Goal: Task Accomplishment & Management: Manage account settings

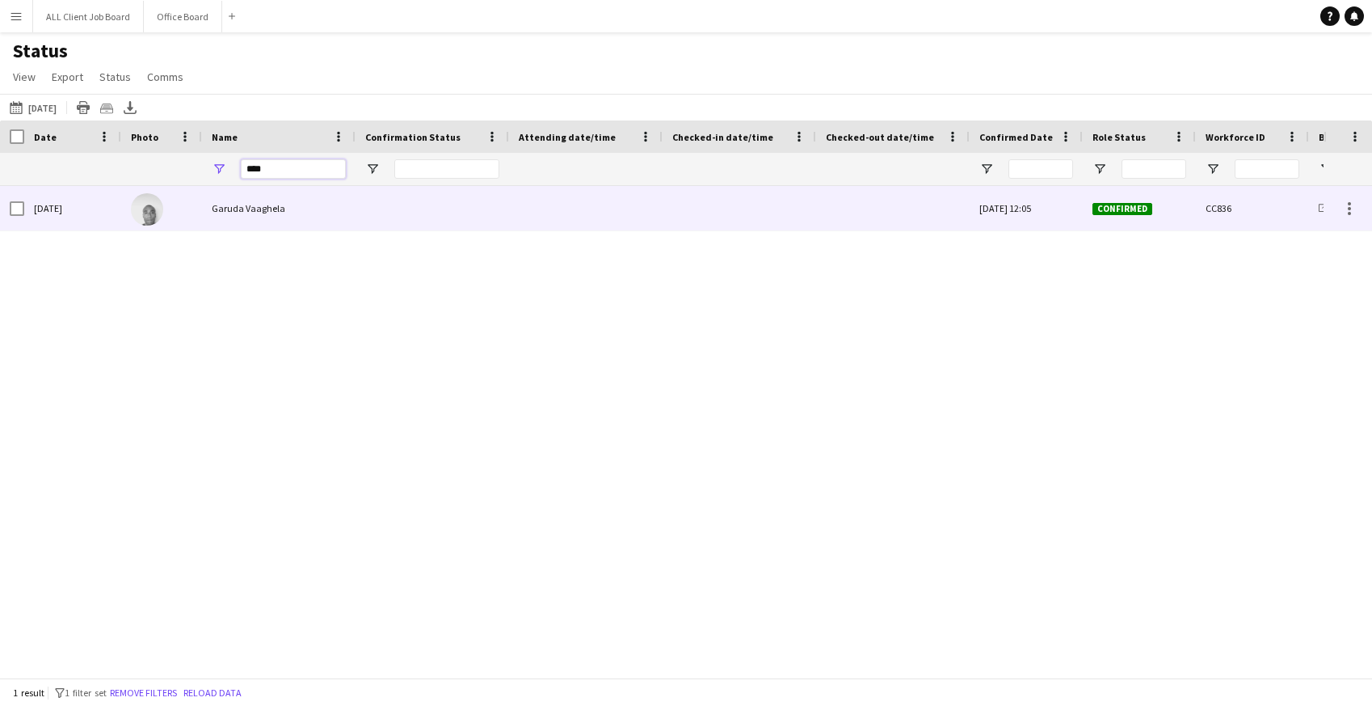
type input "****"
click at [723, 206] on div at bounding box center [739, 208] width 134 height 44
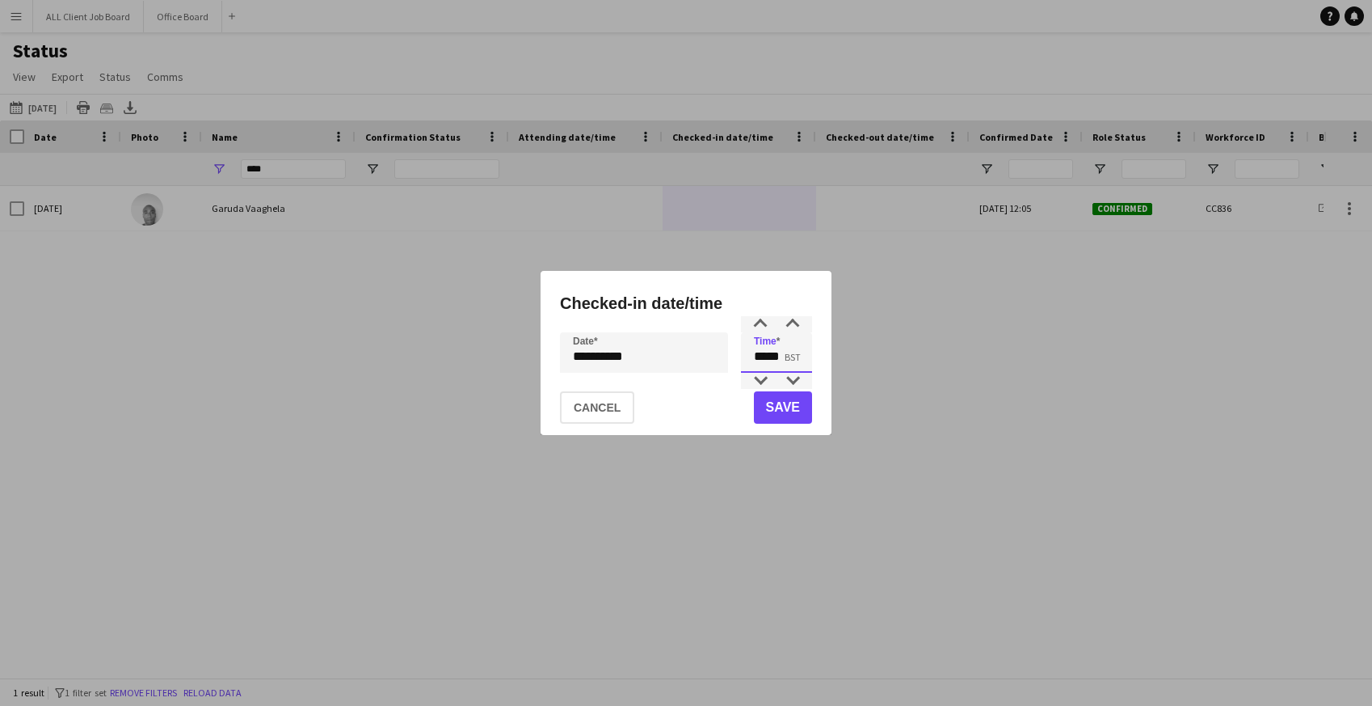
drag, startPoint x: 753, startPoint y: 359, endPoint x: 830, endPoint y: 372, distance: 77.9
click at [831, 372] on div "**********" at bounding box center [686, 353] width 291 height 164
type input "*****"
click at [786, 413] on button "Save" at bounding box center [783, 407] width 58 height 32
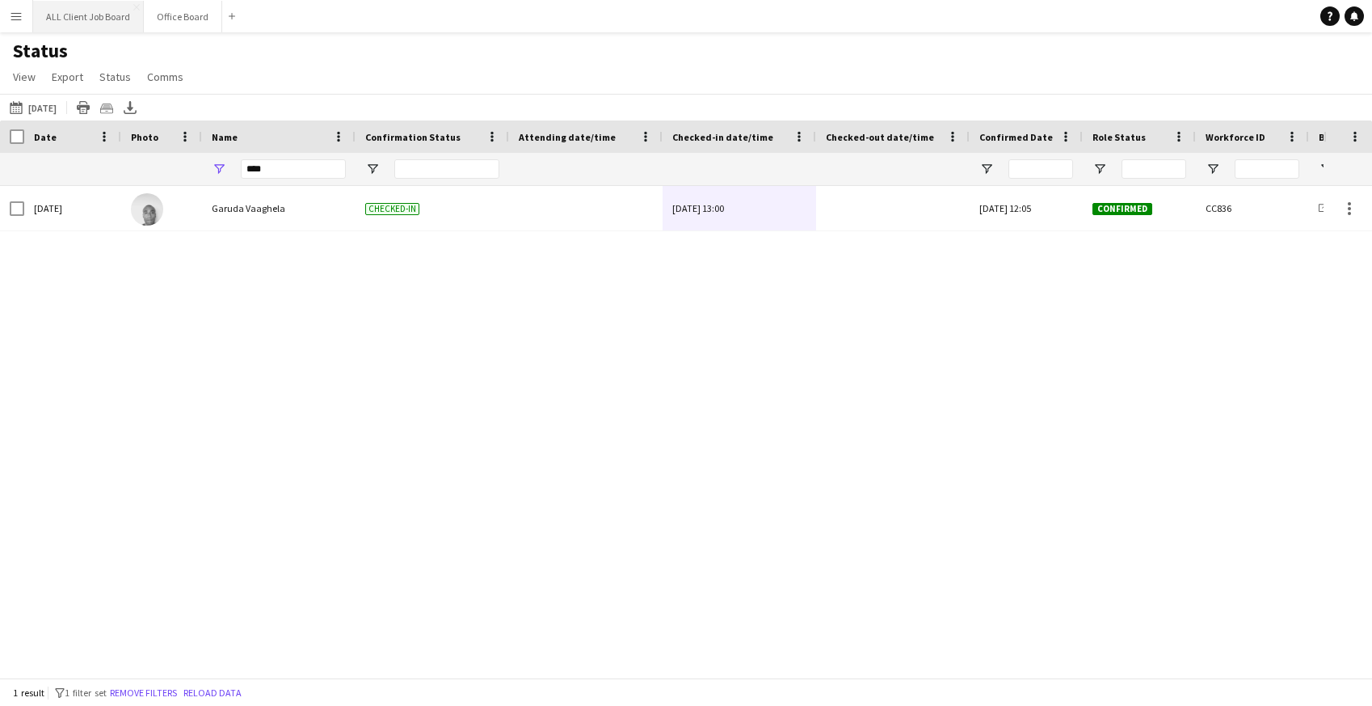
click at [108, 15] on button "ALL Client Job Board Close" at bounding box center [88, 17] width 111 height 32
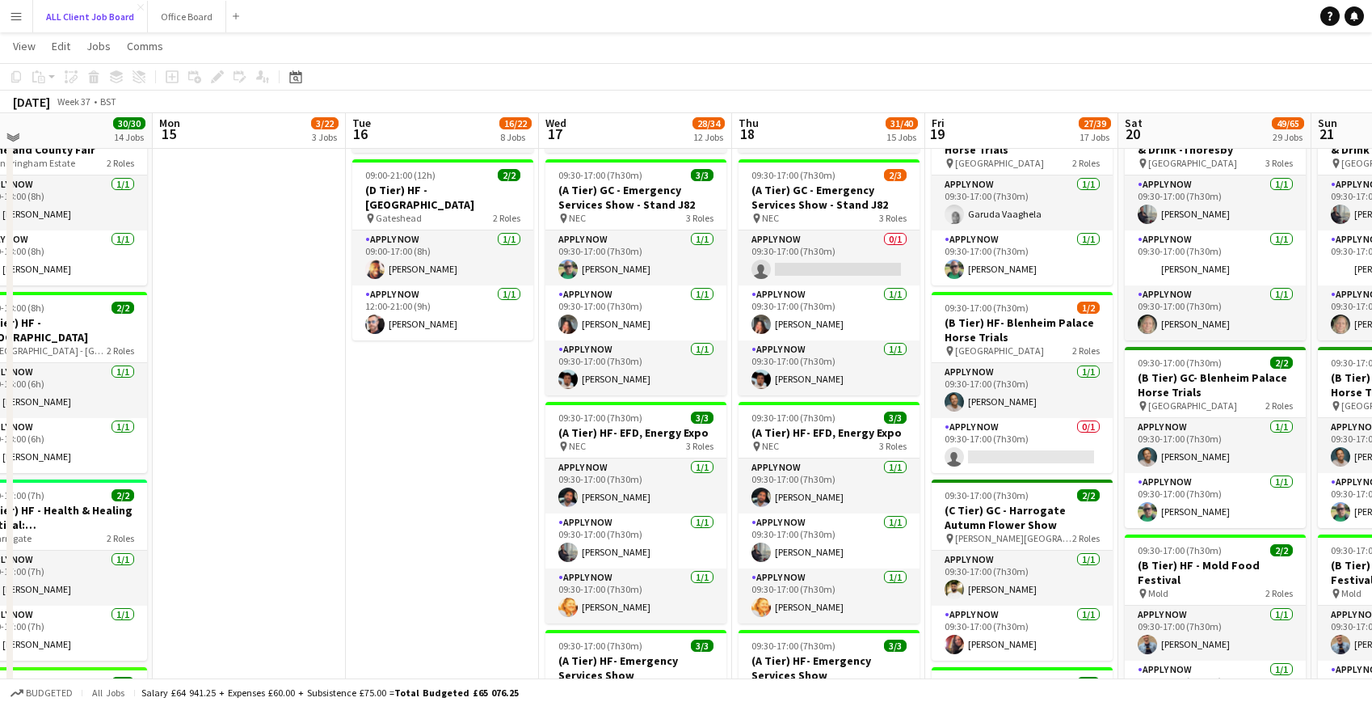
scroll to position [890, 0]
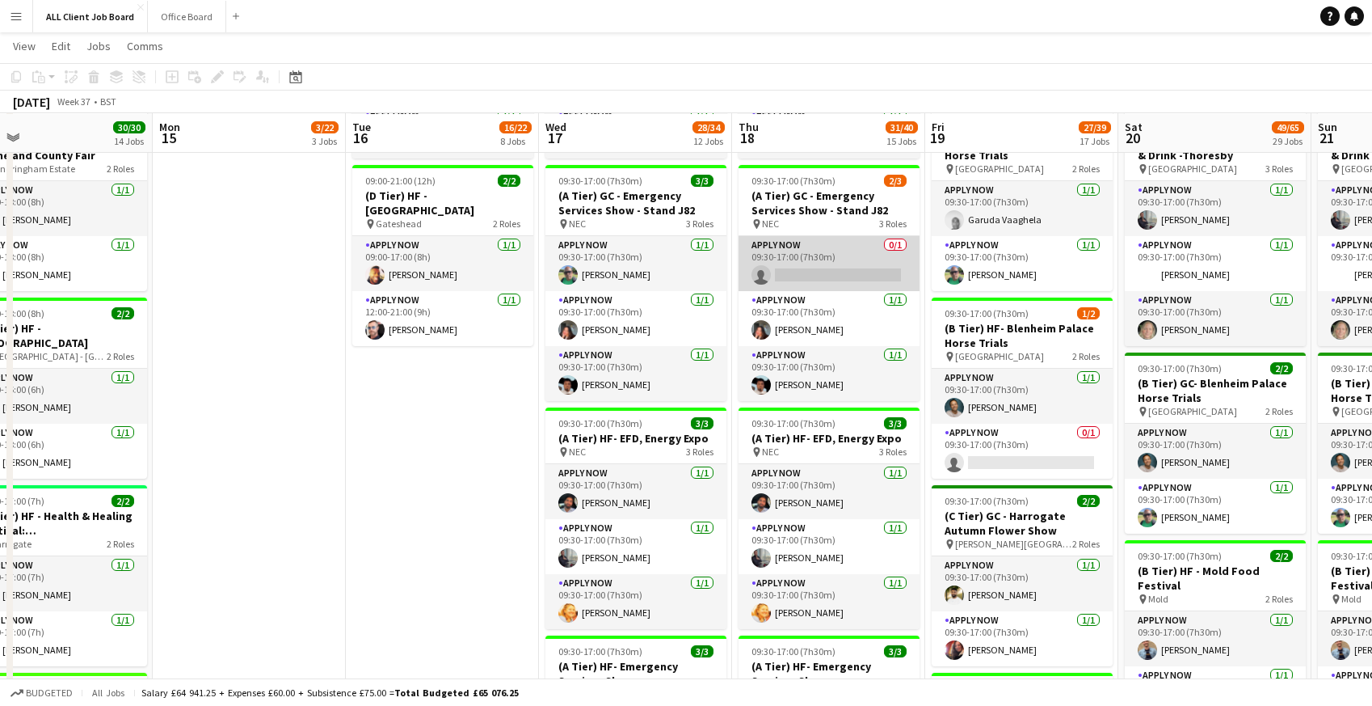
click at [813, 273] on app-card-role "APPLY NOW 0/1 09:30-17:00 (7h30m) single-neutral-actions" at bounding box center [829, 263] width 181 height 55
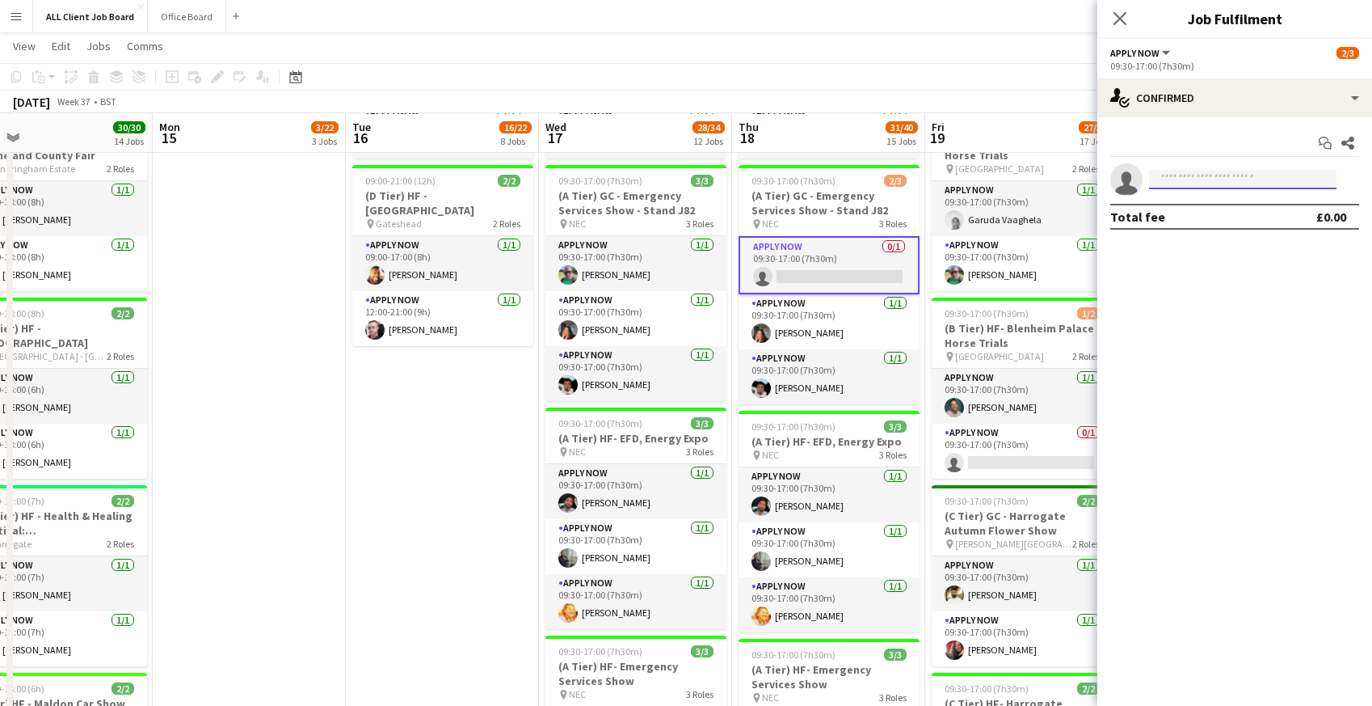
click at [1197, 181] on input at bounding box center [1243, 179] width 188 height 19
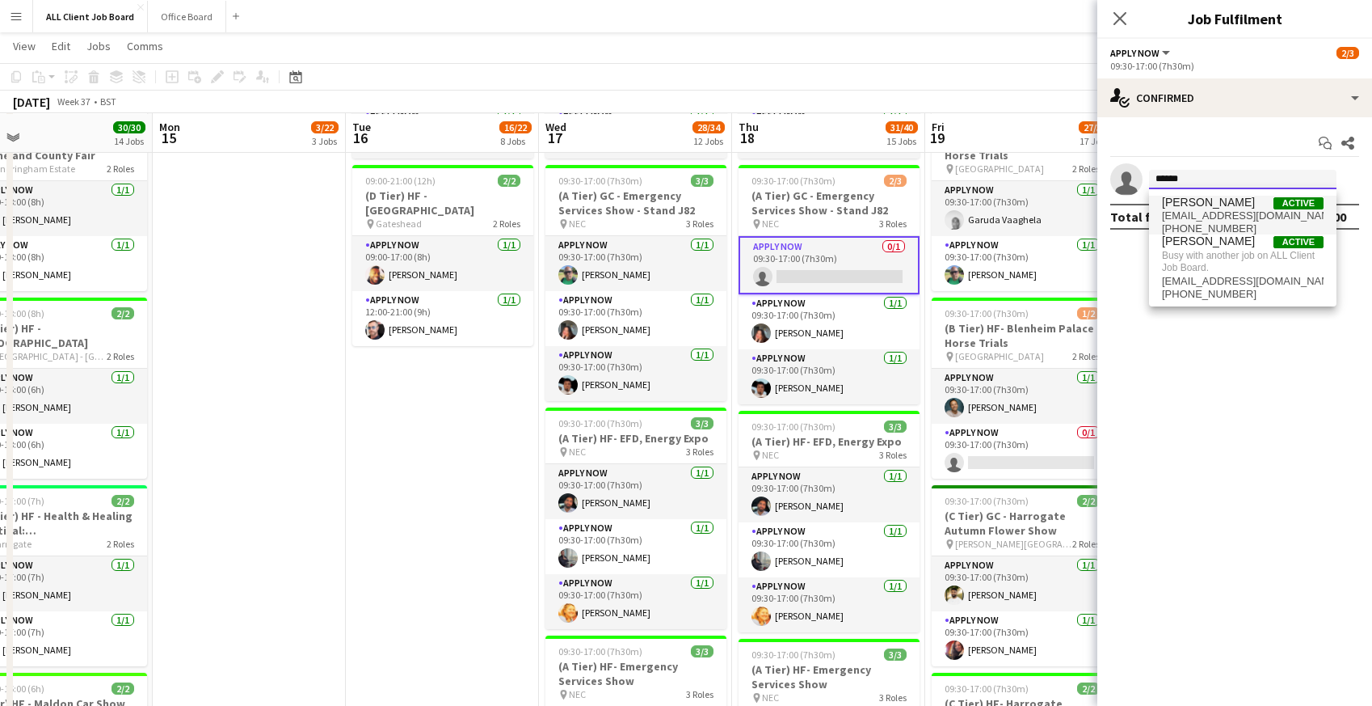
type input "******"
click at [1182, 211] on span "nickyhodgson2003@yahoo.co.uk" at bounding box center [1243, 215] width 162 height 13
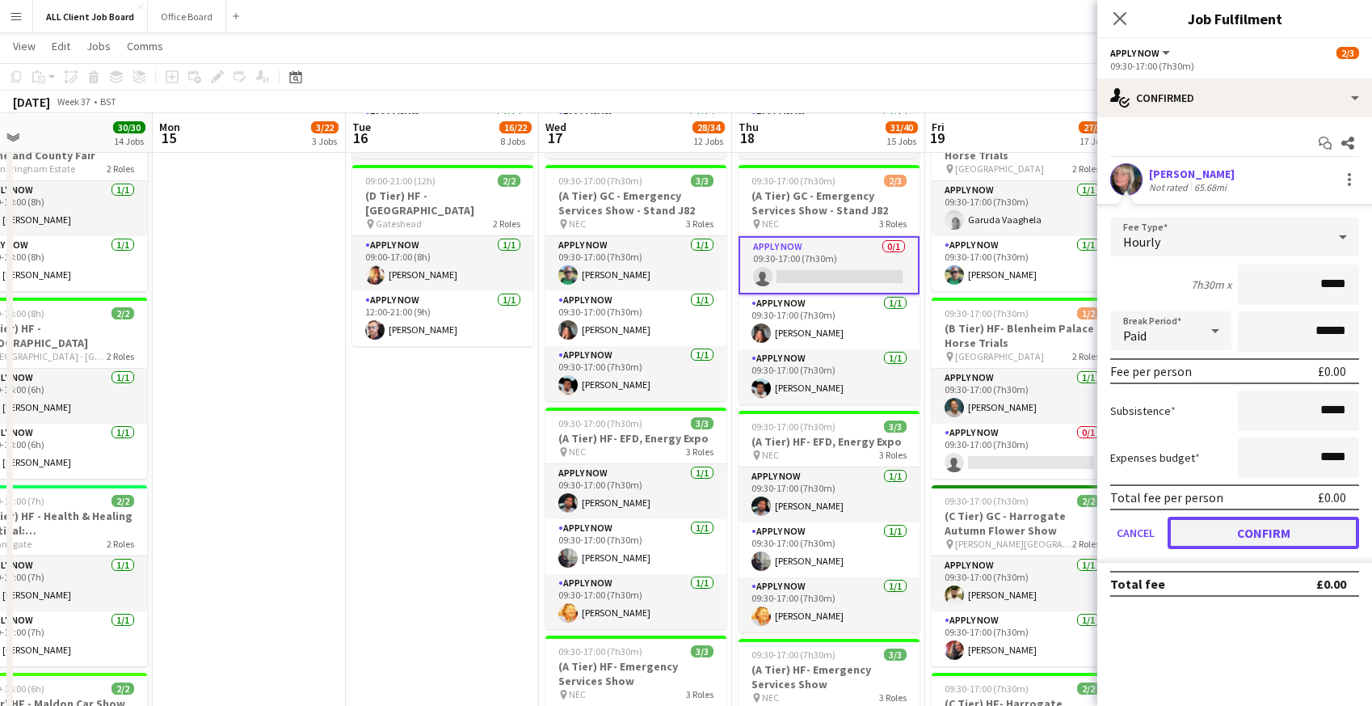
click at [1237, 528] on button "Confirm" at bounding box center [1264, 532] width 192 height 32
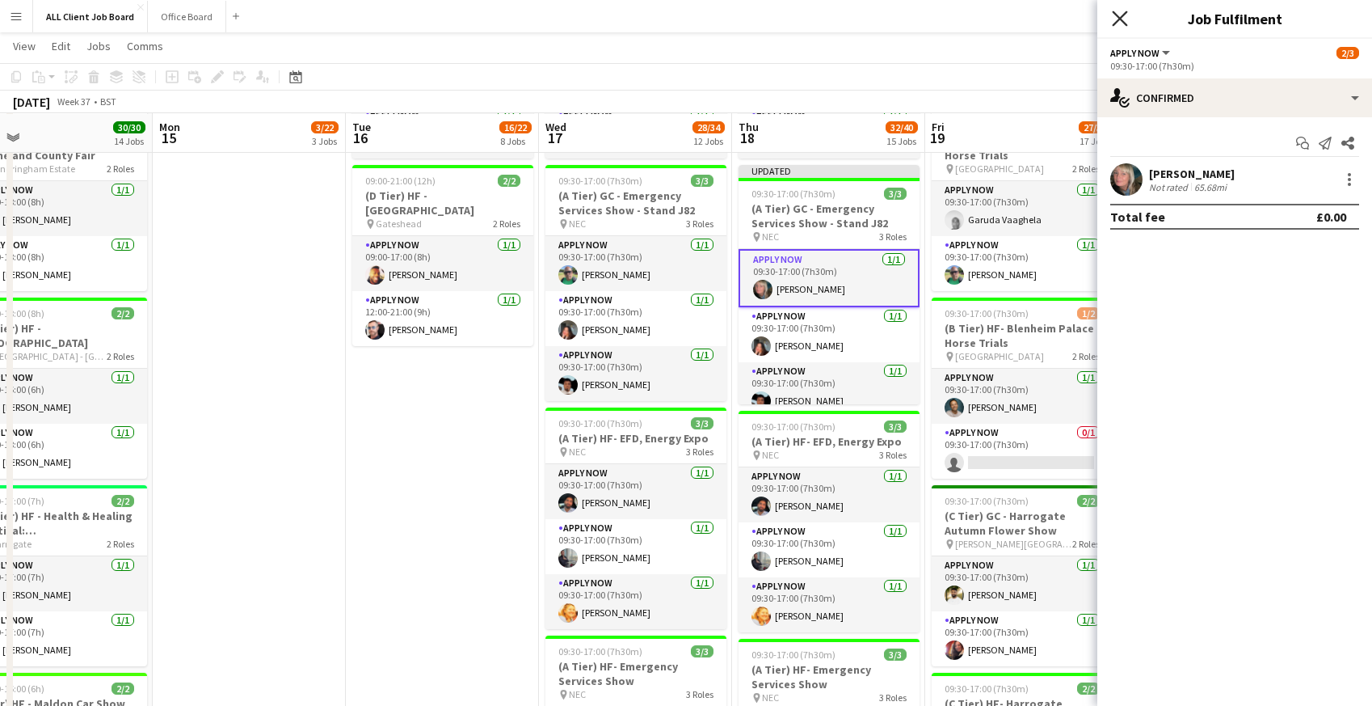
click at [1120, 16] on icon "Close pop-in" at bounding box center [1119, 18] width 15 height 15
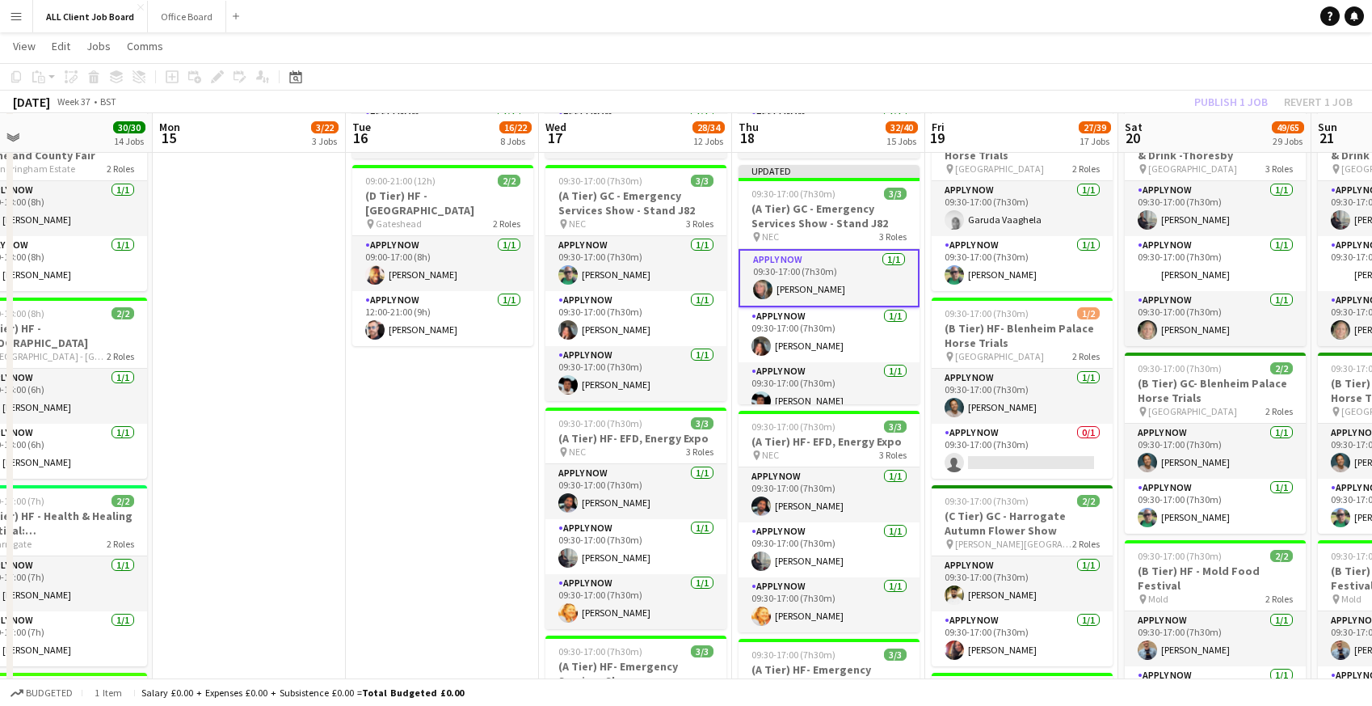
click at [1060, 16] on app-navbar "Menu Boards Boards Boards All jobs Status Workforce Workforce My Workforce Recr…" at bounding box center [686, 16] width 1372 height 32
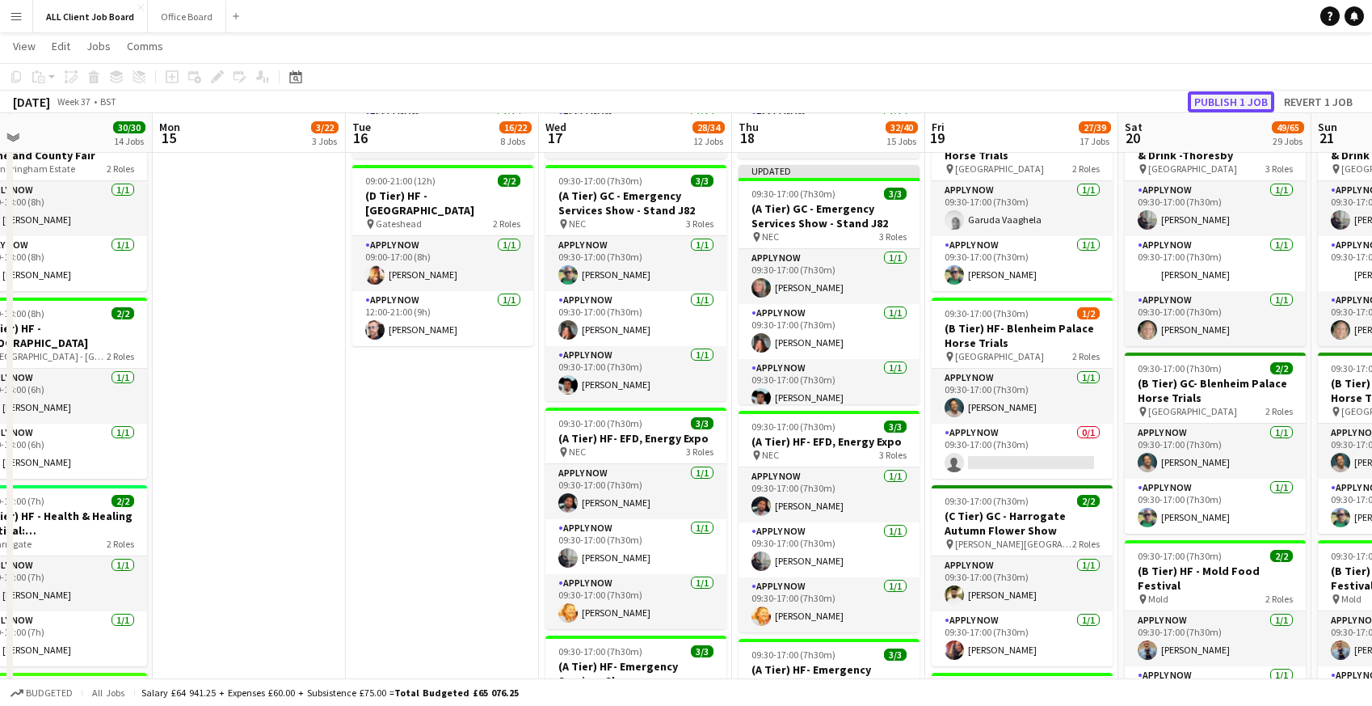
click at [1253, 96] on button "Publish 1 job" at bounding box center [1231, 101] width 86 height 21
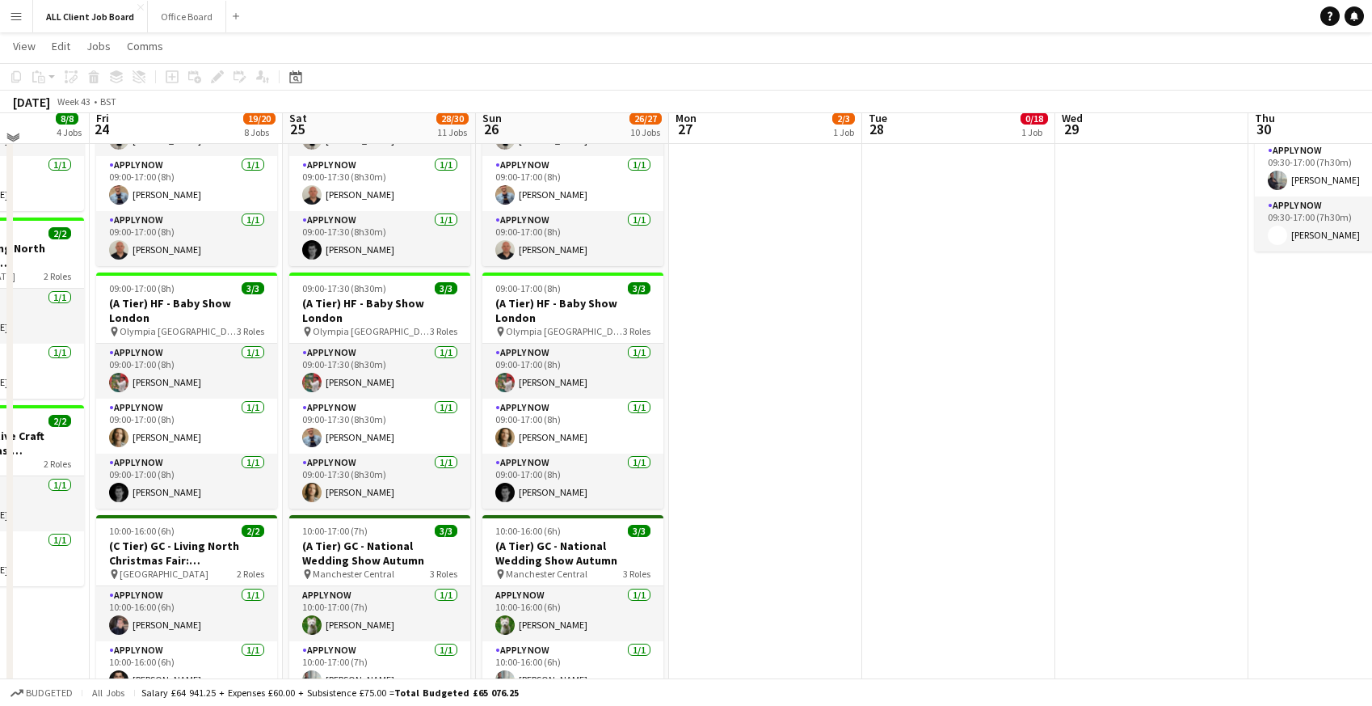
scroll to position [739, 0]
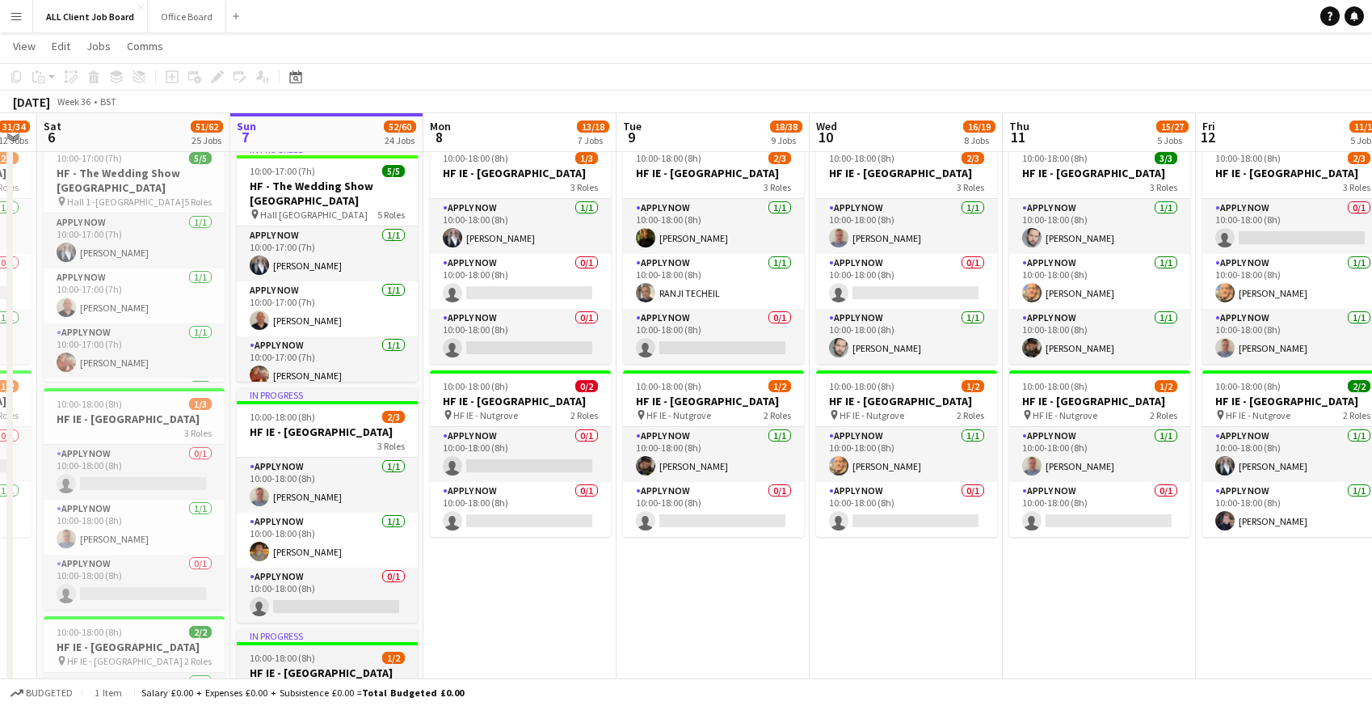
scroll to position [0, 350]
click at [196, 14] on button "Office Board Close" at bounding box center [187, 17] width 78 height 32
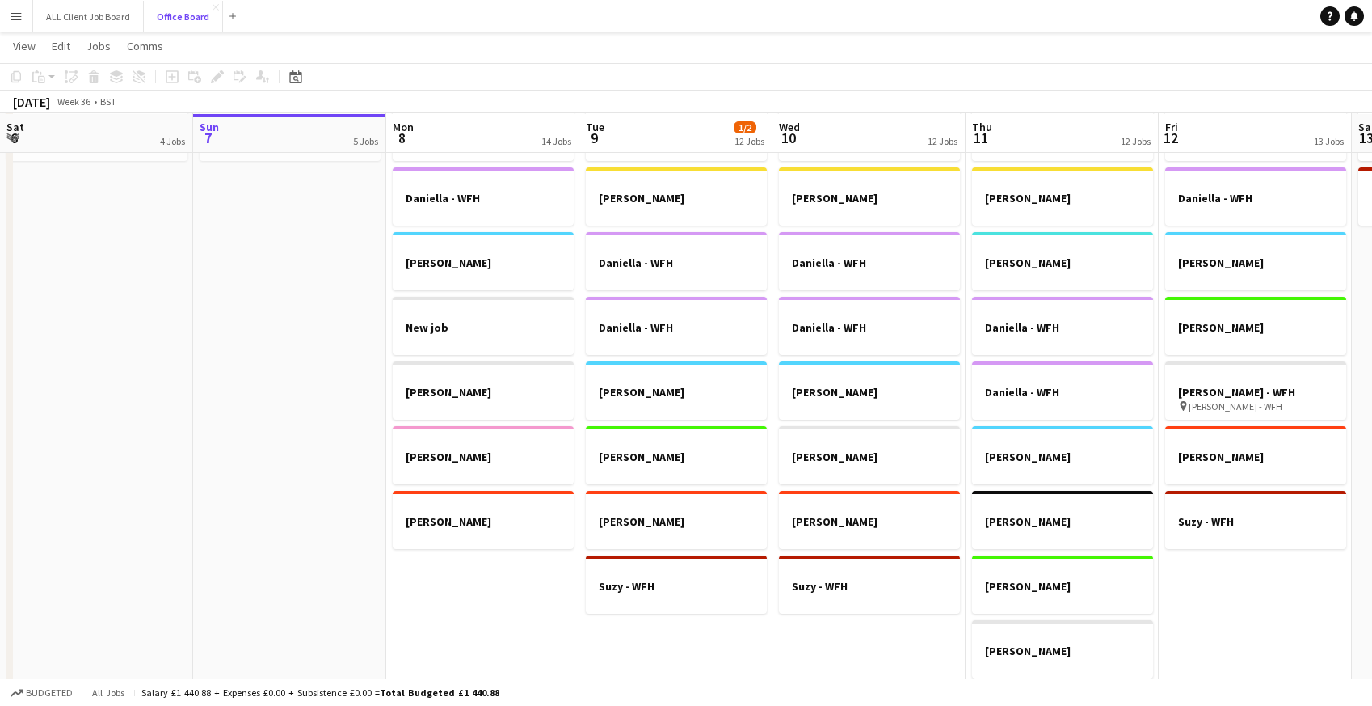
scroll to position [729, 0]
click at [512, 323] on h3 "New job" at bounding box center [483, 326] width 181 height 15
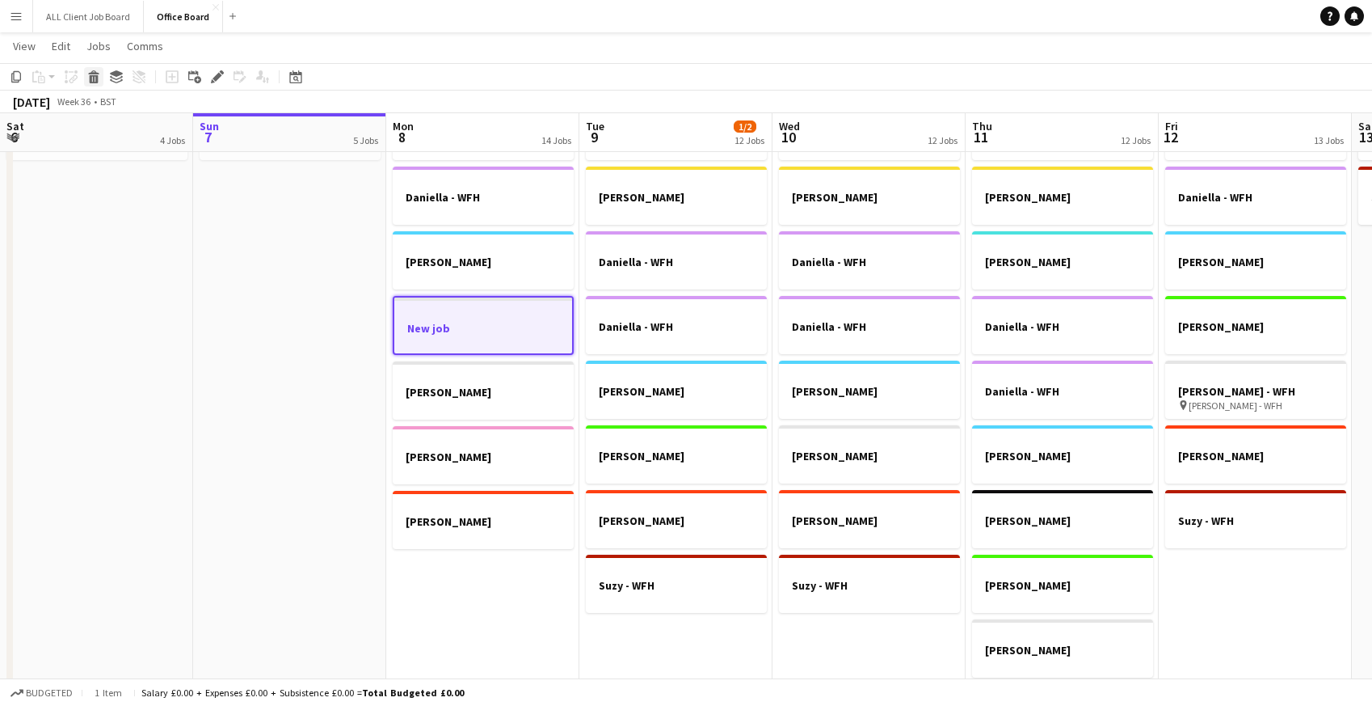
click at [99, 82] on icon "Delete" at bounding box center [93, 76] width 13 height 13
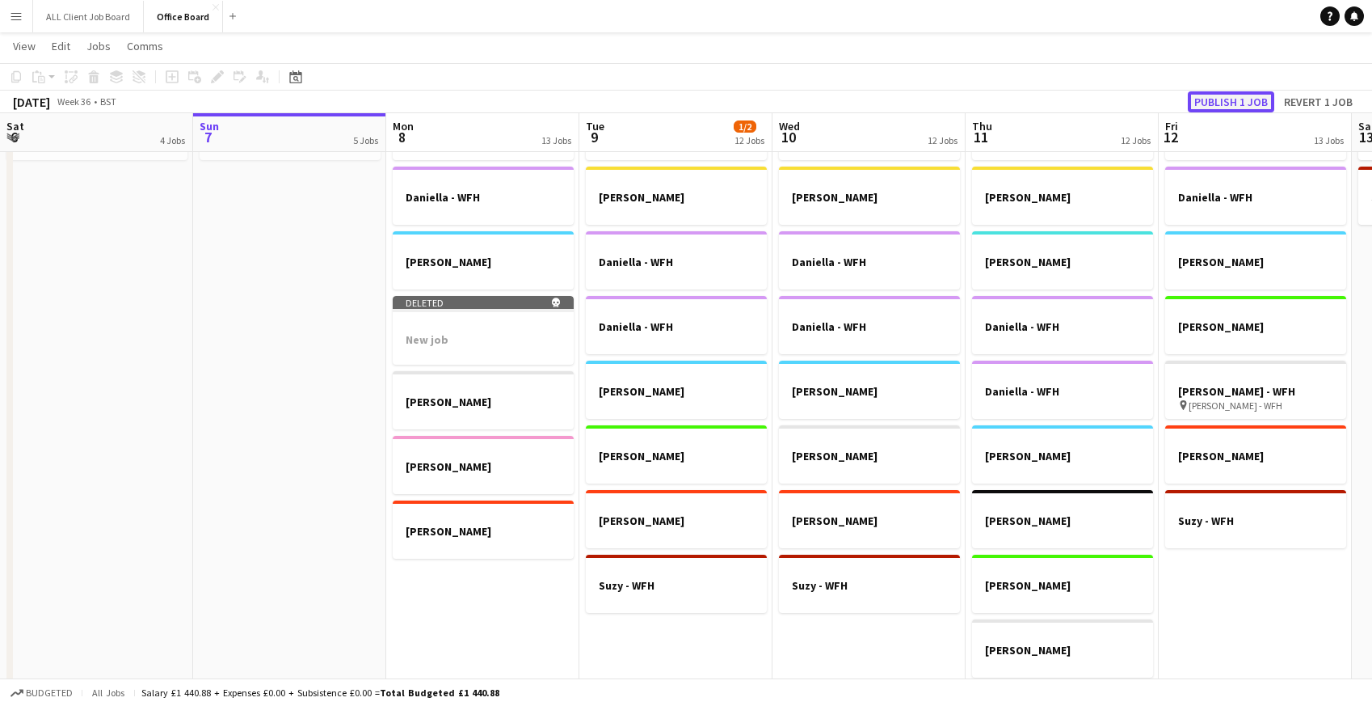
click at [1237, 106] on button "Publish 1 job" at bounding box center [1231, 101] width 86 height 21
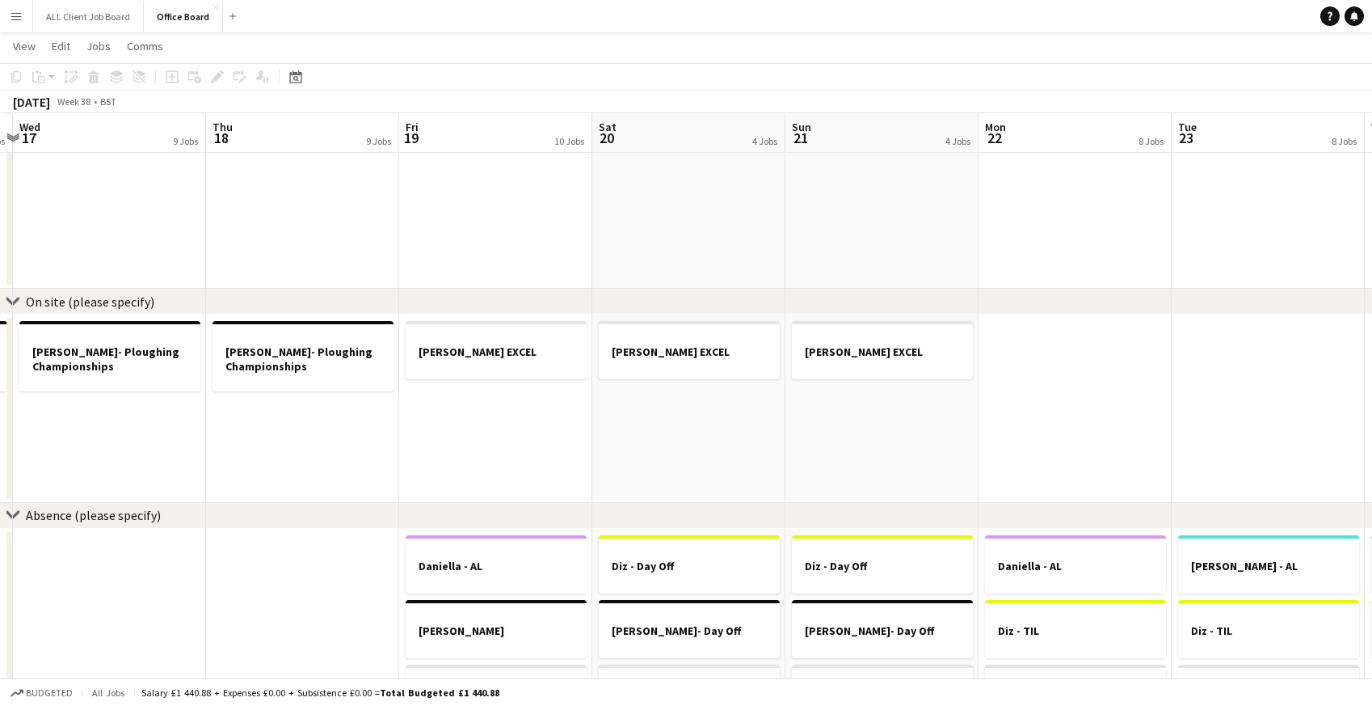
scroll to position [0, 556]
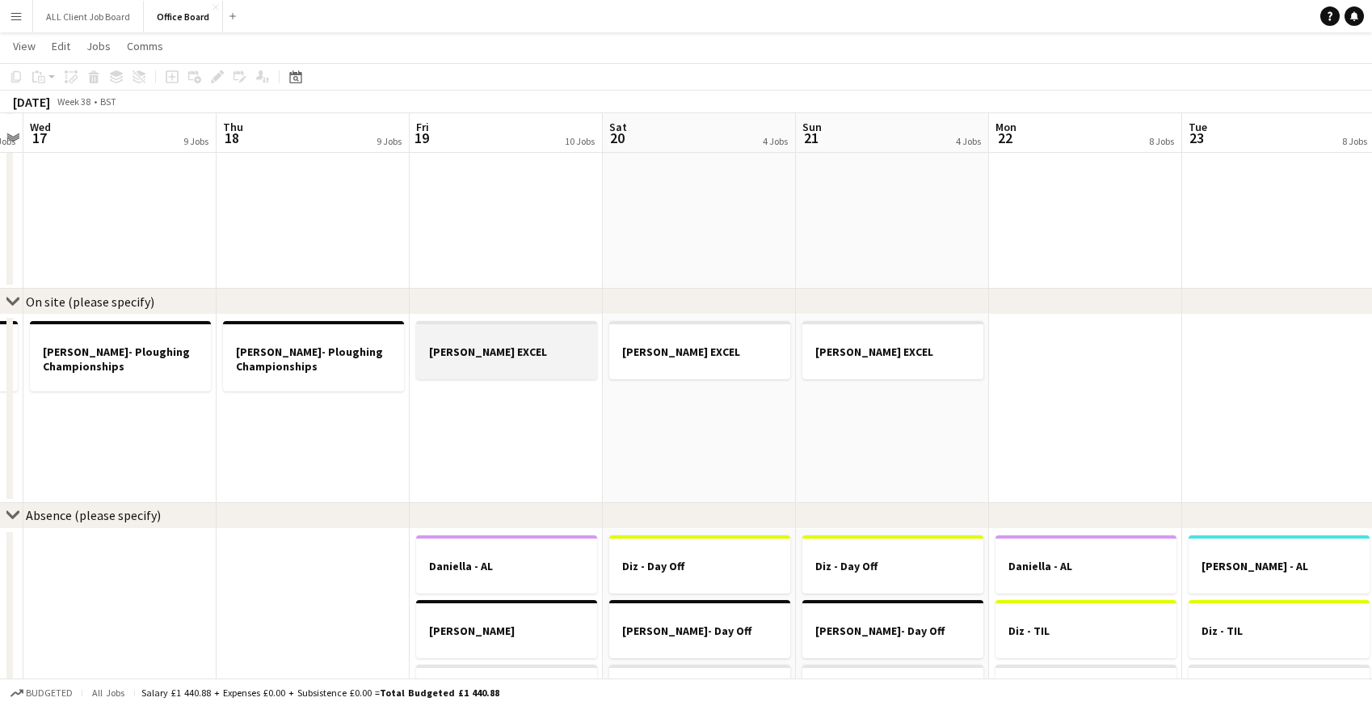
click at [495, 349] on h3 "Nicky - Verisure EXCEL" at bounding box center [506, 351] width 181 height 15
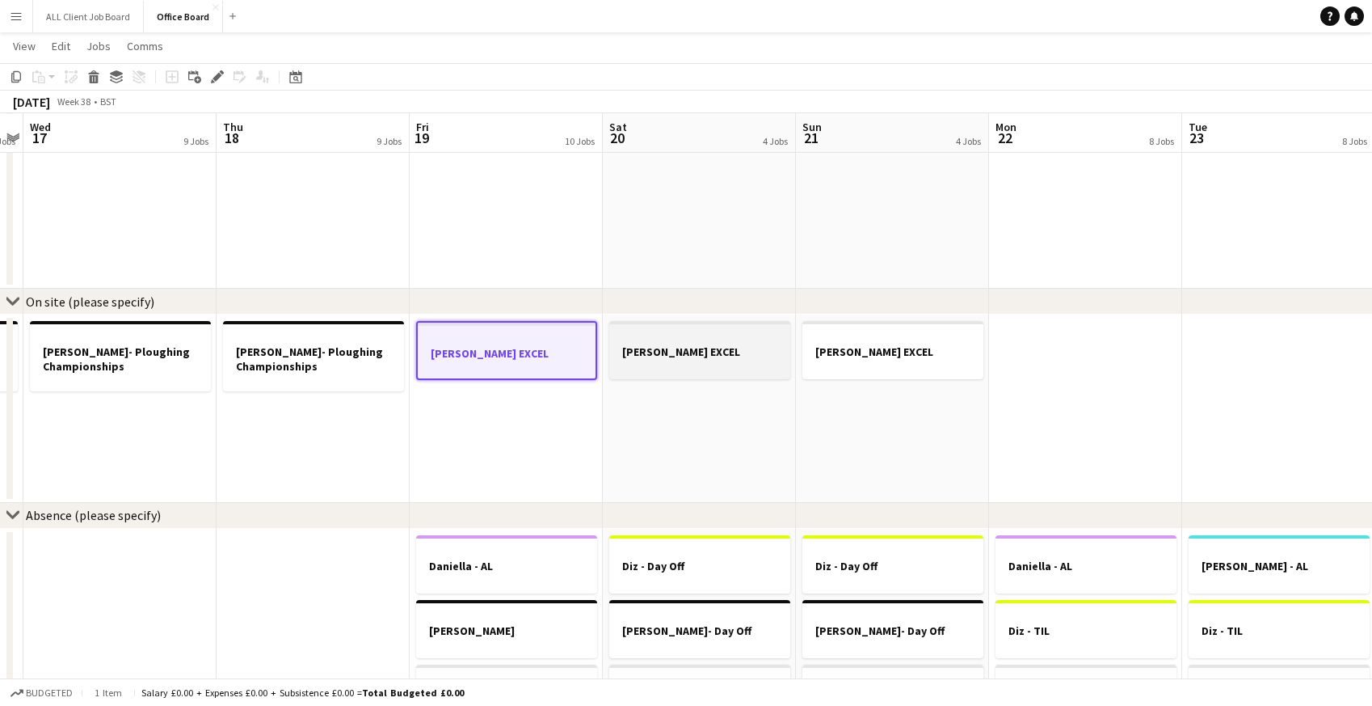
click at [664, 336] on div at bounding box center [699, 337] width 181 height 12
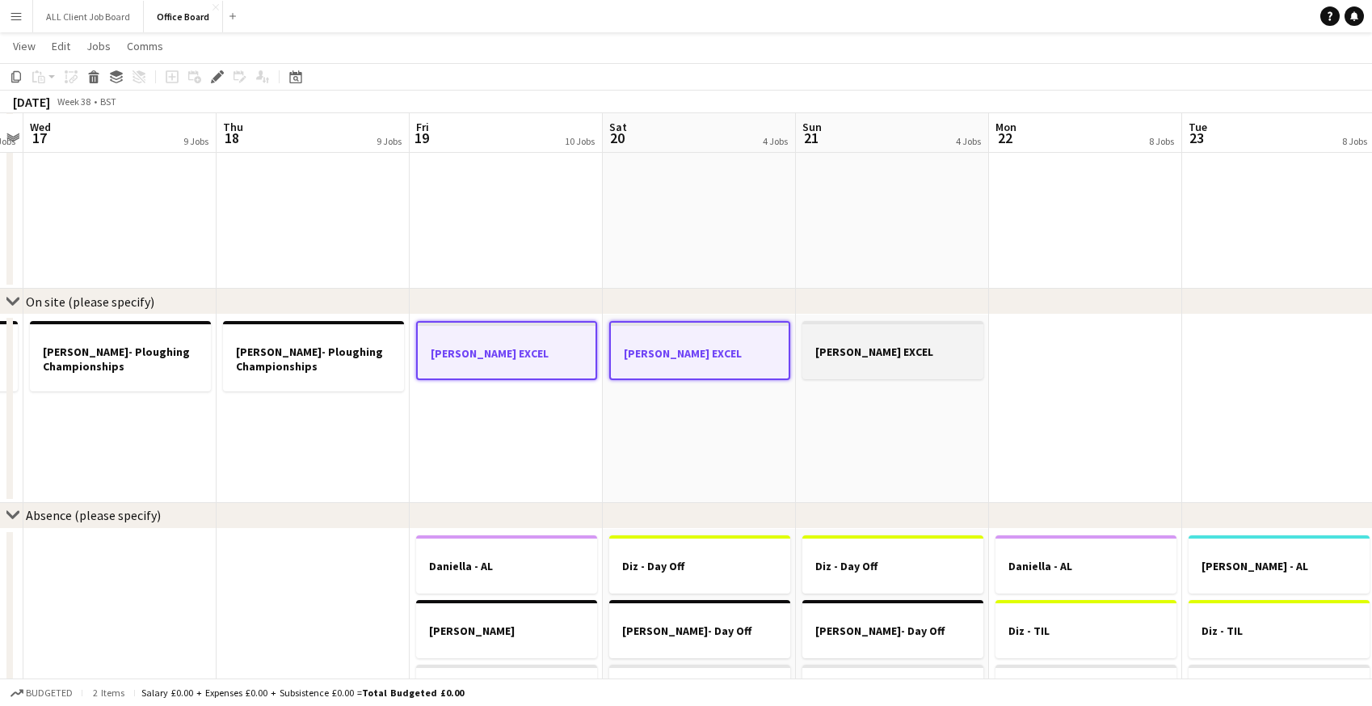
click at [844, 359] on div at bounding box center [893, 365] width 181 height 13
click at [95, 79] on icon "Delete" at bounding box center [93, 76] width 13 height 13
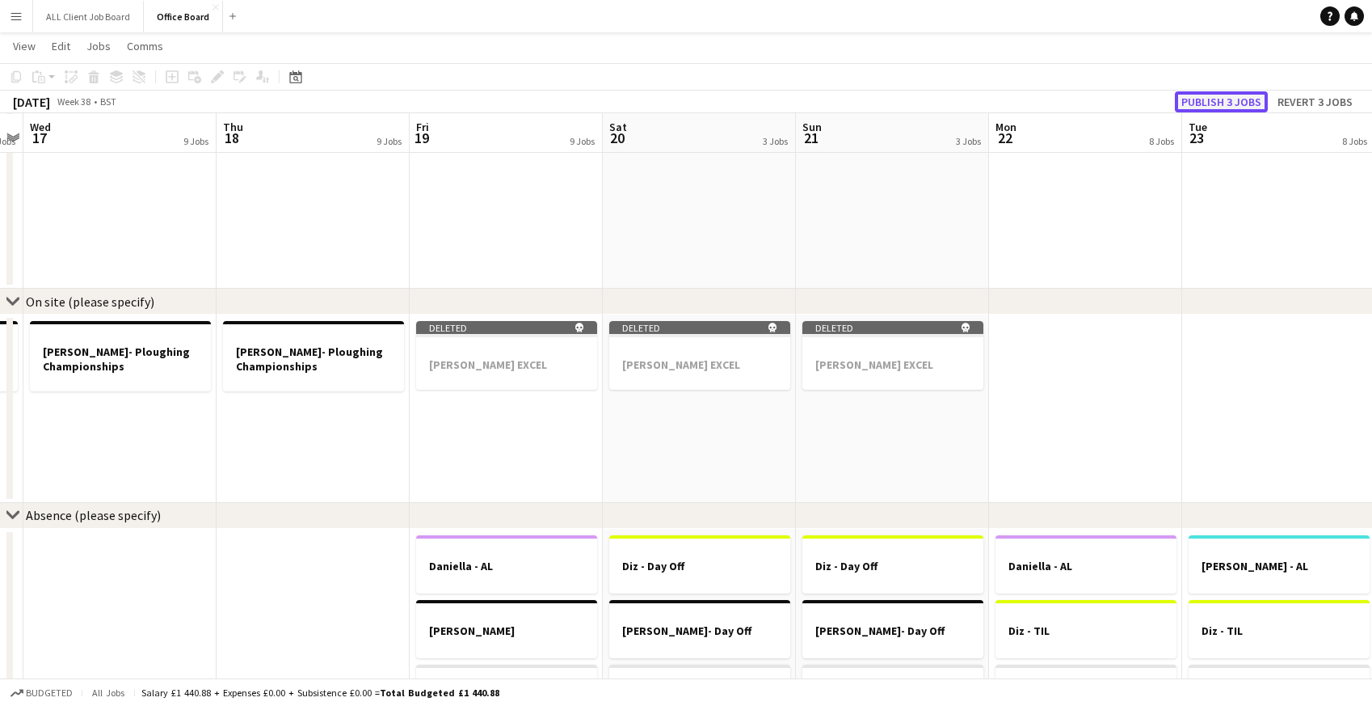
click at [1224, 99] on button "Publish 3 jobs" at bounding box center [1221, 101] width 93 height 21
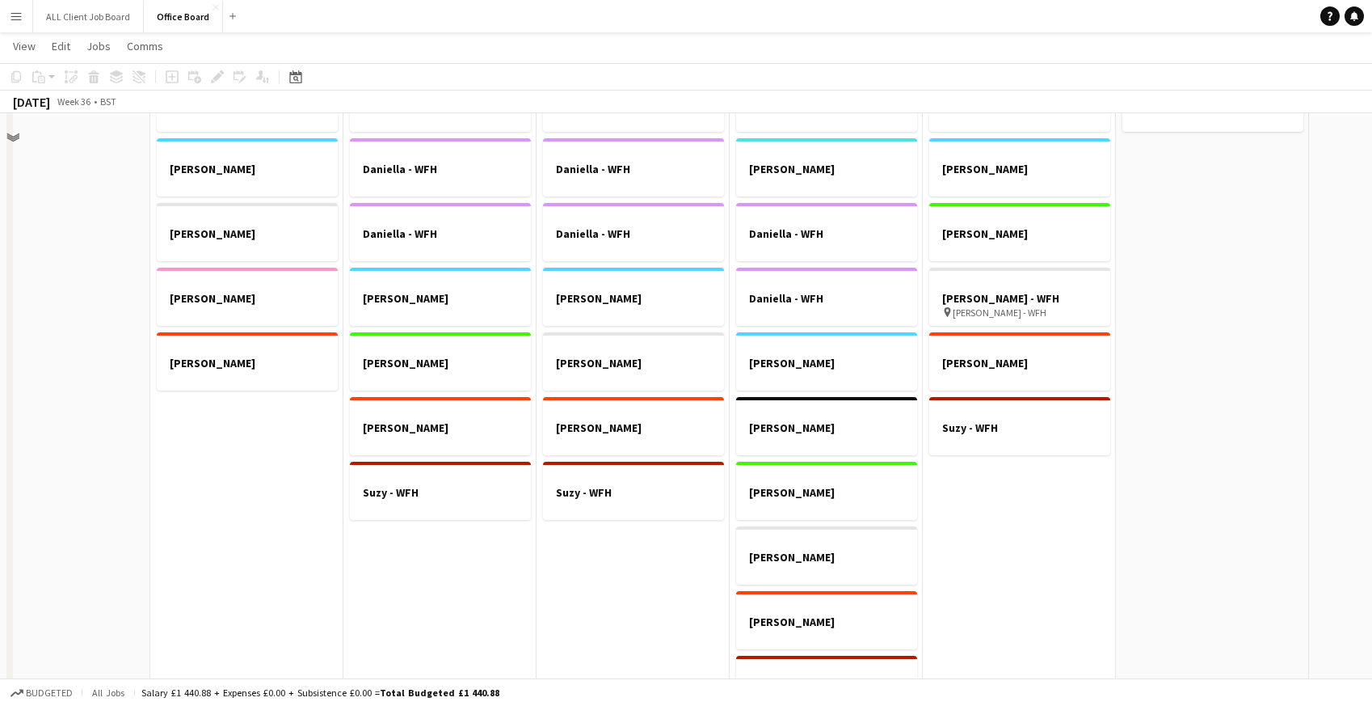
scroll to position [1195, 0]
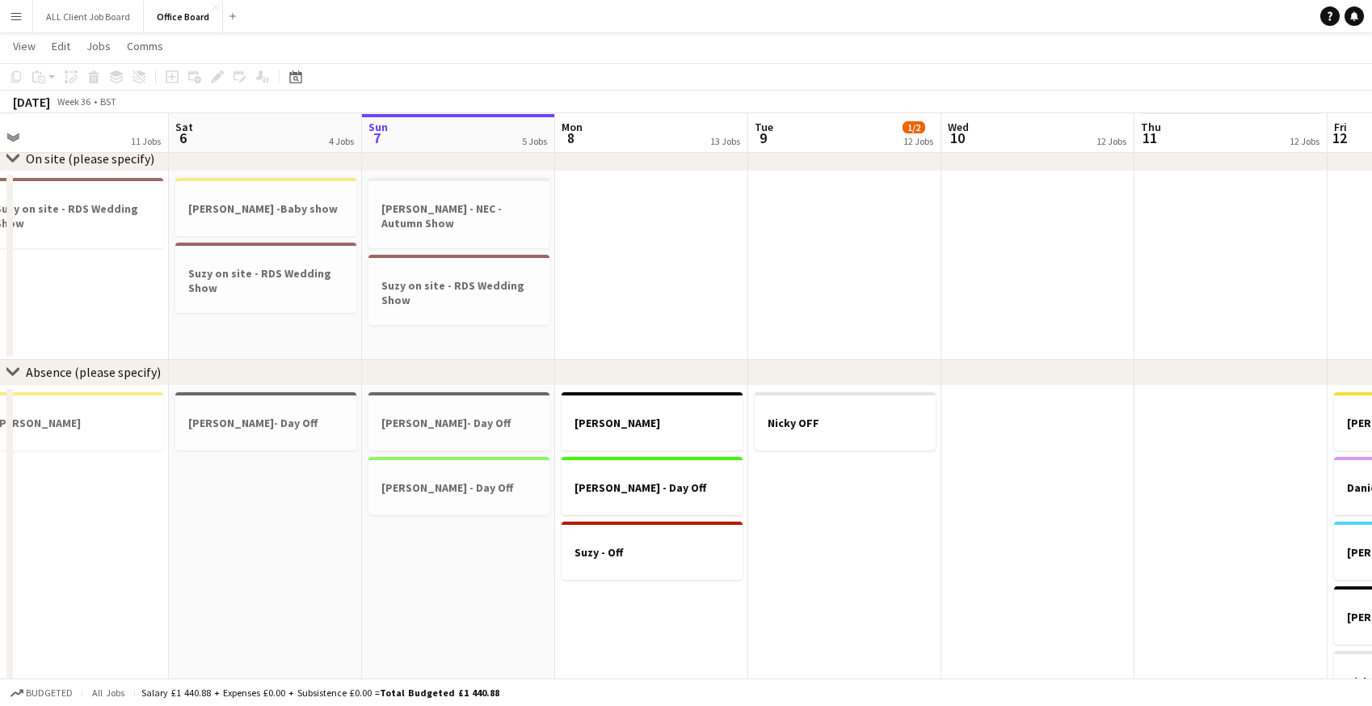
scroll to position [1748, 0]
click at [440, 215] on h3 "NICKY LEWIS - NEC - Autumn Show" at bounding box center [459, 213] width 181 height 29
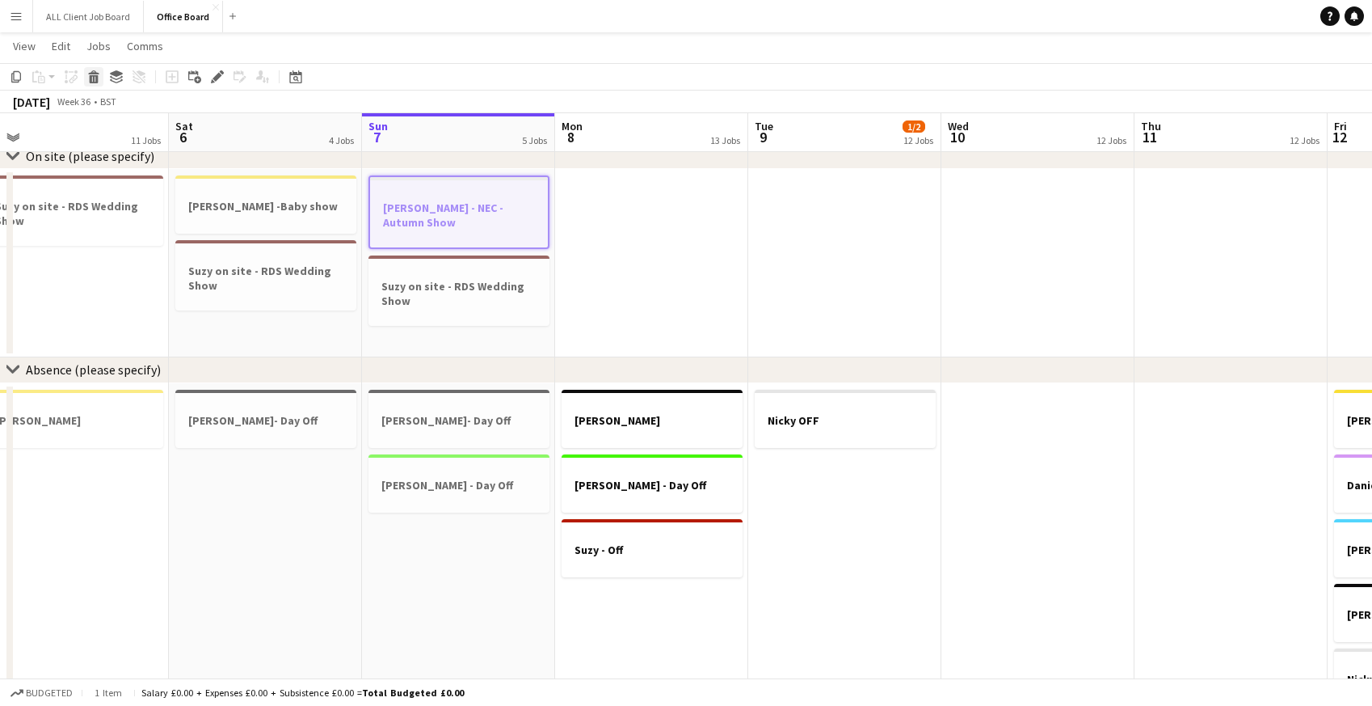
click at [99, 77] on icon "Delete" at bounding box center [93, 76] width 13 height 13
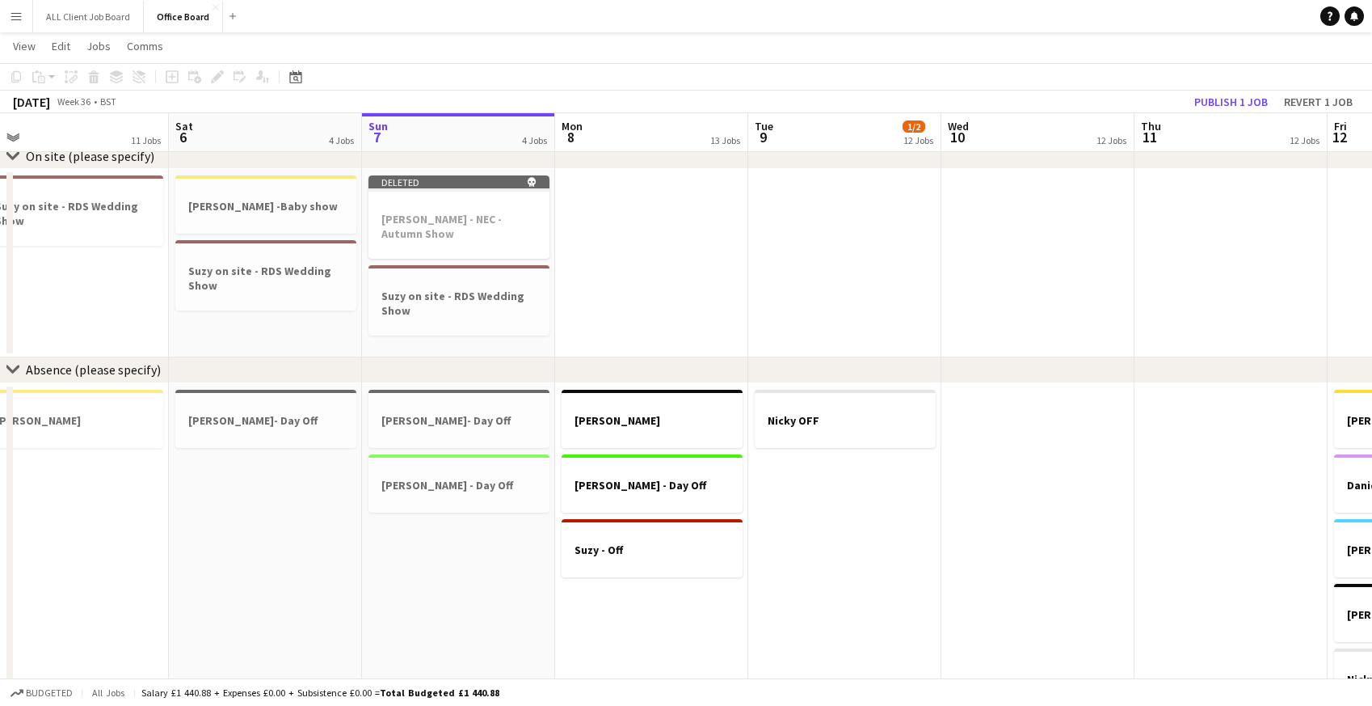
click at [723, 274] on app-date-cell at bounding box center [651, 263] width 193 height 188
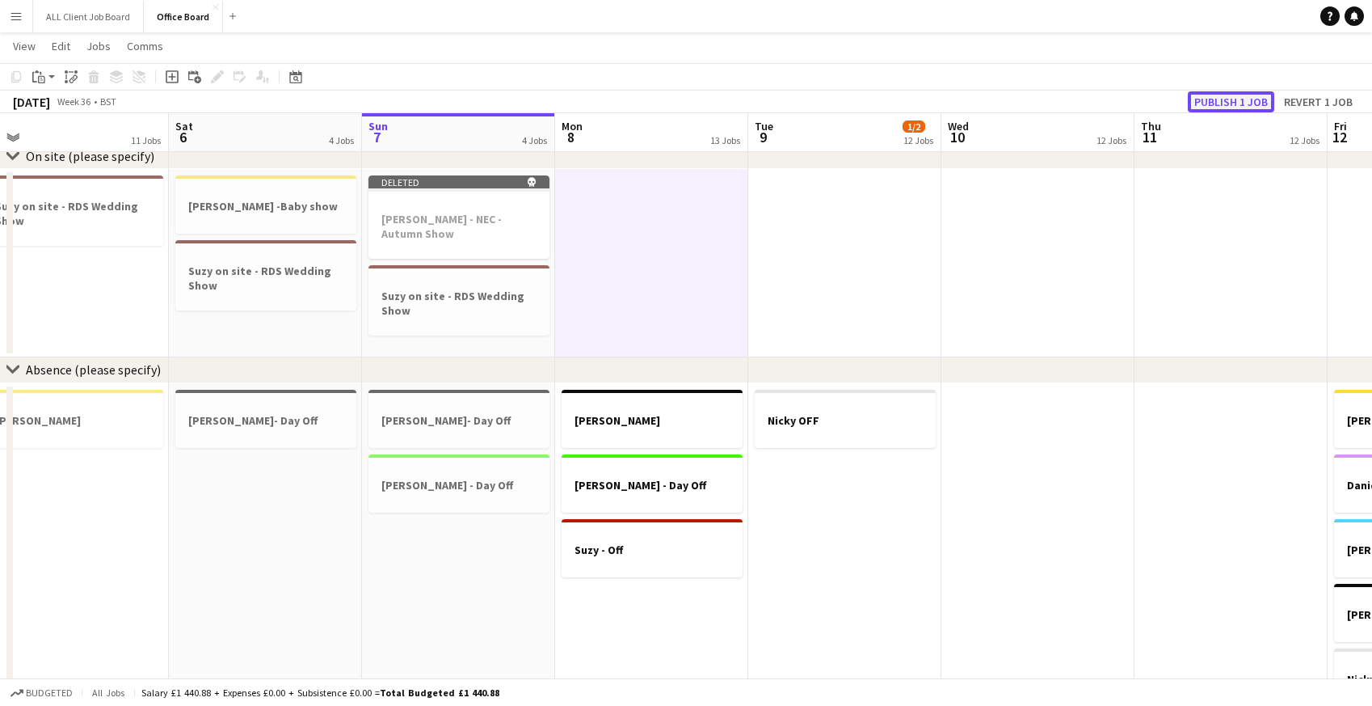
click at [1261, 105] on button "Publish 1 job" at bounding box center [1231, 101] width 86 height 21
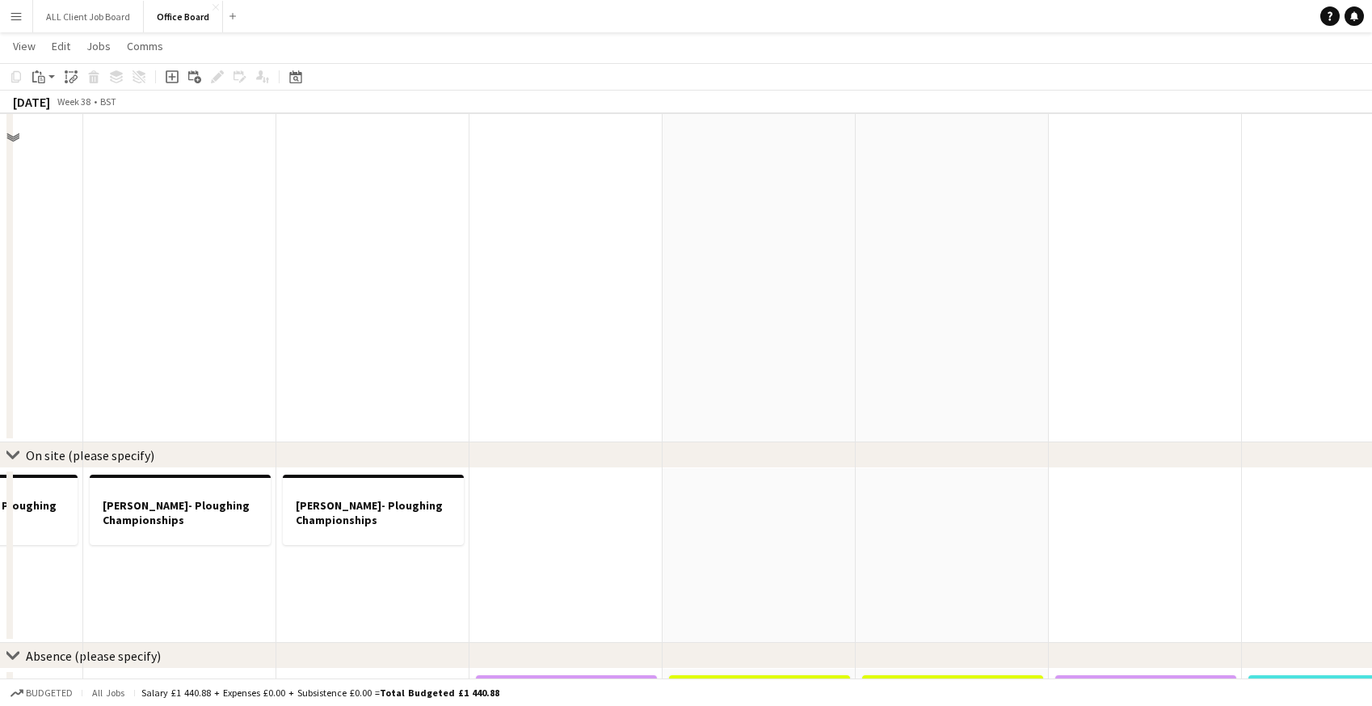
scroll to position [1566, 0]
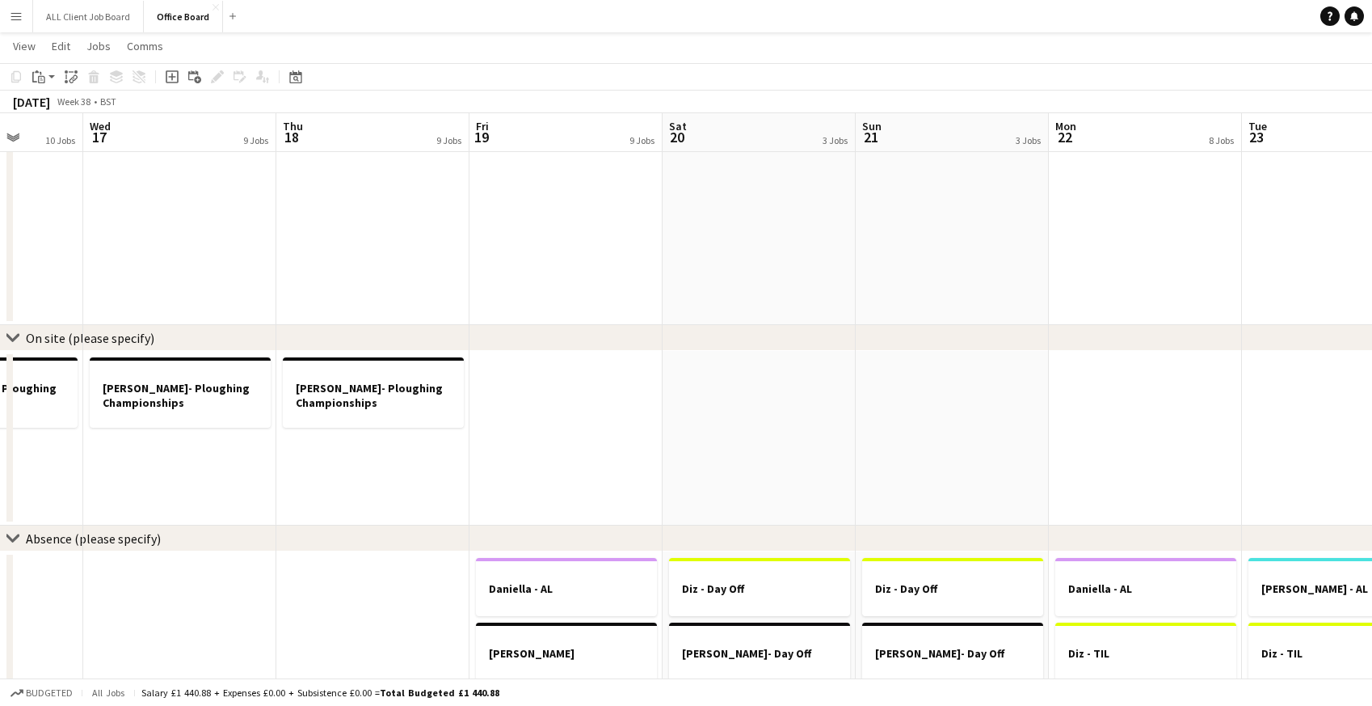
click at [533, 398] on app-date-cell at bounding box center [566, 438] width 193 height 175
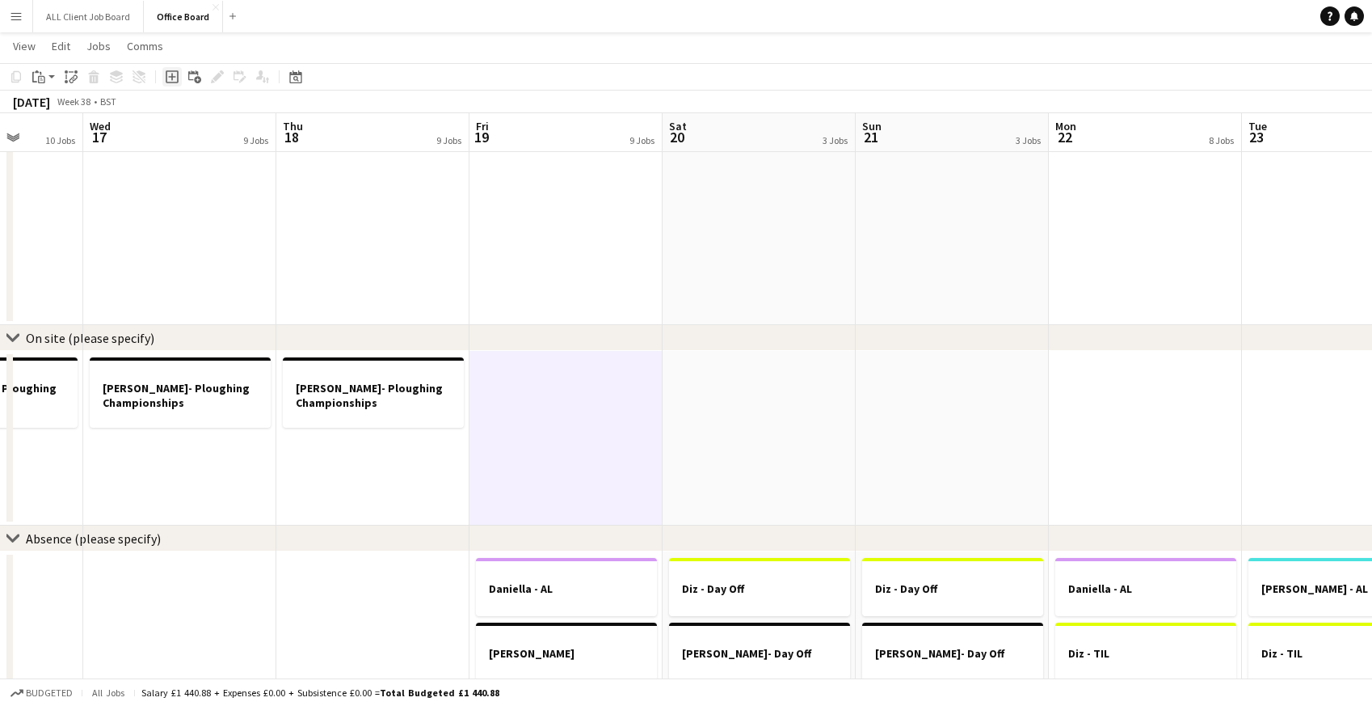
click at [175, 79] on icon "Add job" at bounding box center [172, 76] width 13 height 13
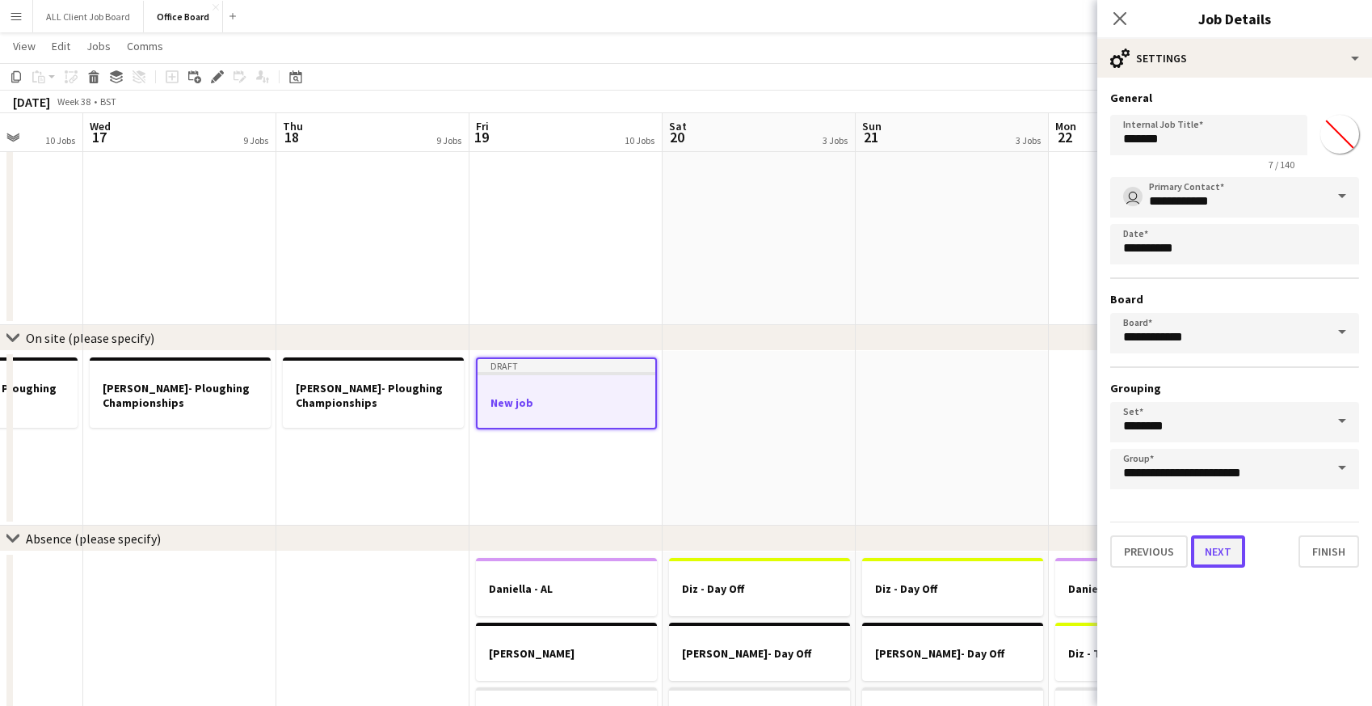
click at [1228, 555] on button "Next" at bounding box center [1218, 551] width 54 height 32
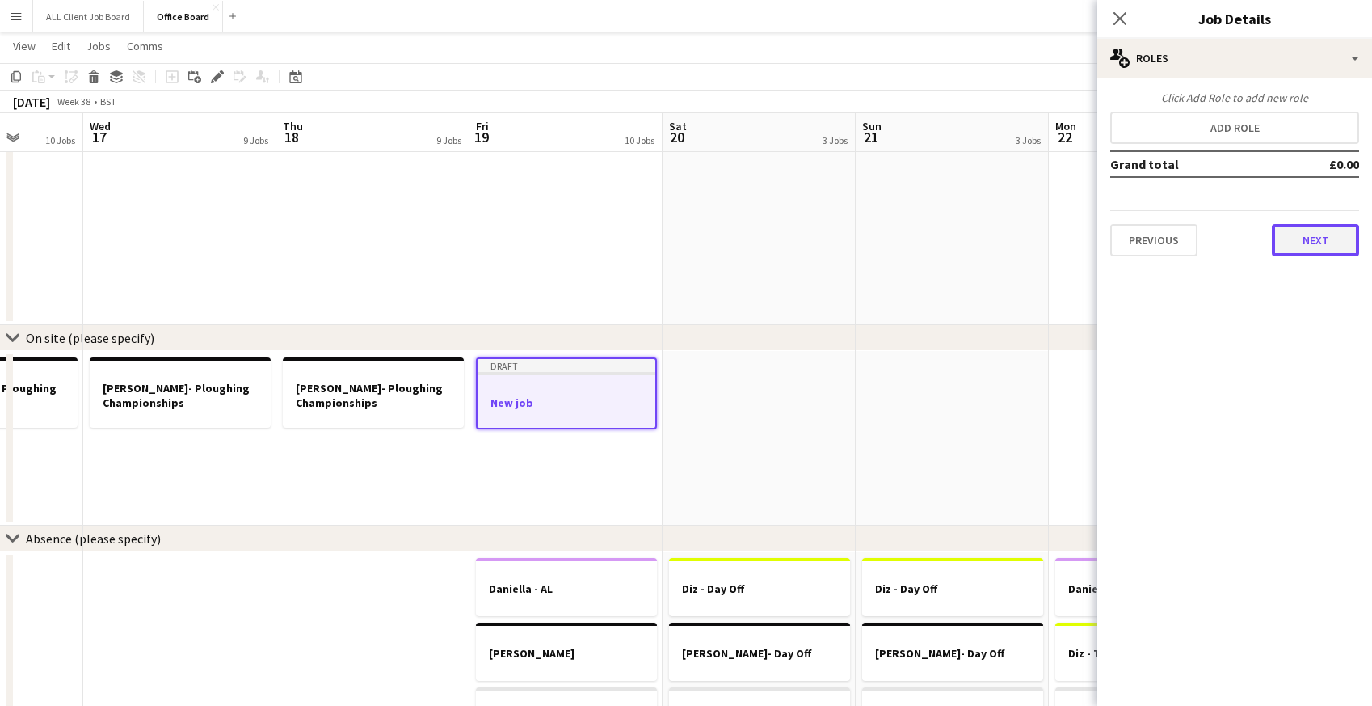
click at [1292, 246] on button "Next" at bounding box center [1315, 240] width 87 height 32
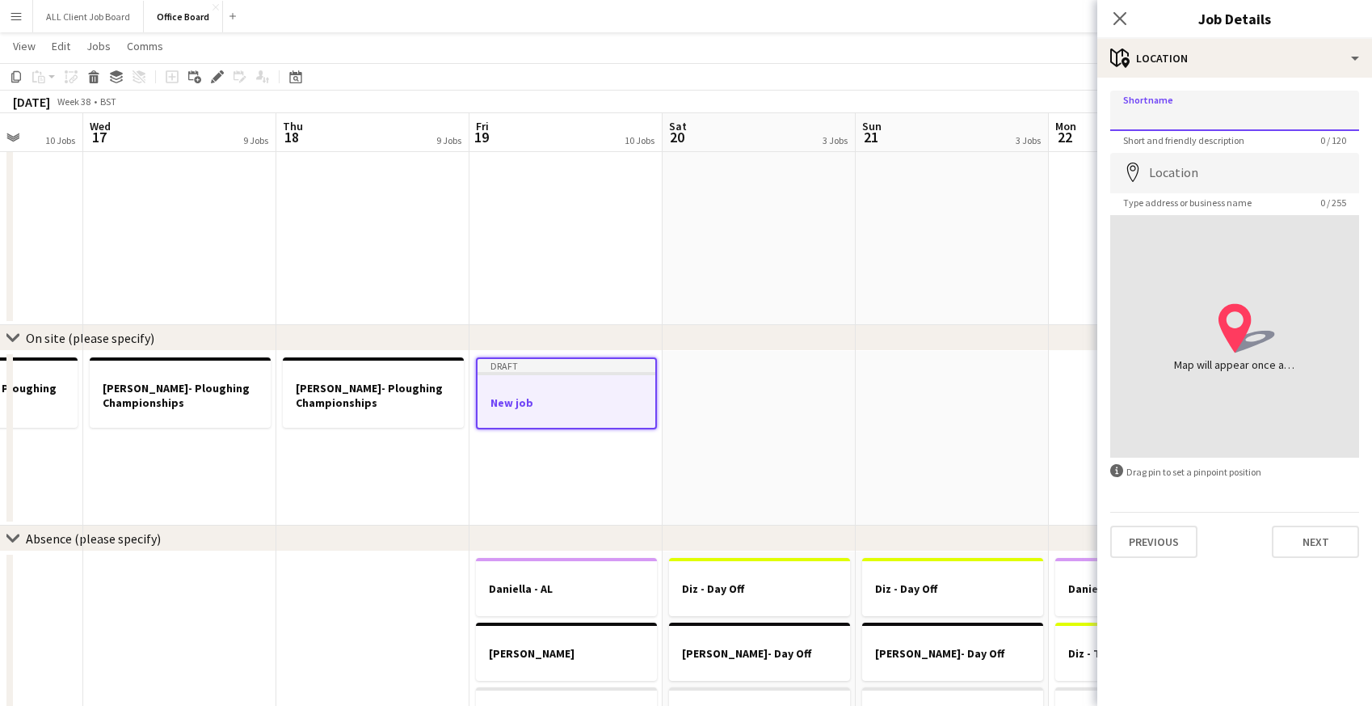
click at [1197, 115] on input "Shortname" at bounding box center [1235, 111] width 249 height 40
type input "**********"
click at [1199, 185] on input "Location" at bounding box center [1235, 173] width 249 height 40
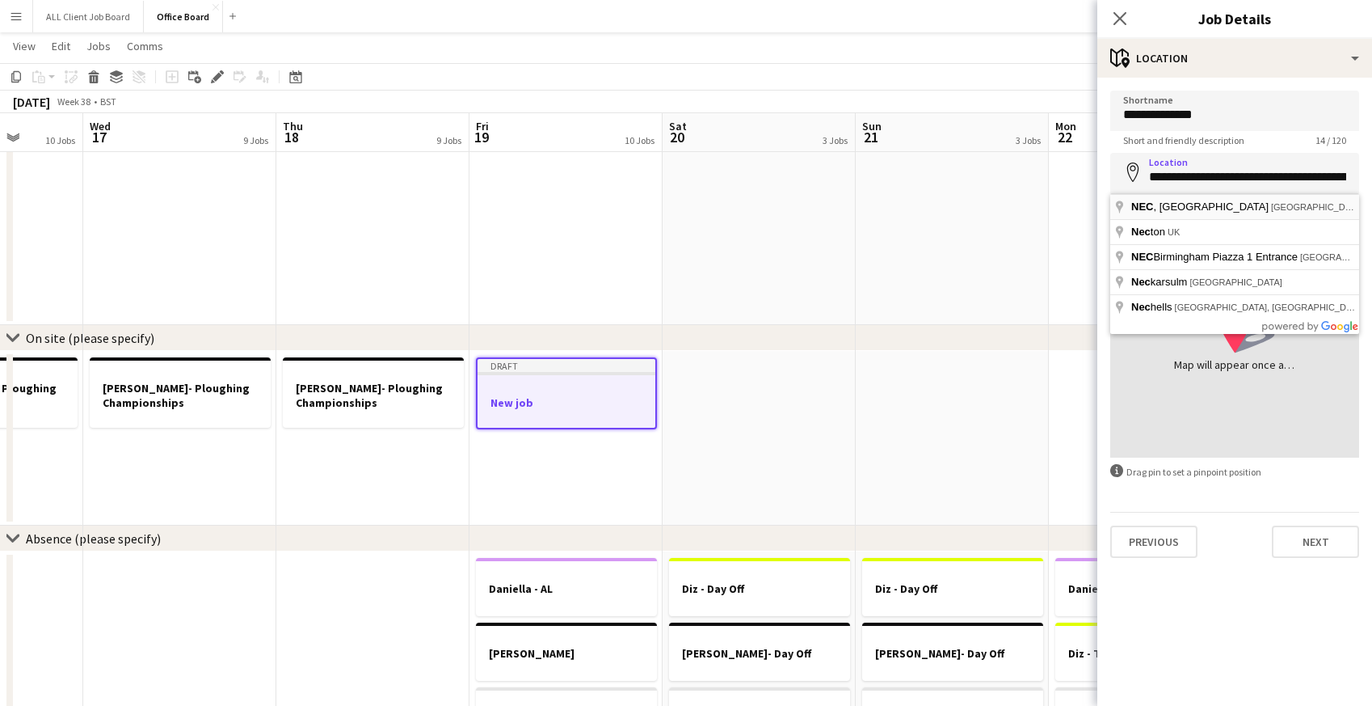
type input "**********"
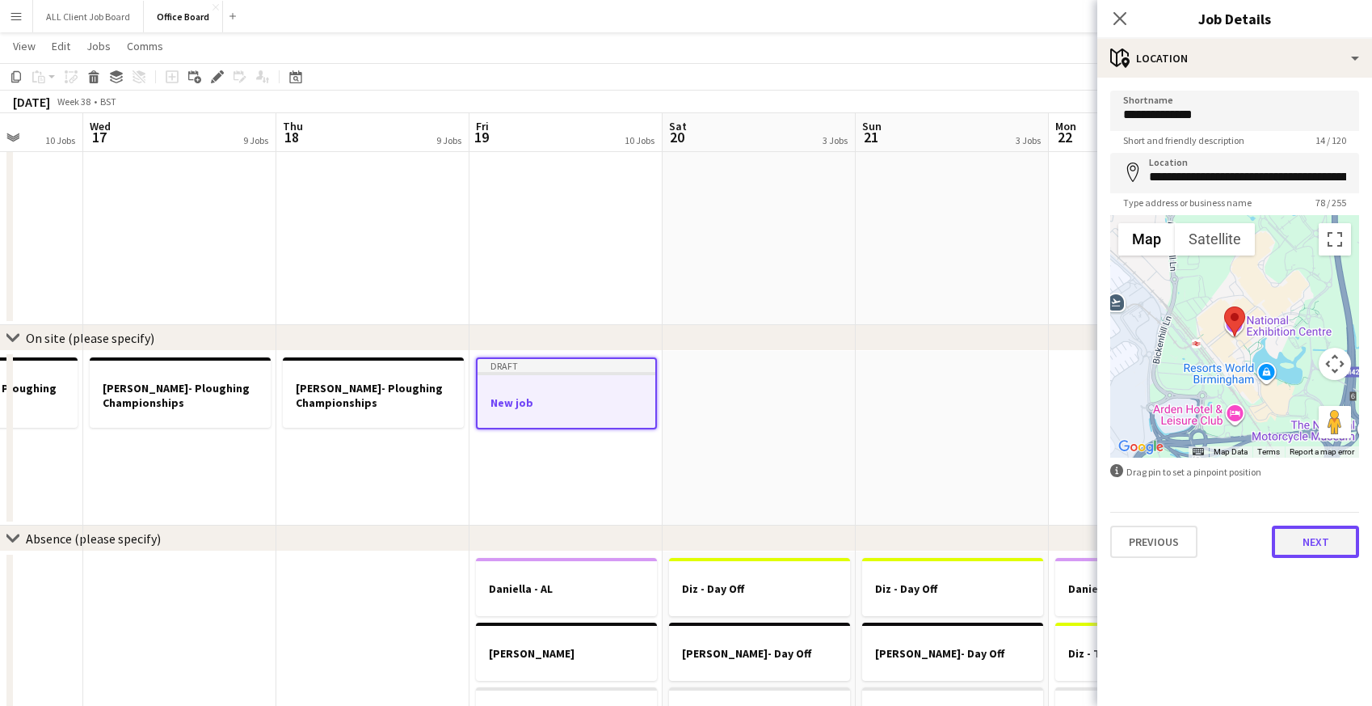
click at [1309, 540] on button "Next" at bounding box center [1315, 541] width 87 height 32
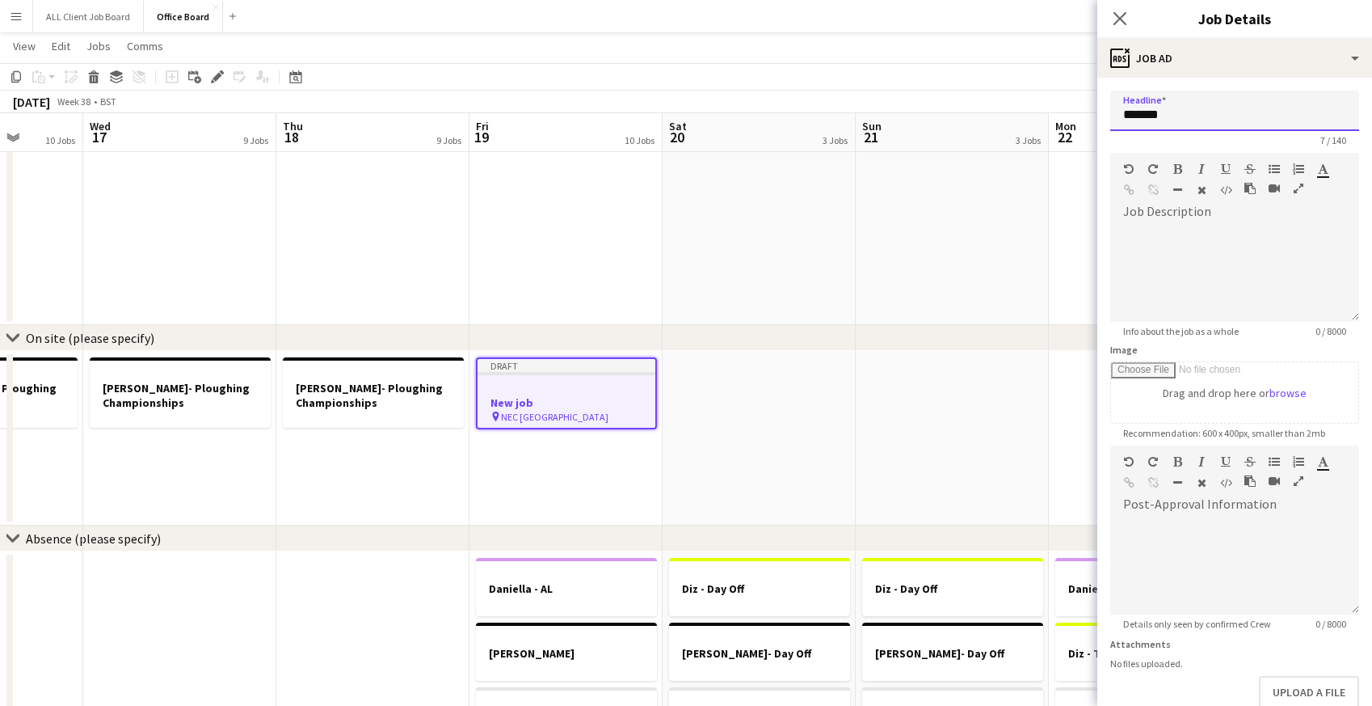
drag, startPoint x: 1170, startPoint y: 118, endPoint x: 1106, endPoint y: 114, distance: 64.0
click at [1106, 114] on form "Headline ******* 7 / 140 Job Description default Heading 1 Heading 2 Heading 3 …" at bounding box center [1235, 439] width 275 height 696
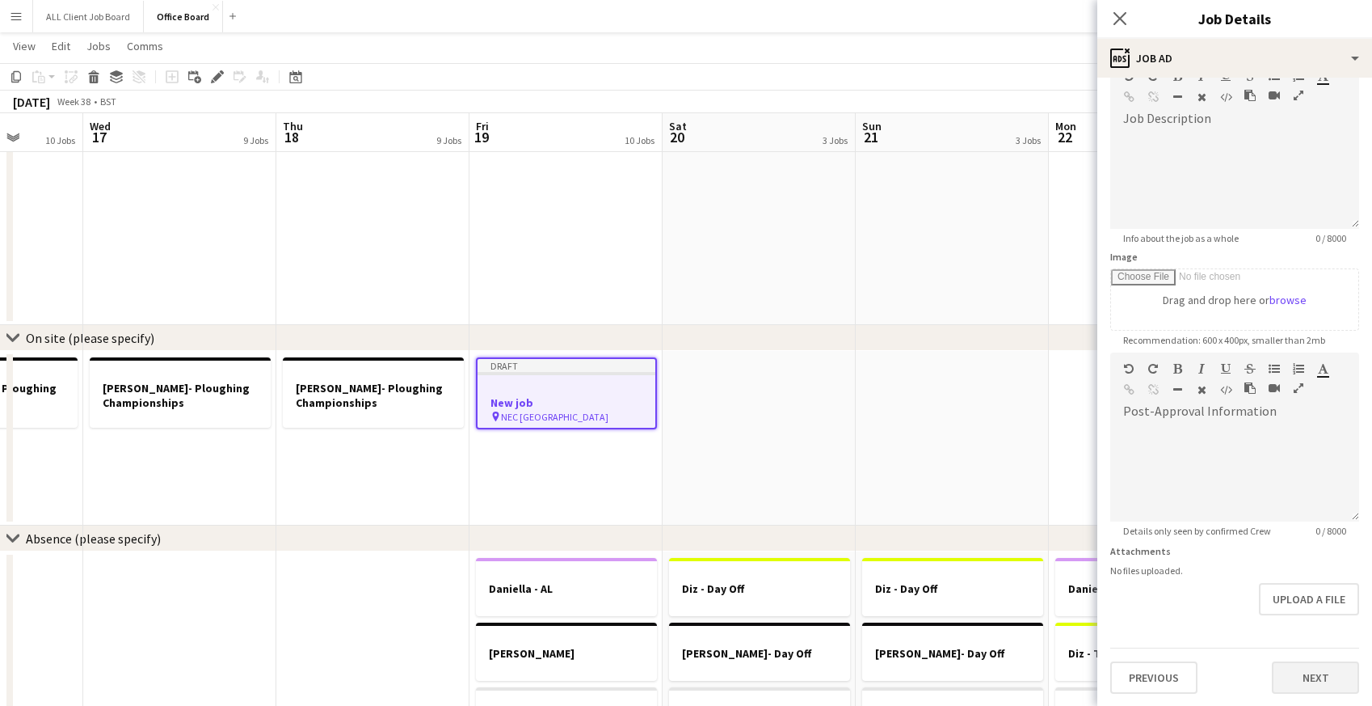
type input "**********"
click at [1296, 679] on button "Next" at bounding box center [1315, 677] width 87 height 32
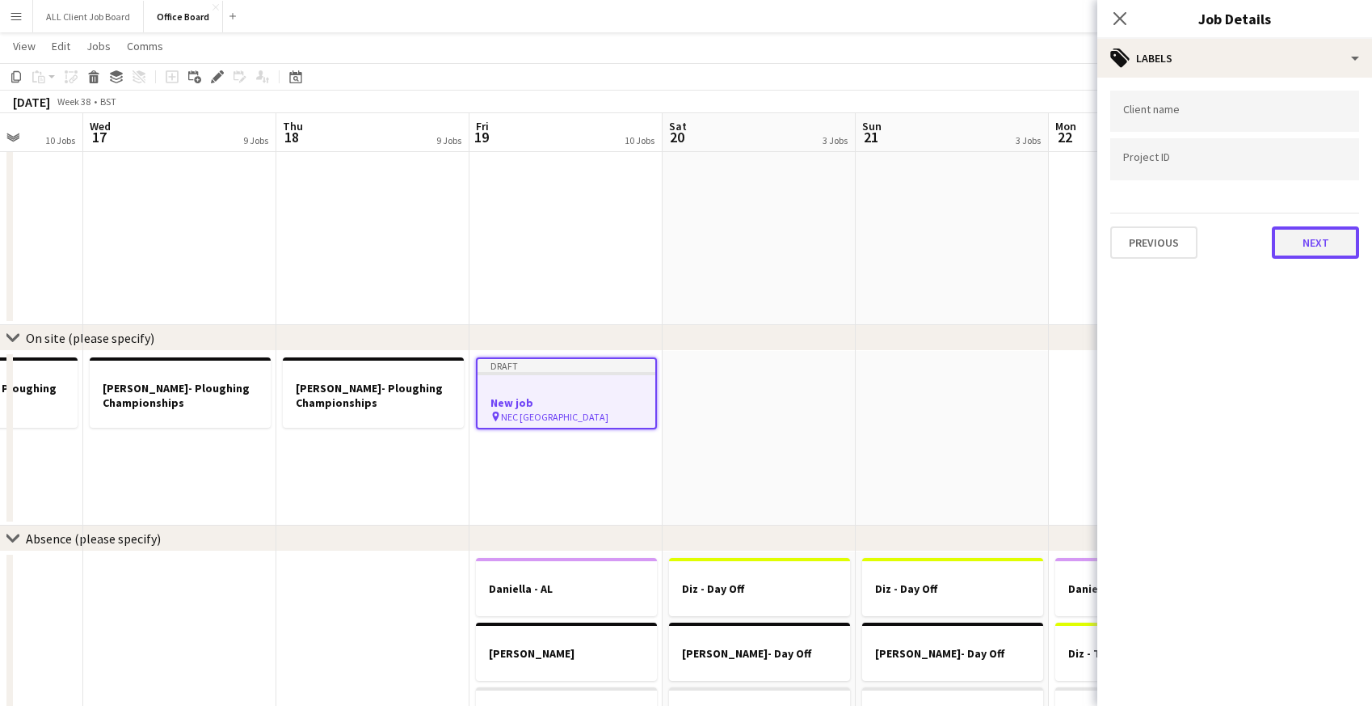
click at [1292, 232] on button "Next" at bounding box center [1315, 242] width 87 height 32
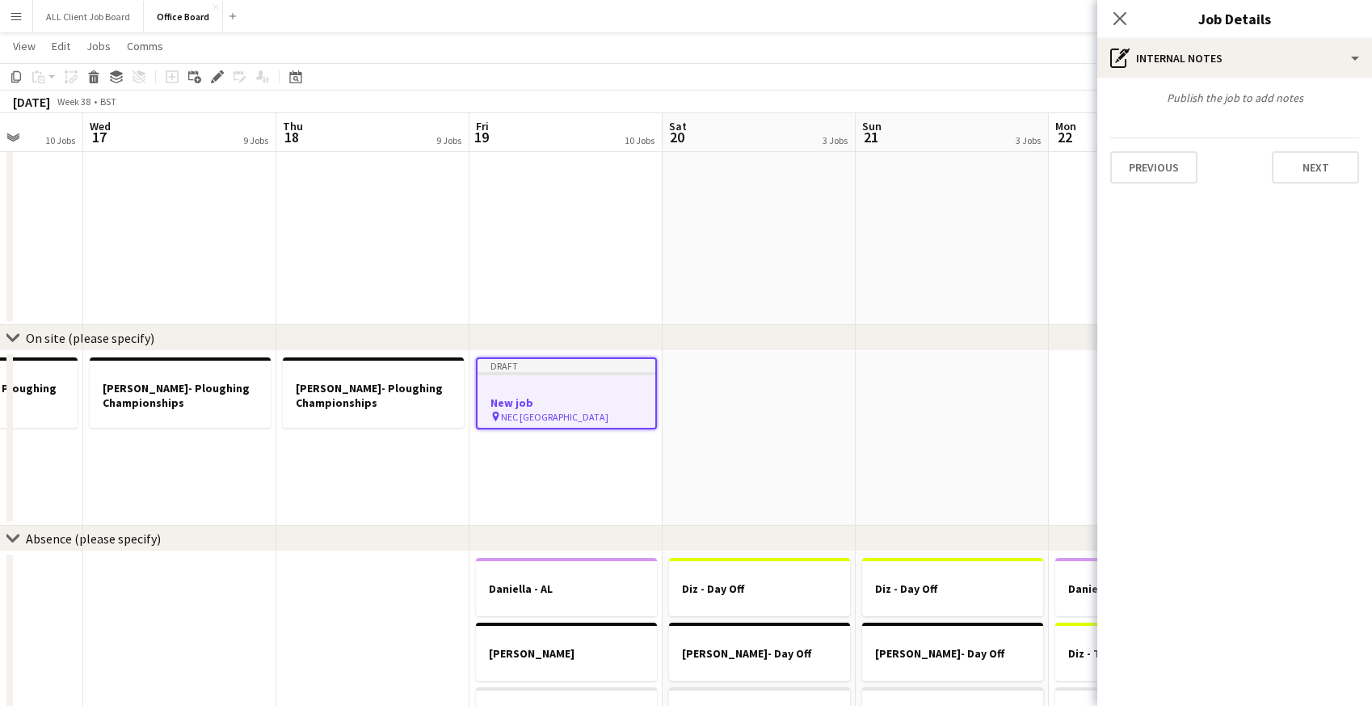
click at [1291, 185] on div "Publish the job to add notes Previous Next" at bounding box center [1235, 137] width 275 height 119
click at [1290, 168] on button "Next" at bounding box center [1315, 167] width 87 height 32
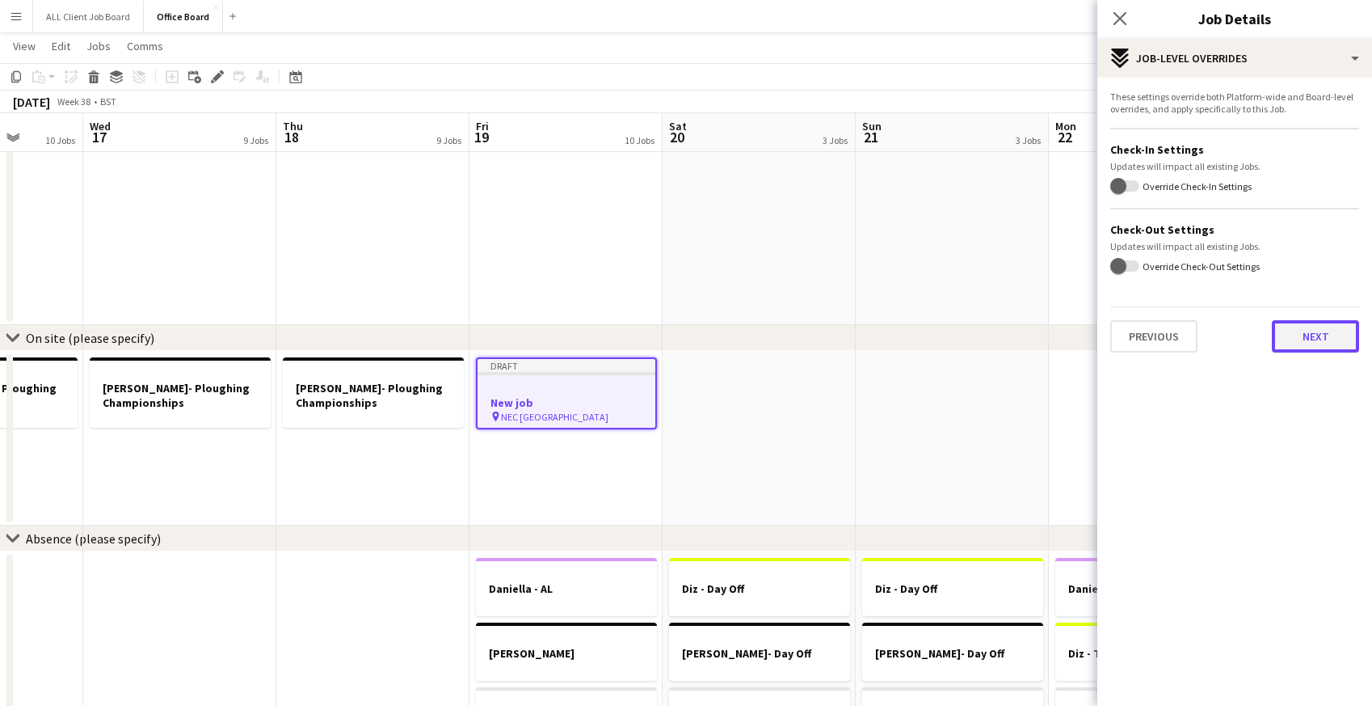
click at [1292, 327] on button "Next" at bounding box center [1315, 336] width 87 height 32
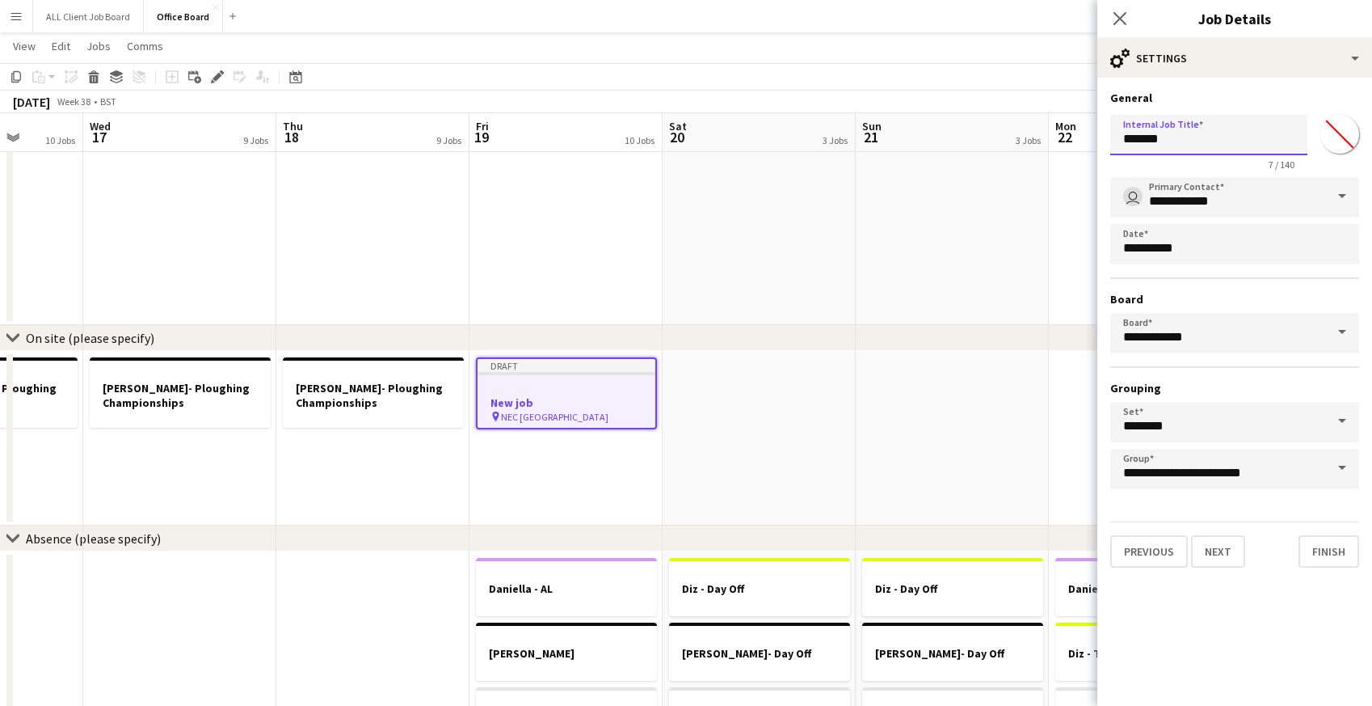
drag, startPoint x: 1122, startPoint y: 137, endPoint x: 1180, endPoint y: 140, distance: 58.2
click at [1180, 140] on input "*******" at bounding box center [1209, 135] width 197 height 40
type input "**********"
click at [1216, 555] on button "Next" at bounding box center [1218, 551] width 54 height 32
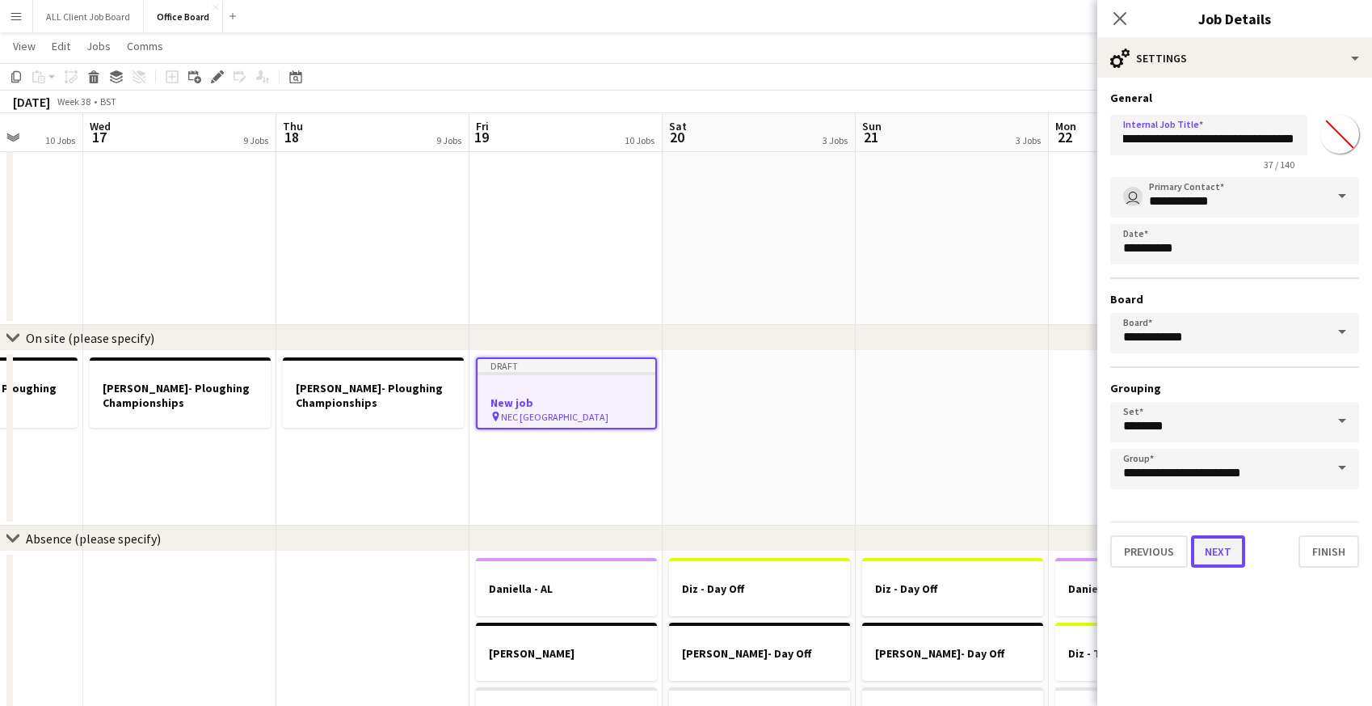
scroll to position [0, 0]
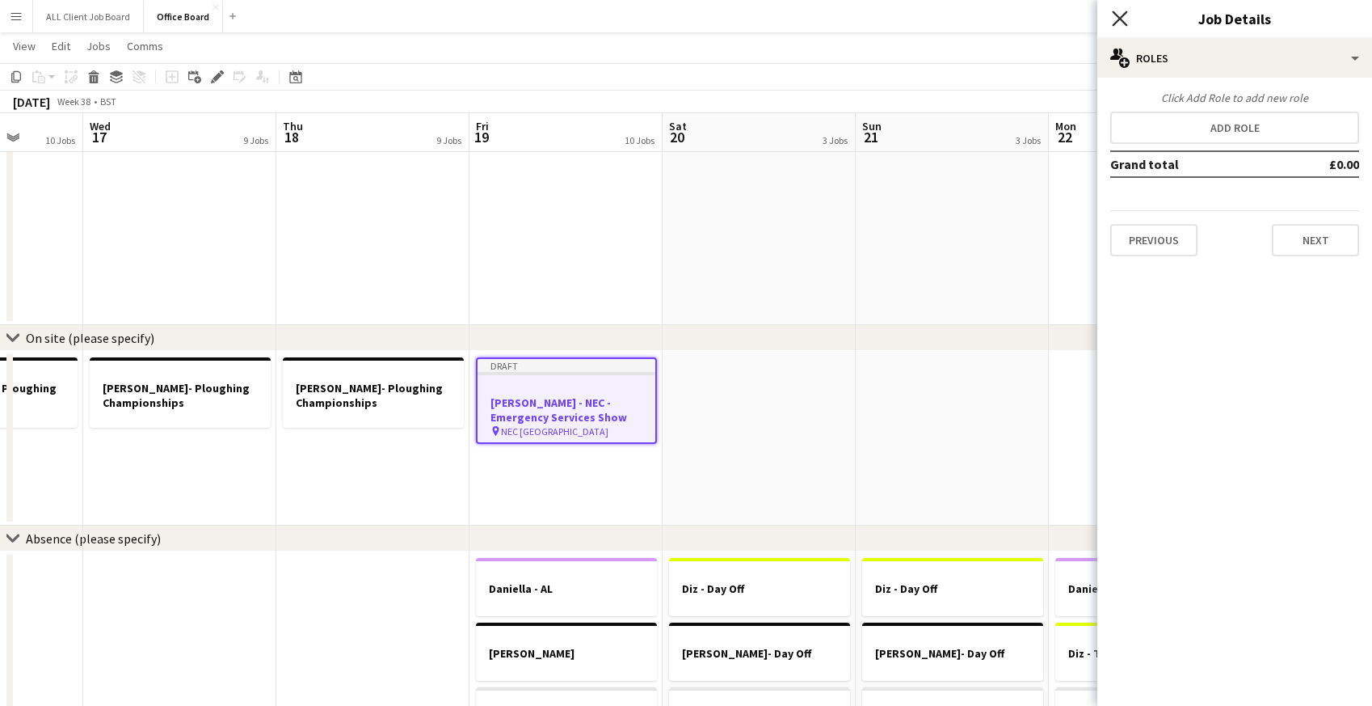
click at [1118, 21] on icon "Close pop-in" at bounding box center [1119, 18] width 15 height 15
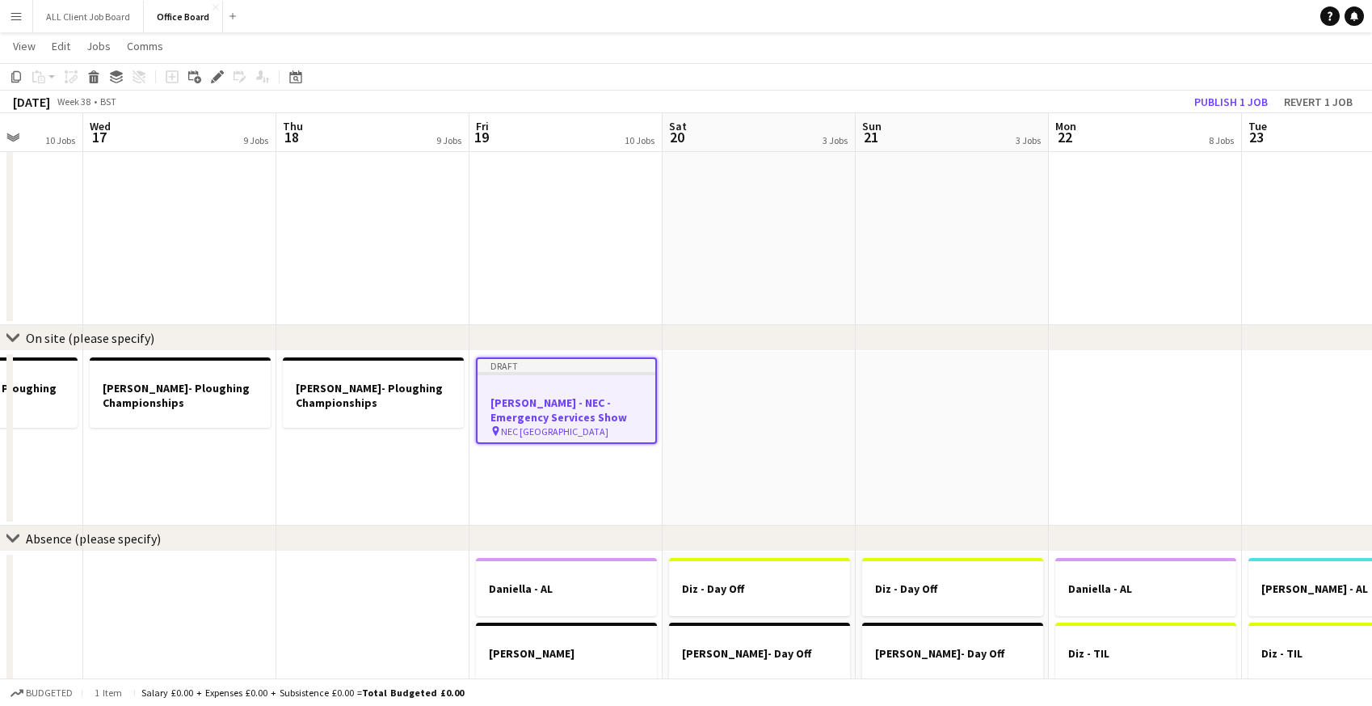
click at [1039, 24] on app-navbar "Menu Boards Boards Boards All jobs Status Workforce Workforce My Workforce Recr…" at bounding box center [686, 16] width 1372 height 32
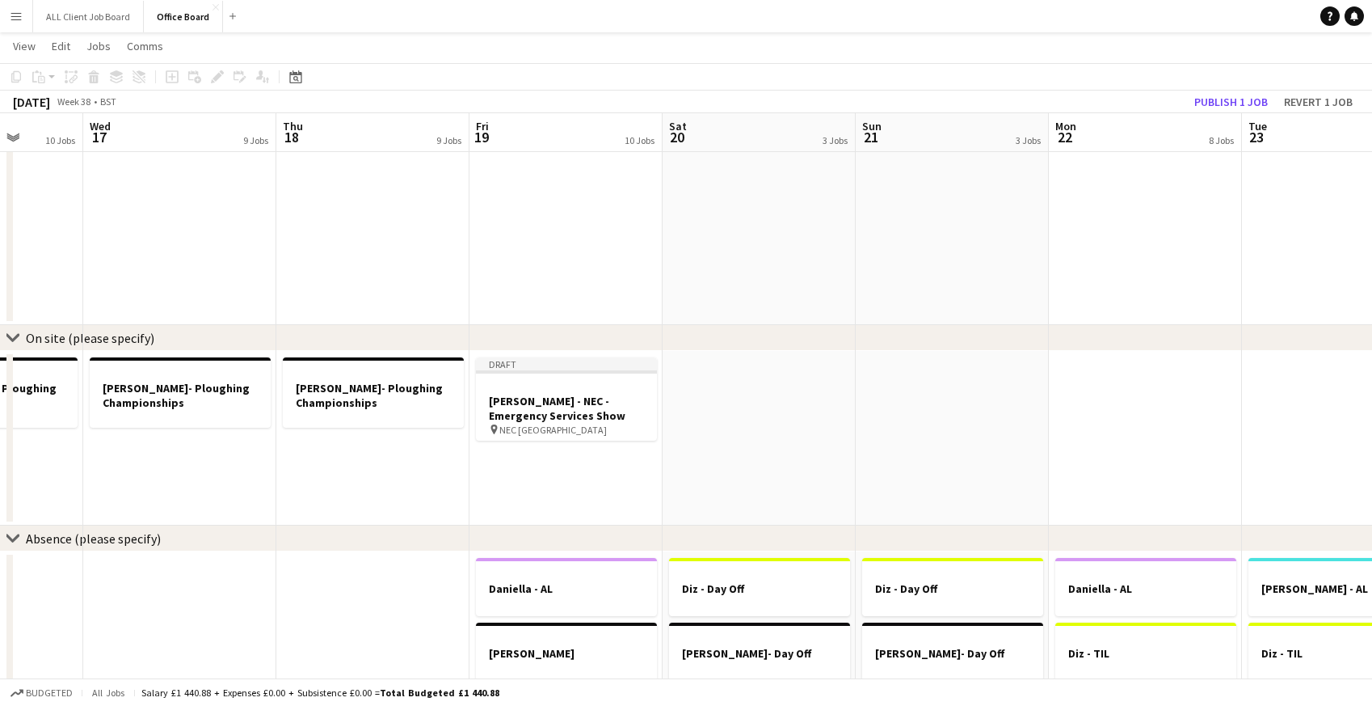
click at [1220, 113] on app-board-header-date "Mon 22 8 Jobs" at bounding box center [1145, 132] width 193 height 39
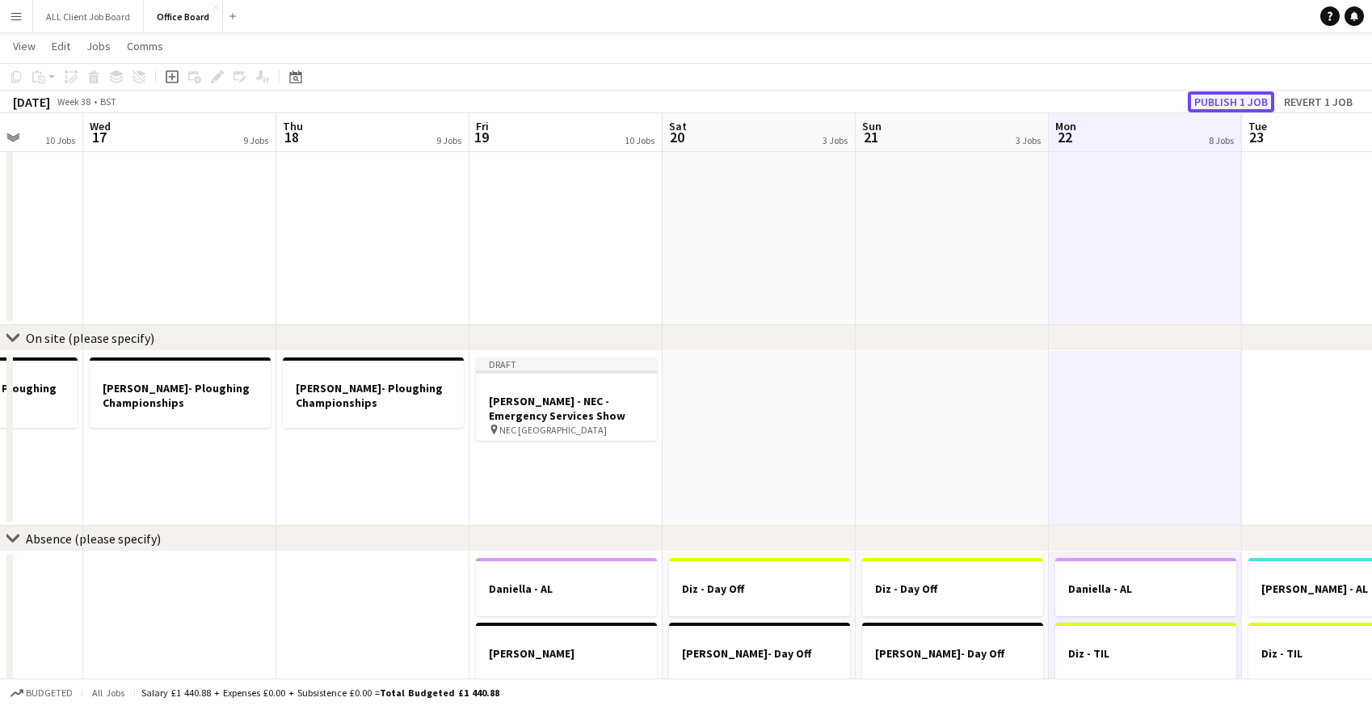
click at [1218, 103] on button "Publish 1 job" at bounding box center [1231, 101] width 86 height 21
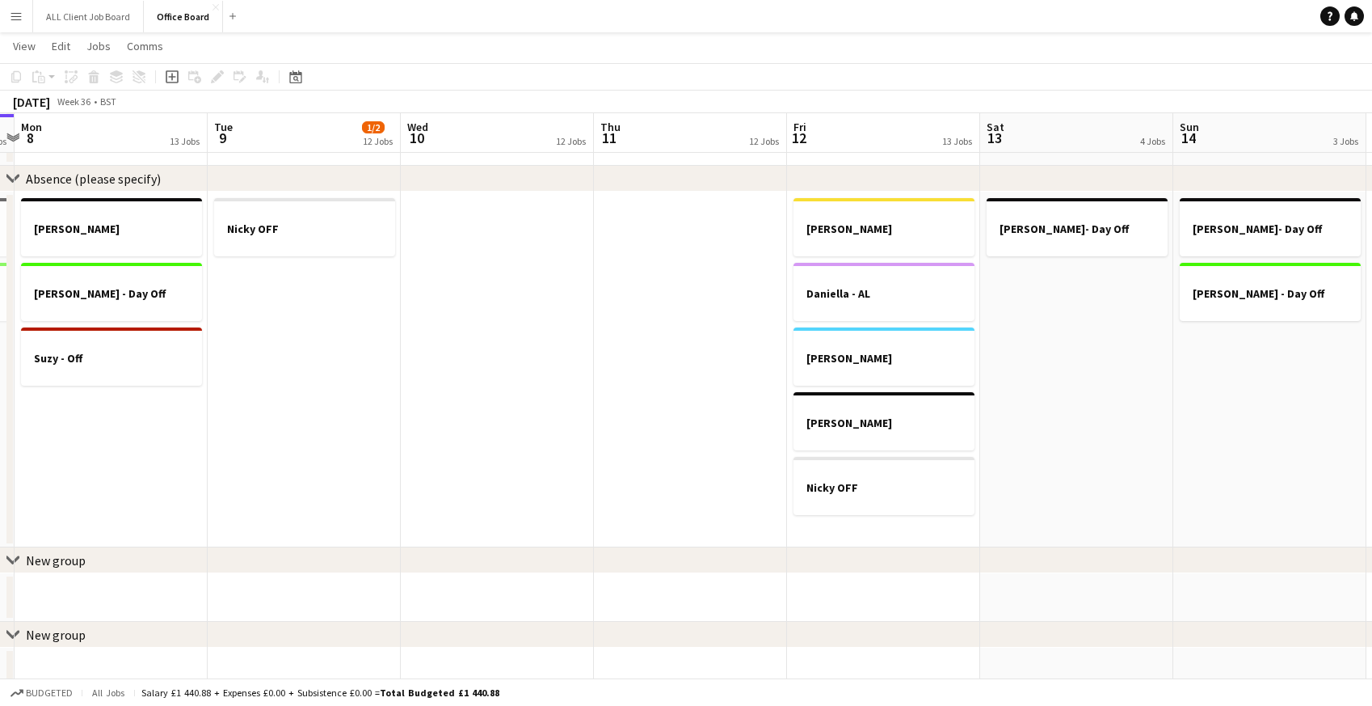
scroll to position [0, 568]
click at [371, 275] on app-date-cell "Nicky OFF" at bounding box center [300, 370] width 193 height 356
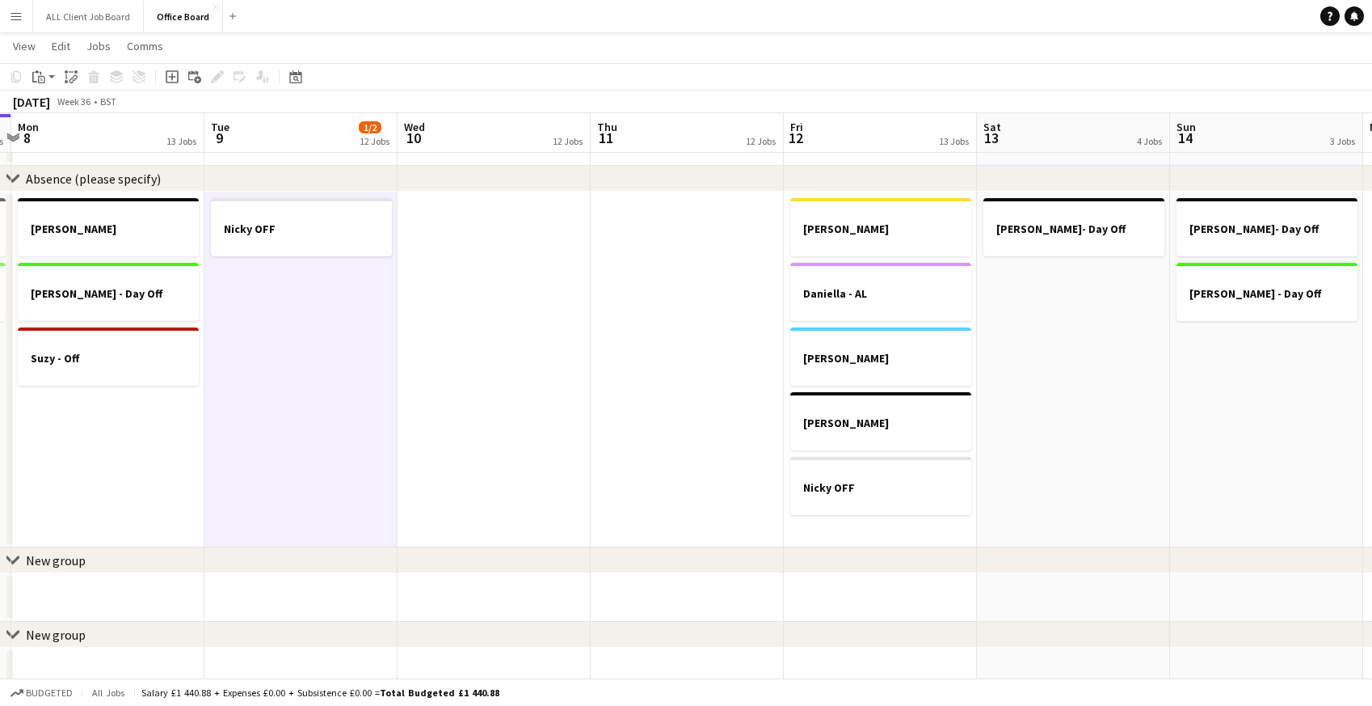
click at [12, 18] on app-icon "Menu" at bounding box center [16, 16] width 13 height 13
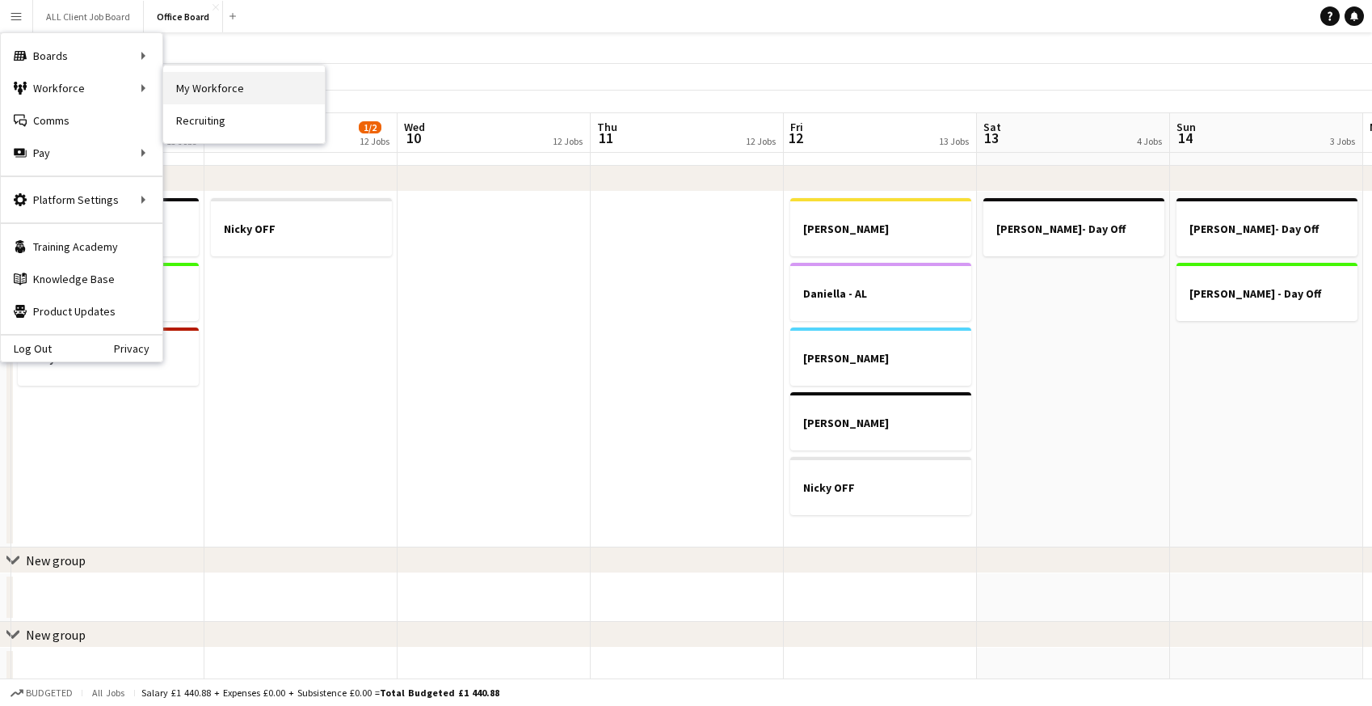
click at [246, 86] on link "My Workforce" at bounding box center [244, 88] width 162 height 32
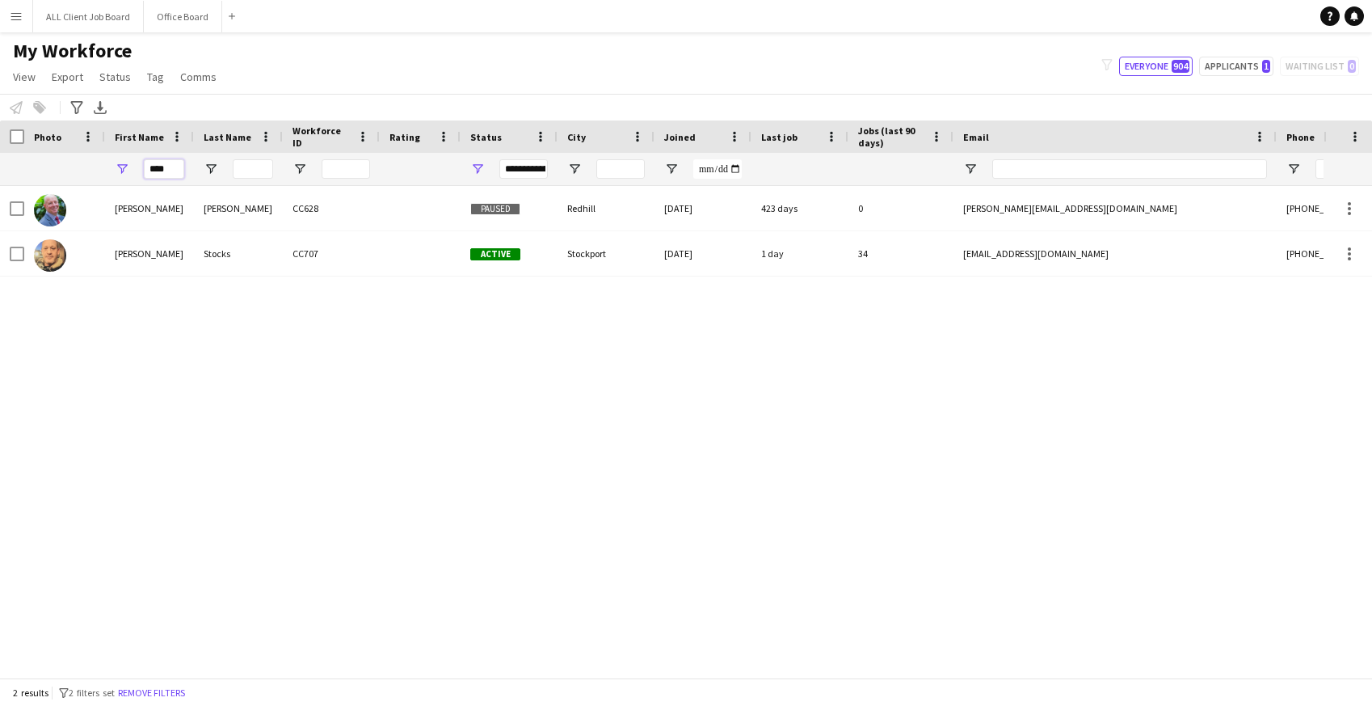
drag, startPoint x: 175, startPoint y: 166, endPoint x: 142, endPoint y: 164, distance: 32.4
click at [142, 166] on div "****" at bounding box center [149, 169] width 89 height 32
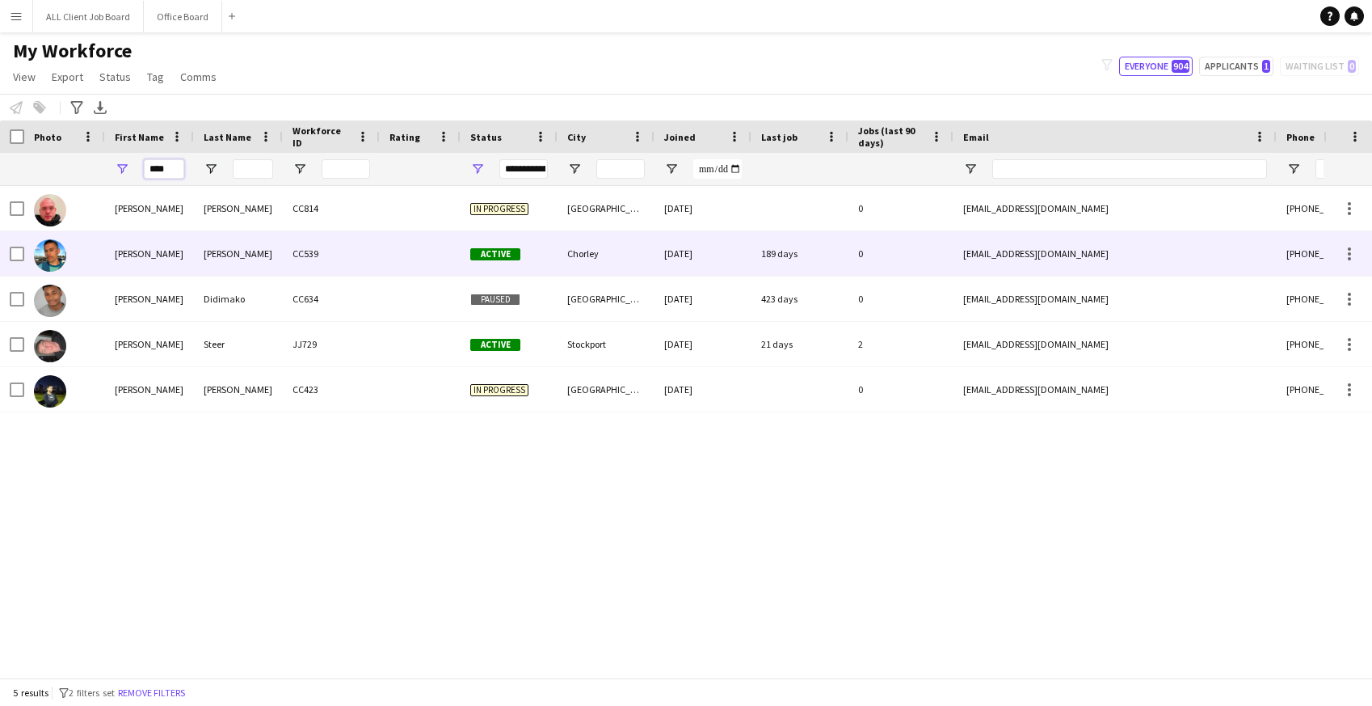
type input "****"
click at [190, 248] on div "[PERSON_NAME]" at bounding box center [149, 253] width 89 height 44
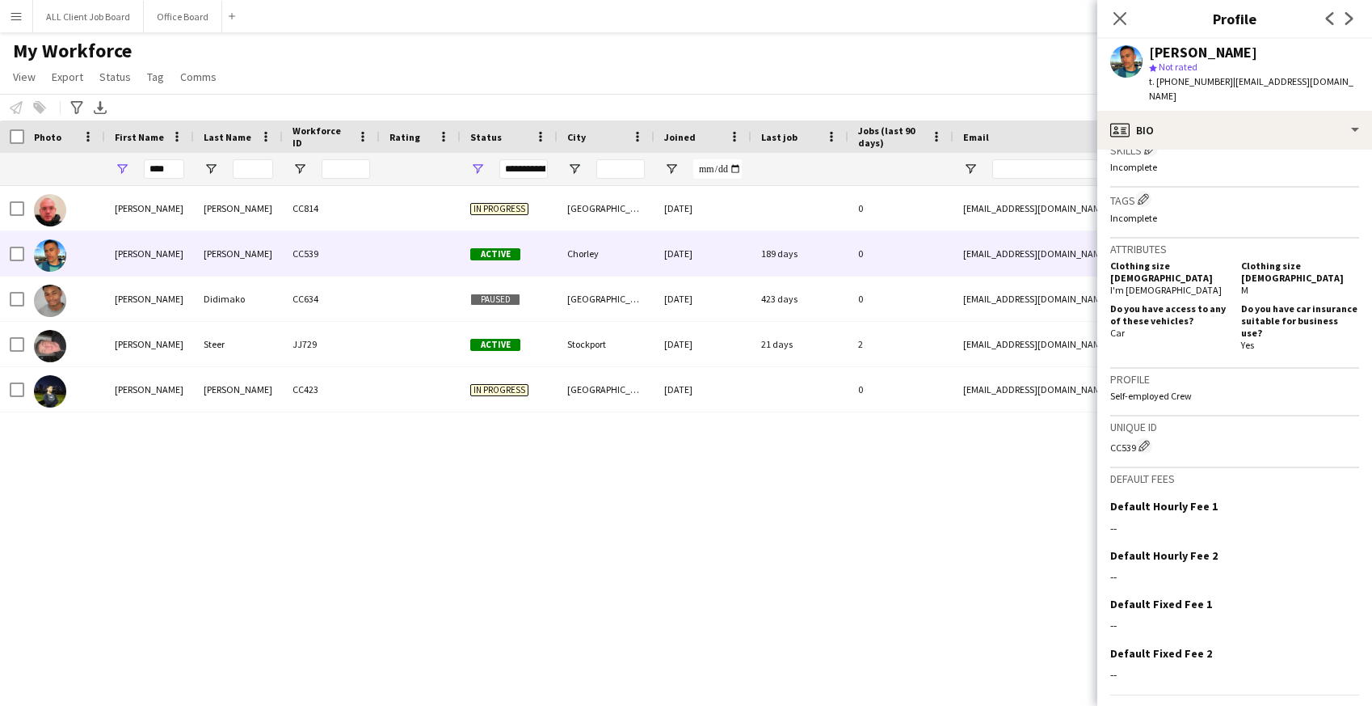
scroll to position [601, 0]
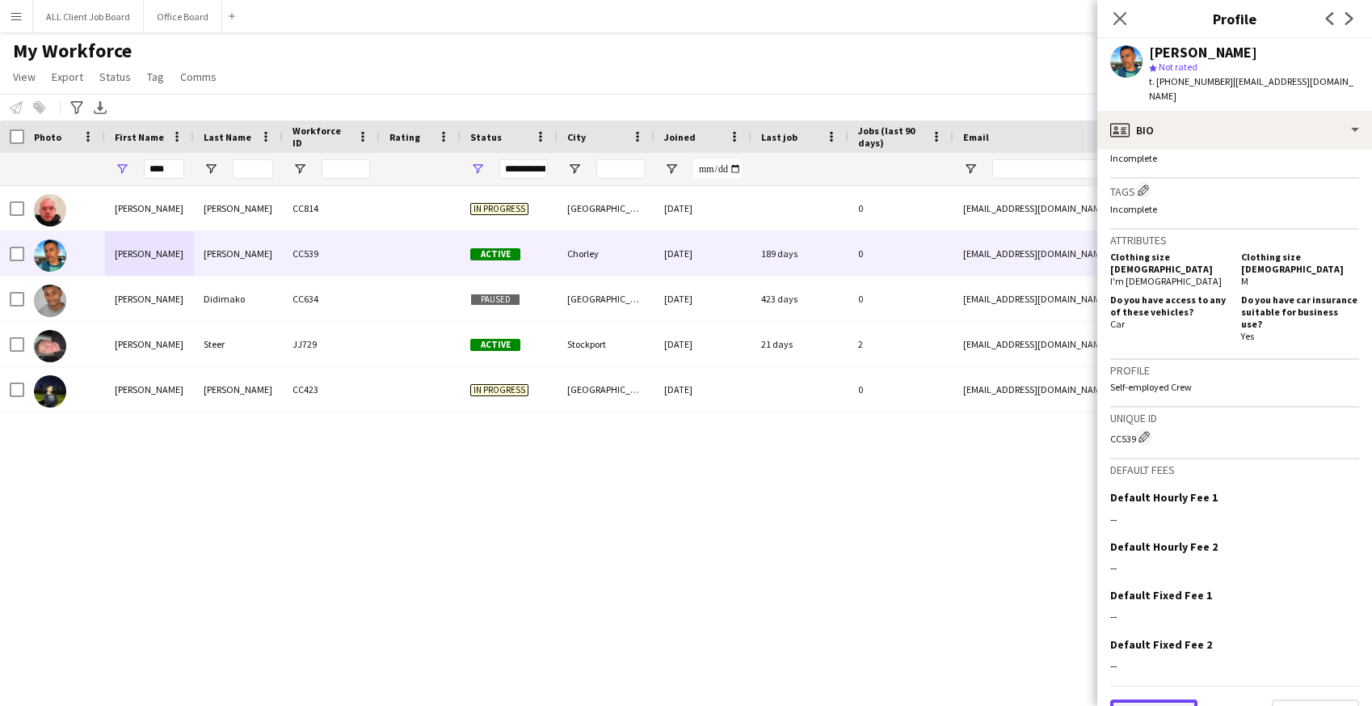
click at [1150, 699] on button "Previous" at bounding box center [1154, 715] width 87 height 32
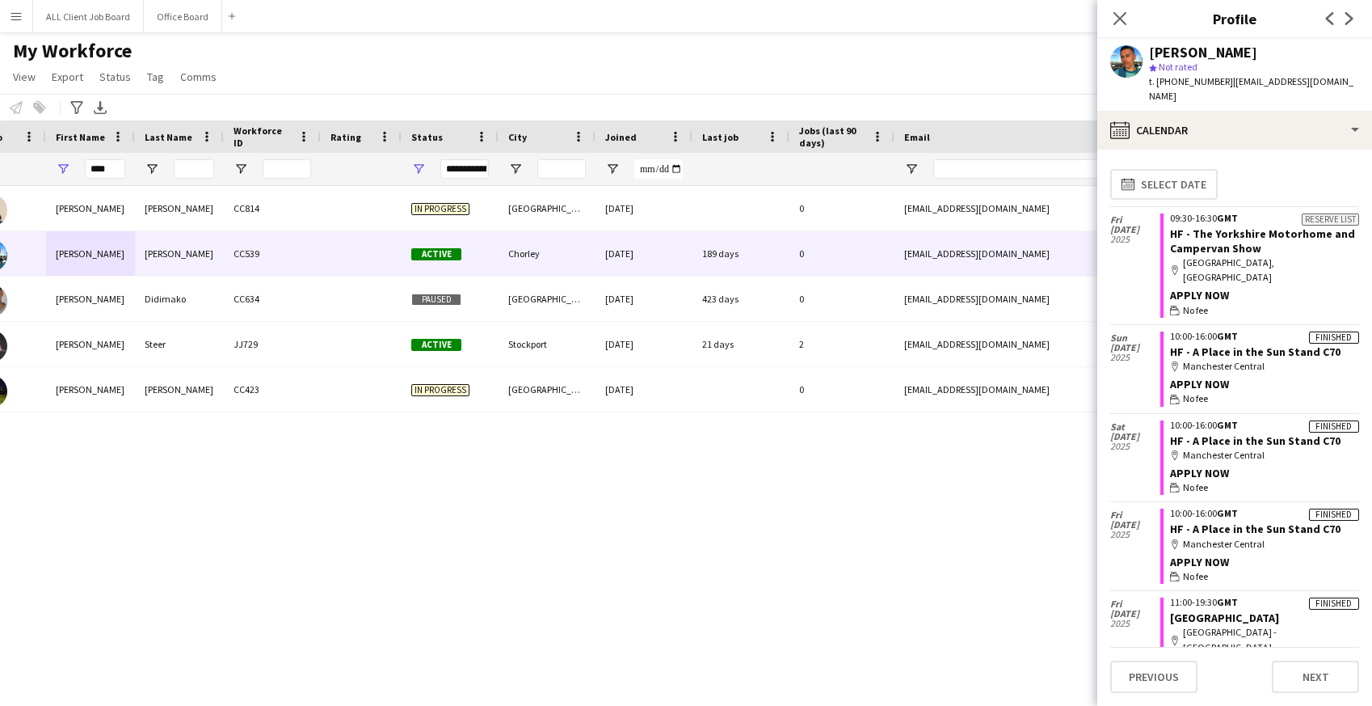
scroll to position [0, 0]
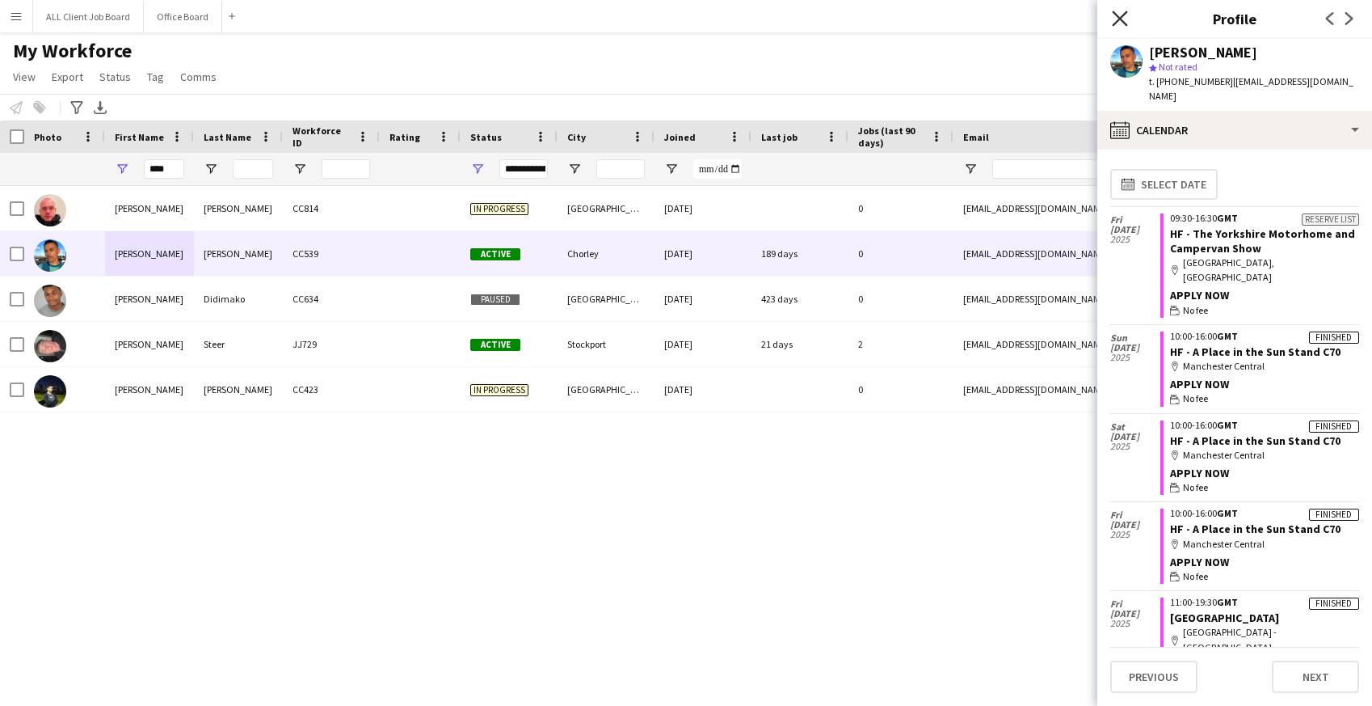
click at [1117, 19] on icon "Close pop-in" at bounding box center [1119, 18] width 15 height 15
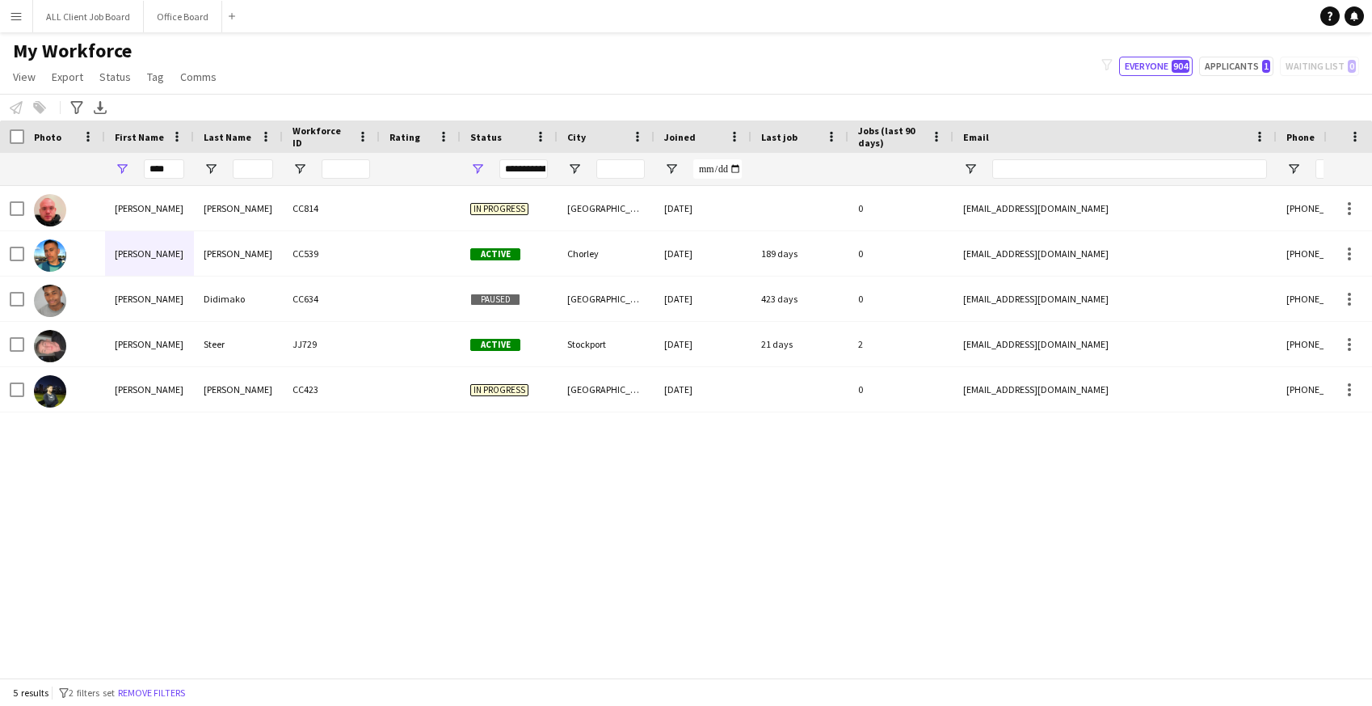
click at [15, 15] on app-icon "Menu" at bounding box center [16, 16] width 13 height 13
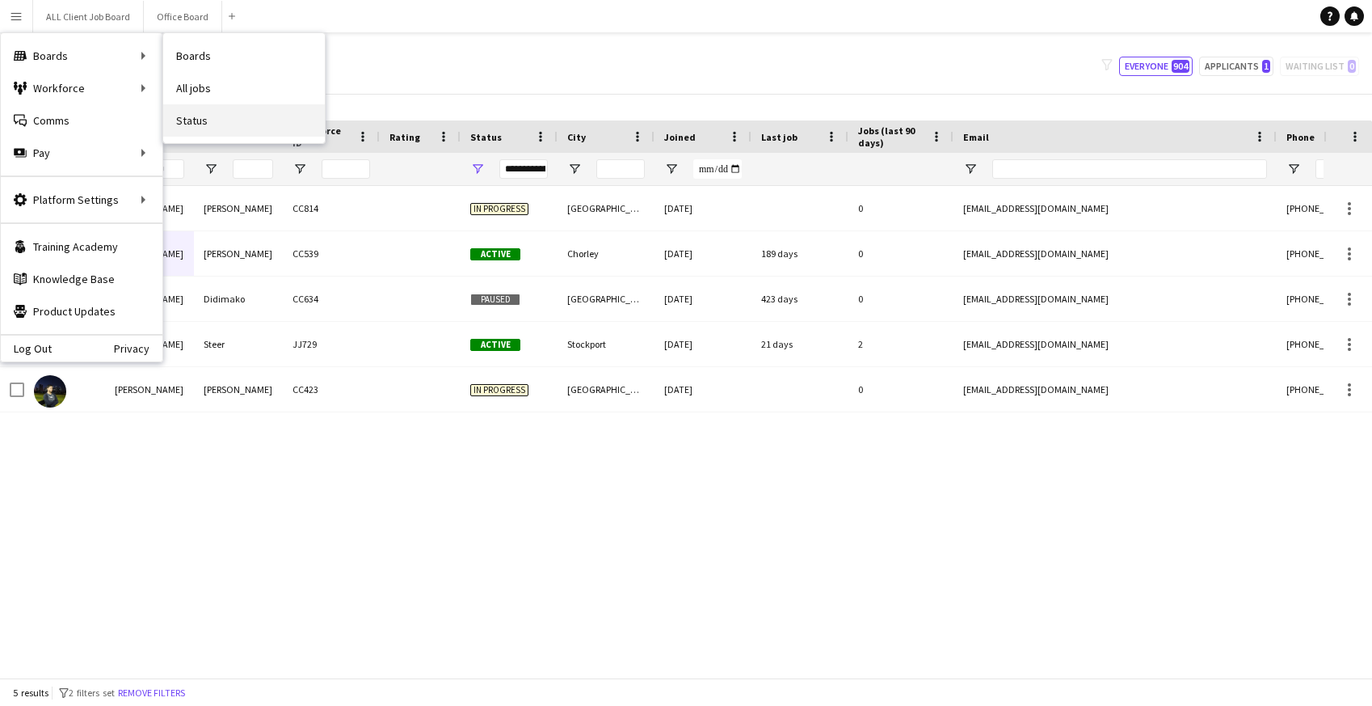
click at [224, 116] on link "Status" at bounding box center [244, 120] width 162 height 32
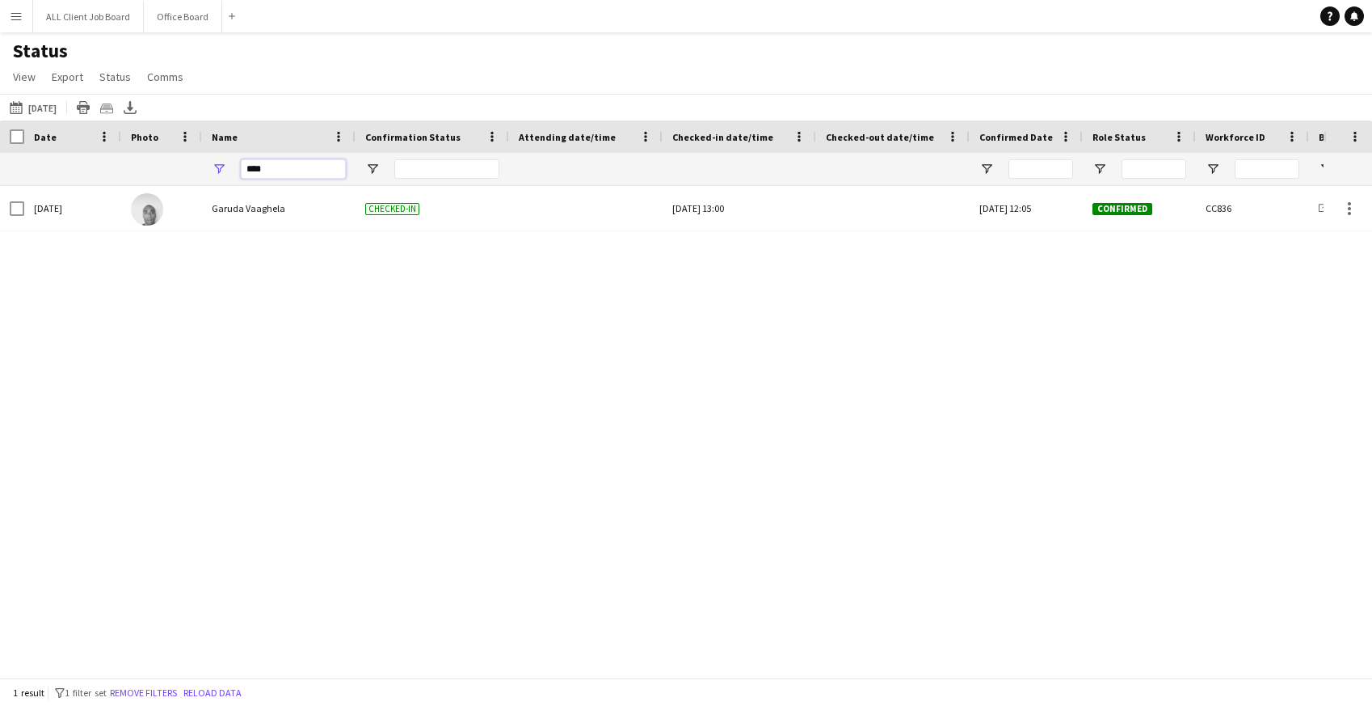
drag, startPoint x: 269, startPoint y: 173, endPoint x: 239, endPoint y: 171, distance: 29.9
click at [239, 173] on div "****" at bounding box center [279, 169] width 154 height 32
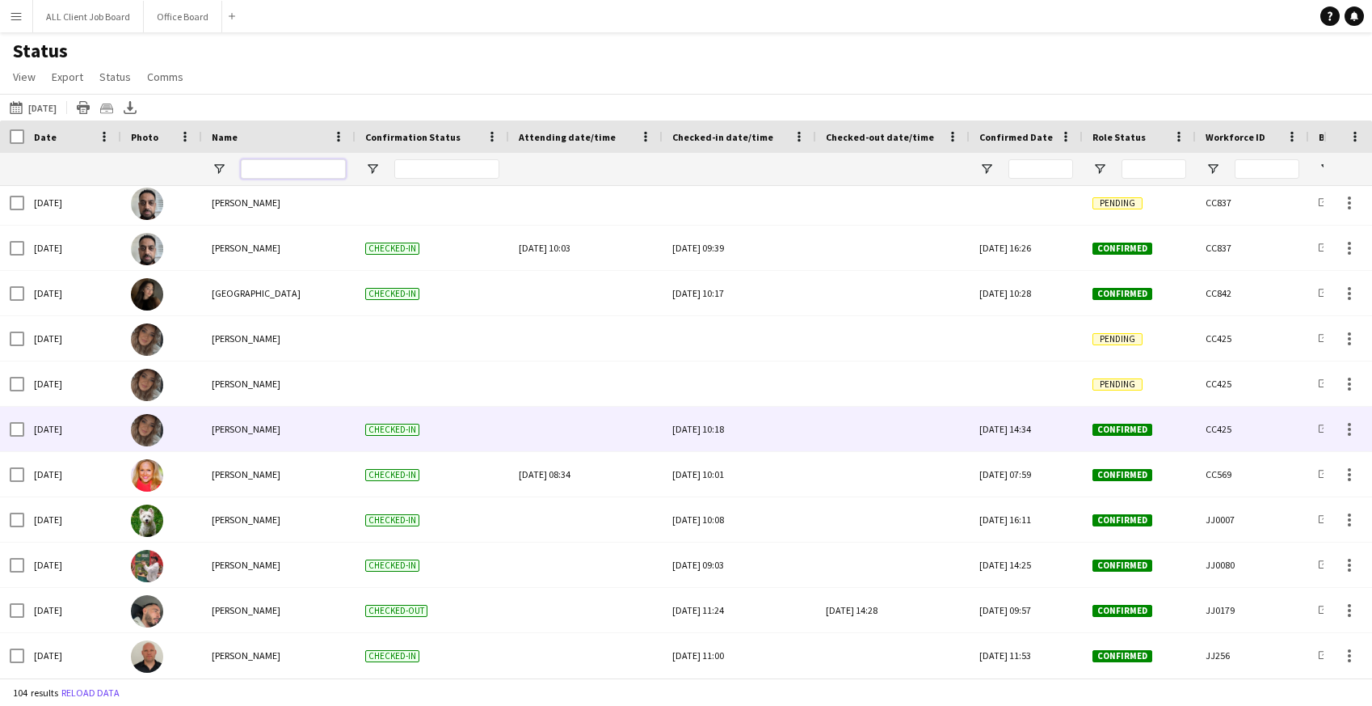
scroll to position [858, 0]
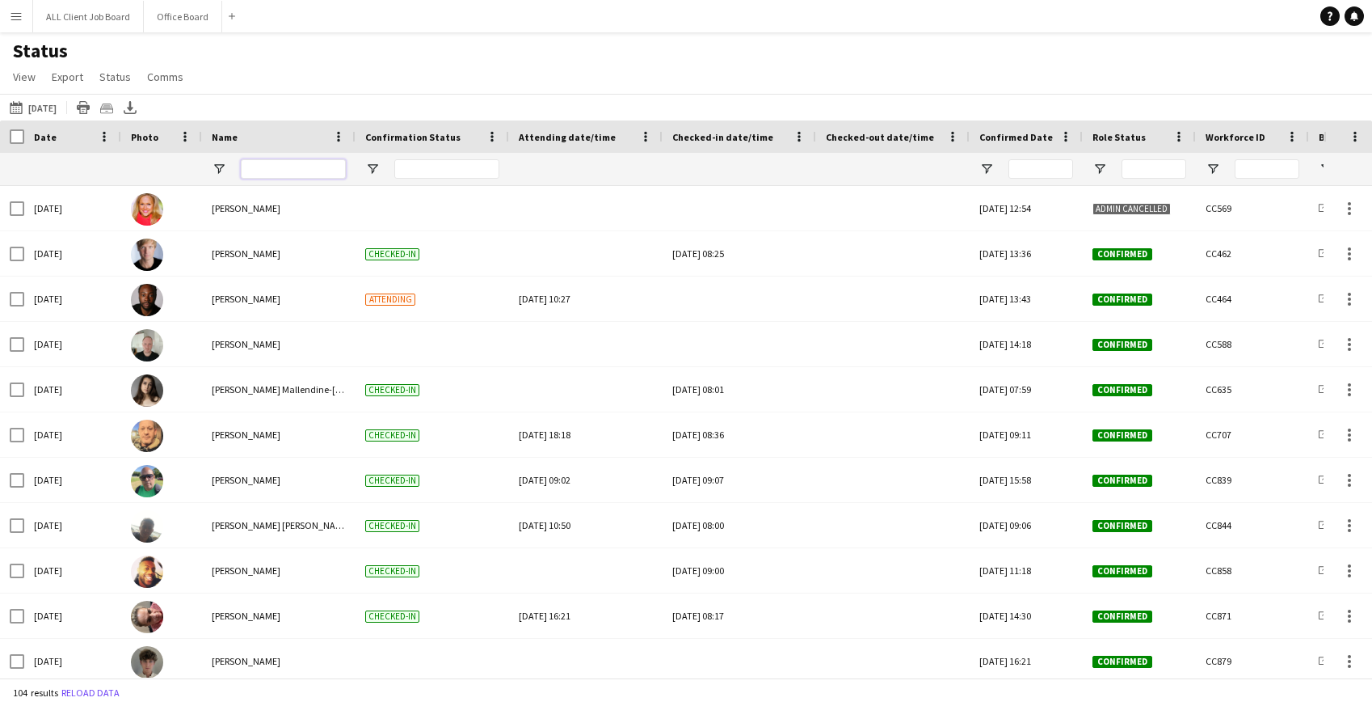
click at [268, 172] on input "Name Filter Input" at bounding box center [293, 168] width 105 height 19
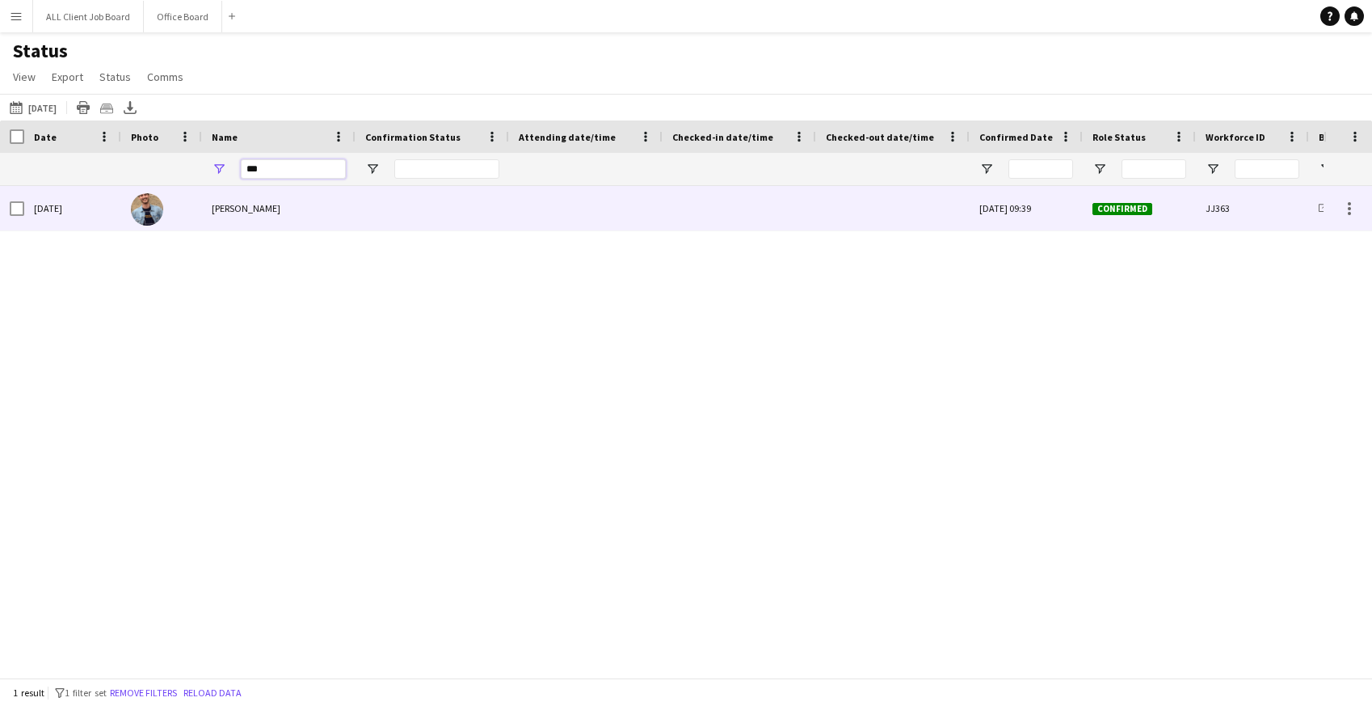
type input "***"
click at [744, 207] on div at bounding box center [739, 208] width 134 height 44
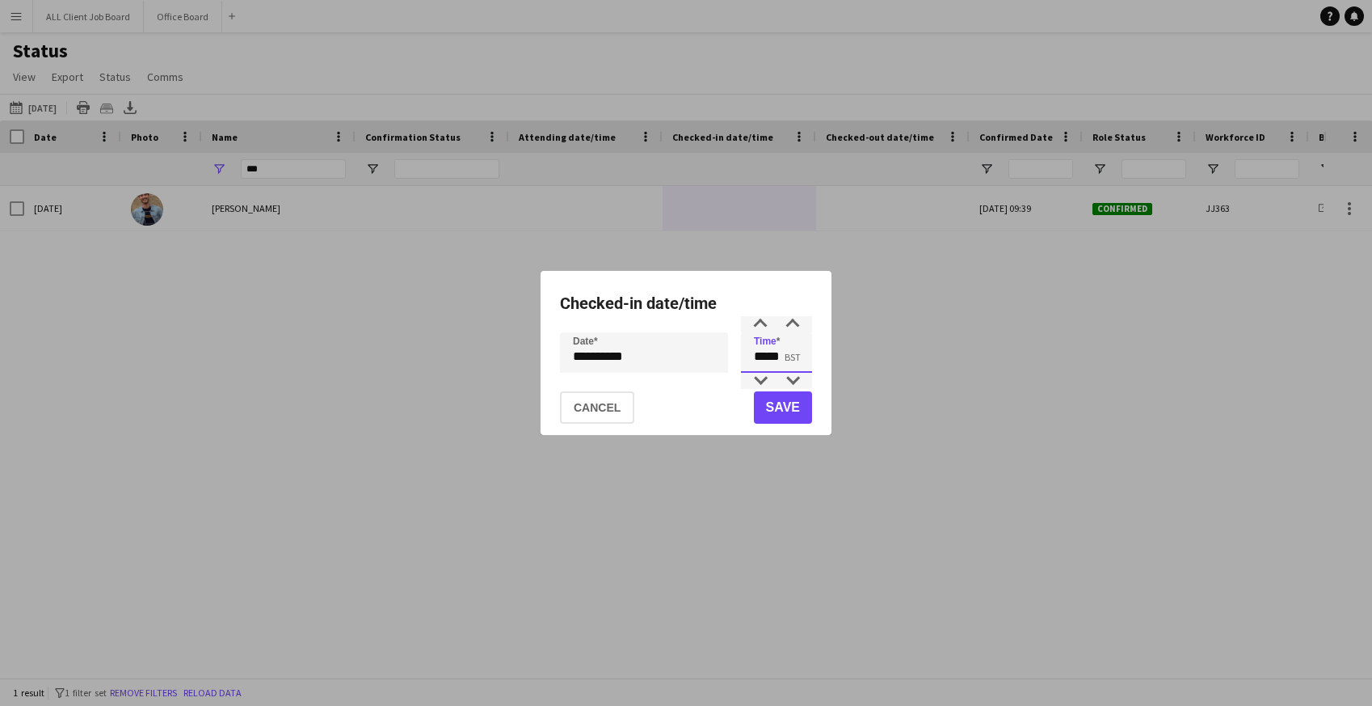
drag, startPoint x: 750, startPoint y: 353, endPoint x: 807, endPoint y: 353, distance: 56.6
click at [807, 353] on input "*****" at bounding box center [776, 352] width 71 height 40
type input "*****"
click at [794, 413] on button "Save" at bounding box center [783, 407] width 58 height 32
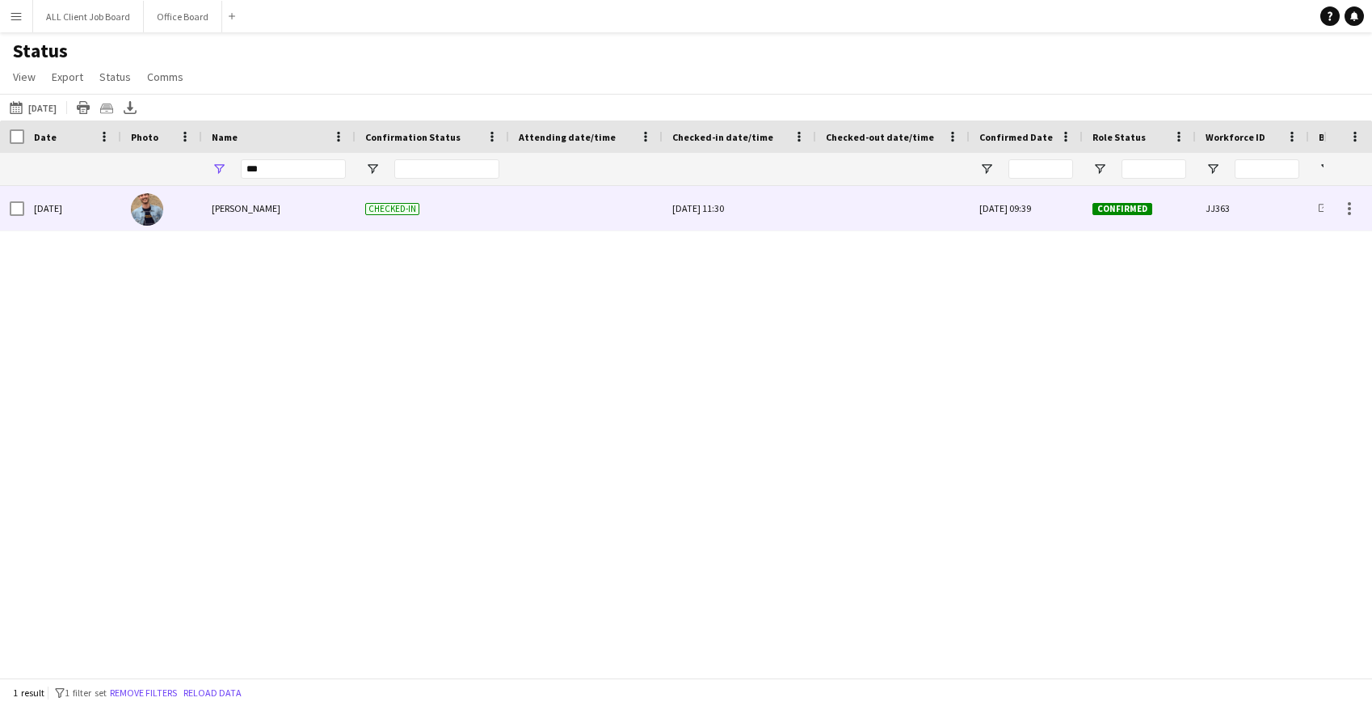
click at [880, 206] on div at bounding box center [893, 208] width 134 height 44
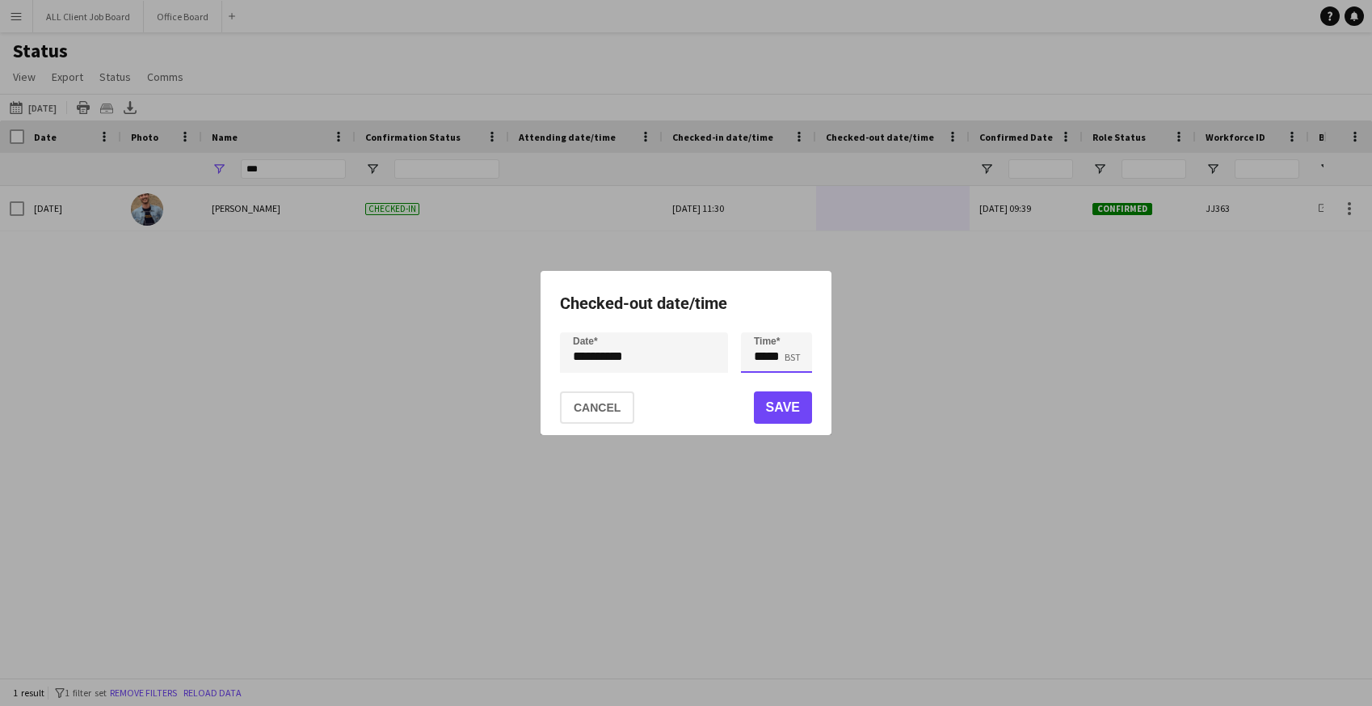
click at [785, 359] on input "*****" at bounding box center [776, 352] width 71 height 40
type input "*****"
click at [786, 412] on button "Save" at bounding box center [783, 407] width 58 height 32
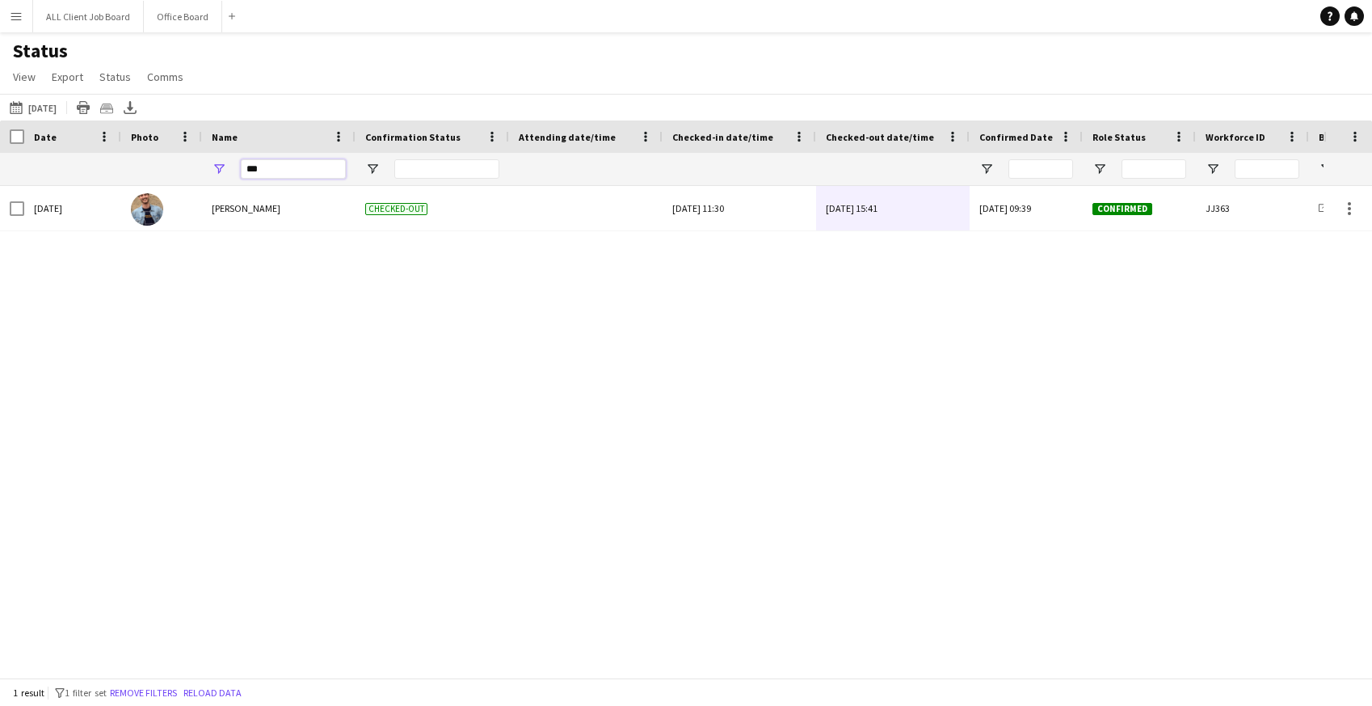
drag, startPoint x: 280, startPoint y: 168, endPoint x: 238, endPoint y: 166, distance: 42.1
click at [238, 166] on div "***" at bounding box center [279, 169] width 154 height 32
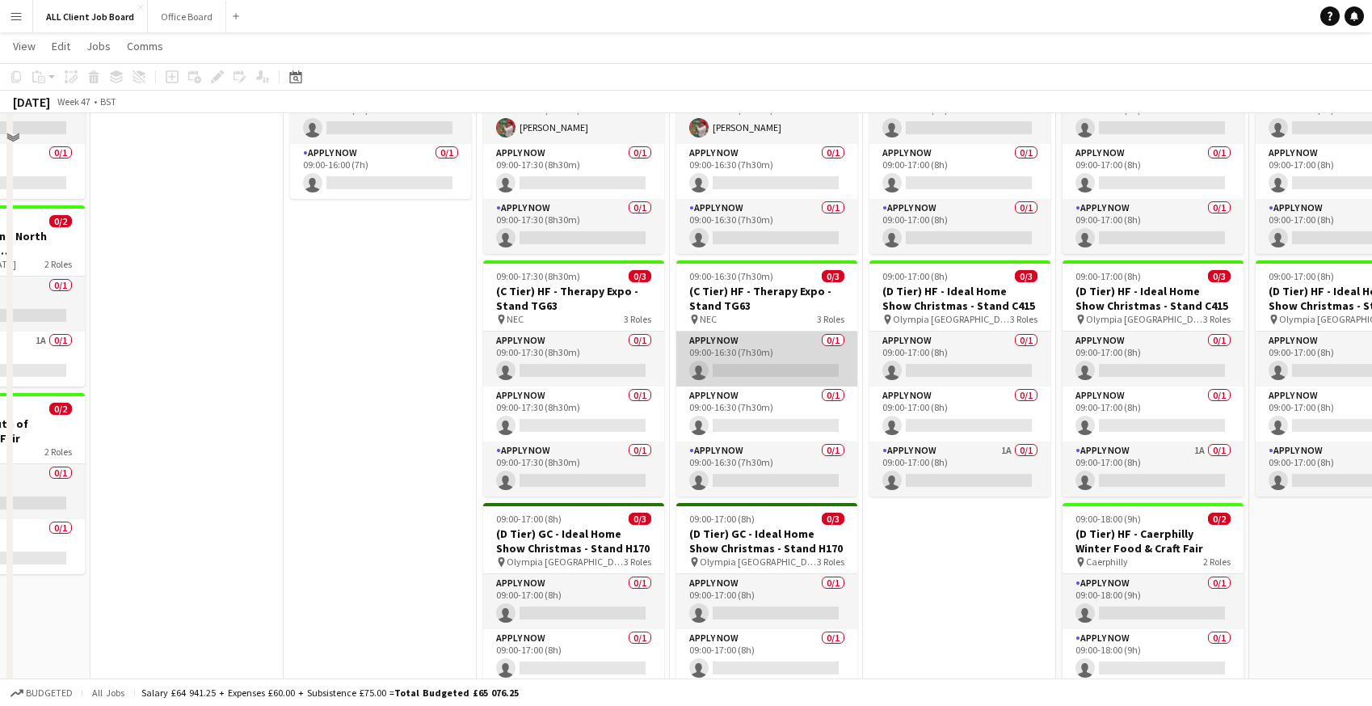
scroll to position [797, 0]
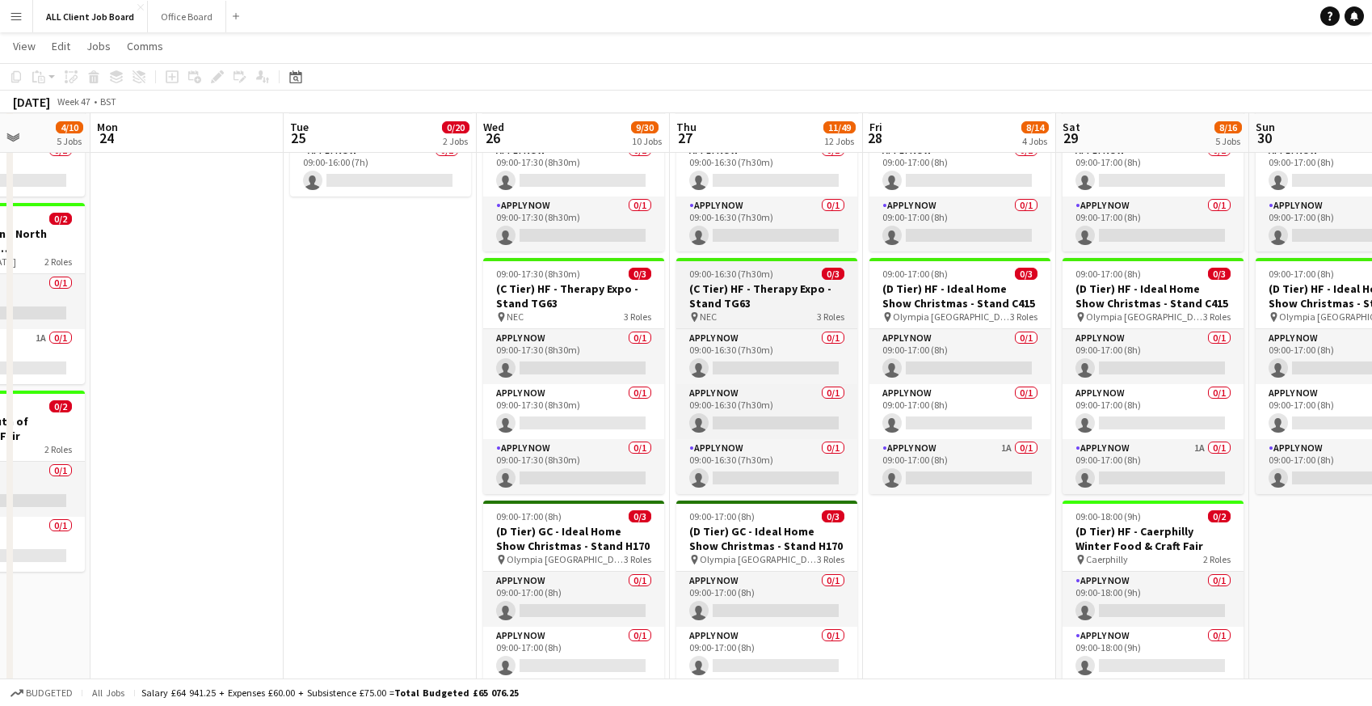
click at [704, 289] on h3 "(C Tier) HF - Therapy Expo - Stand TG63" at bounding box center [766, 295] width 181 height 29
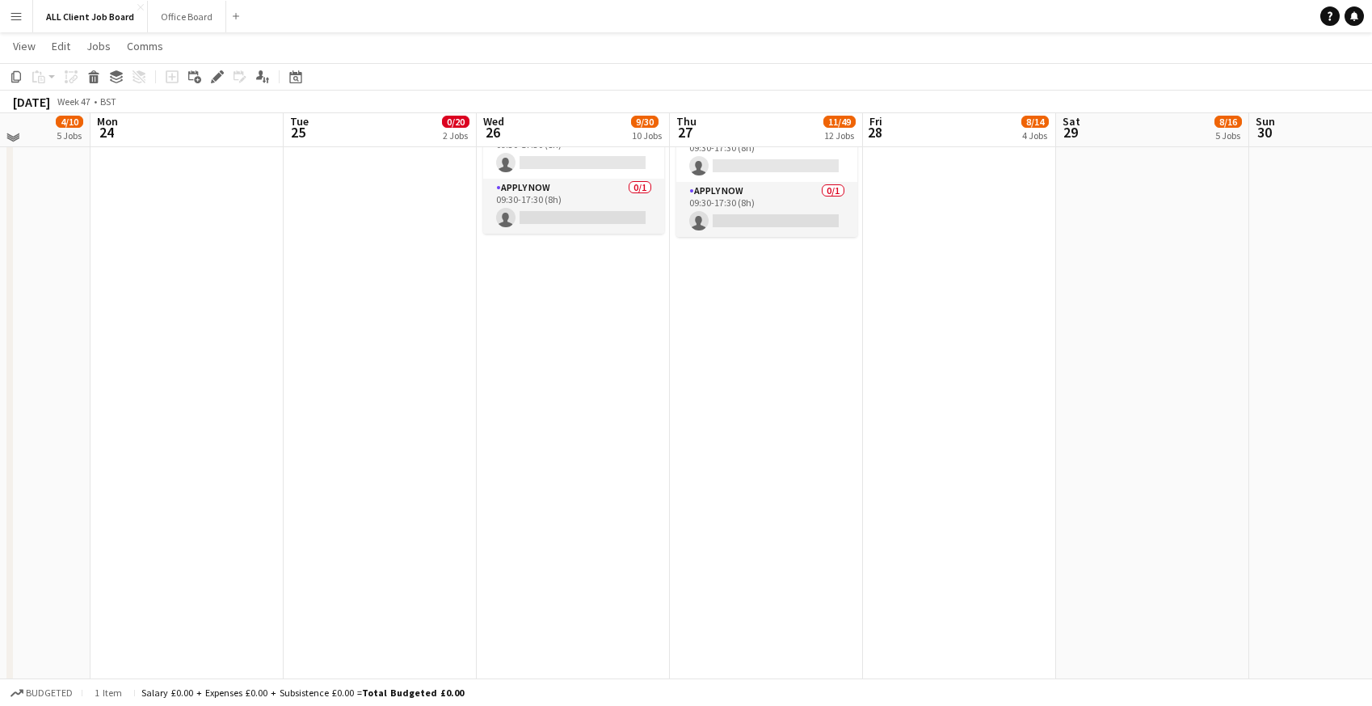
scroll to position [2408, 0]
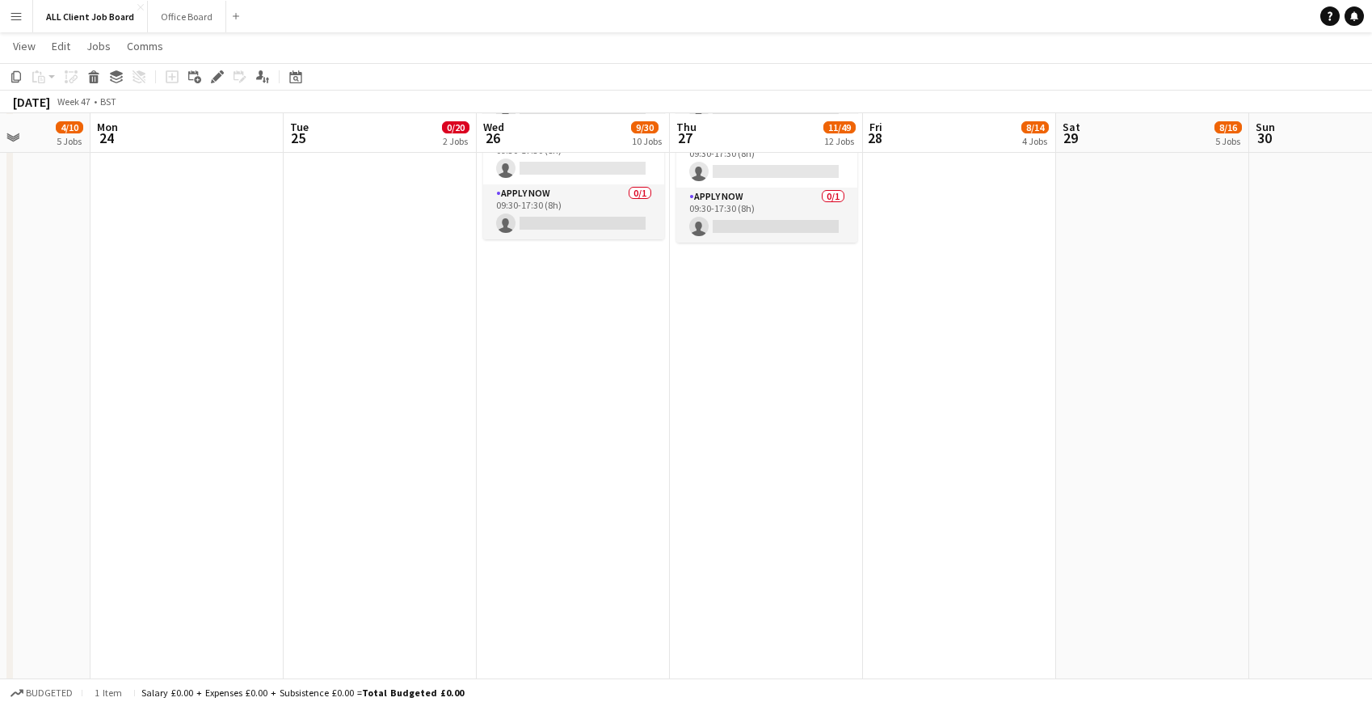
click at [726, 294] on app-date-cell "09:00-16:30 (7h30m) 1/3 (C Tier) GC - Therapy Expo - Stand TA40 pin NEC 3 Roles…" at bounding box center [766, 346] width 193 height 3897
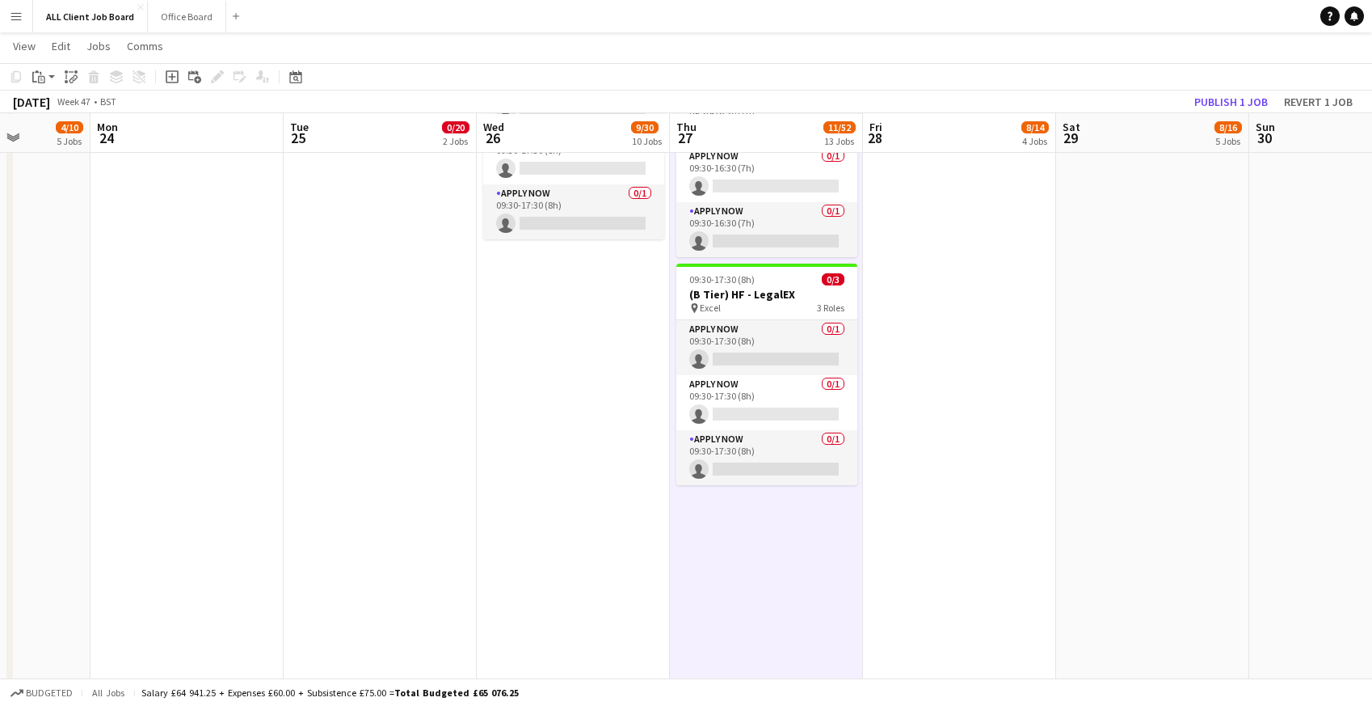
click at [981, 209] on app-date-cell "09:00-17:00 (8h) 0/3 (D Tier) GC - Ideal Home Show Christmas - Stand H170 pin O…" at bounding box center [959, 346] width 193 height 3897
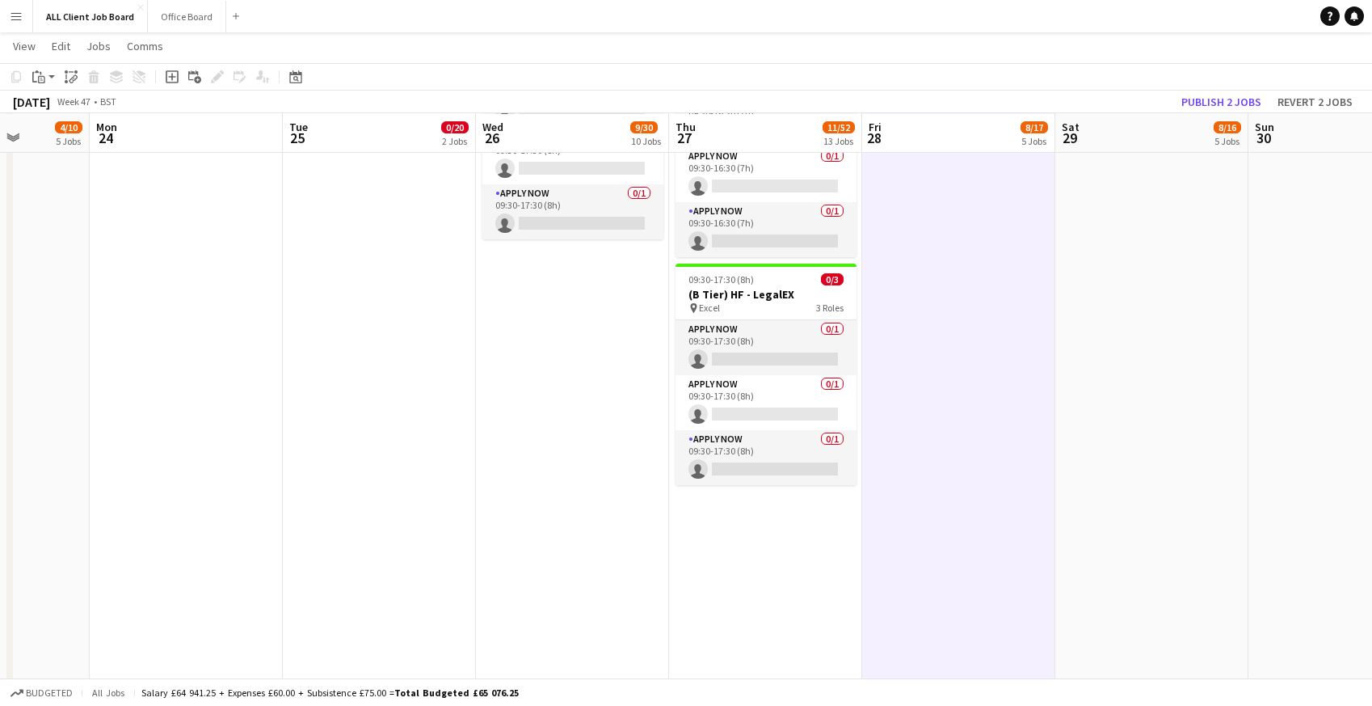
click at [1153, 199] on app-date-cell "09:00-17:00 (8h) 0/3 (D Tier) GC - Ideal Home Show Christmas - Stand H170 pin O…" at bounding box center [1152, 346] width 193 height 3897
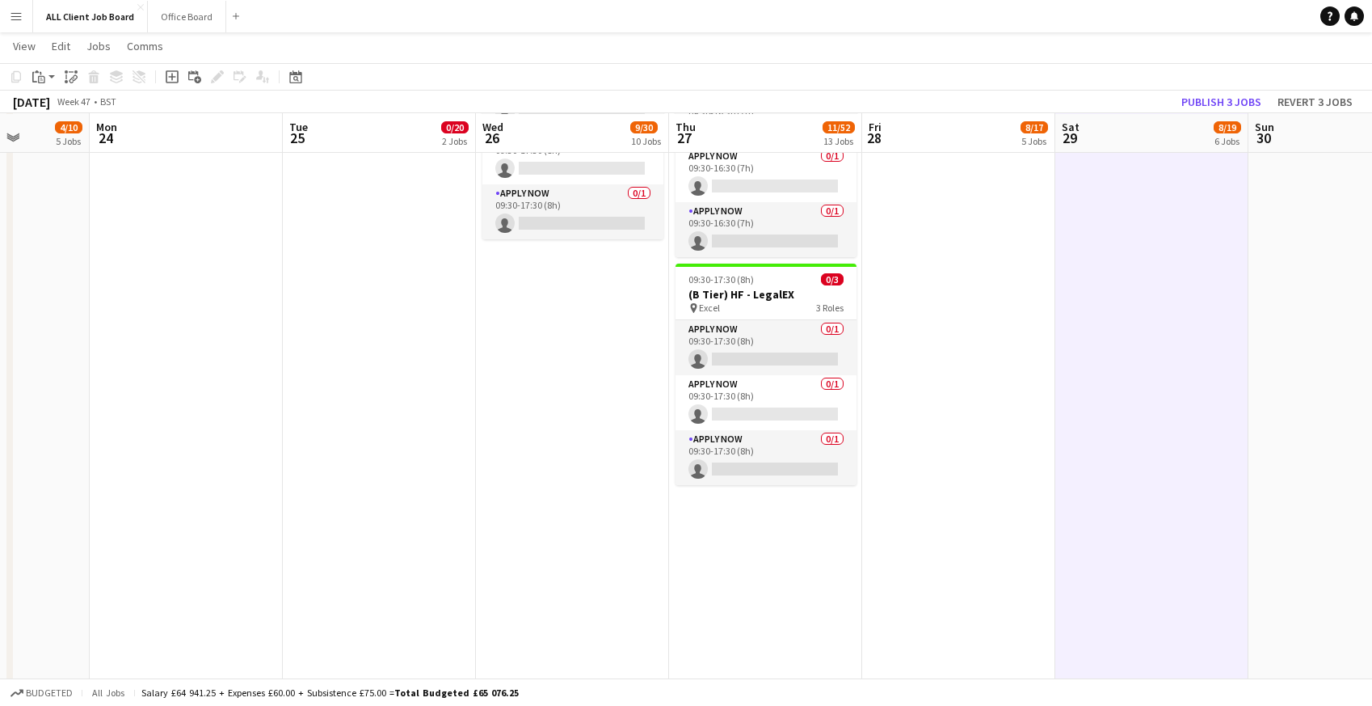
click at [1336, 238] on app-date-cell "09:00-17:00 (8h) 0/3 (D Tier) GC - Ideal Home Show Christmas - Stand H170 pin O…" at bounding box center [1345, 346] width 193 height 3897
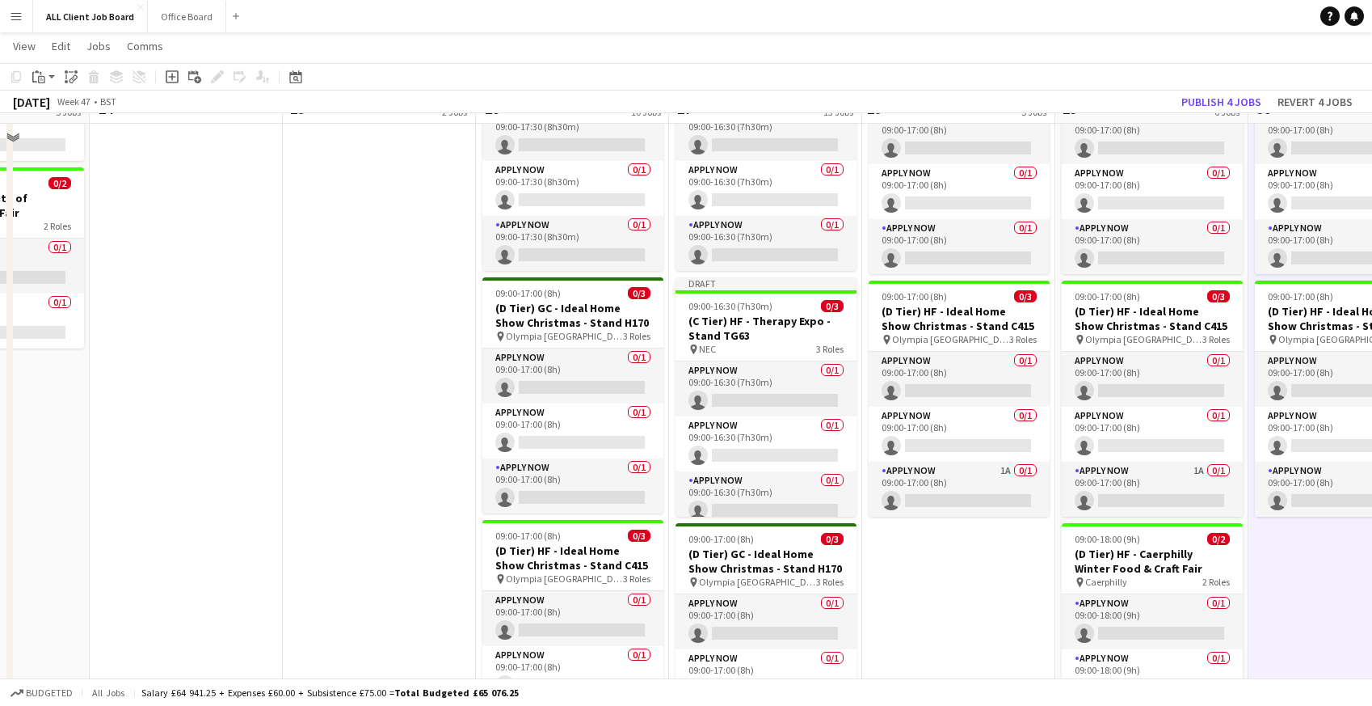
scroll to position [970, 0]
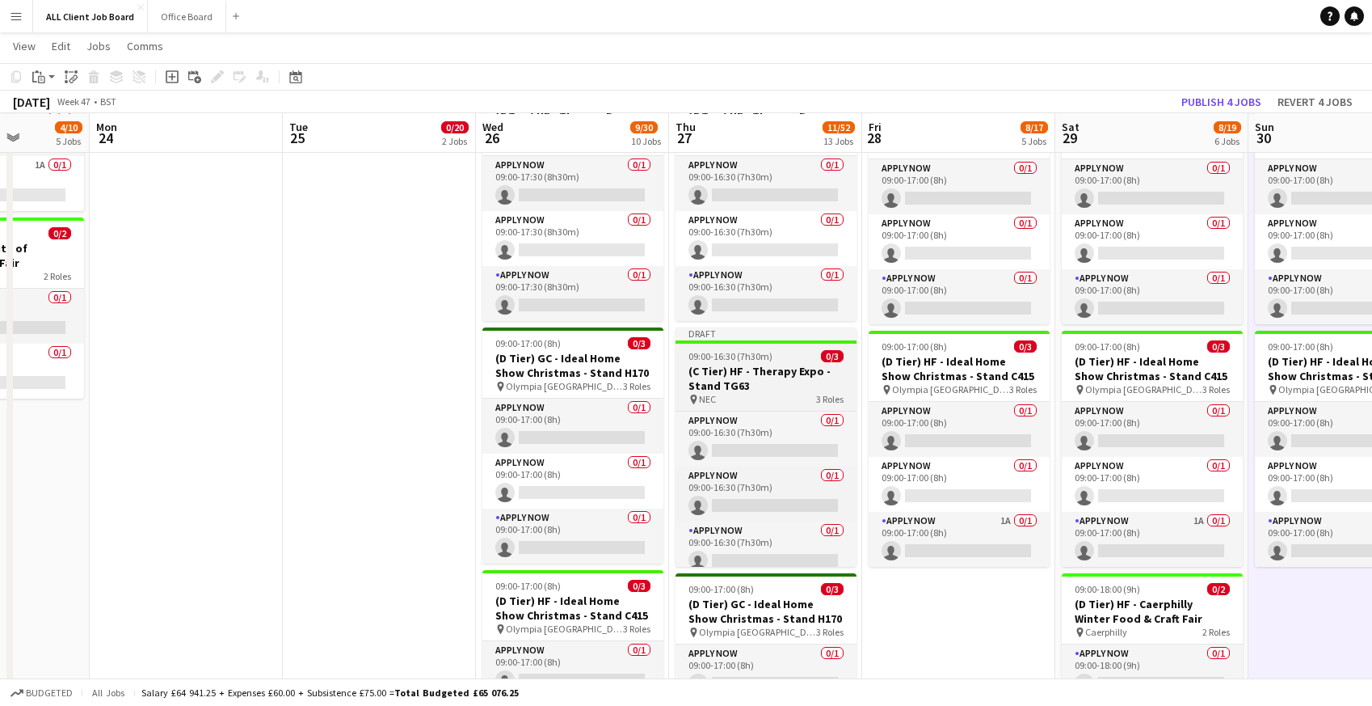
click at [734, 355] on span "09:00-16:30 (7h30m)" at bounding box center [731, 356] width 84 height 12
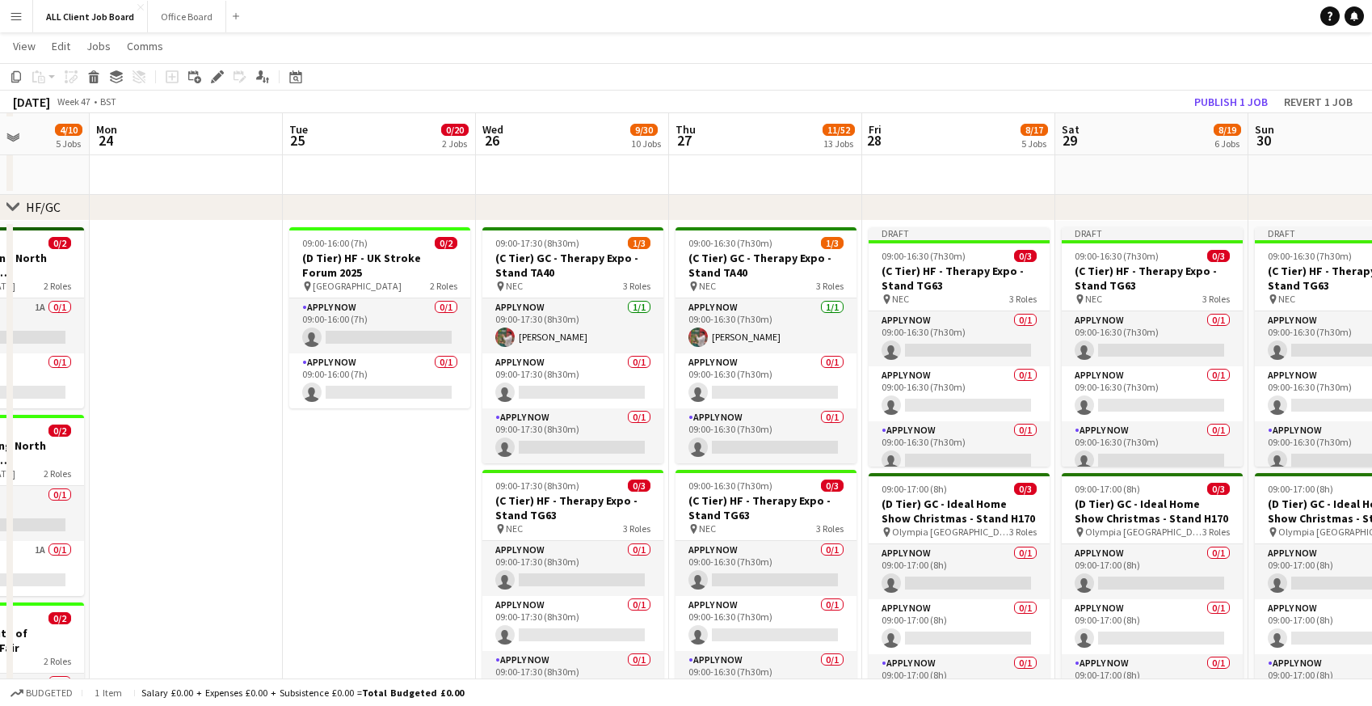
scroll to position [582, 0]
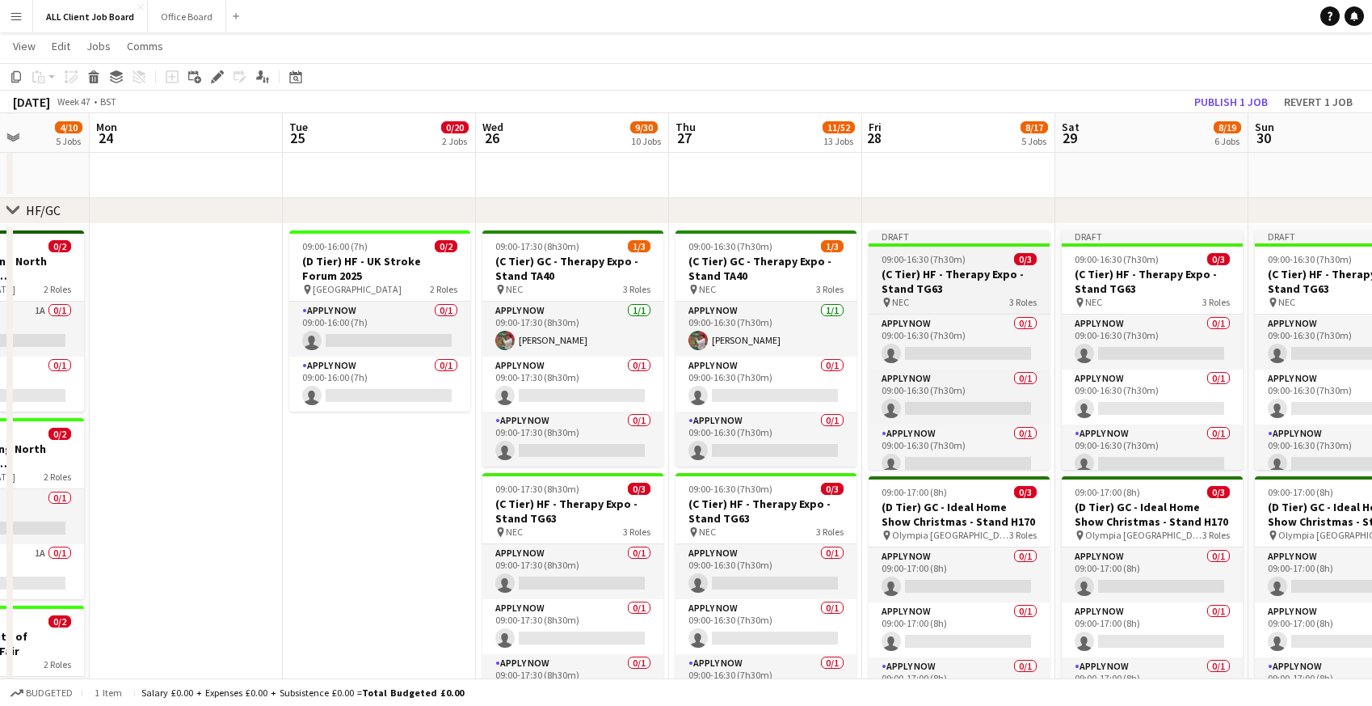
click at [895, 263] on span "09:00-16:30 (7h30m)" at bounding box center [924, 259] width 84 height 12
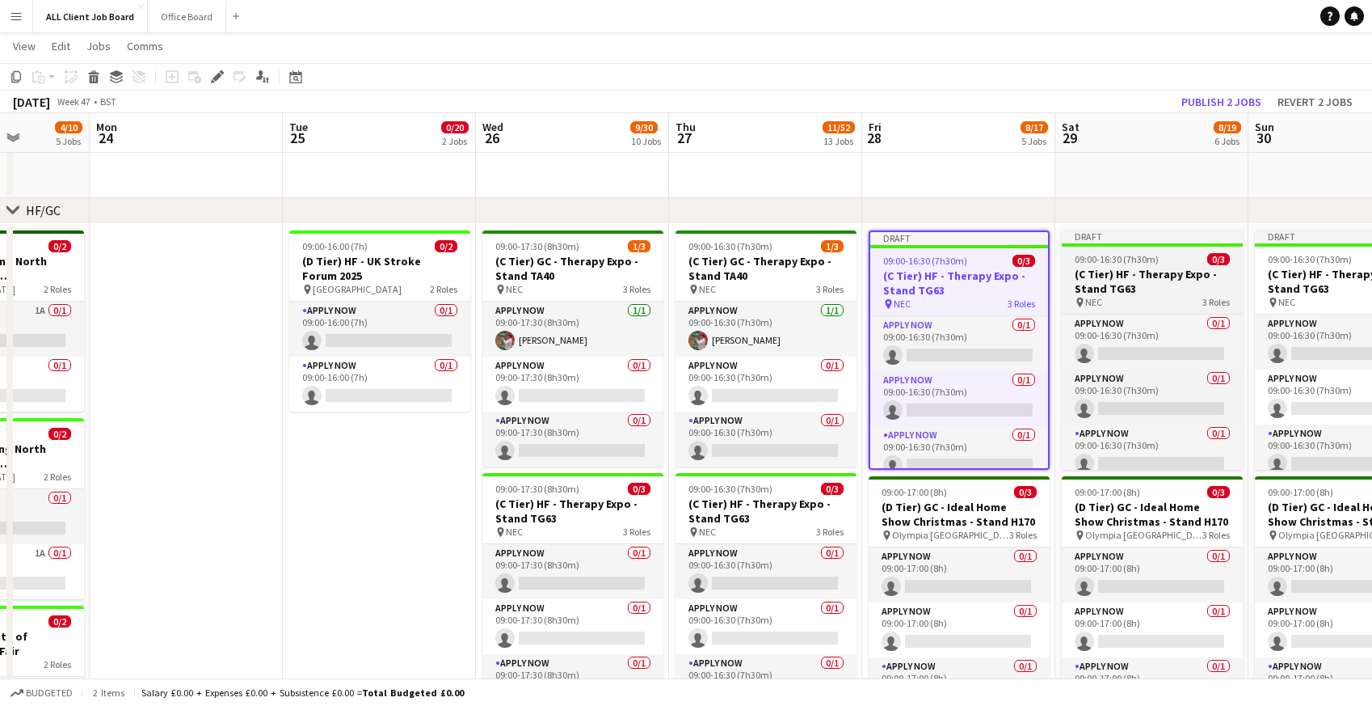
click at [1075, 259] on span "09:00-16:30 (7h30m)" at bounding box center [1117, 259] width 84 height 12
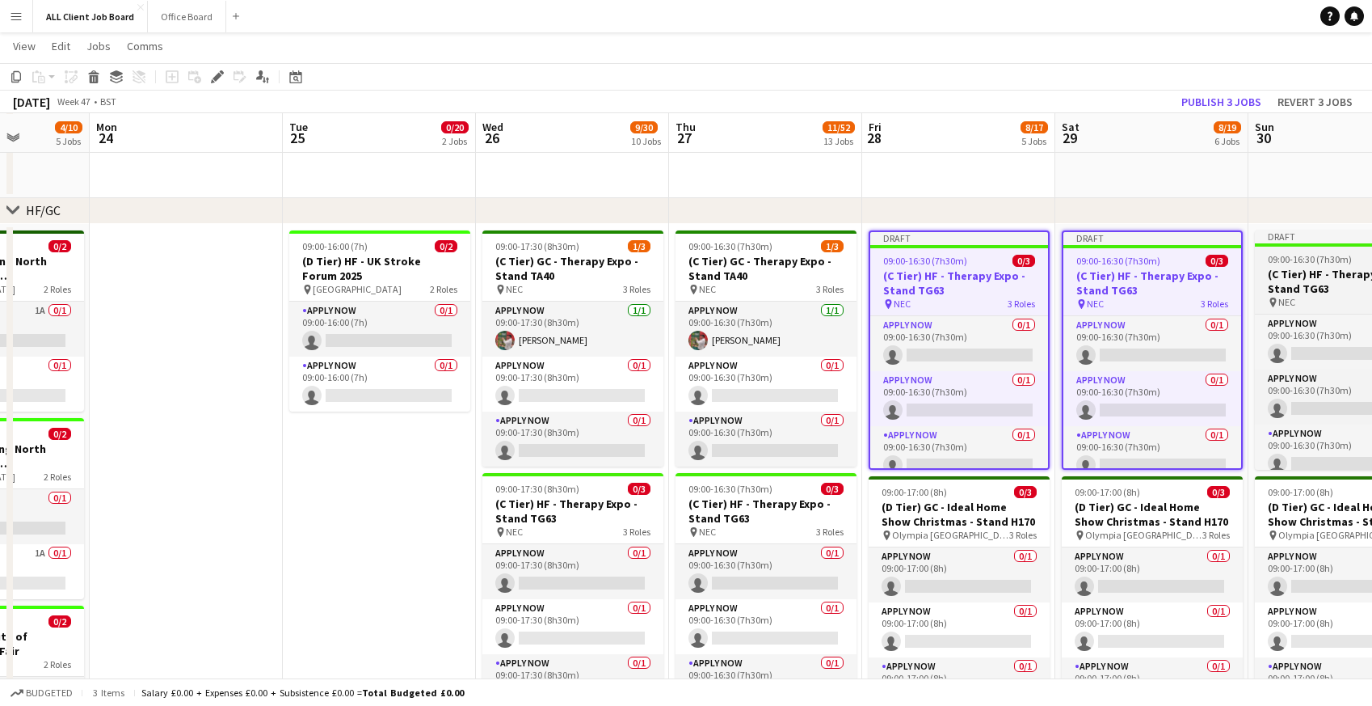
click at [1310, 265] on app-job-card "Draft 09:00-16:30 (7h30m) 0/3 (C Tier) HF - Therapy Expo - Stand TG63 pin NEC 3…" at bounding box center [1345, 349] width 181 height 239
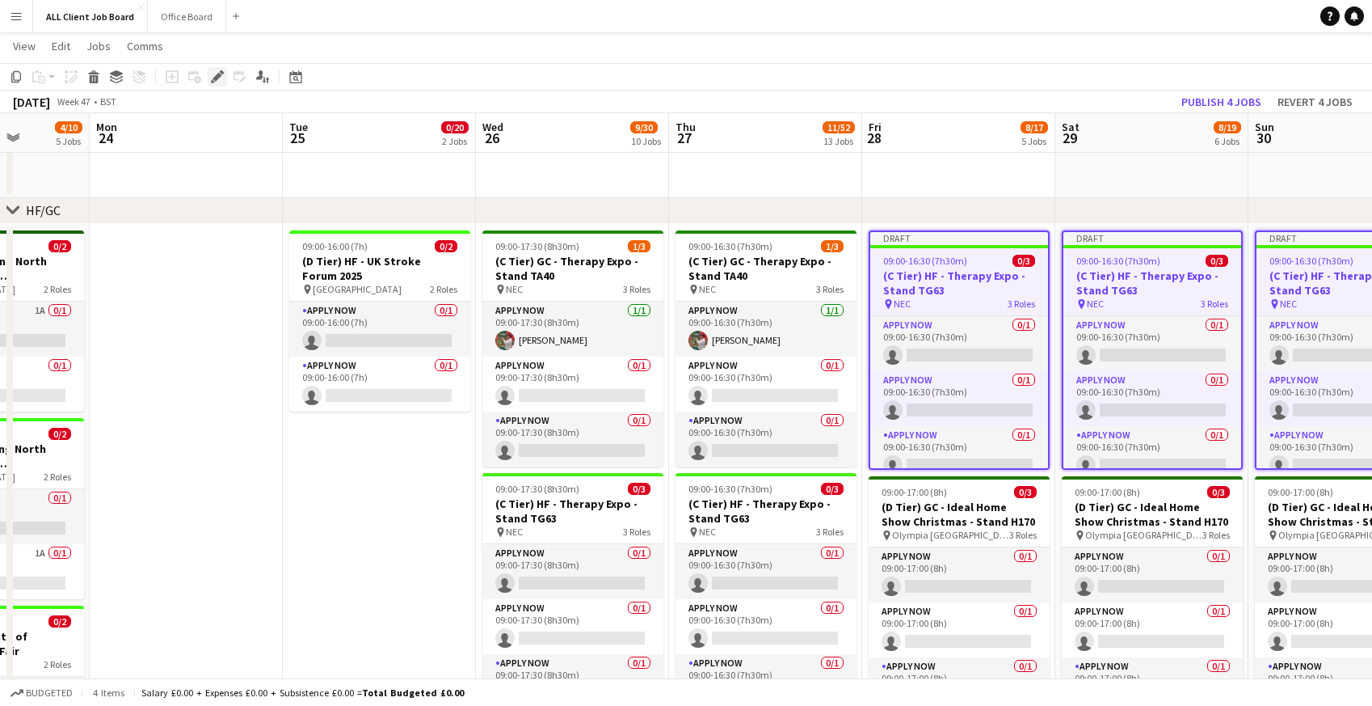
click at [218, 84] on div "Edit" at bounding box center [217, 76] width 19 height 19
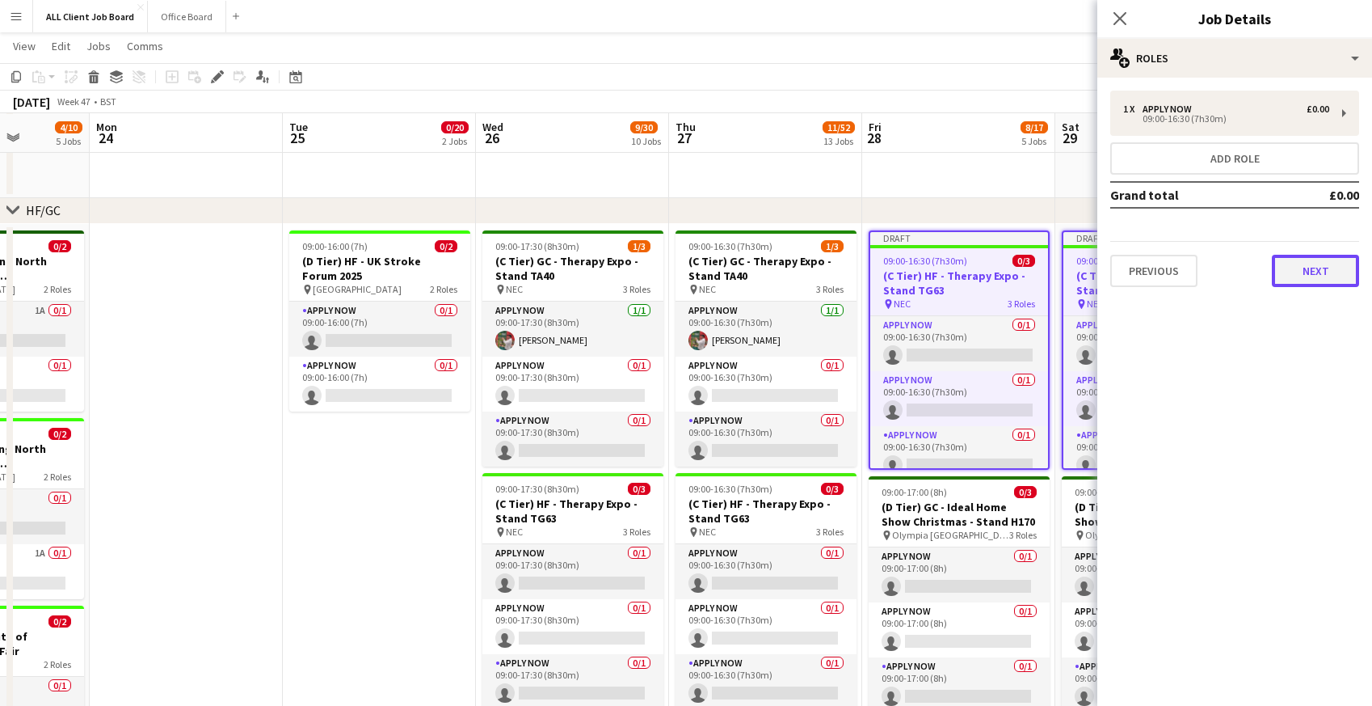
click at [1304, 269] on button "Next" at bounding box center [1315, 271] width 87 height 32
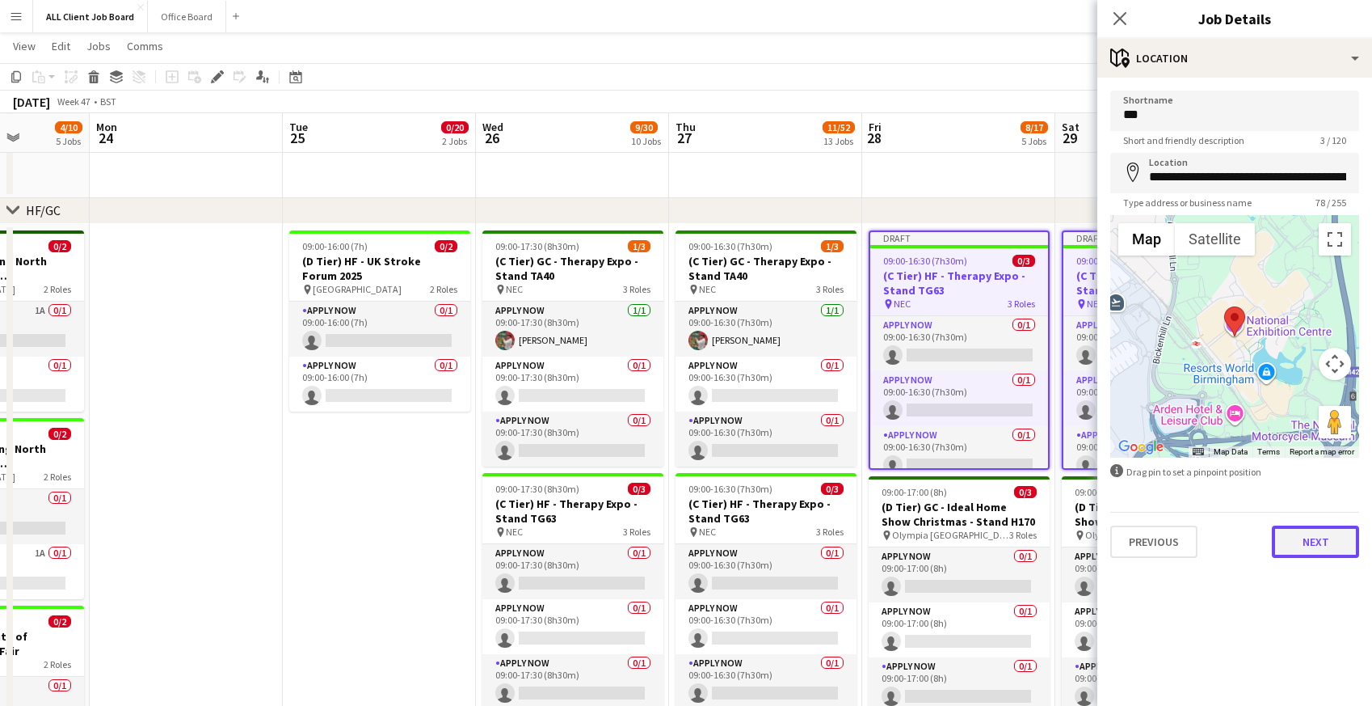
click at [1303, 550] on button "Next" at bounding box center [1315, 541] width 87 height 32
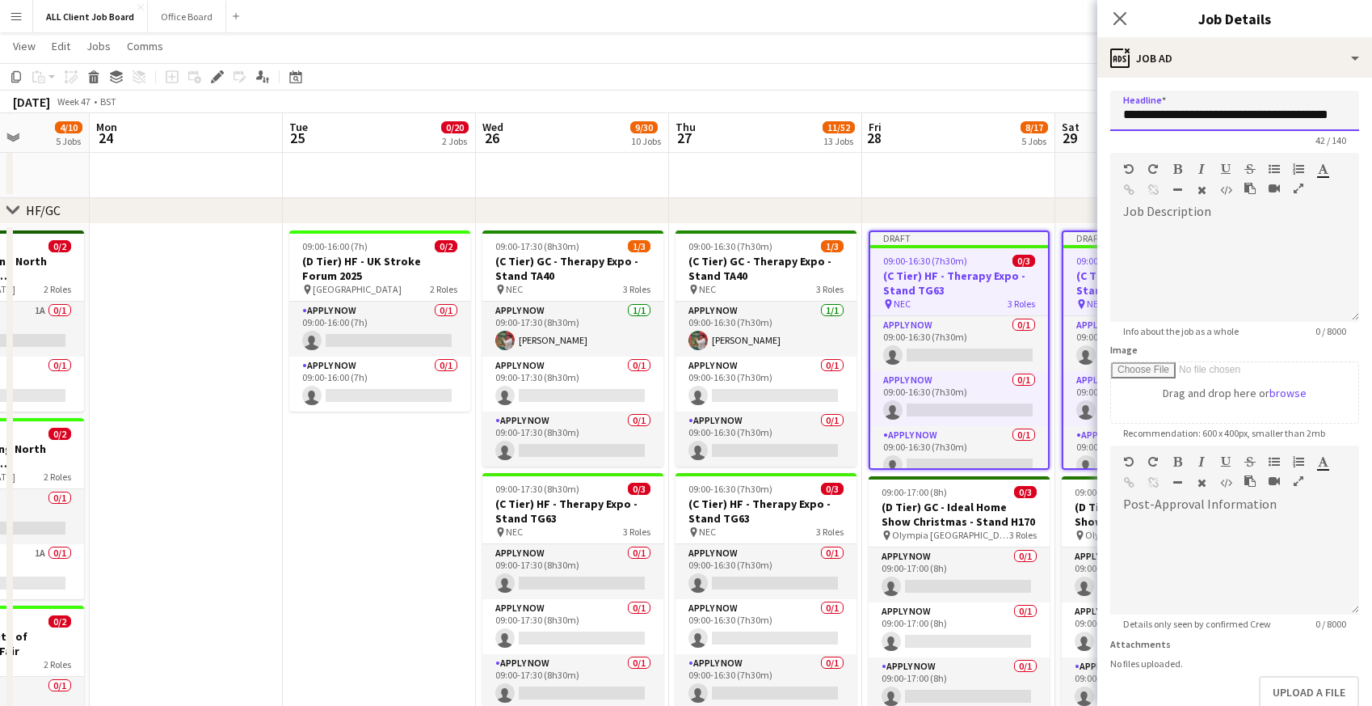
drag, startPoint x: 1194, startPoint y: 116, endPoint x: 1380, endPoint y: 112, distance: 185.9
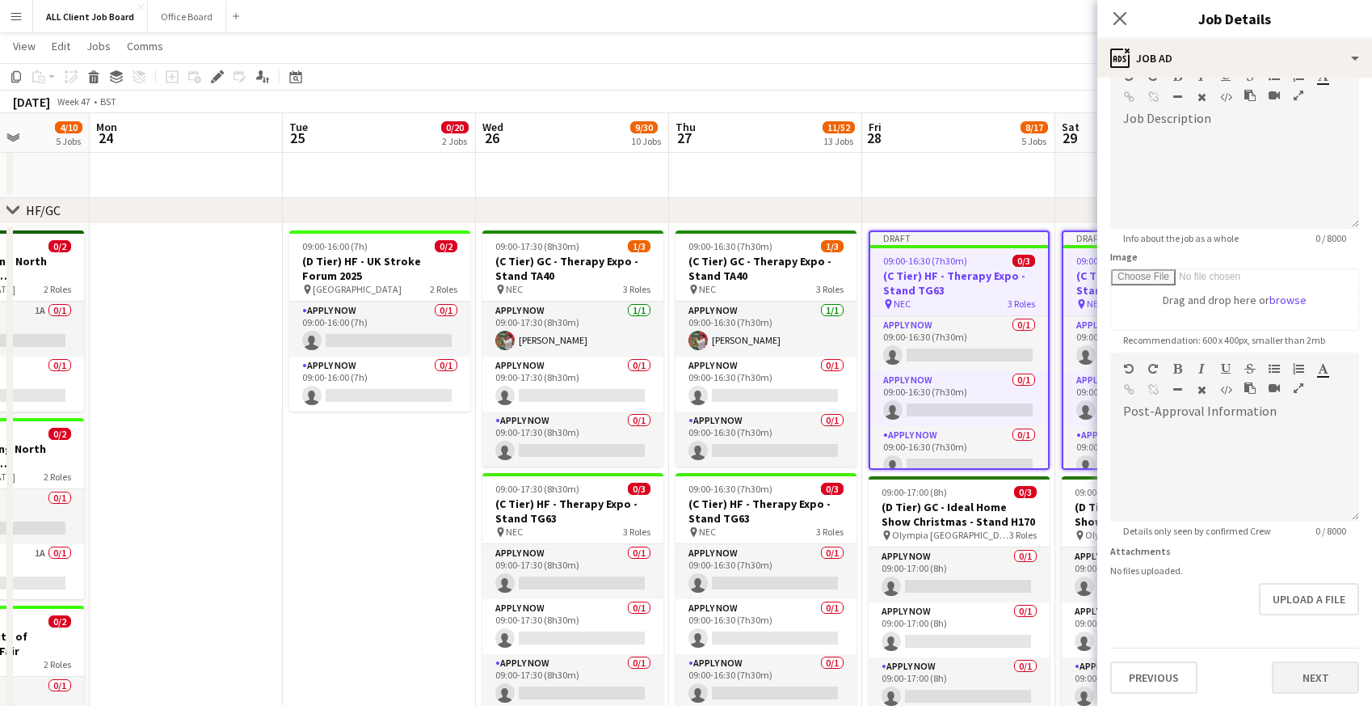
type input "**********"
click at [1329, 680] on button "Next" at bounding box center [1315, 677] width 87 height 32
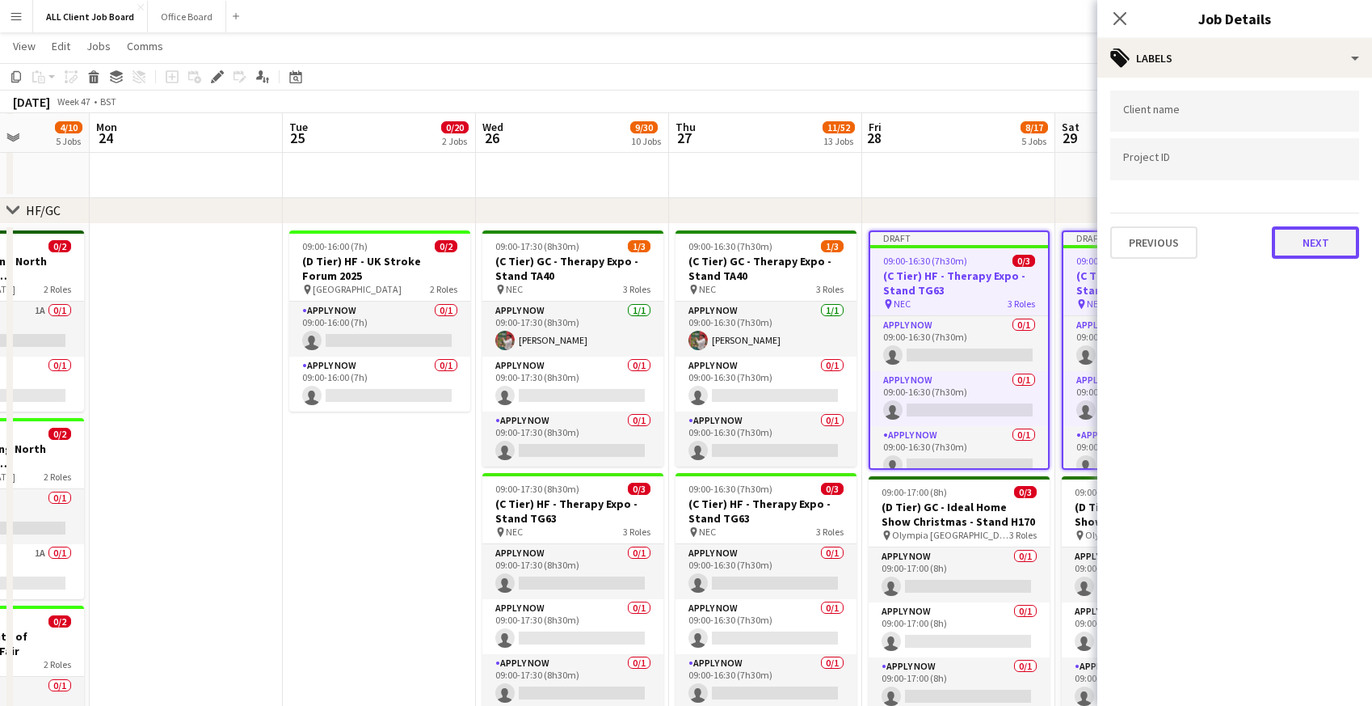
click at [1302, 247] on button "Next" at bounding box center [1315, 242] width 87 height 32
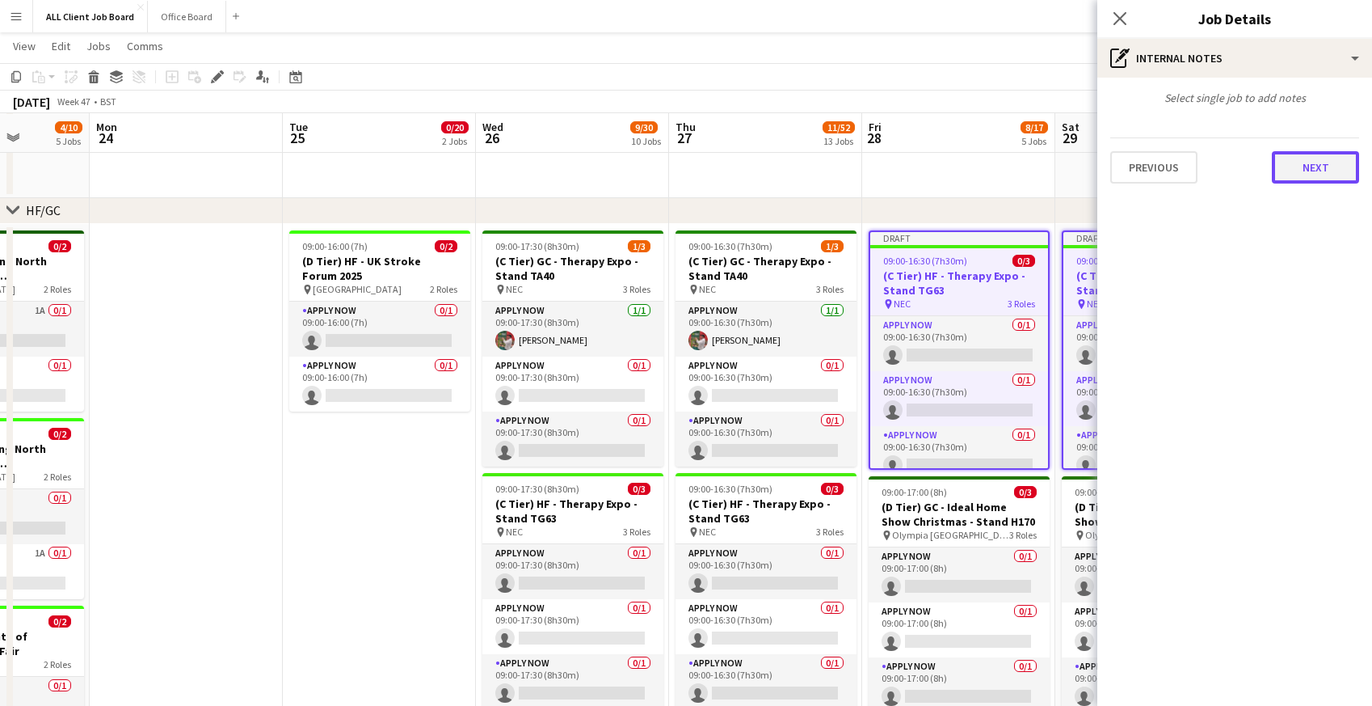
click at [1296, 163] on button "Next" at bounding box center [1315, 167] width 87 height 32
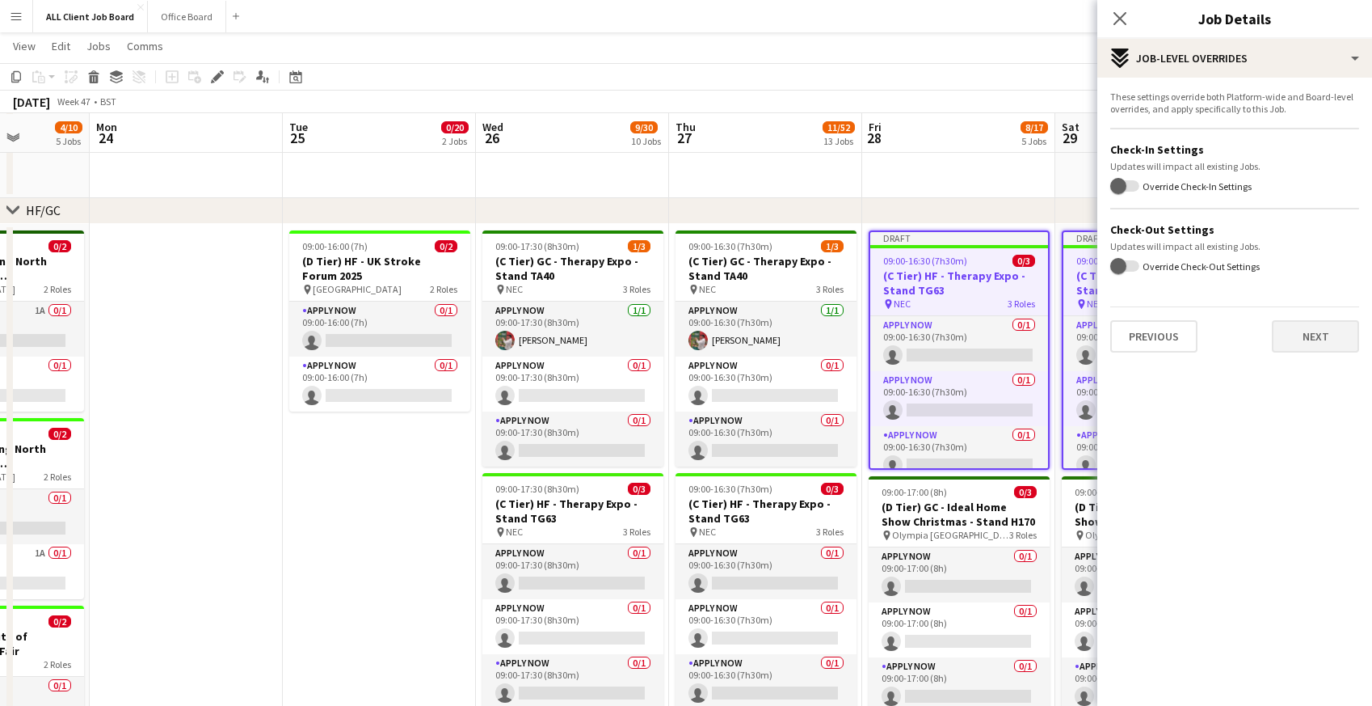
click at [1307, 353] on div "These settings override both Platform-wide and Board-level overrides, and apply…" at bounding box center [1235, 222] width 275 height 288
click at [1302, 336] on button "Next" at bounding box center [1315, 336] width 87 height 32
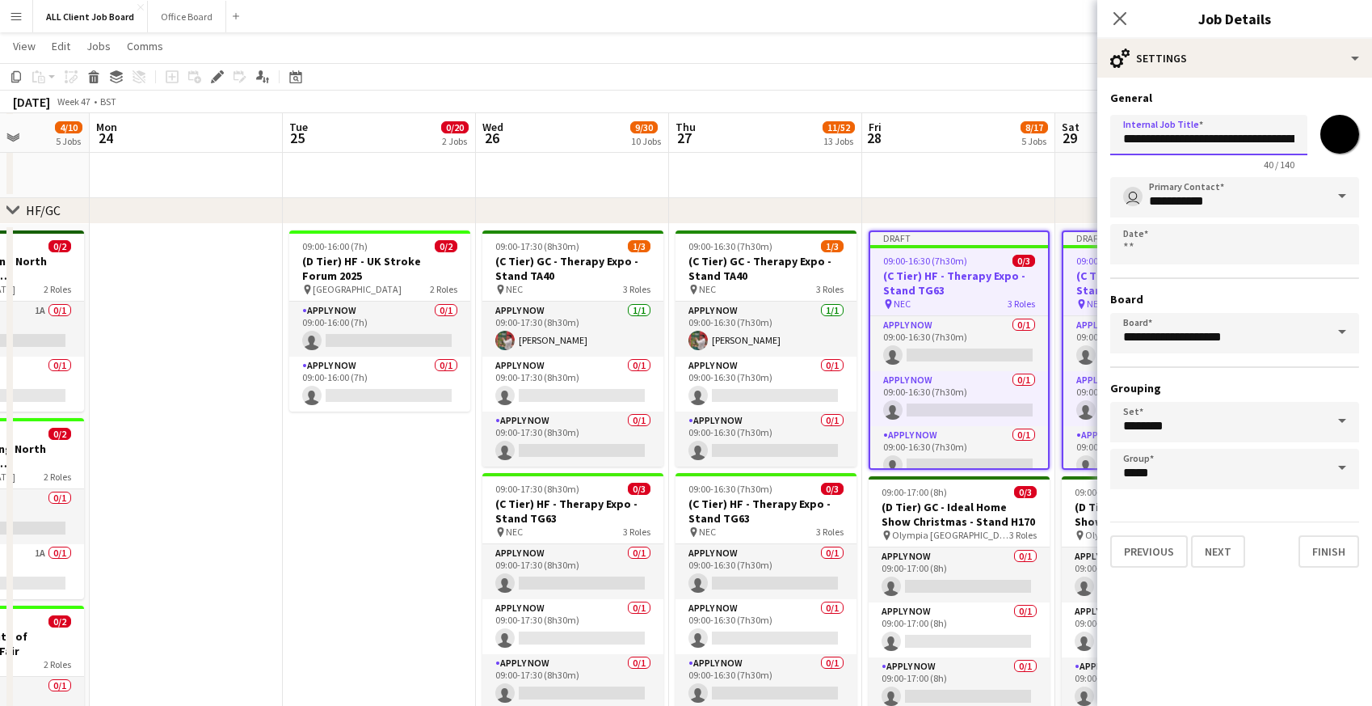
scroll to position [0, 40]
drag, startPoint x: 1194, startPoint y: 137, endPoint x: 1321, endPoint y: 142, distance: 127.8
click at [1321, 142] on div "**********" at bounding box center [1235, 139] width 249 height 62
type input "**********"
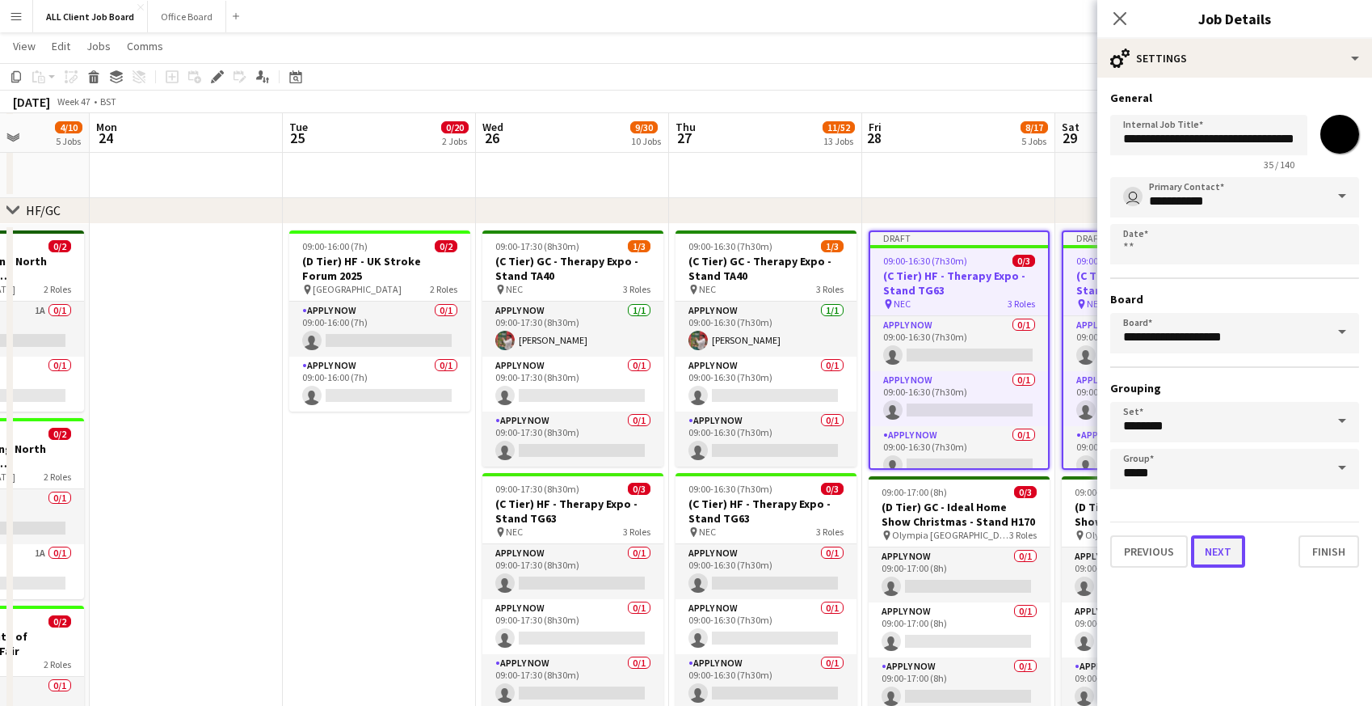
scroll to position [0, 0]
click at [1226, 554] on button "Next" at bounding box center [1218, 551] width 54 height 32
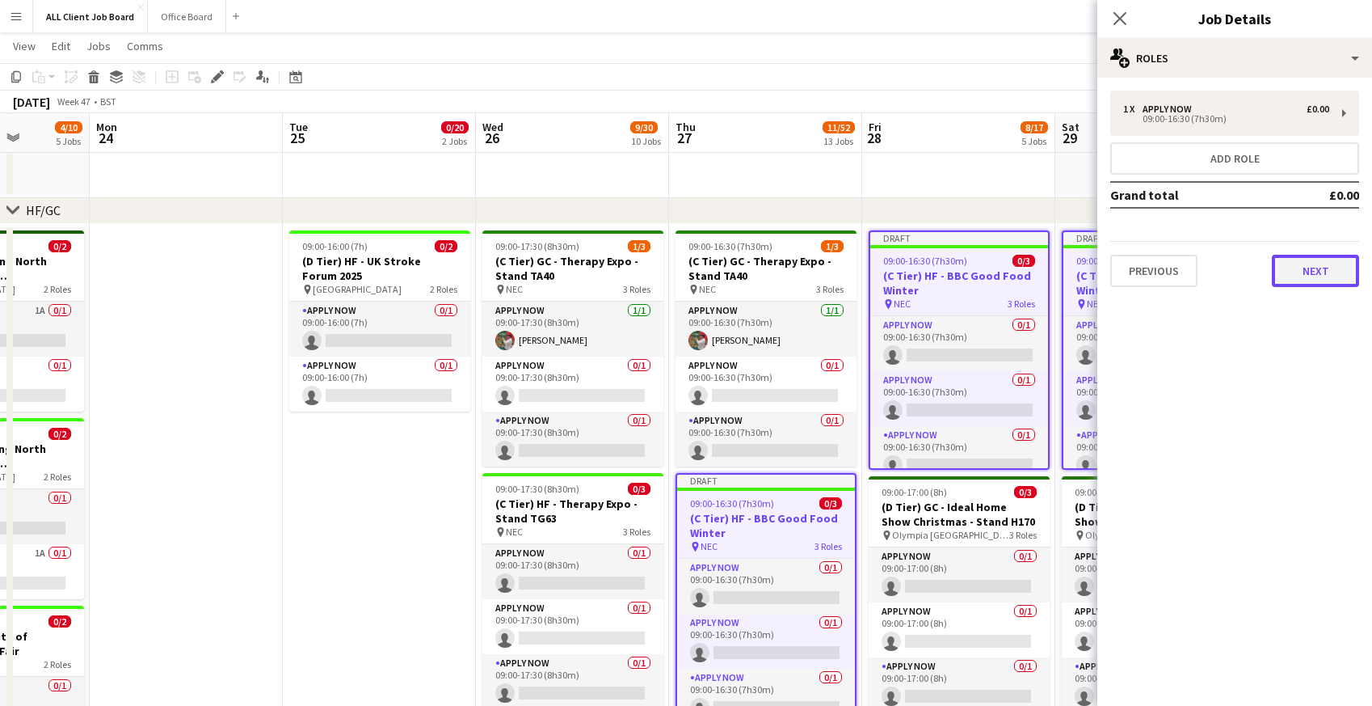
click at [1323, 281] on button "Next" at bounding box center [1315, 271] width 87 height 32
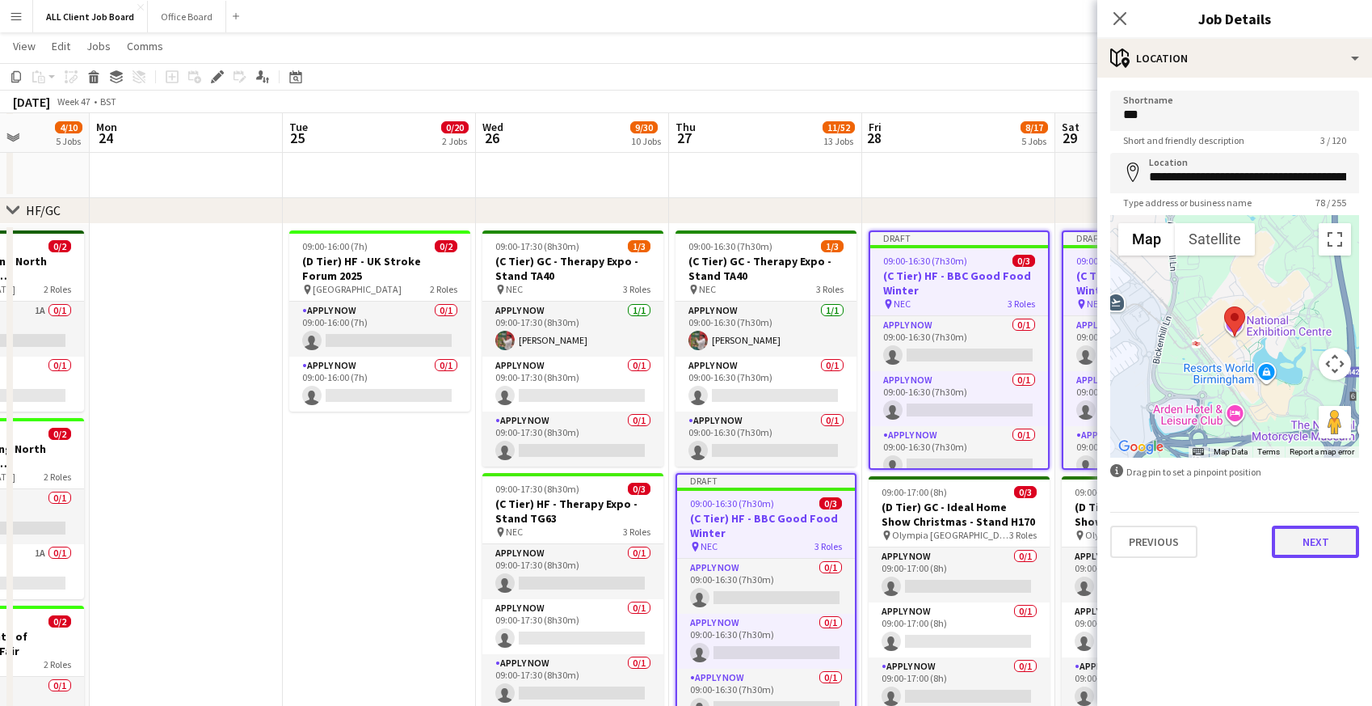
click at [1304, 540] on button "Next" at bounding box center [1315, 541] width 87 height 32
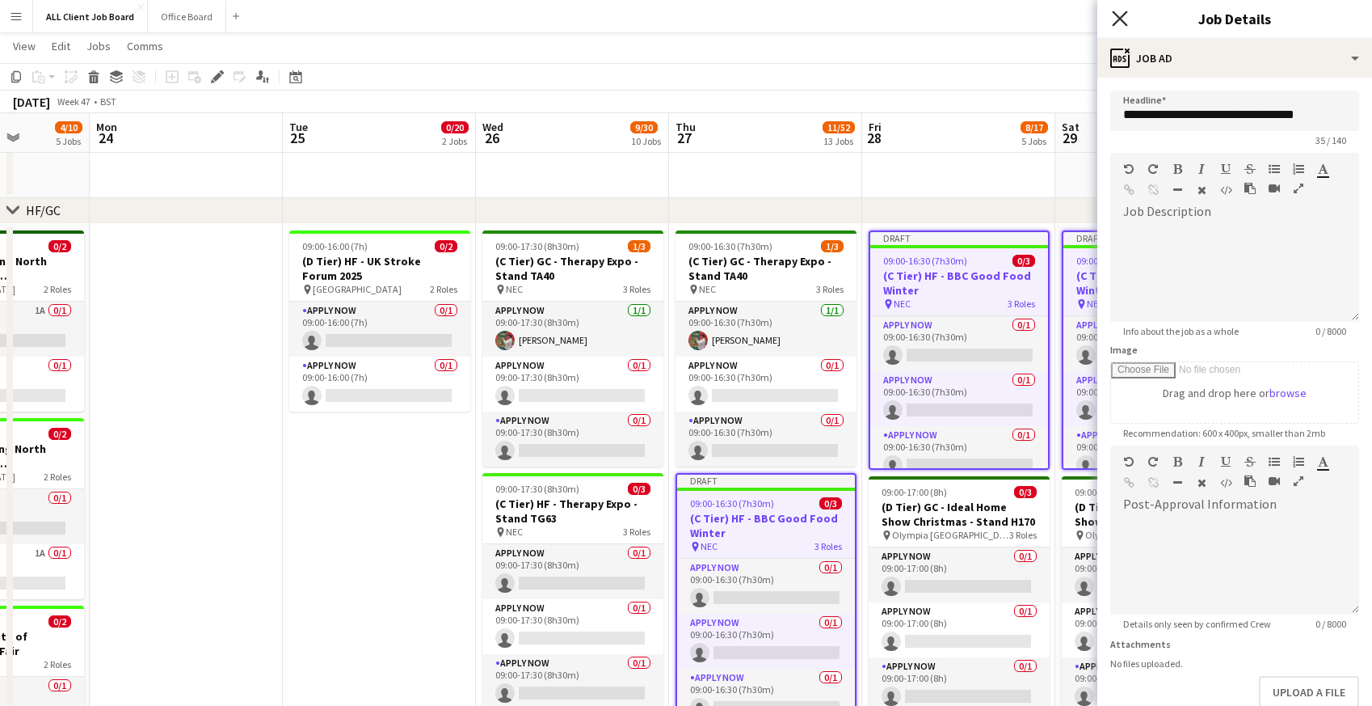
click at [1122, 22] on icon "Close pop-in" at bounding box center [1119, 18] width 15 height 15
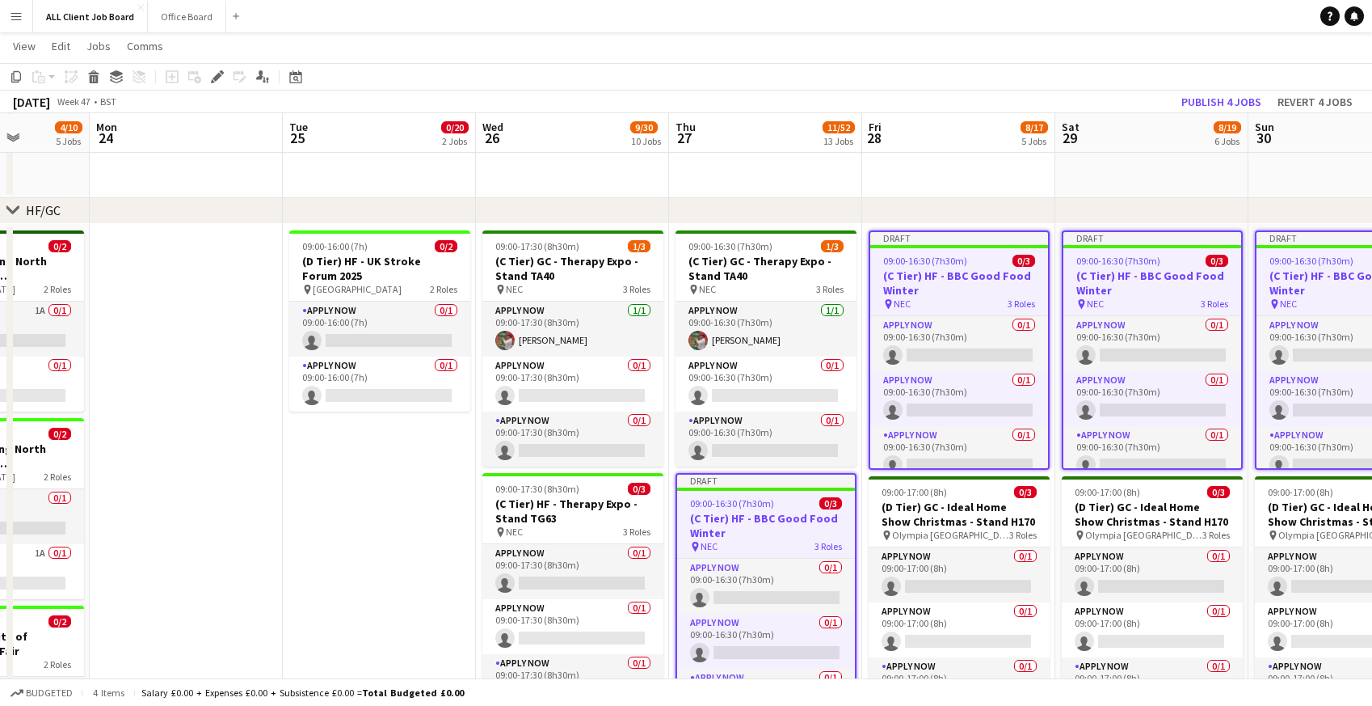
click at [1046, 15] on app-navbar "Menu Boards Boards Boards All jobs Status Workforce Workforce My Workforce Recr…" at bounding box center [686, 16] width 1372 height 32
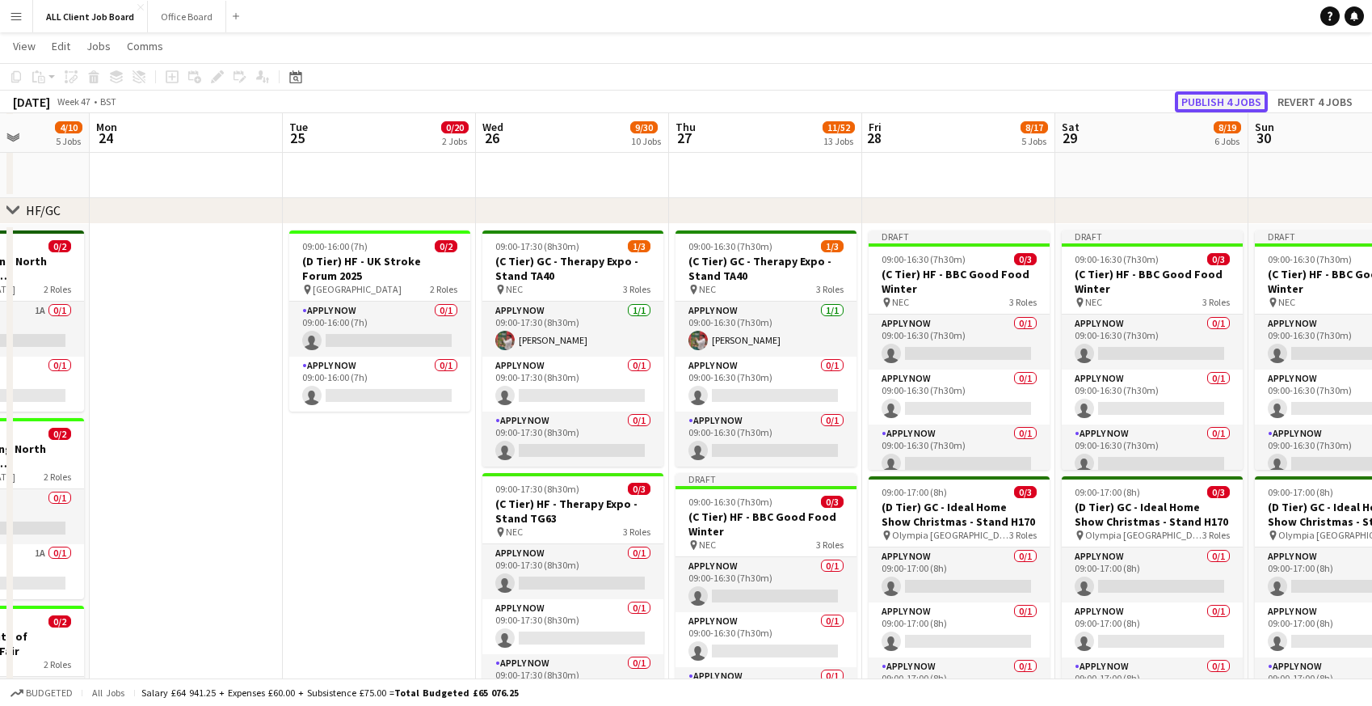
click at [1222, 99] on button "Publish 4 jobs" at bounding box center [1221, 101] width 93 height 21
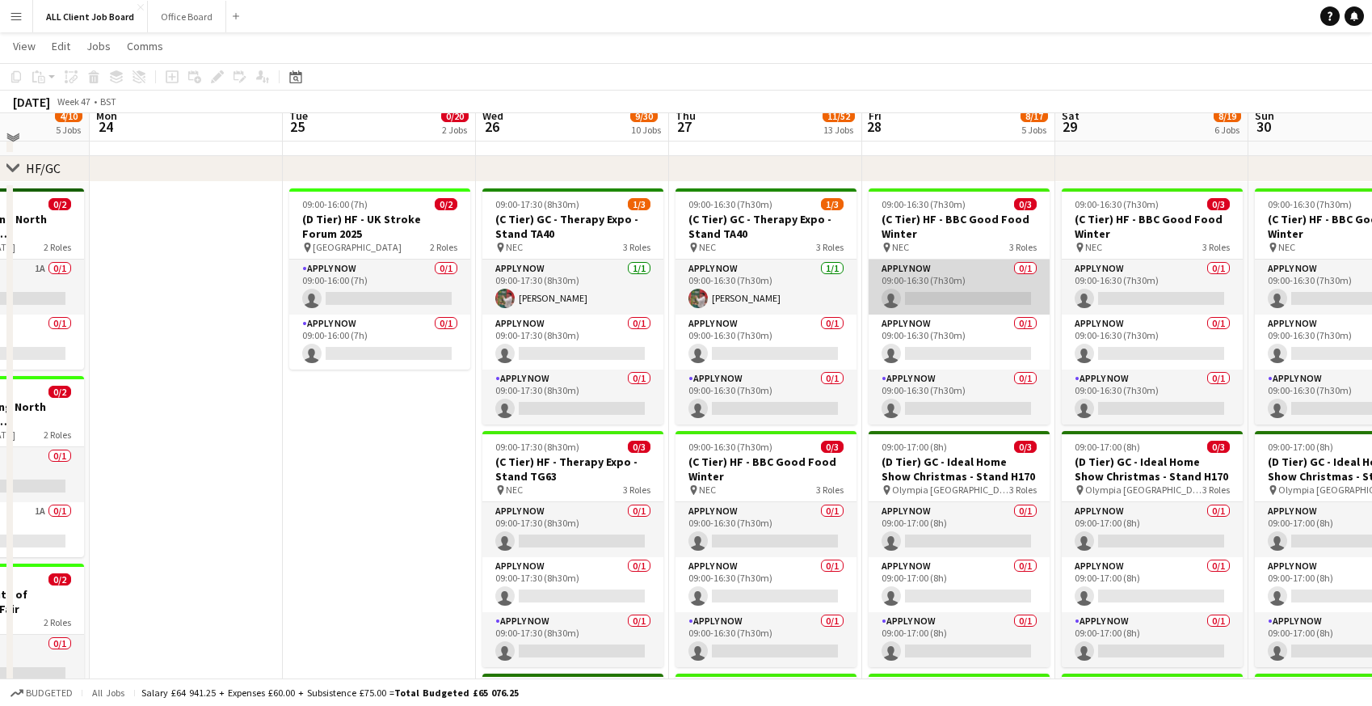
scroll to position [622, 0]
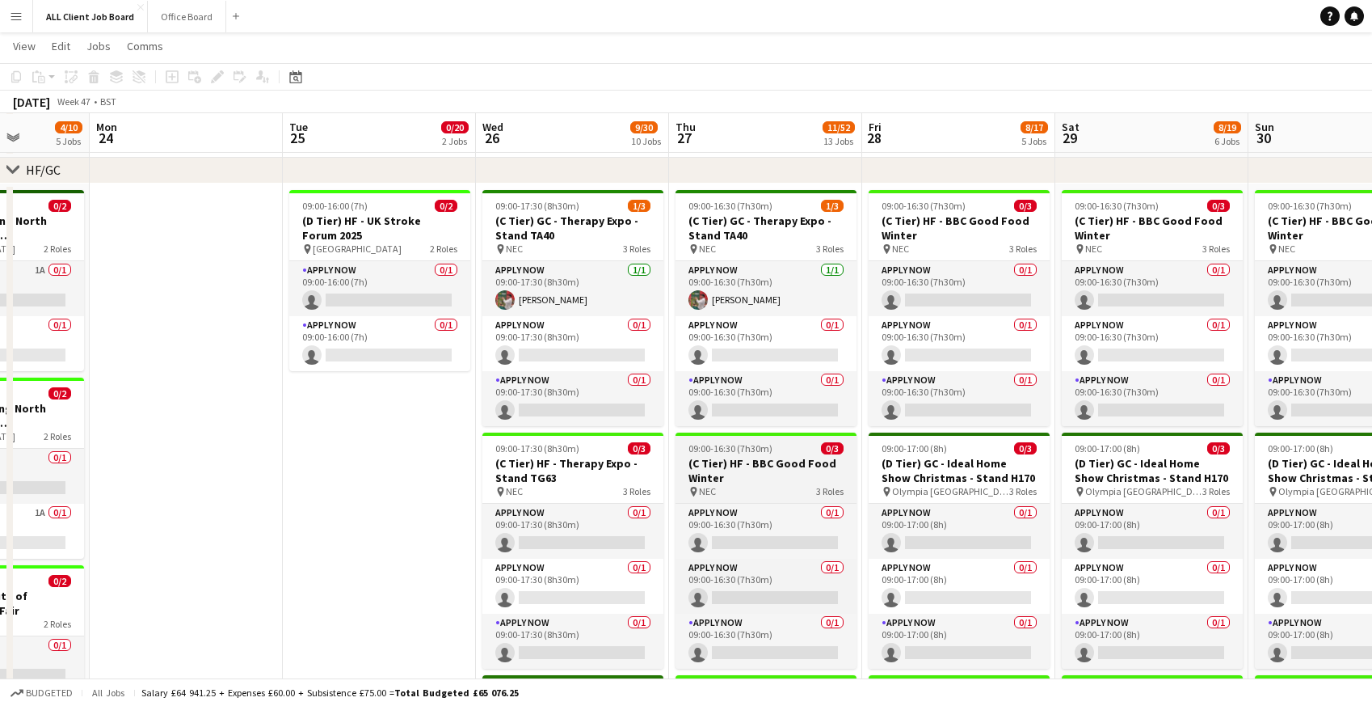
click at [735, 458] on h3 "(C Tier) HF - BBC Good Food Winter" at bounding box center [766, 470] width 181 height 29
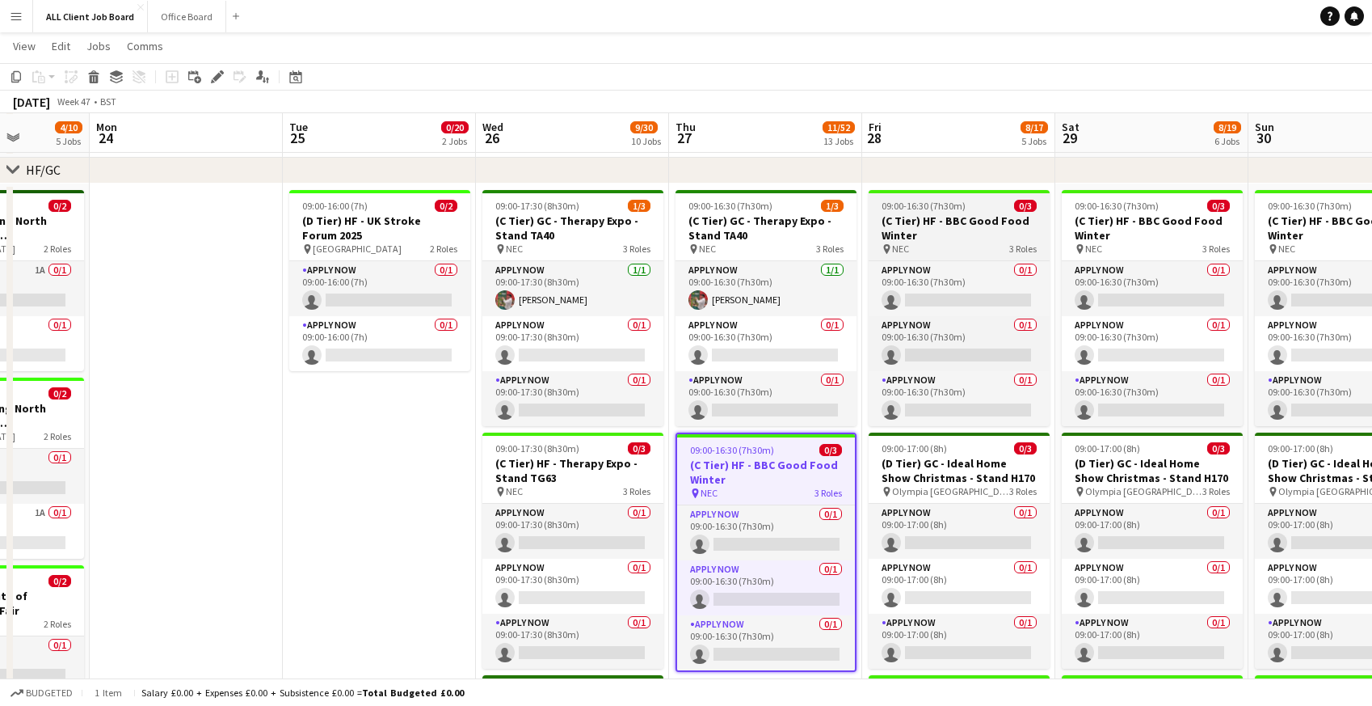
click at [903, 219] on h3 "(C Tier) HF - BBC Good Food Winter" at bounding box center [959, 227] width 181 height 29
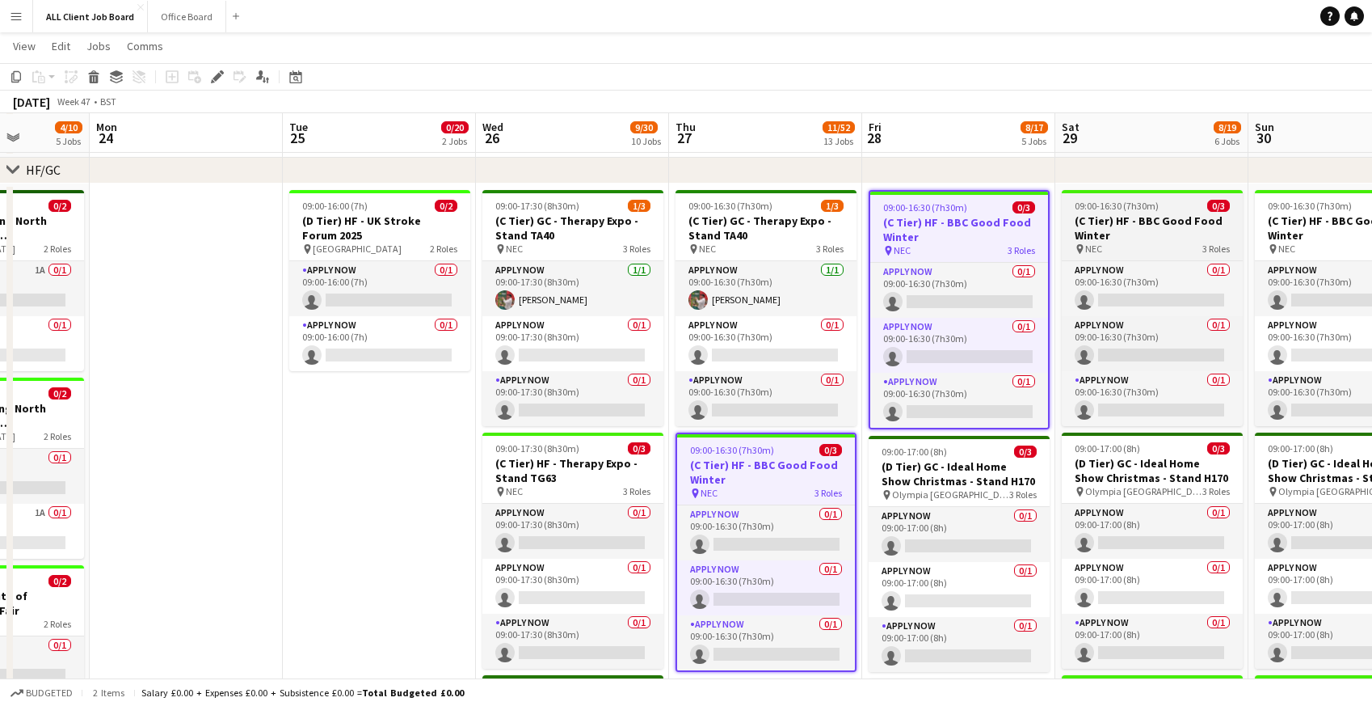
click at [1119, 204] on span "09:00-16:30 (7h30m)" at bounding box center [1117, 206] width 84 height 12
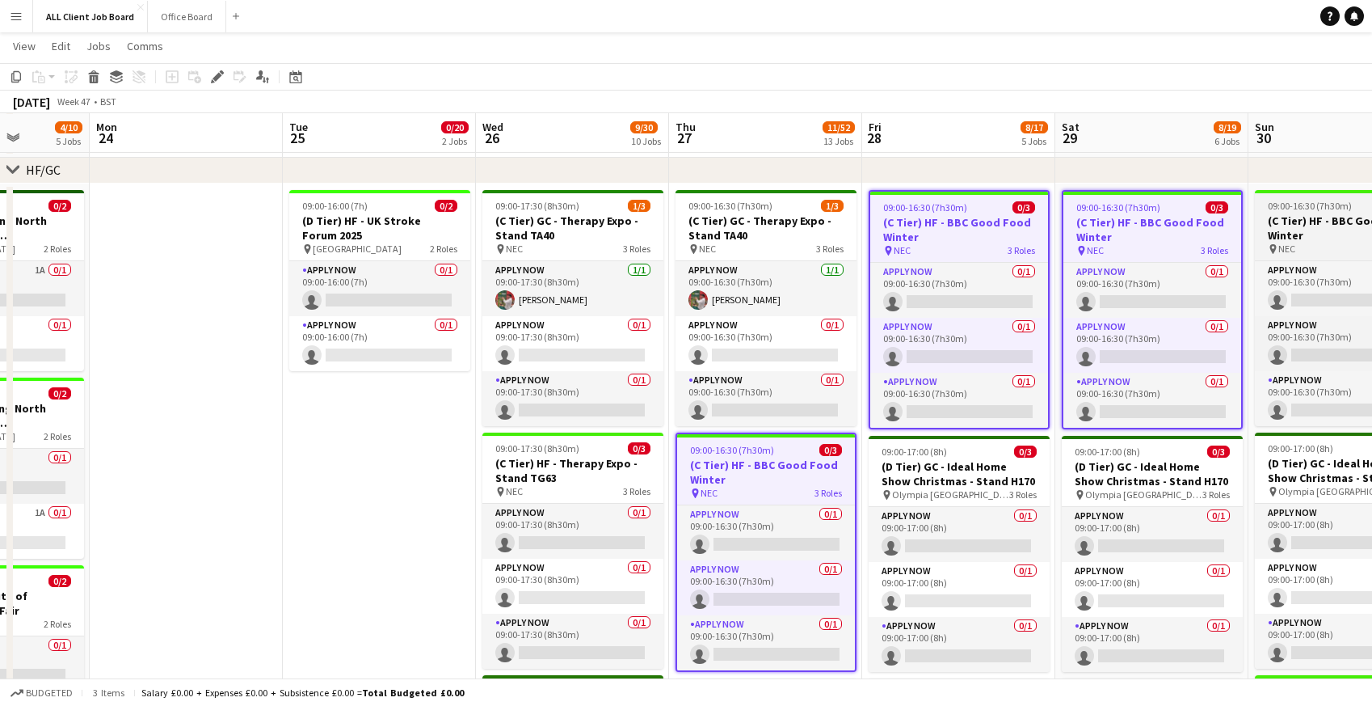
click at [1300, 210] on span "09:00-16:30 (7h30m)" at bounding box center [1310, 206] width 84 height 12
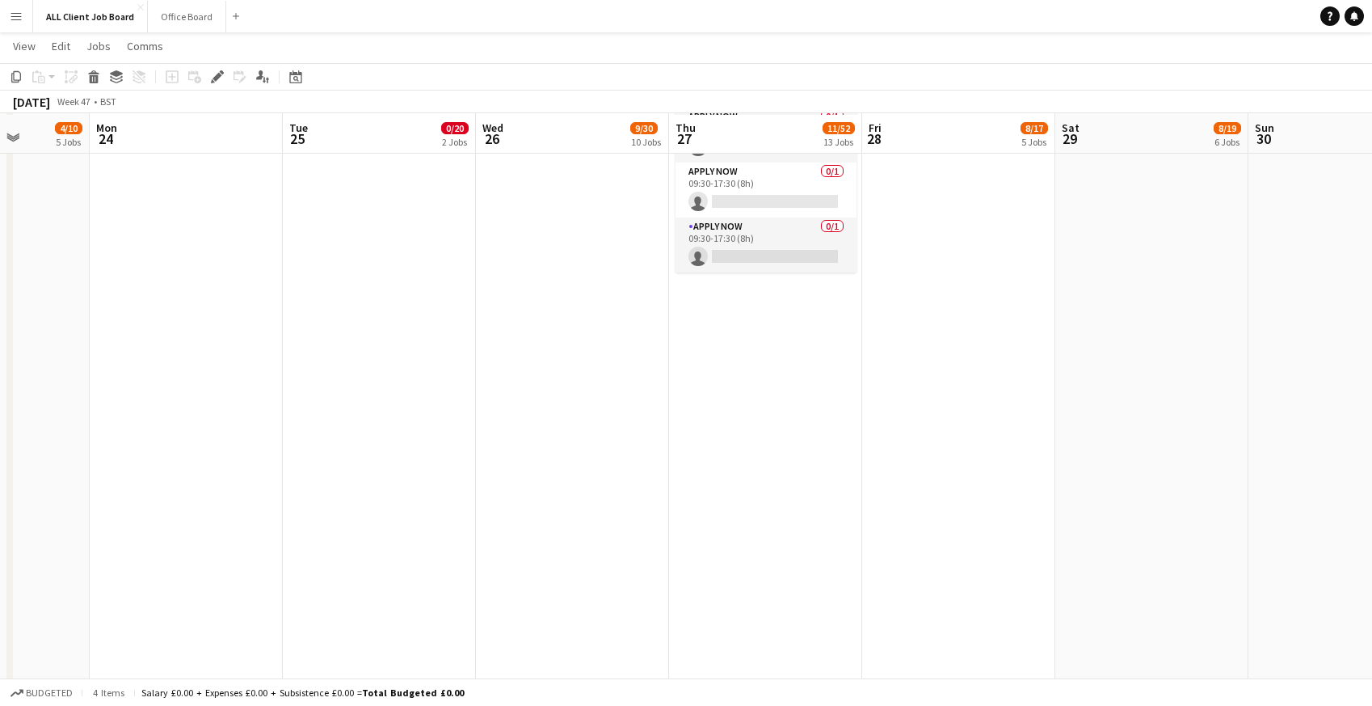
scroll to position [2621, 0]
click at [780, 377] on app-date-cell "09:00-16:30 (7h30m) 1/3 (C Tier) GC - Therapy Expo - Stand TA40 pin NEC 3 Roles…" at bounding box center [765, 133] width 193 height 3897
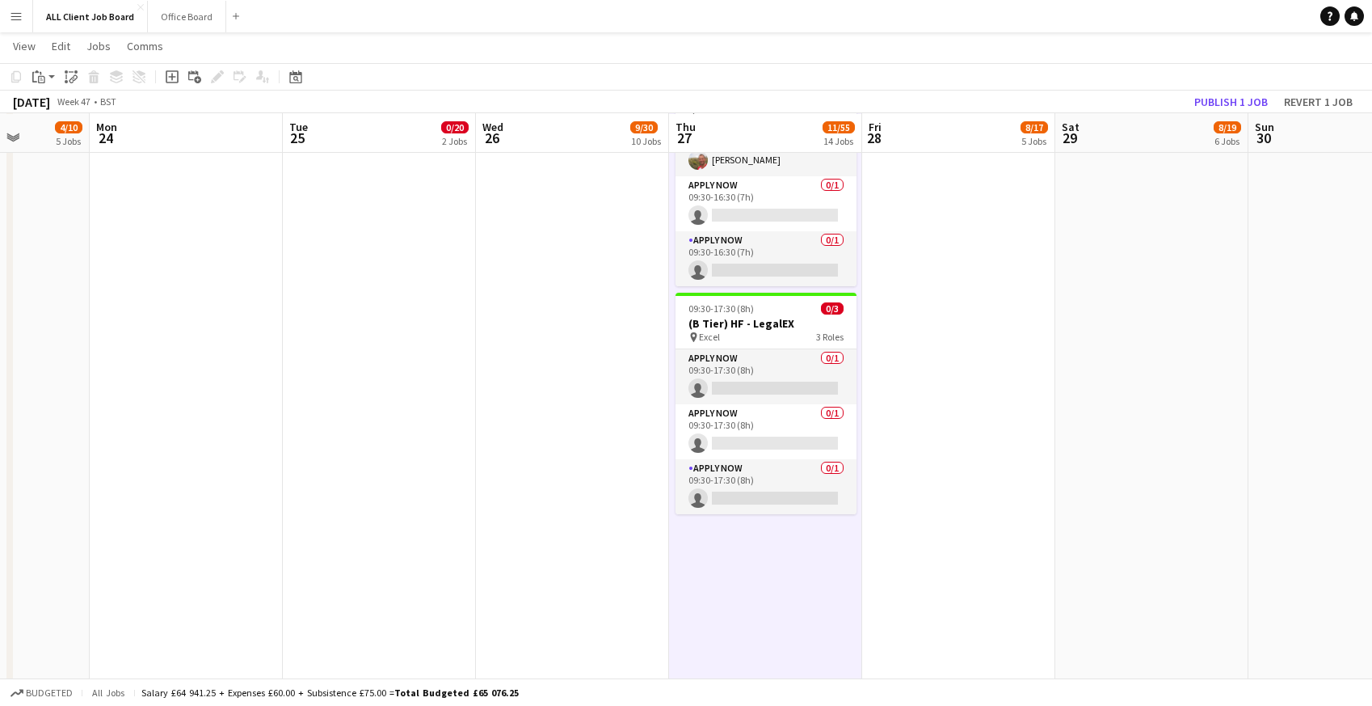
click at [910, 324] on app-date-cell "09:00-16:30 (7h30m) 0/3 (C Tier) HF - BBC Good Food Winter pin NEC 3 Roles APPL…" at bounding box center [958, 133] width 193 height 3897
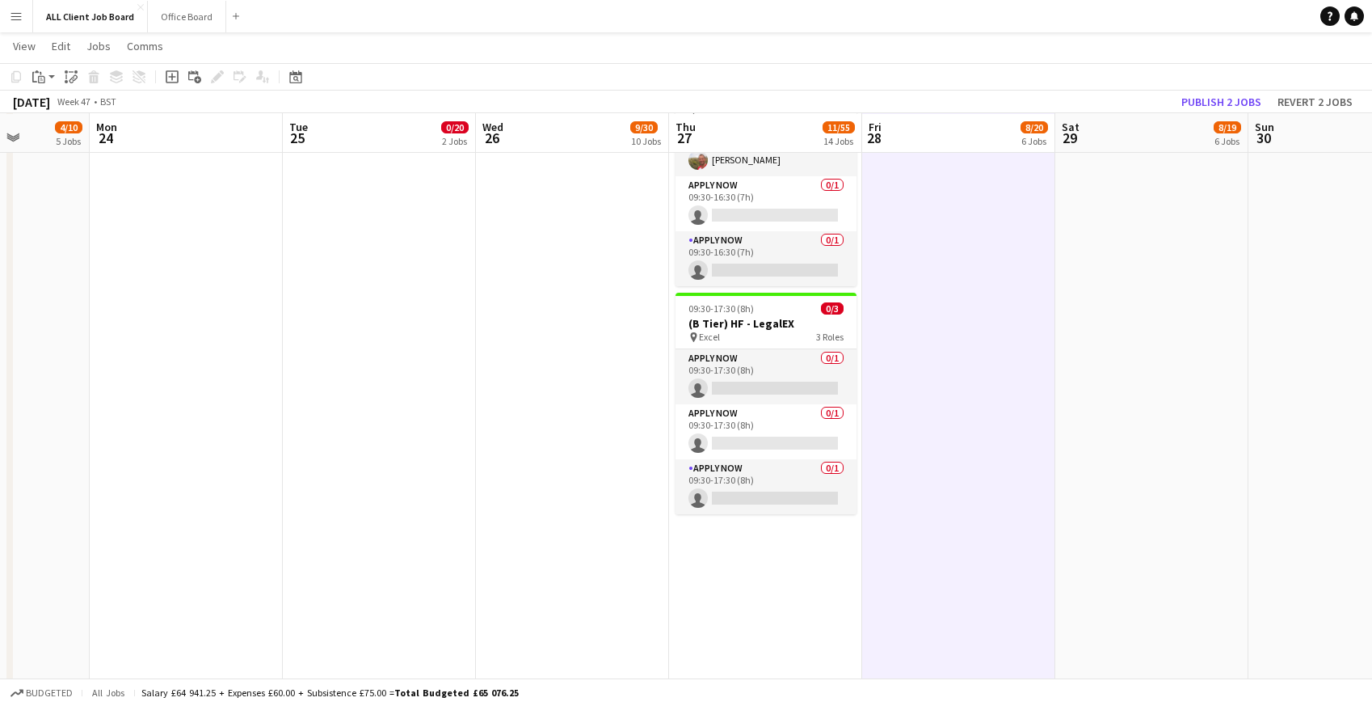
click at [1124, 312] on app-date-cell "09:00-16:30 (7h30m) 0/3 (C Tier) HF - BBC Good Food Winter pin NEC 3 Roles APPL…" at bounding box center [1152, 133] width 193 height 3897
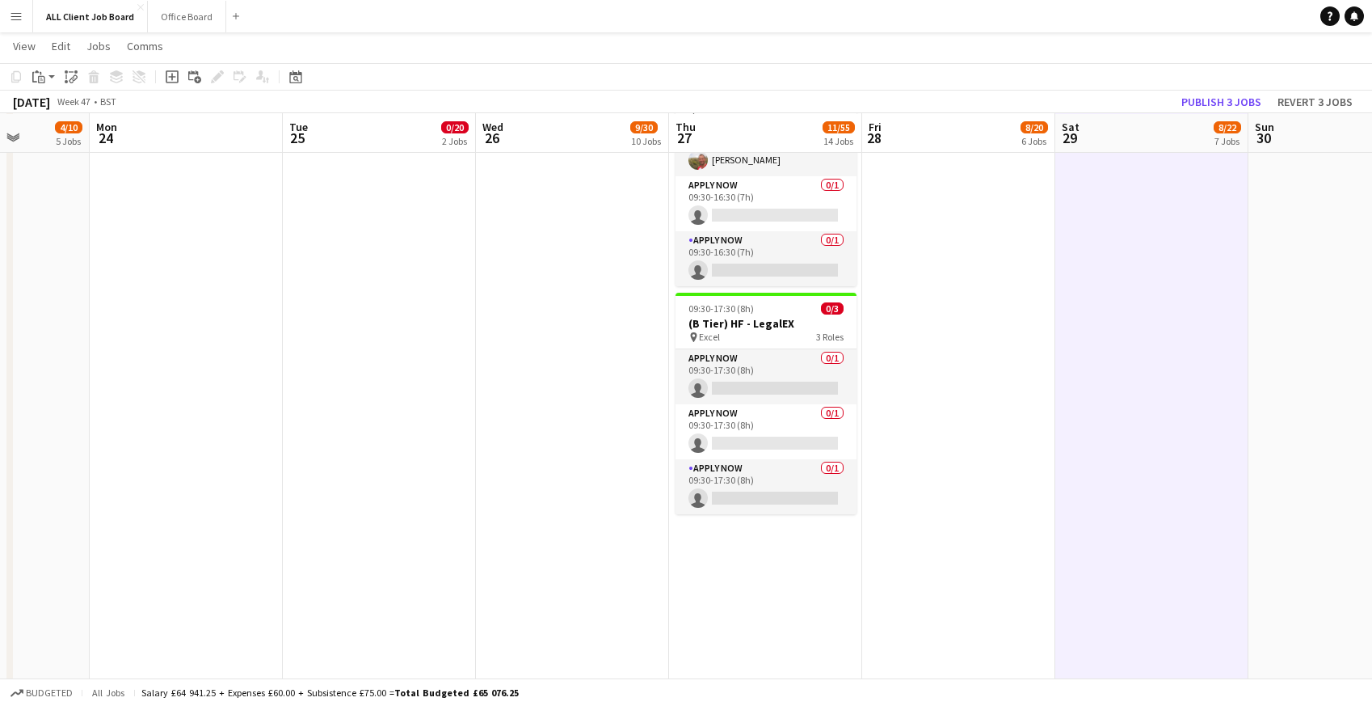
click at [1331, 293] on app-date-cell "09:00-16:30 (7h30m) 0/3 (C Tier) HF - BBC Good Food Winter pin NEC 3 Roles APPL…" at bounding box center [1345, 133] width 193 height 3897
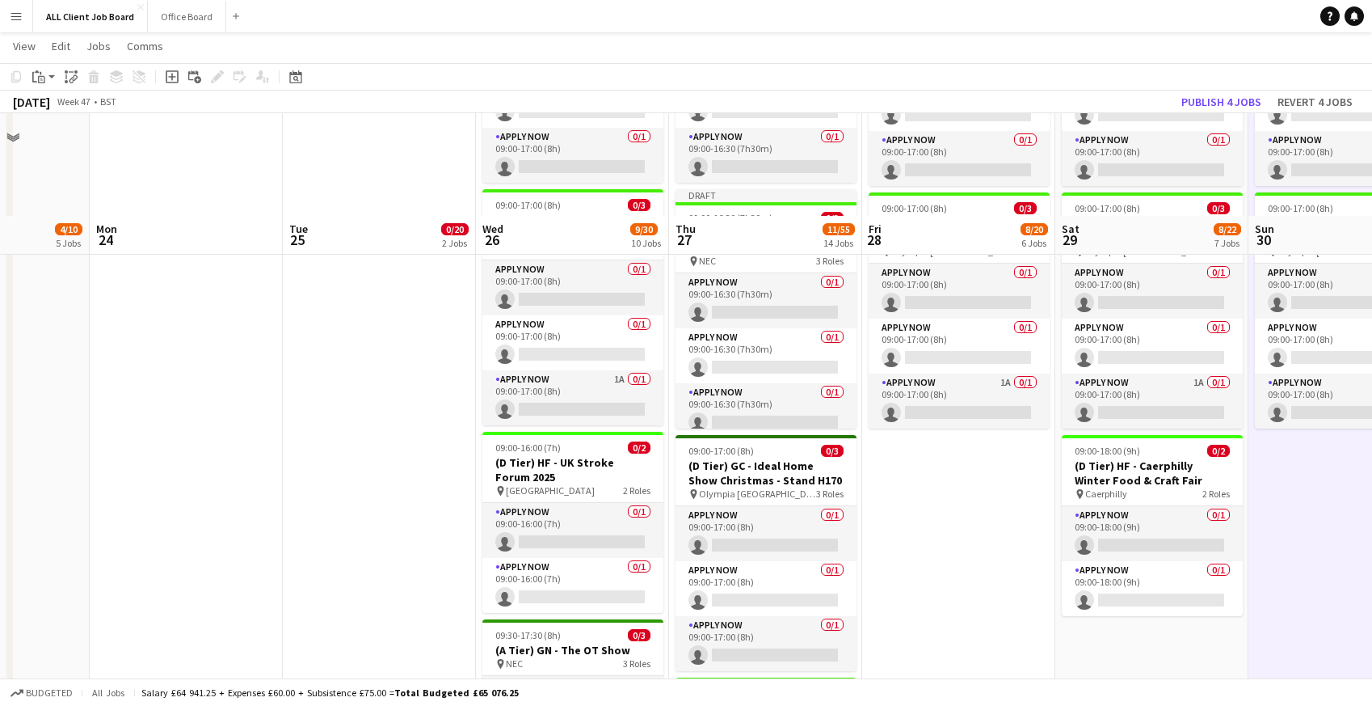
scroll to position [1288, 0]
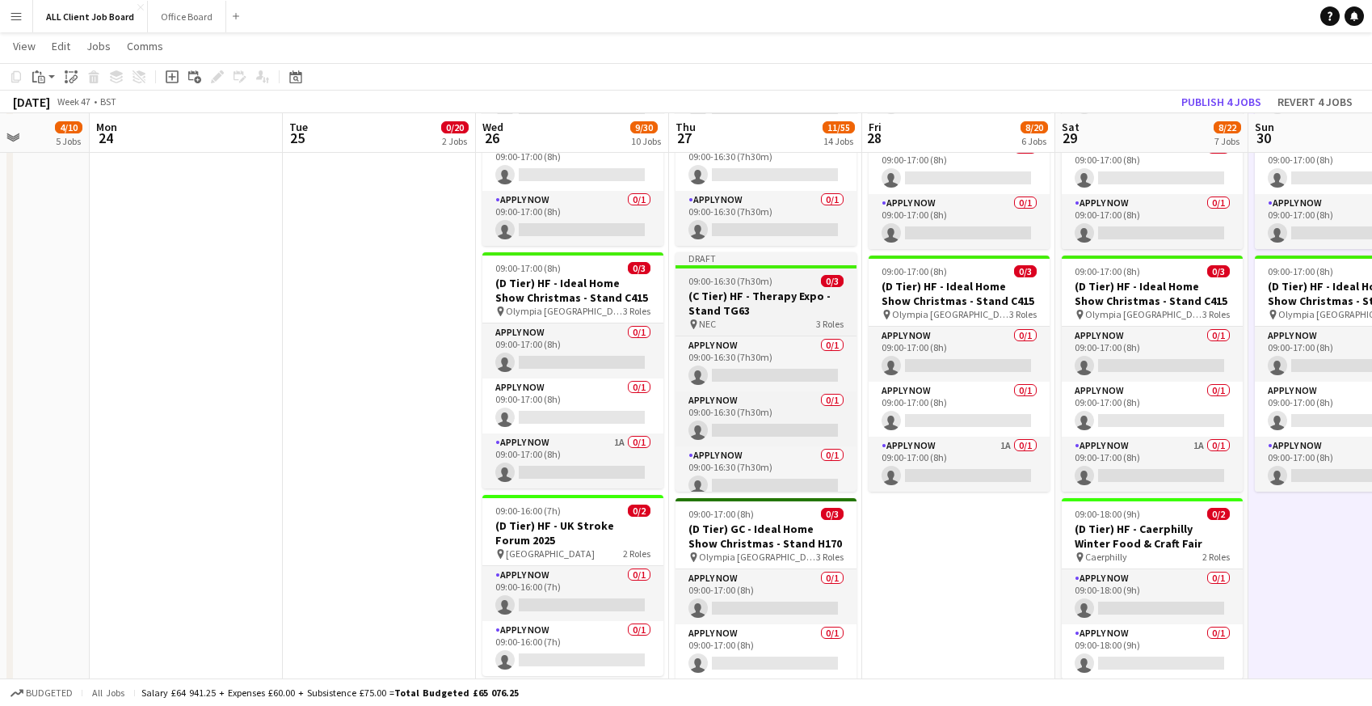
click at [735, 289] on h3 "(C Tier) HF - Therapy Expo - Stand TG63" at bounding box center [766, 303] width 181 height 29
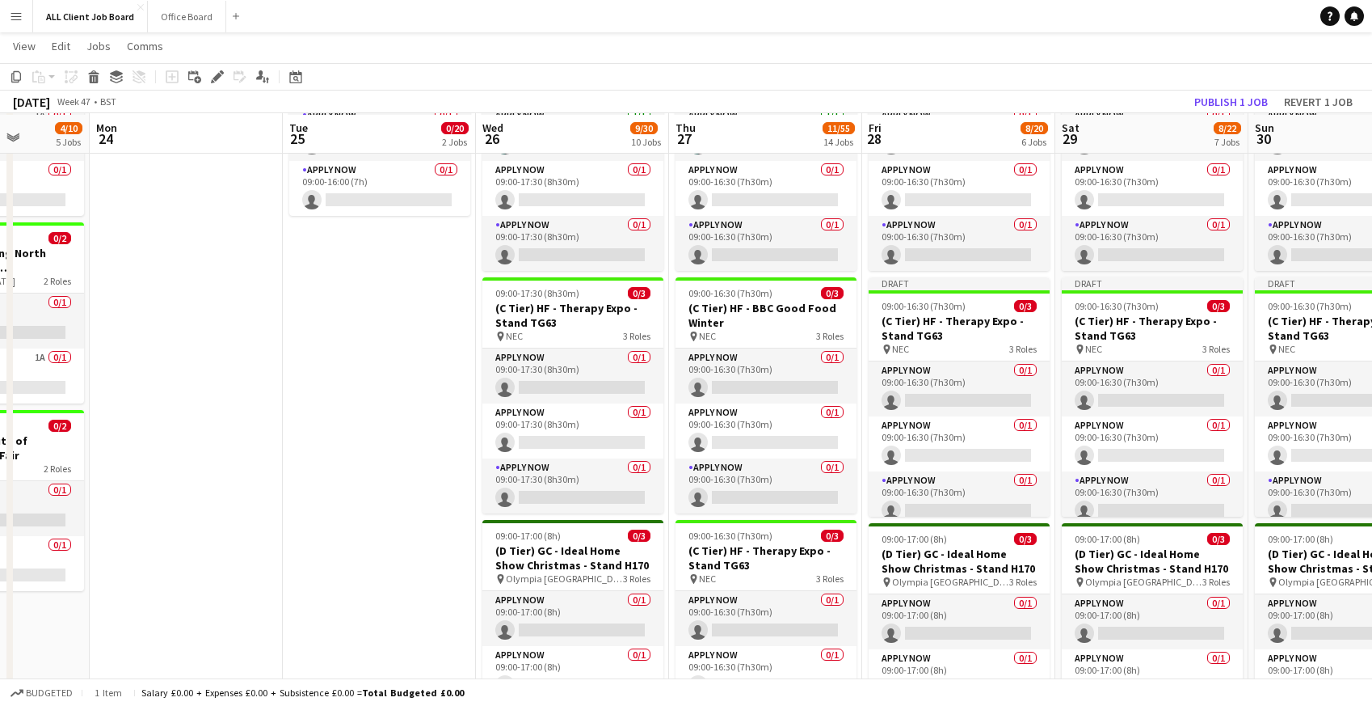
scroll to position [773, 0]
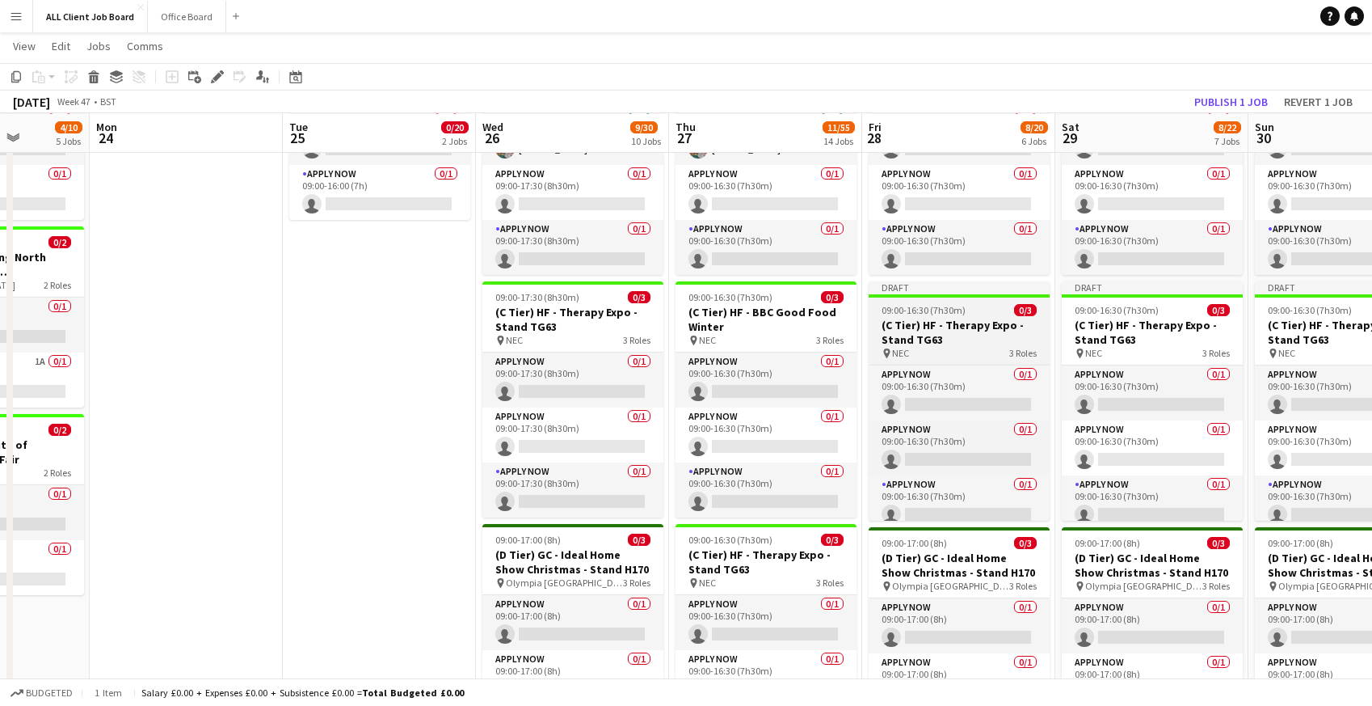
click at [911, 298] on app-job-card "Draft 09:00-16:30 (7h30m) 0/3 (C Tier) HF - Therapy Expo - Stand TG63 pin NEC 3…" at bounding box center [959, 400] width 181 height 239
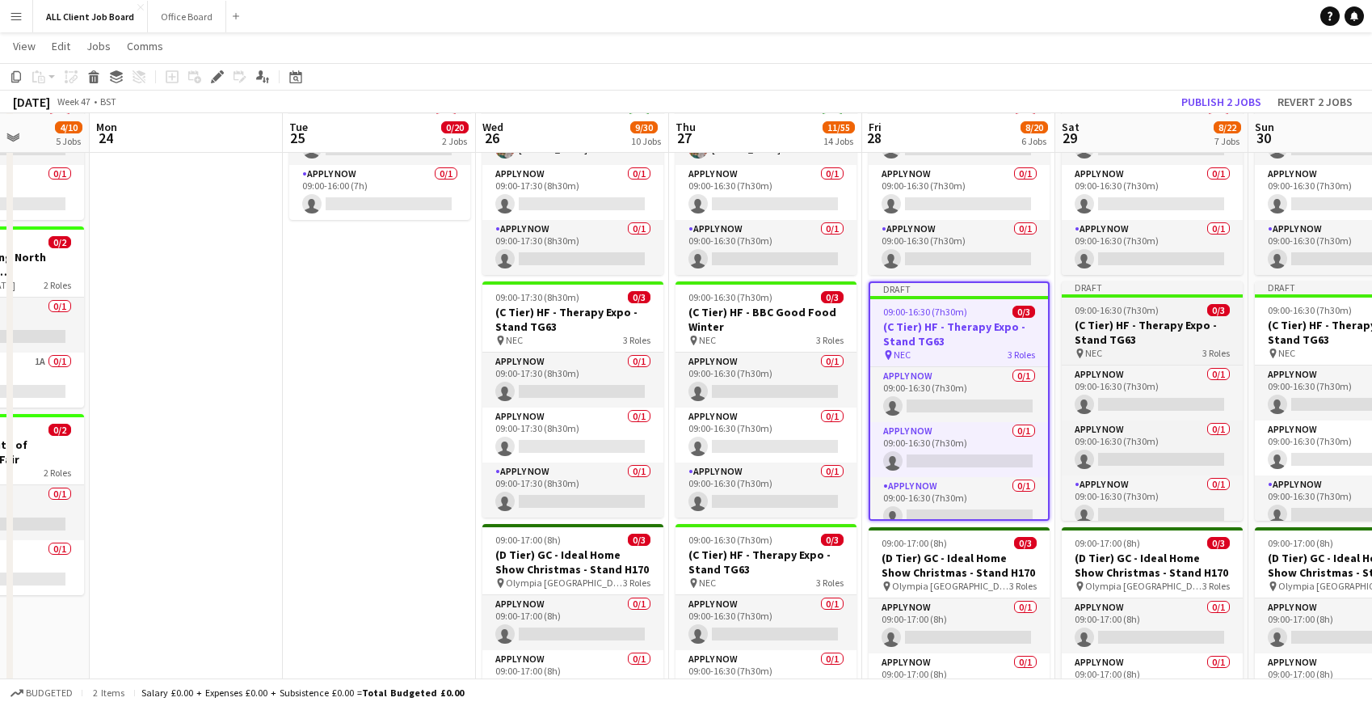
click at [1115, 313] on span "09:00-16:30 (7h30m)" at bounding box center [1117, 310] width 84 height 12
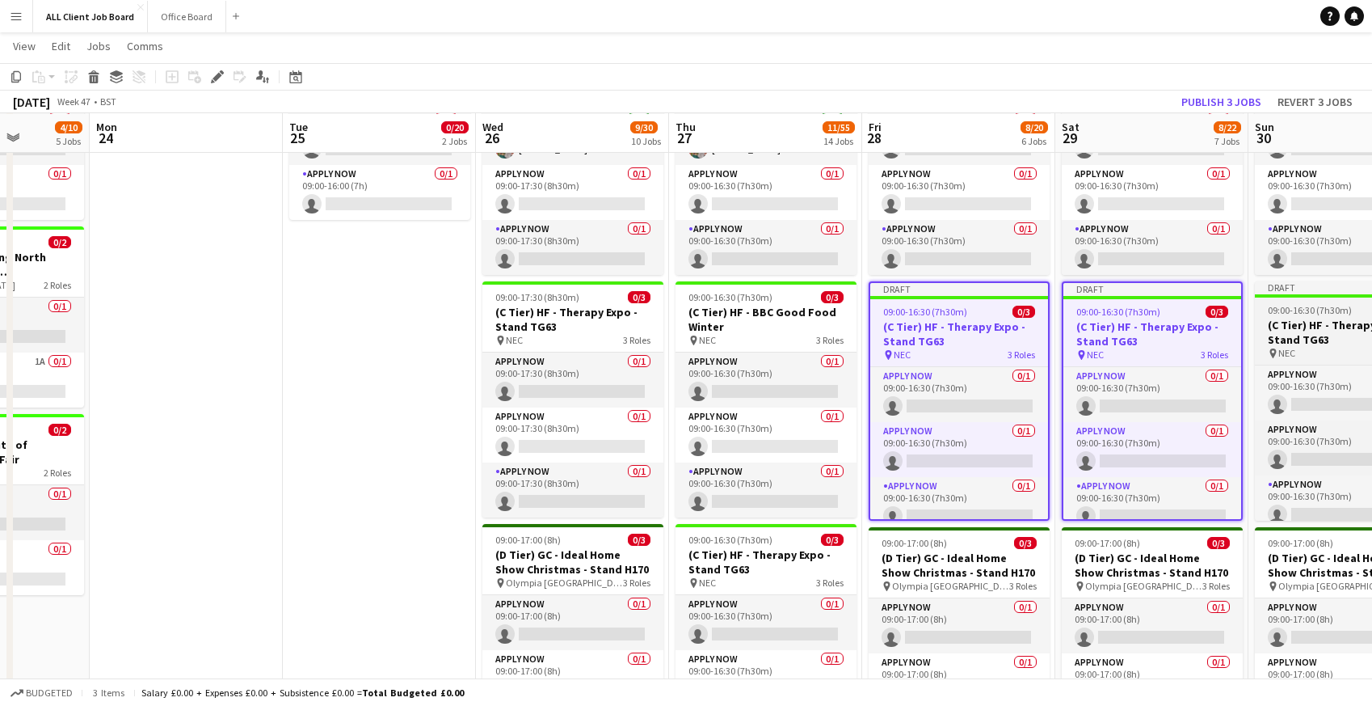
click at [1328, 299] on app-job-card "Draft 09:00-16:30 (7h30m) 0/3 (C Tier) HF - Therapy Expo - Stand TG63 pin NEC 3…" at bounding box center [1345, 400] width 181 height 239
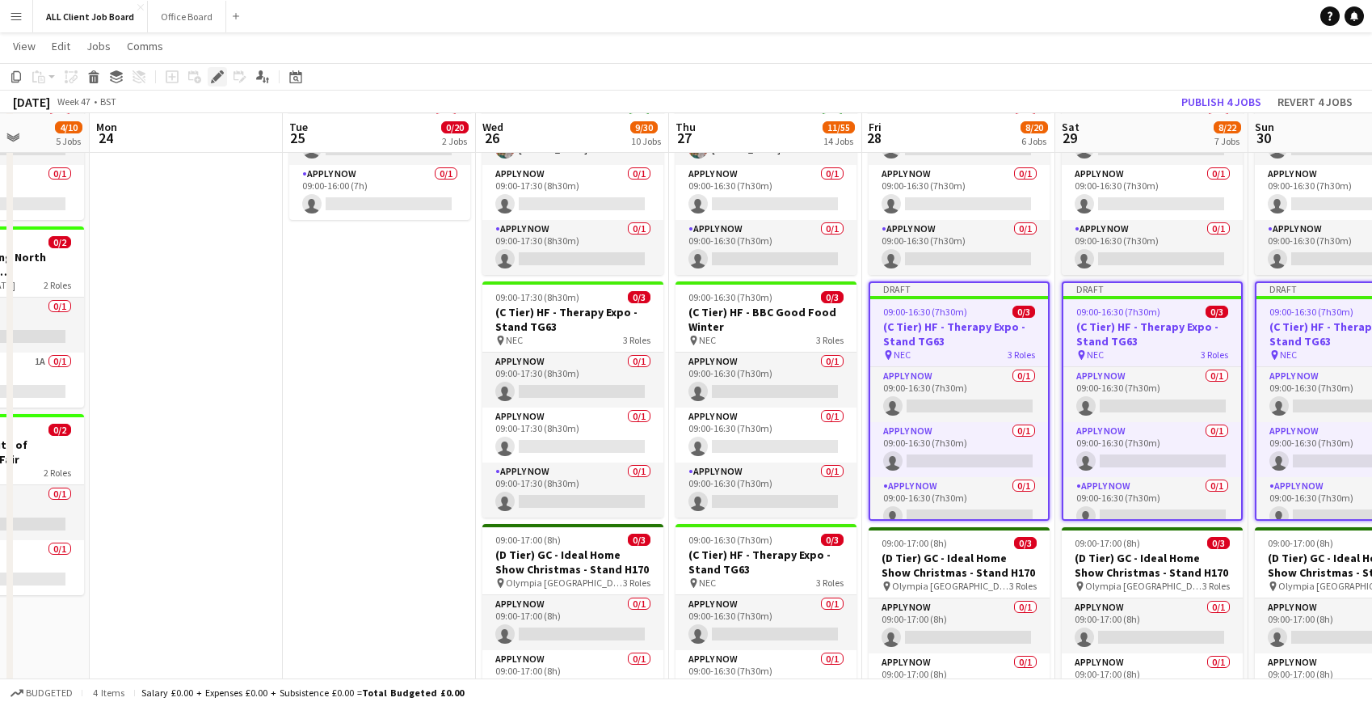
click at [213, 78] on icon at bounding box center [217, 77] width 9 height 9
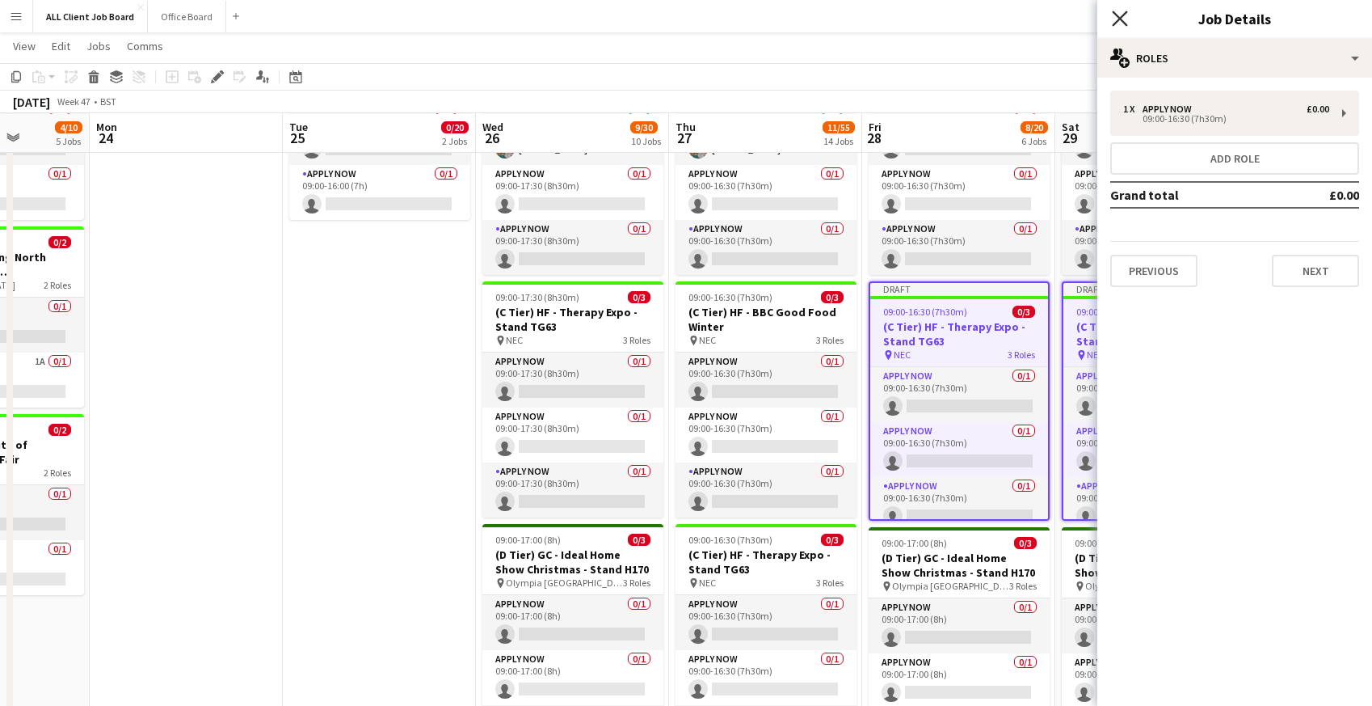
click at [1119, 16] on icon at bounding box center [1119, 18] width 15 height 15
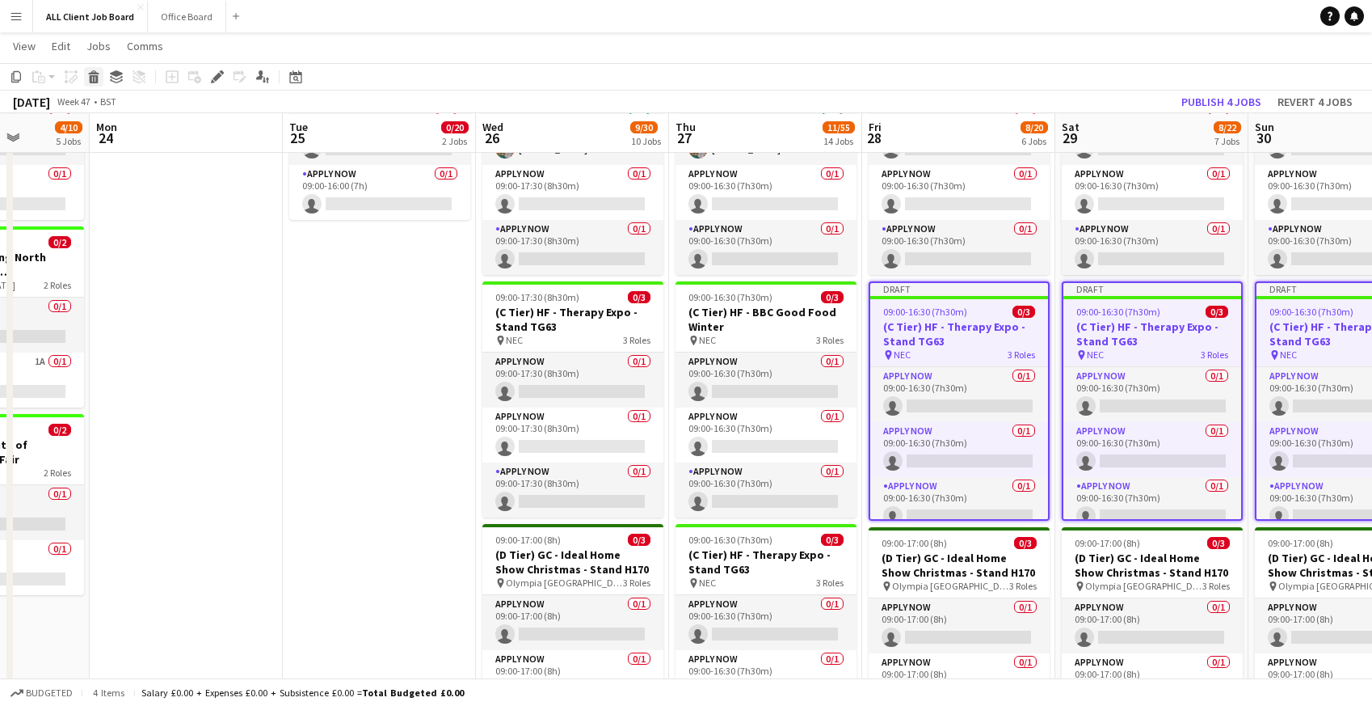
click at [96, 81] on icon at bounding box center [94, 79] width 9 height 8
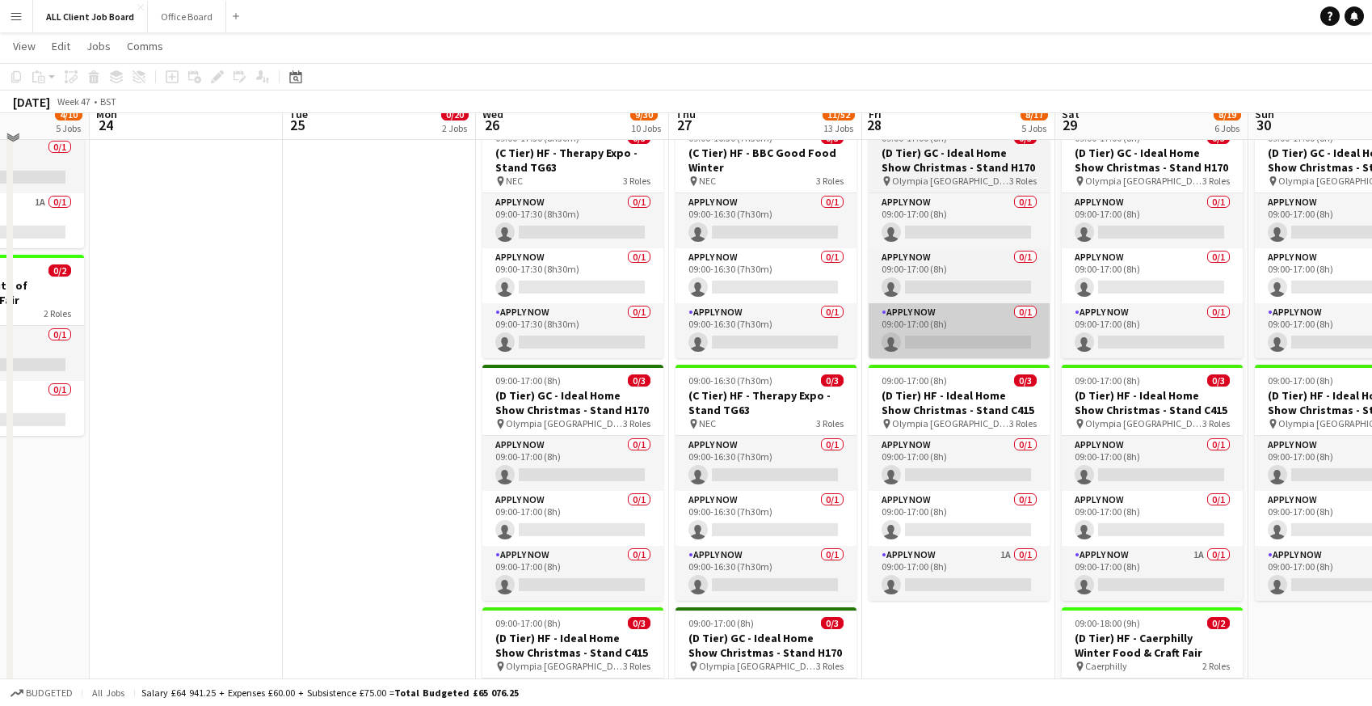
scroll to position [920, 0]
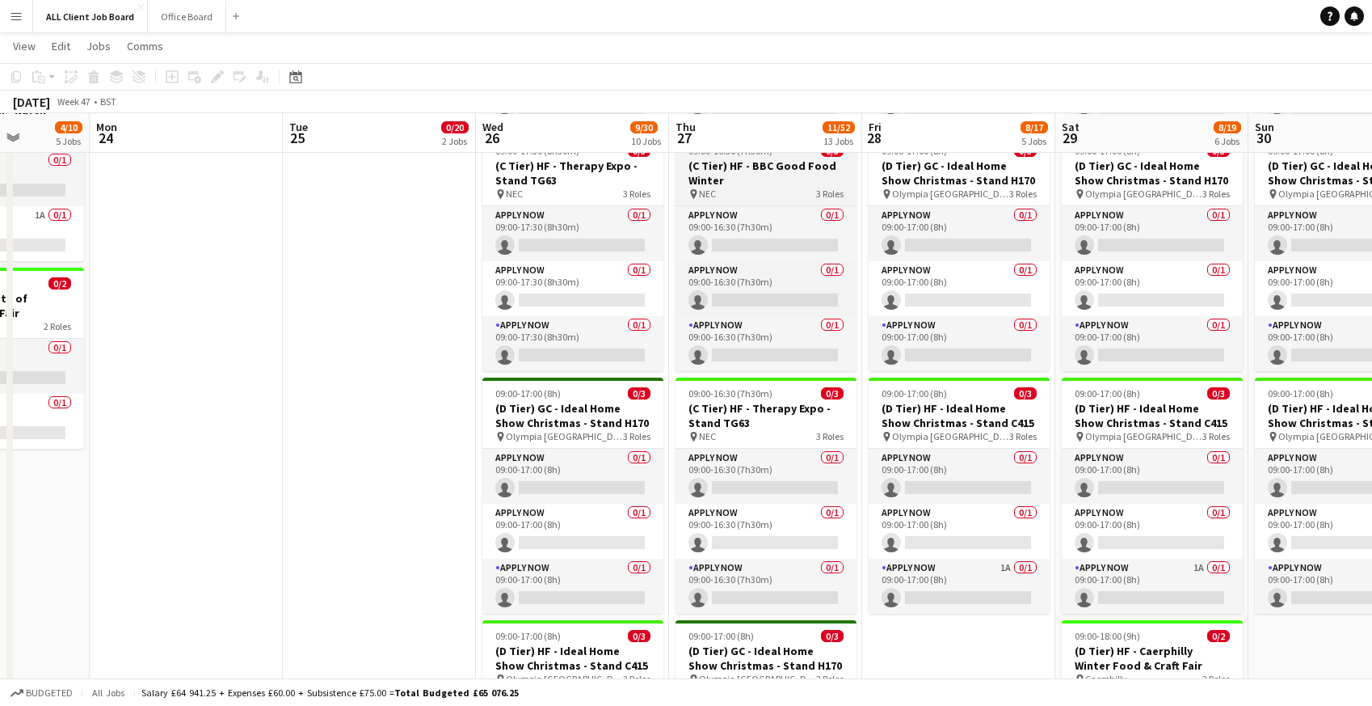
click at [700, 174] on h3 "(C Tier) HF - BBC Good Food Winter" at bounding box center [766, 172] width 181 height 29
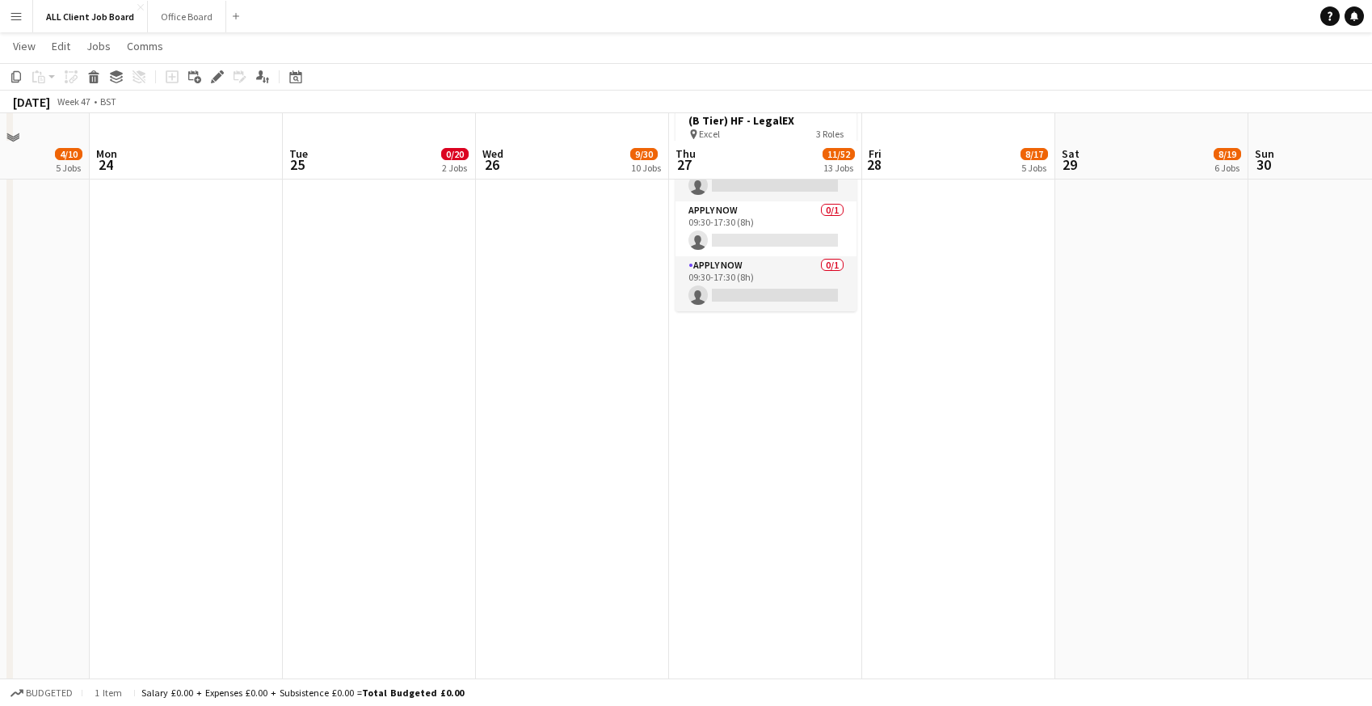
scroll to position [2608, 0]
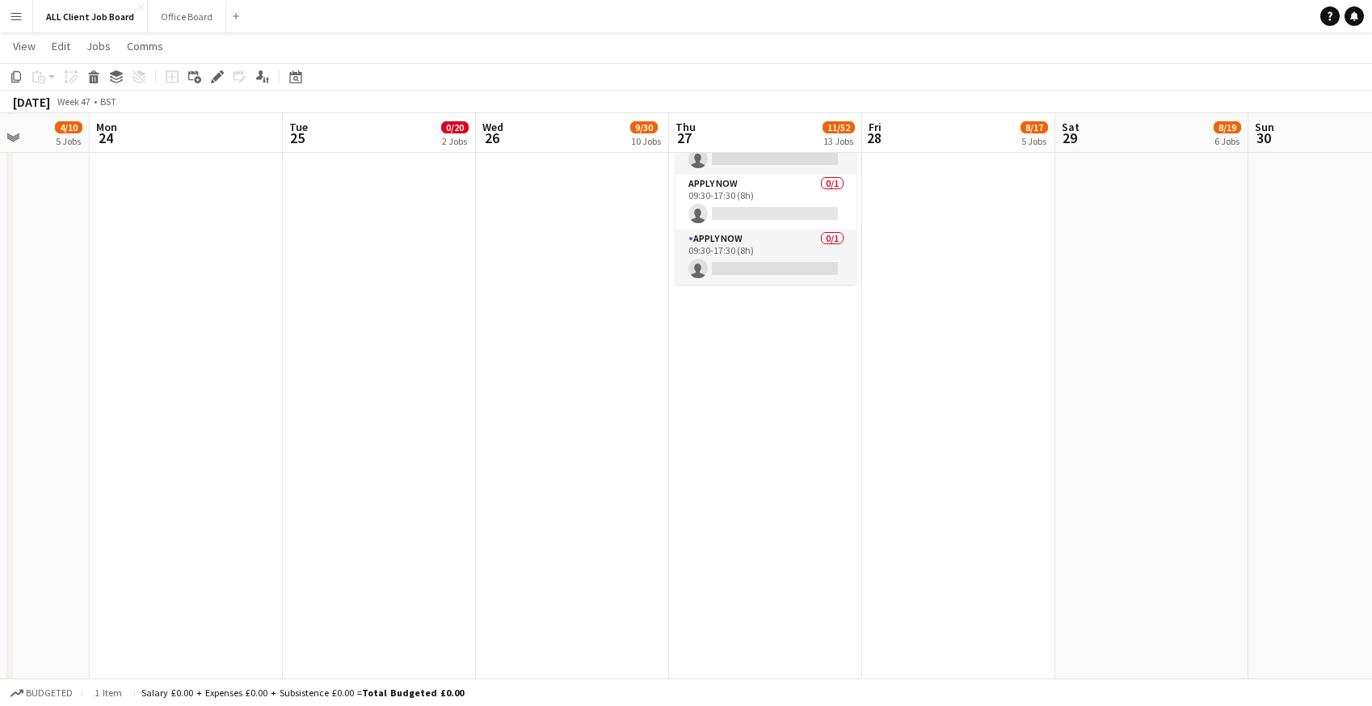
click at [734, 346] on app-date-cell "09:00-16:30 (7h30m) 1/3 (C Tier) GC - Therapy Expo - Stand TA40 pin NEC 3 Roles…" at bounding box center [765, 146] width 193 height 3897
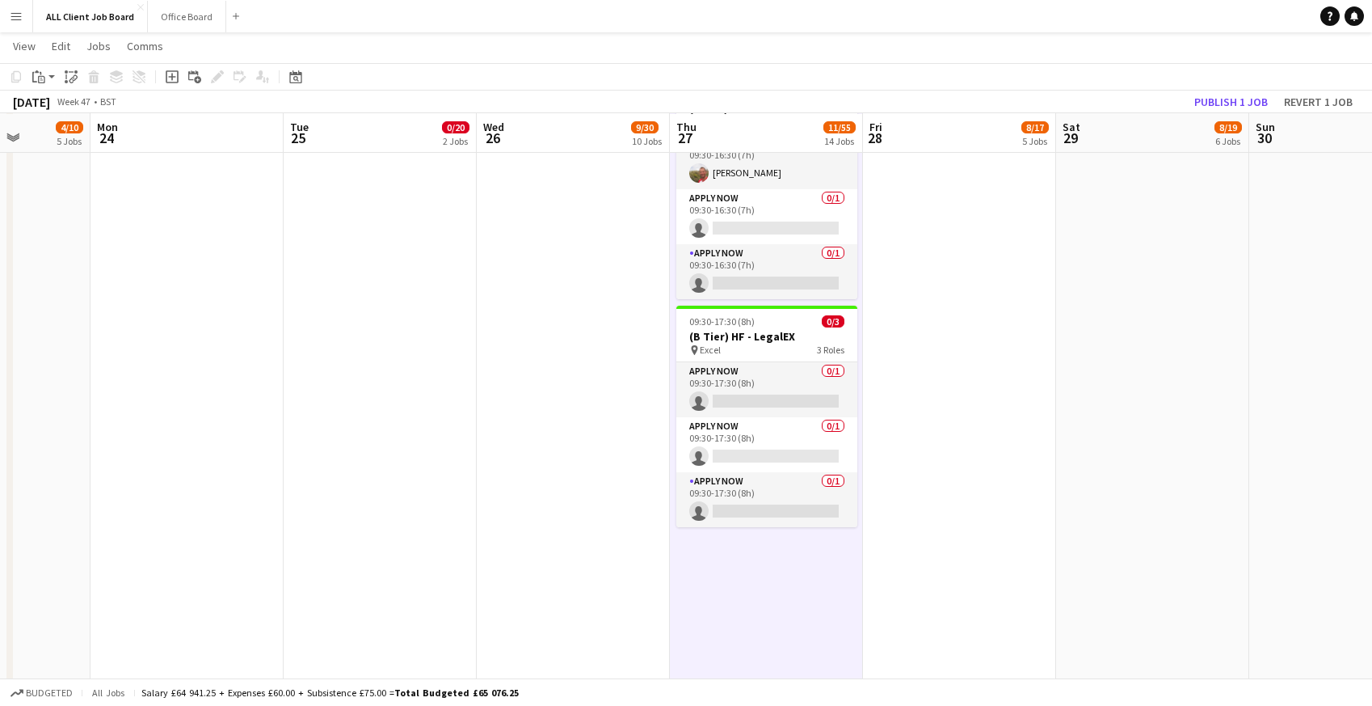
click at [925, 343] on app-date-cell "09:00-16:30 (7h30m) 0/3 (C Tier) HF - BBC Good Food Winter pin NEC 3 Roles APPL…" at bounding box center [959, 146] width 193 height 3897
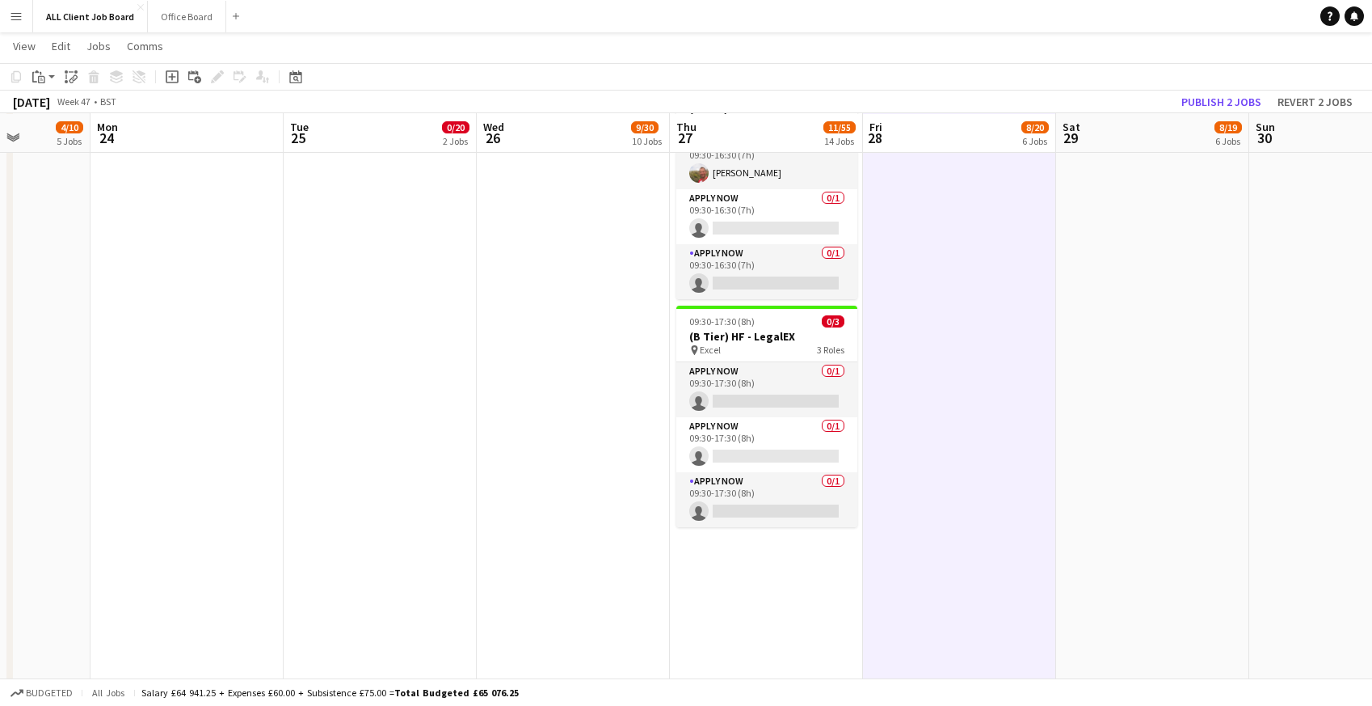
click at [1168, 331] on app-date-cell "09:00-16:30 (7h30m) 0/3 (C Tier) HF - BBC Good Food Winter pin NEC 3 Roles APPL…" at bounding box center [1152, 146] width 193 height 3897
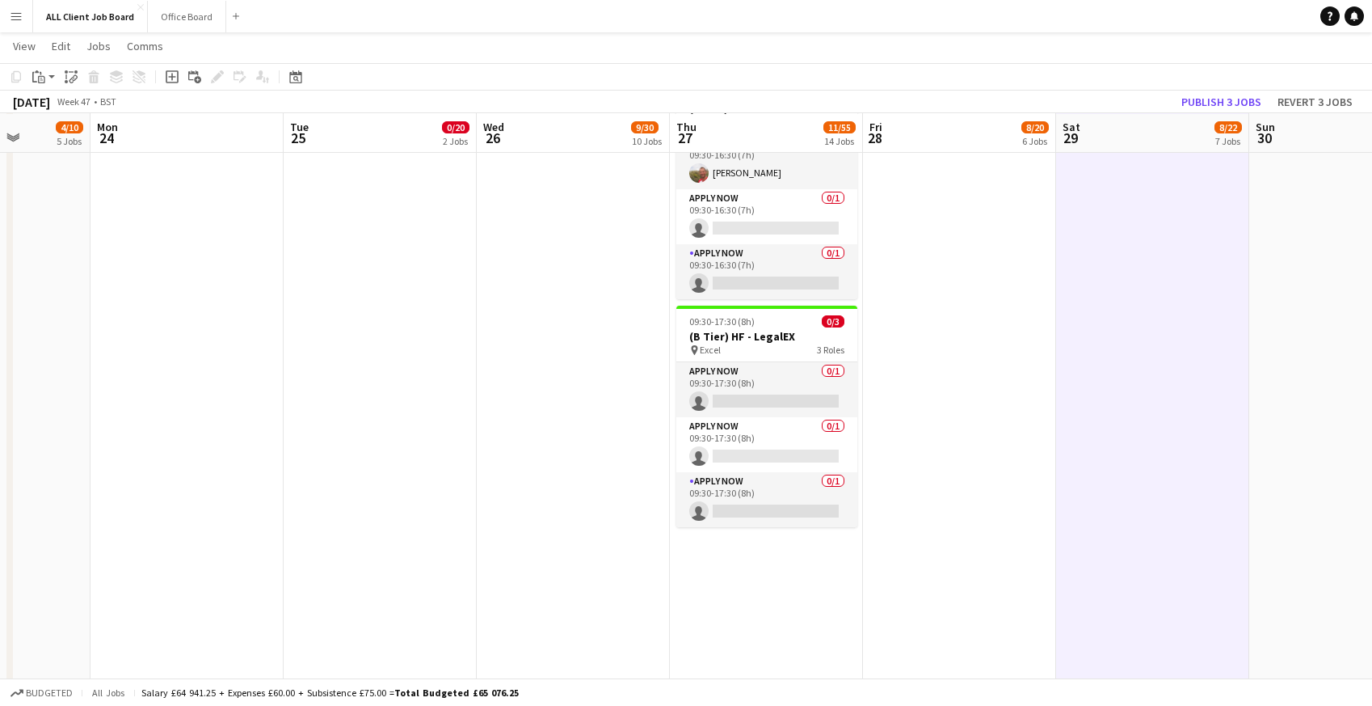
click at [1317, 320] on app-date-cell "09:00-16:30 (7h30m) 0/3 (C Tier) HF - BBC Good Food Winter pin NEC 3 Roles APPL…" at bounding box center [1346, 146] width 193 height 3897
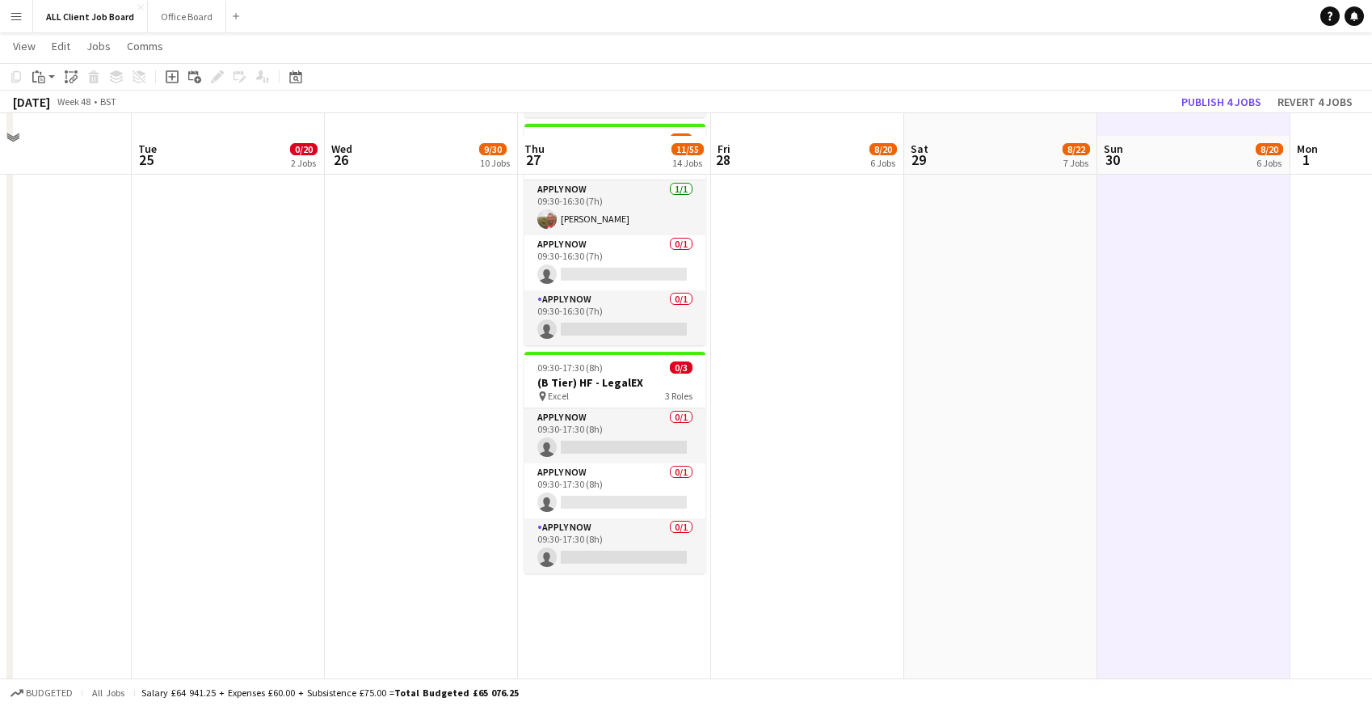
scroll to position [2426, 0]
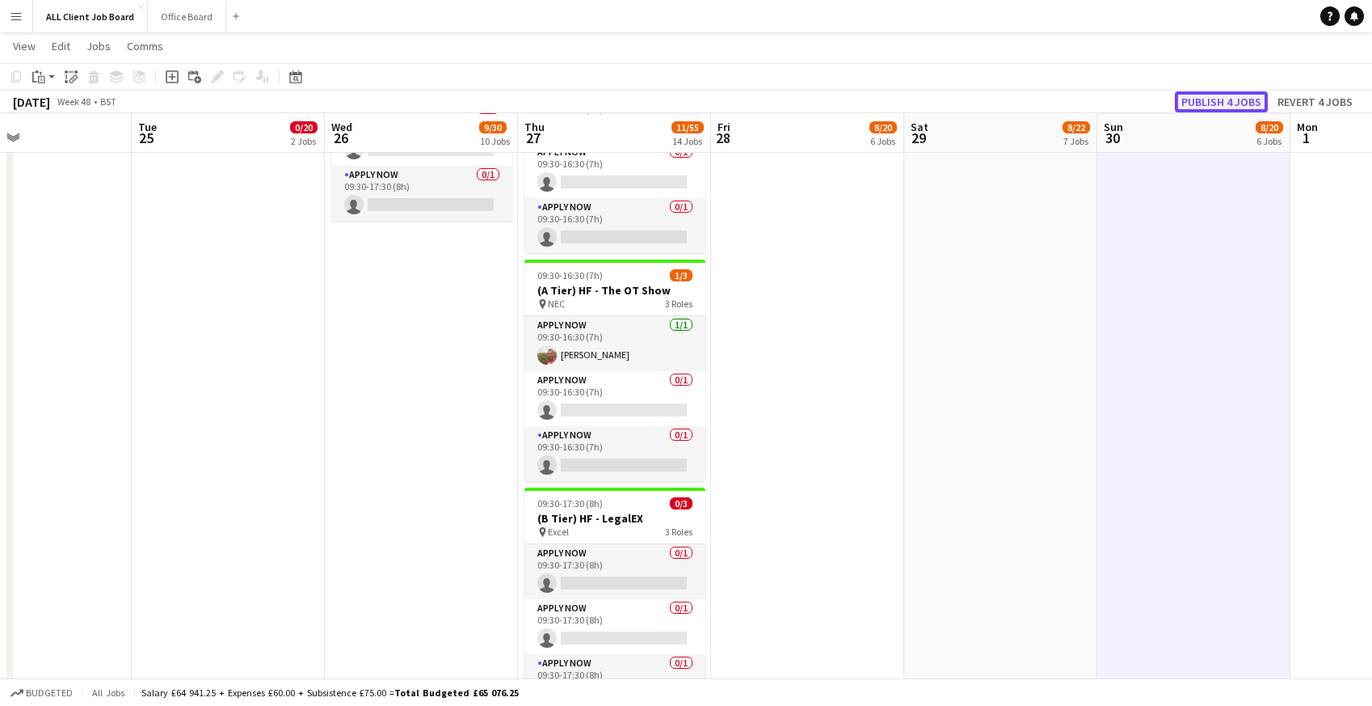
click at [1210, 98] on button "Publish 4 jobs" at bounding box center [1221, 101] width 93 height 21
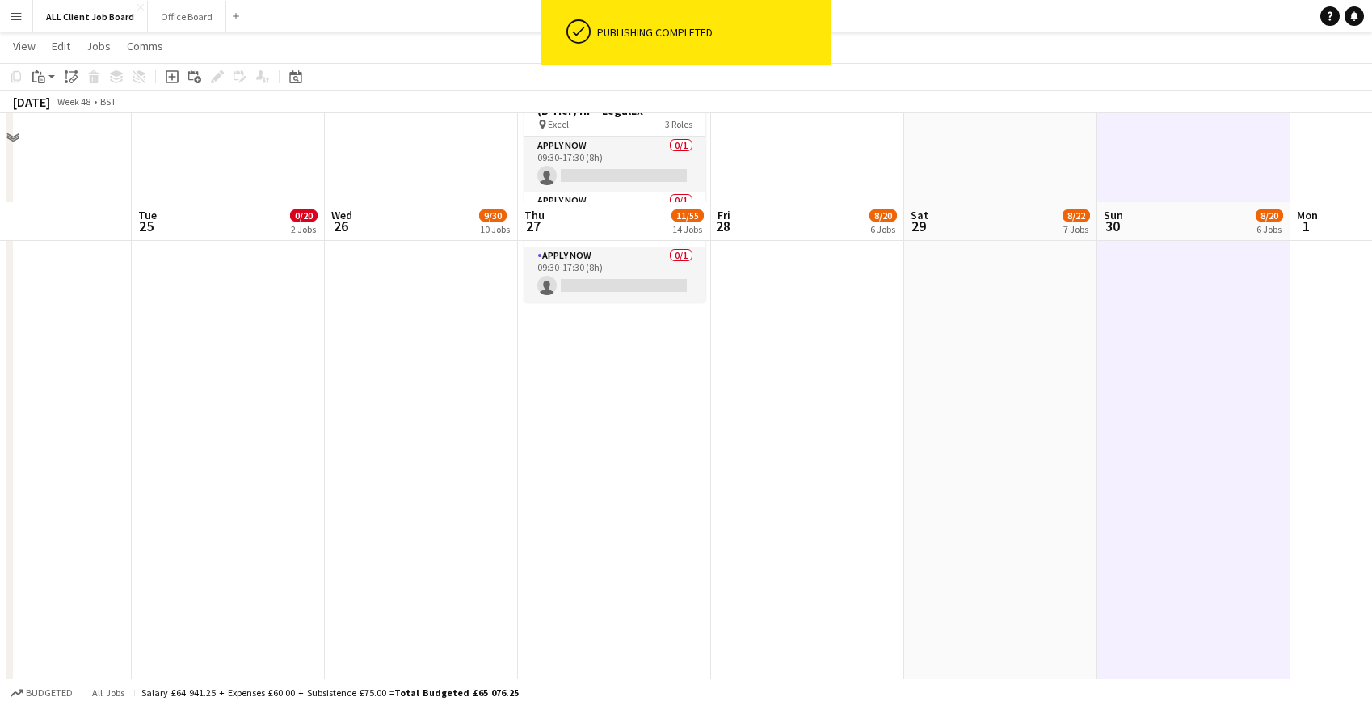
scroll to position [2919, 0]
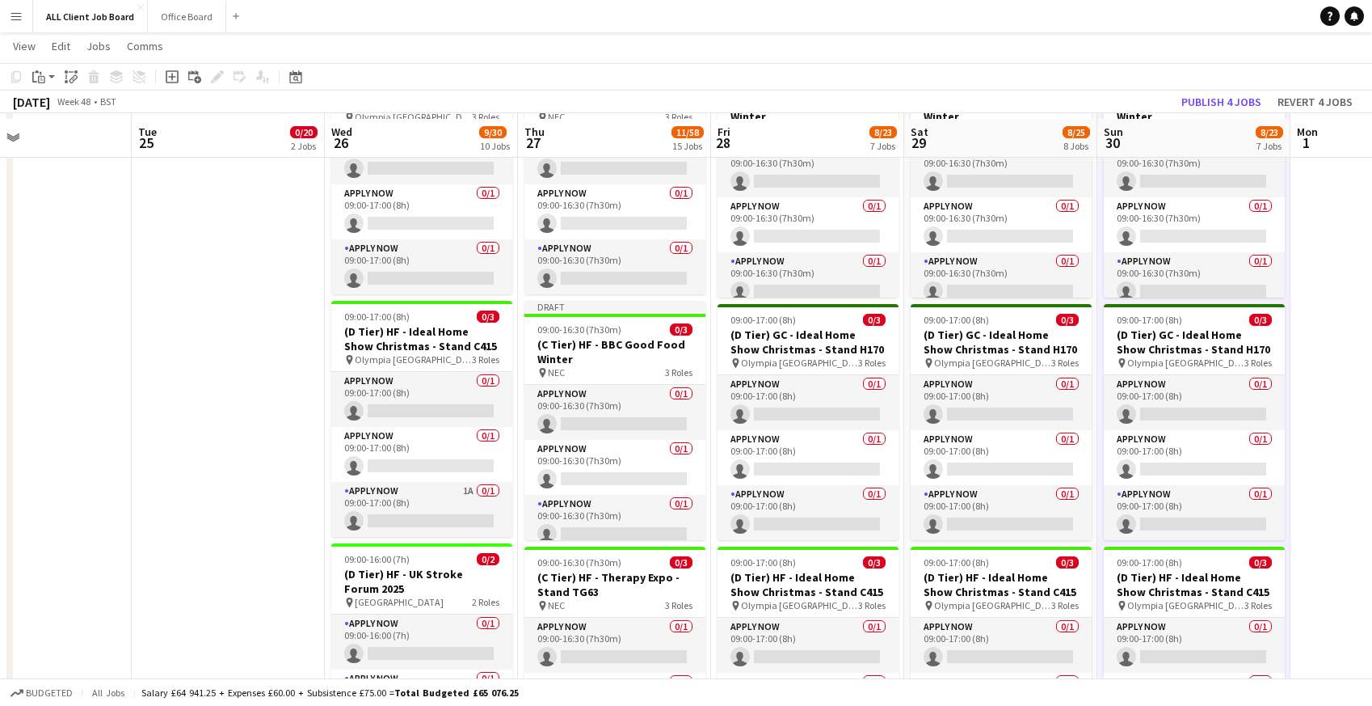
scroll to position [1229, 0]
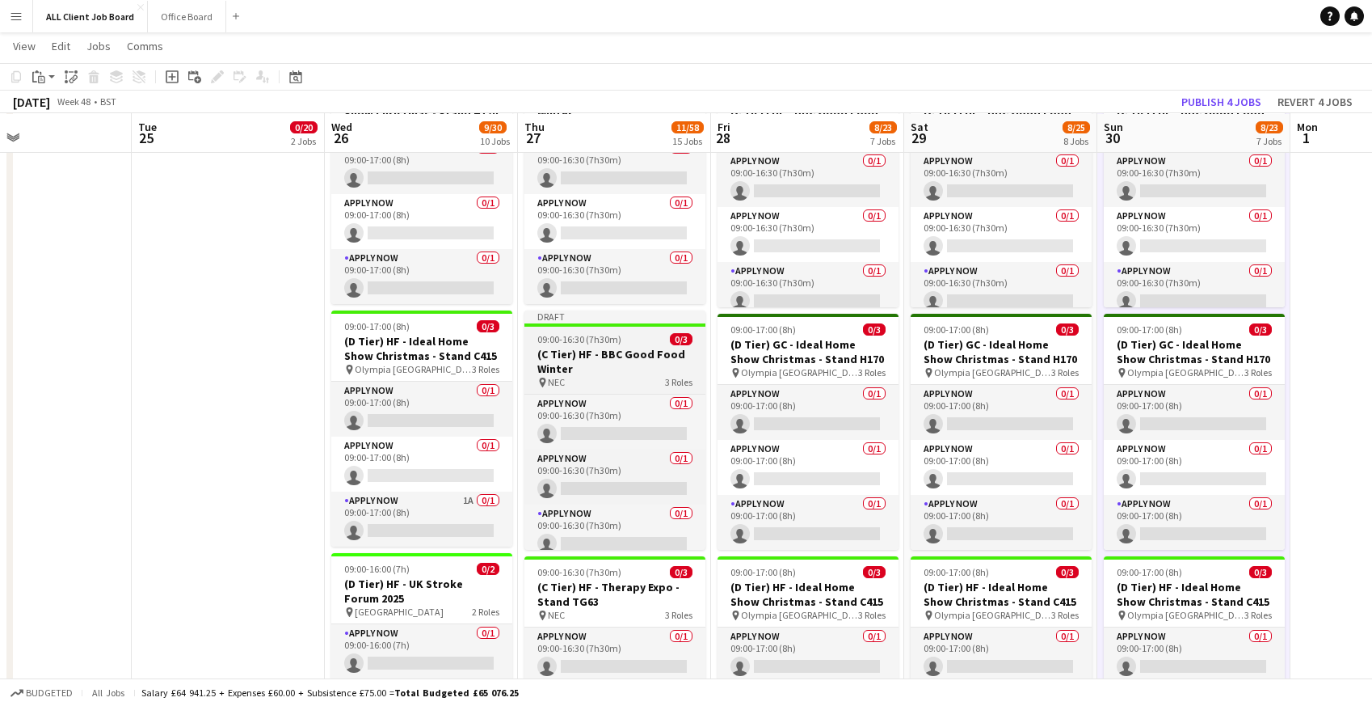
click at [554, 343] on span "09:00-16:30 (7h30m)" at bounding box center [579, 339] width 84 height 12
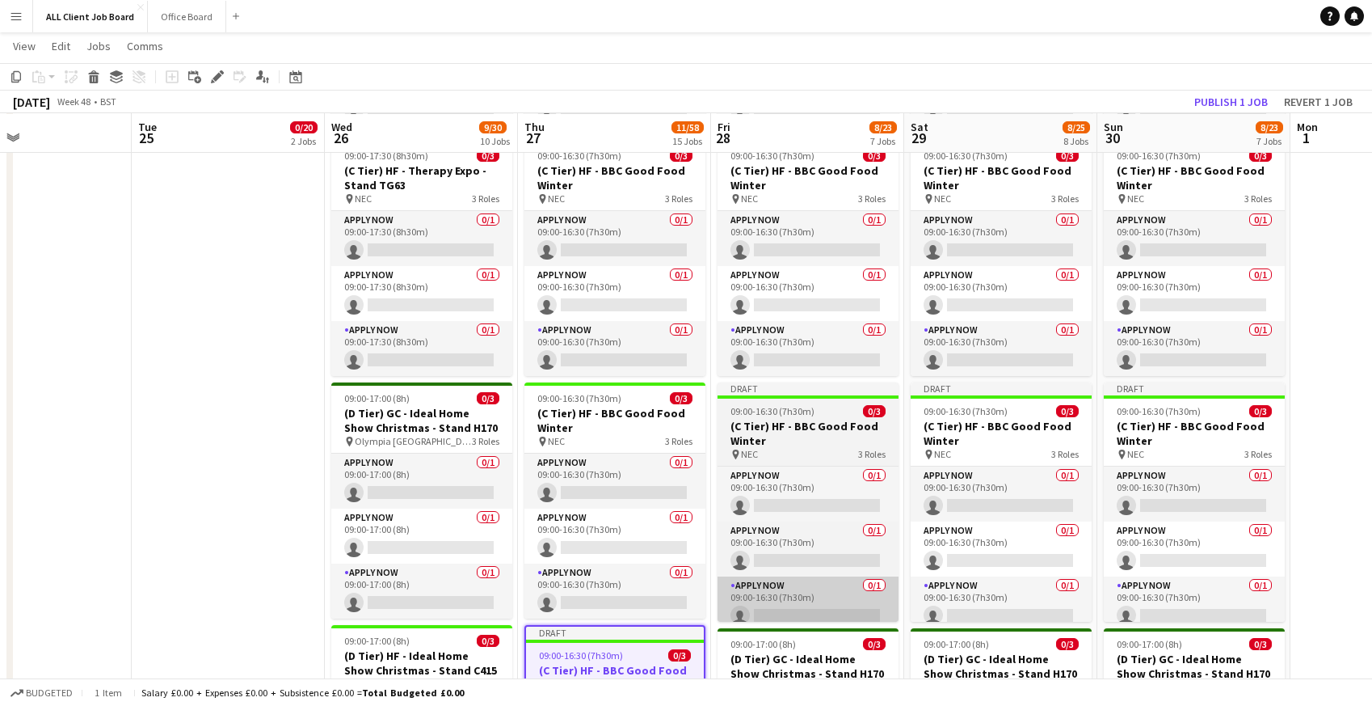
scroll to position [912, 0]
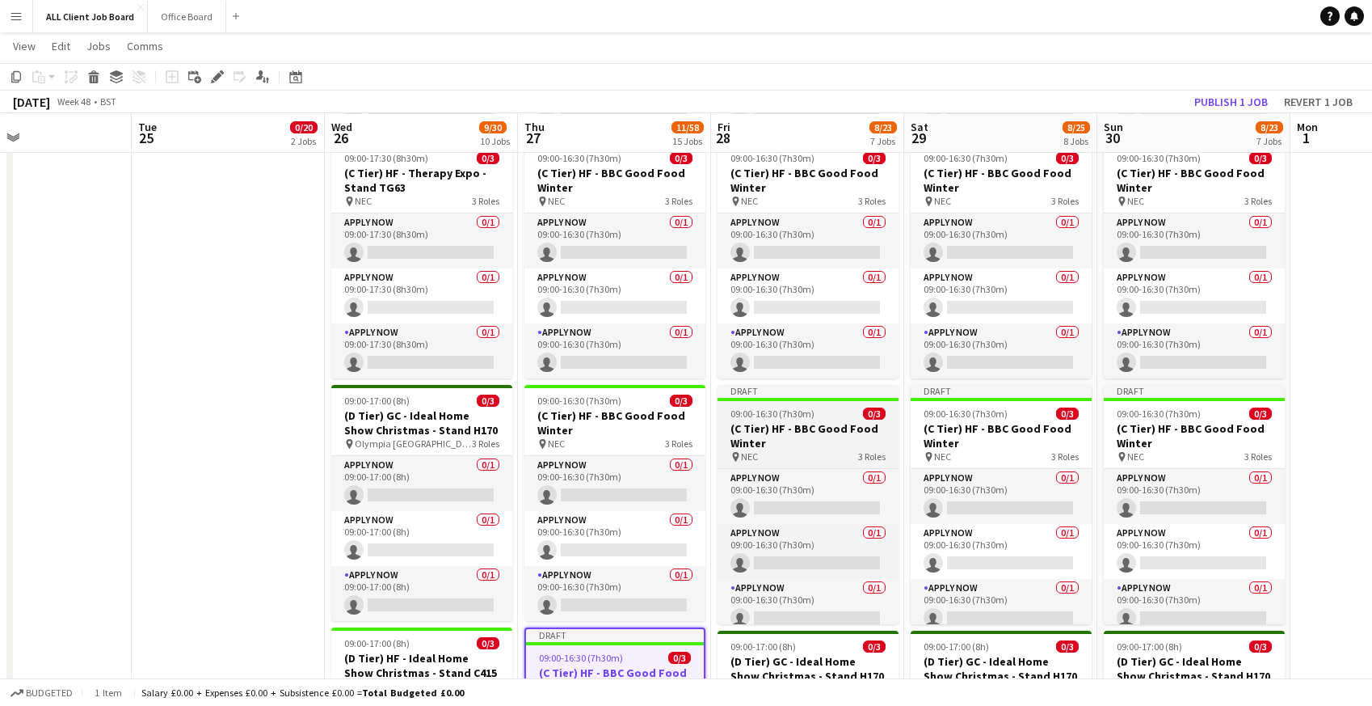
click at [746, 426] on h3 "(C Tier) HF - BBC Good Food Winter" at bounding box center [808, 435] width 181 height 29
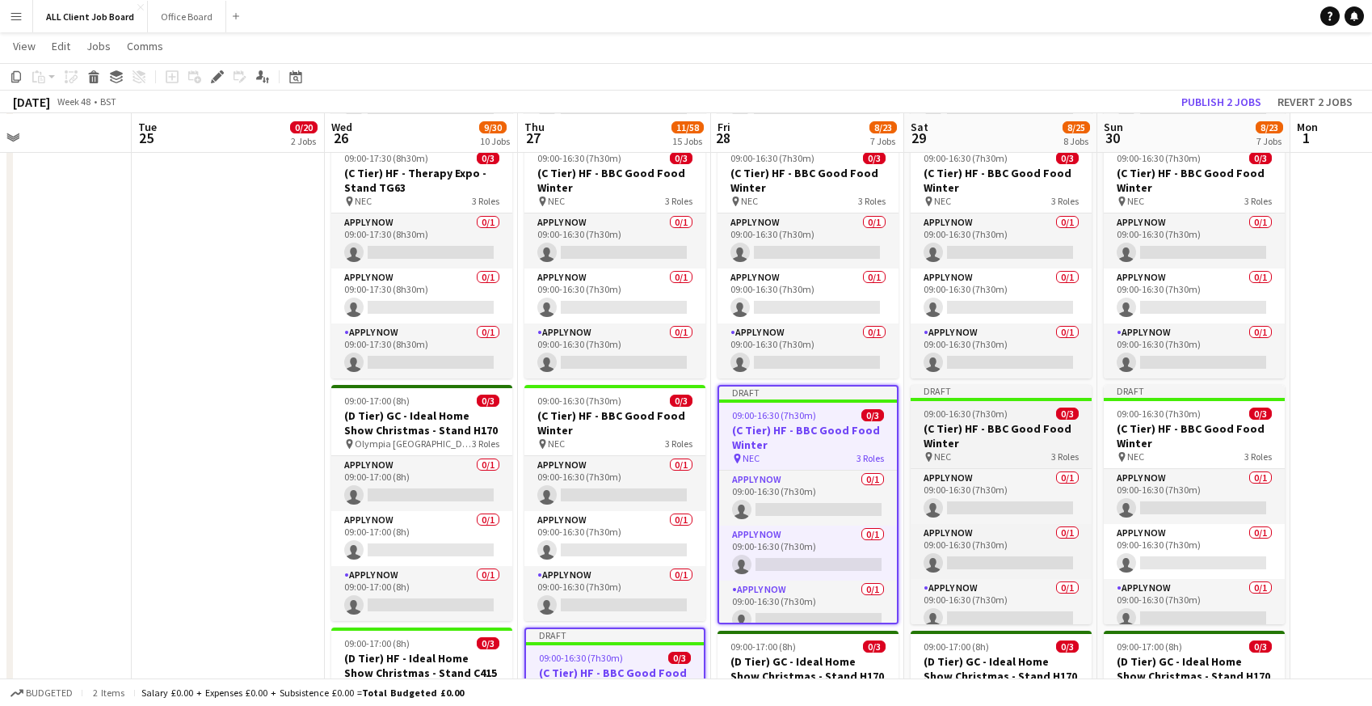
click at [946, 419] on app-job-card "Draft 09:00-16:30 (7h30m) 0/3 (C Tier) HF - BBC Good Food Winter pin NEC 3 Role…" at bounding box center [1001, 504] width 181 height 239
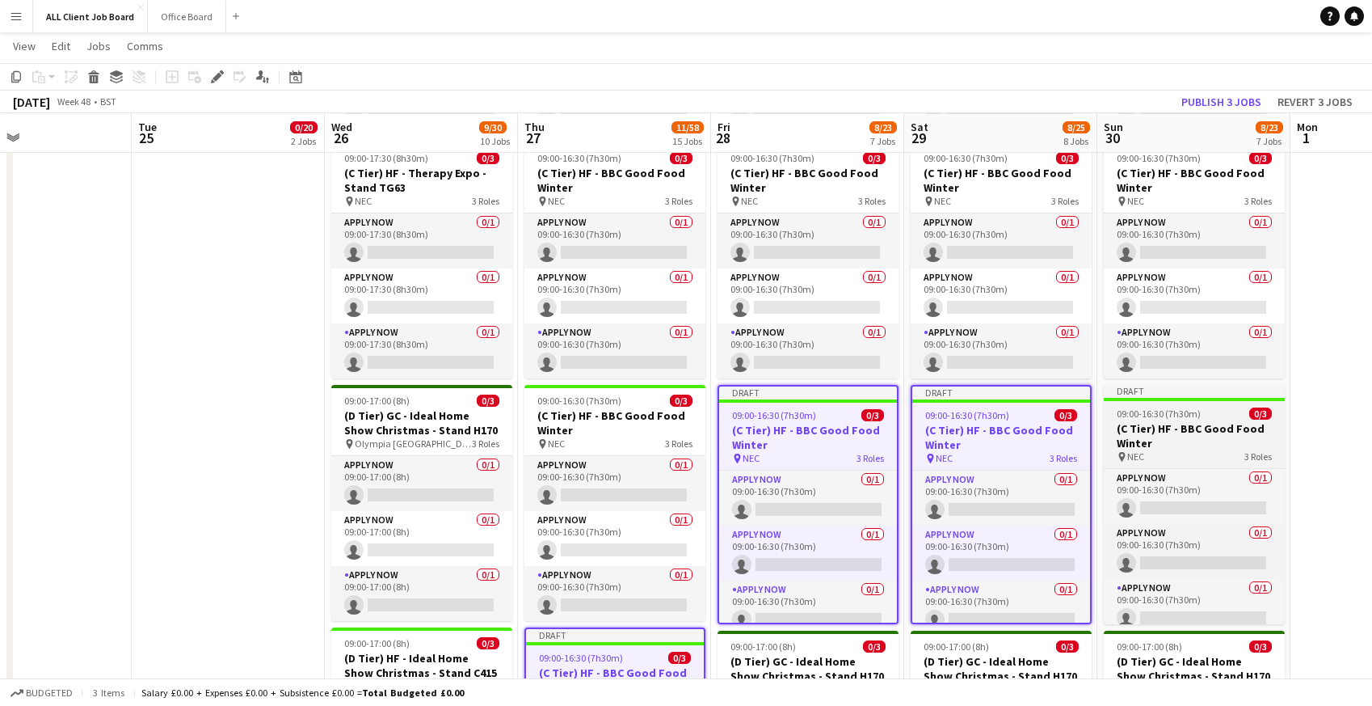
click at [1165, 406] on app-job-card "Draft 09:00-16:30 (7h30m) 0/3 (C Tier) HF - BBC Good Food Winter pin NEC 3 Role…" at bounding box center [1194, 504] width 181 height 239
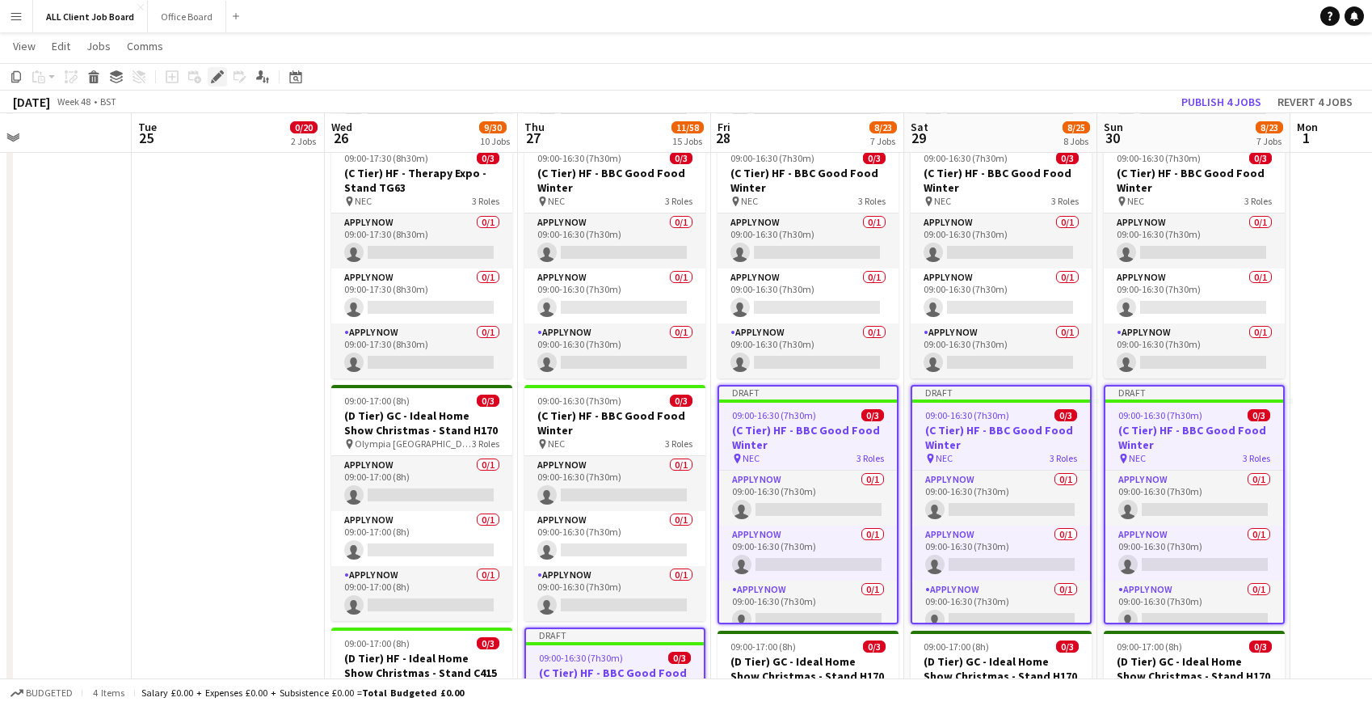
click at [220, 74] on icon at bounding box center [217, 77] width 9 height 9
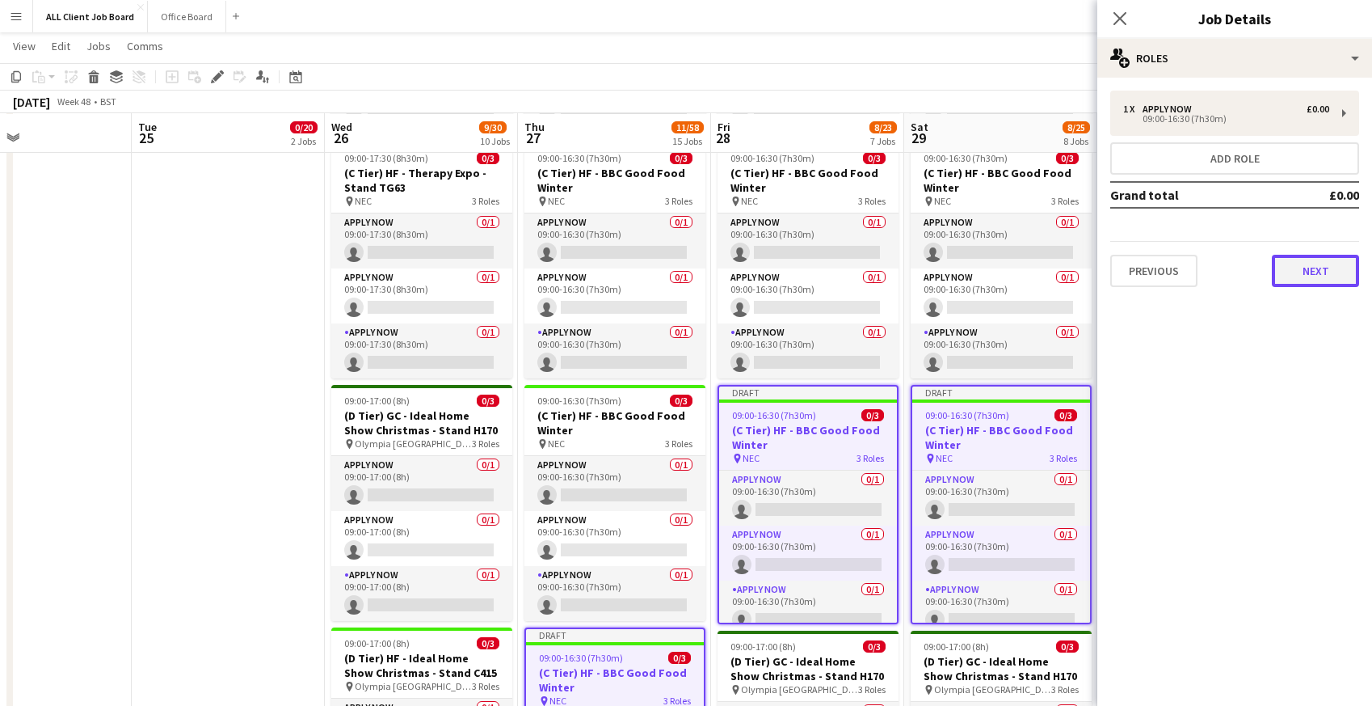
click at [1297, 272] on button "Next" at bounding box center [1315, 271] width 87 height 32
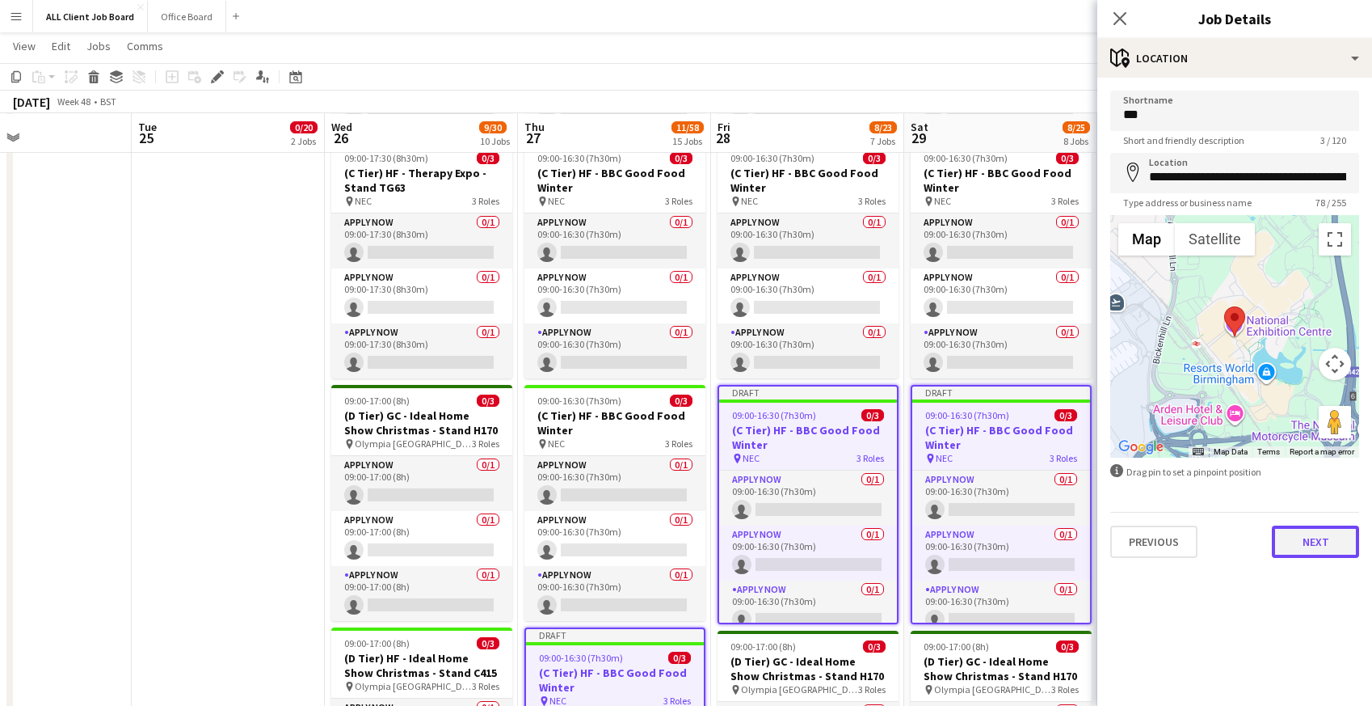
click at [1292, 550] on button "Next" at bounding box center [1315, 541] width 87 height 32
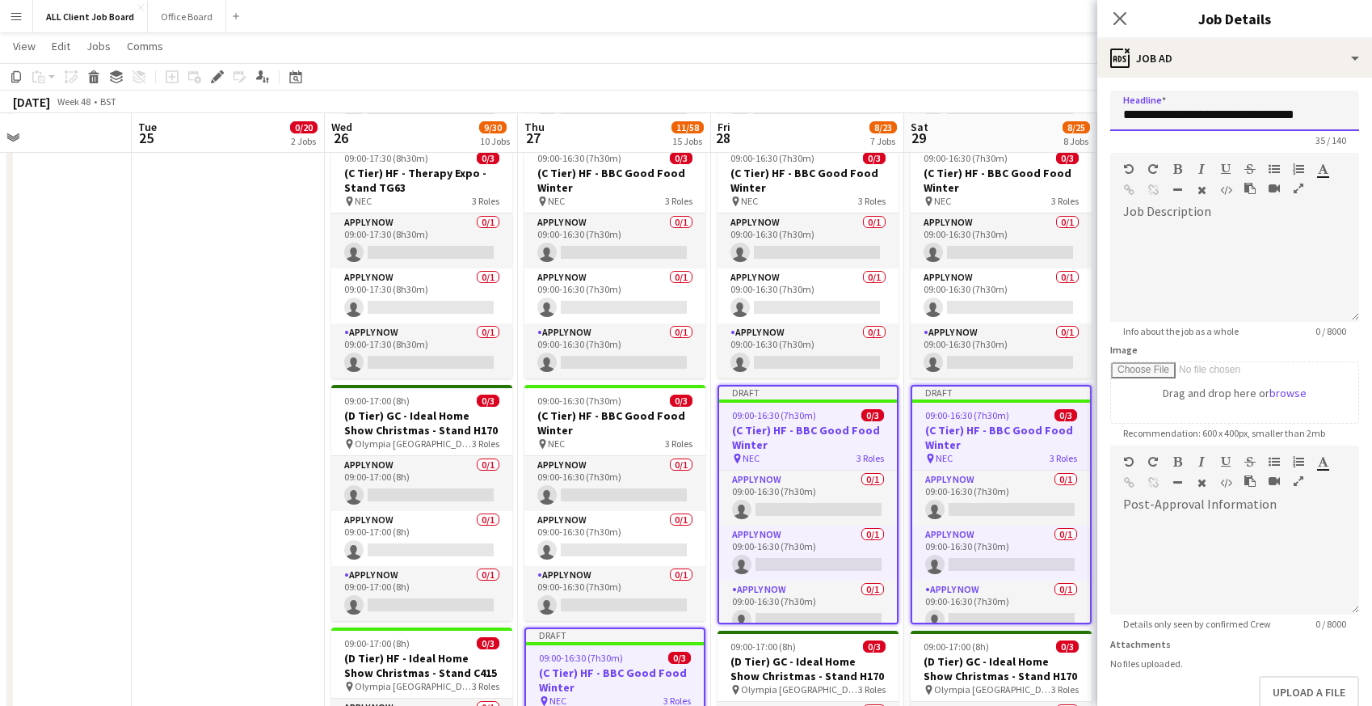
click at [1179, 112] on input "**********" at bounding box center [1235, 111] width 249 height 40
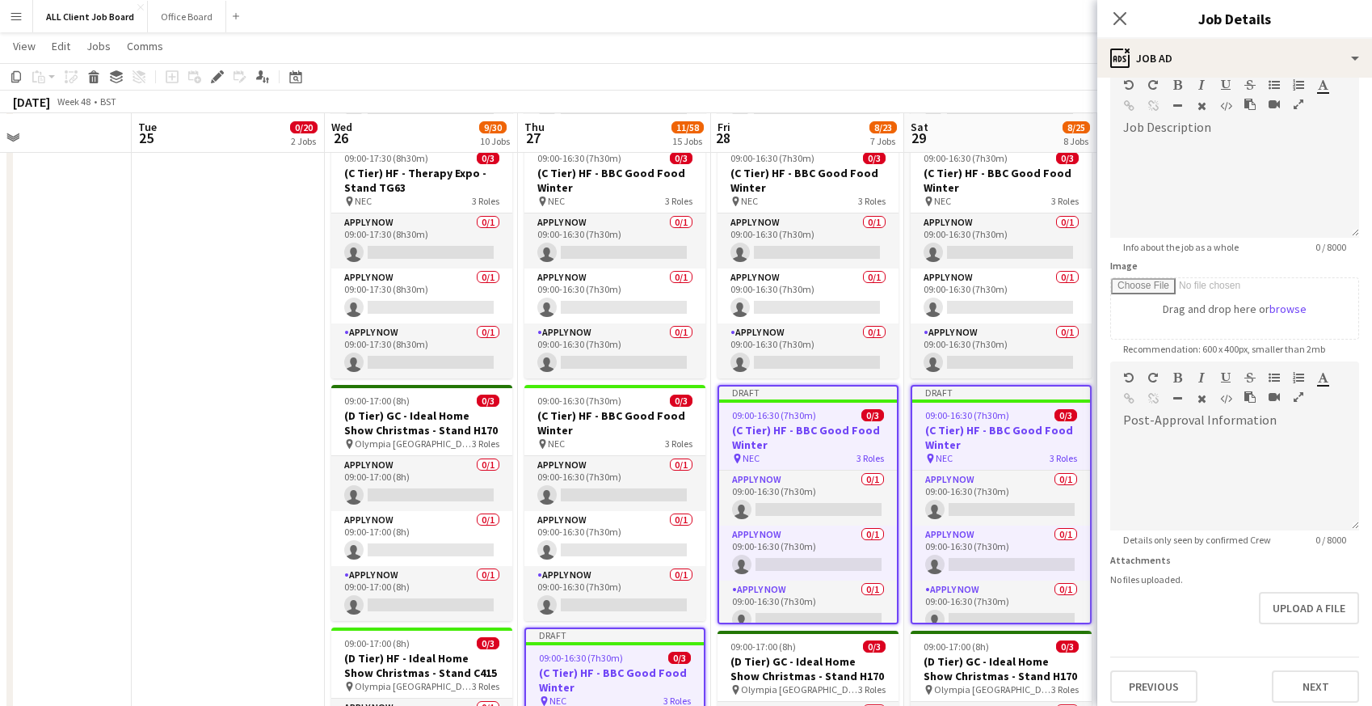
scroll to position [93, 0]
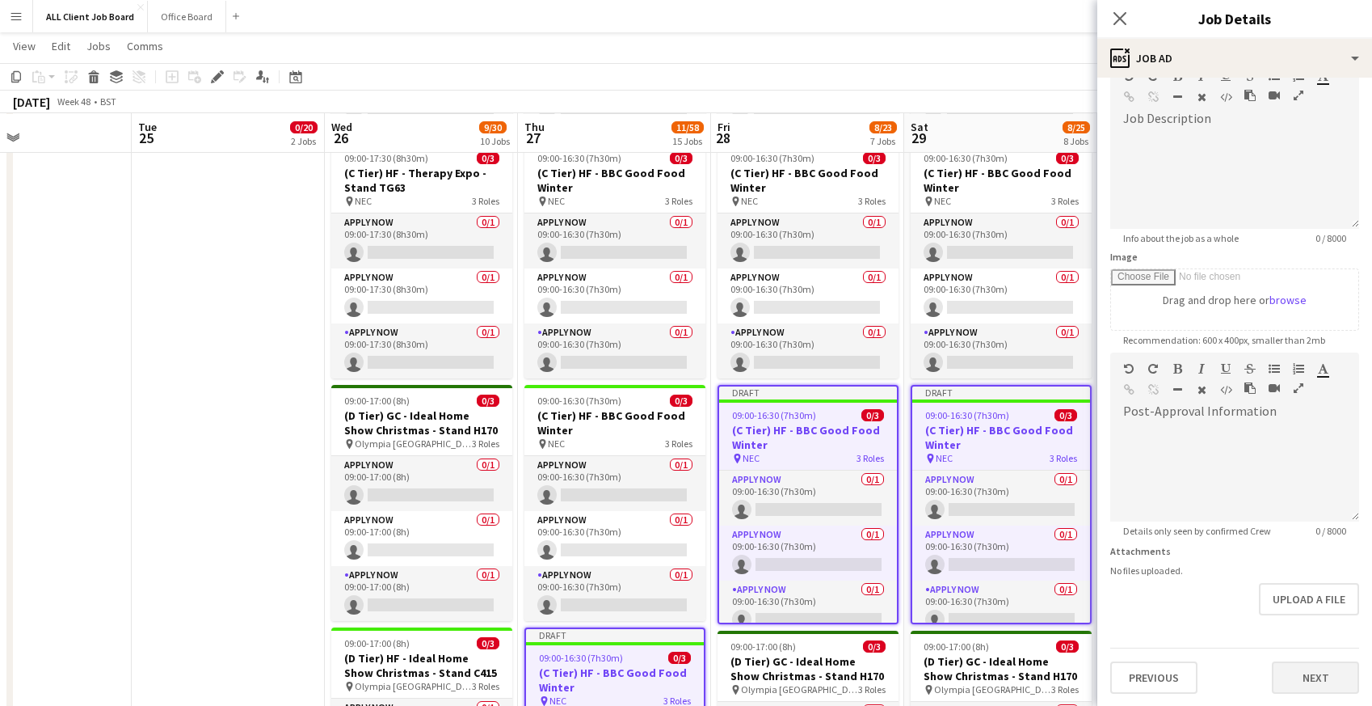
type input "**********"
click at [1351, 667] on button "Next" at bounding box center [1315, 677] width 87 height 32
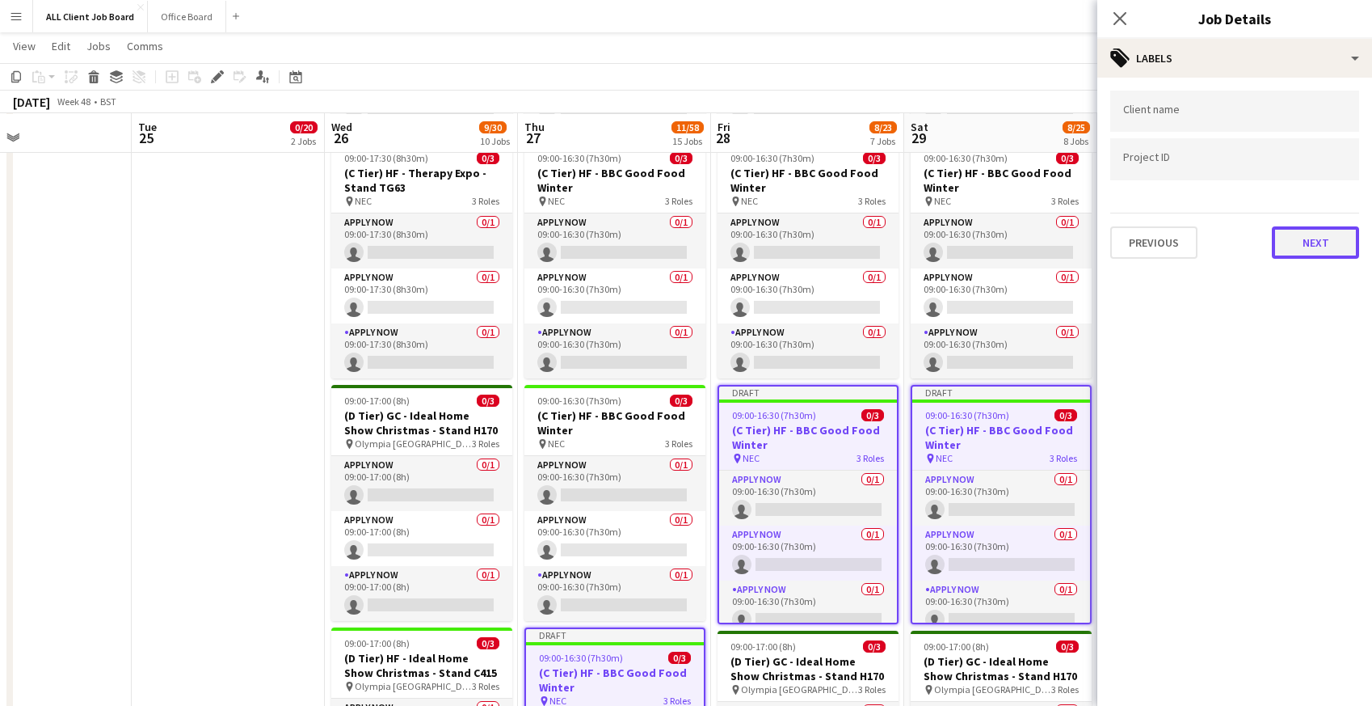
click at [1312, 238] on button "Next" at bounding box center [1315, 242] width 87 height 32
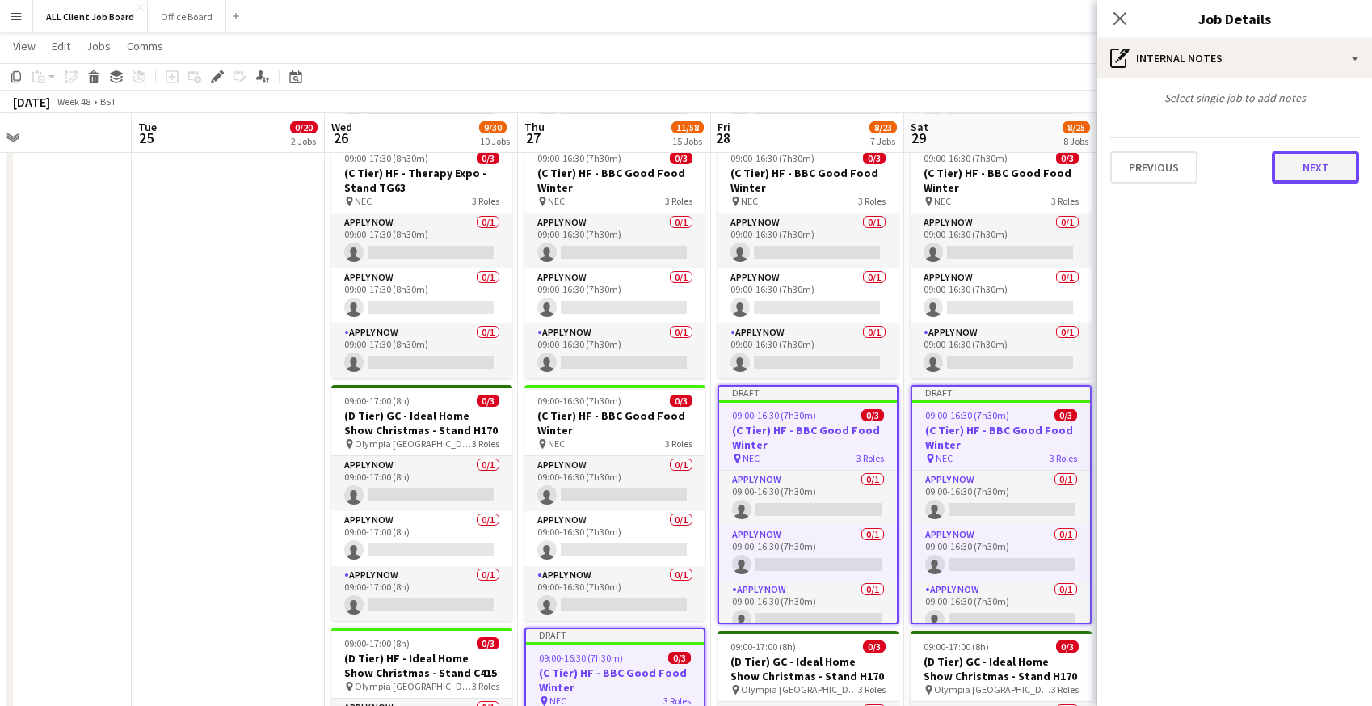
click at [1308, 164] on button "Next" at bounding box center [1315, 167] width 87 height 32
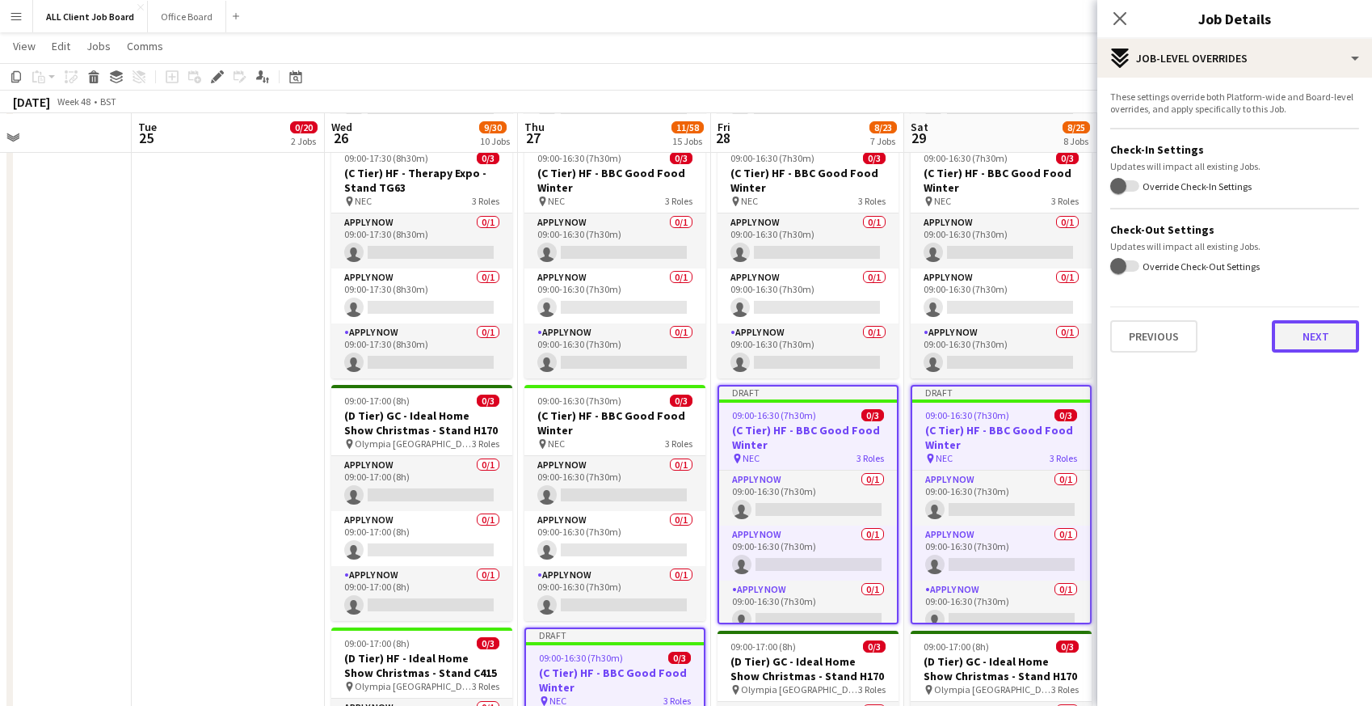
click at [1296, 335] on button "Next" at bounding box center [1315, 336] width 87 height 32
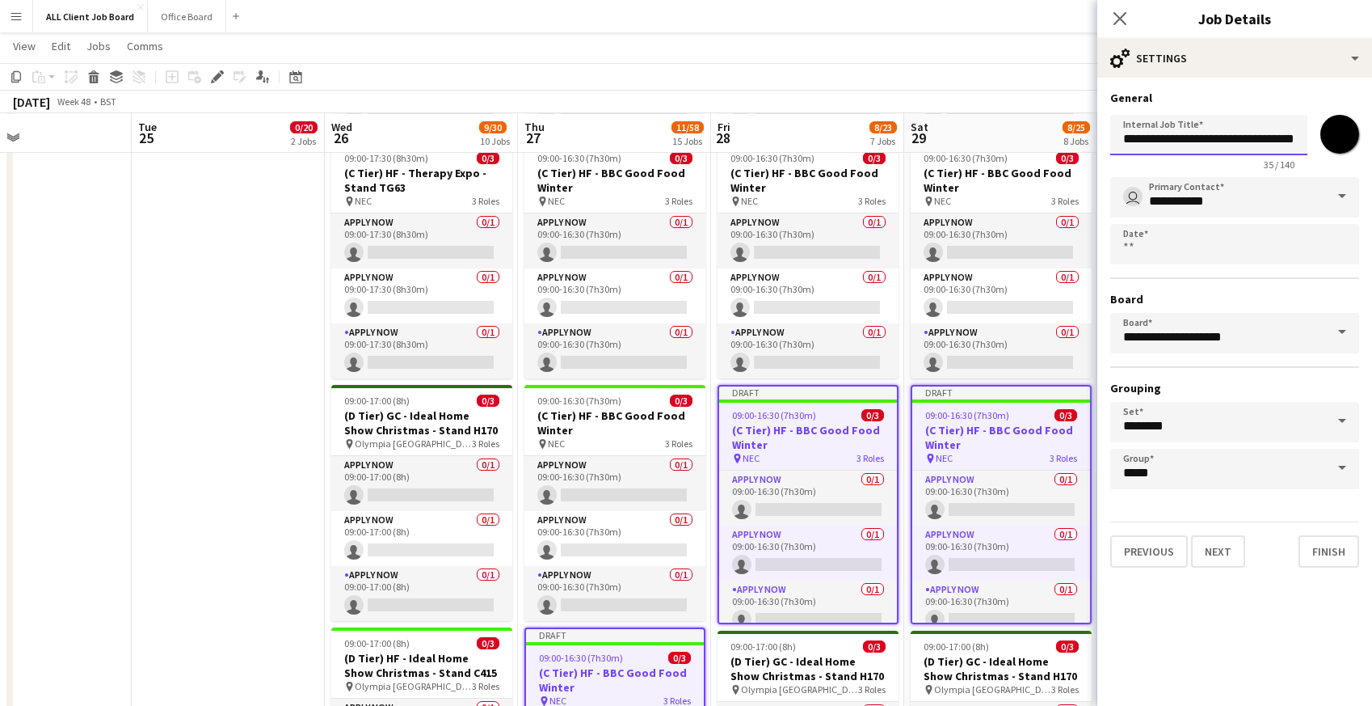
click at [1181, 137] on input "**********" at bounding box center [1209, 135] width 197 height 40
type input "**********"
click at [1340, 141] on input "*******" at bounding box center [1340, 134] width 58 height 58
type input "*******"
click at [1232, 558] on button "Next" at bounding box center [1218, 551] width 54 height 32
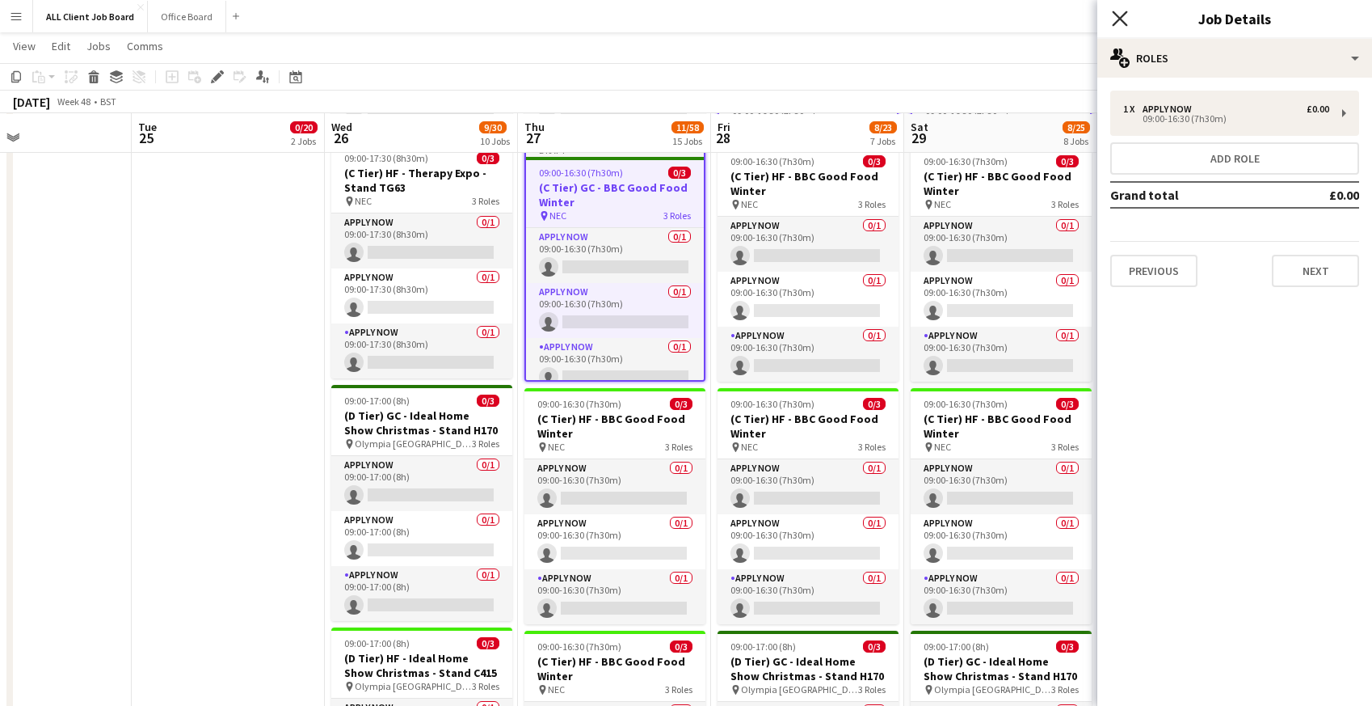
click at [1122, 23] on icon "Close pop-in" at bounding box center [1119, 18] width 15 height 15
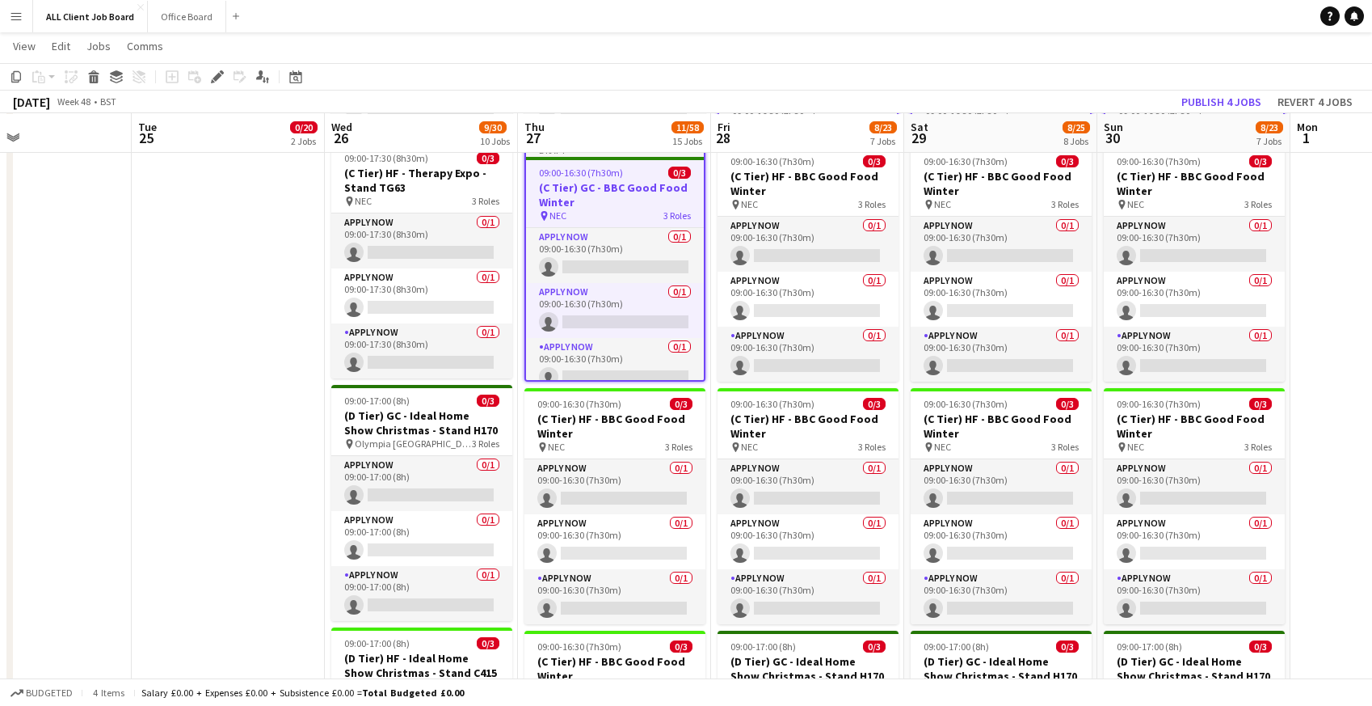
click at [760, 41] on app-page-menu "View Day view expanded Day view collapsed Month view Date picker Jump to today …" at bounding box center [686, 47] width 1372 height 31
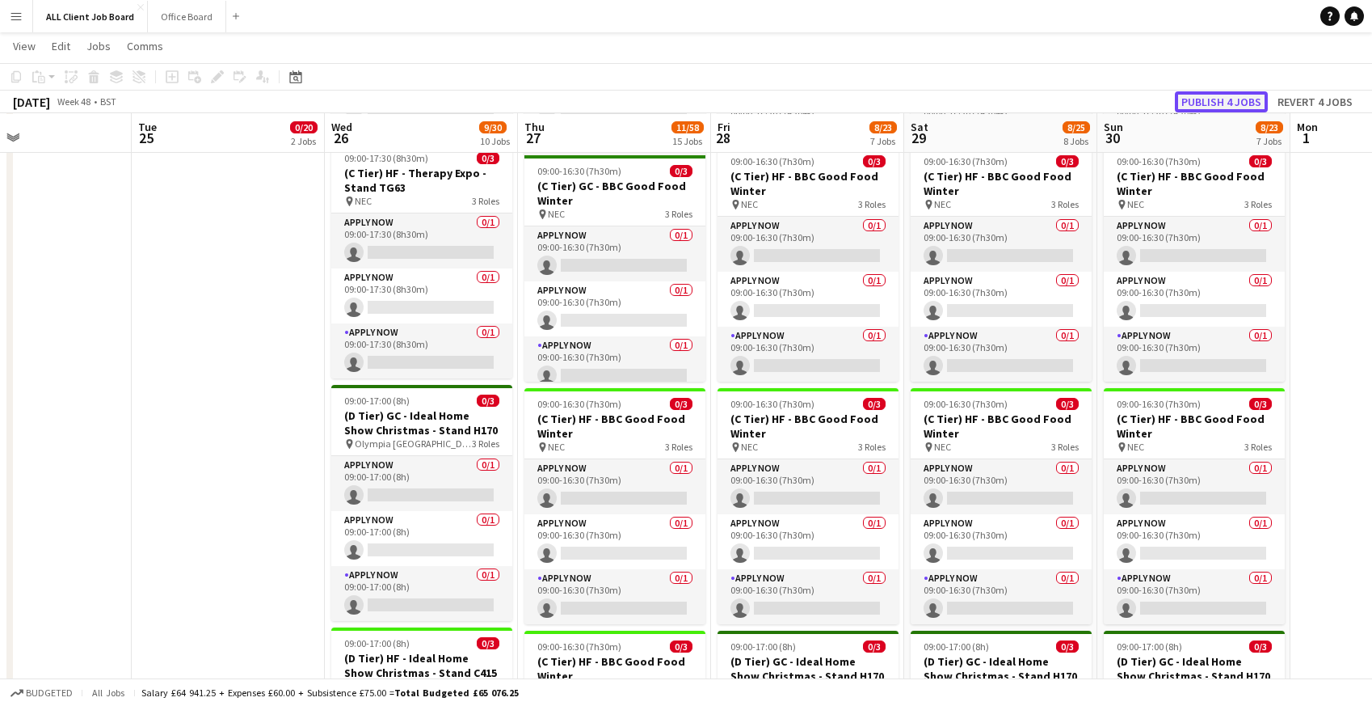
click at [1206, 99] on button "Publish 4 jobs" at bounding box center [1221, 101] width 93 height 21
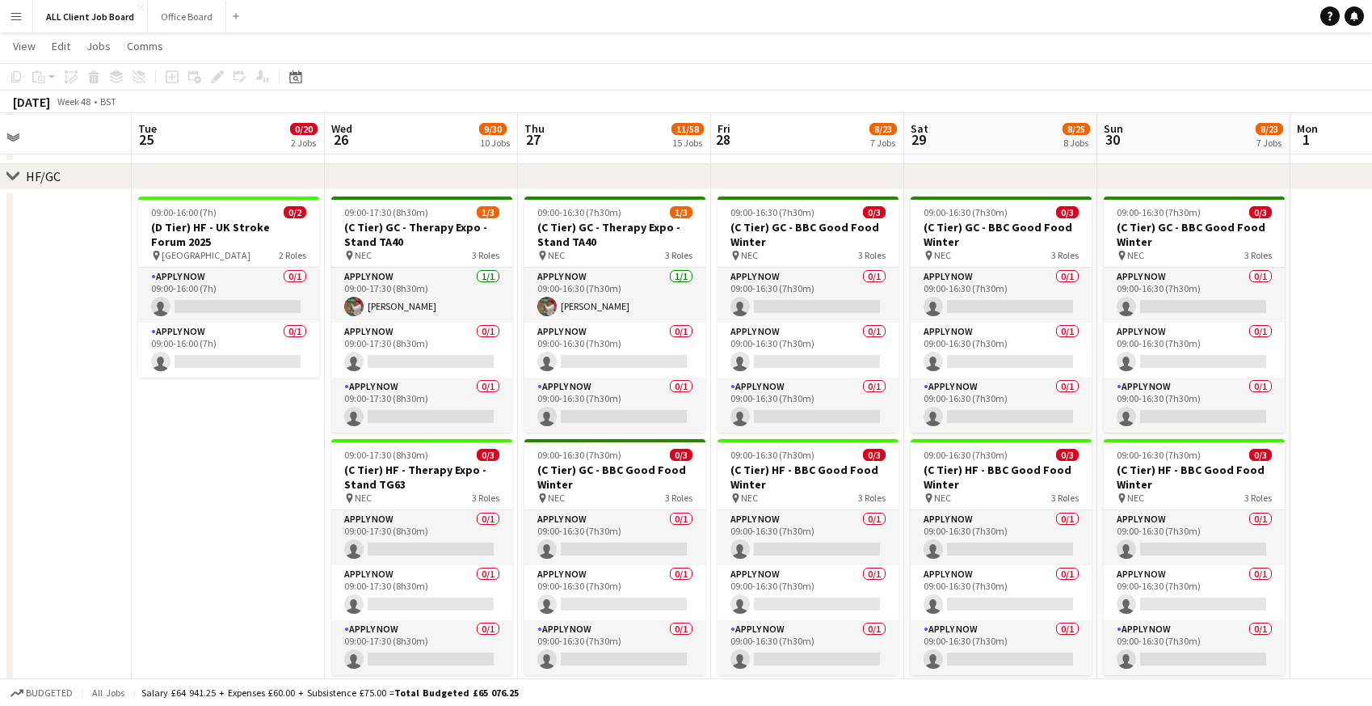
scroll to position [617, 0]
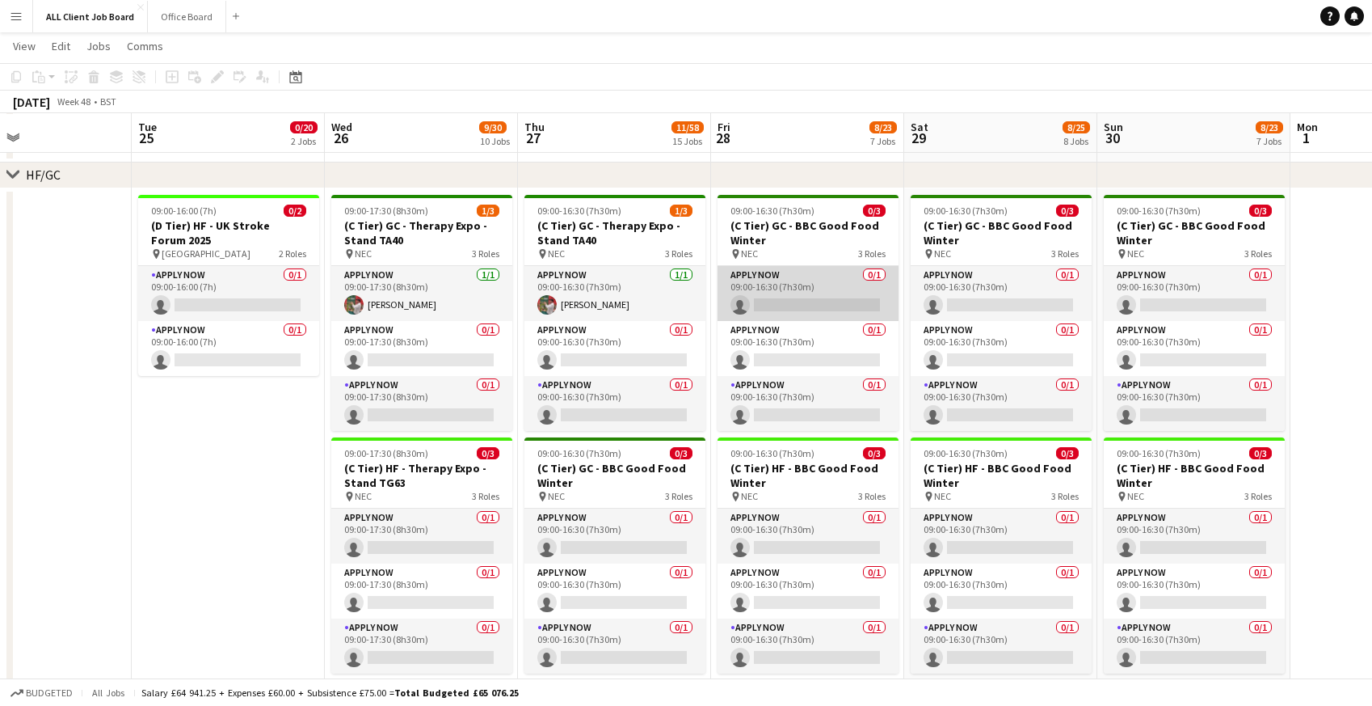
click at [784, 305] on app-card-role "APPLY NOW 0/1 09:00-16:30 (7h30m) single-neutral-actions" at bounding box center [808, 293] width 181 height 55
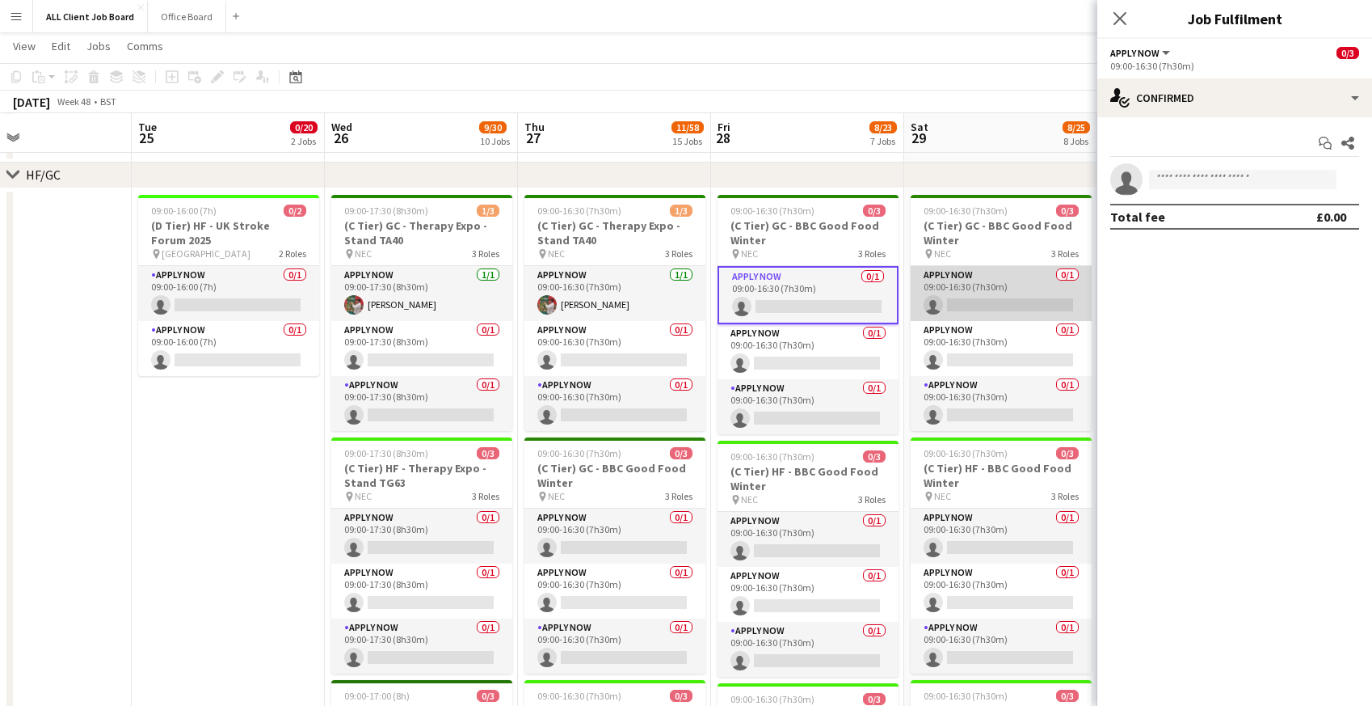
click at [999, 288] on app-card-role "APPLY NOW 0/1 09:00-16:30 (7h30m) single-neutral-actions" at bounding box center [1001, 293] width 181 height 55
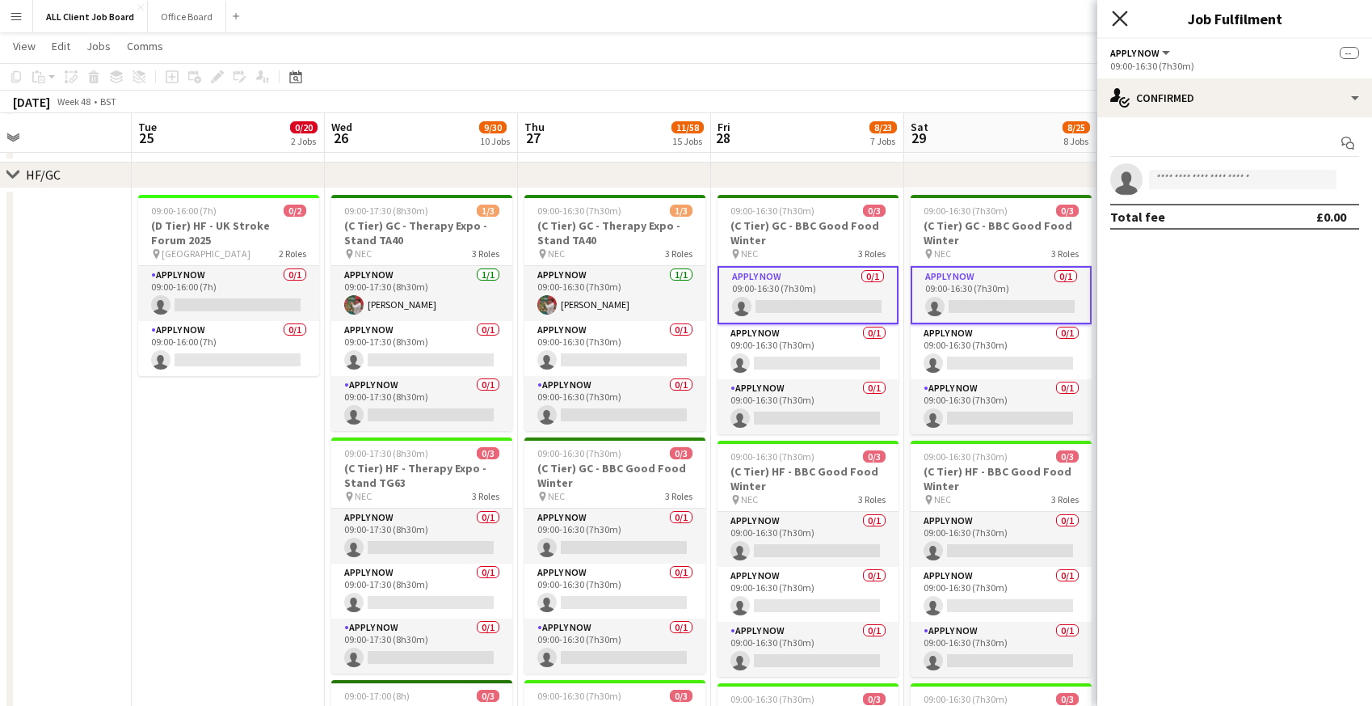
click at [1117, 13] on icon "Close pop-in" at bounding box center [1119, 18] width 15 height 15
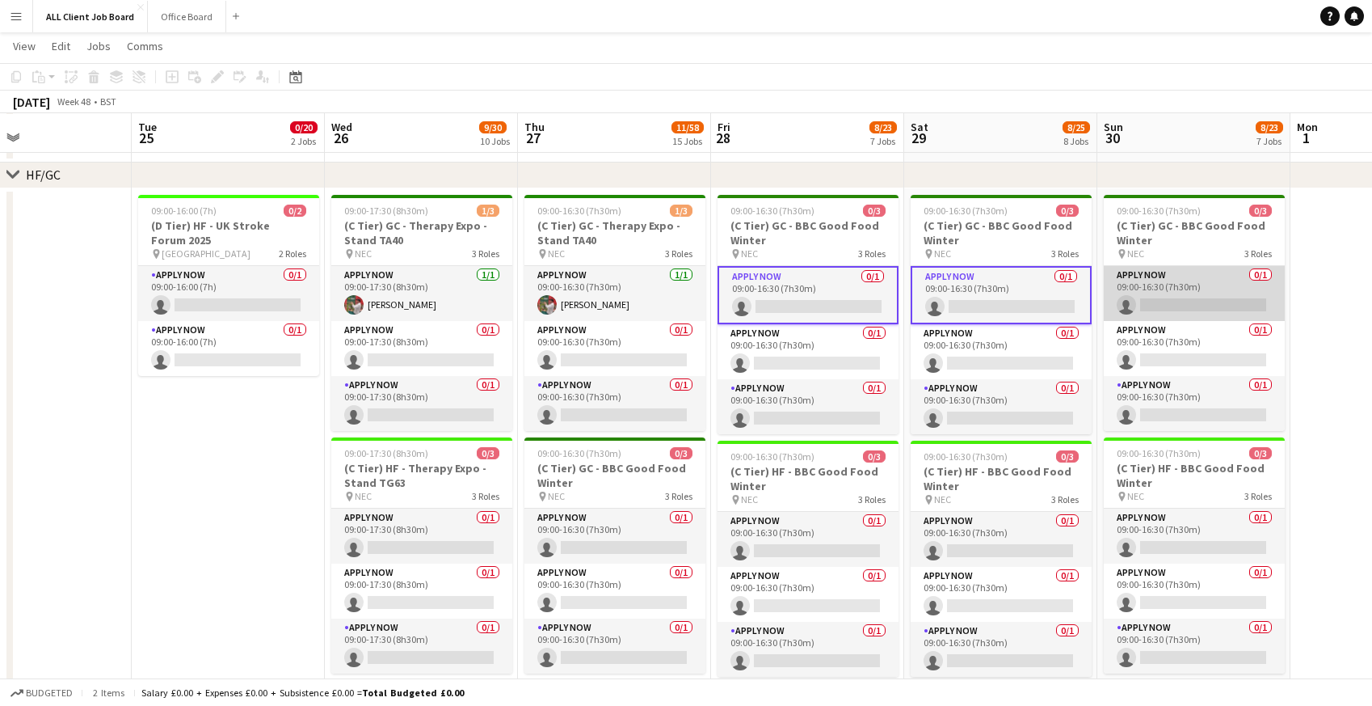
click at [1155, 295] on app-card-role "APPLY NOW 0/1 09:00-16:30 (7h30m) single-neutral-actions" at bounding box center [1194, 293] width 181 height 55
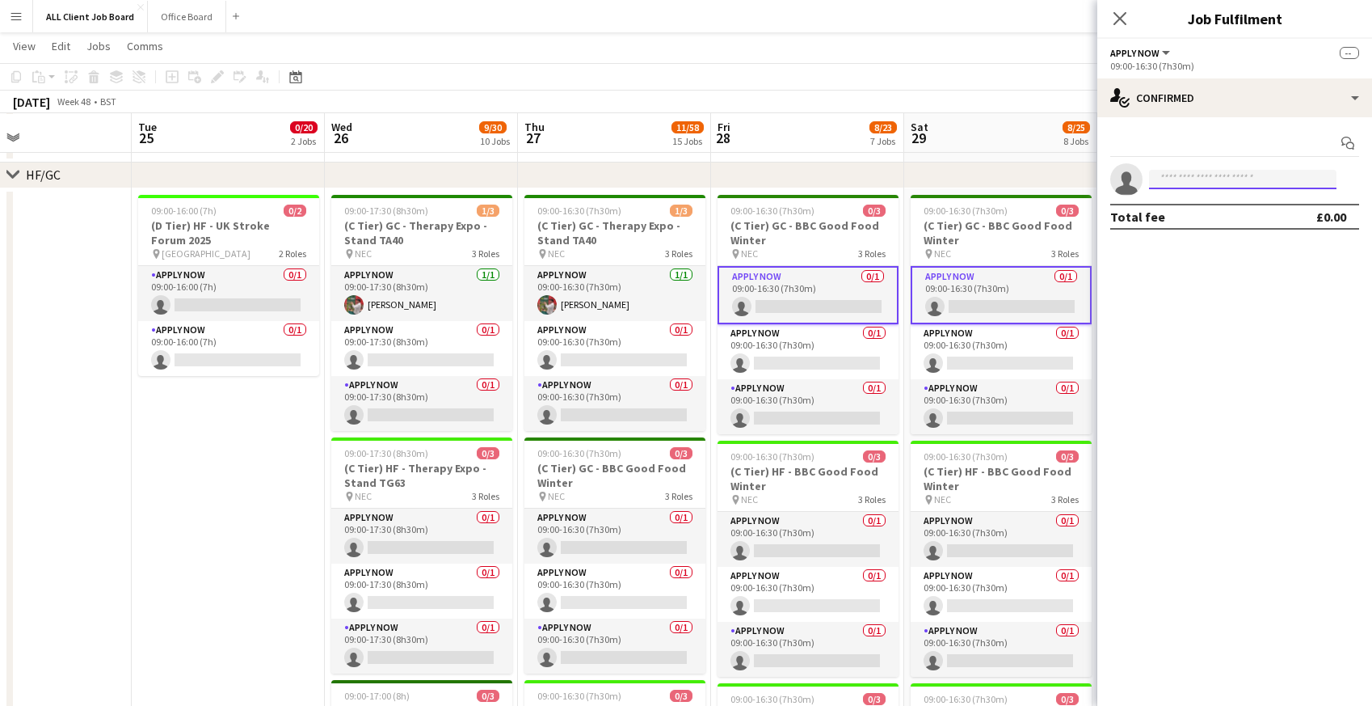
click at [1202, 184] on input at bounding box center [1243, 179] width 188 height 19
type input "*****"
click at [1195, 216] on span "edlawrie@hotmail.com" at bounding box center [1243, 222] width 162 height 13
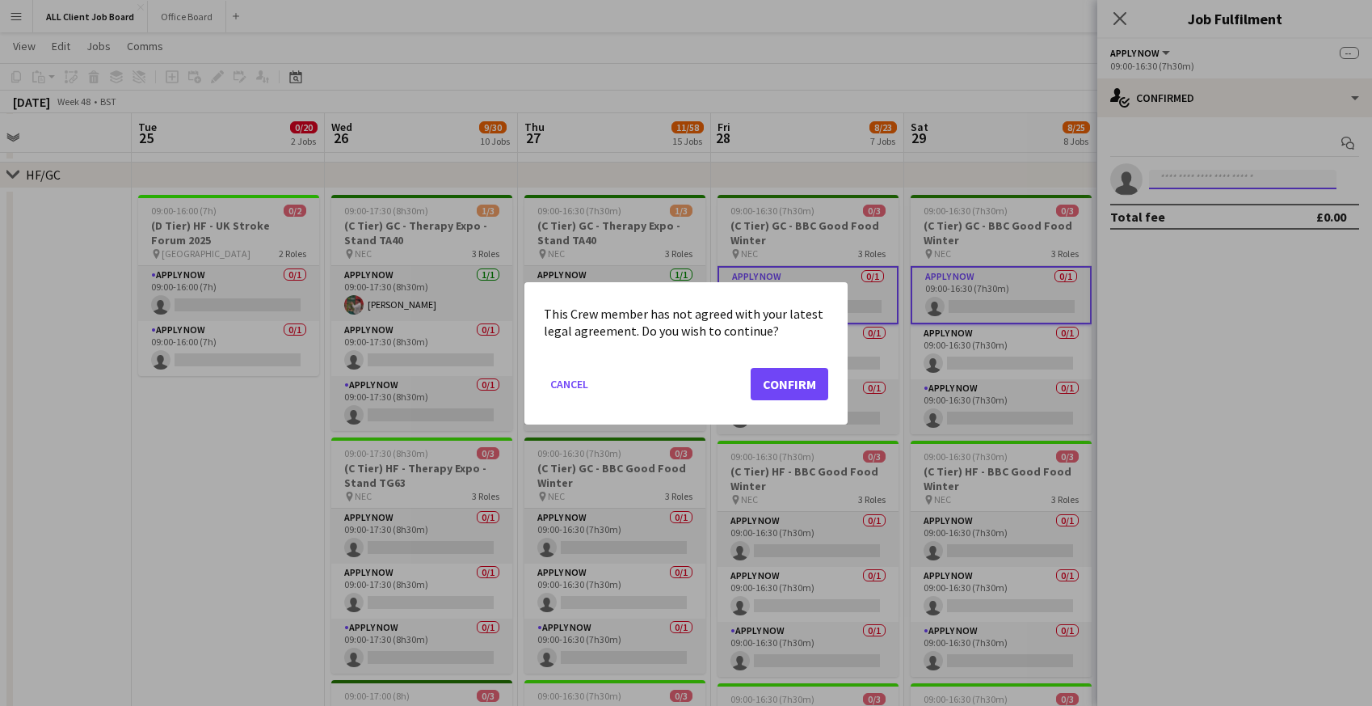
scroll to position [0, 0]
click at [807, 377] on button "Confirm" at bounding box center [790, 383] width 78 height 32
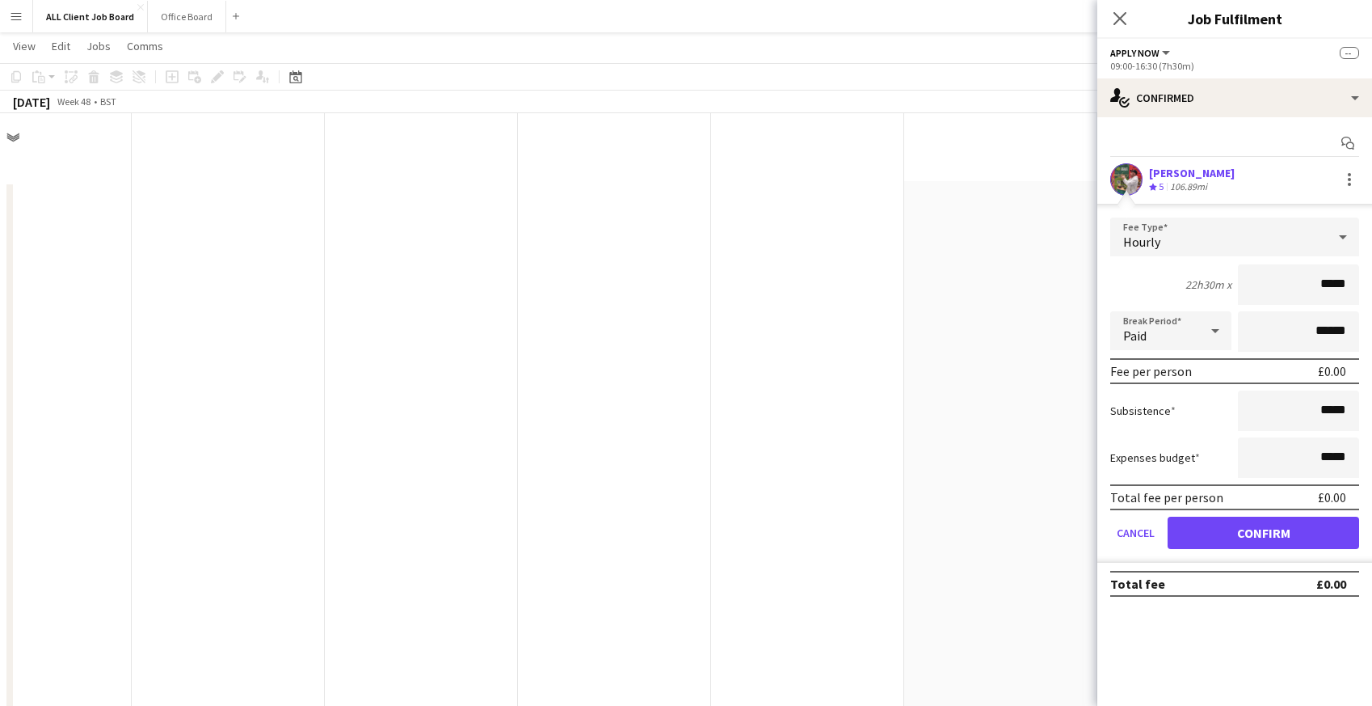
scroll to position [617, 0]
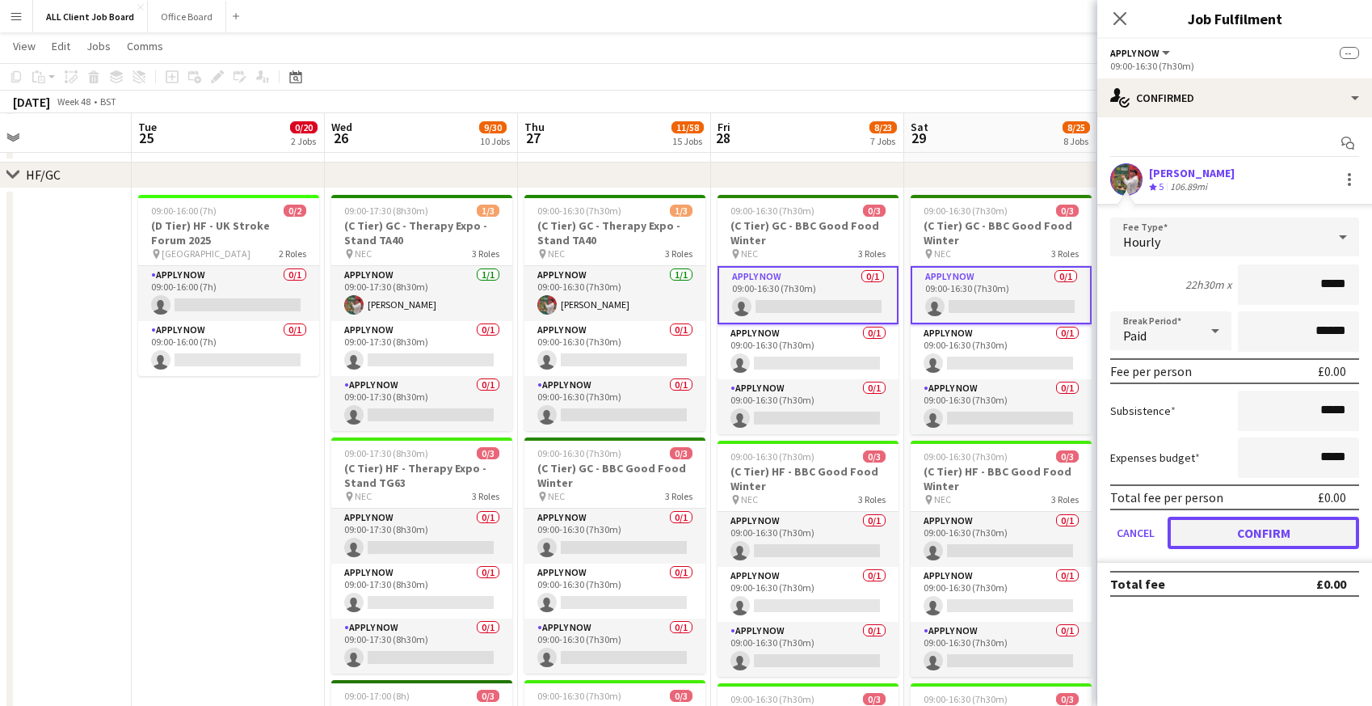
click at [1203, 537] on button "Confirm" at bounding box center [1264, 532] width 192 height 32
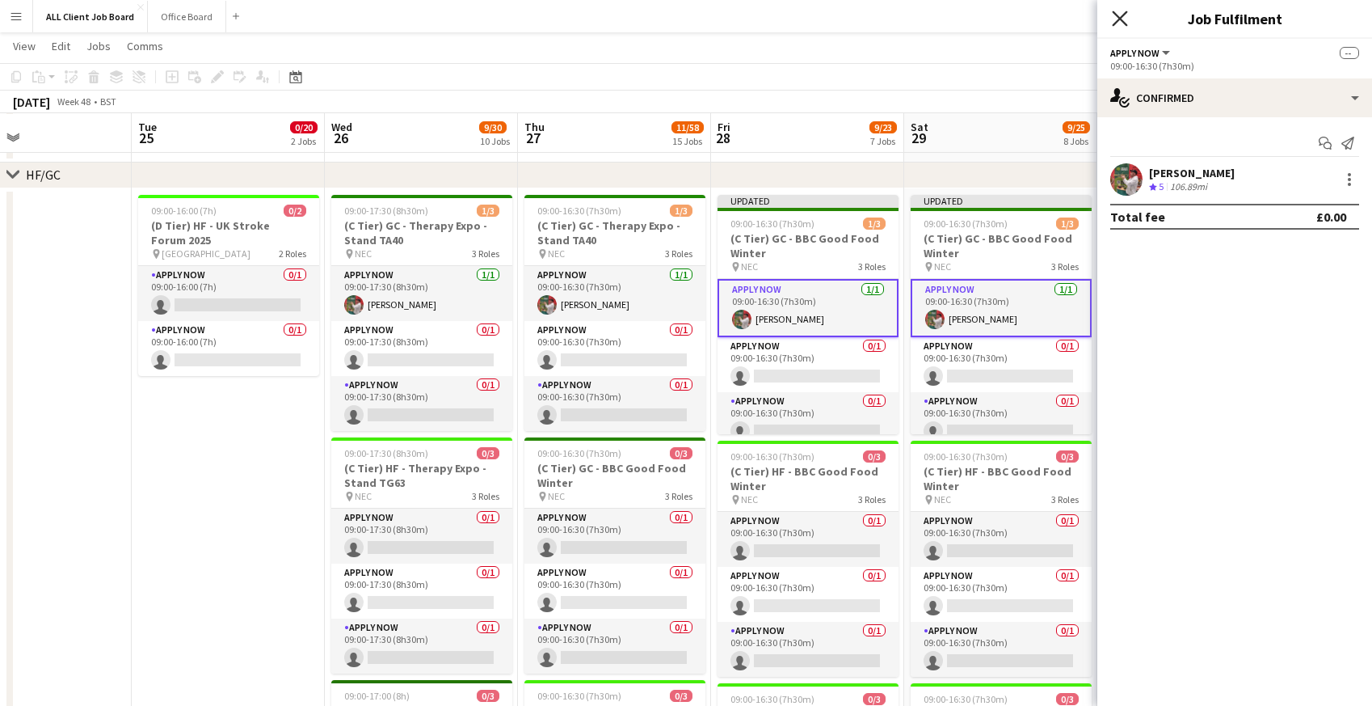
click at [1123, 20] on icon at bounding box center [1119, 18] width 15 height 15
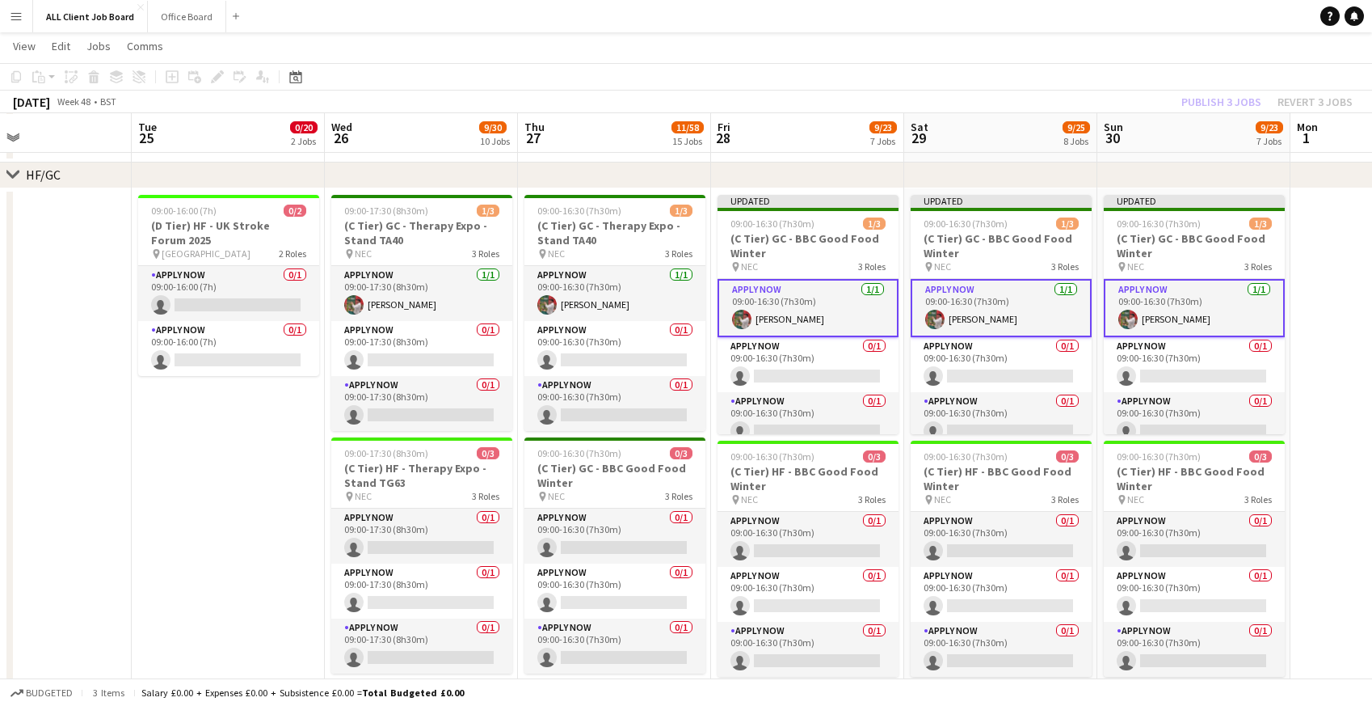
click at [1115, 50] on app-page-menu "View Day view expanded Day view collapsed Month view Date picker Jump to today …" at bounding box center [686, 47] width 1372 height 31
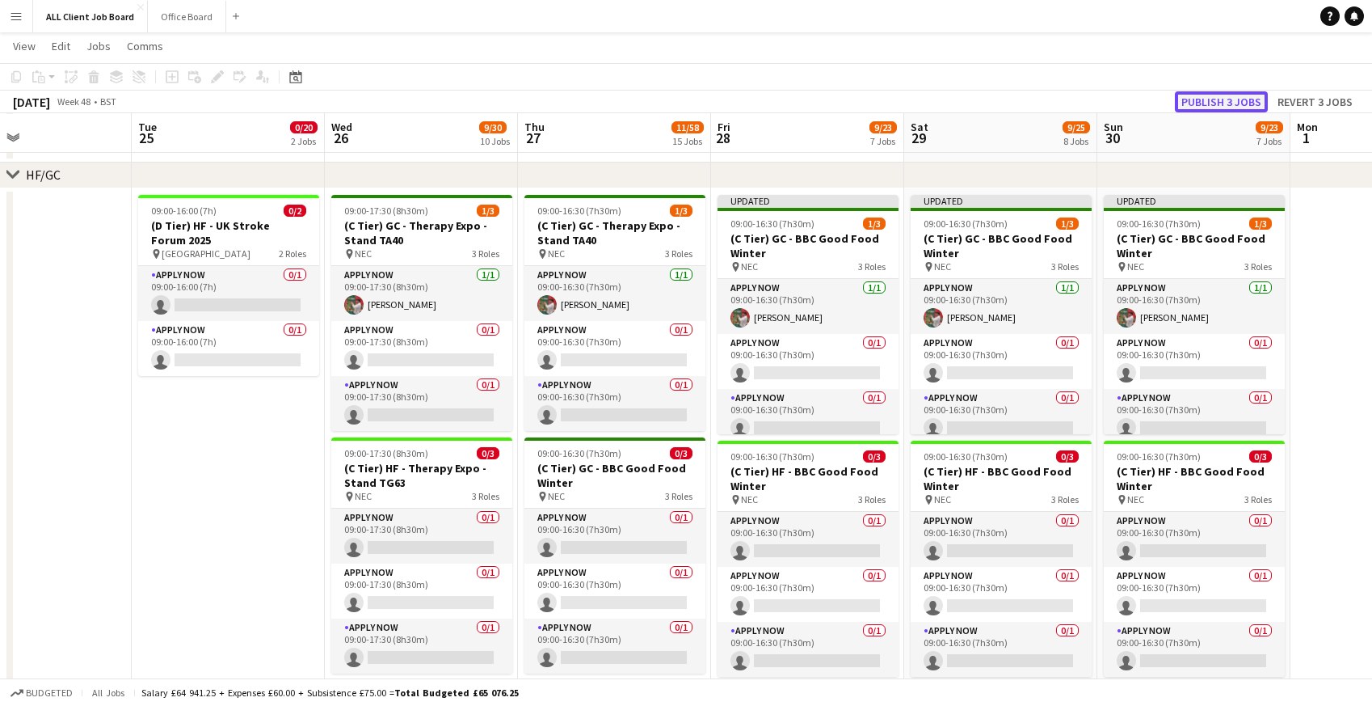
click at [1221, 103] on button "Publish 3 jobs" at bounding box center [1221, 101] width 93 height 21
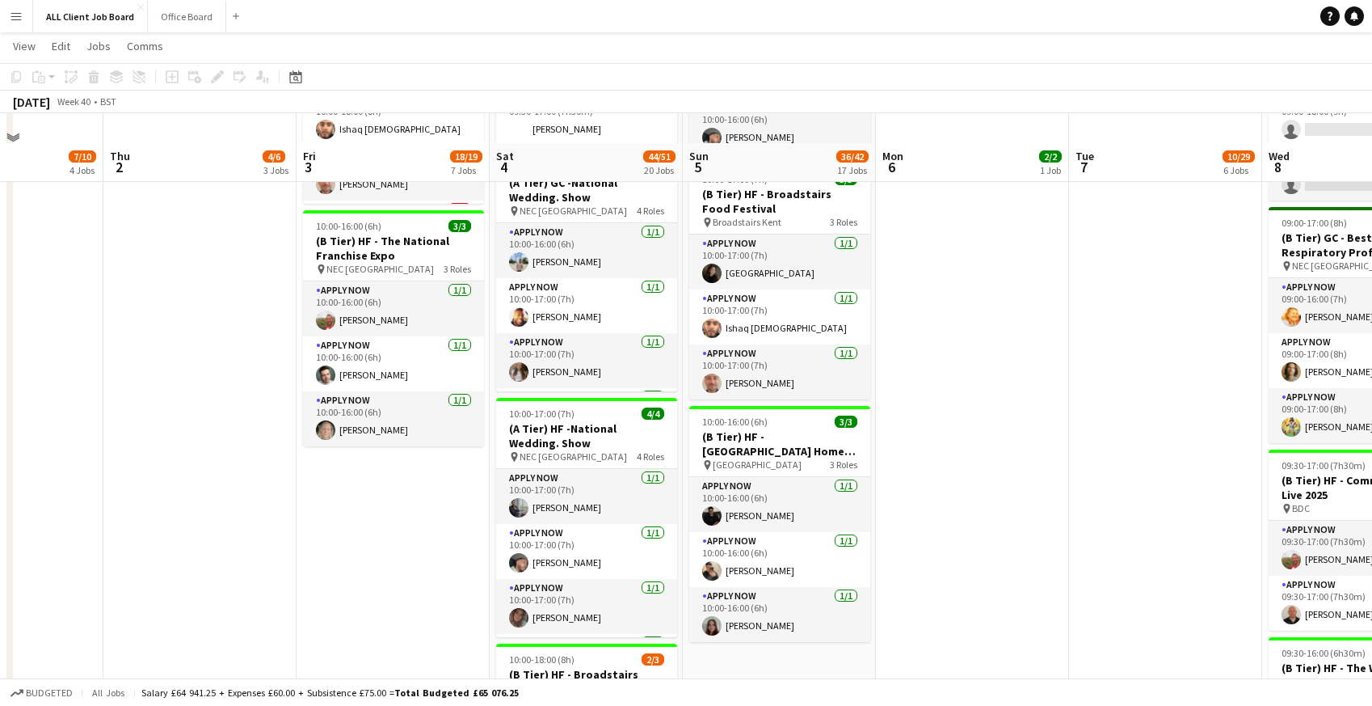
scroll to position [1699, 0]
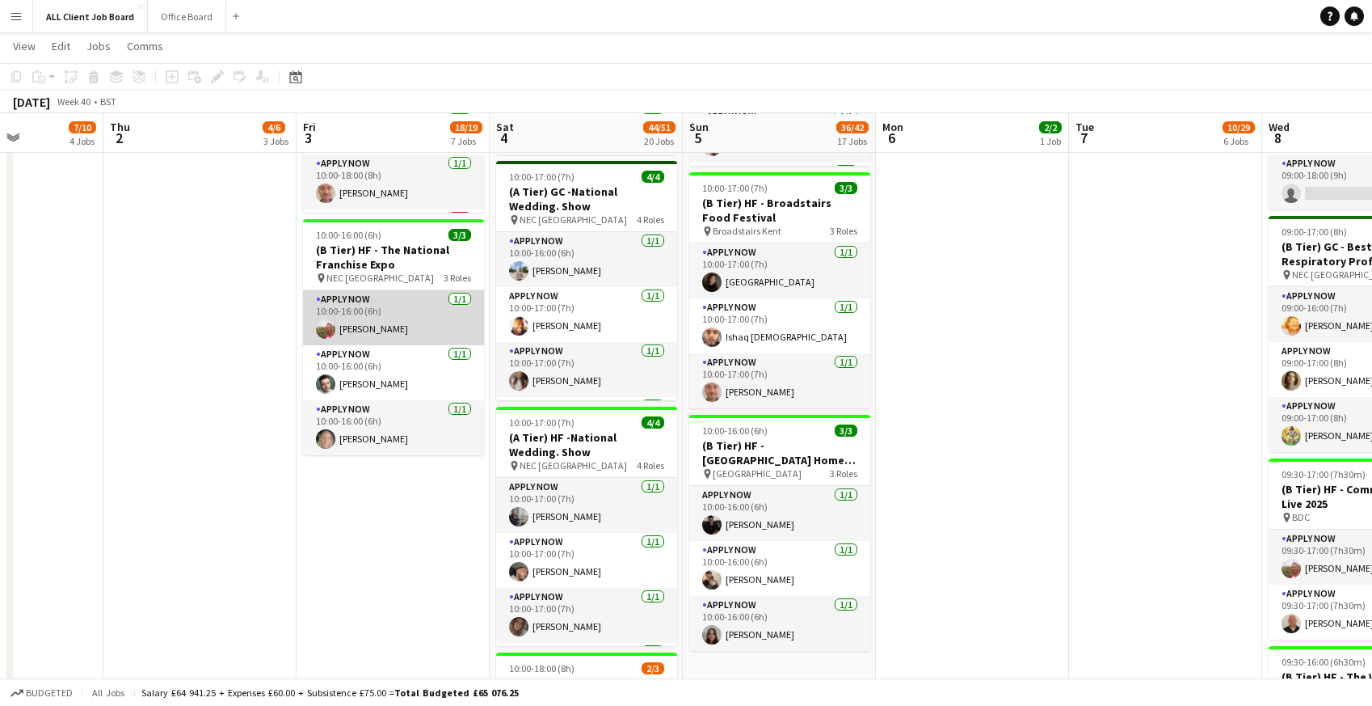
click at [380, 329] on app-card-role "APPLY NOW 1/1 10:00-16:00 (6h) david reterband" at bounding box center [393, 317] width 181 height 55
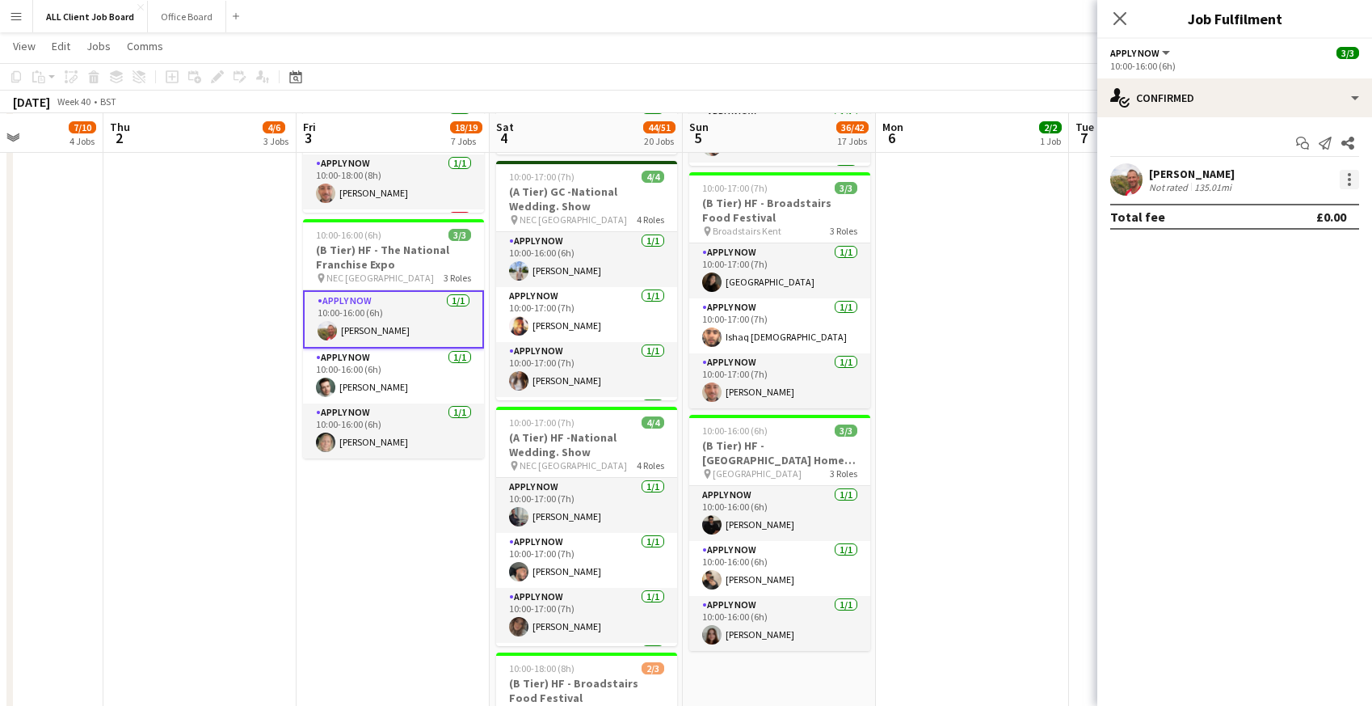
click at [1346, 174] on div at bounding box center [1349, 179] width 19 height 19
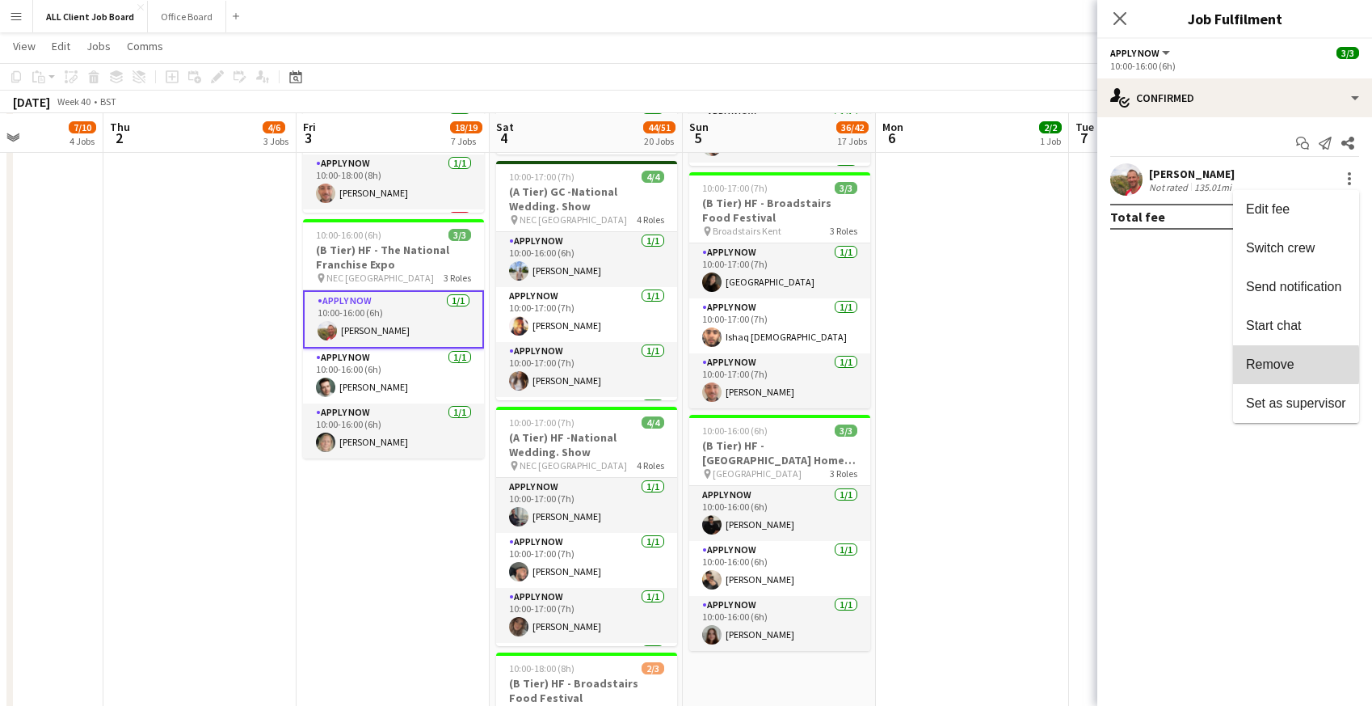
click at [1277, 365] on span "Remove" at bounding box center [1270, 364] width 48 height 14
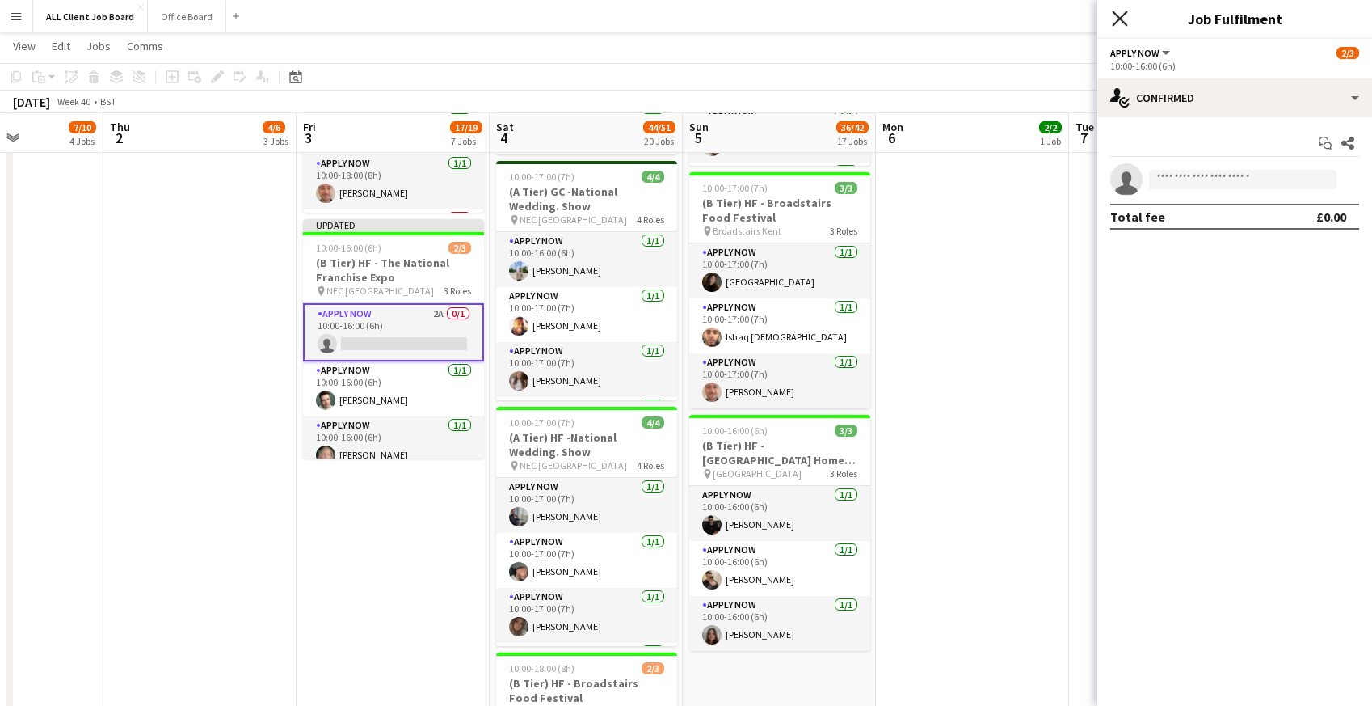
click at [1118, 22] on icon "Close pop-in" at bounding box center [1119, 18] width 15 height 15
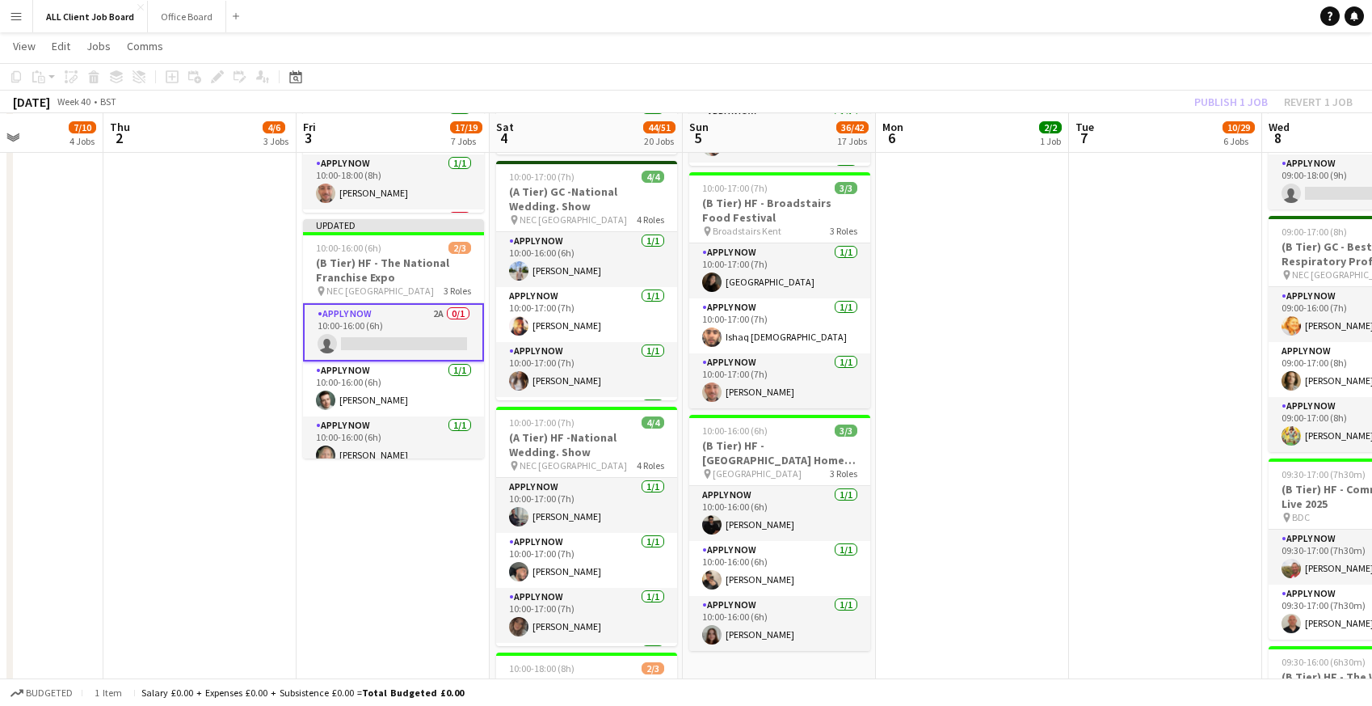
click at [1099, 21] on app-navbar "Menu Boards Boards Boards All jobs Status Workforce Workforce My Workforce Recr…" at bounding box center [686, 16] width 1372 height 32
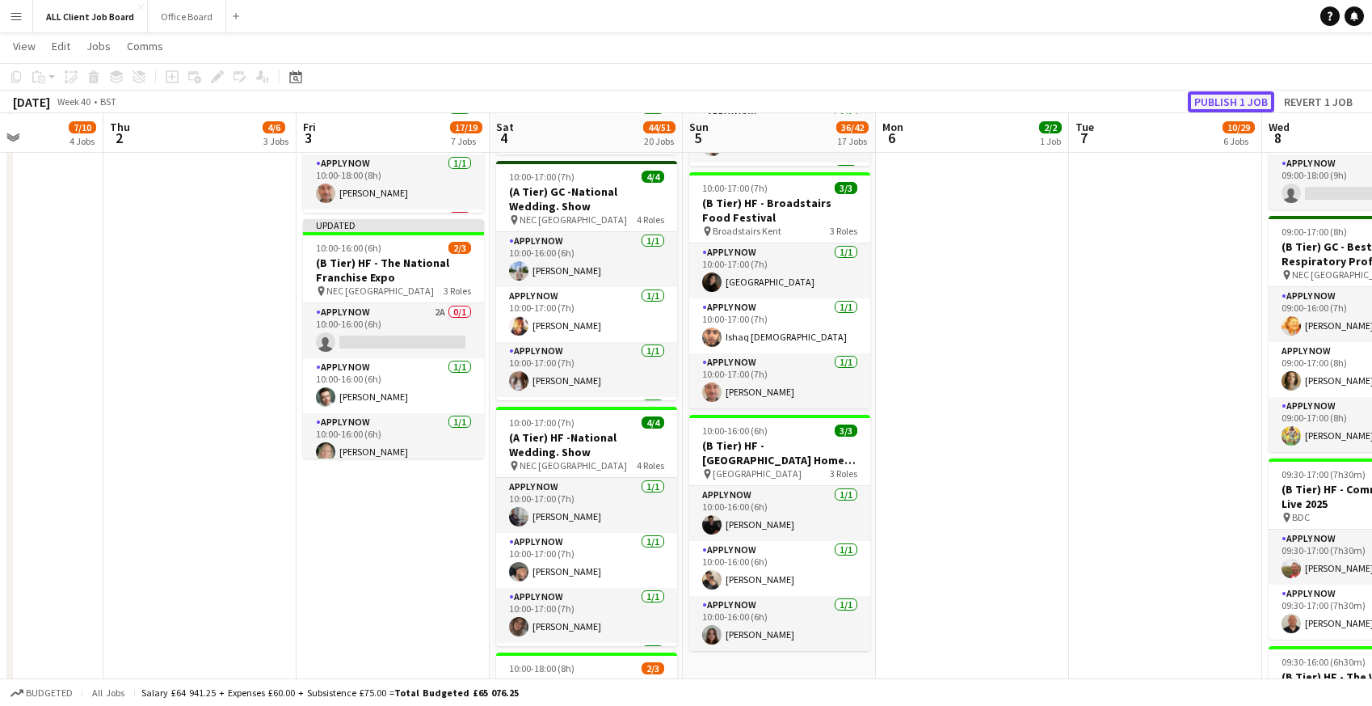
click at [1222, 103] on button "Publish 1 job" at bounding box center [1231, 101] width 86 height 21
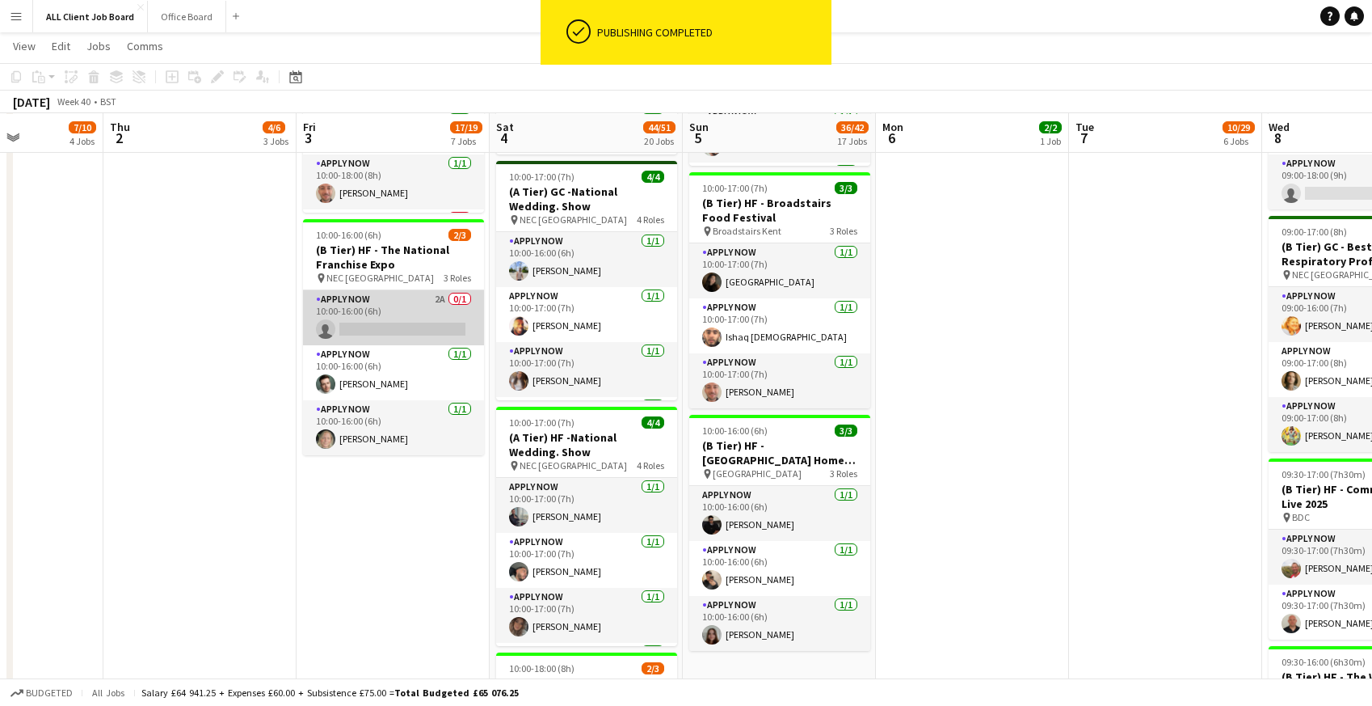
click at [384, 313] on app-card-role "APPLY NOW 2A 0/1 10:00-16:00 (6h) single-neutral-actions" at bounding box center [393, 317] width 181 height 55
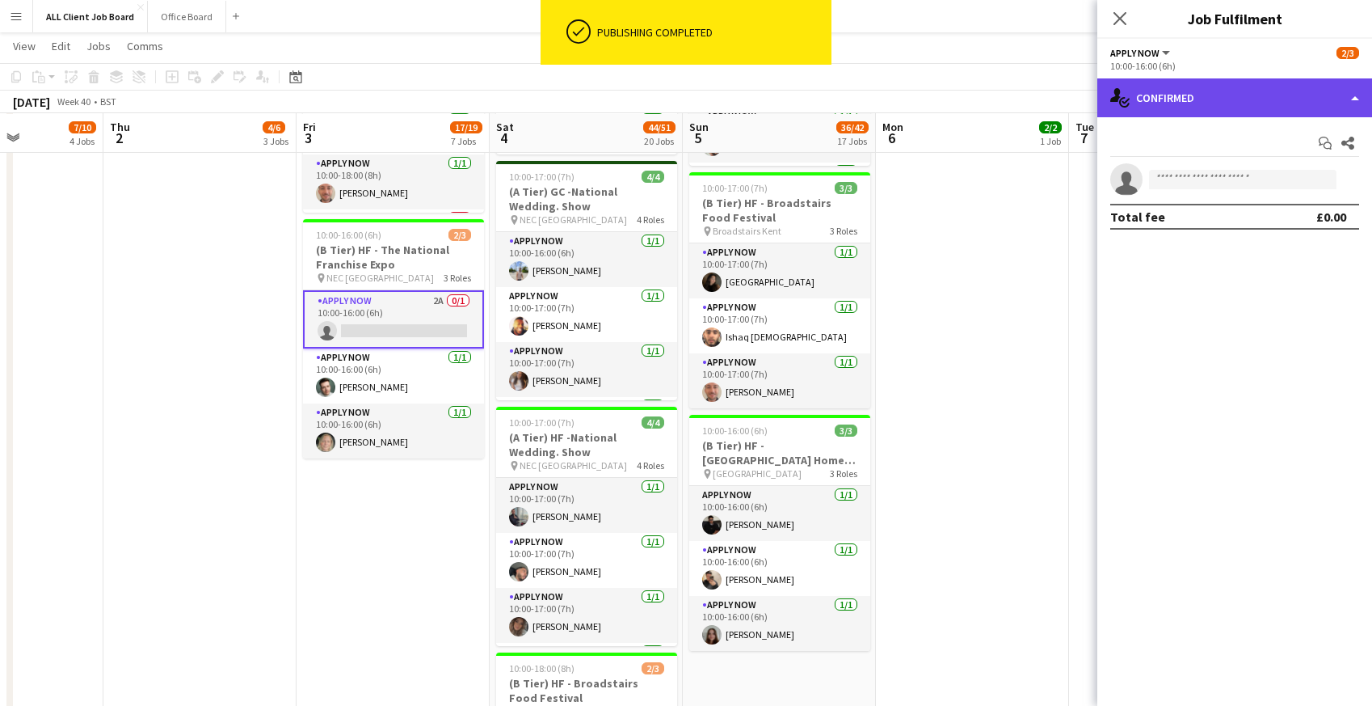
click at [1220, 101] on div "single-neutral-actions-check-2 Confirmed" at bounding box center [1235, 97] width 275 height 39
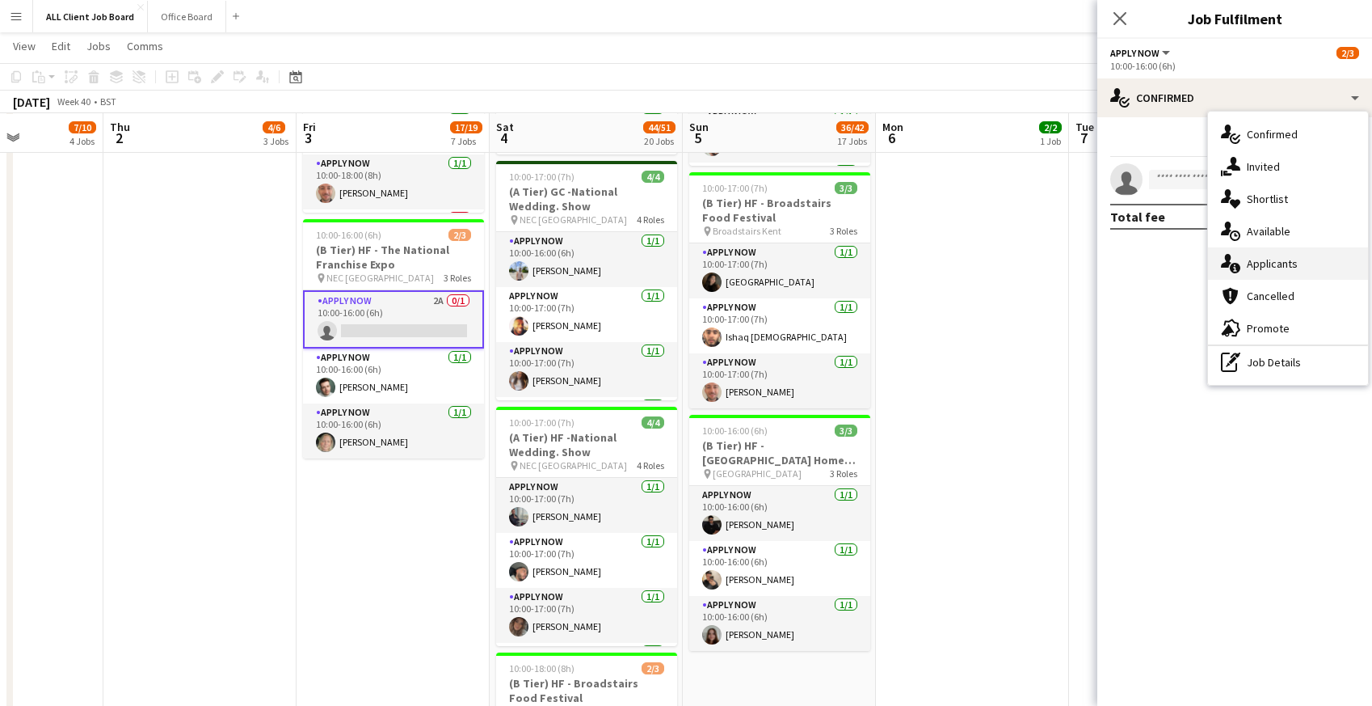
click at [1286, 259] on span "Applicants" at bounding box center [1272, 263] width 51 height 15
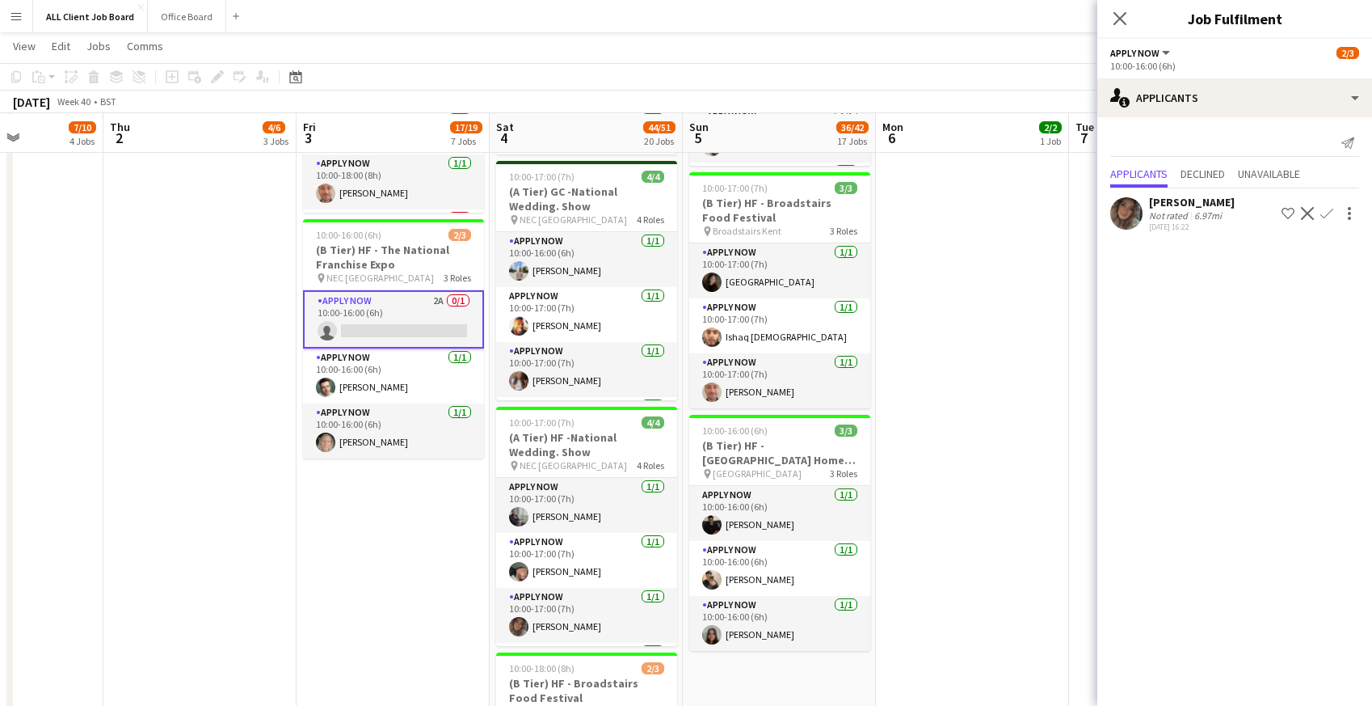
click at [1330, 218] on app-icon "Confirm" at bounding box center [1327, 213] width 13 height 13
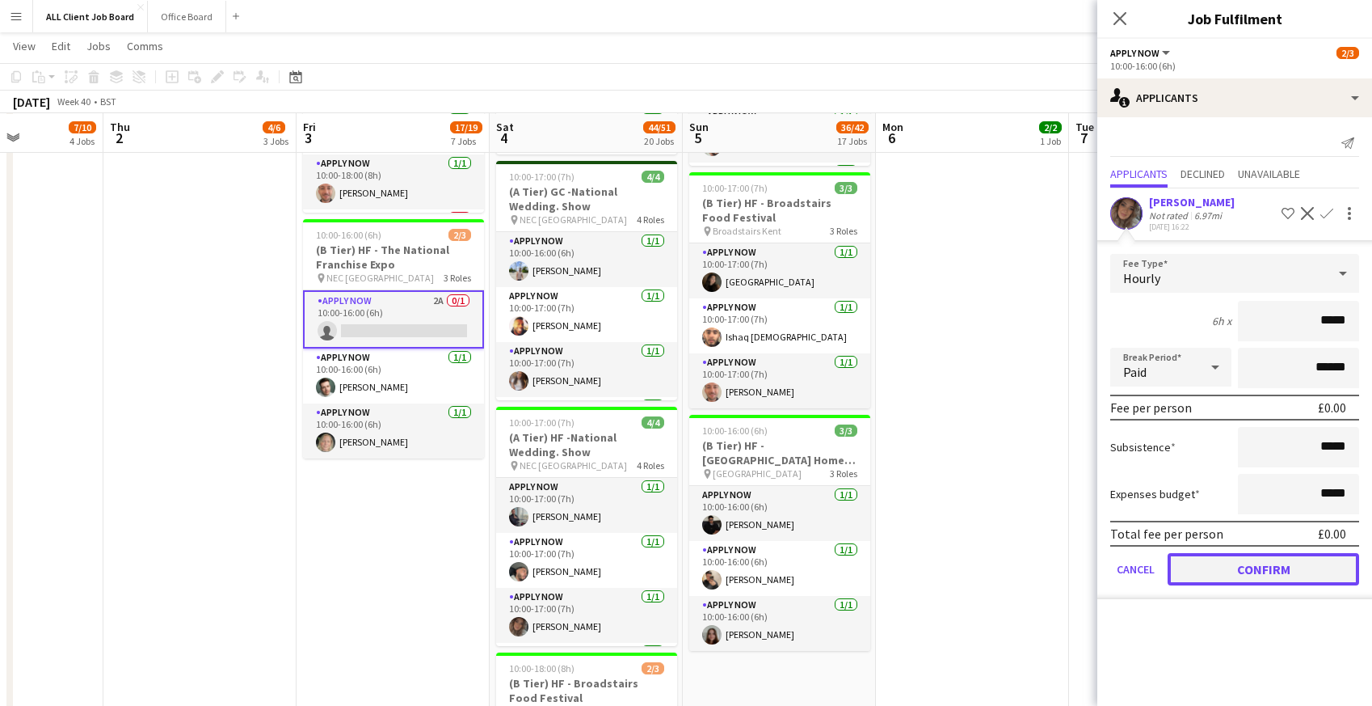
click at [1284, 581] on button "Confirm" at bounding box center [1264, 569] width 192 height 32
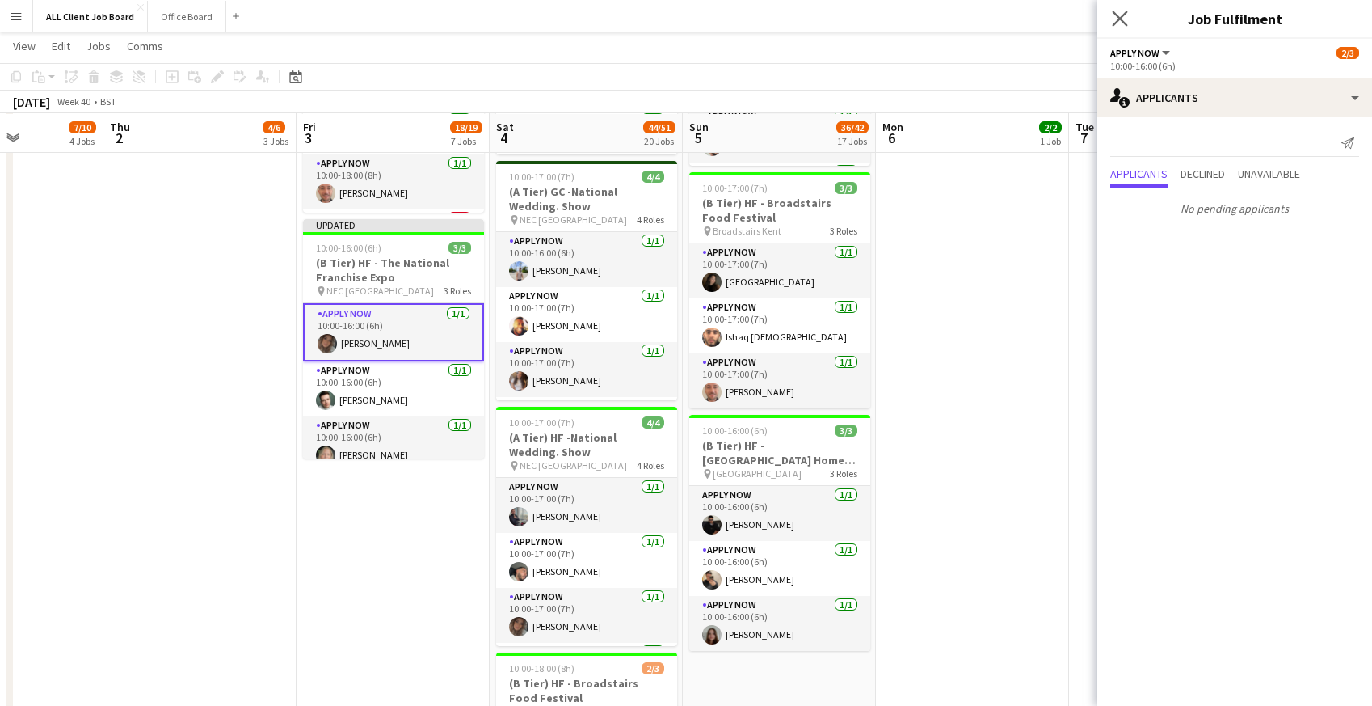
click at [1118, 26] on icon "Close pop-in" at bounding box center [1119, 18] width 15 height 15
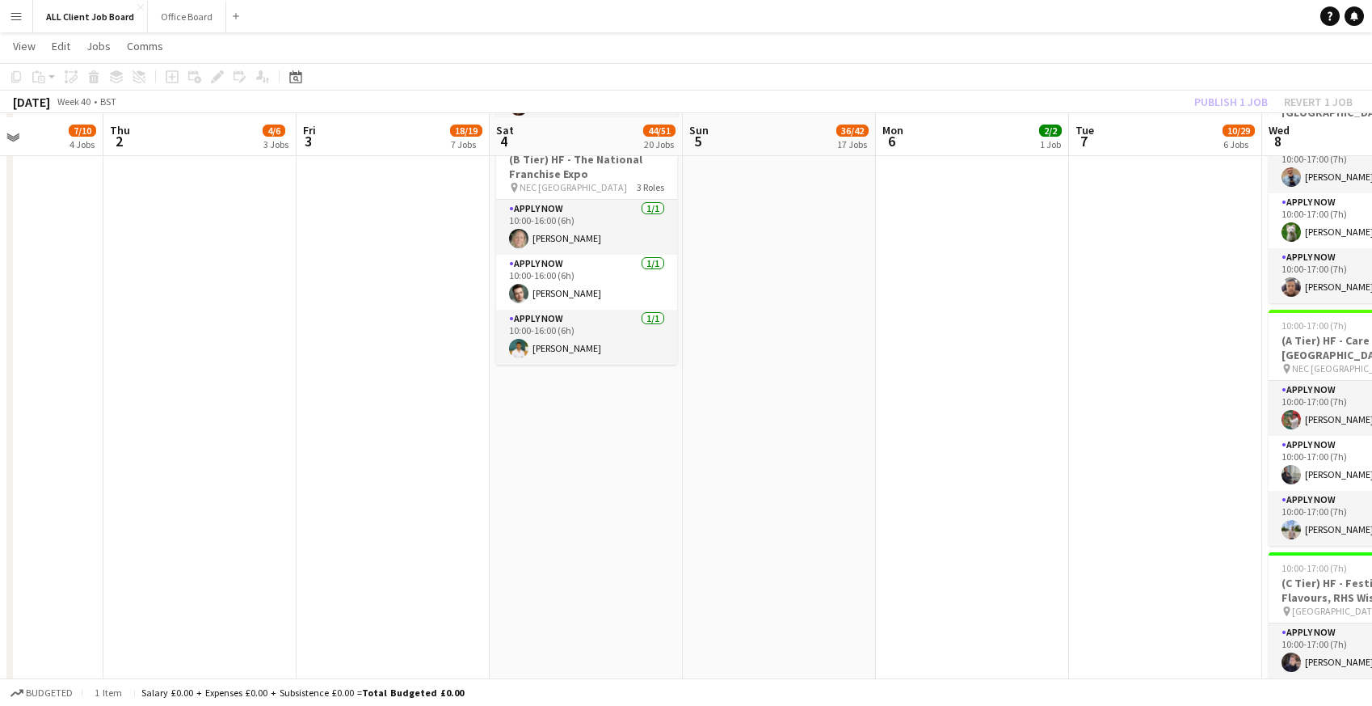
scroll to position [2711, 0]
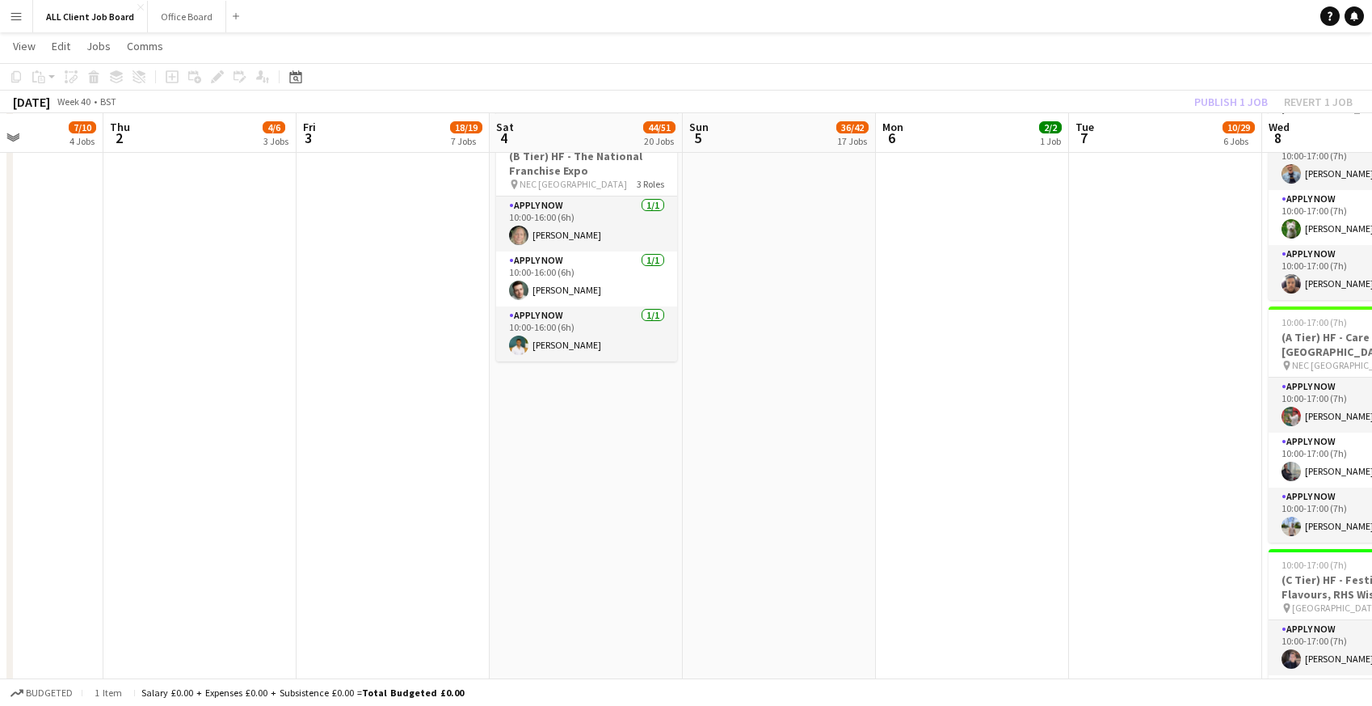
click at [1148, 209] on app-date-cell "09:00-17:00 (8h) 2/2 (B Tier) HF - Garden Centre Expo 2025 pin Excel London 2 R…" at bounding box center [1165, 43] width 193 height 3897
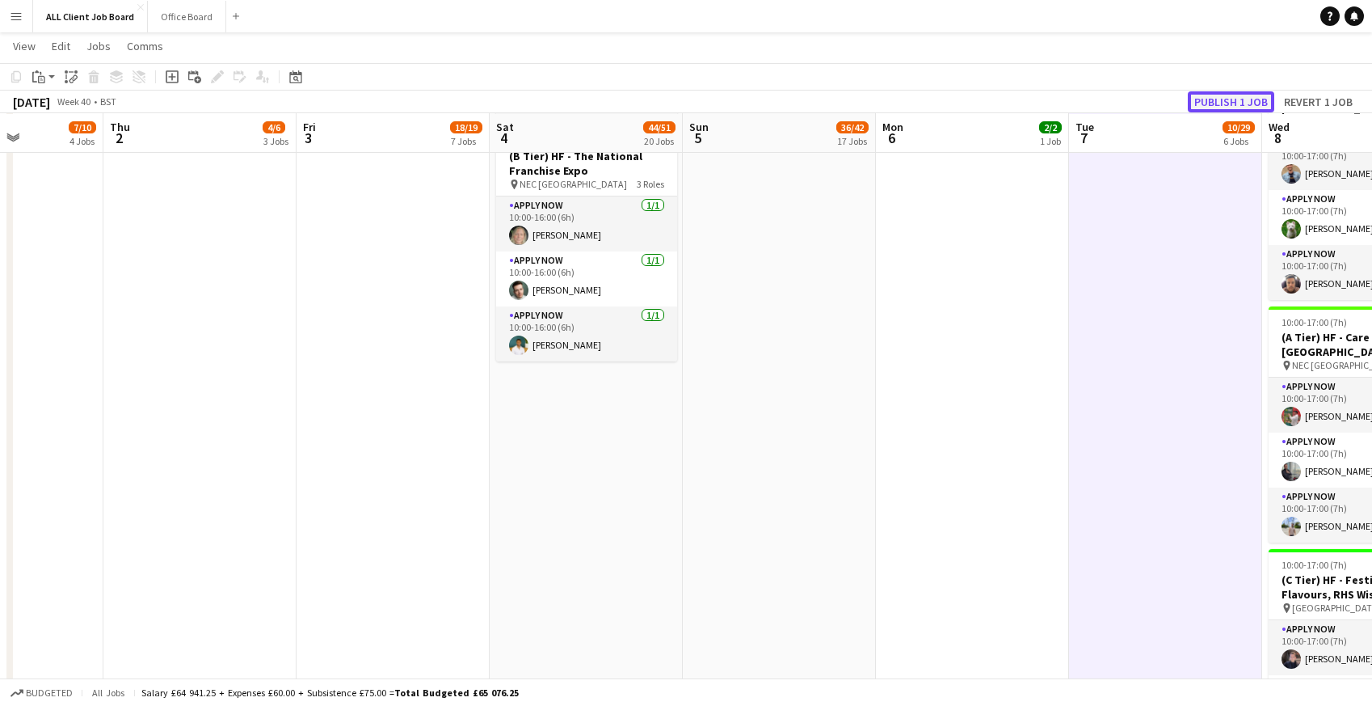
click at [1204, 101] on button "Publish 1 job" at bounding box center [1231, 101] width 86 height 21
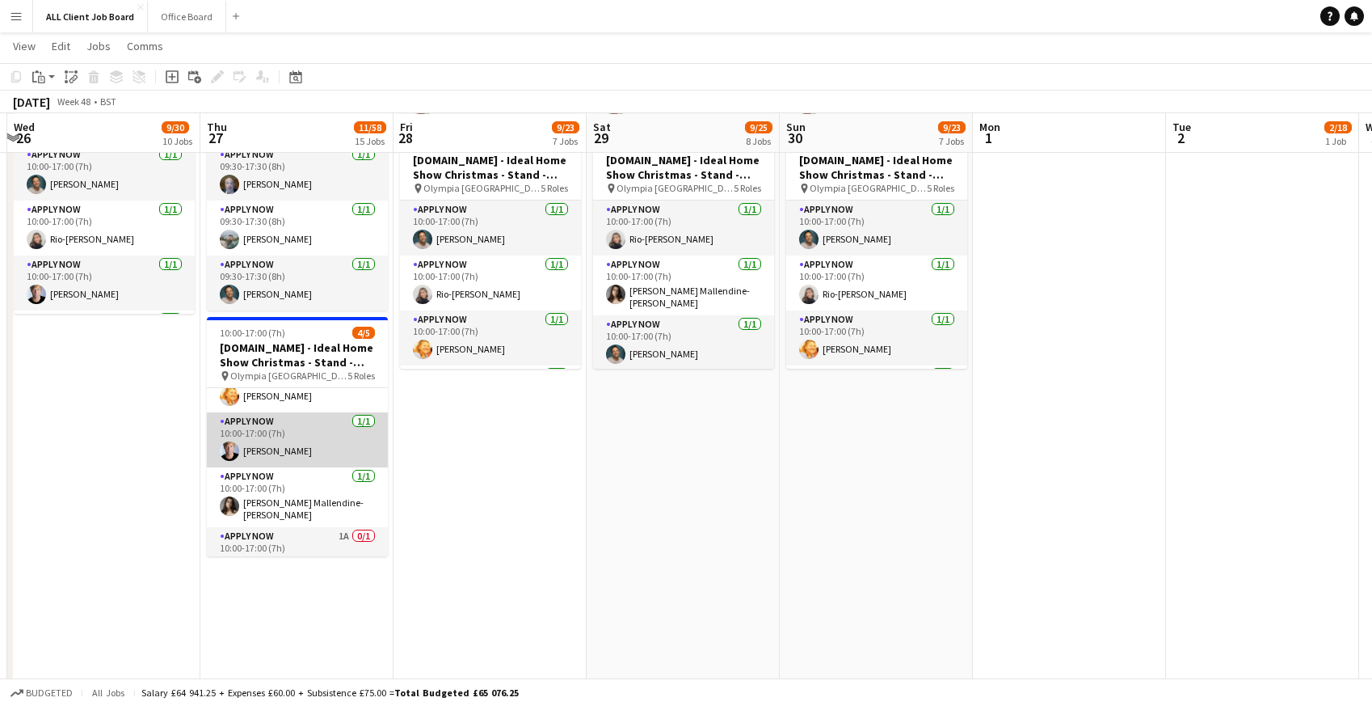
scroll to position [103, 0]
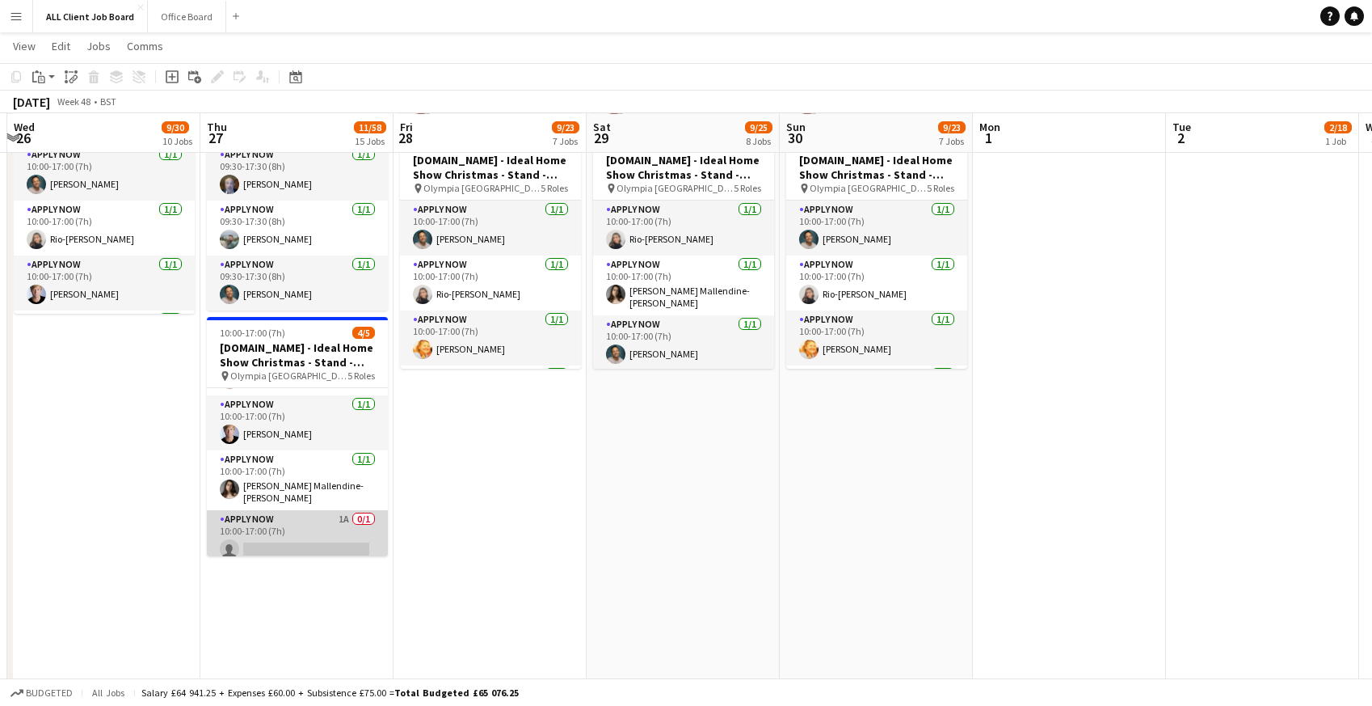
click at [278, 510] on app-card-role "APPLY NOW 1A 0/1 10:00-17:00 (7h) single-neutral-actions" at bounding box center [297, 537] width 181 height 55
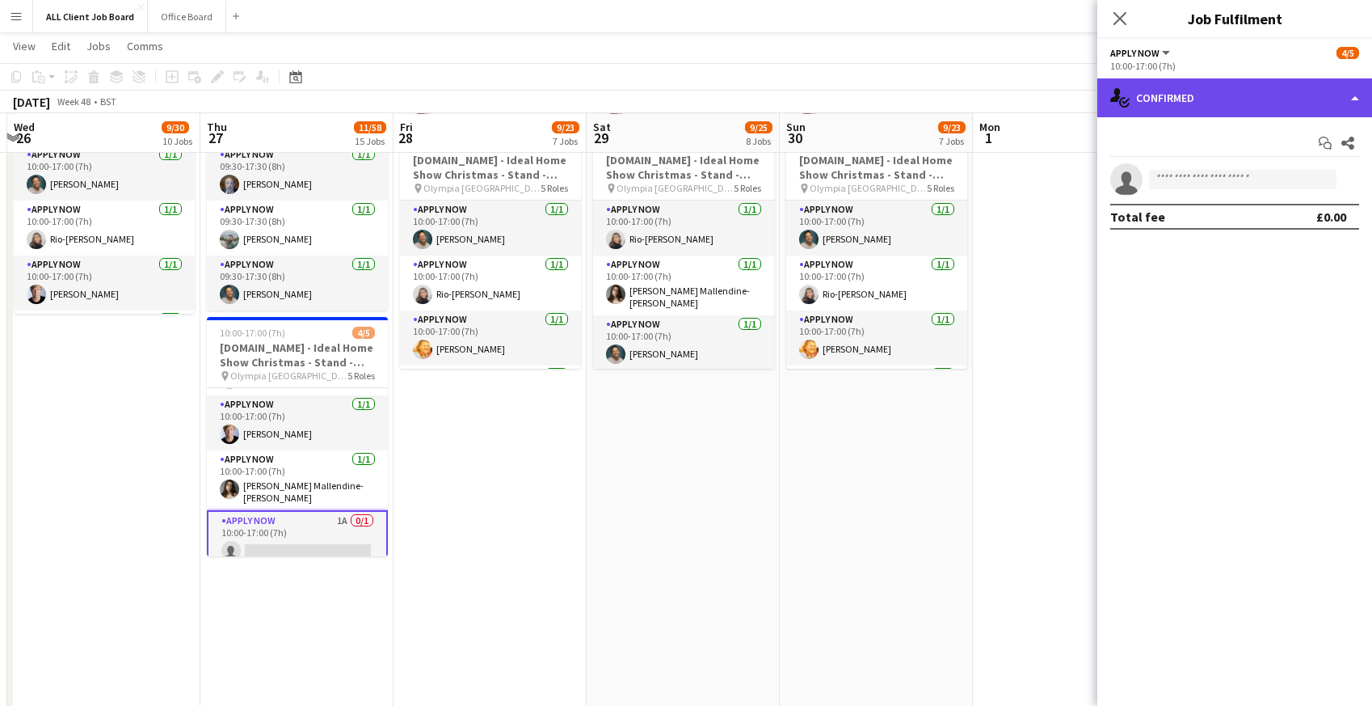
click at [1208, 94] on div "single-neutral-actions-check-2 Confirmed" at bounding box center [1235, 97] width 275 height 39
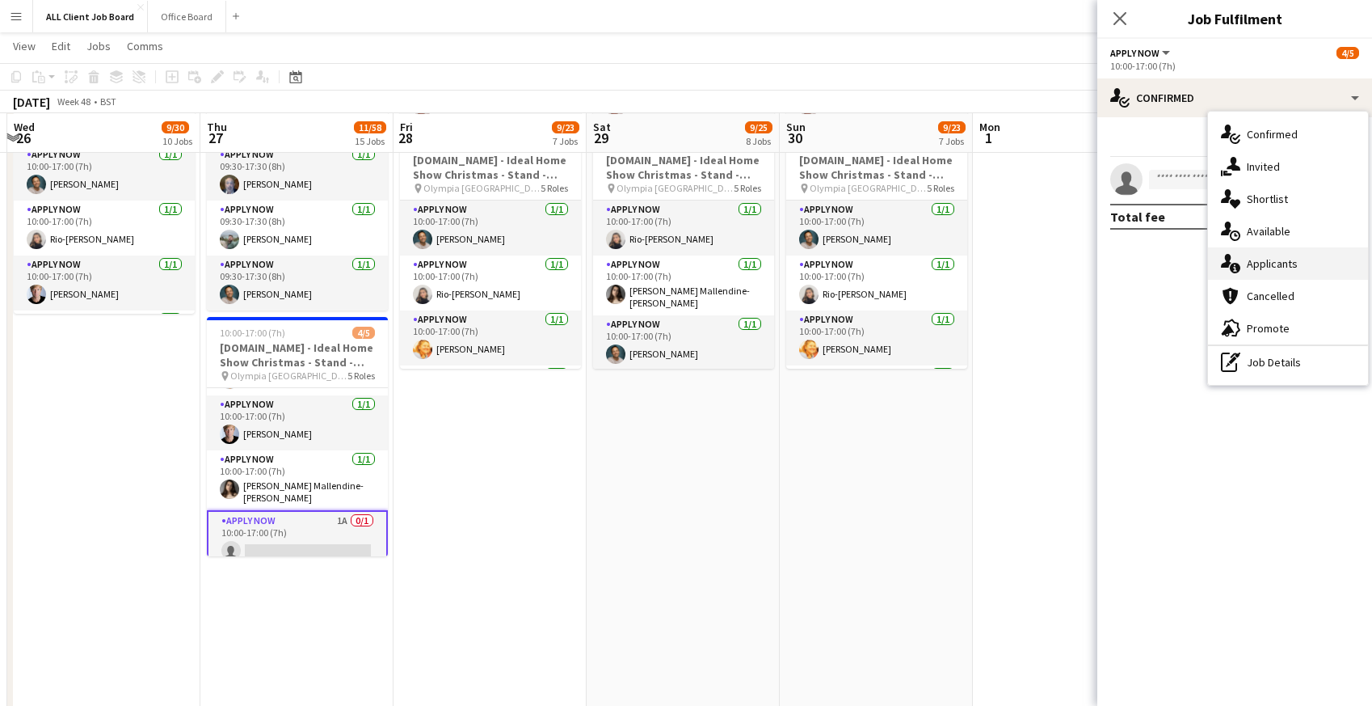
click at [1256, 264] on span "Applicants" at bounding box center [1272, 263] width 51 height 15
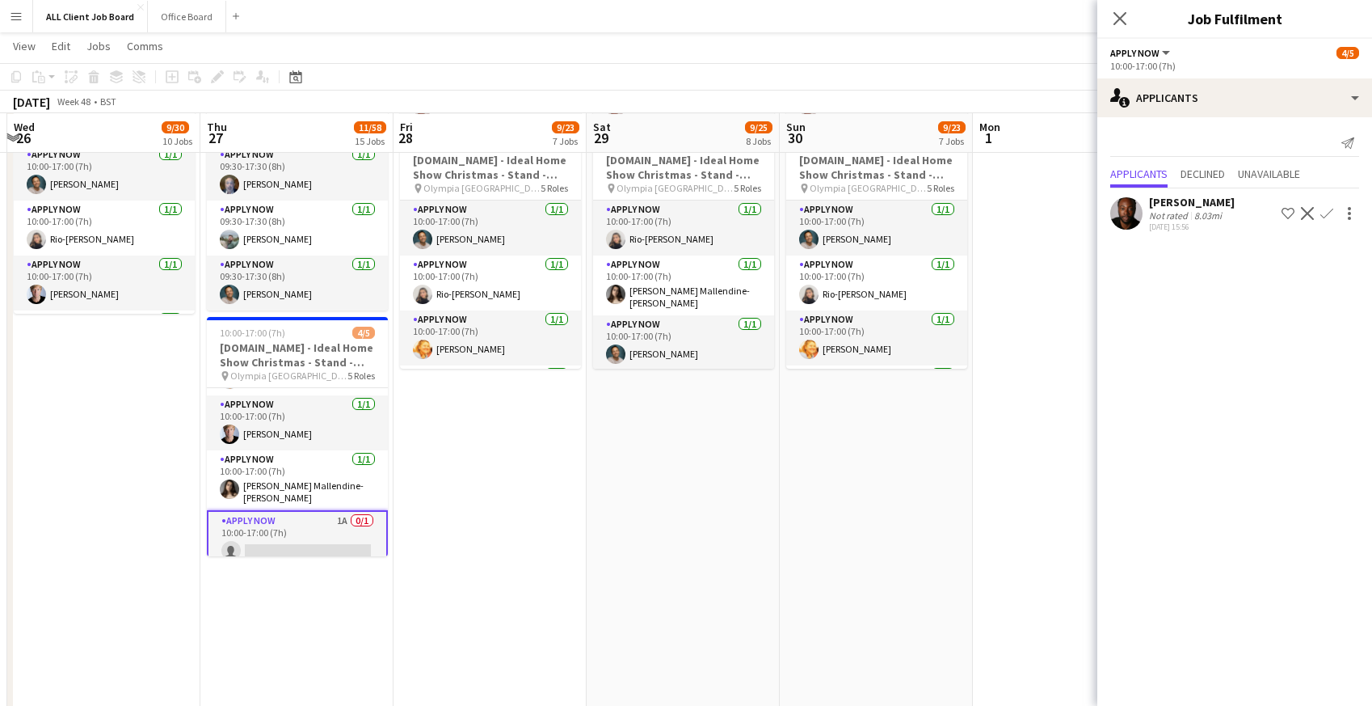
click at [1324, 213] on app-icon "Confirm" at bounding box center [1327, 213] width 13 height 13
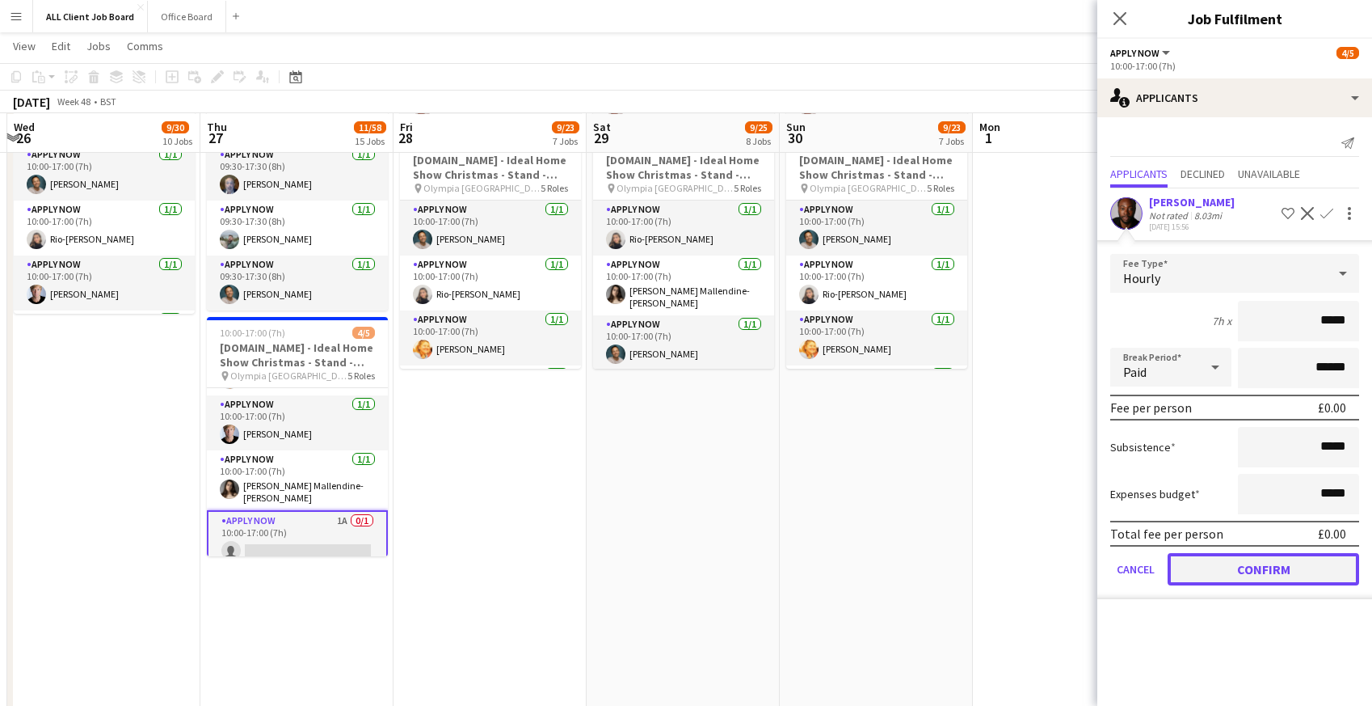
click at [1222, 579] on button "Confirm" at bounding box center [1264, 569] width 192 height 32
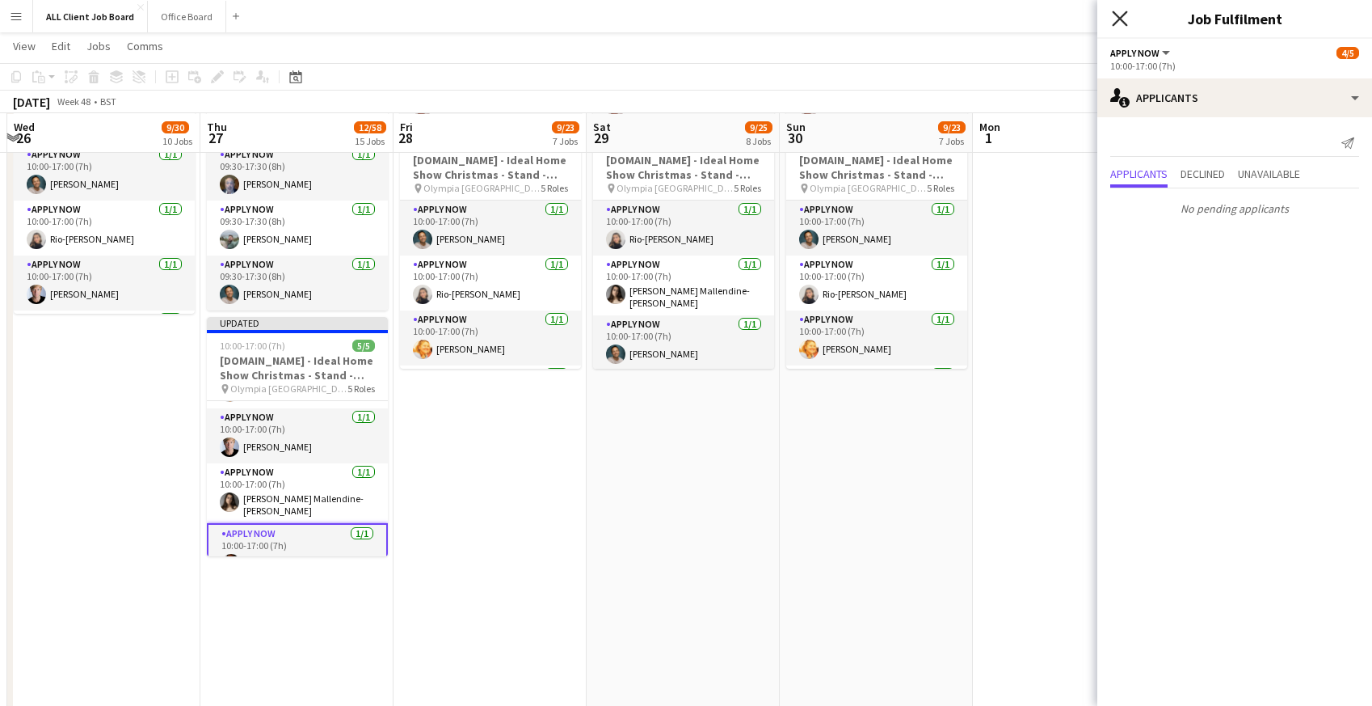
click at [1122, 23] on icon "Close pop-in" at bounding box center [1119, 18] width 15 height 15
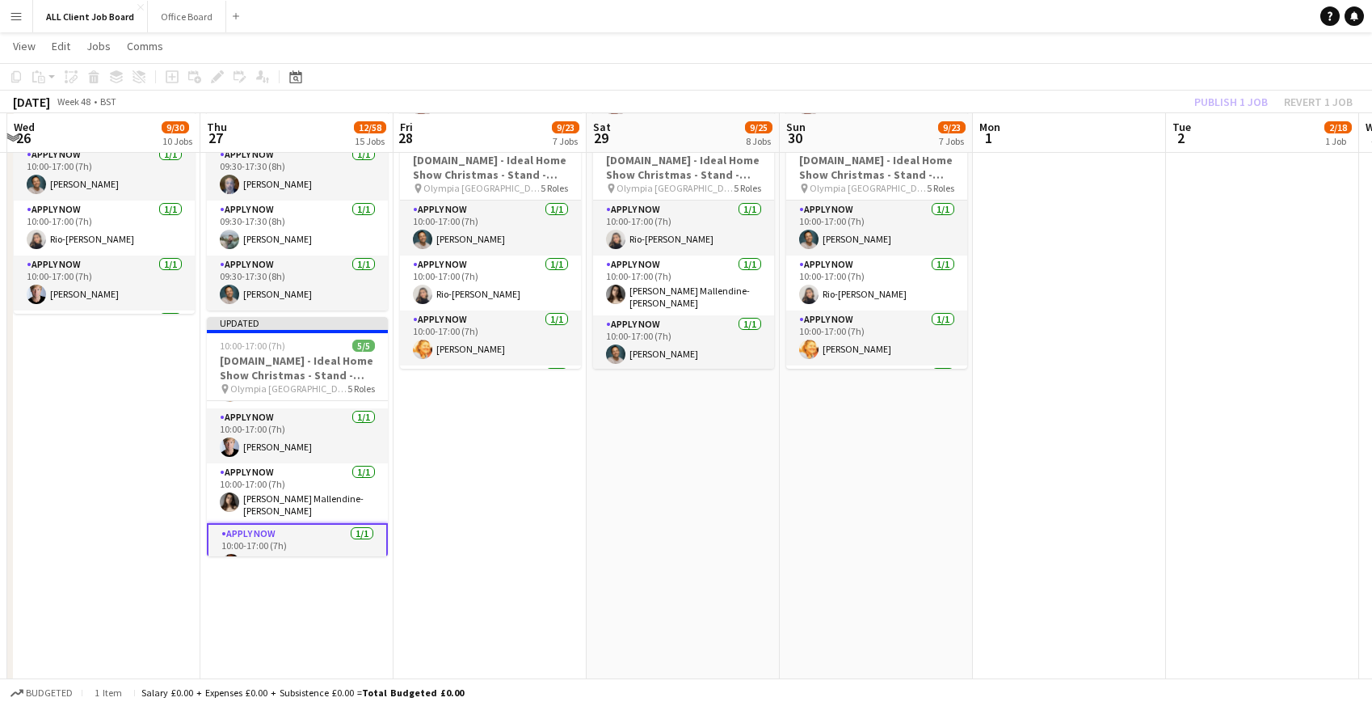
click at [1070, 21] on app-navbar "Menu Boards Boards Boards All jobs Status Workforce Workforce My Workforce Recr…" at bounding box center [686, 16] width 1372 height 32
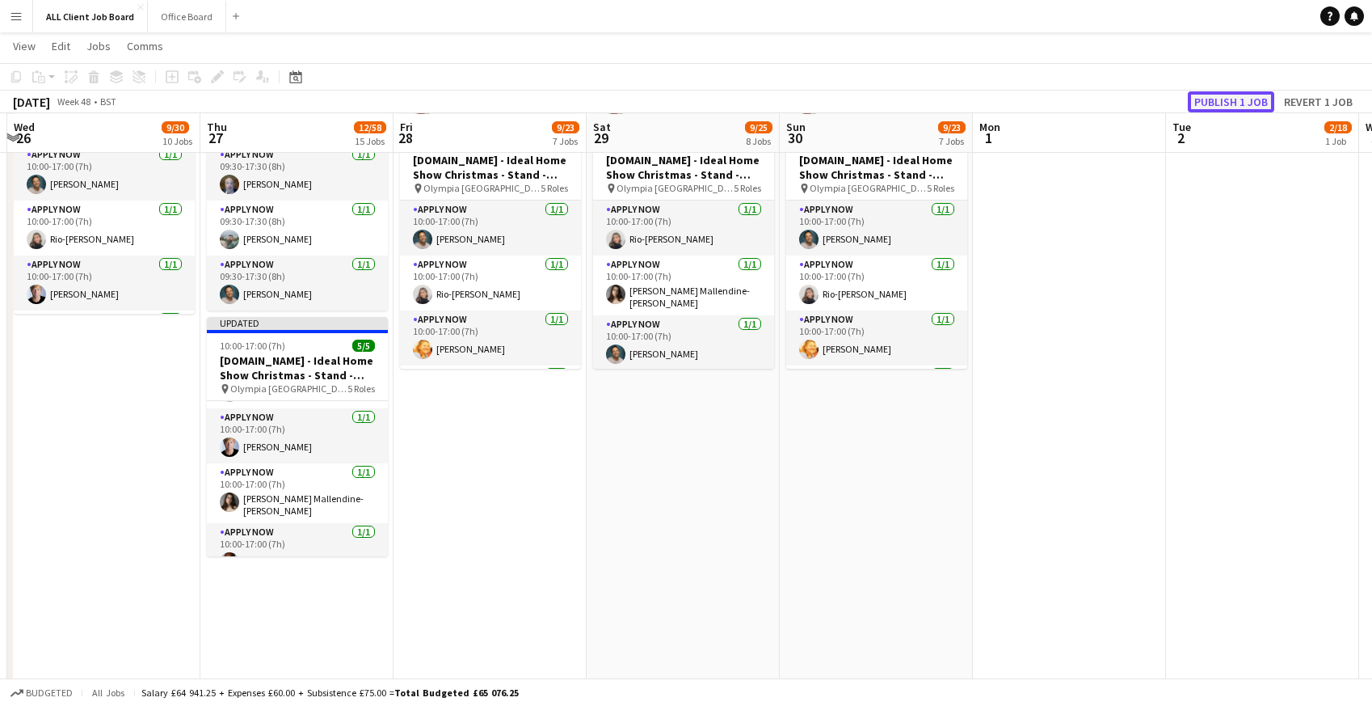
click at [1238, 99] on button "Publish 1 job" at bounding box center [1231, 101] width 86 height 21
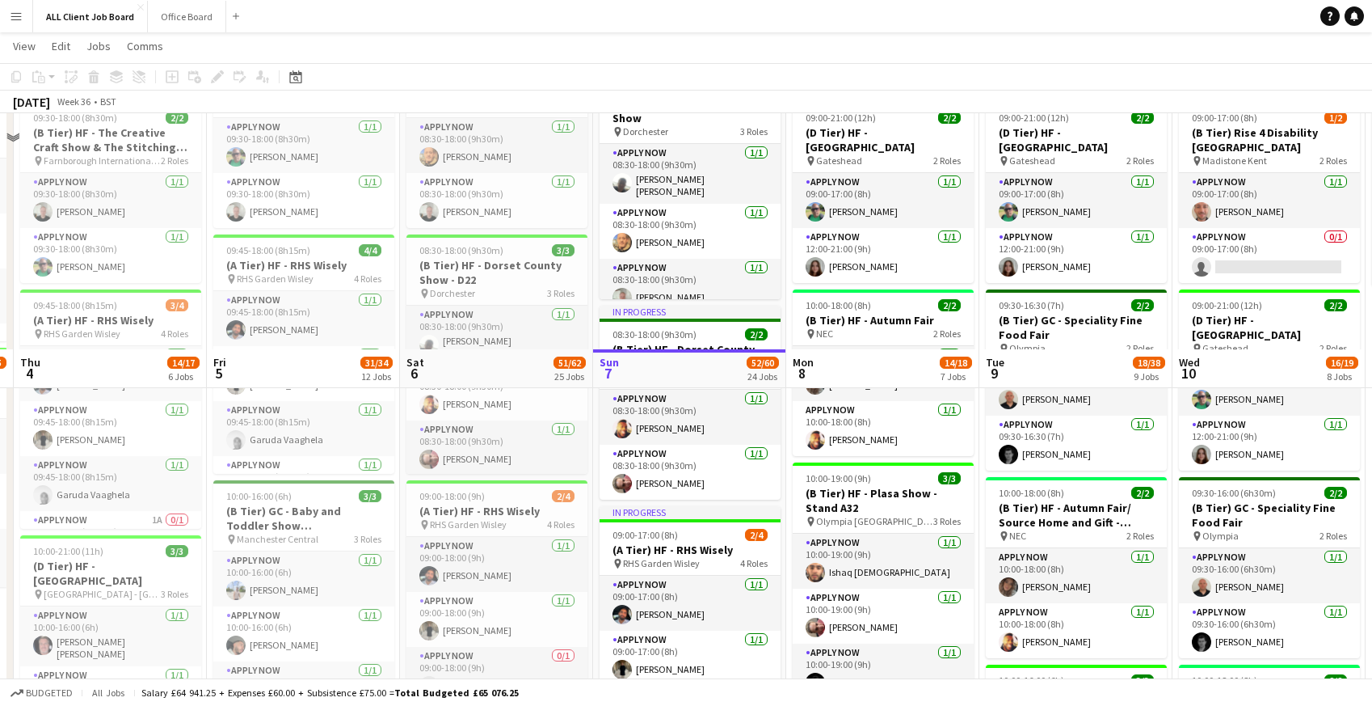
scroll to position [1367, 0]
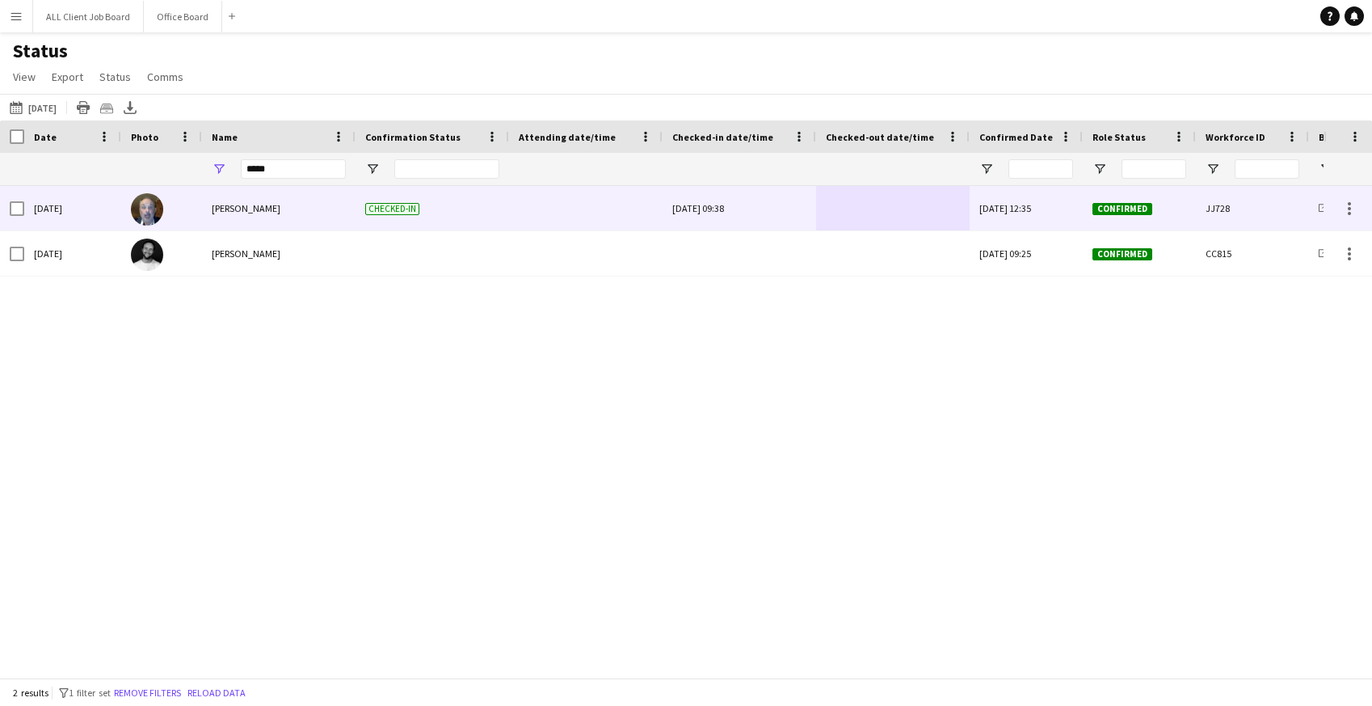
click at [271, 208] on div "[PERSON_NAME]" at bounding box center [279, 208] width 154 height 44
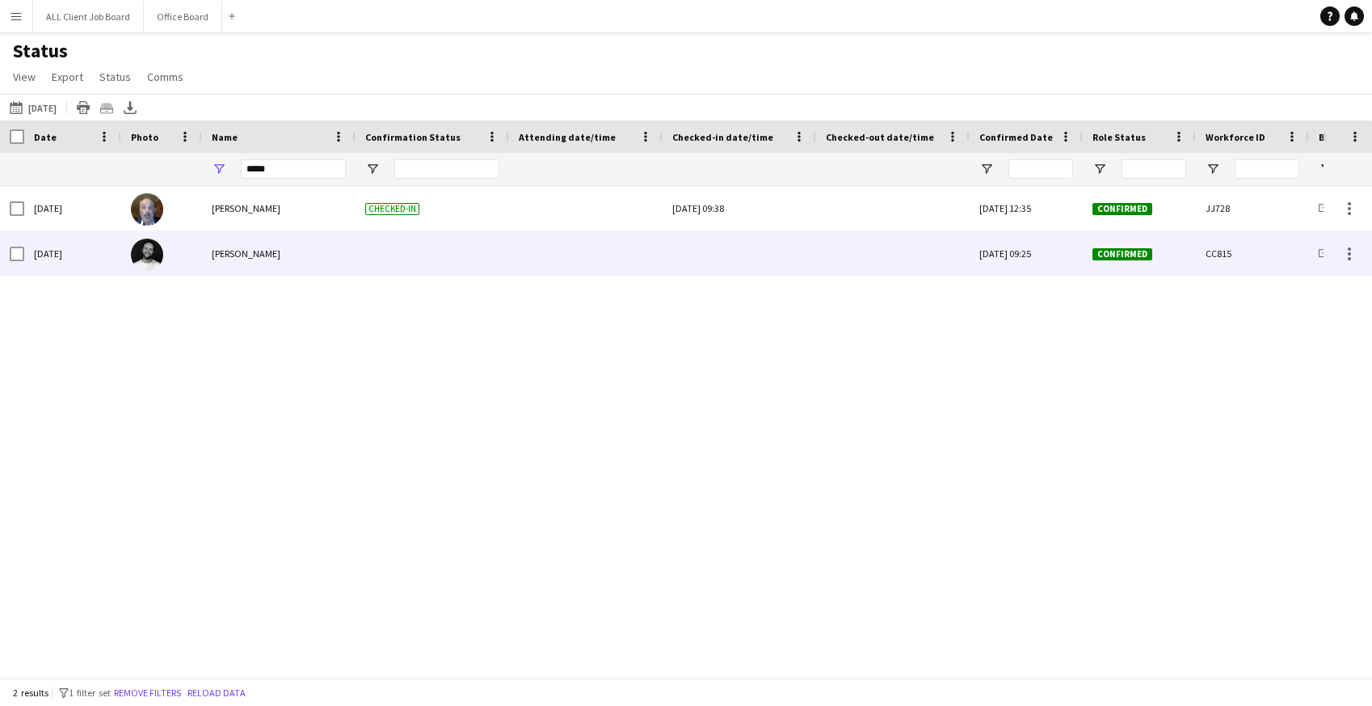
click at [265, 262] on div "[PERSON_NAME]" at bounding box center [279, 253] width 154 height 44
click at [107, 255] on div "[DATE]" at bounding box center [72, 253] width 97 height 44
click at [61, 253] on div "[DATE]" at bounding box center [72, 253] width 97 height 44
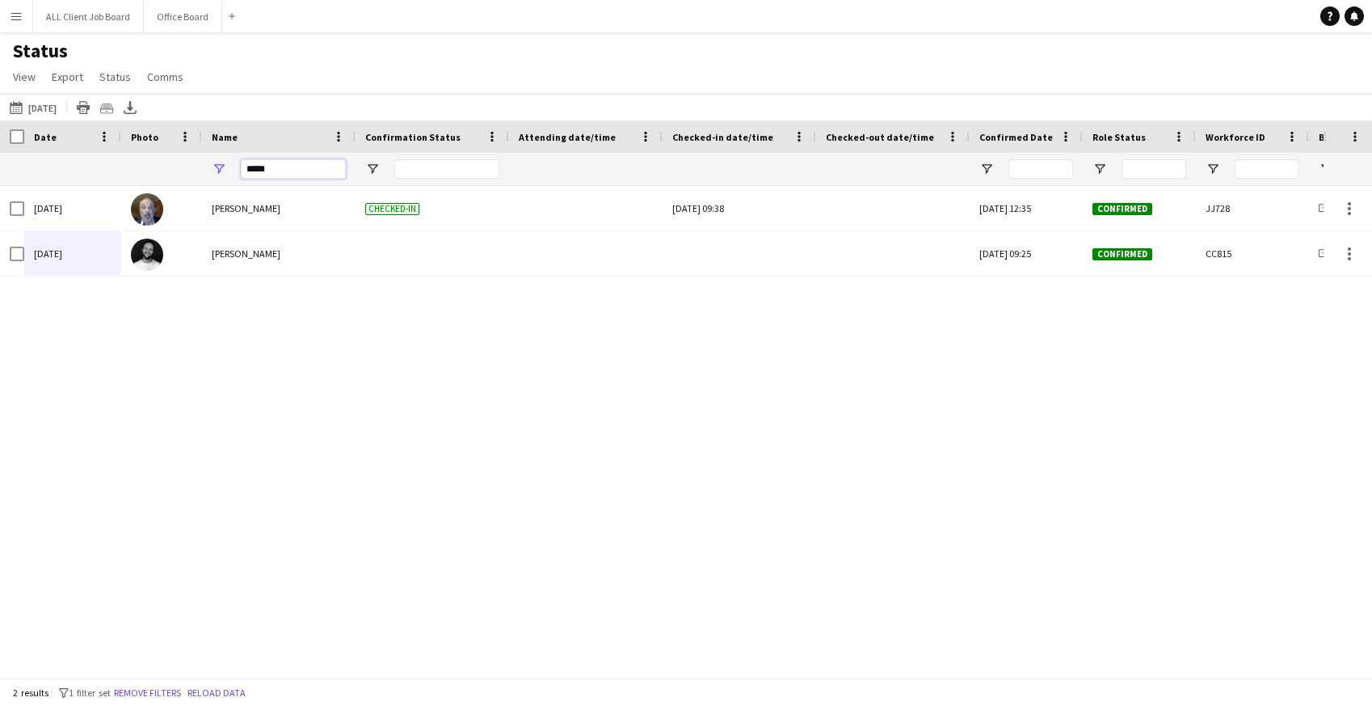
drag, startPoint x: 281, startPoint y: 171, endPoint x: 229, endPoint y: 171, distance: 52.5
click at [229, 171] on div "*****" at bounding box center [279, 169] width 154 height 32
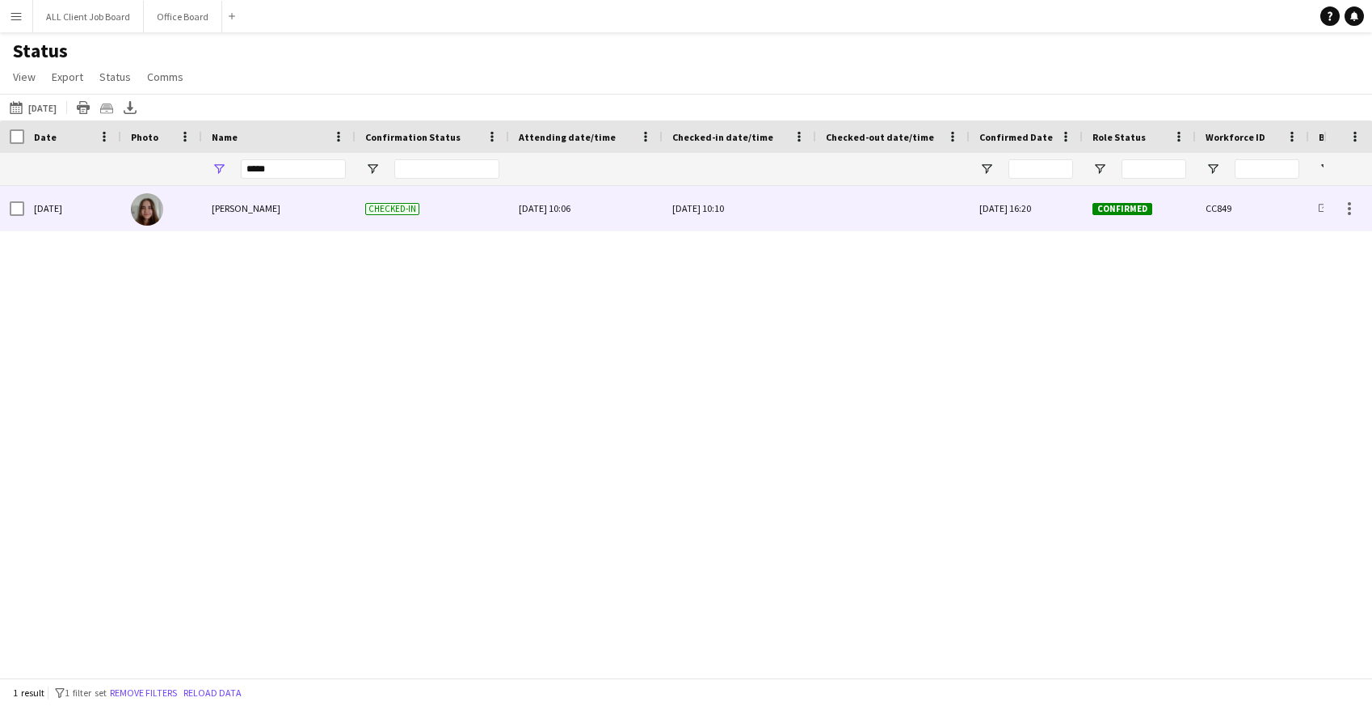
click at [885, 209] on div at bounding box center [893, 208] width 134 height 44
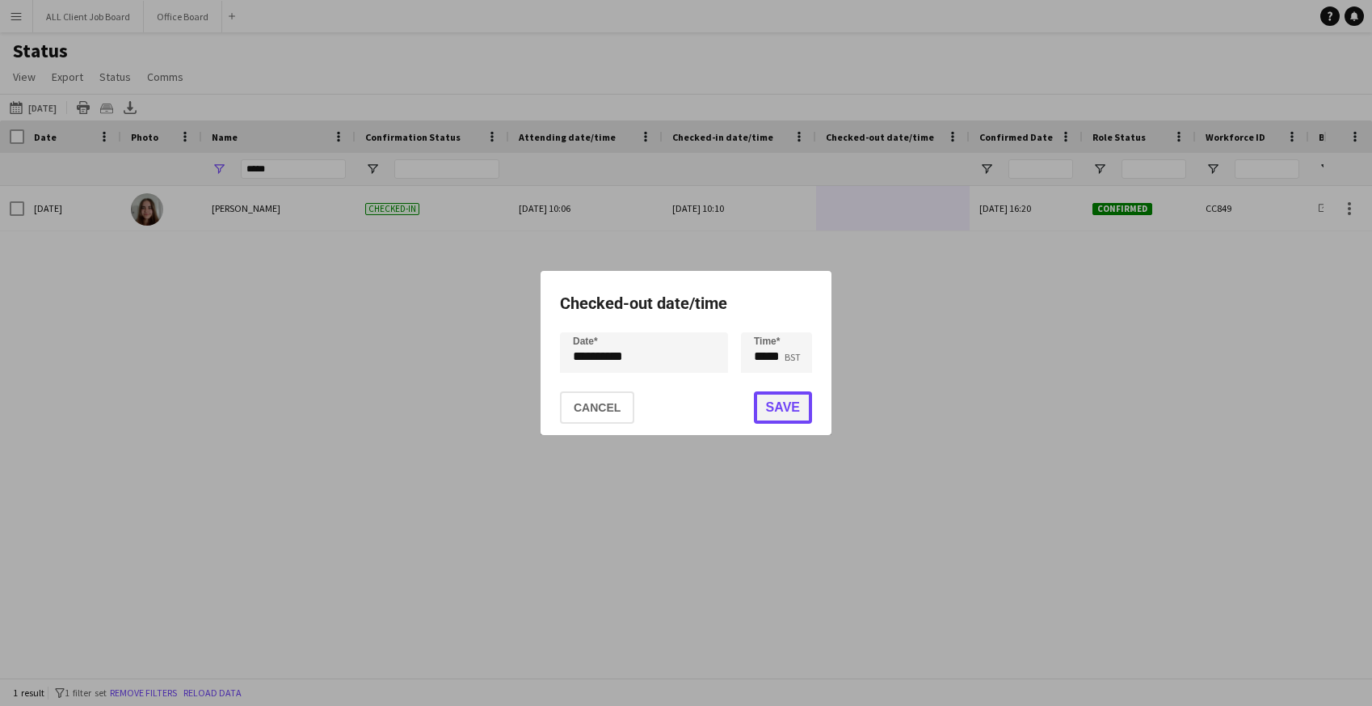
click at [775, 409] on button "Save" at bounding box center [783, 407] width 58 height 32
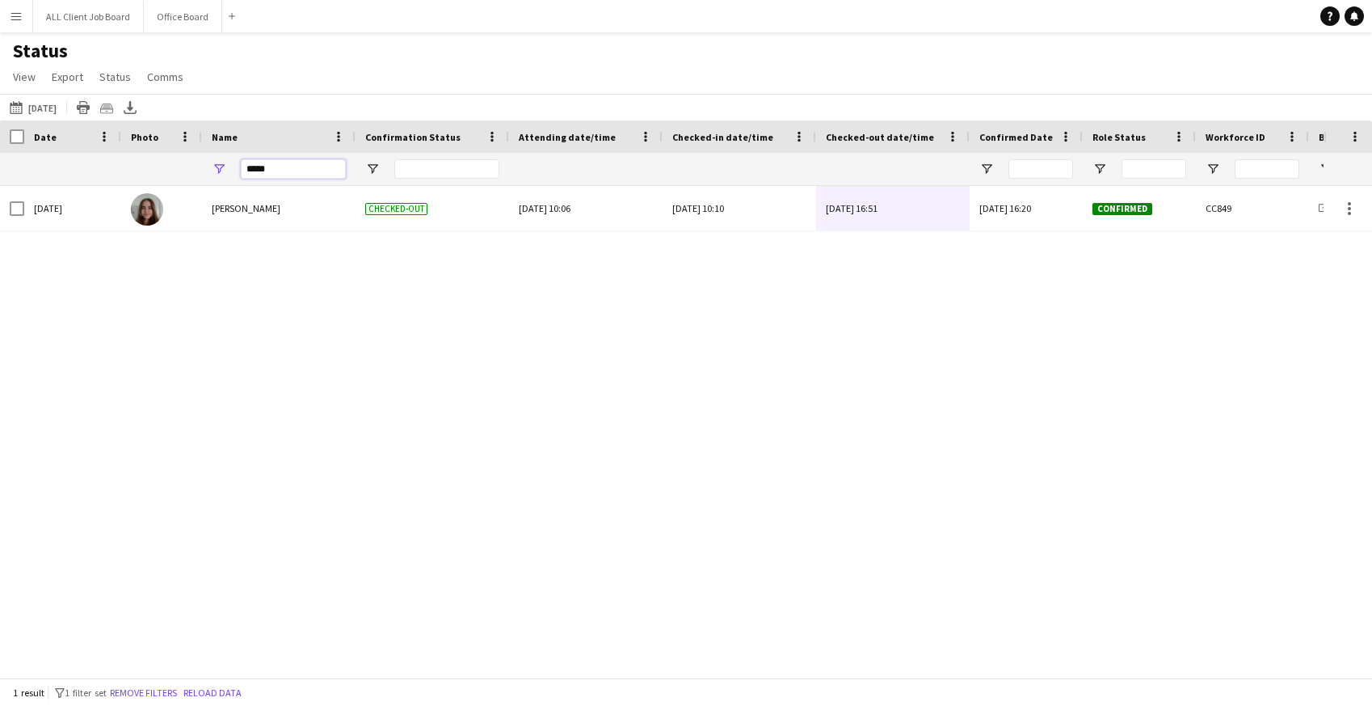
drag, startPoint x: 277, startPoint y: 167, endPoint x: 220, endPoint y: 165, distance: 57.4
click at [220, 165] on div "*****" at bounding box center [279, 169] width 154 height 32
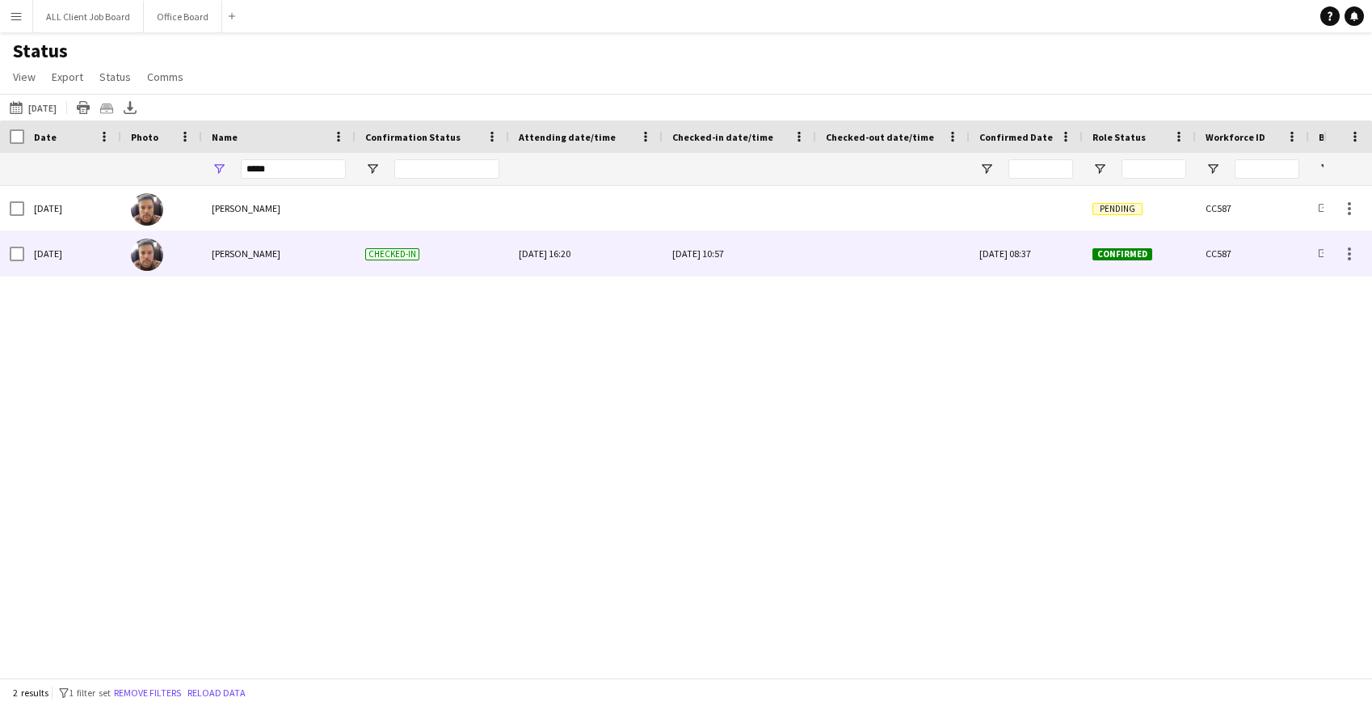
click at [870, 260] on div at bounding box center [893, 253] width 134 height 44
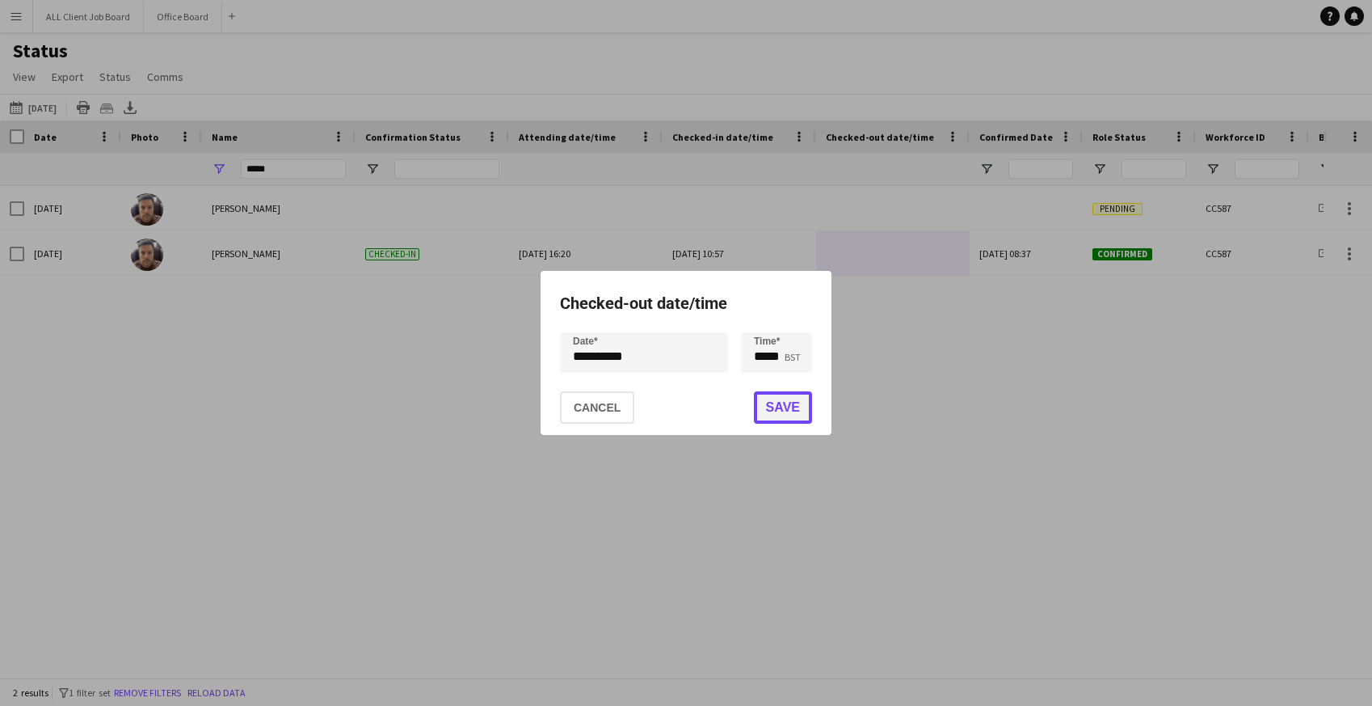
click at [794, 400] on button "Save" at bounding box center [783, 407] width 58 height 32
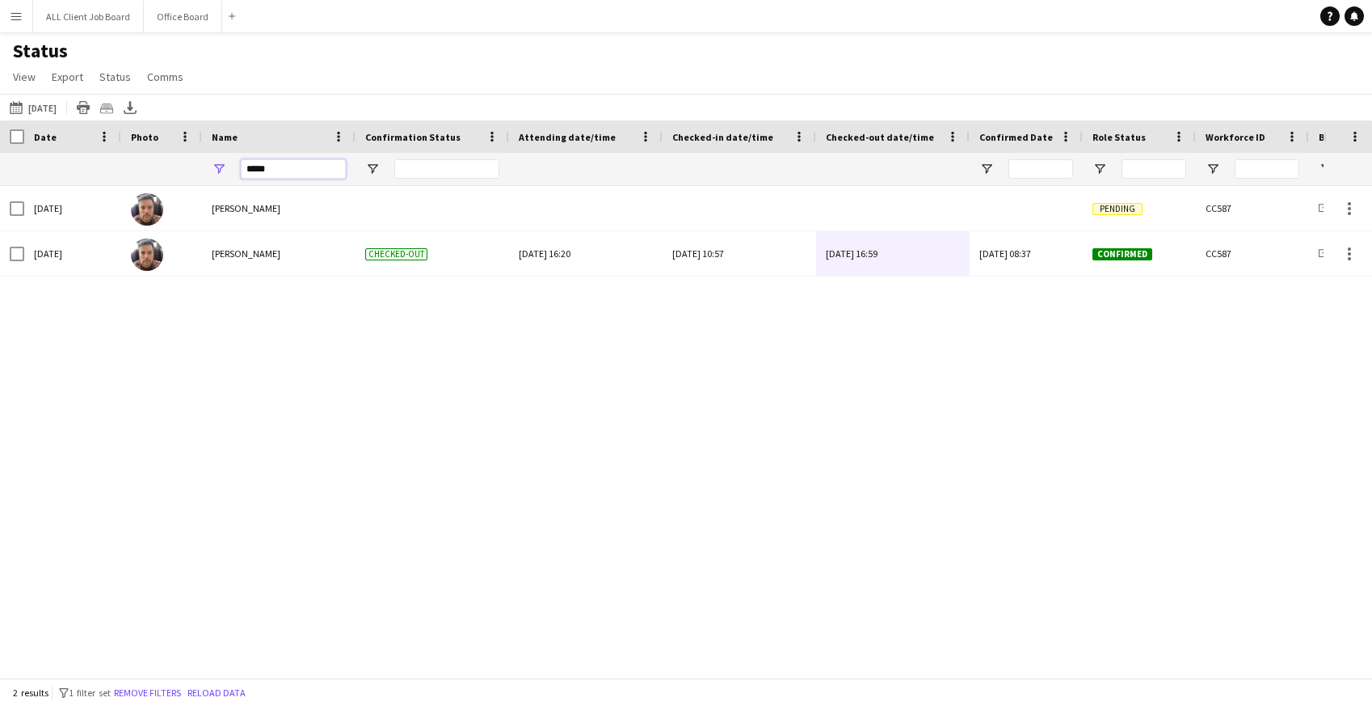
drag, startPoint x: 278, startPoint y: 169, endPoint x: 219, endPoint y: 166, distance: 59.1
click at [219, 167] on div "*****" at bounding box center [279, 169] width 154 height 32
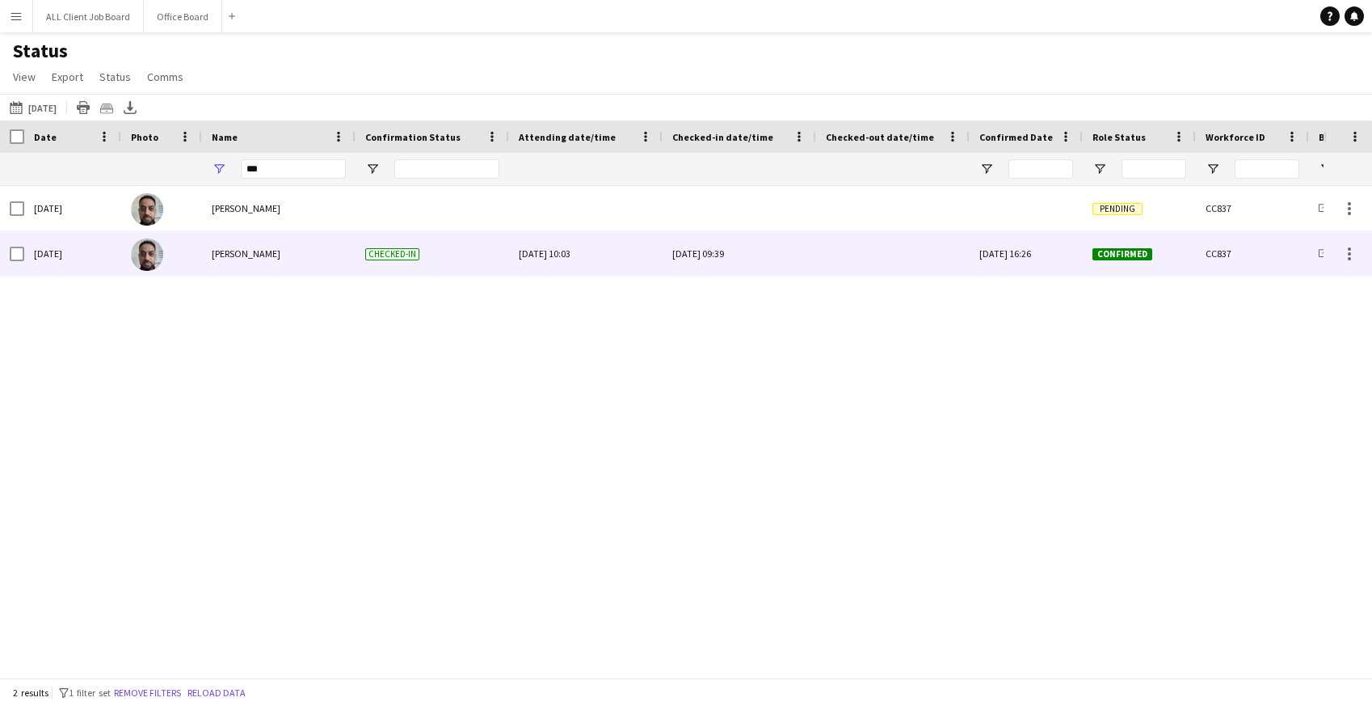
click at [889, 259] on div at bounding box center [893, 253] width 134 height 44
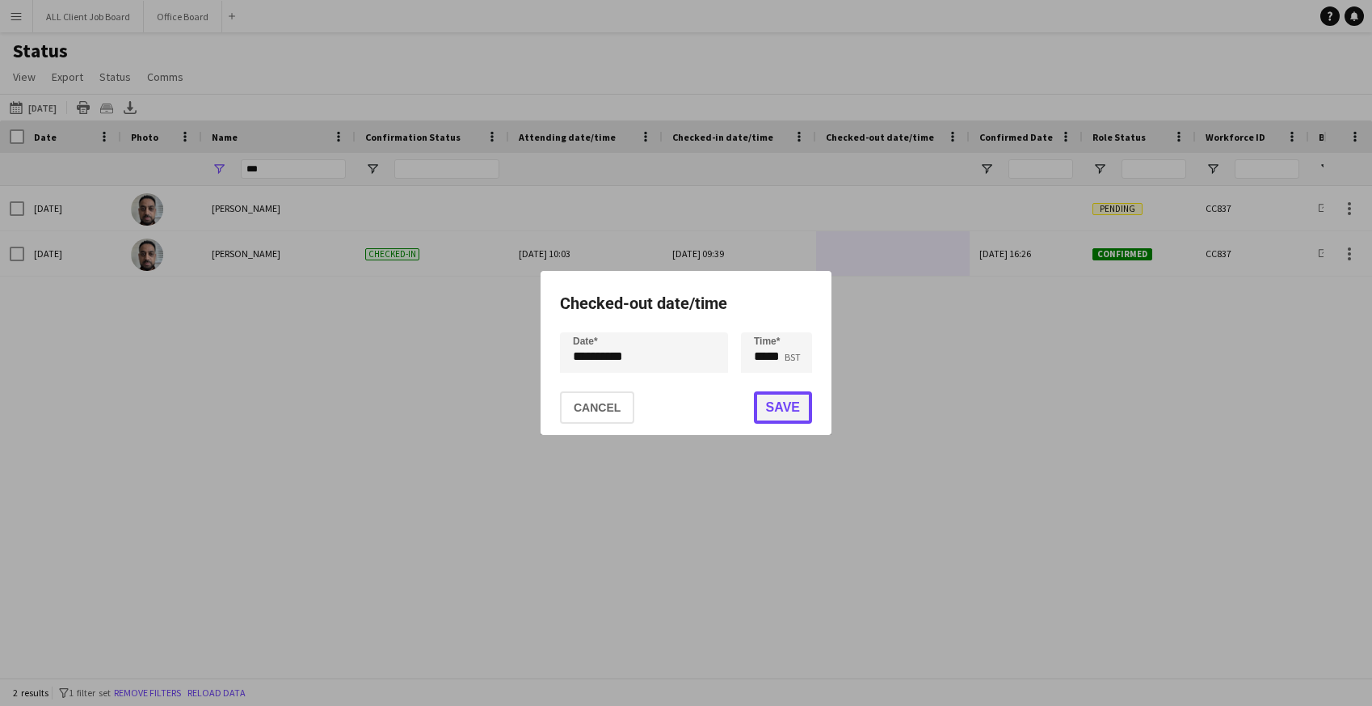
click at [770, 407] on button "Save" at bounding box center [783, 407] width 58 height 32
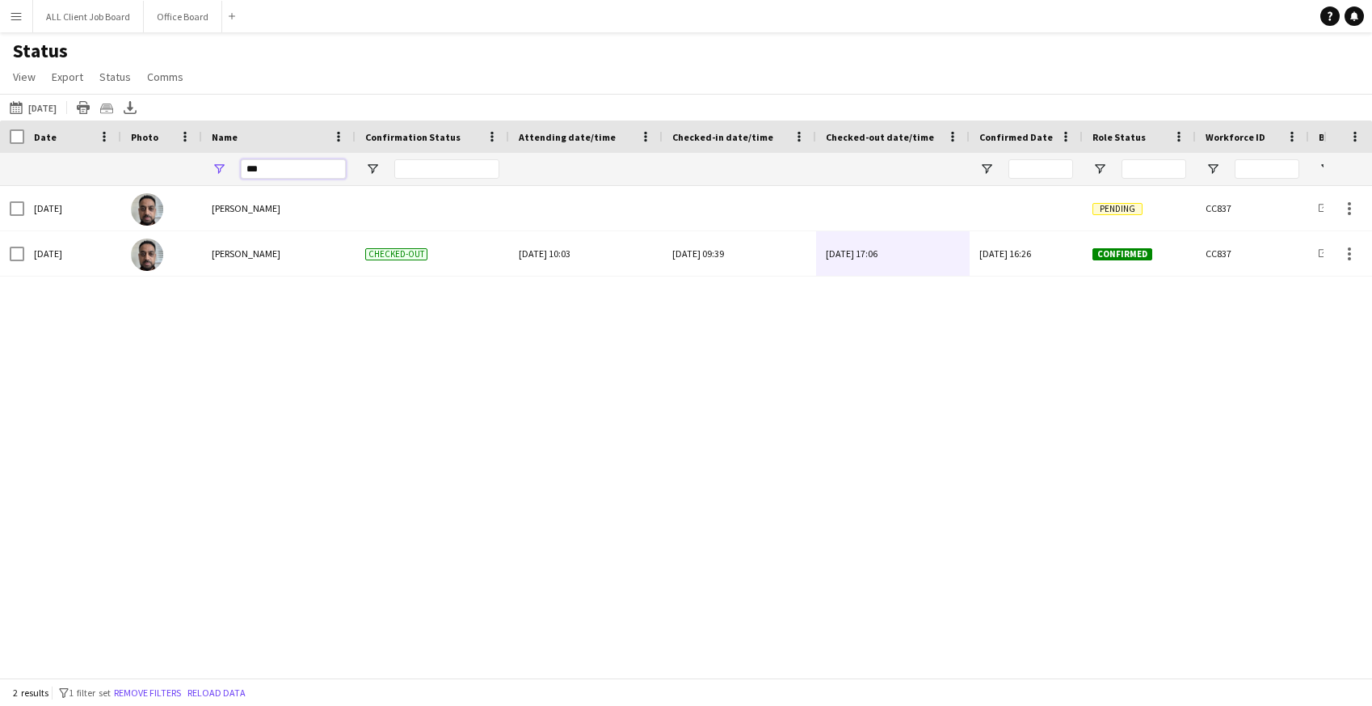
drag, startPoint x: 284, startPoint y: 169, endPoint x: 217, endPoint y: 169, distance: 67.1
click at [217, 169] on div "***" at bounding box center [279, 169] width 154 height 32
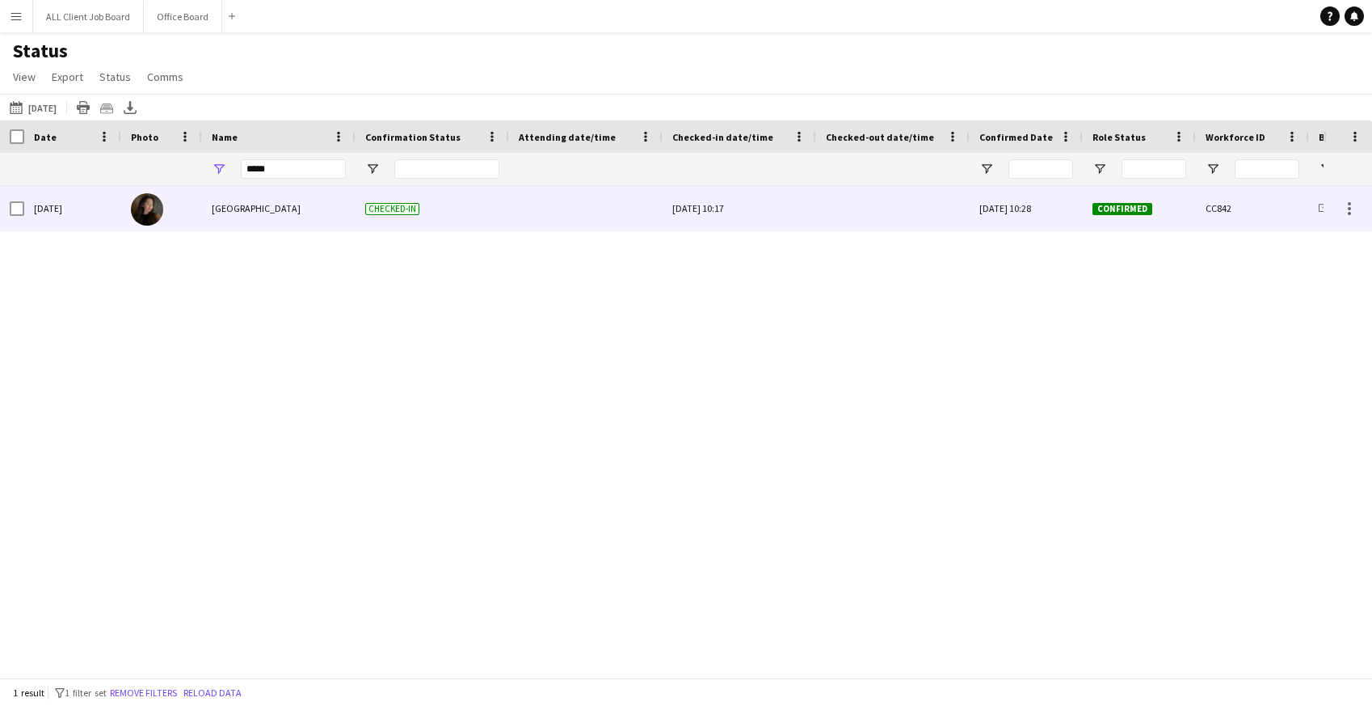
click at [859, 213] on div at bounding box center [893, 208] width 134 height 44
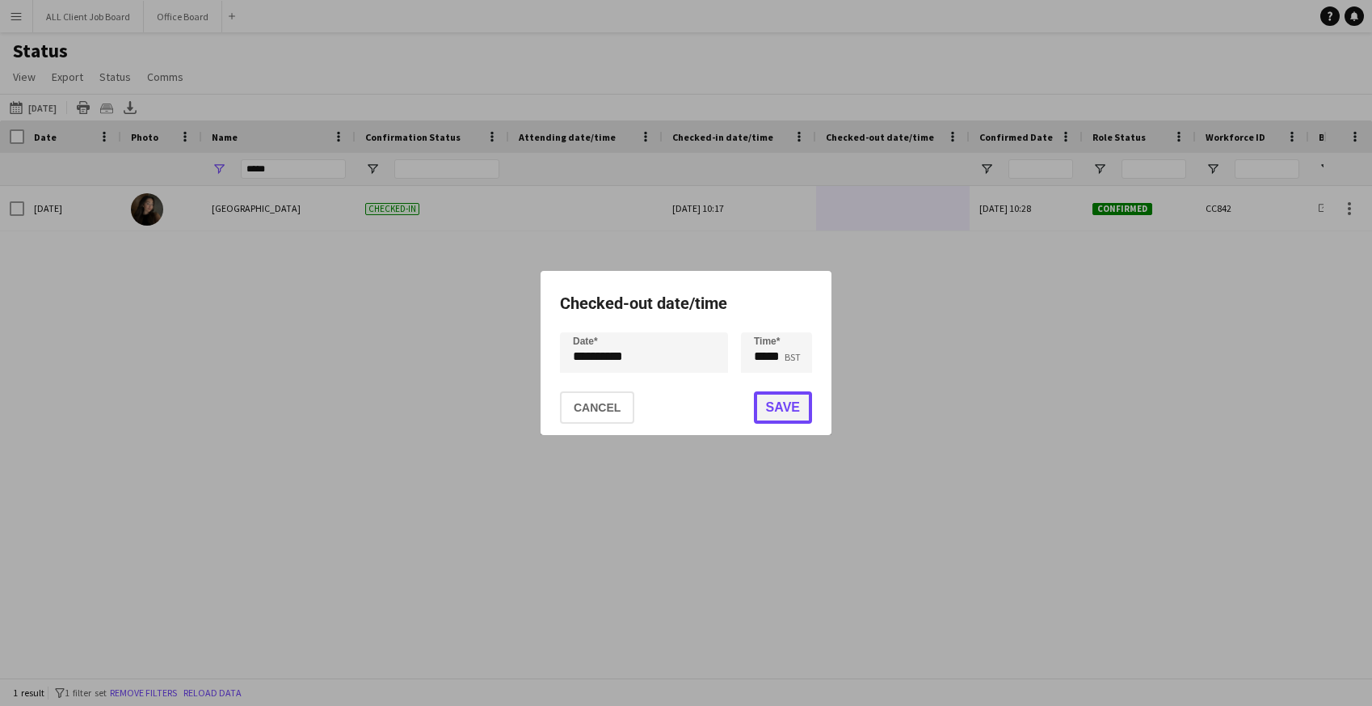
click at [781, 407] on button "Save" at bounding box center [783, 407] width 58 height 32
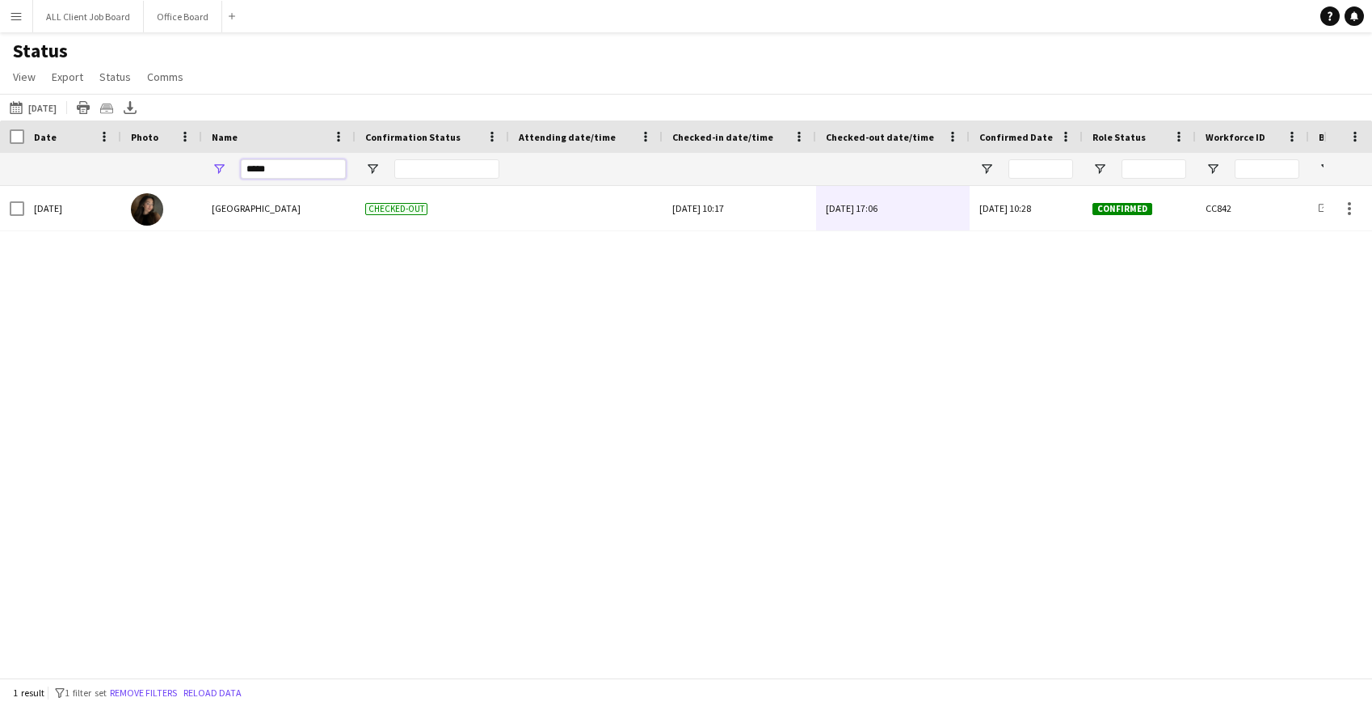
drag, startPoint x: 287, startPoint y: 173, endPoint x: 225, endPoint y: 173, distance: 61.4
click at [225, 173] on div "*****" at bounding box center [279, 169] width 154 height 32
type input "****"
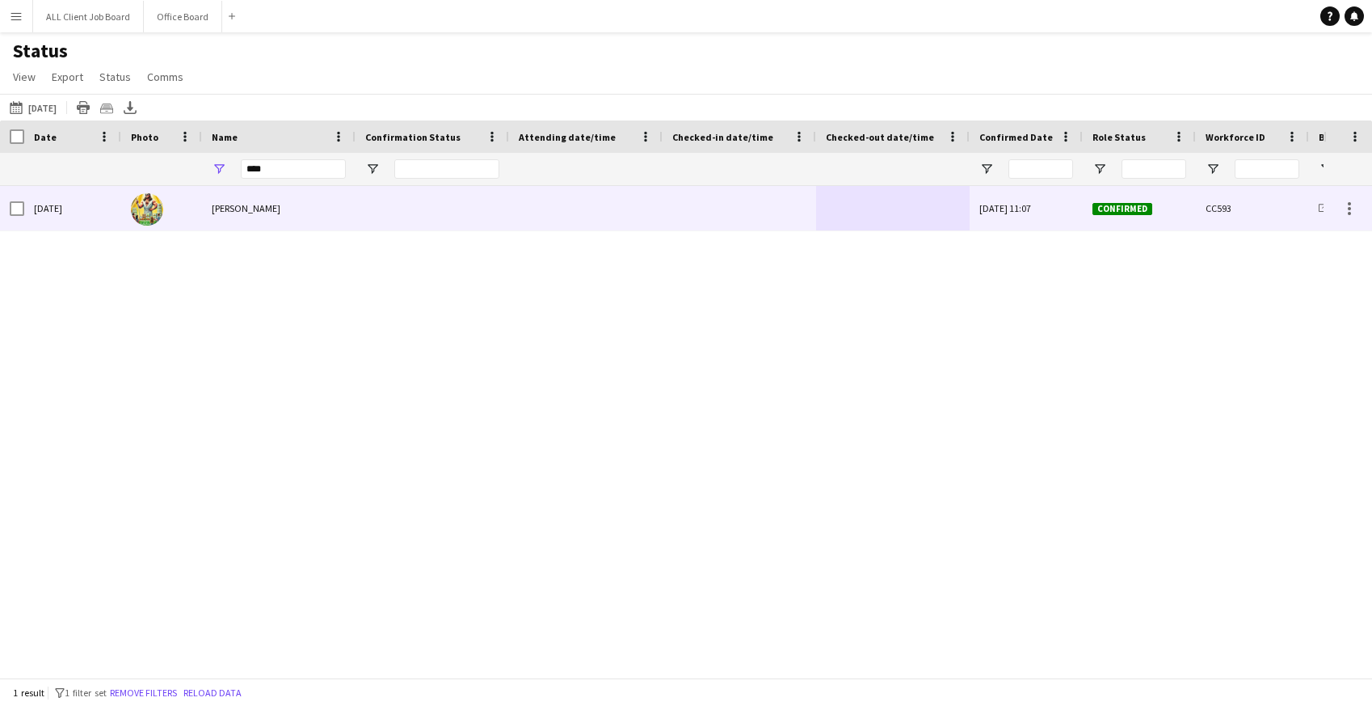
click at [874, 211] on div at bounding box center [893, 208] width 134 height 44
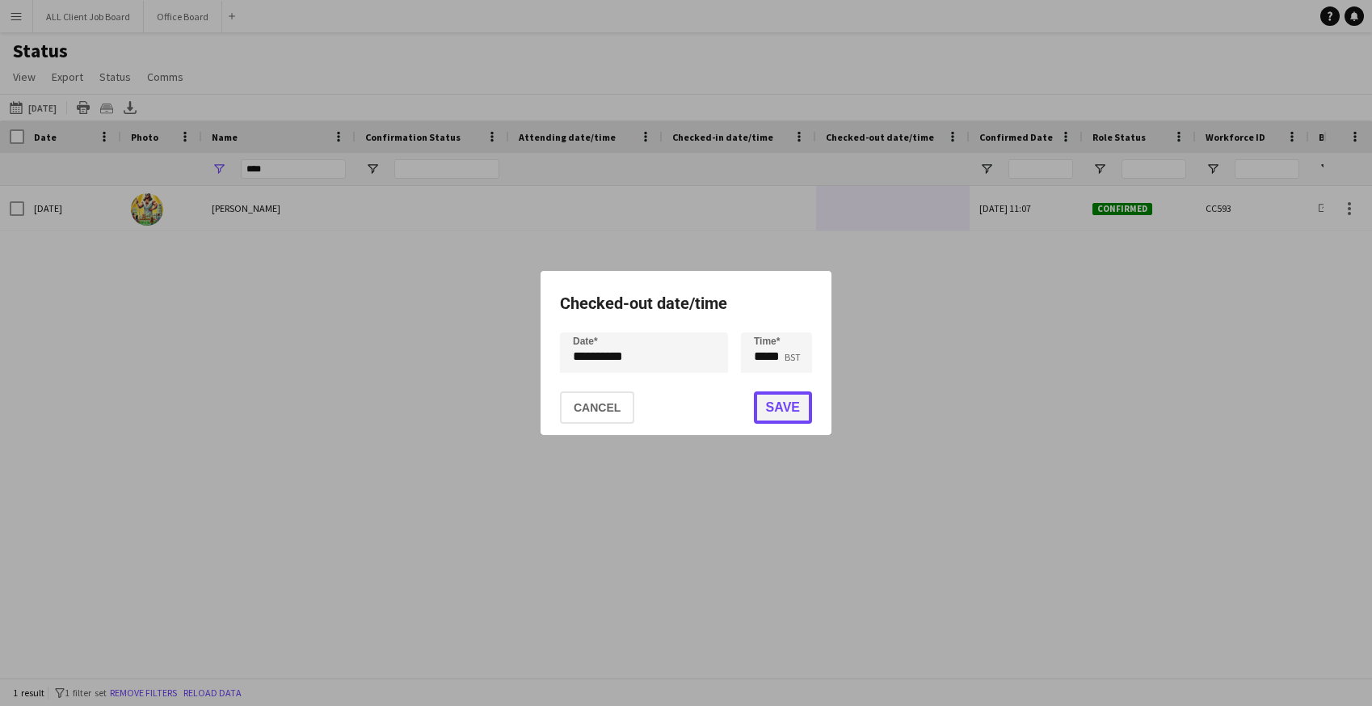
click at [775, 407] on button "Save" at bounding box center [783, 407] width 58 height 32
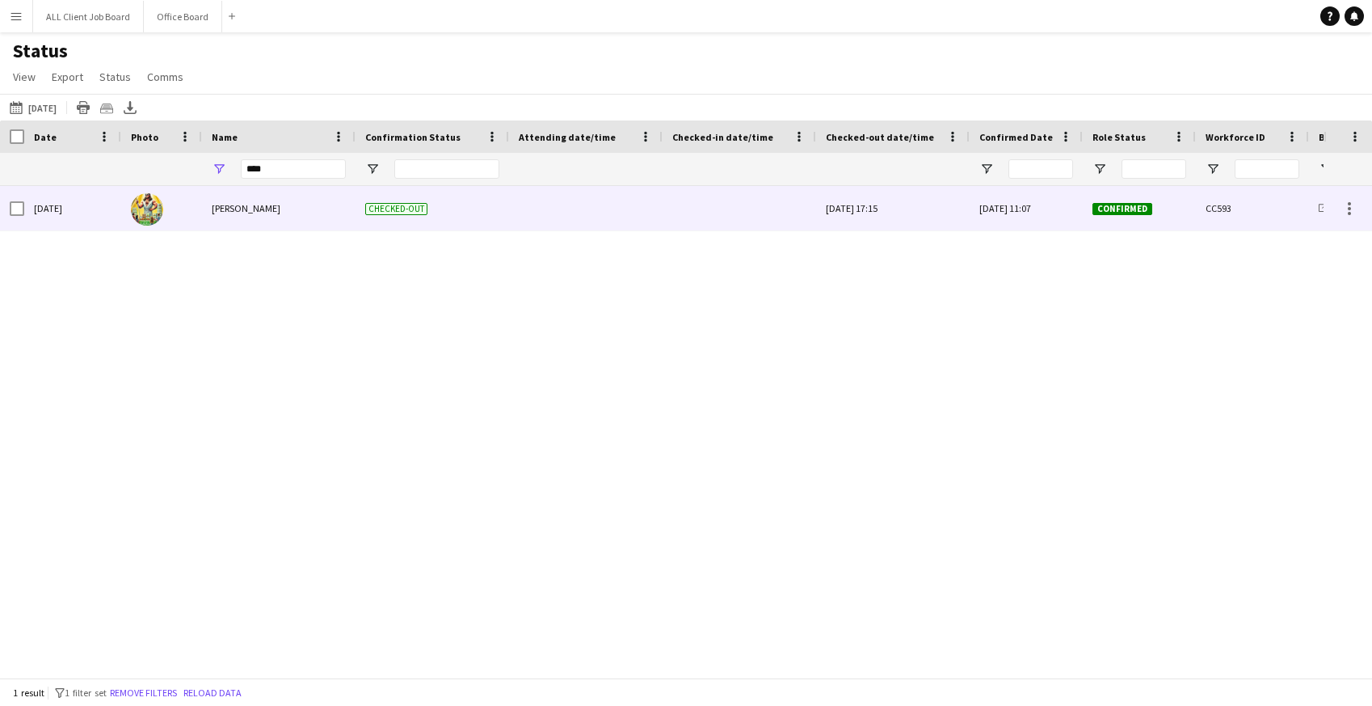
click at [709, 211] on div at bounding box center [739, 208] width 134 height 44
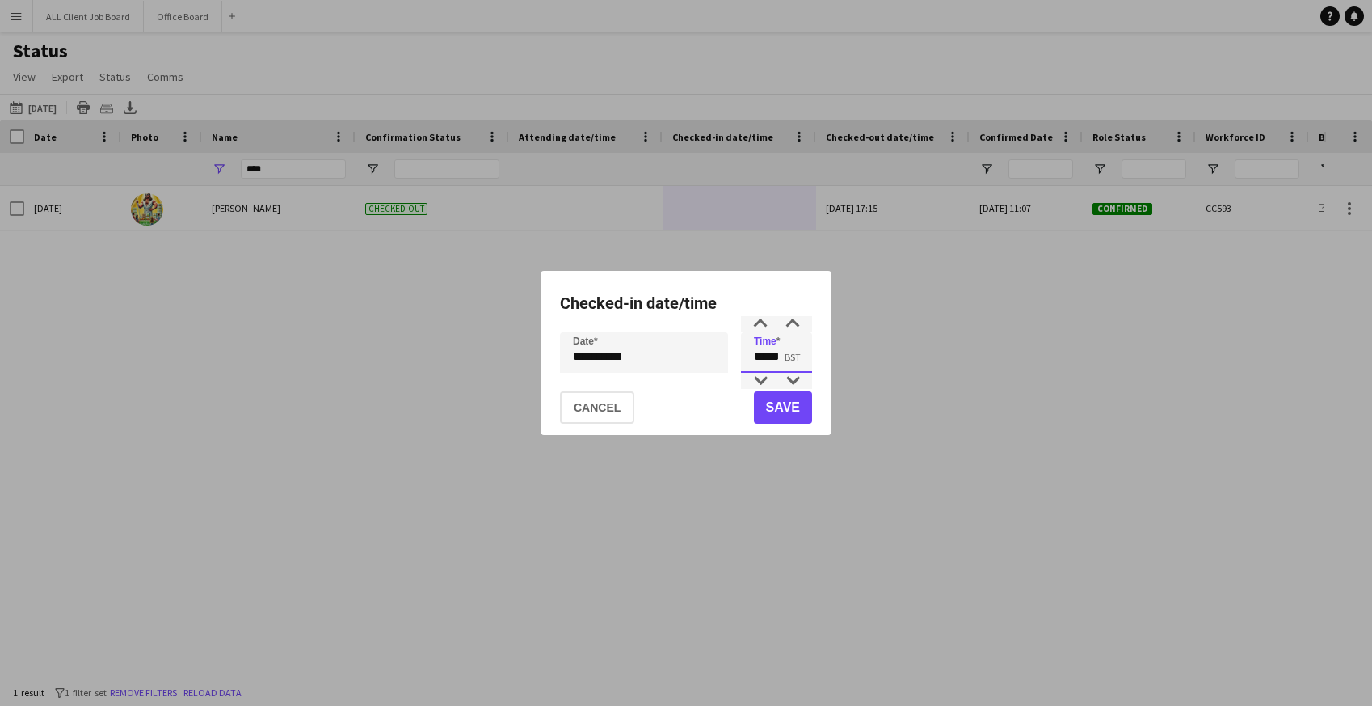
drag, startPoint x: 749, startPoint y: 352, endPoint x: 801, endPoint y: 354, distance: 51.8
click at [801, 354] on input "*****" at bounding box center [776, 352] width 71 height 40
type input "*****"
click at [793, 412] on button "Save" at bounding box center [783, 407] width 58 height 32
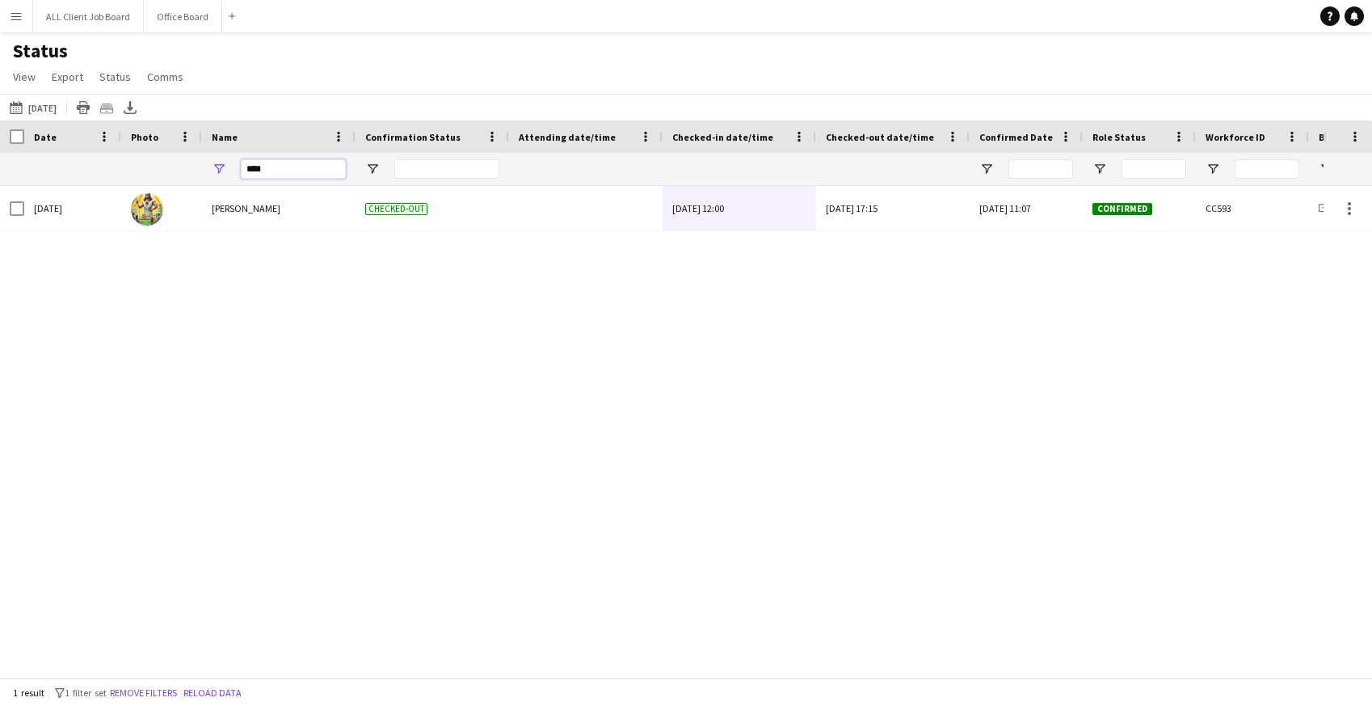
drag, startPoint x: 276, startPoint y: 168, endPoint x: 207, endPoint y: 166, distance: 68.7
click at [207, 166] on div "****" at bounding box center [279, 169] width 154 height 32
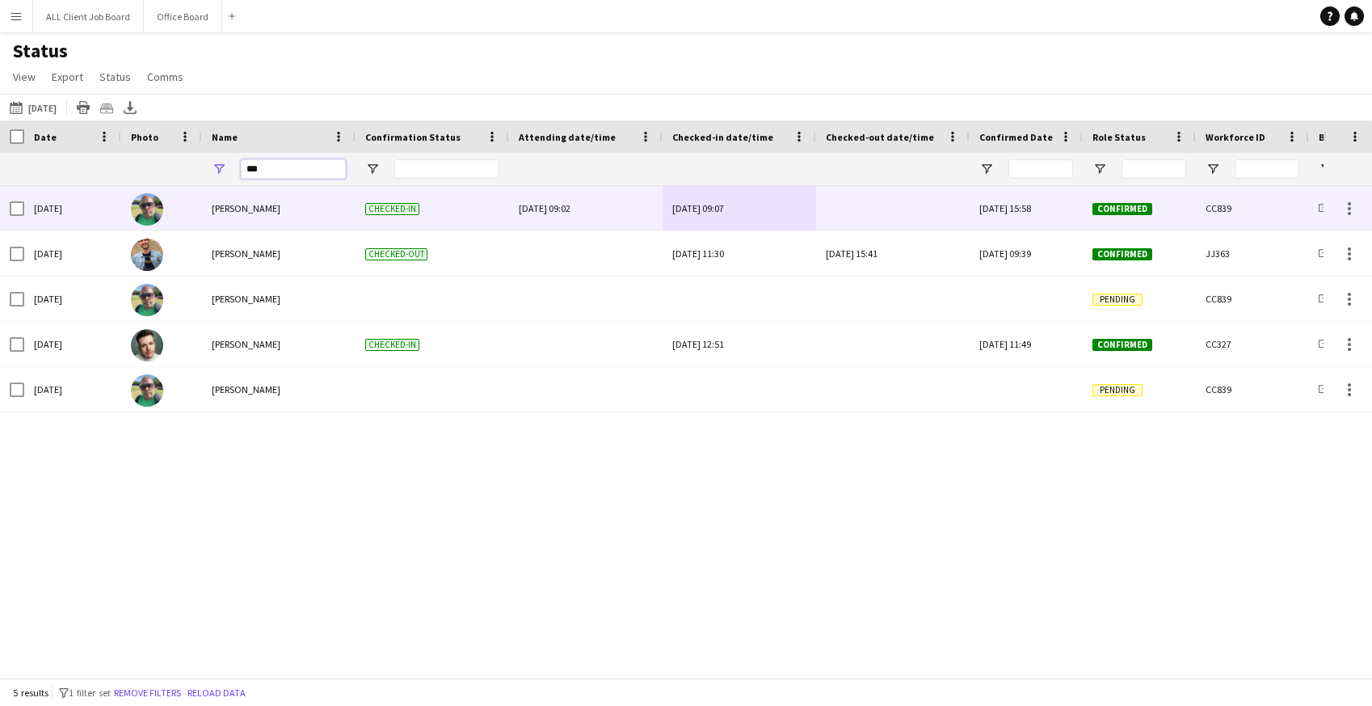
type input "***"
click at [900, 207] on div at bounding box center [893, 208] width 134 height 44
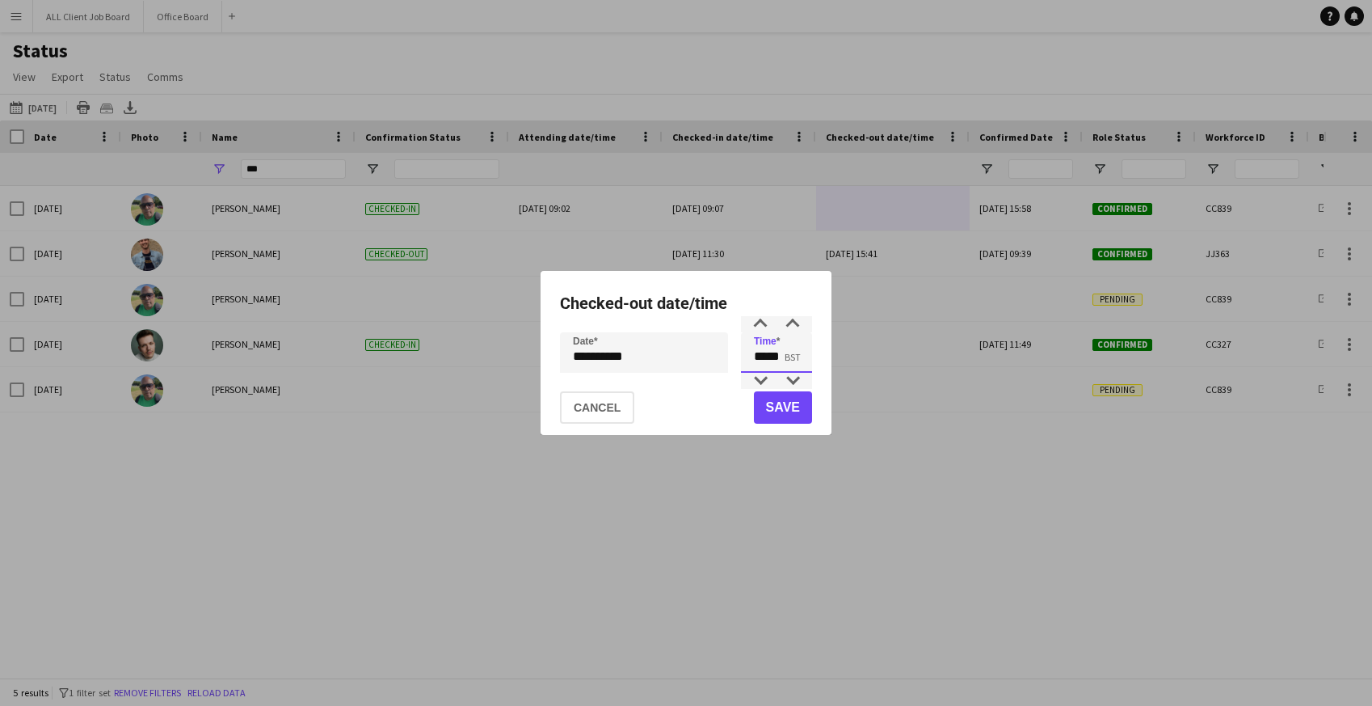
drag, startPoint x: 752, startPoint y: 353, endPoint x: 805, endPoint y: 356, distance: 52.6
click at [805, 356] on input "*****" at bounding box center [776, 352] width 71 height 40
type input "*****"
click at [790, 411] on button "Save" at bounding box center [783, 407] width 58 height 32
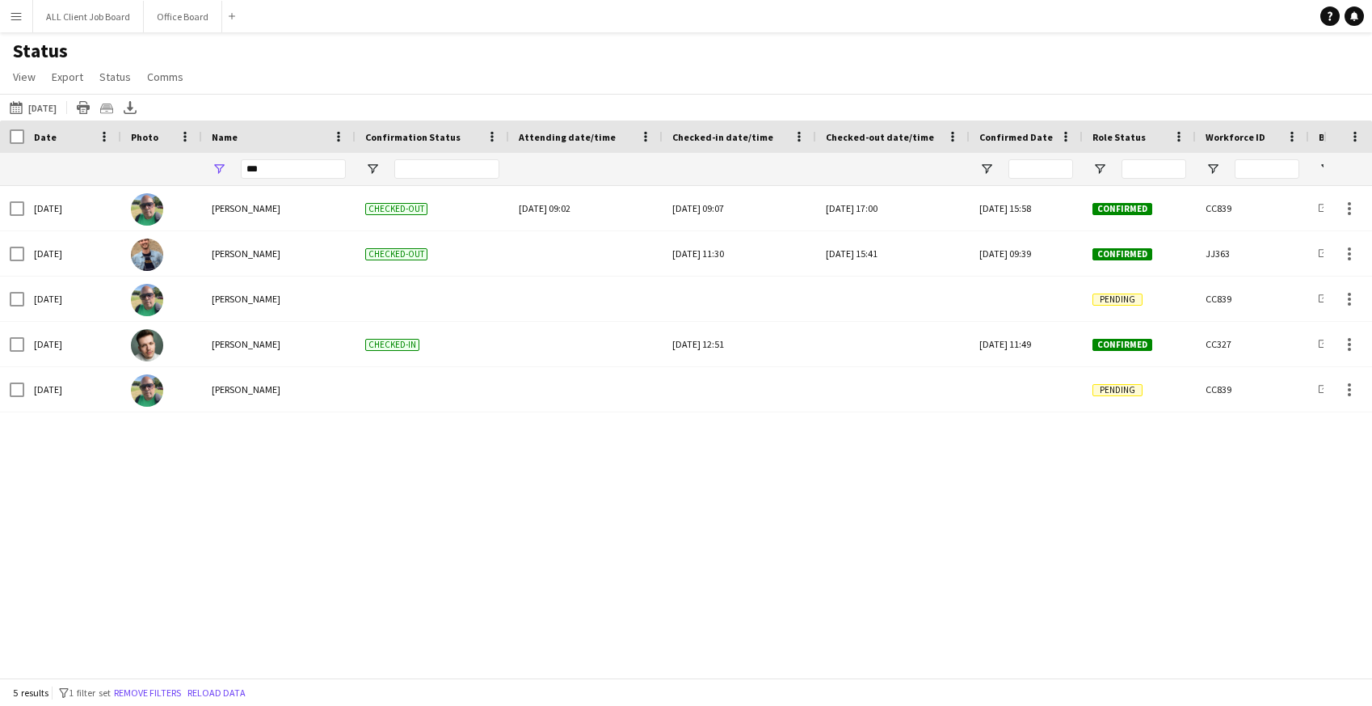
click at [15, 19] on app-icon "Menu" at bounding box center [16, 16] width 13 height 13
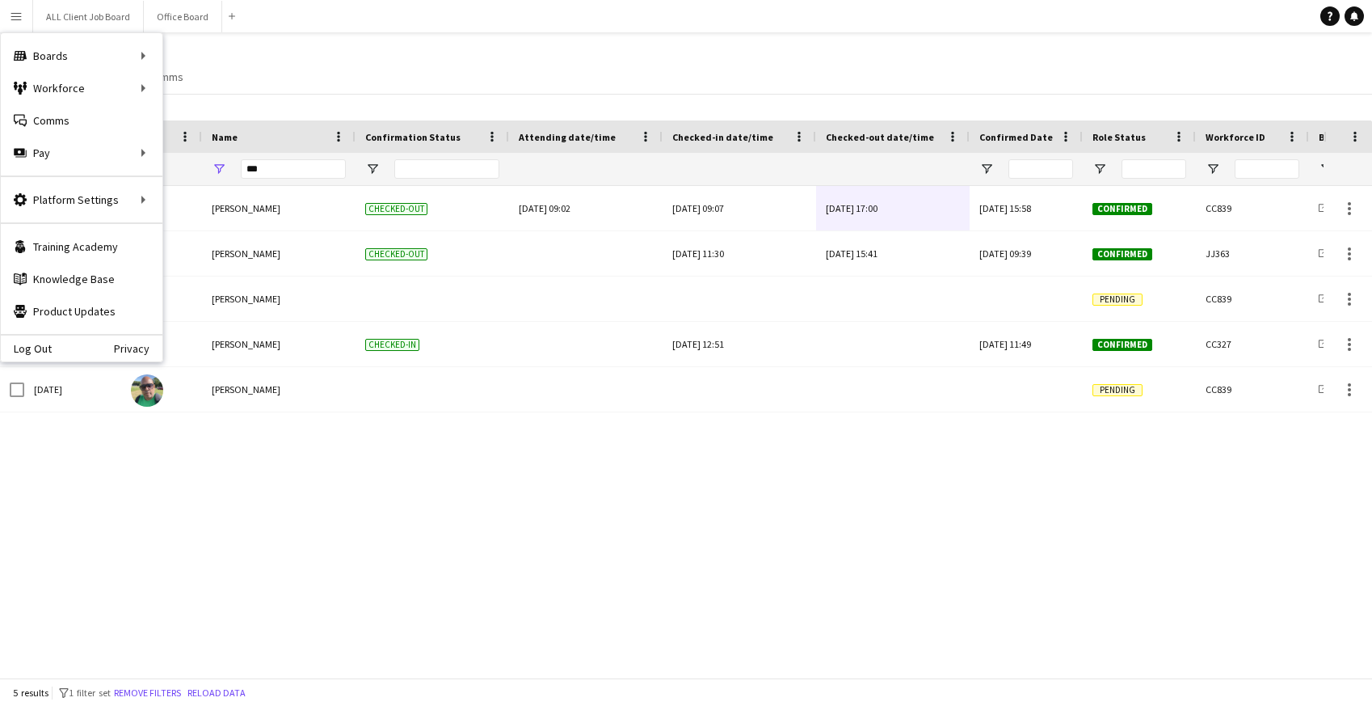
click at [12, 15] on app-icon "Menu" at bounding box center [16, 16] width 13 height 13
click at [227, 89] on link "My Workforce" at bounding box center [244, 88] width 162 height 32
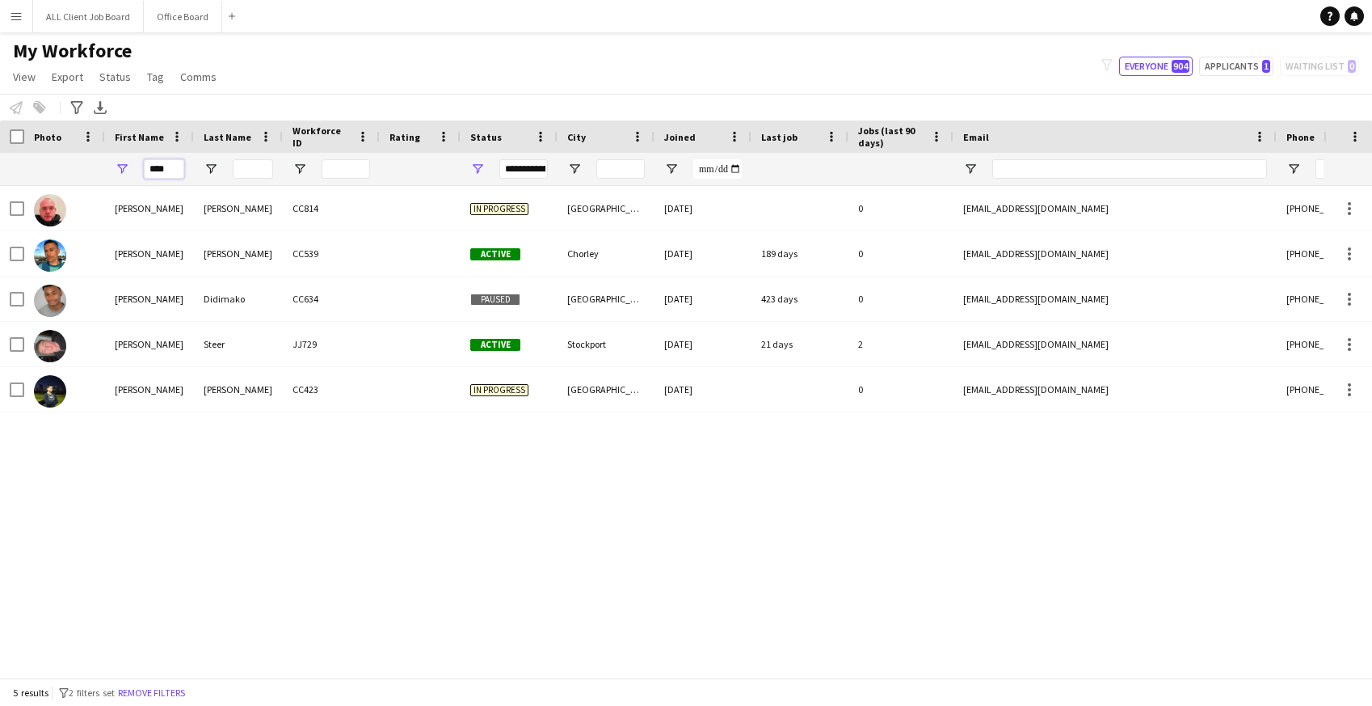
drag, startPoint x: 179, startPoint y: 168, endPoint x: 140, endPoint y: 166, distance: 39.7
click at [140, 166] on div "****" at bounding box center [149, 169] width 89 height 32
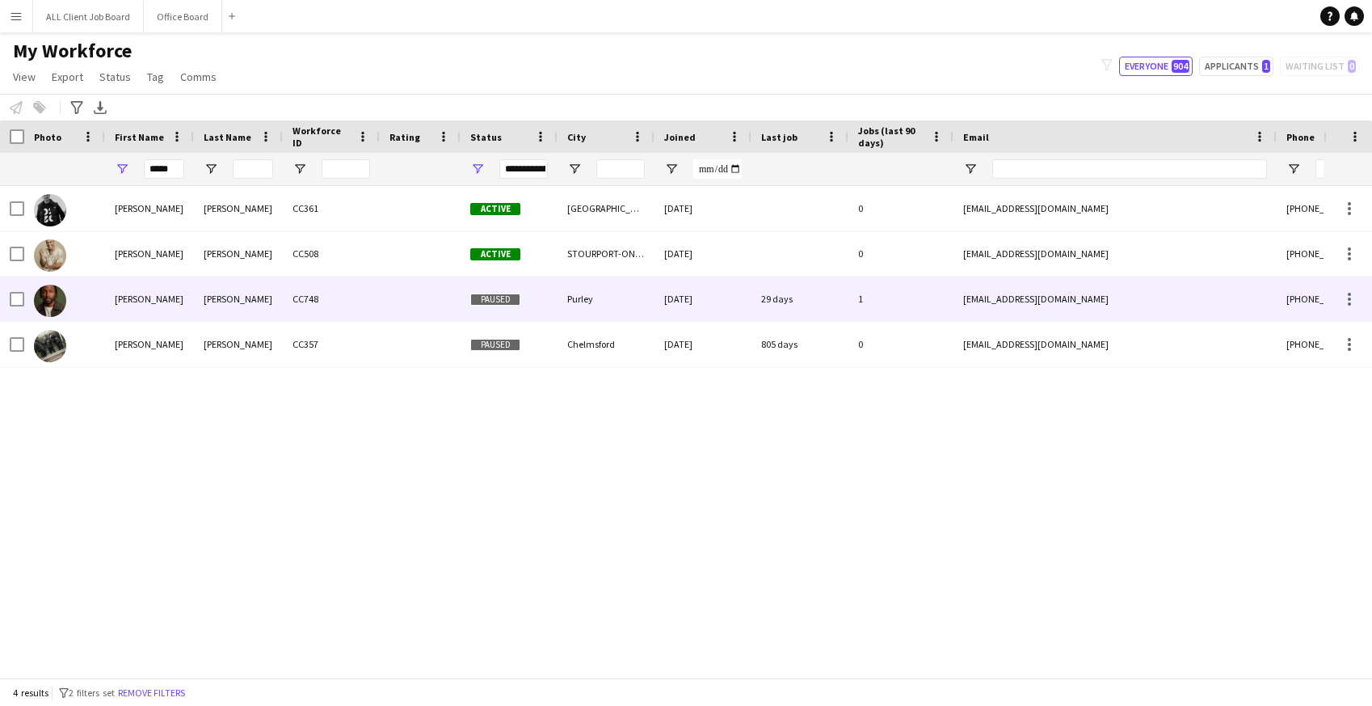
click at [156, 304] on div "[PERSON_NAME]" at bounding box center [149, 298] width 89 height 44
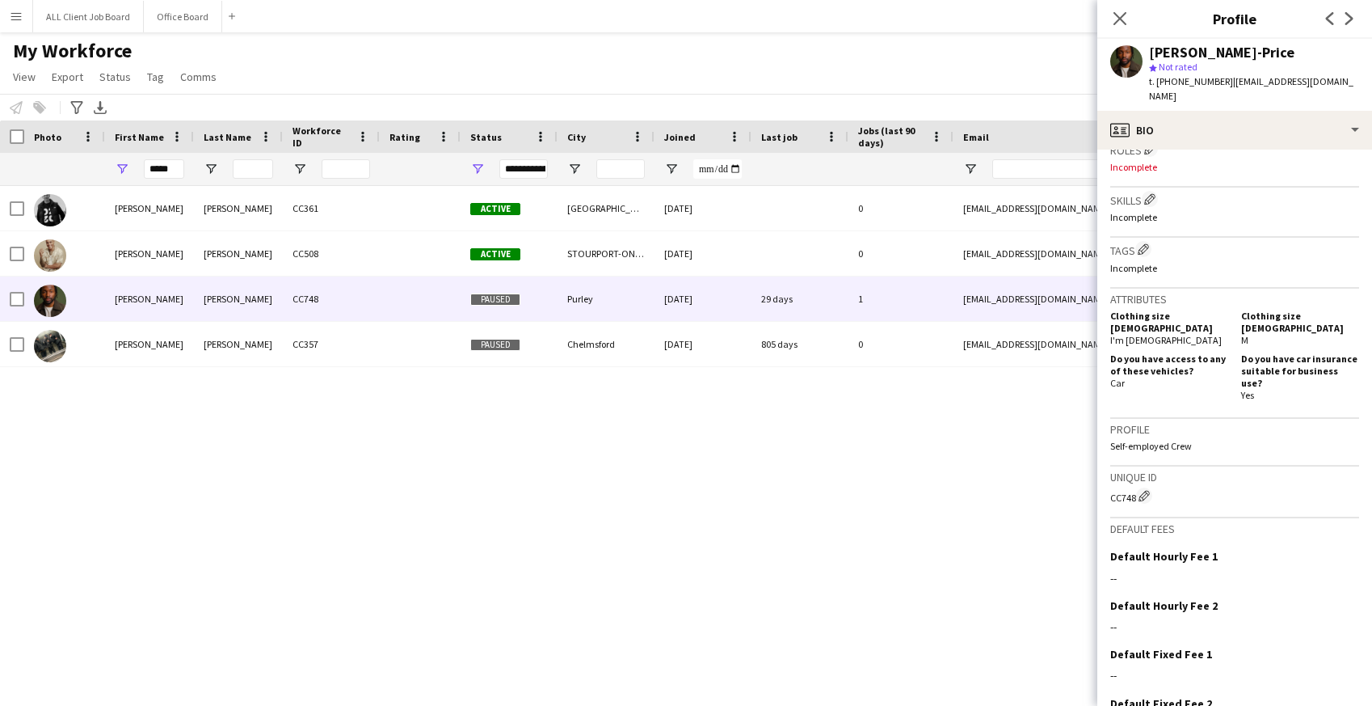
scroll to position [601, 0]
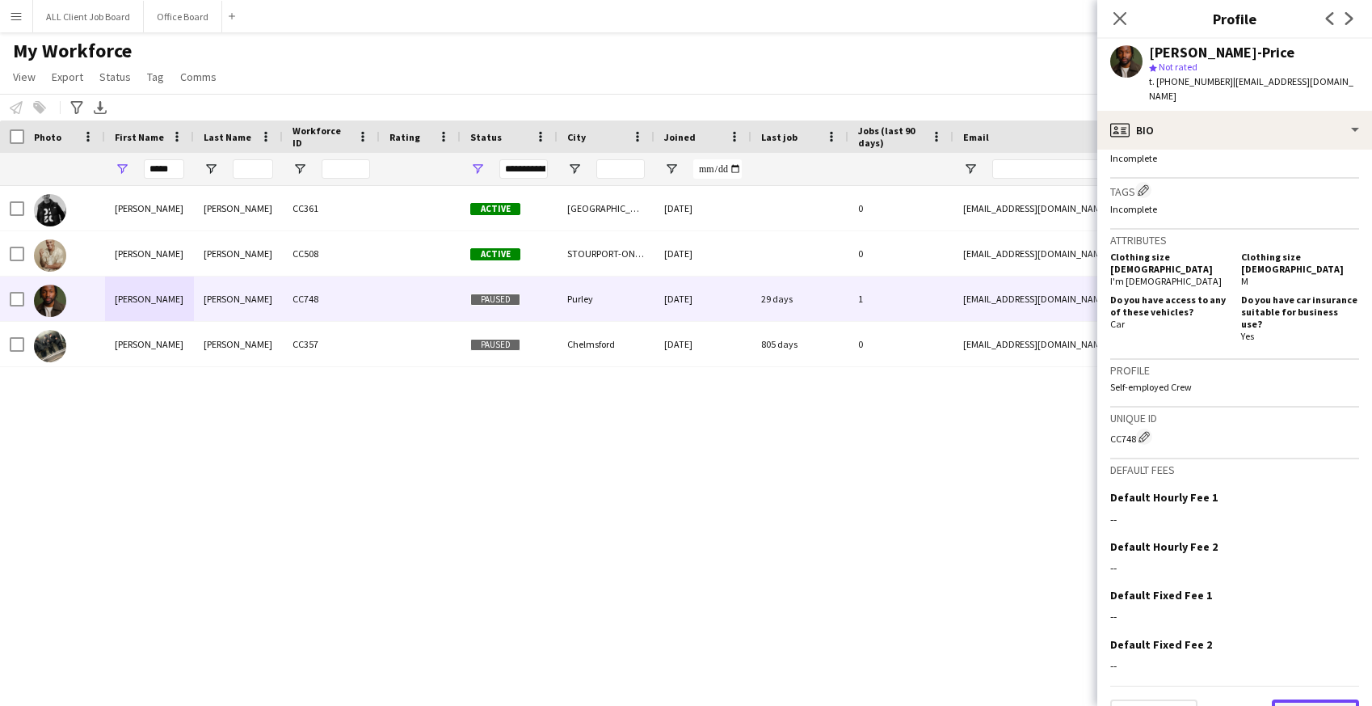
click at [1322, 699] on button "Next" at bounding box center [1315, 715] width 87 height 32
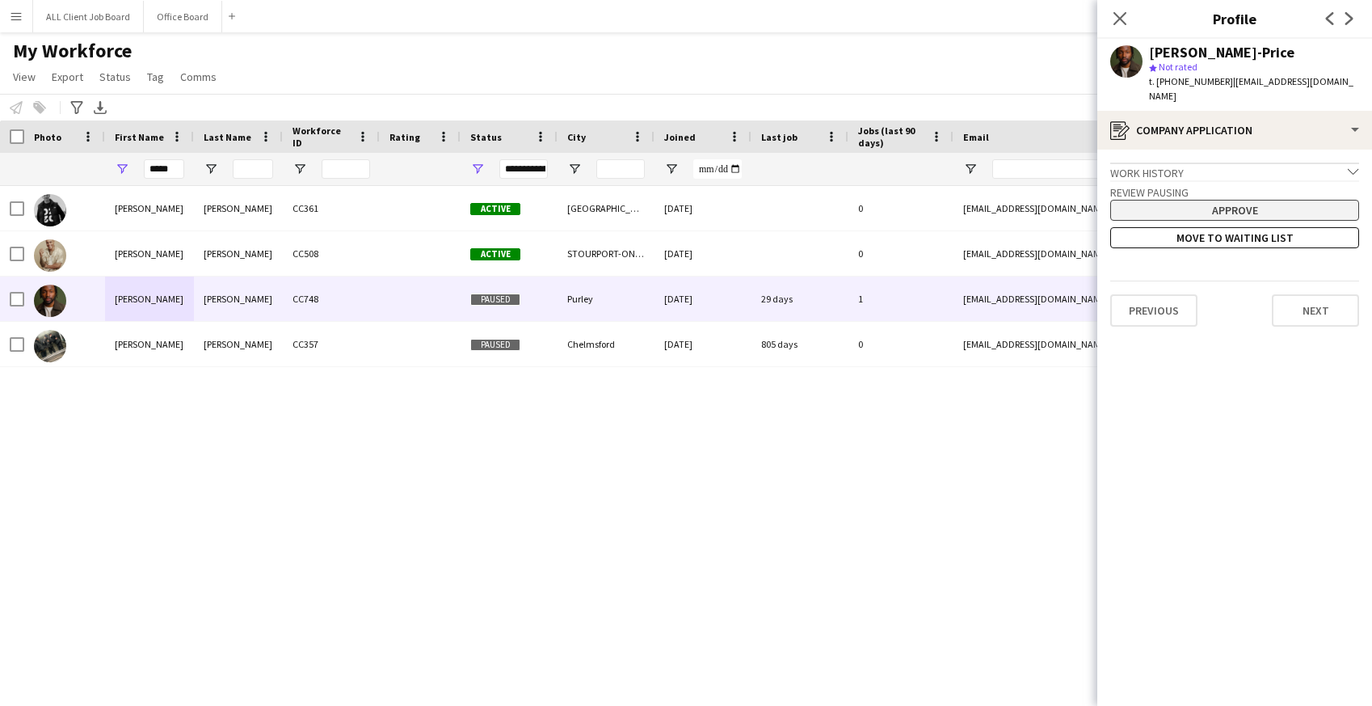
click at [1232, 200] on button "Approve" at bounding box center [1235, 210] width 249 height 21
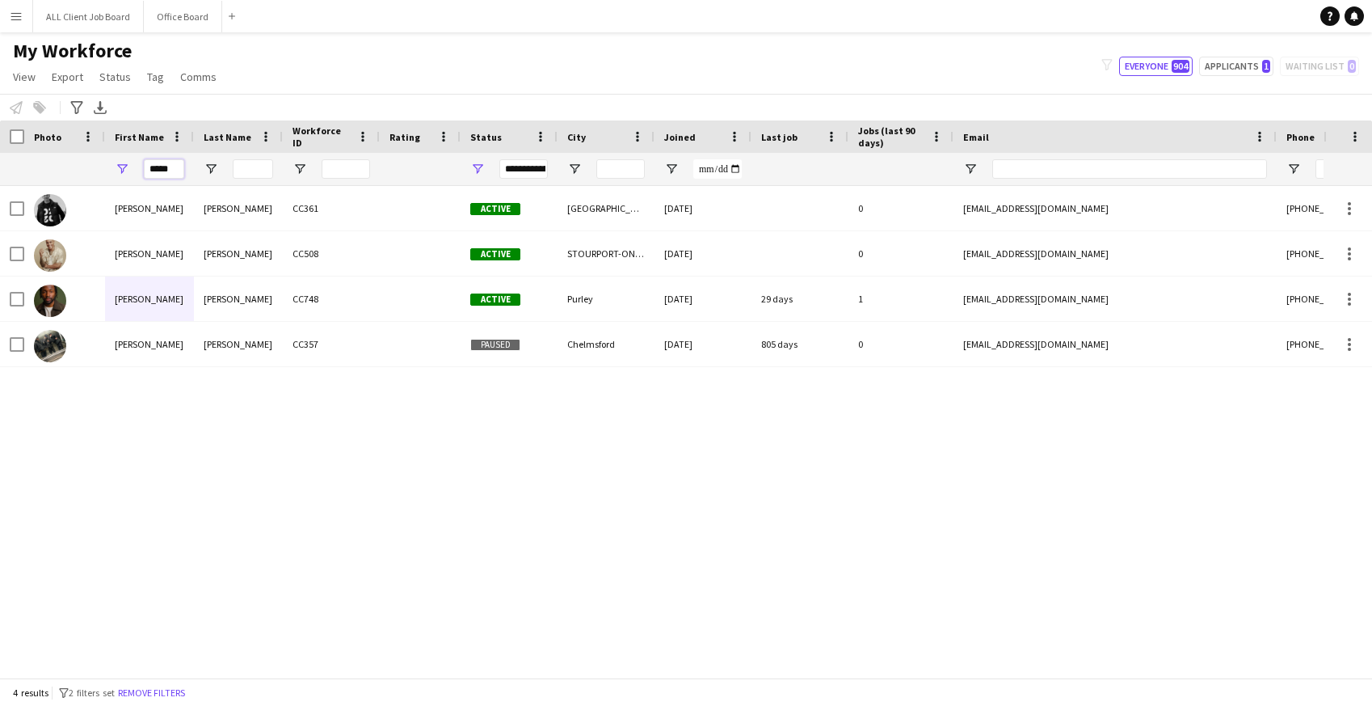
drag, startPoint x: 169, startPoint y: 168, endPoint x: 136, endPoint y: 166, distance: 33.2
click at [136, 166] on div "*****" at bounding box center [149, 169] width 89 height 32
type input "******"
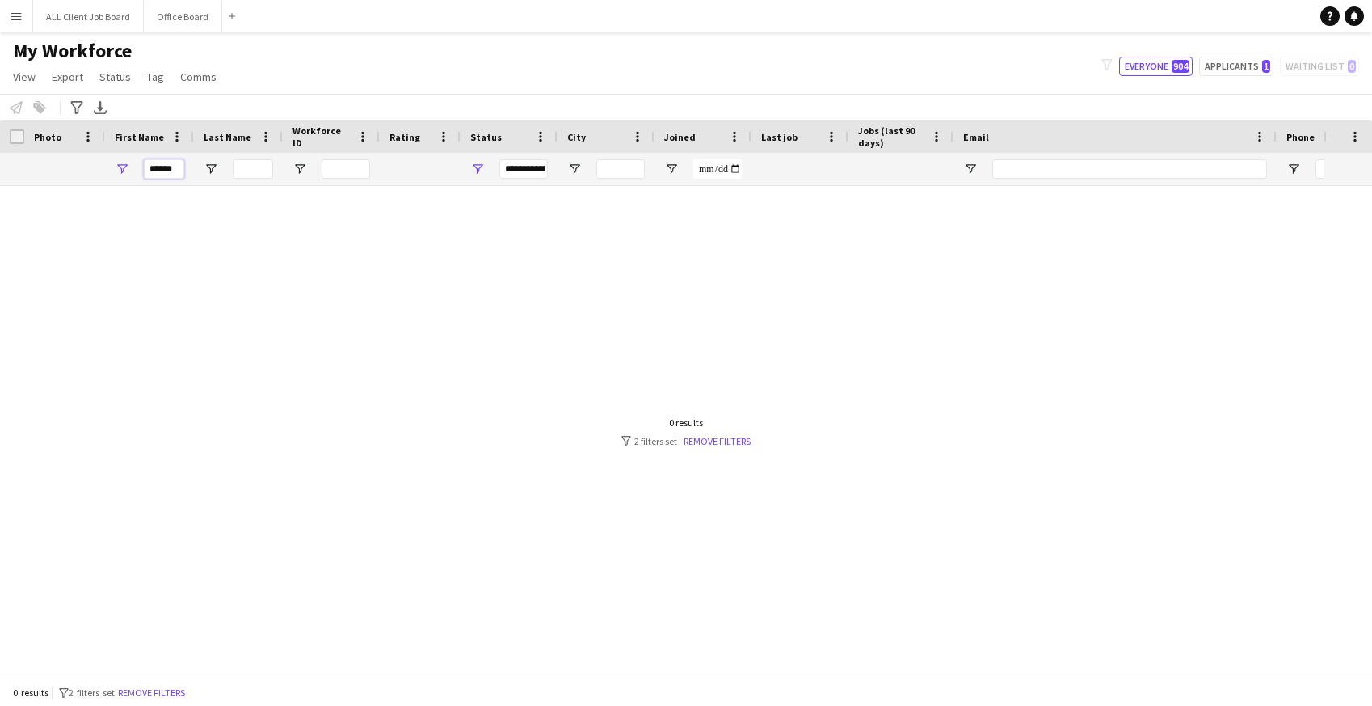
drag, startPoint x: 179, startPoint y: 168, endPoint x: 135, endPoint y: 168, distance: 44.5
click at [135, 168] on div "******" at bounding box center [149, 169] width 89 height 32
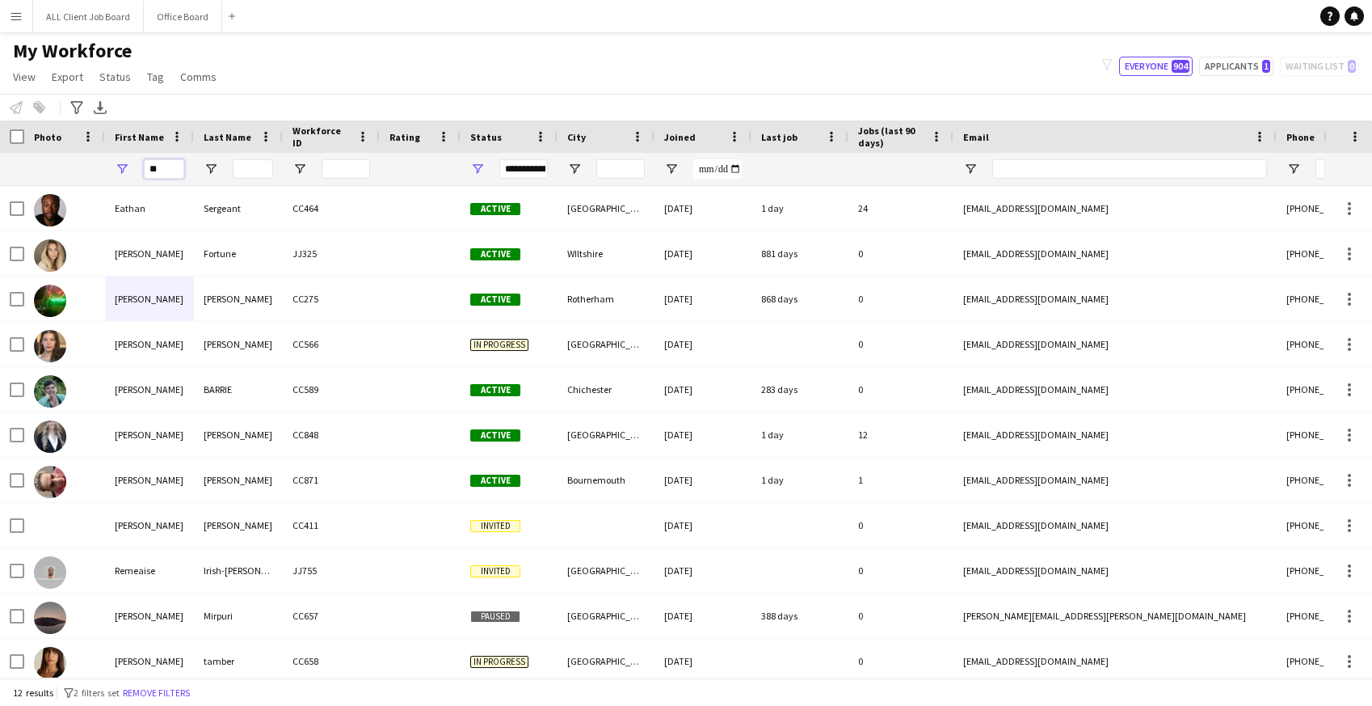
type input "**"
click at [12, 19] on app-icon "Menu" at bounding box center [16, 16] width 13 height 13
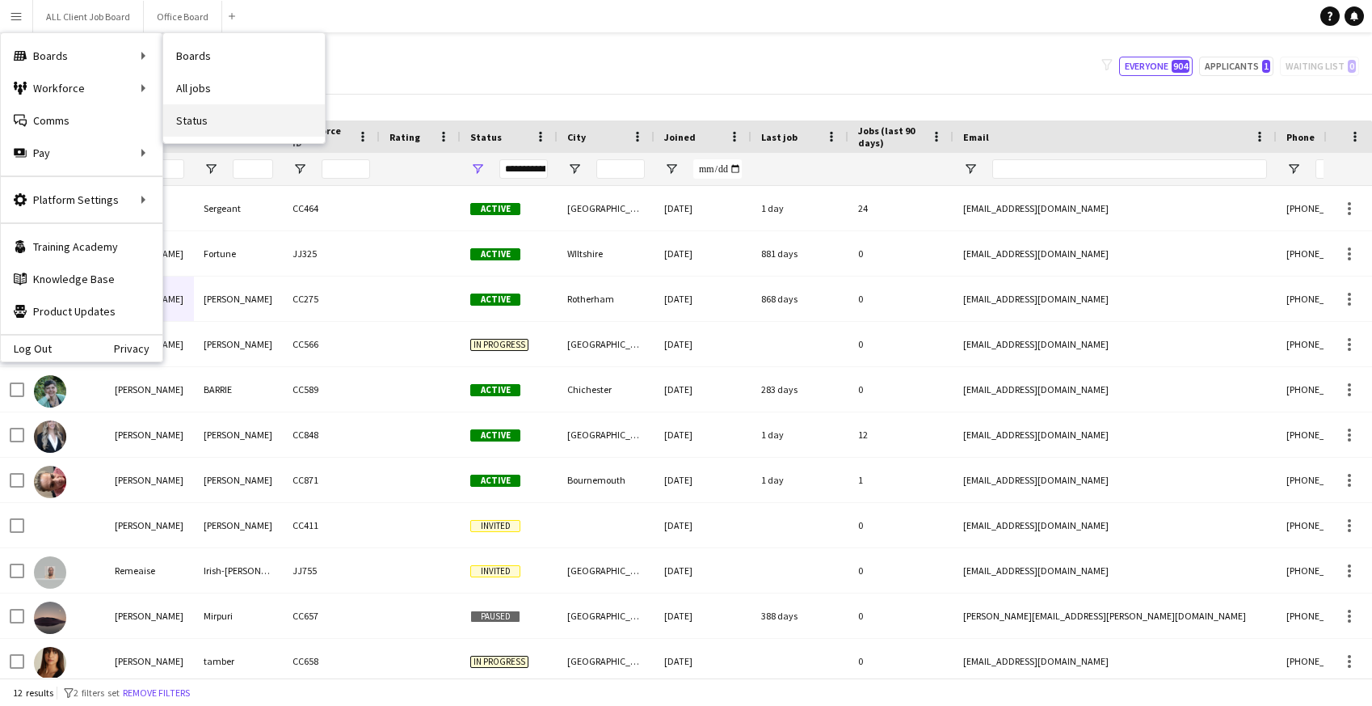
click at [209, 126] on link "Status" at bounding box center [244, 120] width 162 height 32
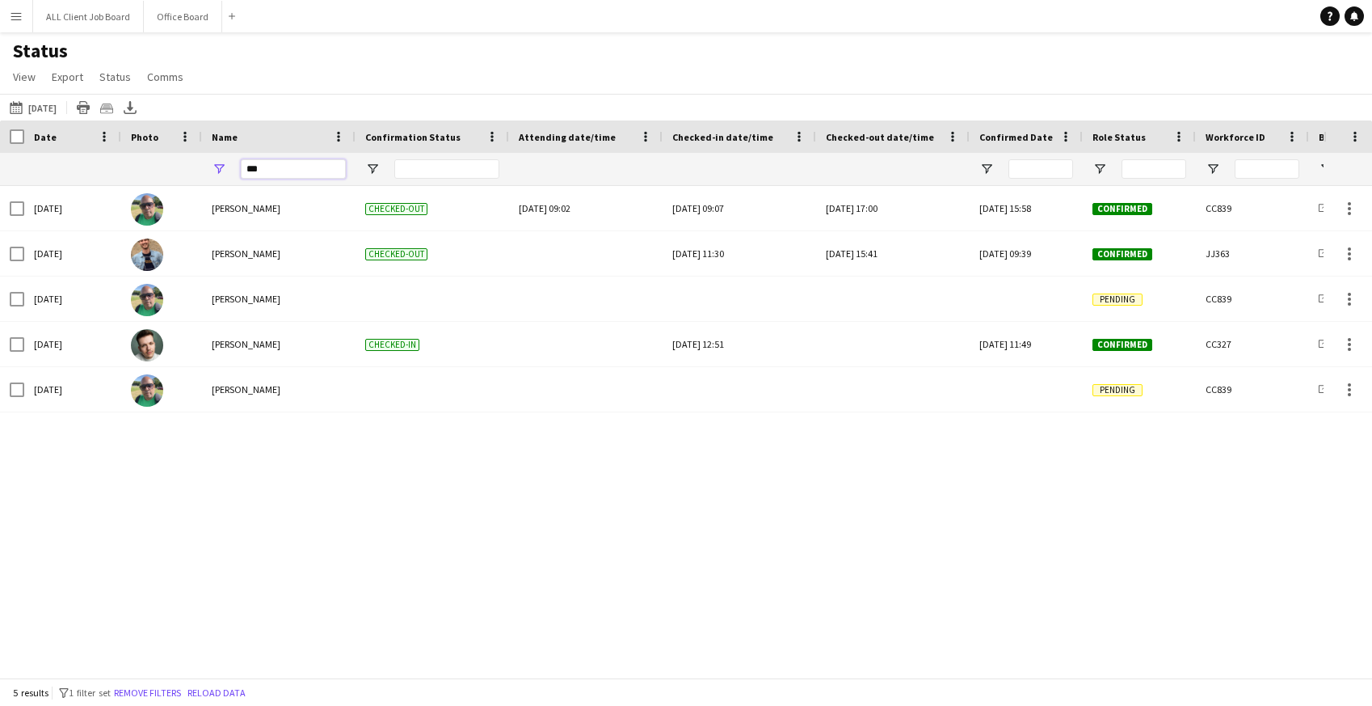
drag, startPoint x: 280, startPoint y: 171, endPoint x: 234, endPoint y: 171, distance: 46.1
click at [234, 171] on div "***" at bounding box center [279, 169] width 154 height 32
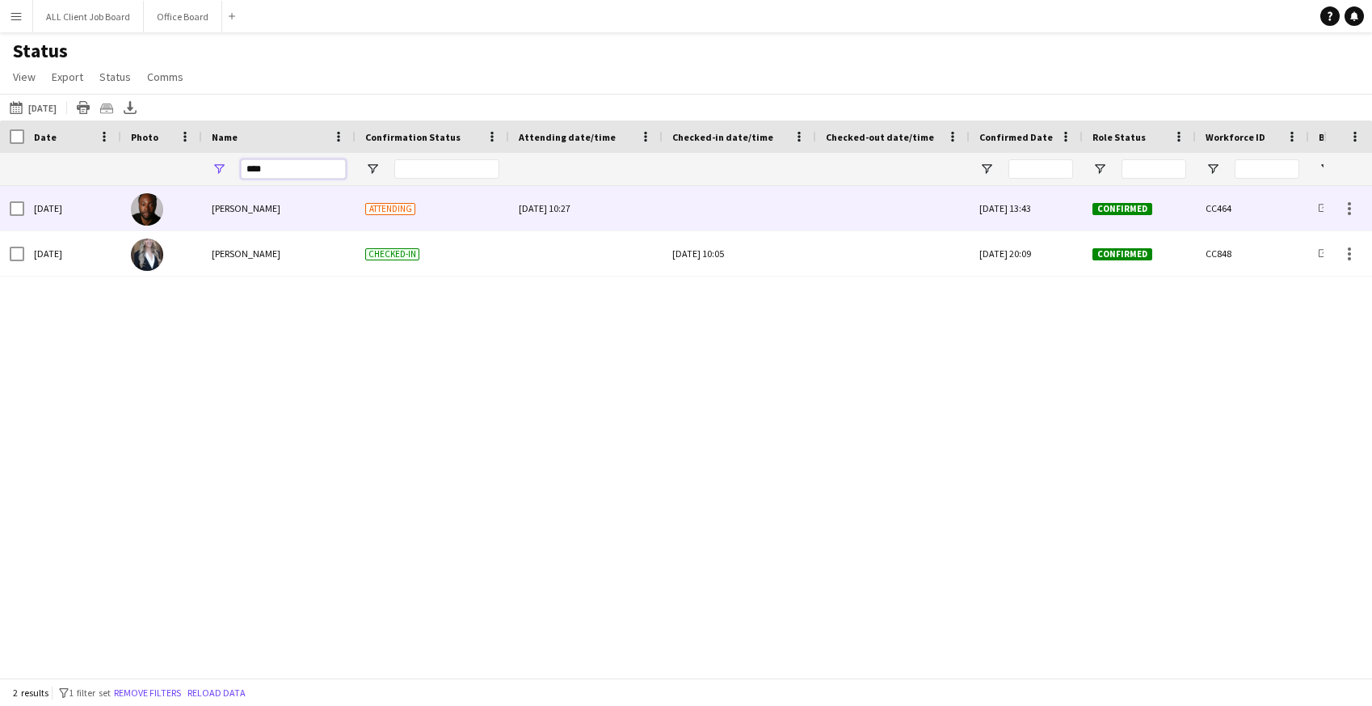
type input "****"
click at [720, 212] on div at bounding box center [739, 208] width 134 height 44
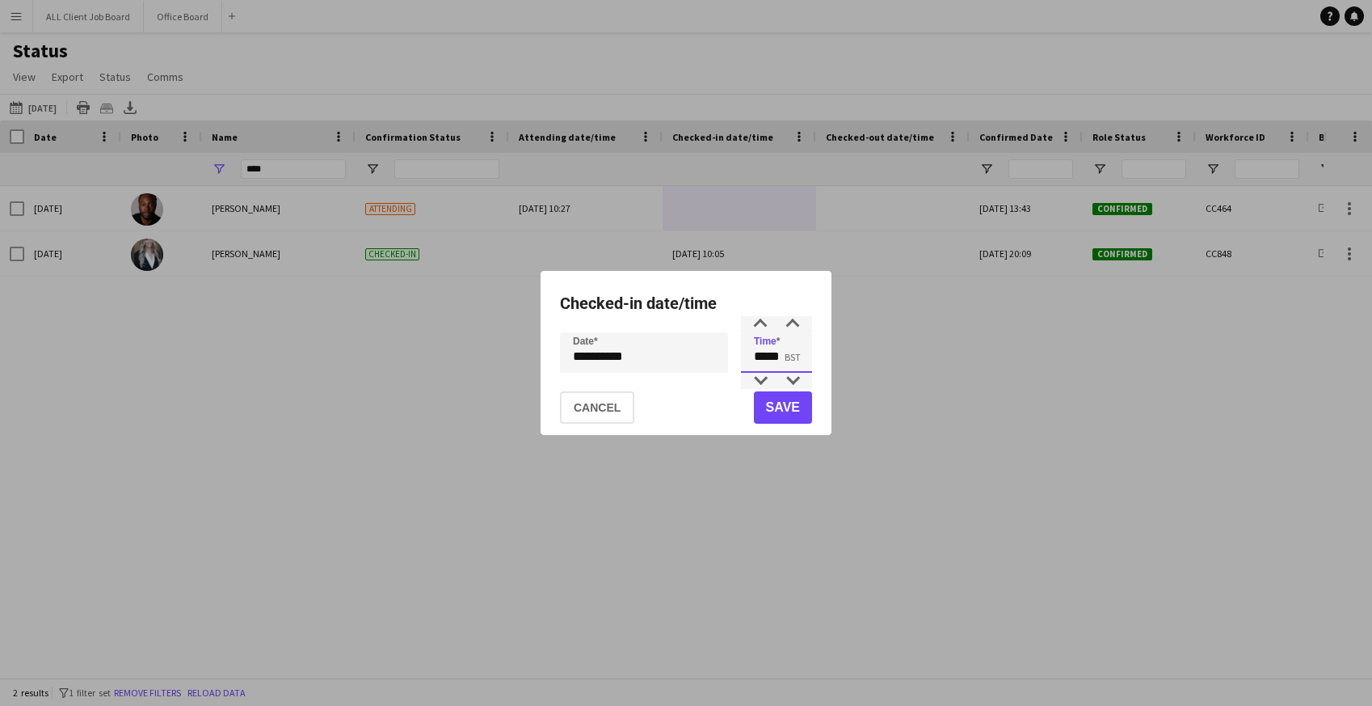
drag, startPoint x: 755, startPoint y: 360, endPoint x: 807, endPoint y: 360, distance: 51.7
click at [807, 360] on input "*****" at bounding box center [776, 352] width 71 height 40
type input "*****"
click at [807, 398] on button "Save" at bounding box center [783, 407] width 58 height 32
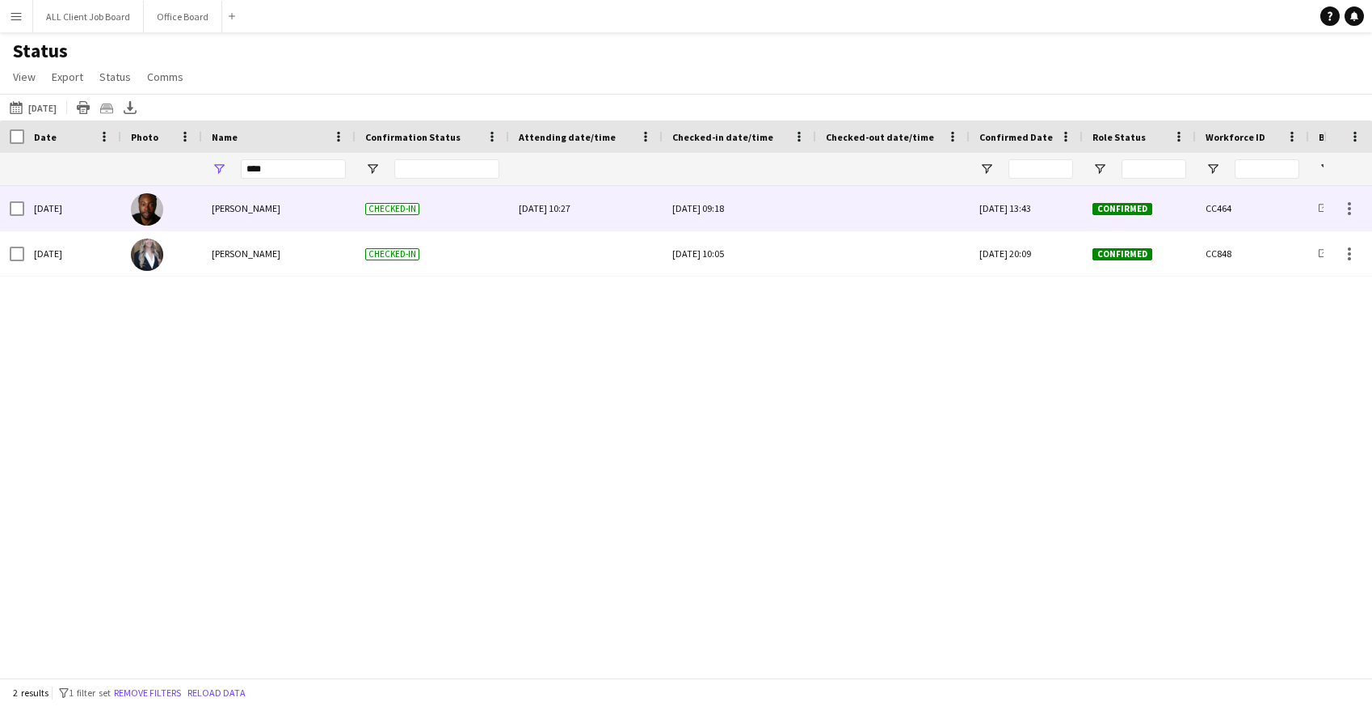
click at [875, 213] on div at bounding box center [893, 208] width 134 height 44
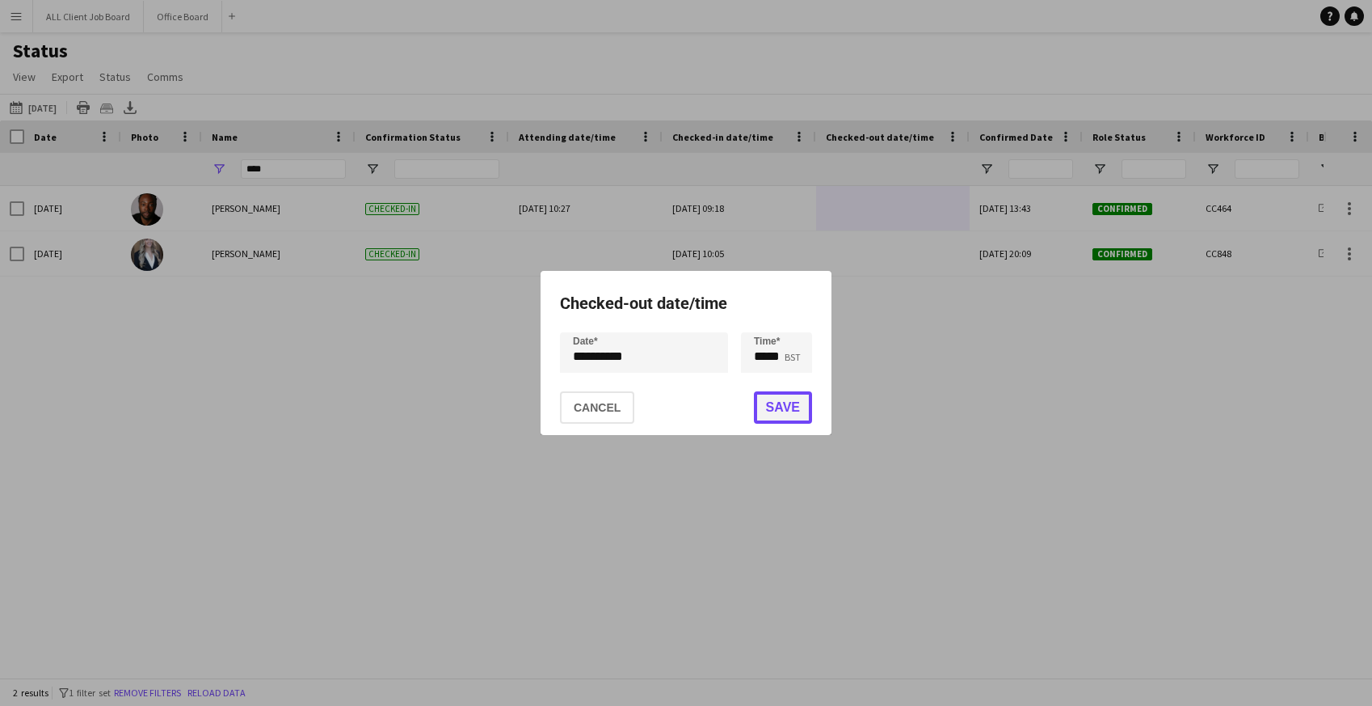
click at [774, 412] on button "Save" at bounding box center [783, 407] width 58 height 32
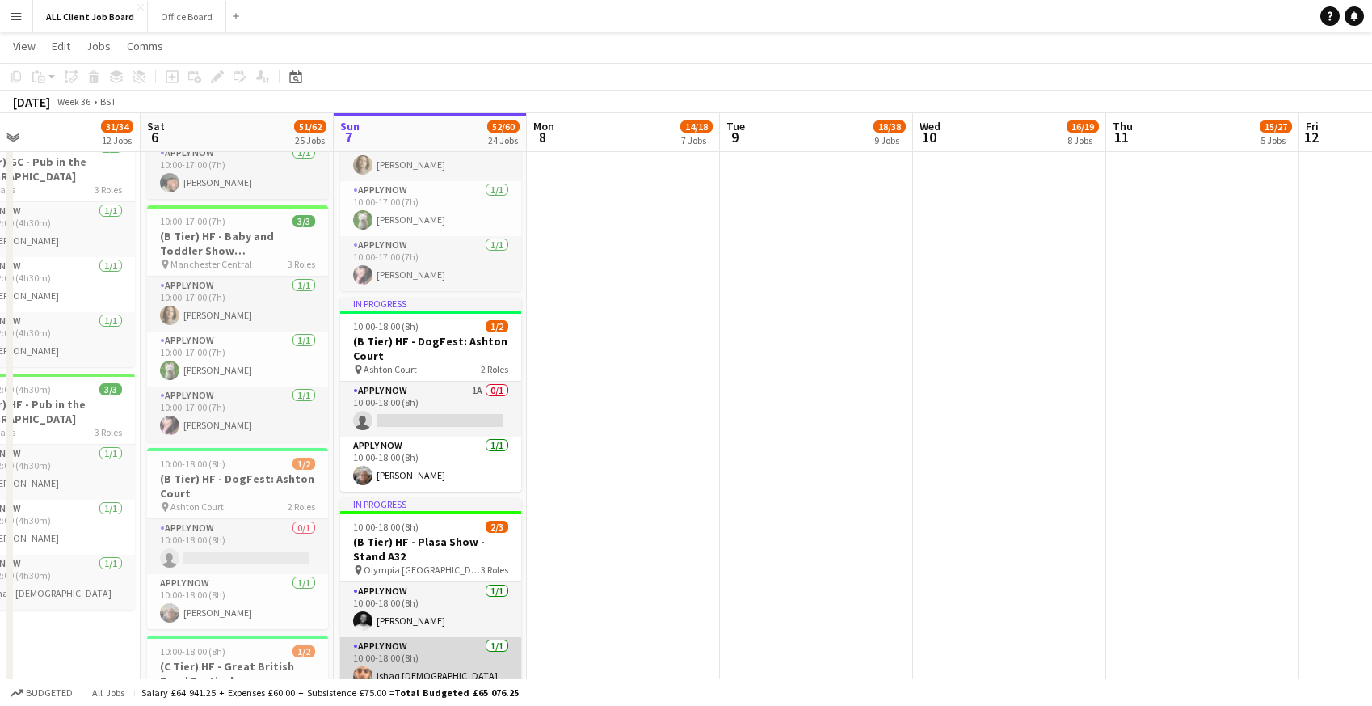
scroll to position [10, 0]
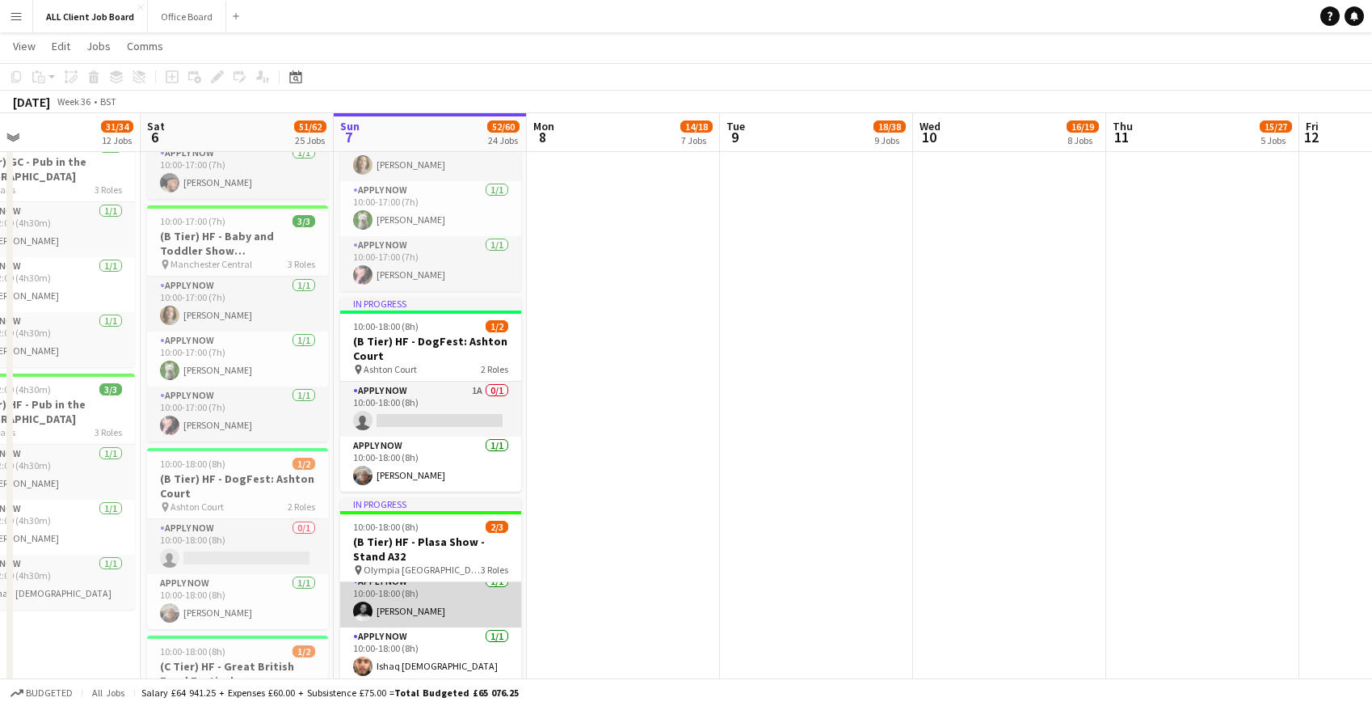
click at [427, 605] on app-card-role "APPLY NOW [DATE] 10:00-18:00 (8h) [PERSON_NAME]" at bounding box center [430, 599] width 181 height 55
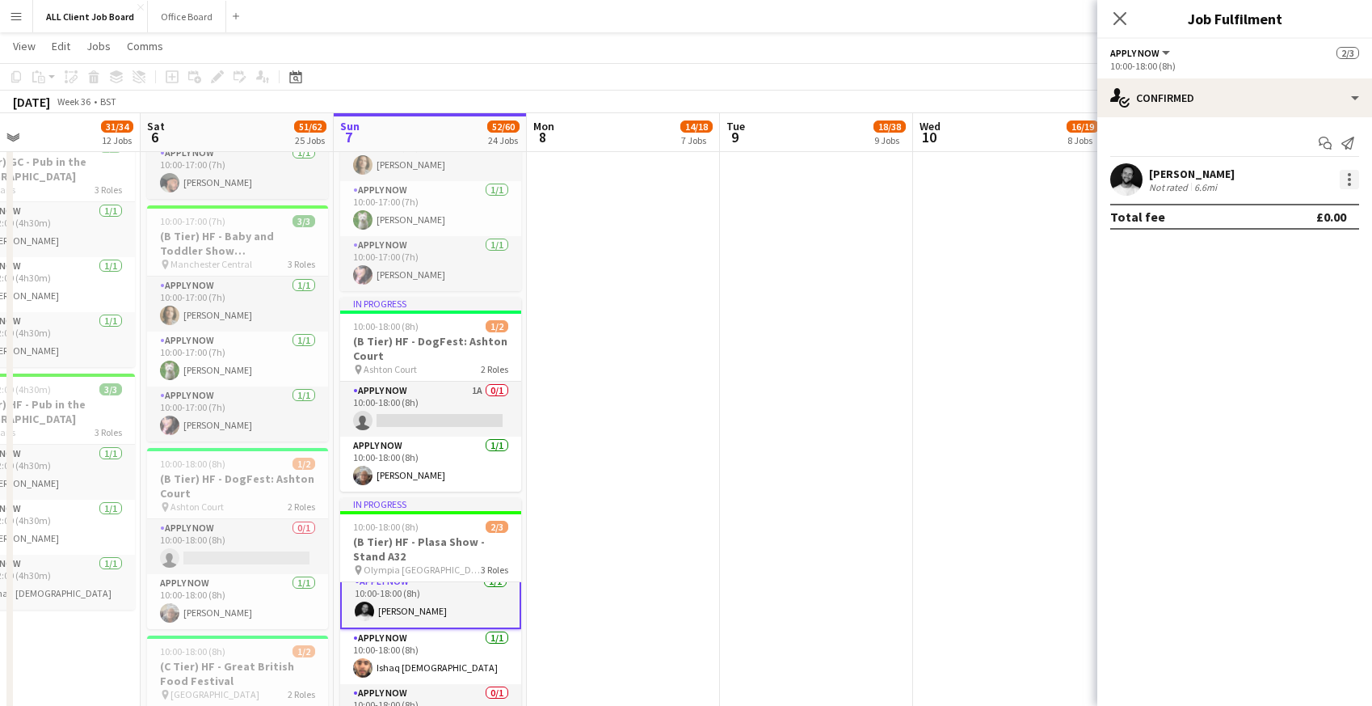
click at [1352, 175] on div at bounding box center [1349, 179] width 19 height 19
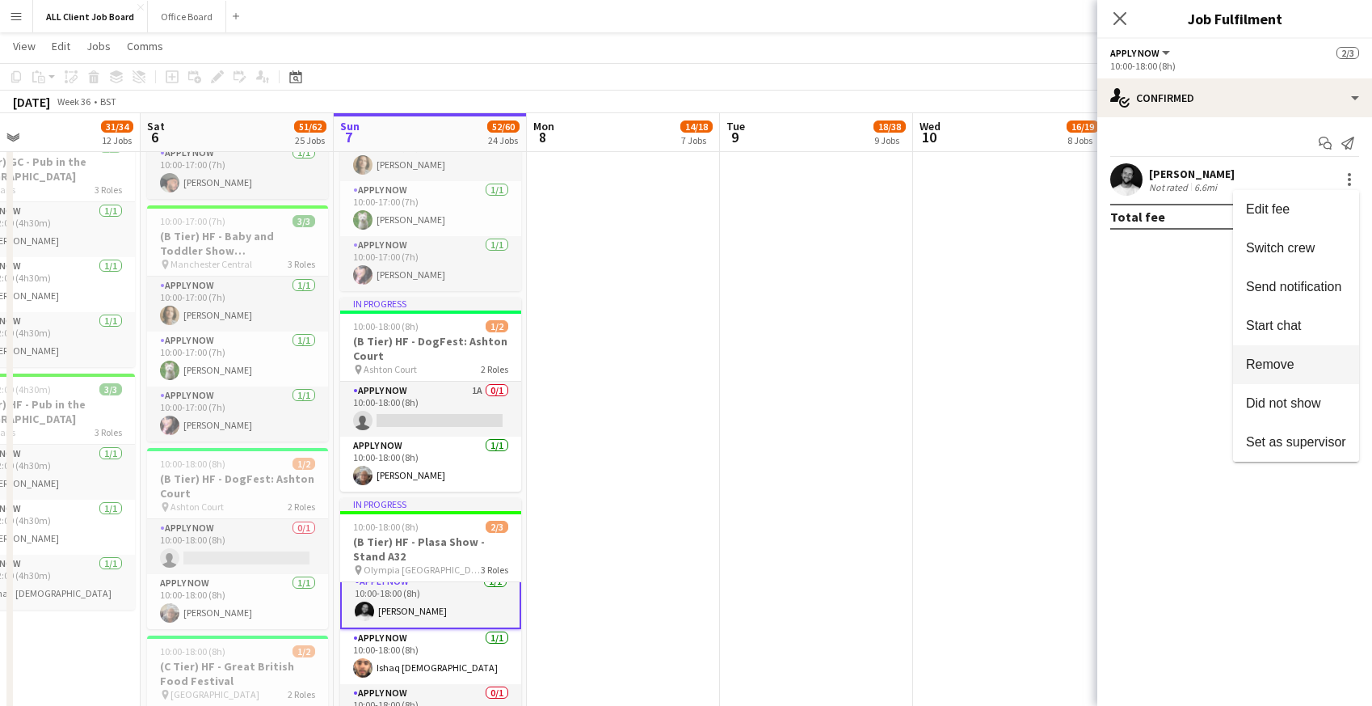
click at [1266, 369] on span "Remove" at bounding box center [1270, 364] width 48 height 14
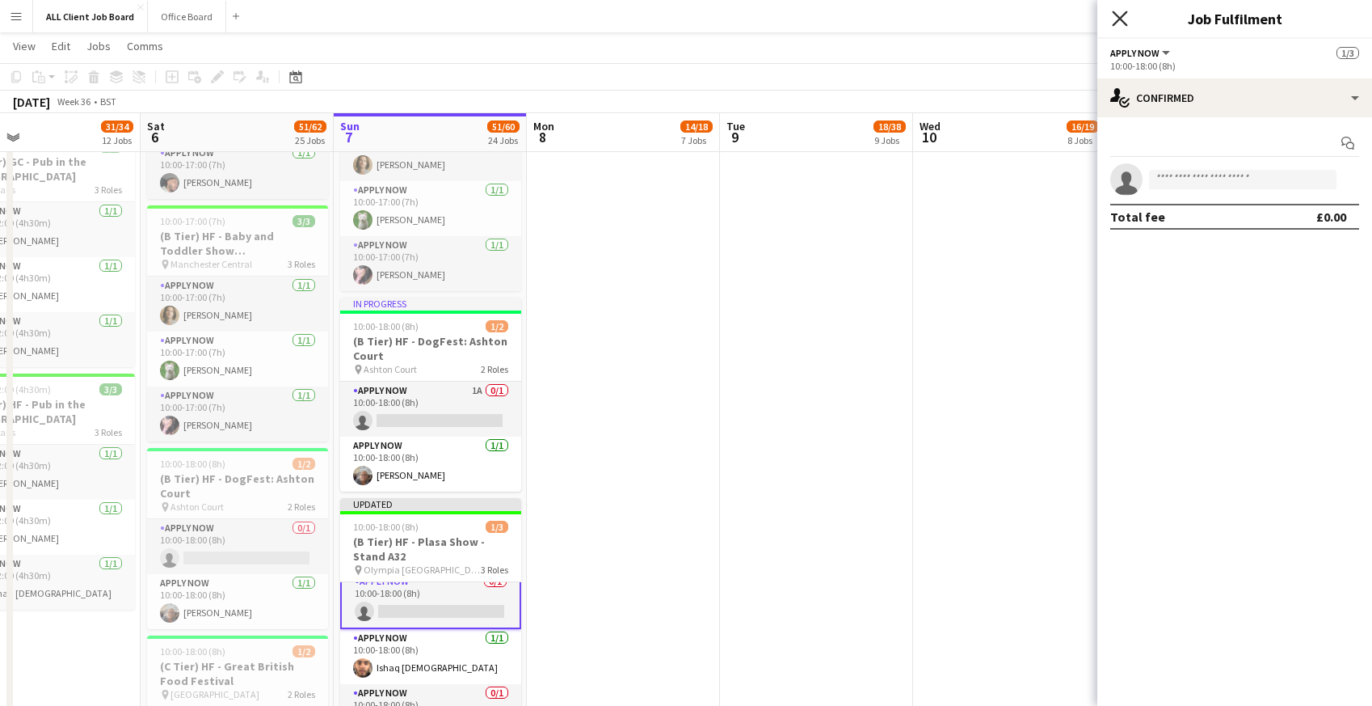
click at [1116, 15] on icon at bounding box center [1119, 18] width 15 height 15
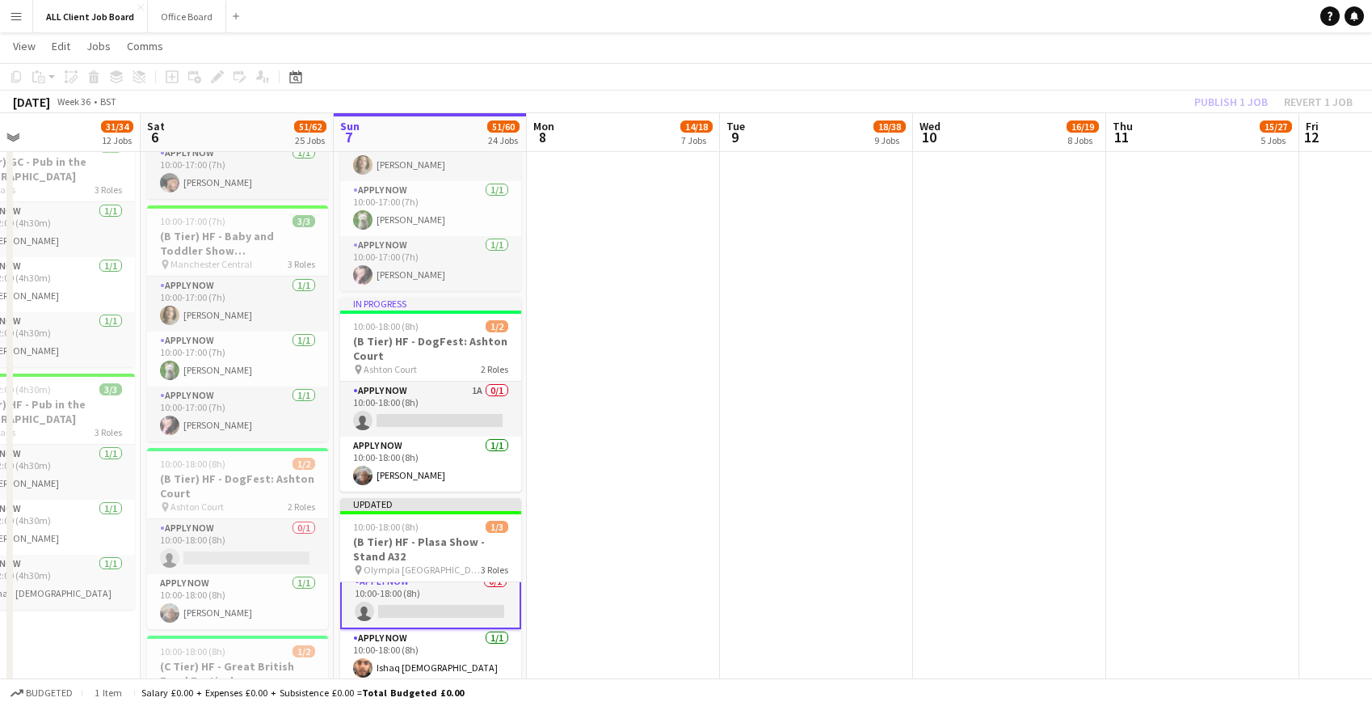
click at [1036, 19] on app-navbar "Menu Boards Boards Boards All jobs Status Workforce Workforce My Workforce Recr…" at bounding box center [686, 16] width 1372 height 32
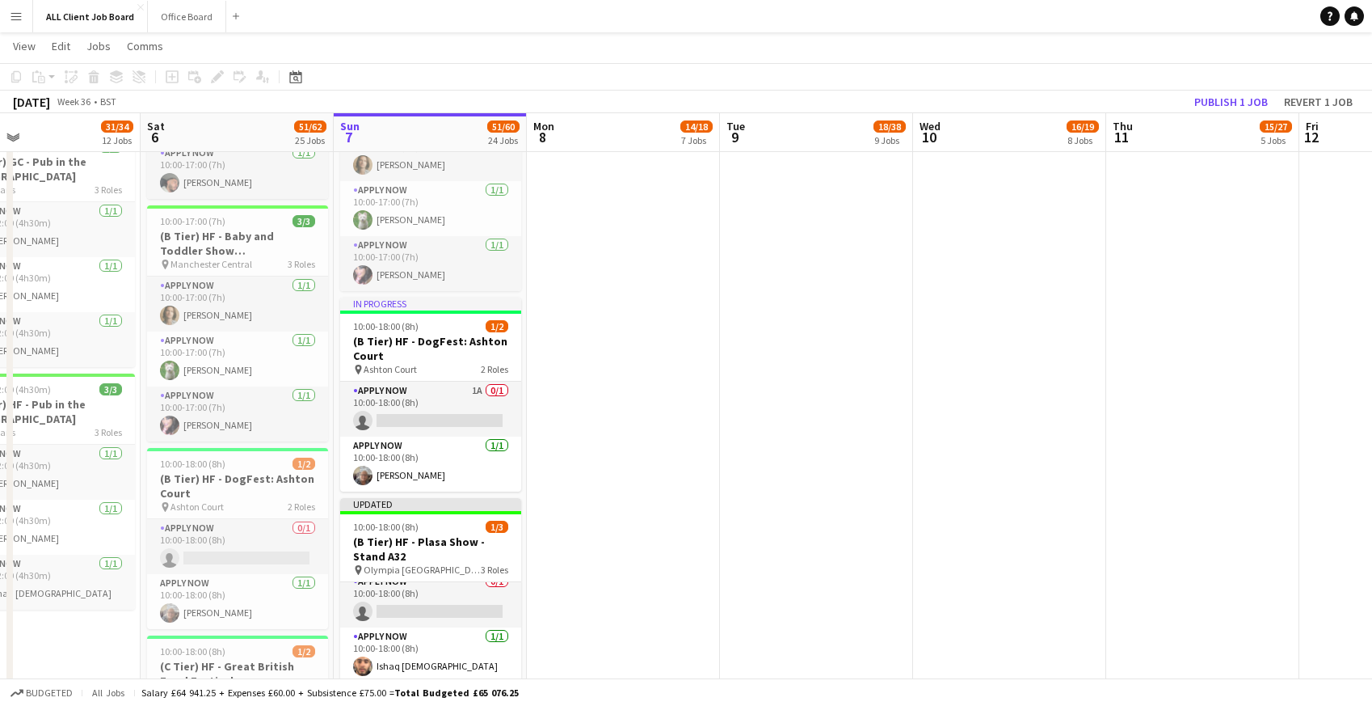
scroll to position [10, 0]
click at [1249, 101] on button "Publish 1 job" at bounding box center [1231, 101] width 86 height 21
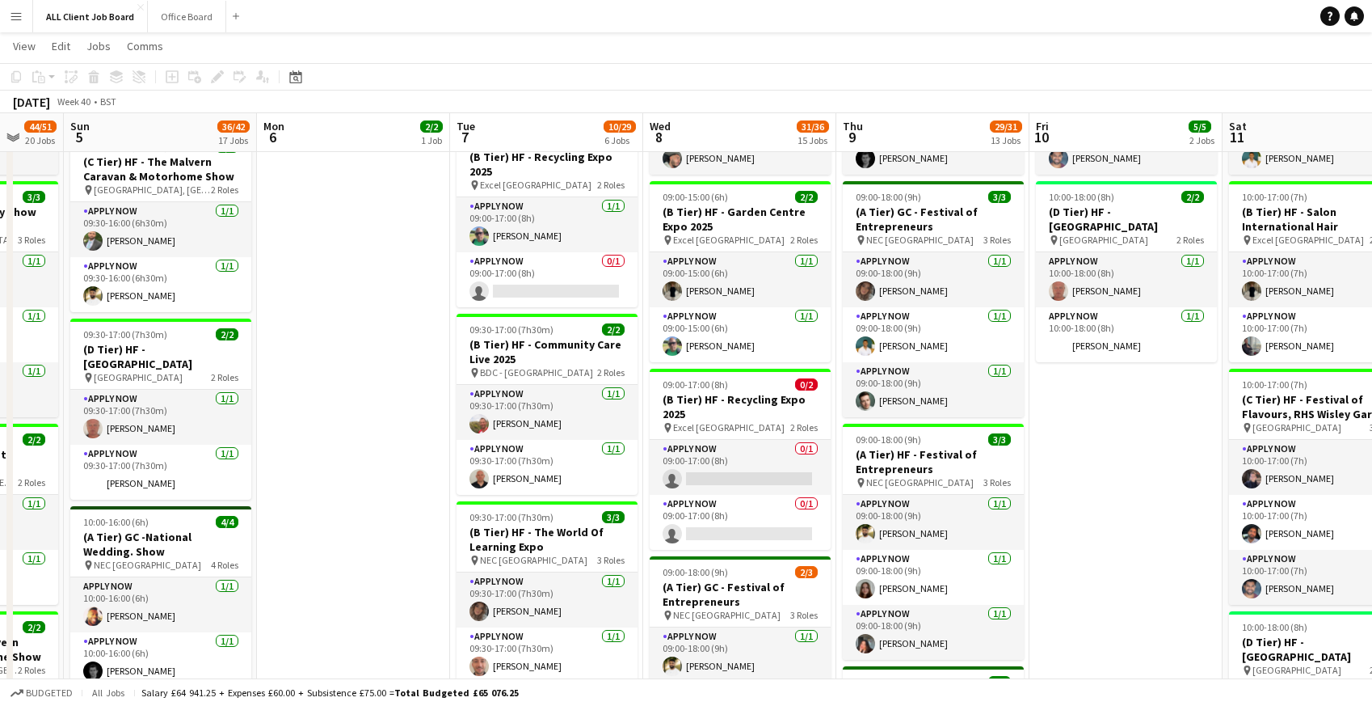
scroll to position [883, 0]
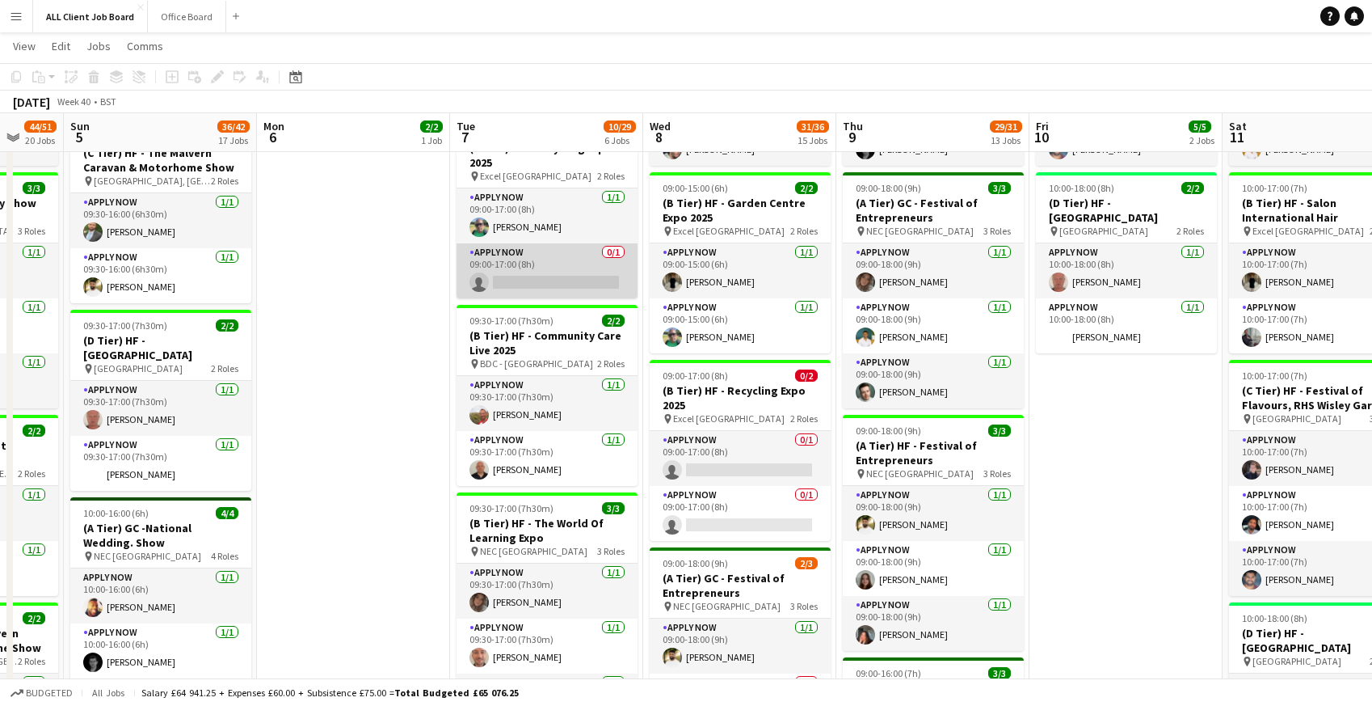
click at [547, 266] on app-card-role "APPLY NOW 0/1 09:00-17:00 (8h) single-neutral-actions" at bounding box center [547, 270] width 181 height 55
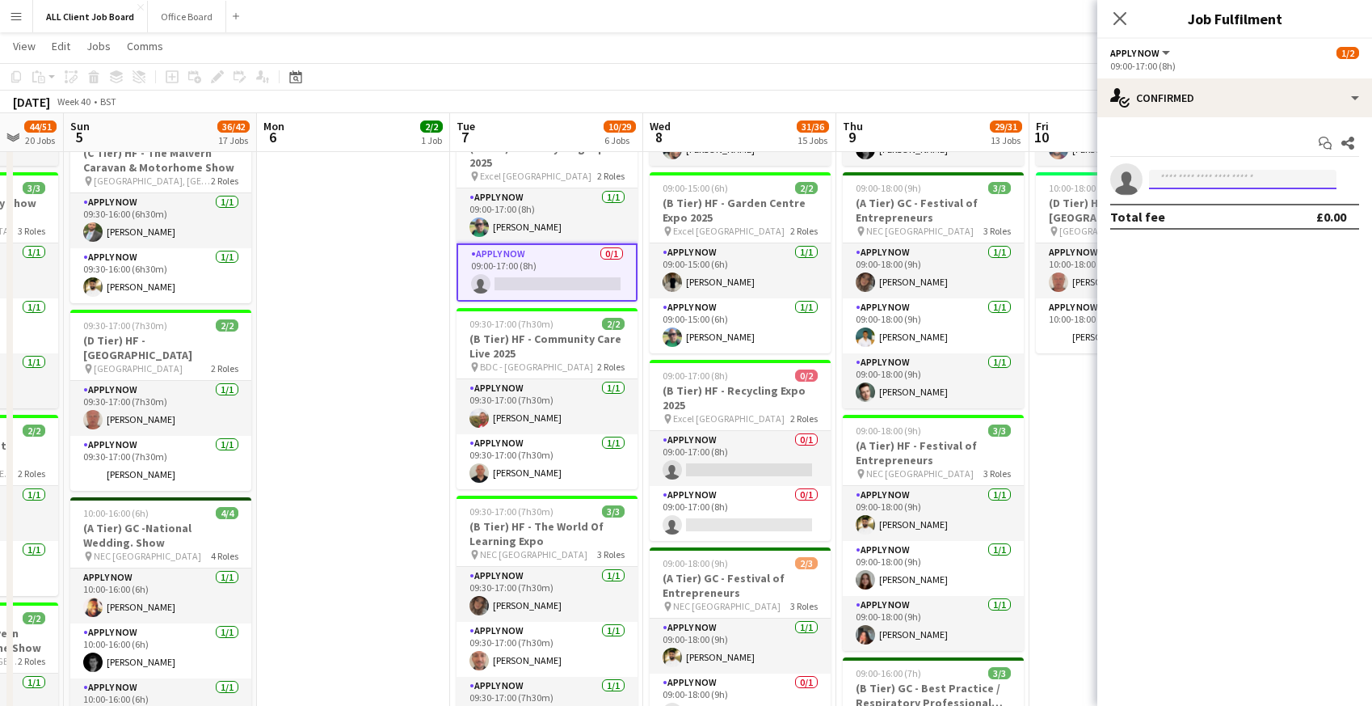
click at [1186, 184] on input at bounding box center [1243, 179] width 188 height 19
type input "*****"
click at [1191, 219] on span "[EMAIL_ADDRESS][DOMAIN_NAME]" at bounding box center [1243, 215] width 162 height 13
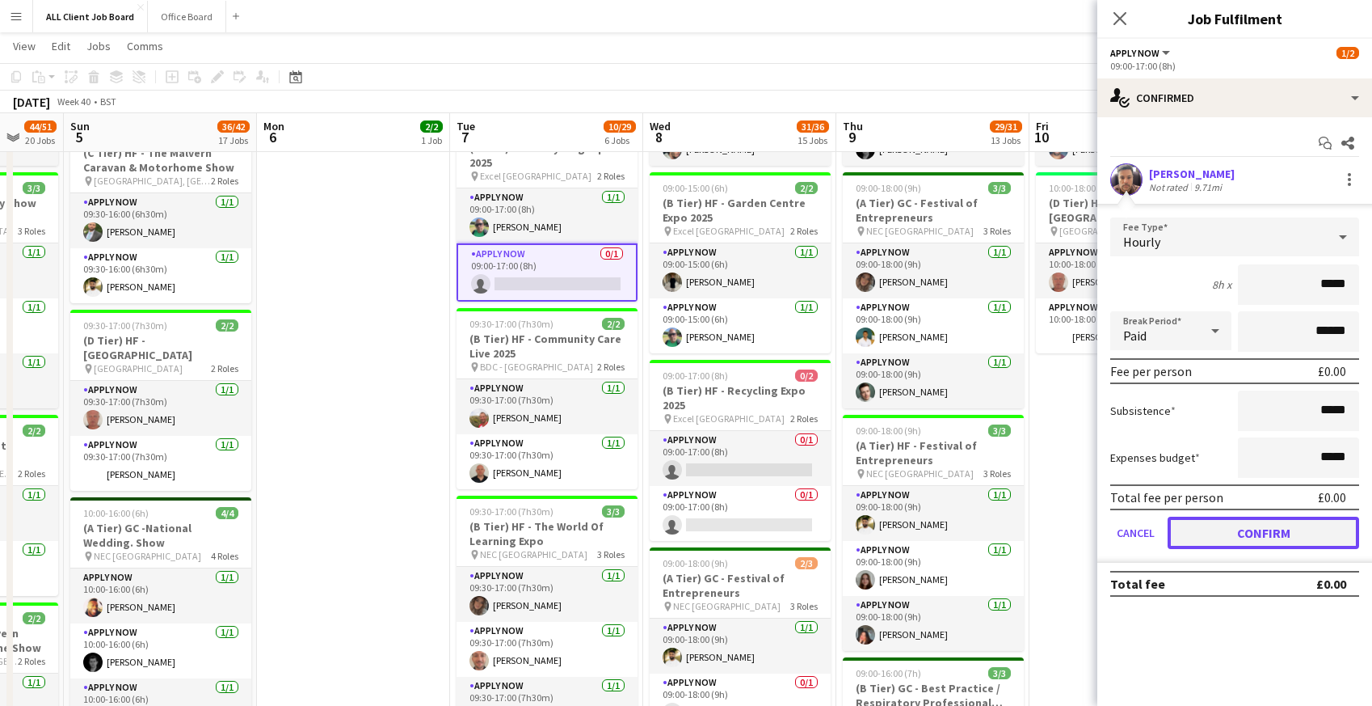
click at [1254, 537] on button "Confirm" at bounding box center [1264, 532] width 192 height 32
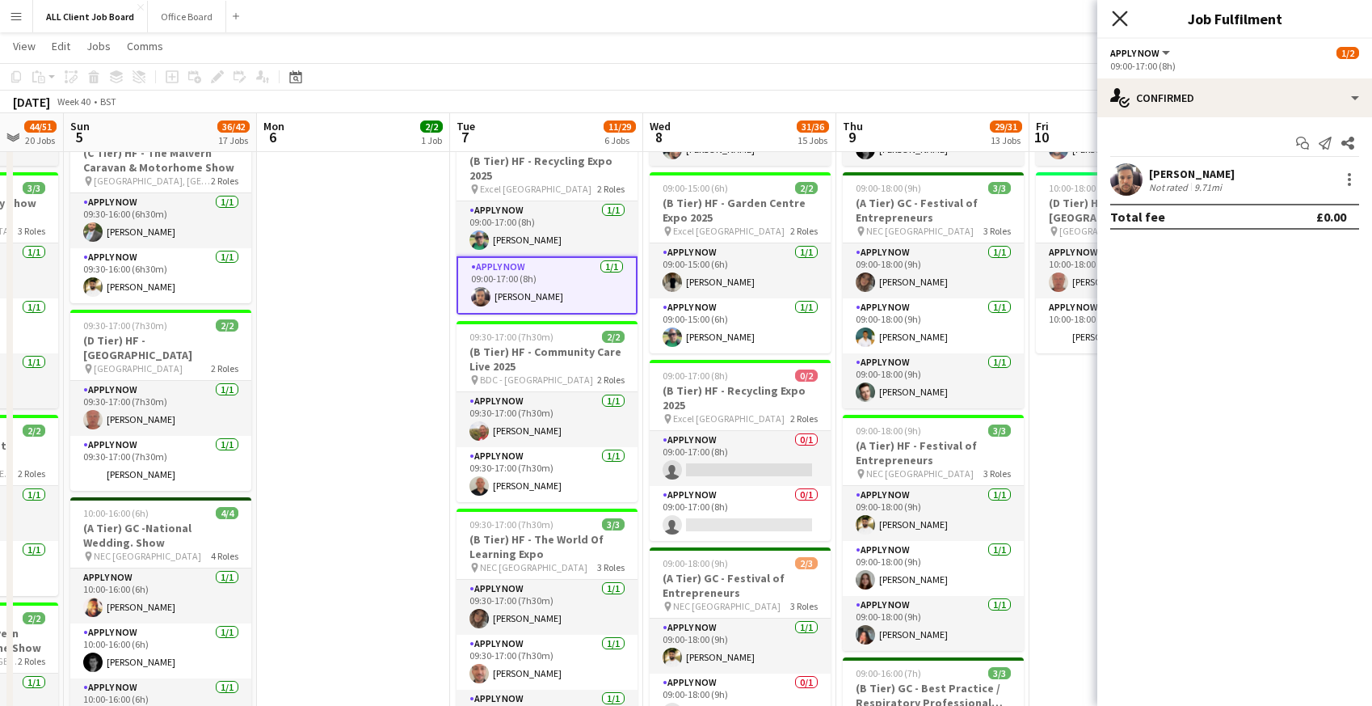
click at [1117, 18] on icon "Close pop-in" at bounding box center [1119, 18] width 15 height 15
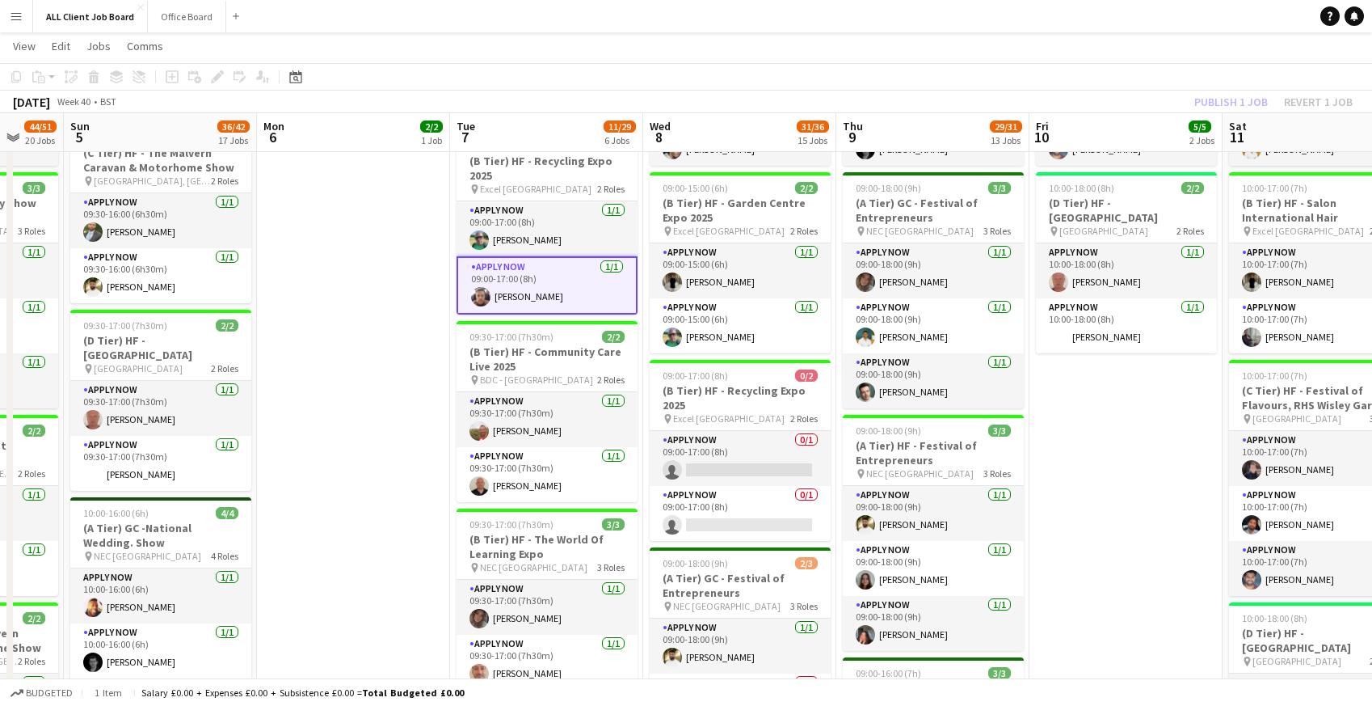
click at [1089, 11] on app-navbar "Menu Boards Boards Boards All jobs Status Workforce Workforce My Workforce Recr…" at bounding box center [686, 16] width 1372 height 32
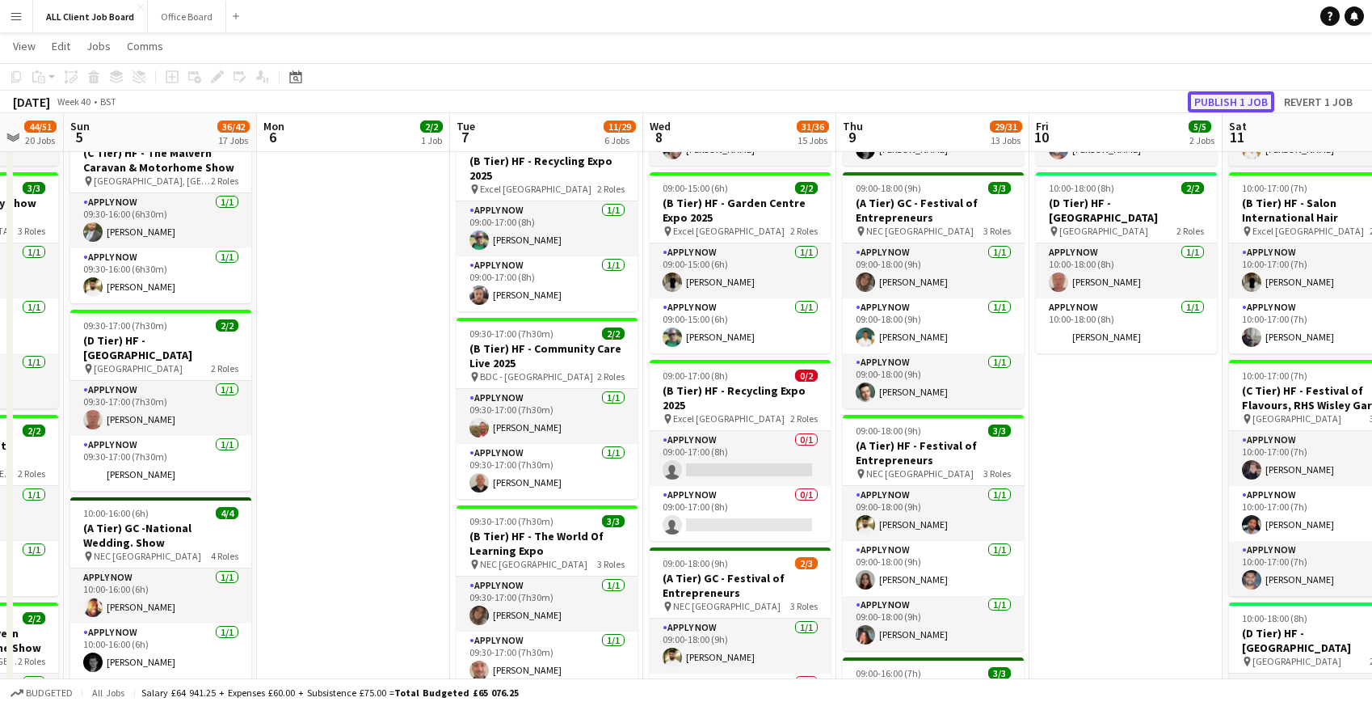
click at [1228, 98] on button "Publish 1 job" at bounding box center [1231, 101] width 86 height 21
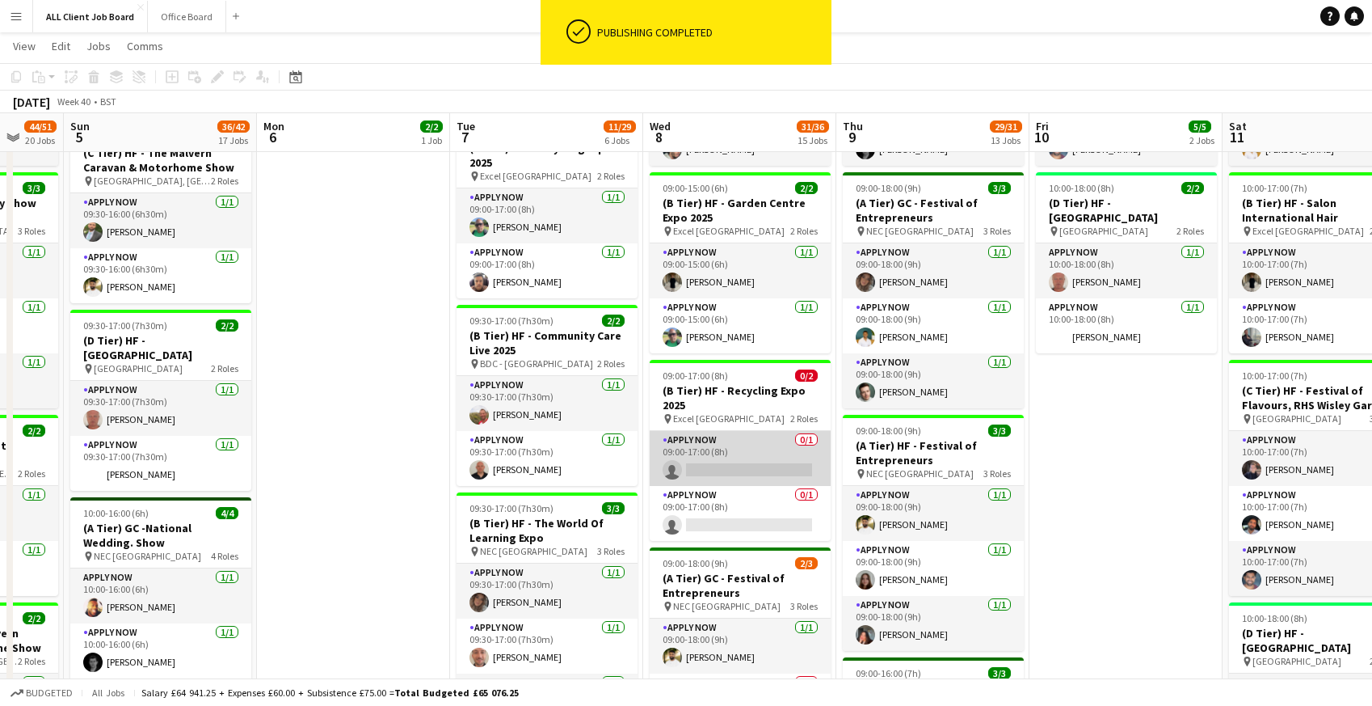
click at [735, 458] on app-card-role "APPLY NOW 0/1 09:00-17:00 (8h) single-neutral-actions" at bounding box center [740, 458] width 181 height 55
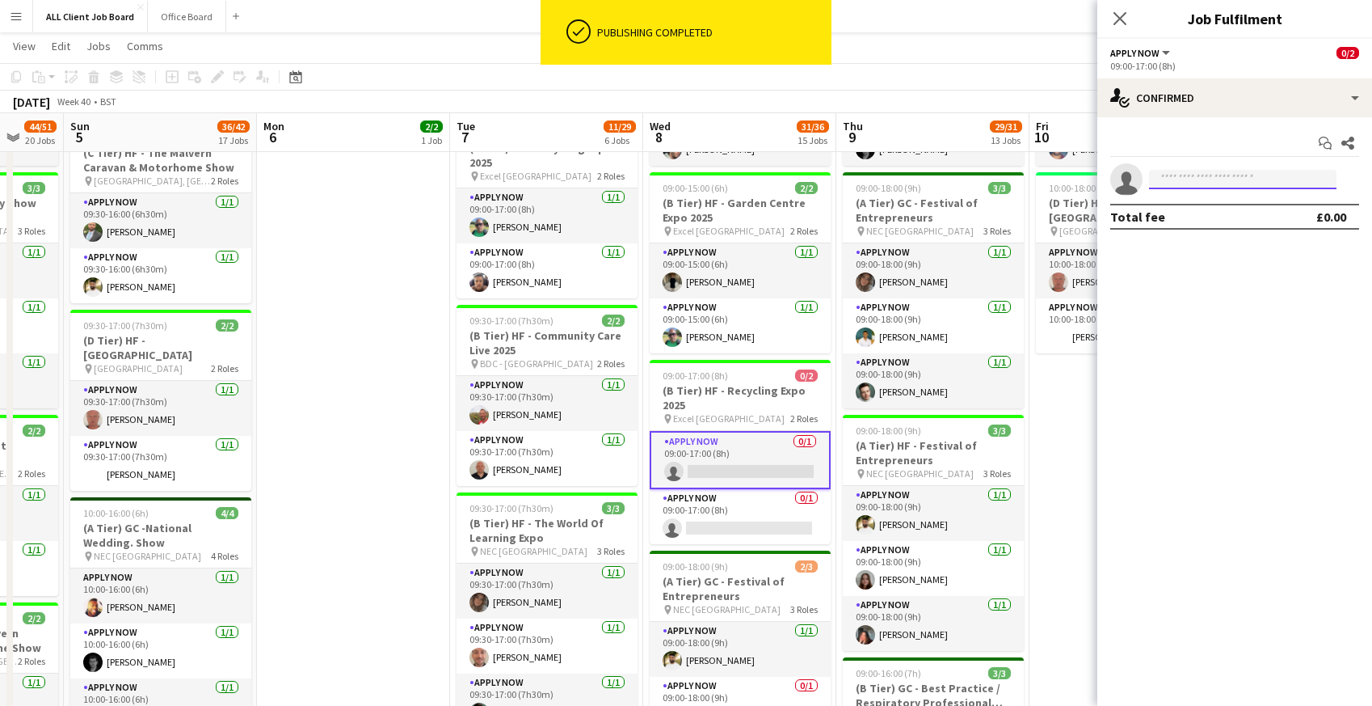
click at [1172, 179] on input at bounding box center [1243, 179] width 188 height 19
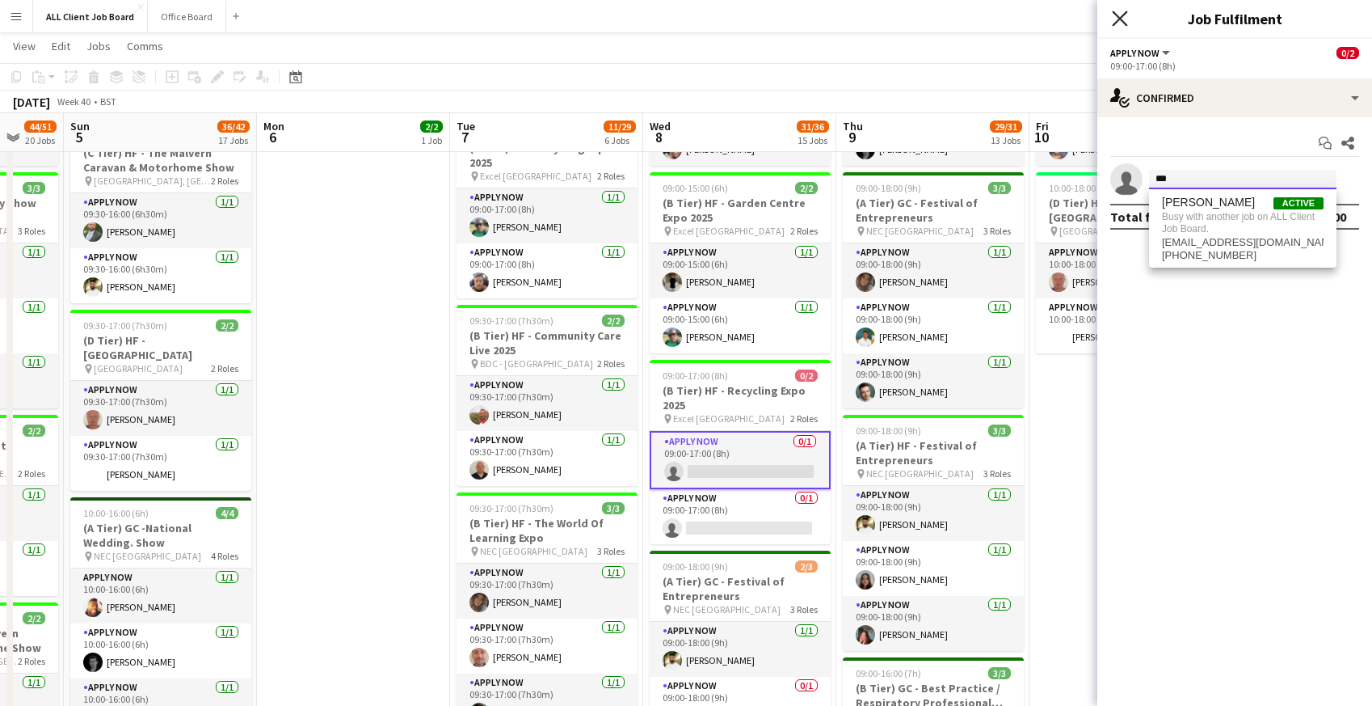
type input "***"
click at [1123, 16] on icon at bounding box center [1119, 18] width 15 height 15
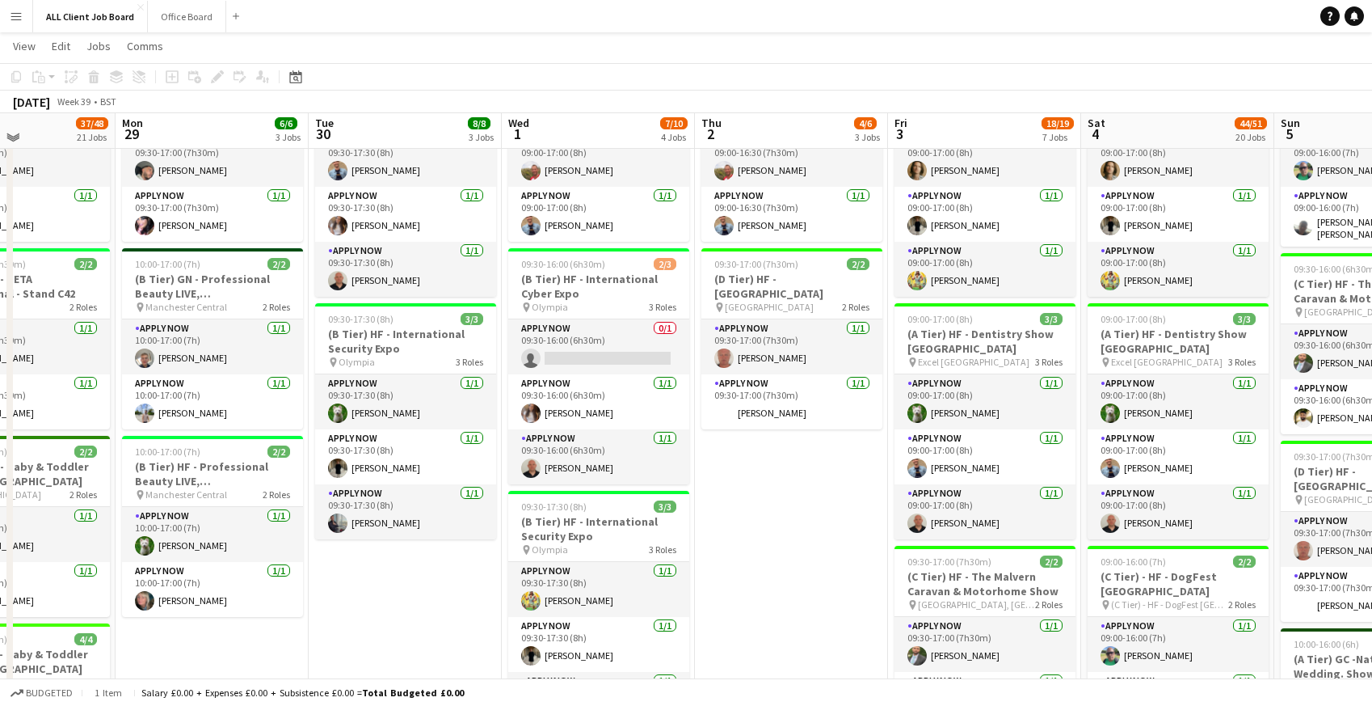
scroll to position [748, 0]
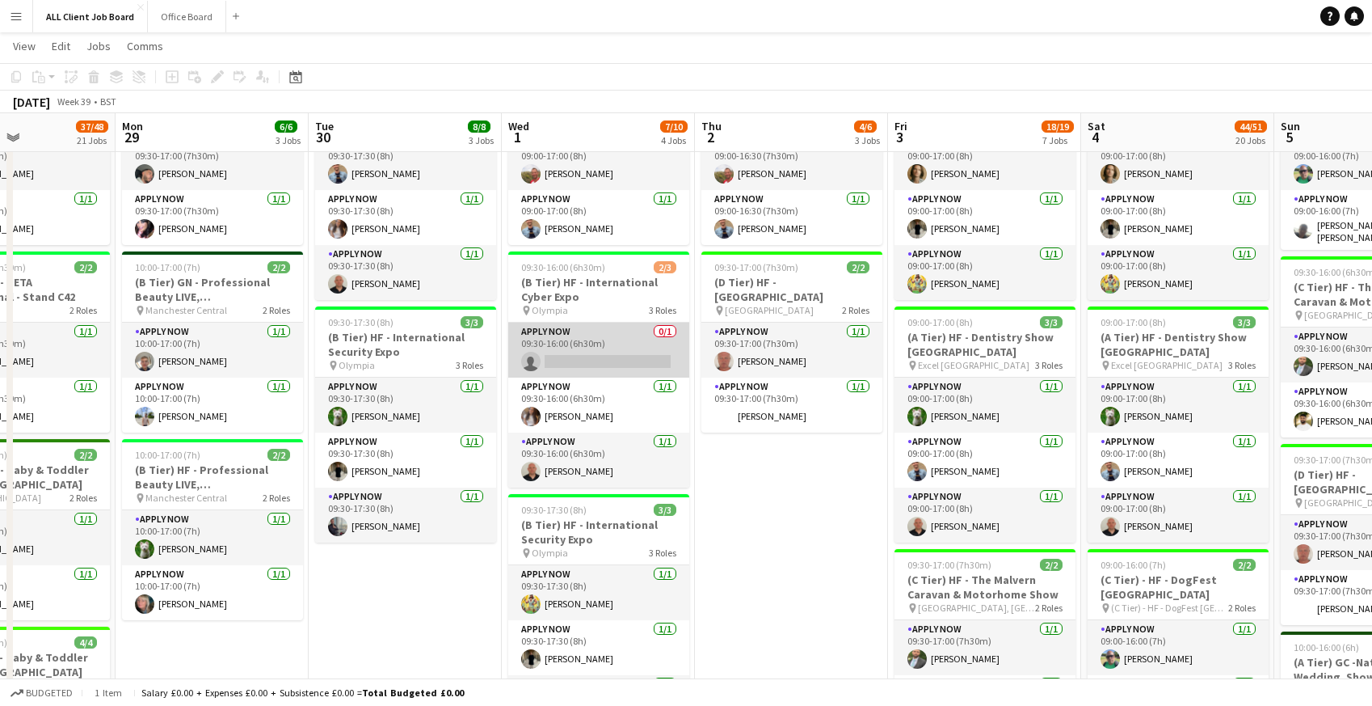
click at [589, 355] on app-card-role "APPLY NOW 0/1 09:30-16:00 (6h30m) single-neutral-actions" at bounding box center [598, 349] width 181 height 55
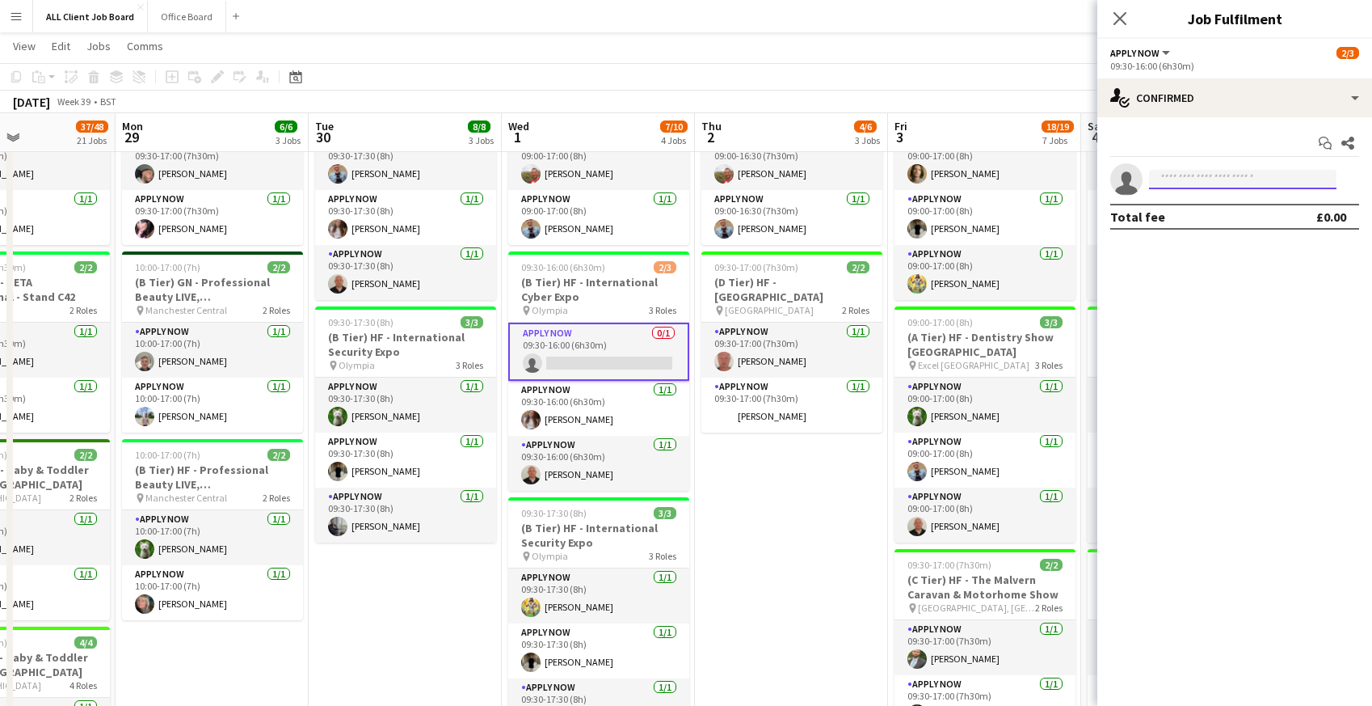
click at [1198, 179] on input at bounding box center [1243, 179] width 188 height 19
type input "****"
click at [1187, 206] on span "[PERSON_NAME]" at bounding box center [1208, 203] width 93 height 14
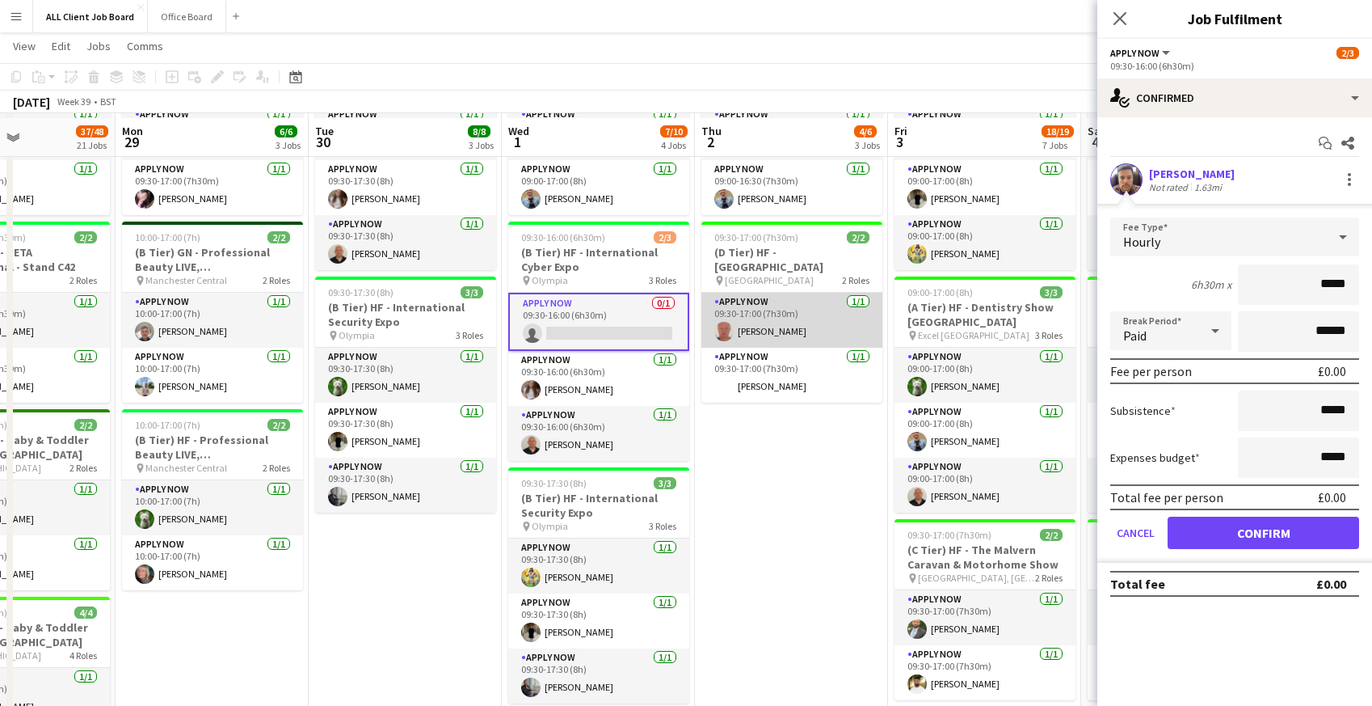
scroll to position [770, 0]
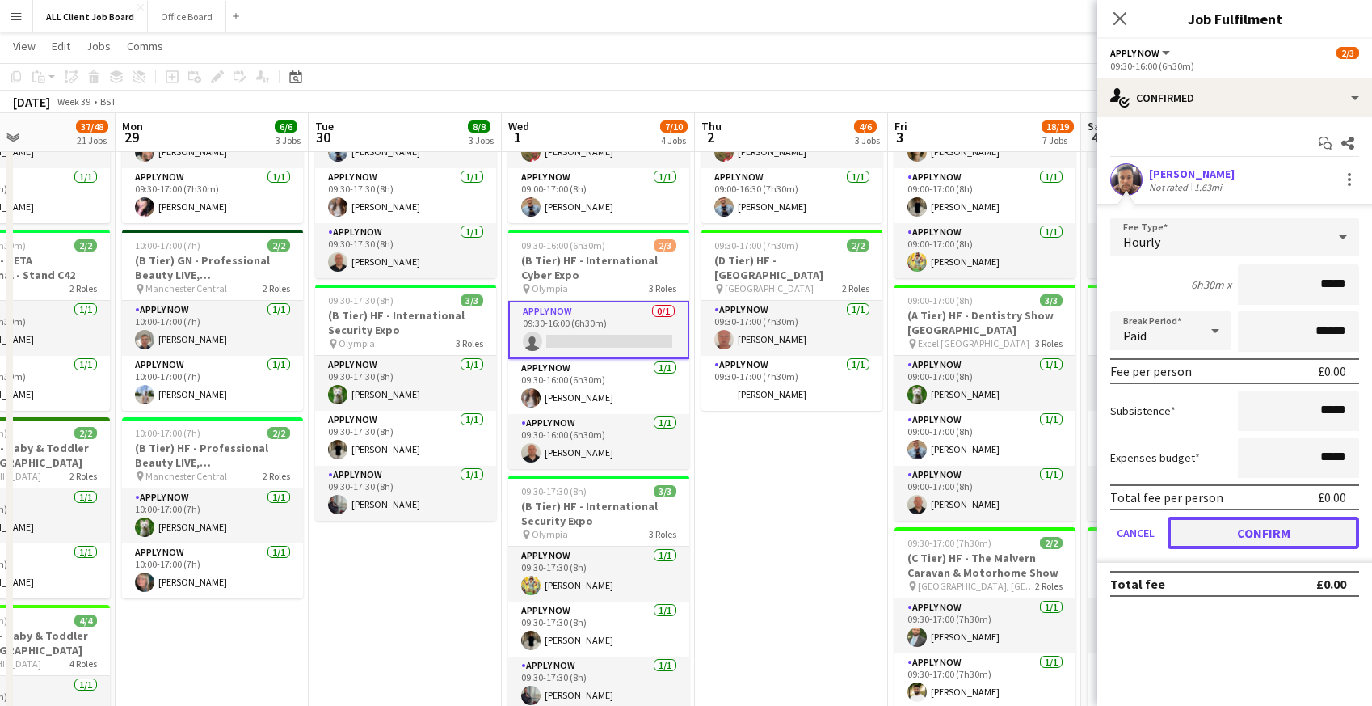
click at [1213, 537] on button "Confirm" at bounding box center [1264, 532] width 192 height 32
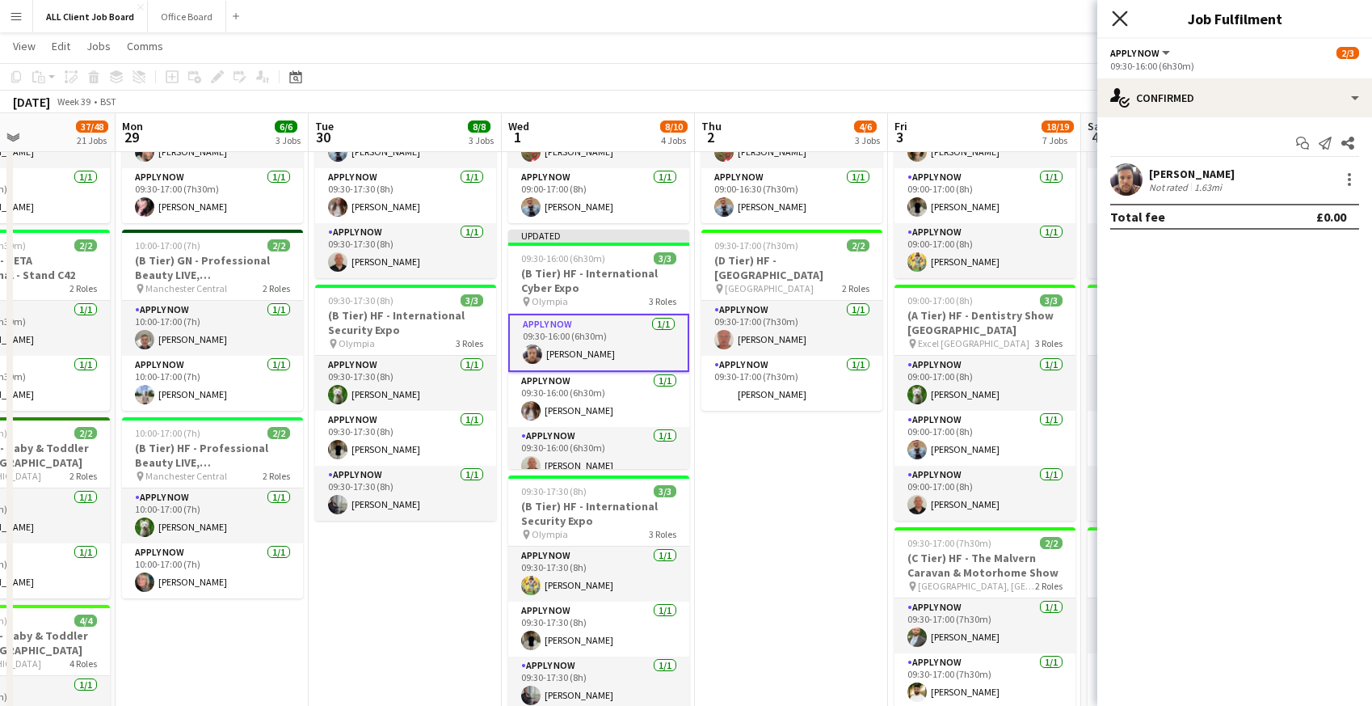
click at [1126, 19] on icon "Close pop-in" at bounding box center [1119, 18] width 15 height 15
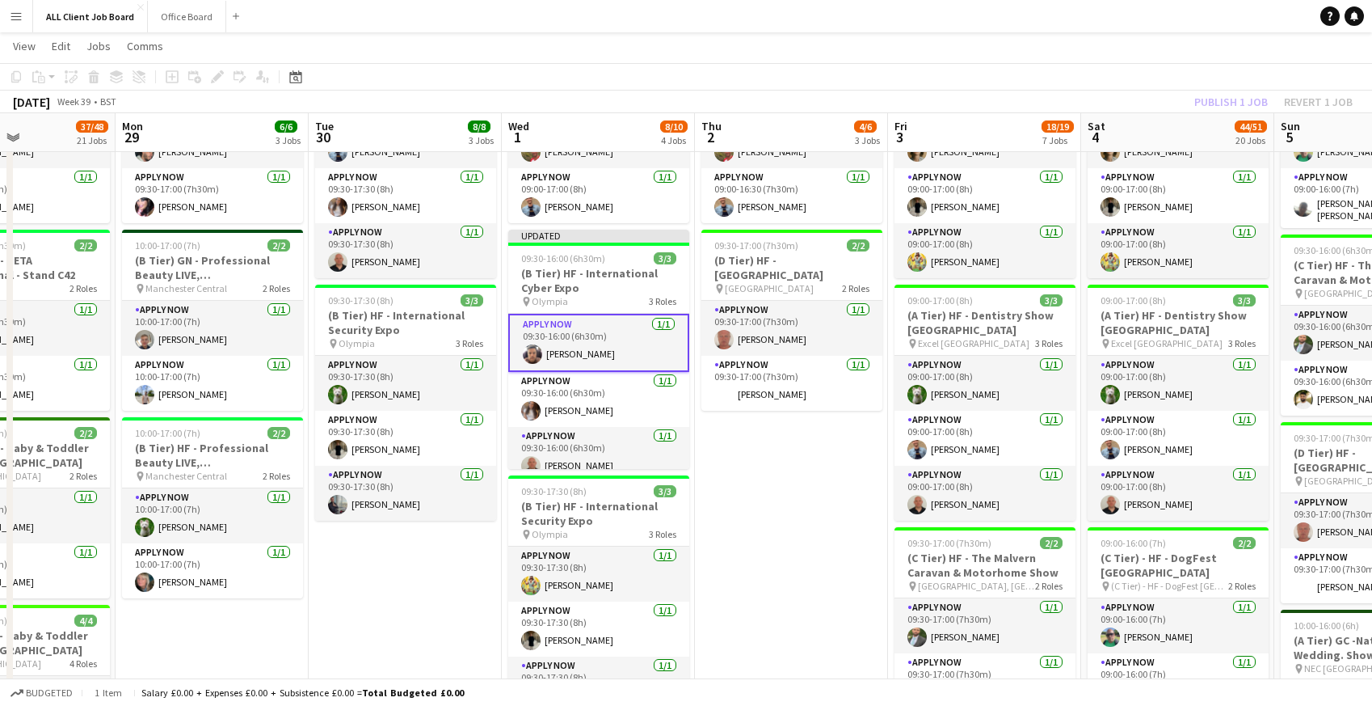
click at [1062, 23] on app-navbar "Menu Boards Boards Boards All jobs Status Workforce Workforce My Workforce Recr…" at bounding box center [686, 16] width 1372 height 32
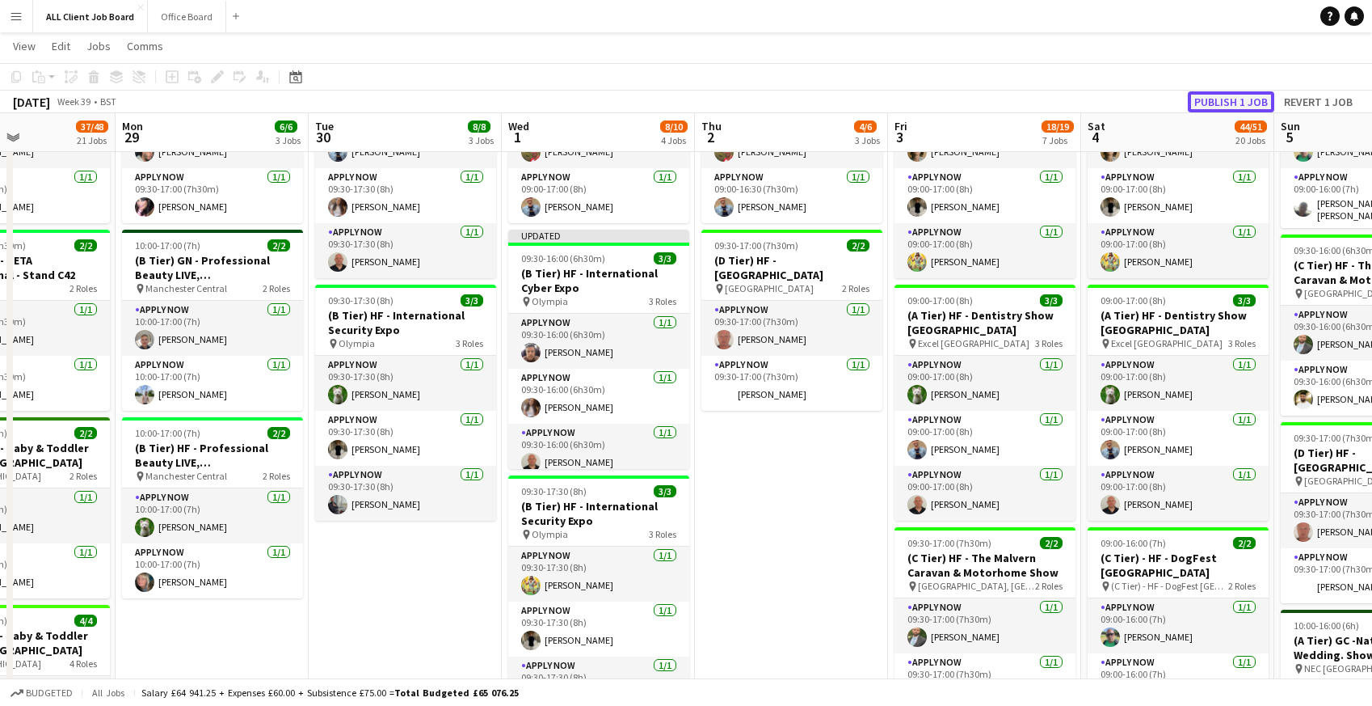
click at [1245, 100] on button "Publish 1 job" at bounding box center [1231, 101] width 86 height 21
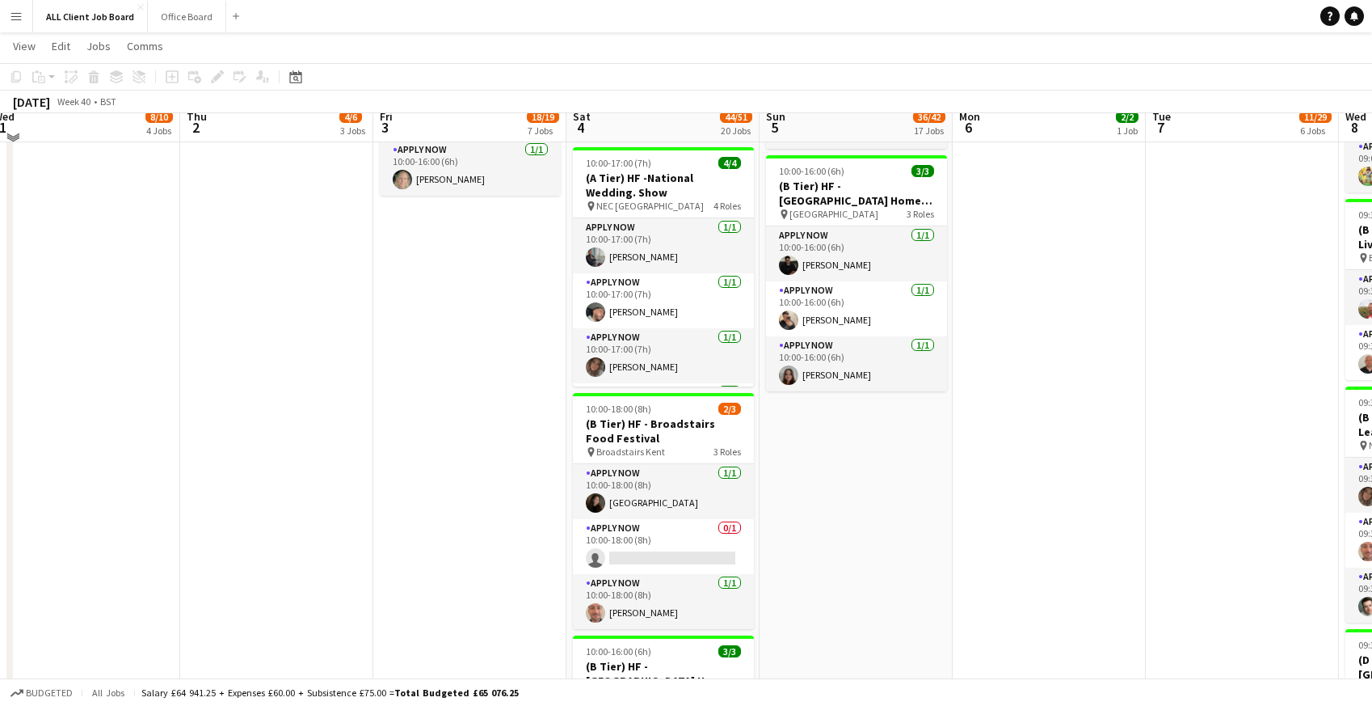
scroll to position [1987, 0]
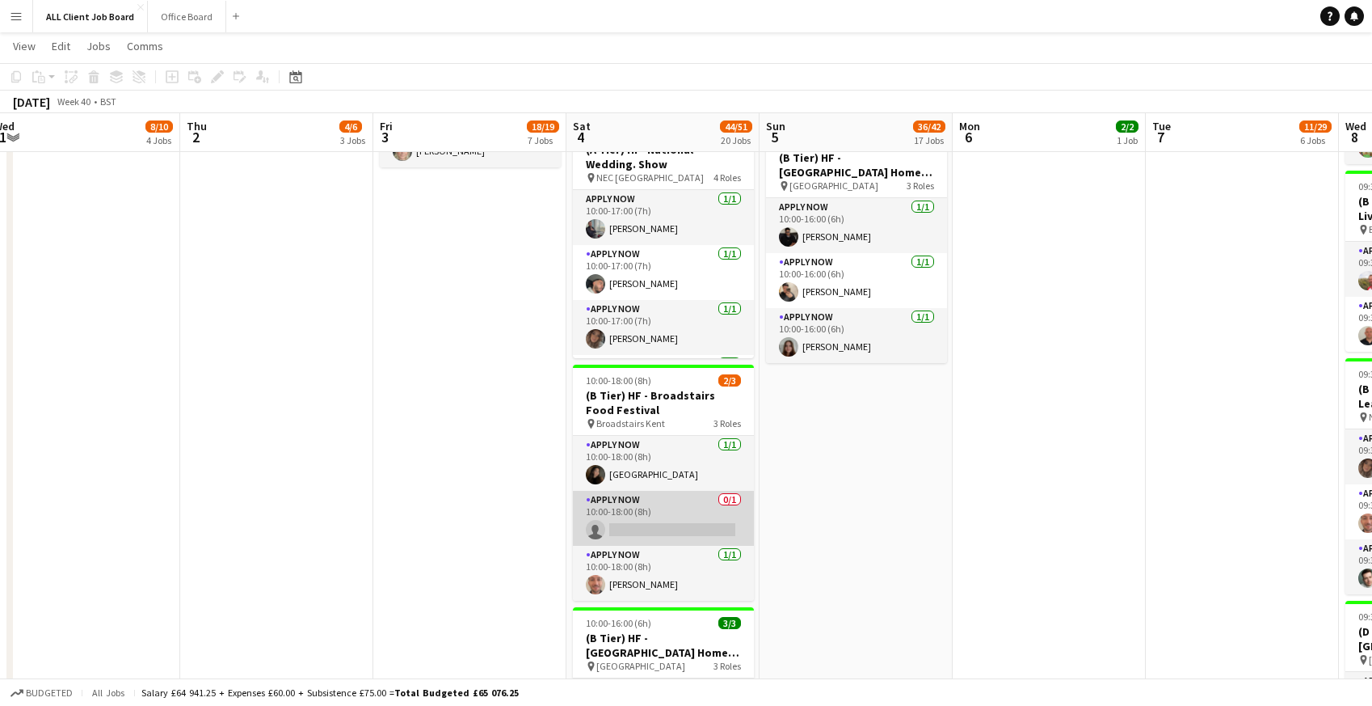
click at [636, 515] on app-card-role "APPLY NOW 0/1 10:00-18:00 (8h) single-neutral-actions" at bounding box center [663, 518] width 181 height 55
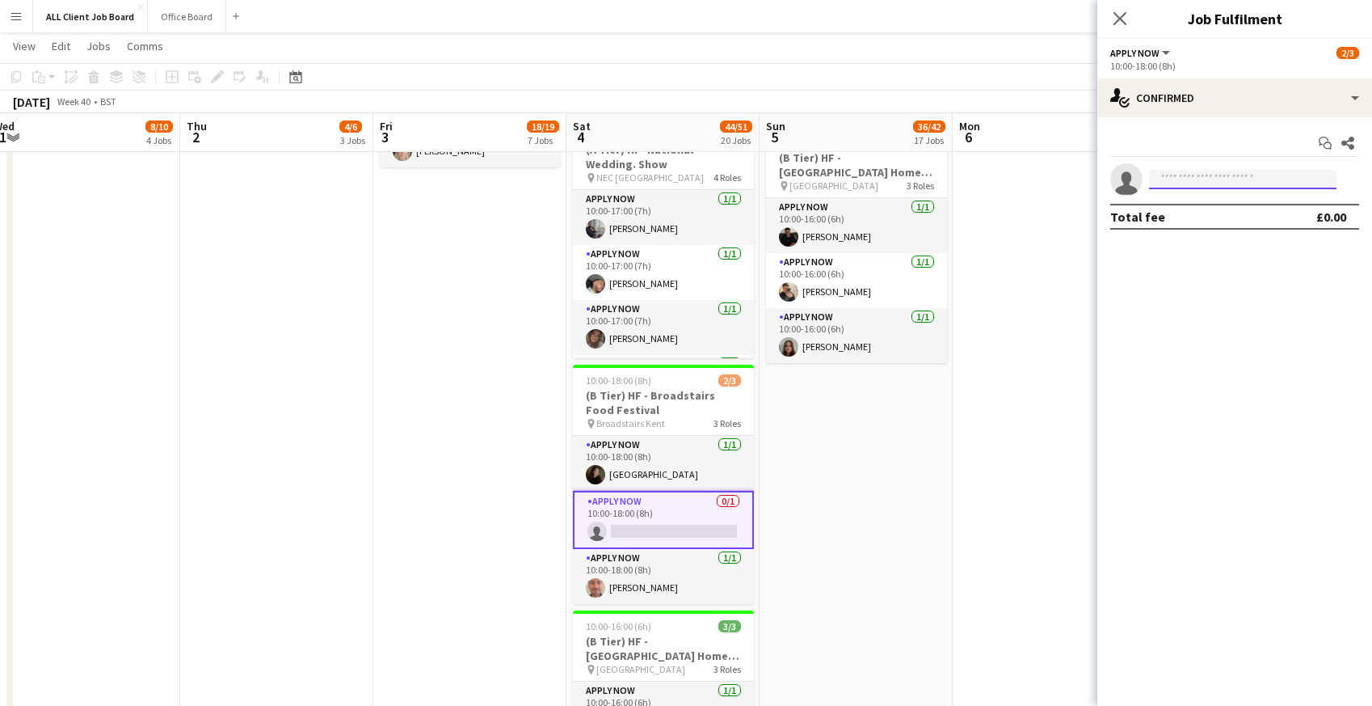
click at [1186, 183] on input at bounding box center [1243, 179] width 188 height 19
type input "*****"
click at [1180, 217] on span "[EMAIL_ADDRESS][DOMAIN_NAME]" at bounding box center [1243, 215] width 162 height 13
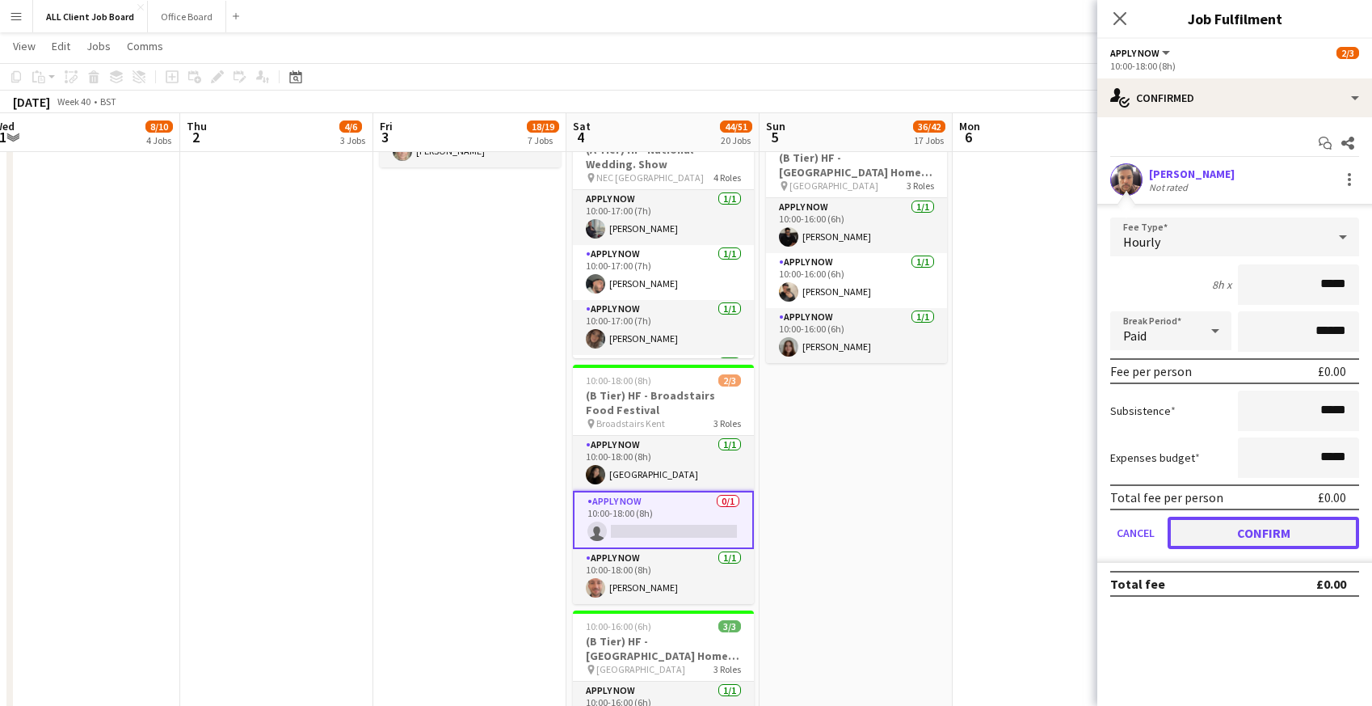
click at [1213, 537] on button "Confirm" at bounding box center [1264, 532] width 192 height 32
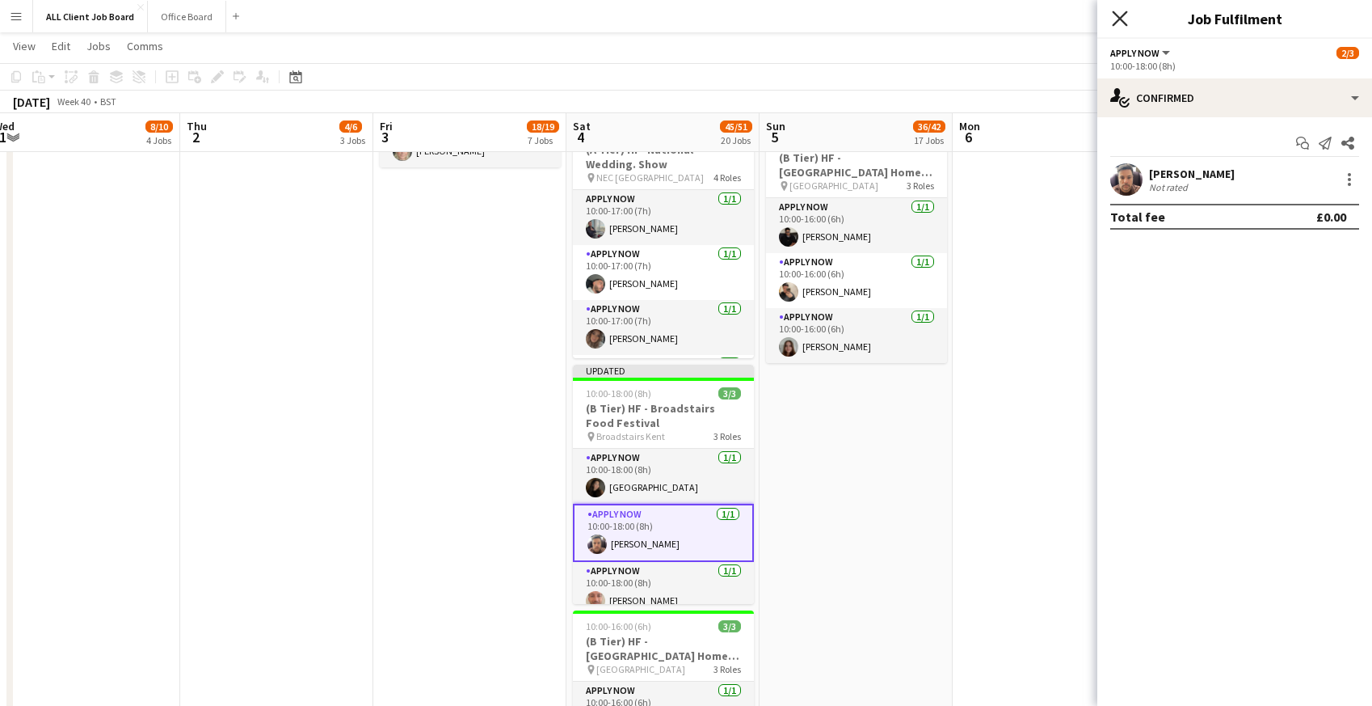
click at [1116, 18] on icon "Close pop-in" at bounding box center [1119, 18] width 15 height 15
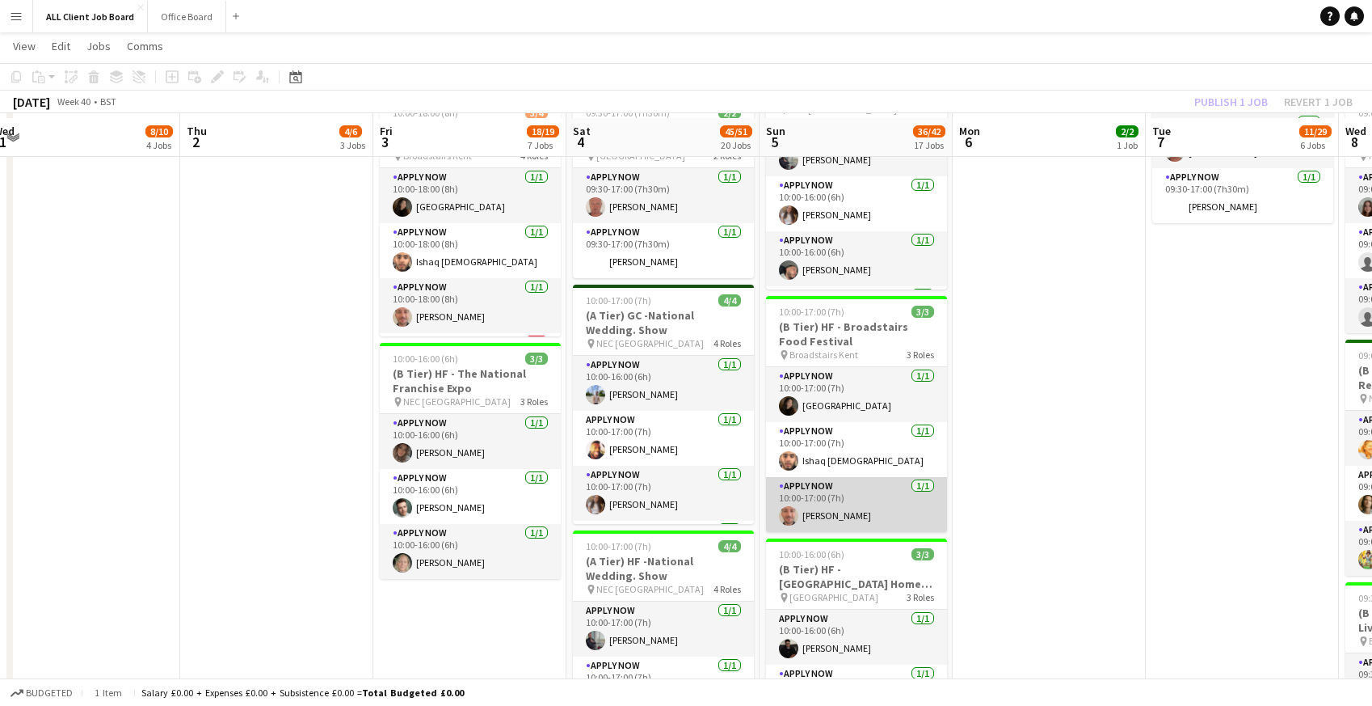
scroll to position [1571, 0]
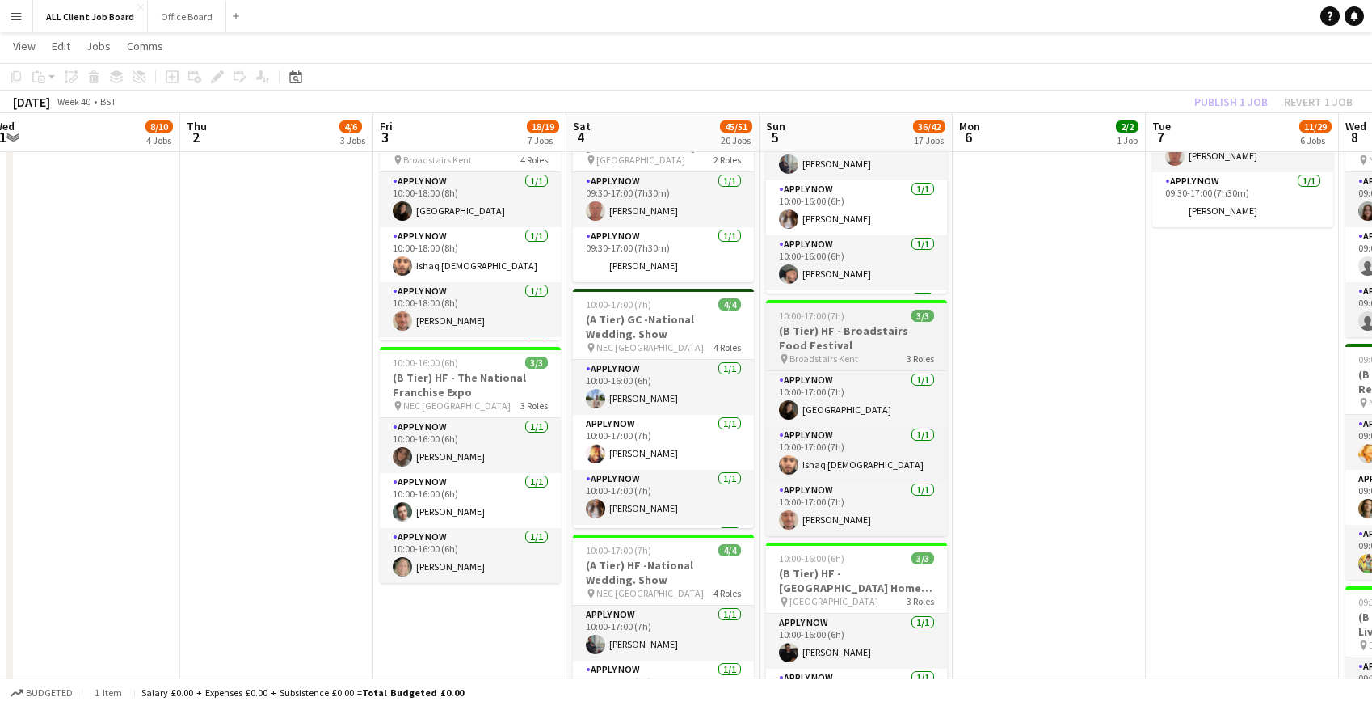
click at [817, 315] on span "10:00-17:00 (7h)" at bounding box center [811, 316] width 65 height 12
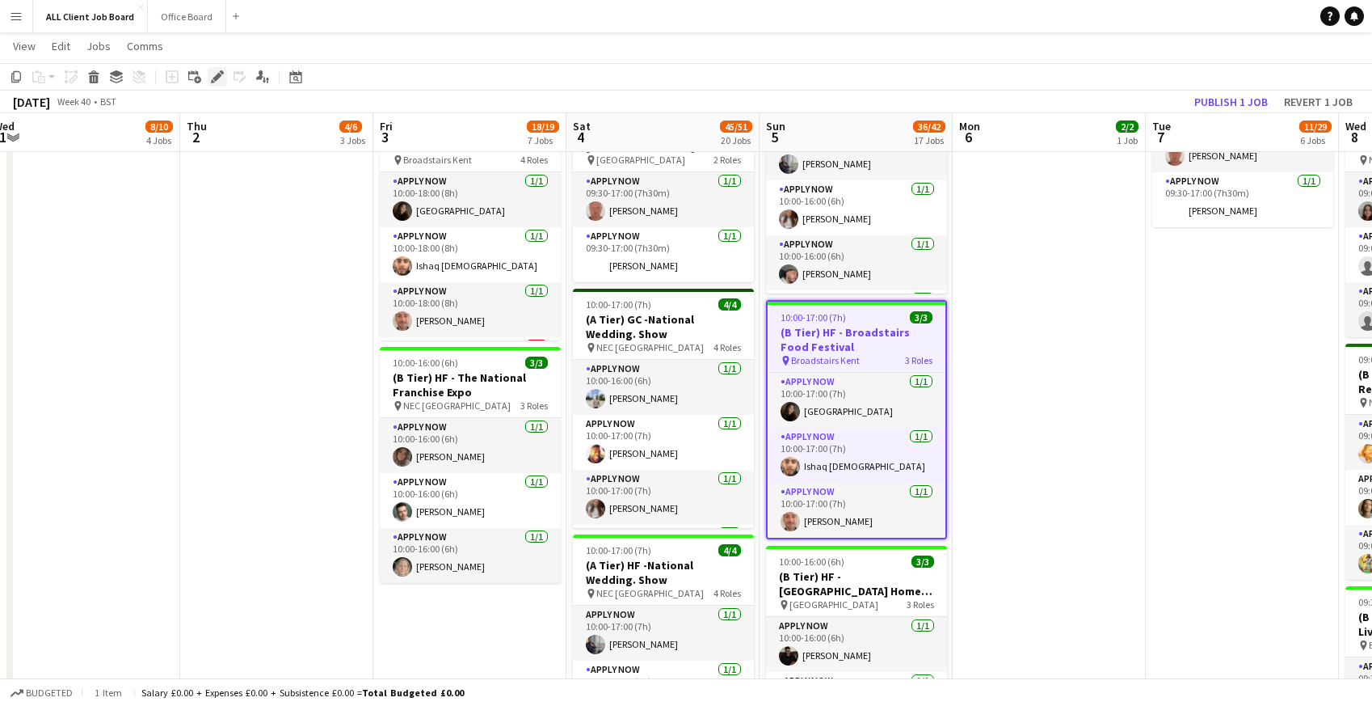
click at [211, 75] on icon "Edit" at bounding box center [217, 76] width 13 height 13
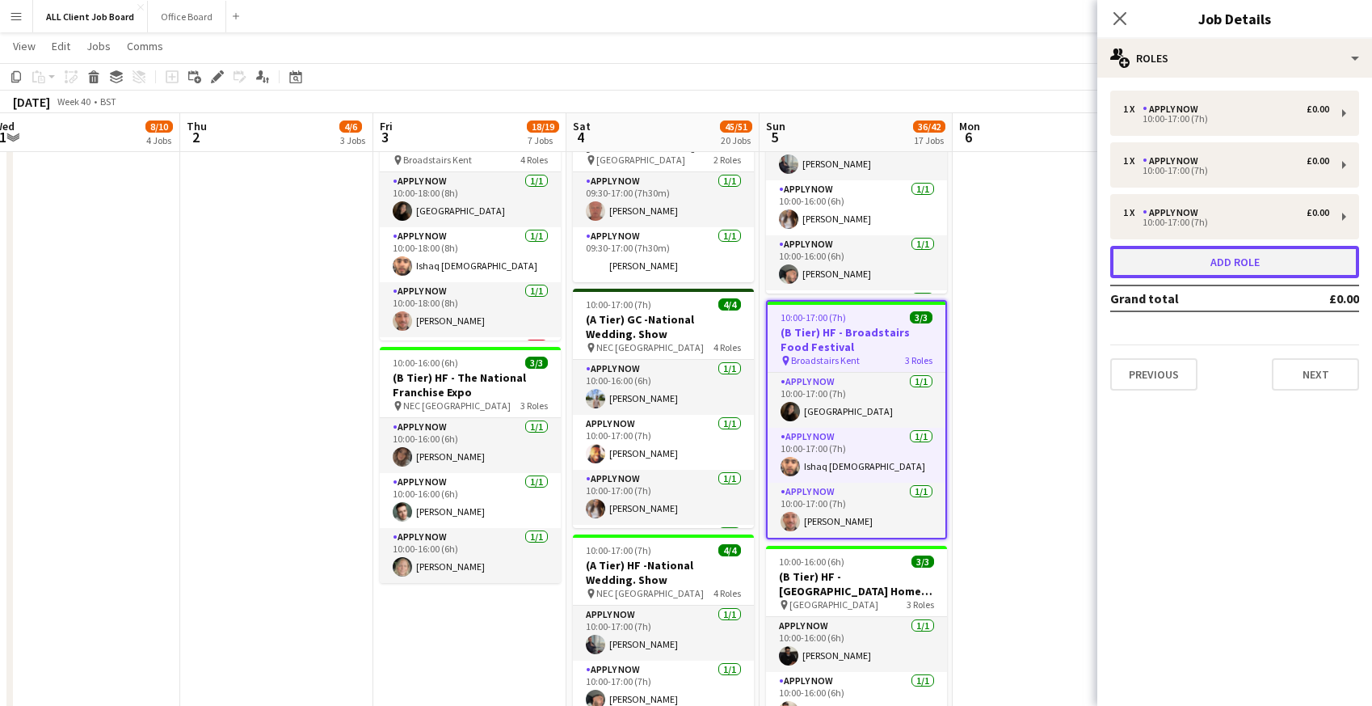
click at [1189, 256] on button "Add role" at bounding box center [1235, 262] width 249 height 32
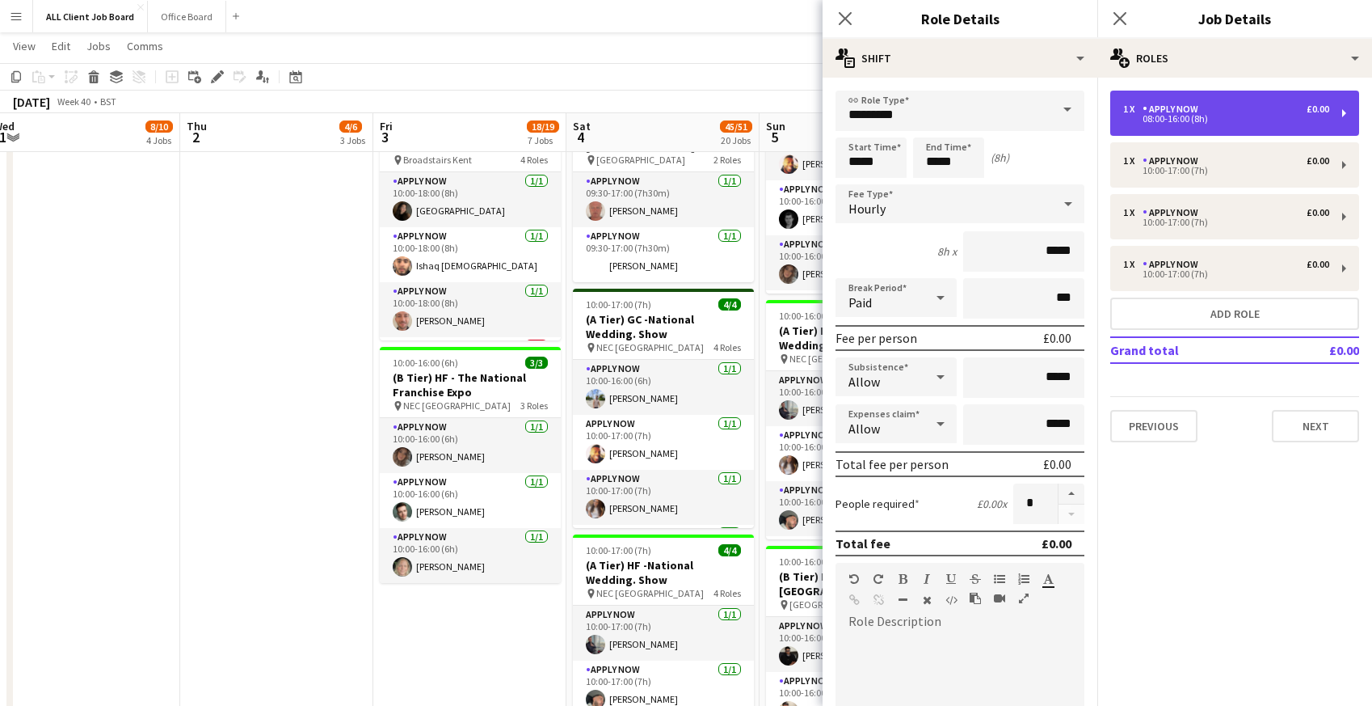
click at [1158, 112] on div "APPLY NOW" at bounding box center [1174, 108] width 62 height 11
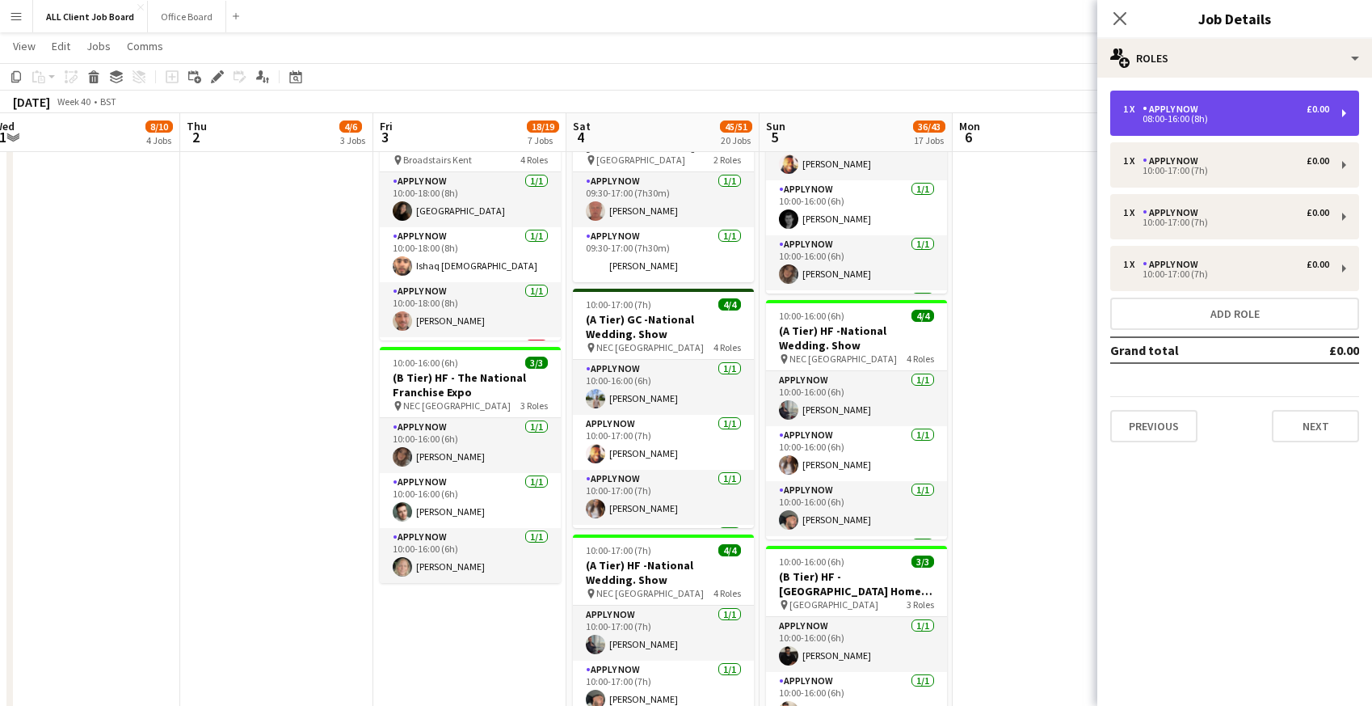
click at [1174, 116] on div "08:00-16:00 (8h)" at bounding box center [1226, 119] width 206 height 8
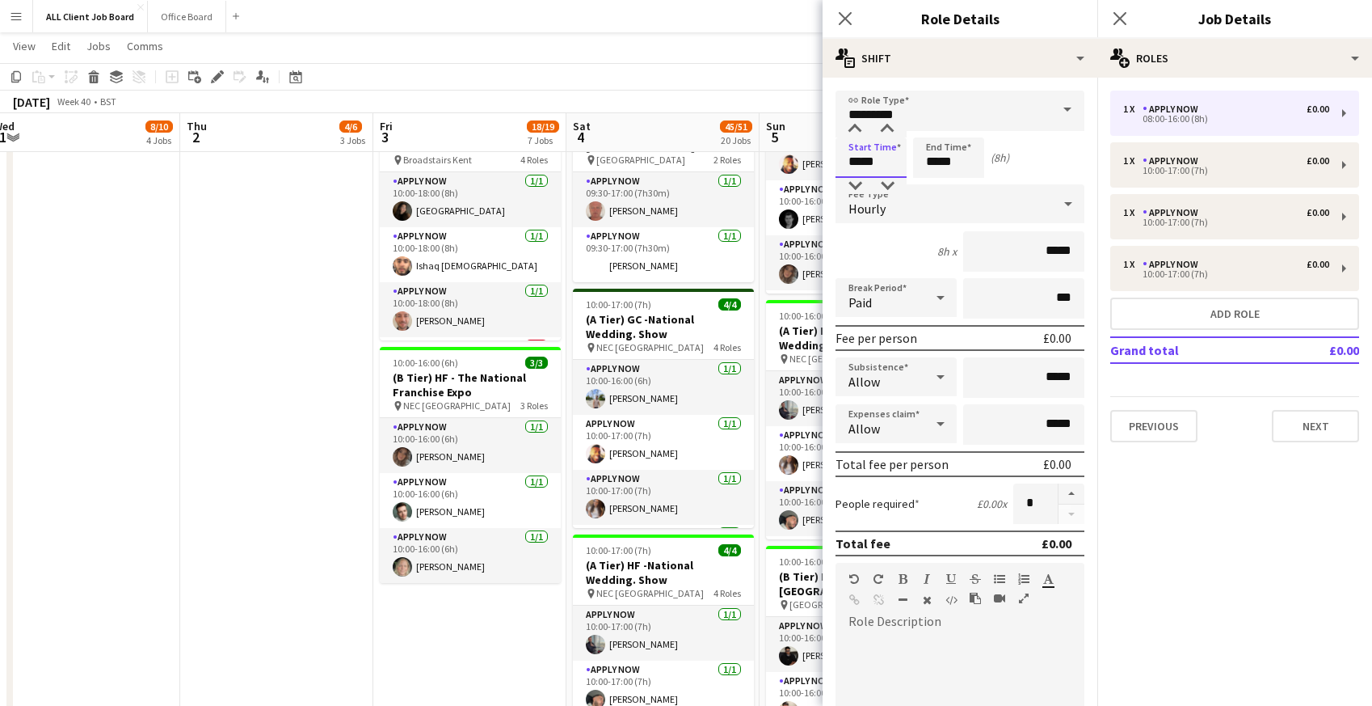
drag, startPoint x: 845, startPoint y: 160, endPoint x: 880, endPoint y: 160, distance: 35.6
click at [880, 160] on input "*****" at bounding box center [871, 157] width 71 height 40
type input "*****"
click at [843, 15] on icon at bounding box center [844, 18] width 15 height 15
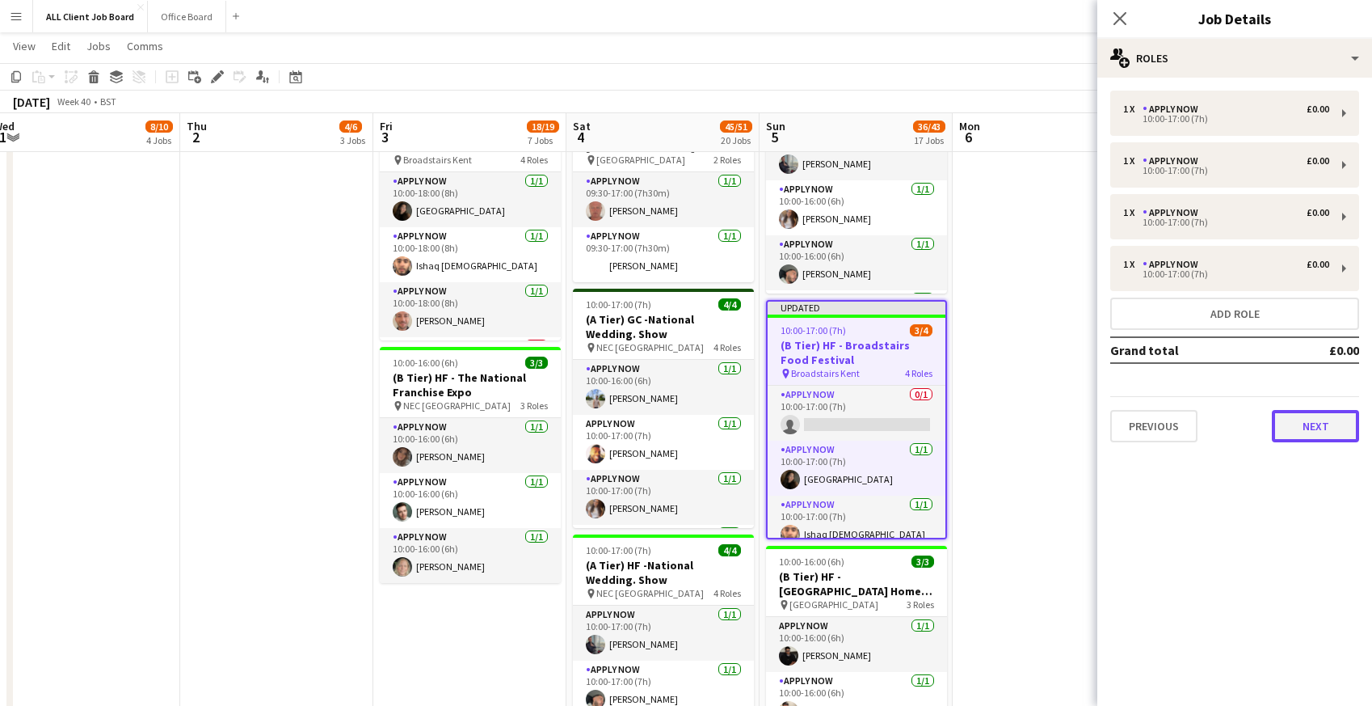
click at [1306, 424] on button "Next" at bounding box center [1315, 426] width 87 height 32
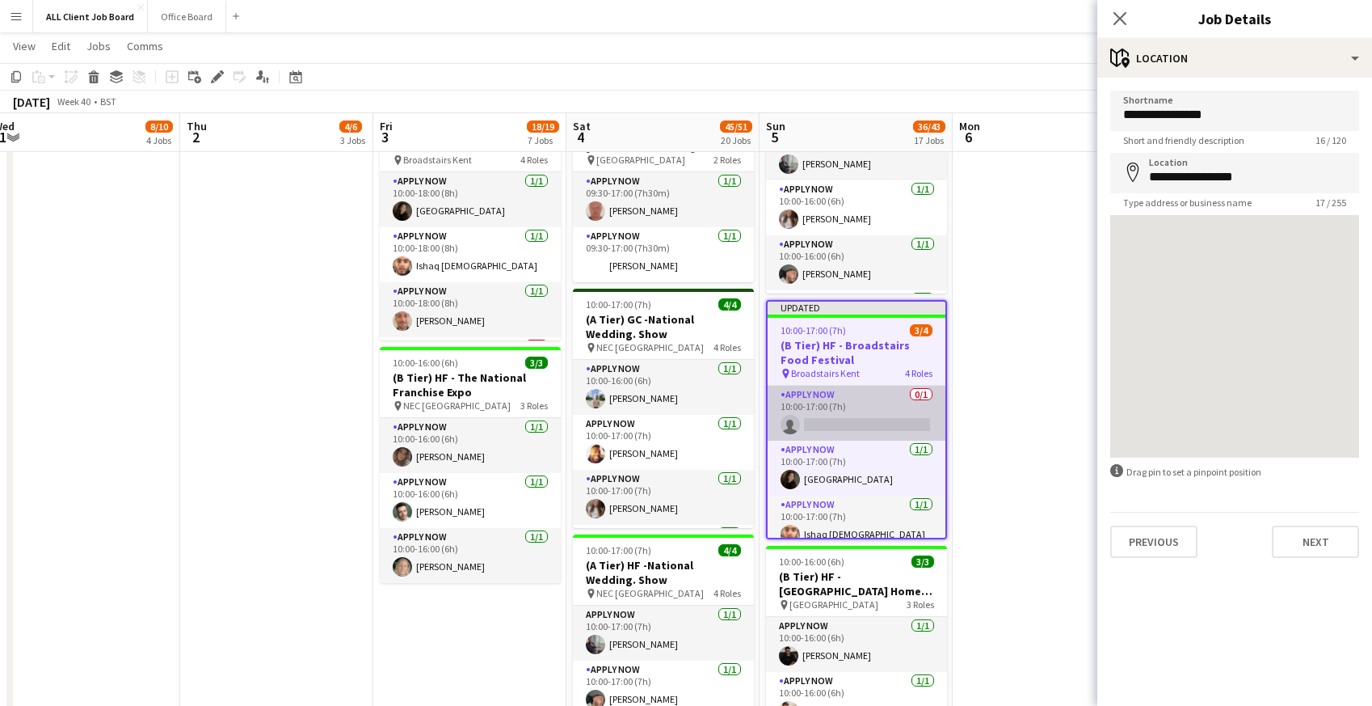
click at [858, 412] on app-card-role "APPLY NOW 0/1 10:00-17:00 (7h) single-neutral-actions" at bounding box center [857, 413] width 178 height 55
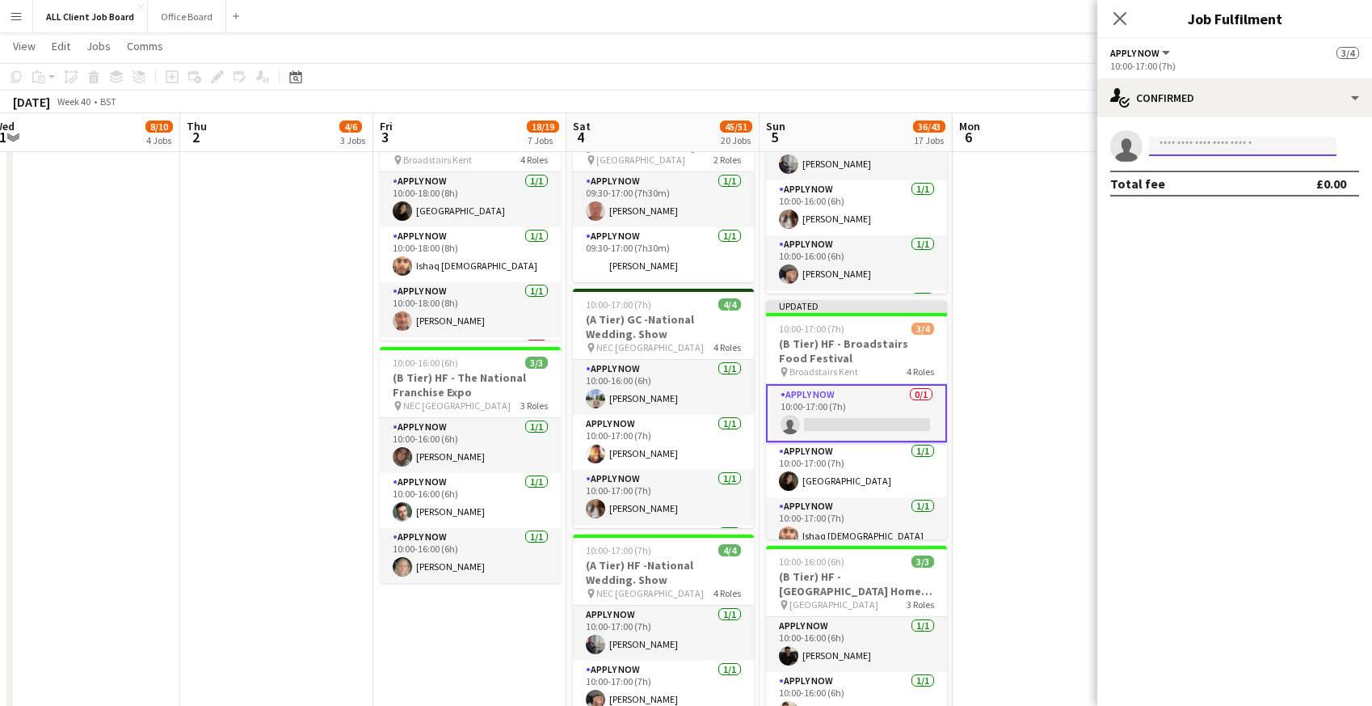
click at [1190, 142] on input at bounding box center [1243, 146] width 188 height 19
type input "*****"
click at [1182, 188] on span "[EMAIL_ADDRESS][DOMAIN_NAME]" at bounding box center [1243, 182] width 162 height 13
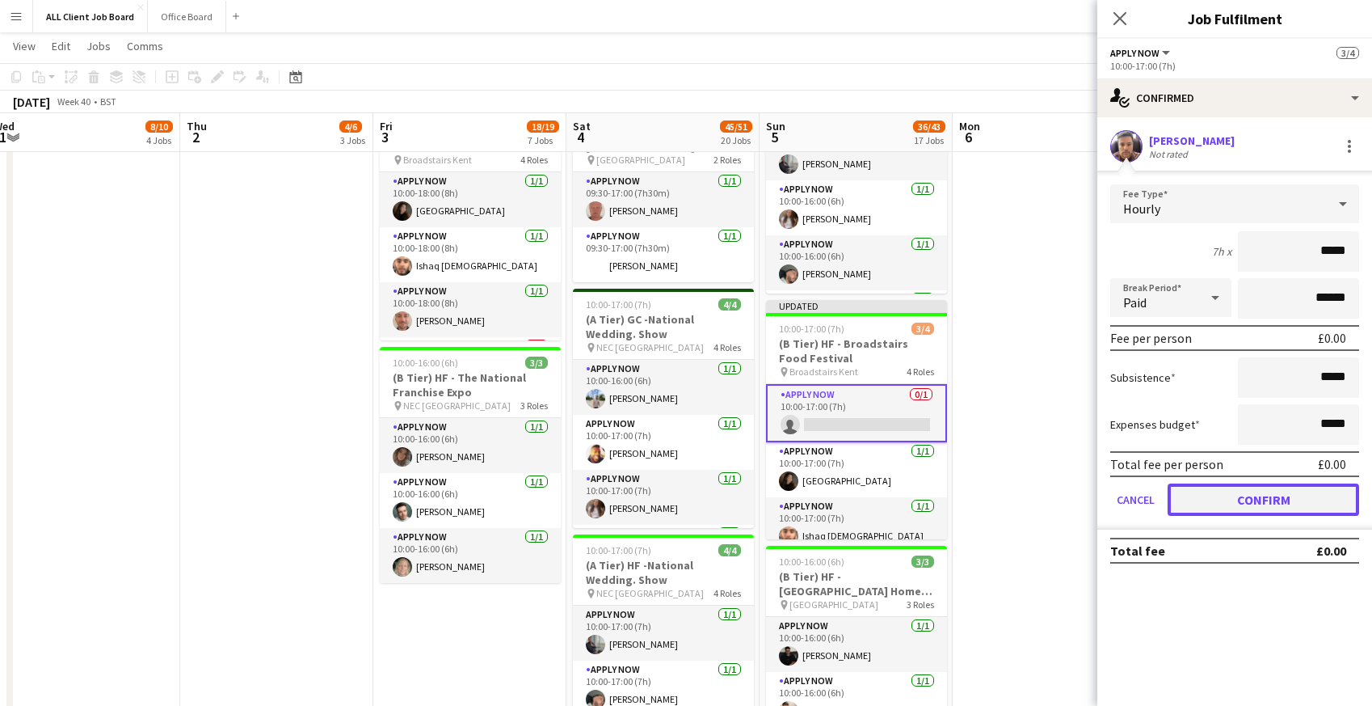
click at [1187, 496] on button "Confirm" at bounding box center [1264, 499] width 192 height 32
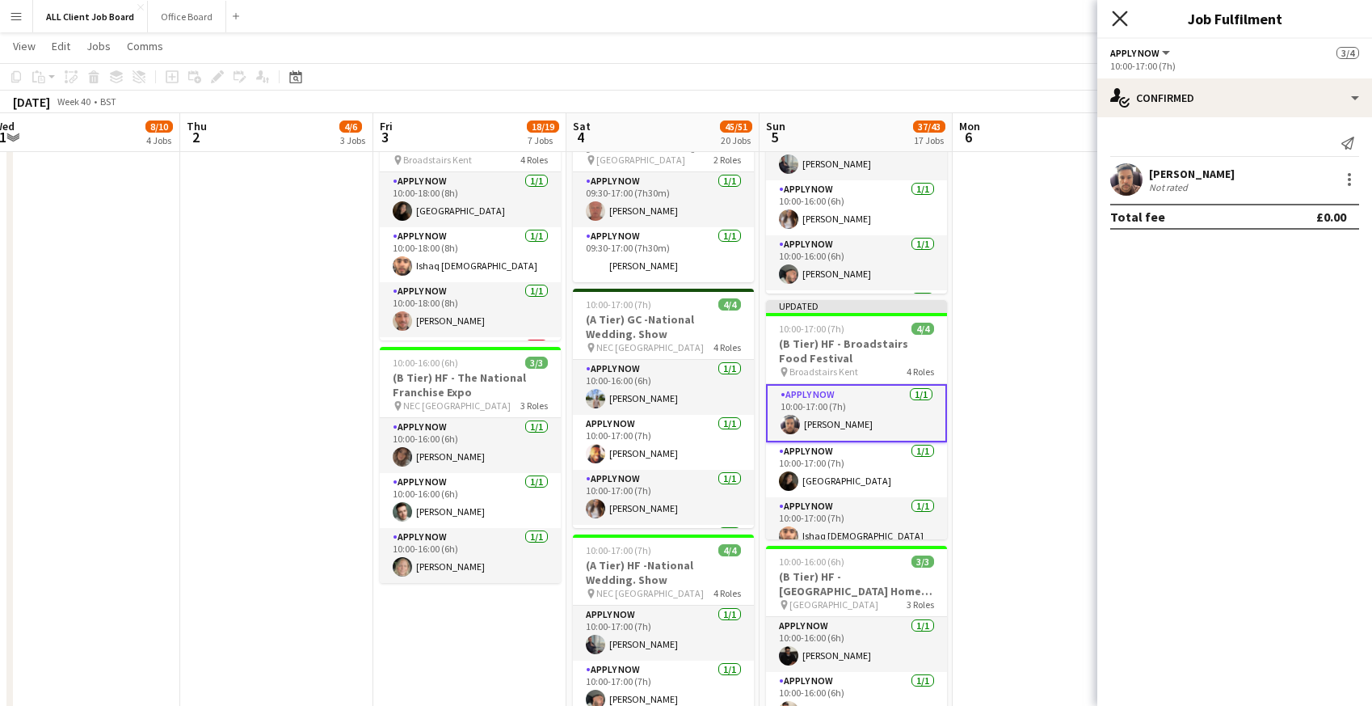
click at [1120, 16] on icon "Close pop-in" at bounding box center [1119, 18] width 15 height 15
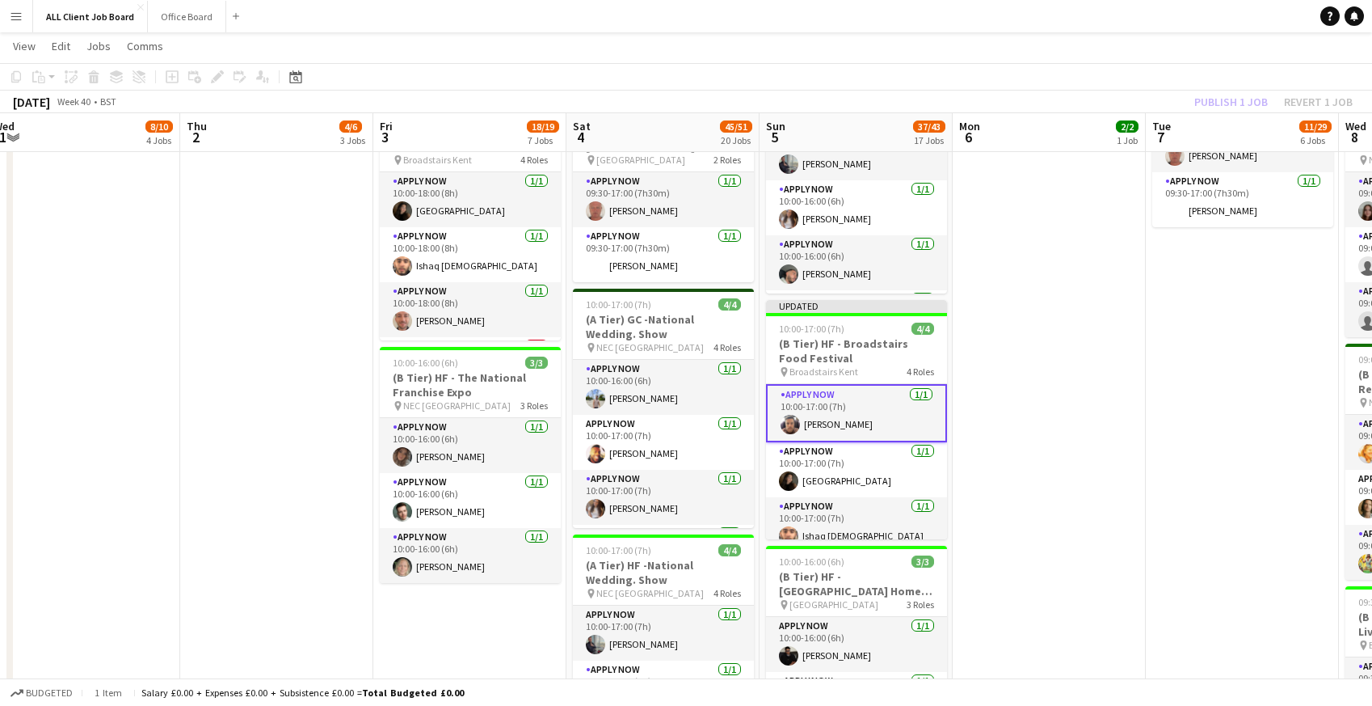
click at [1092, 16] on app-navbar "Menu Boards Boards Boards All jobs Status Workforce Workforce My Workforce Recr…" at bounding box center [686, 16] width 1372 height 32
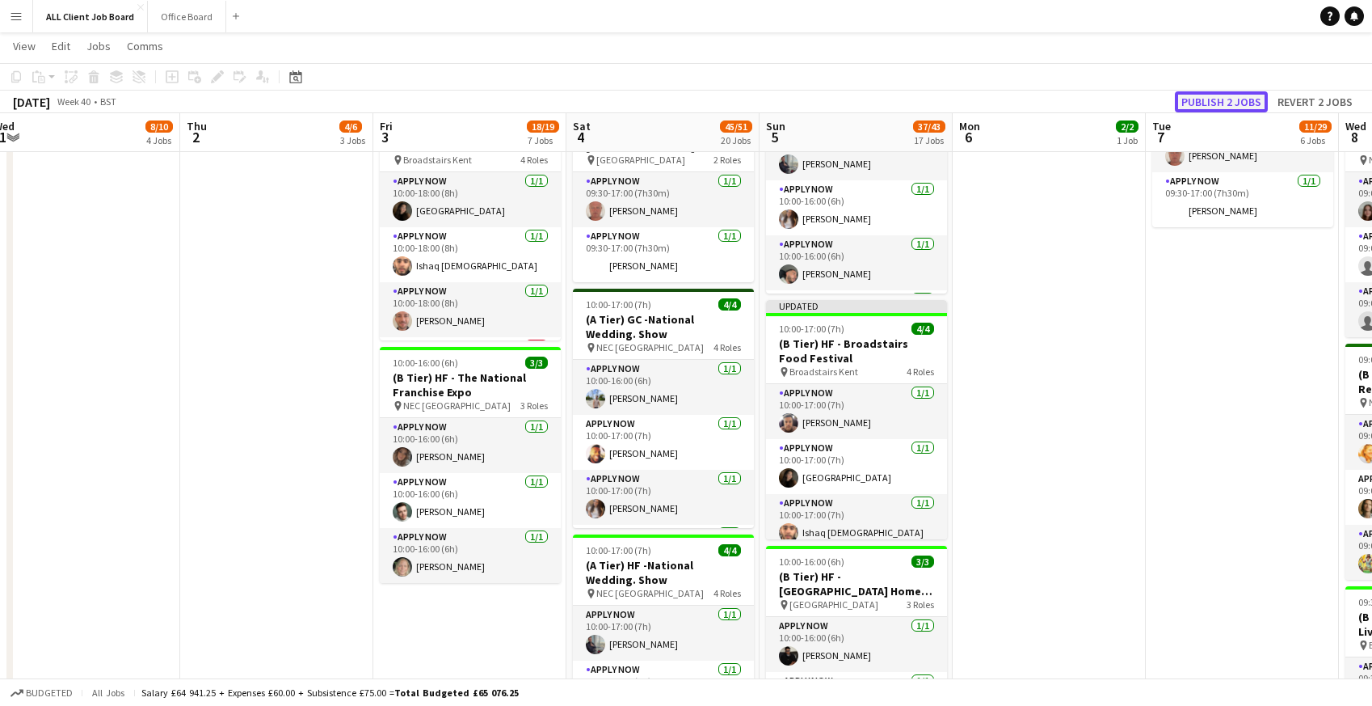
click at [1220, 100] on button "Publish 2 jobs" at bounding box center [1221, 101] width 93 height 21
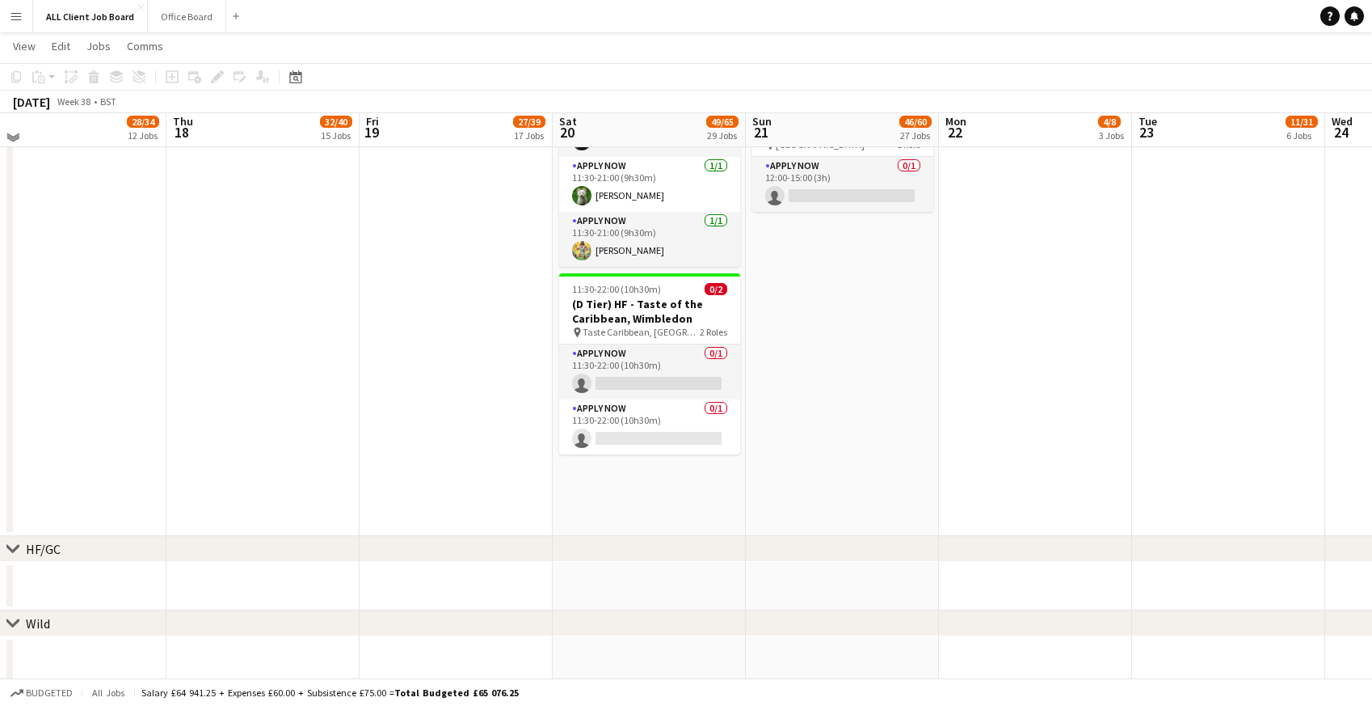
scroll to position [4162, 0]
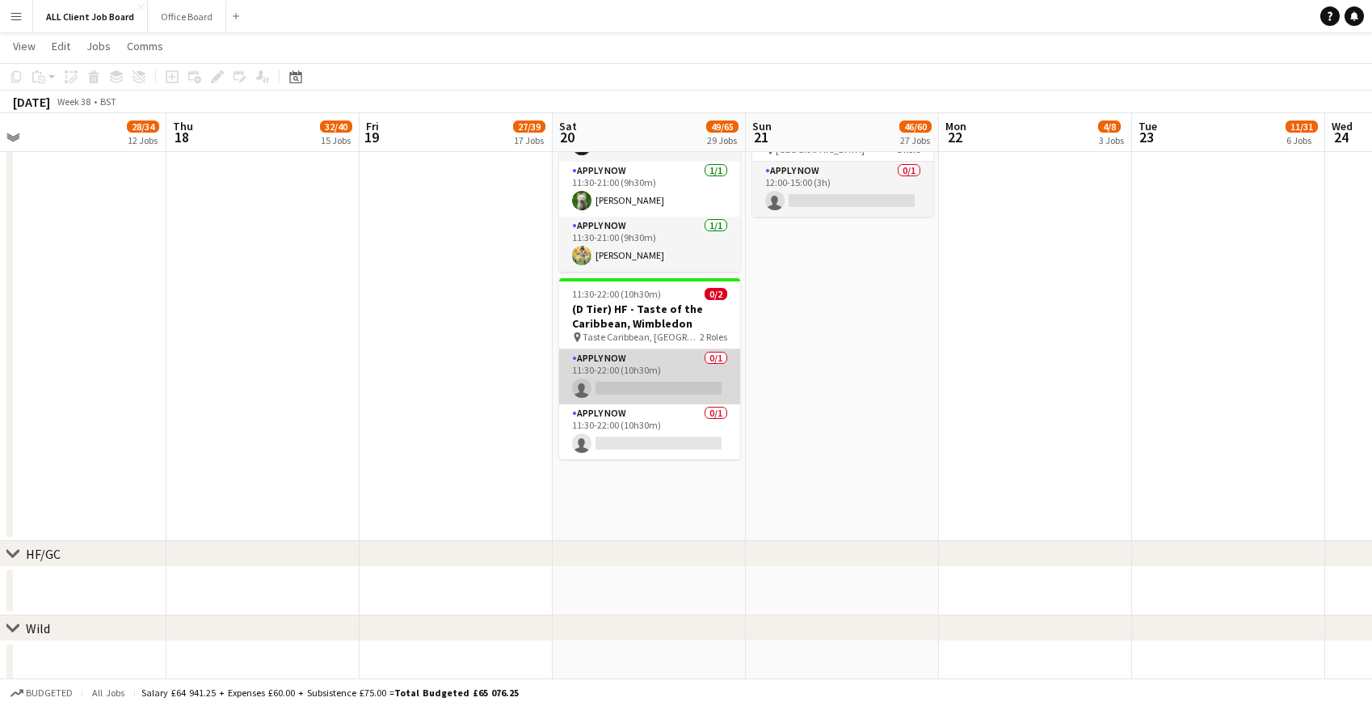
click at [605, 349] on app-card-role "APPLY NOW 0/1 11:30-22:00 (10h30m) single-neutral-actions" at bounding box center [649, 376] width 181 height 55
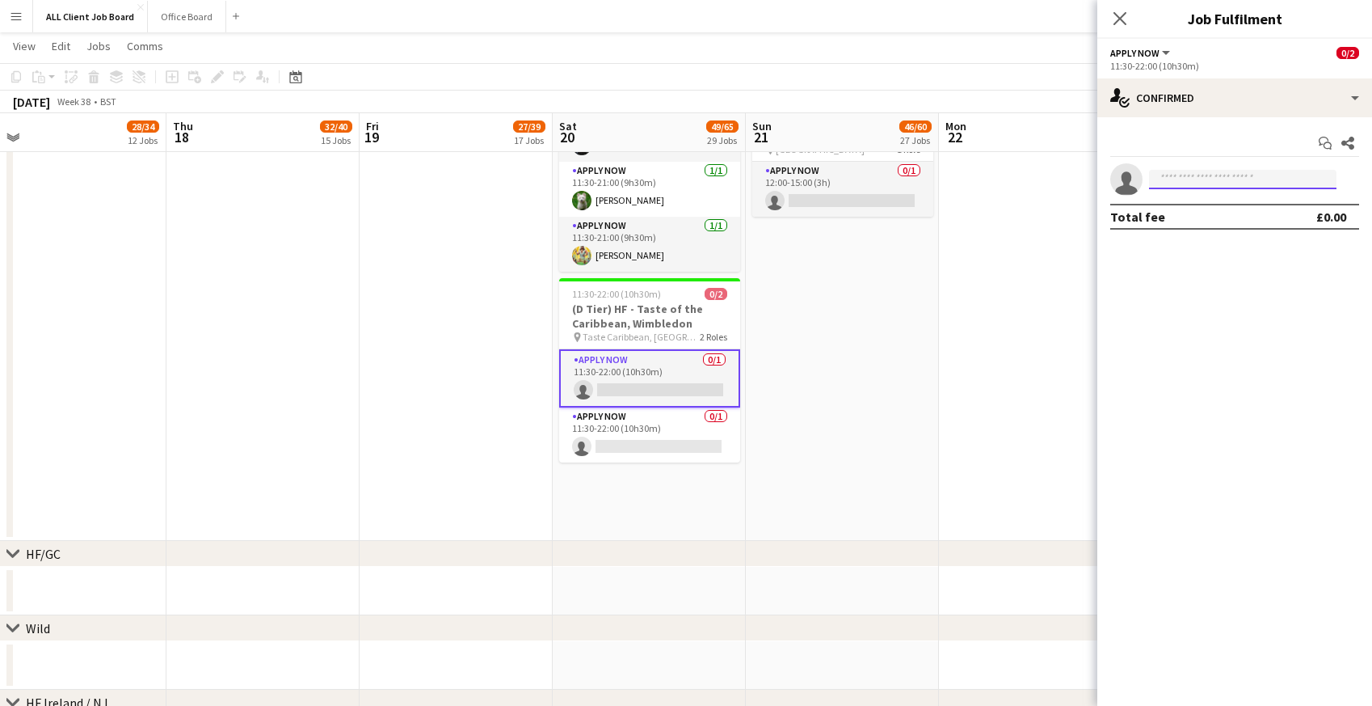
click at [1178, 183] on input at bounding box center [1243, 179] width 188 height 19
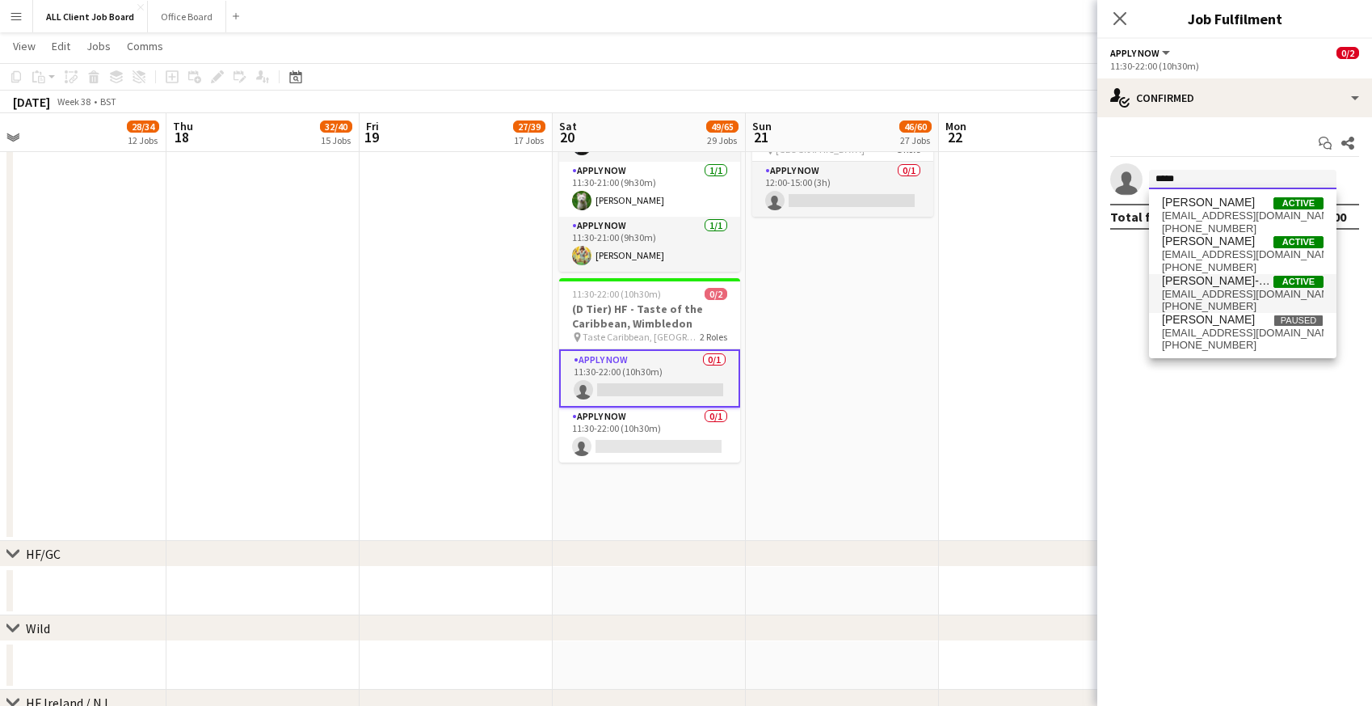
type input "*****"
click at [1195, 298] on span "[EMAIL_ADDRESS][DOMAIN_NAME]" at bounding box center [1243, 294] width 162 height 13
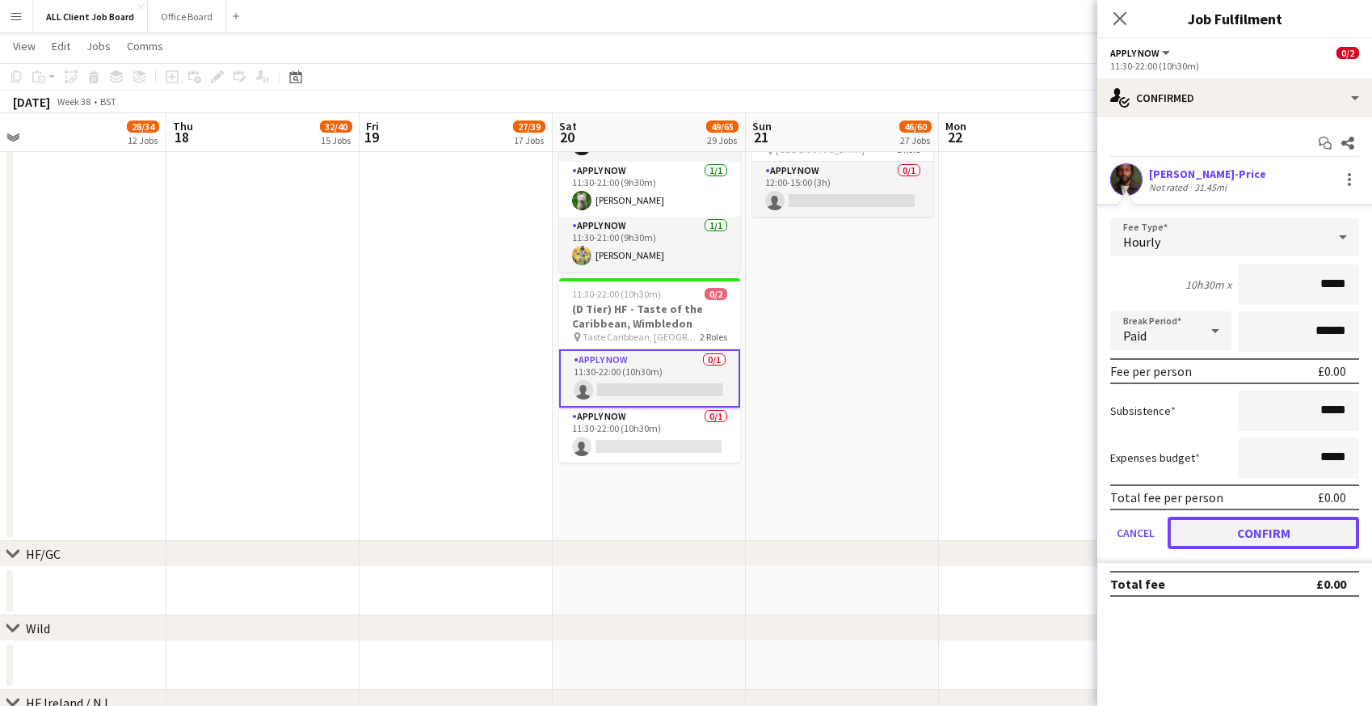
click at [1217, 524] on button "Confirm" at bounding box center [1264, 532] width 192 height 32
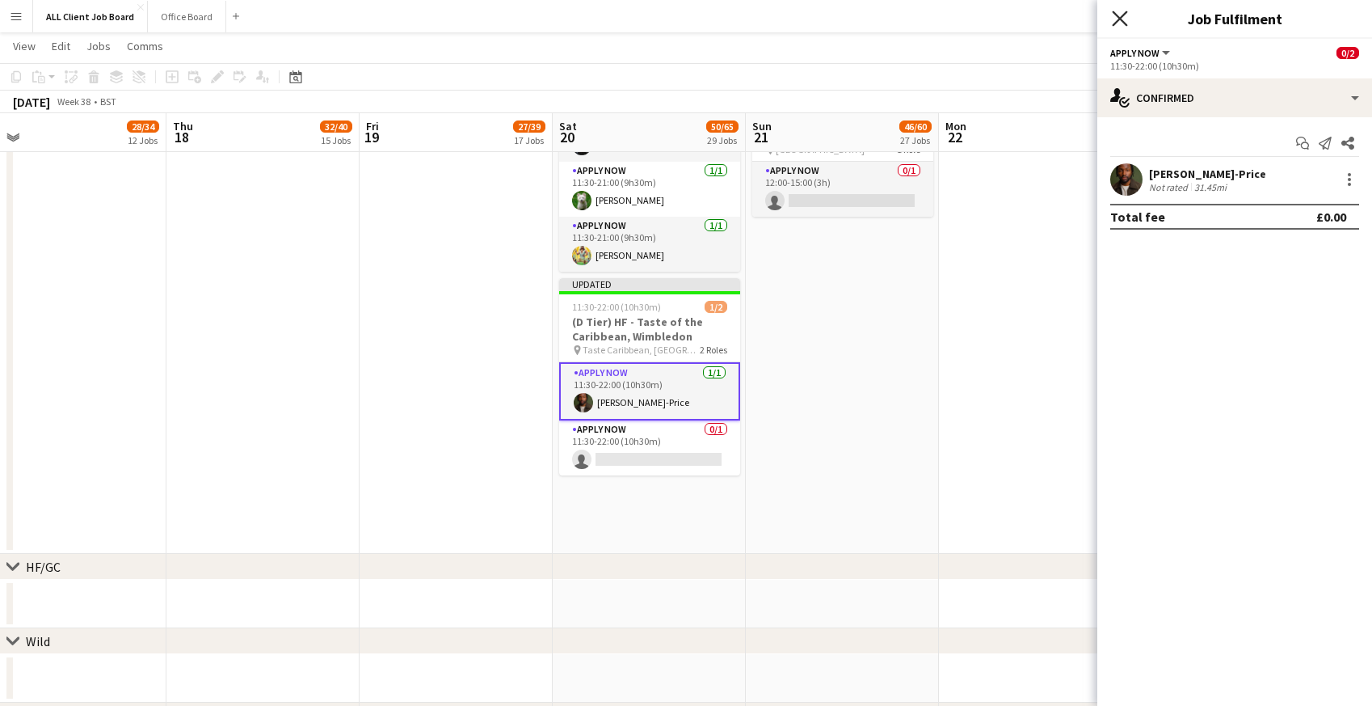
click at [1116, 18] on icon "Close pop-in" at bounding box center [1119, 18] width 15 height 15
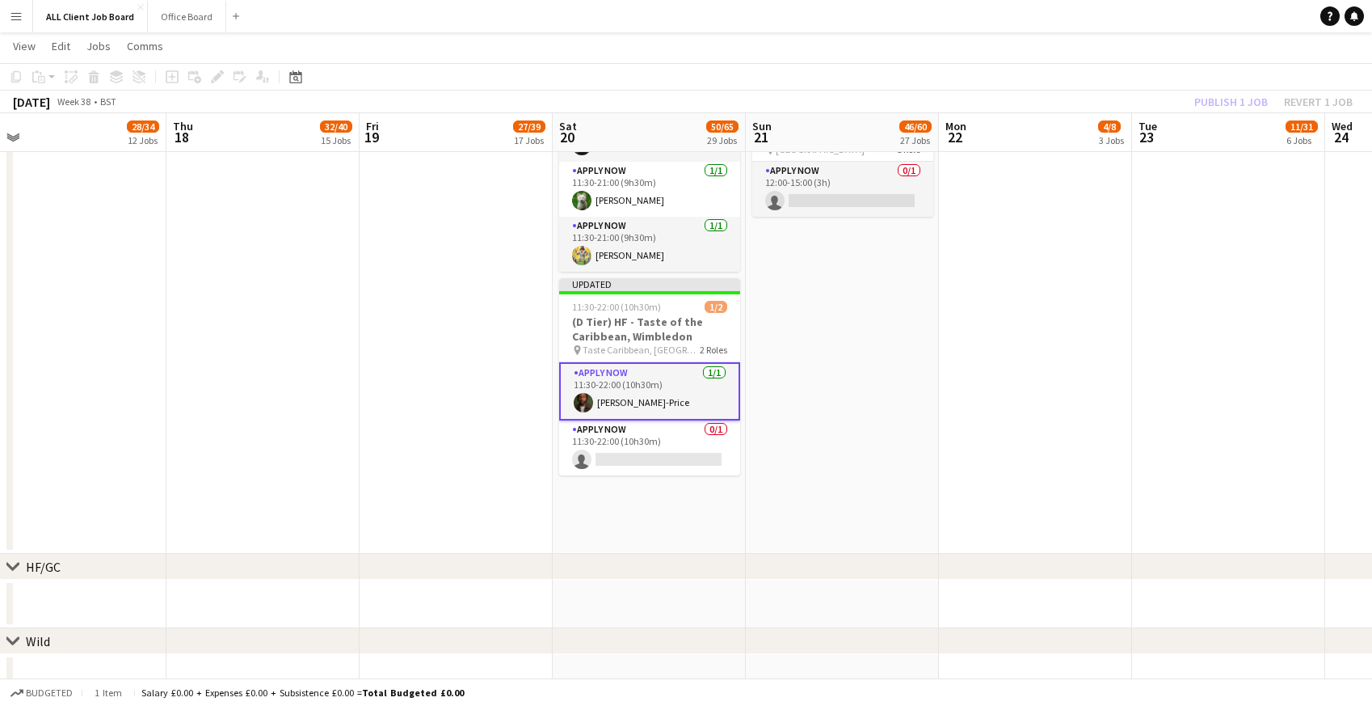
click at [1232, 103] on div "Publish 1 job Revert 1 job" at bounding box center [1273, 101] width 197 height 21
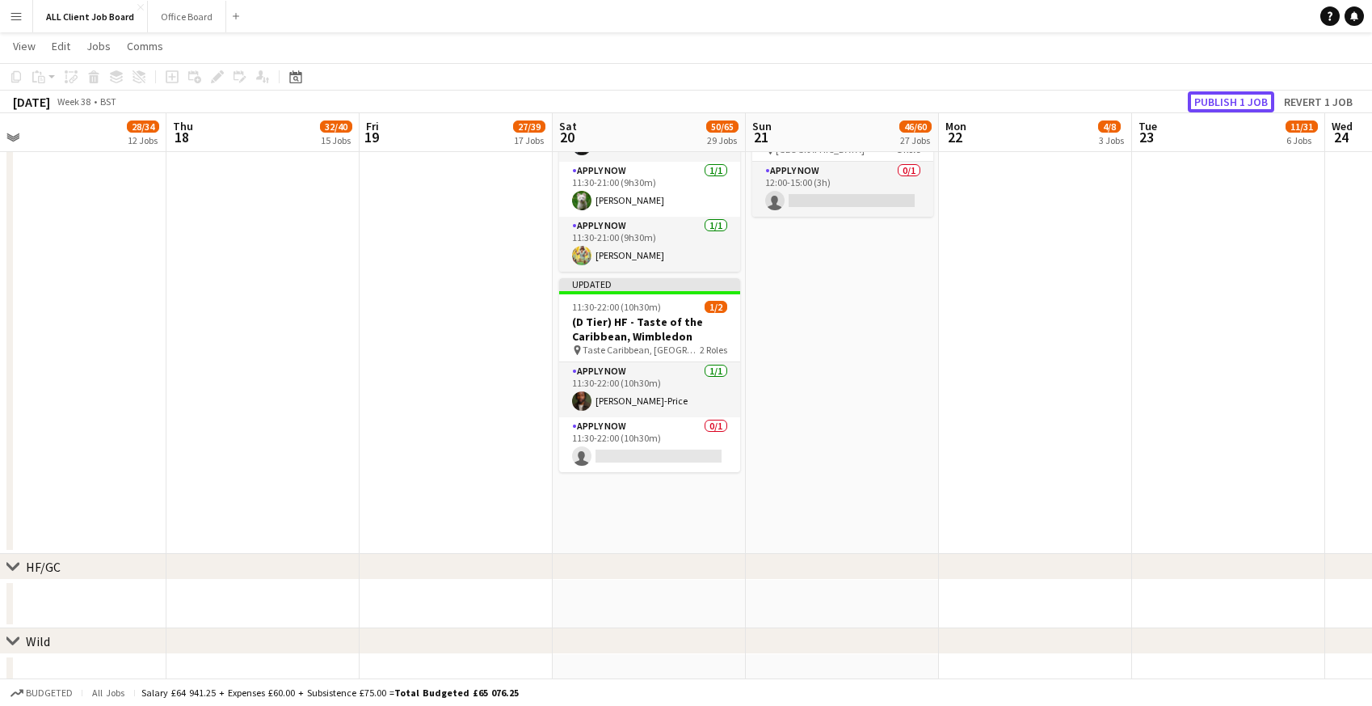
click at [1232, 103] on button "Publish 1 job" at bounding box center [1231, 101] width 86 height 21
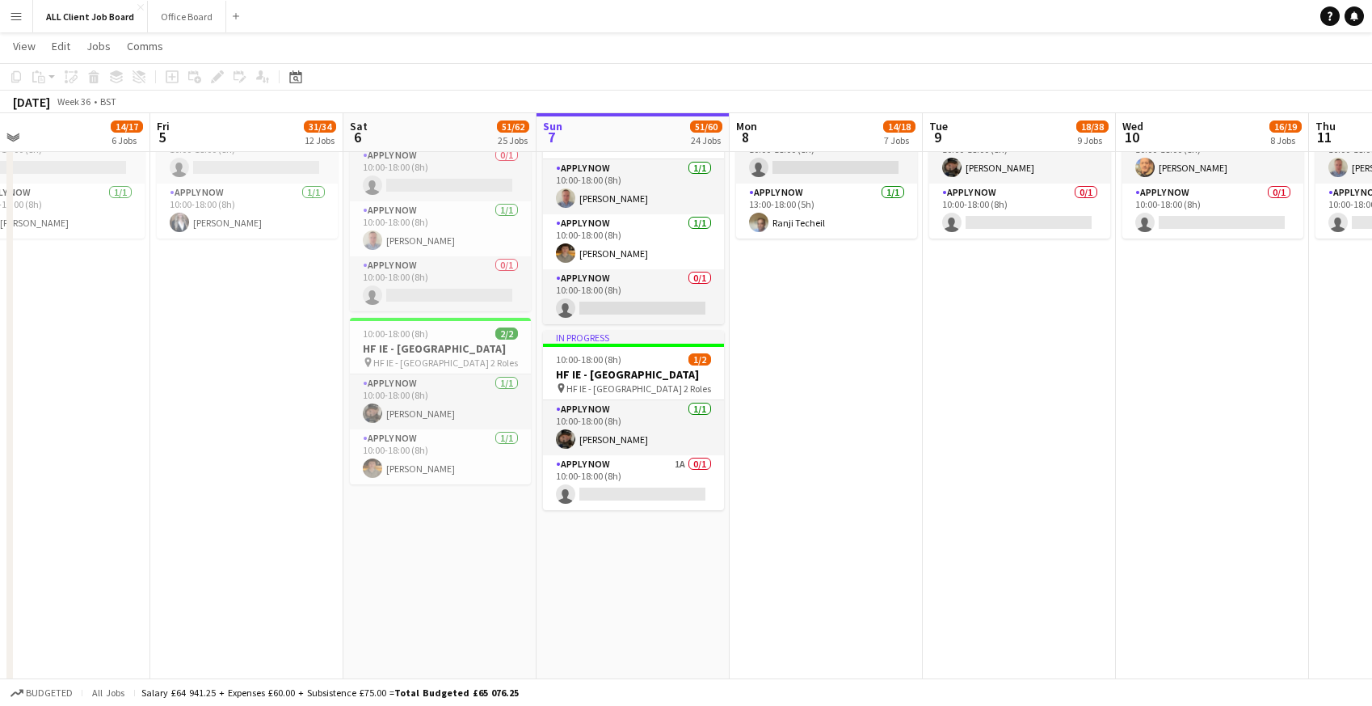
scroll to position [5038, 0]
click at [629, 512] on app-card-role "APPLY NOW 1A 0/1 10:00-18:00 (8h) single-neutral-actions" at bounding box center [633, 484] width 181 height 55
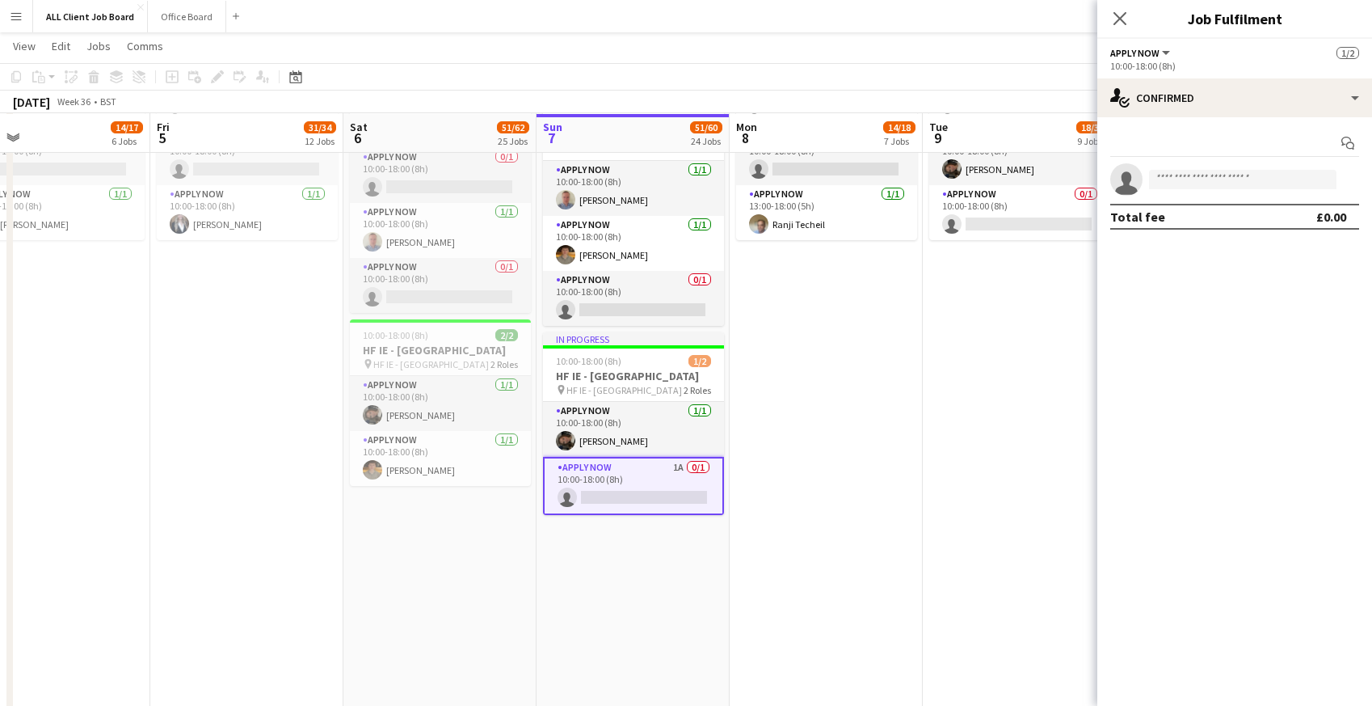
click at [820, 395] on app-date-cell "10:00-18:00 (8h) 1/3 HF IE - [GEOGRAPHIC_DATA] 3 Roles APPLY NOW [DATE] 10:00-1…" at bounding box center [826, 437] width 193 height 1196
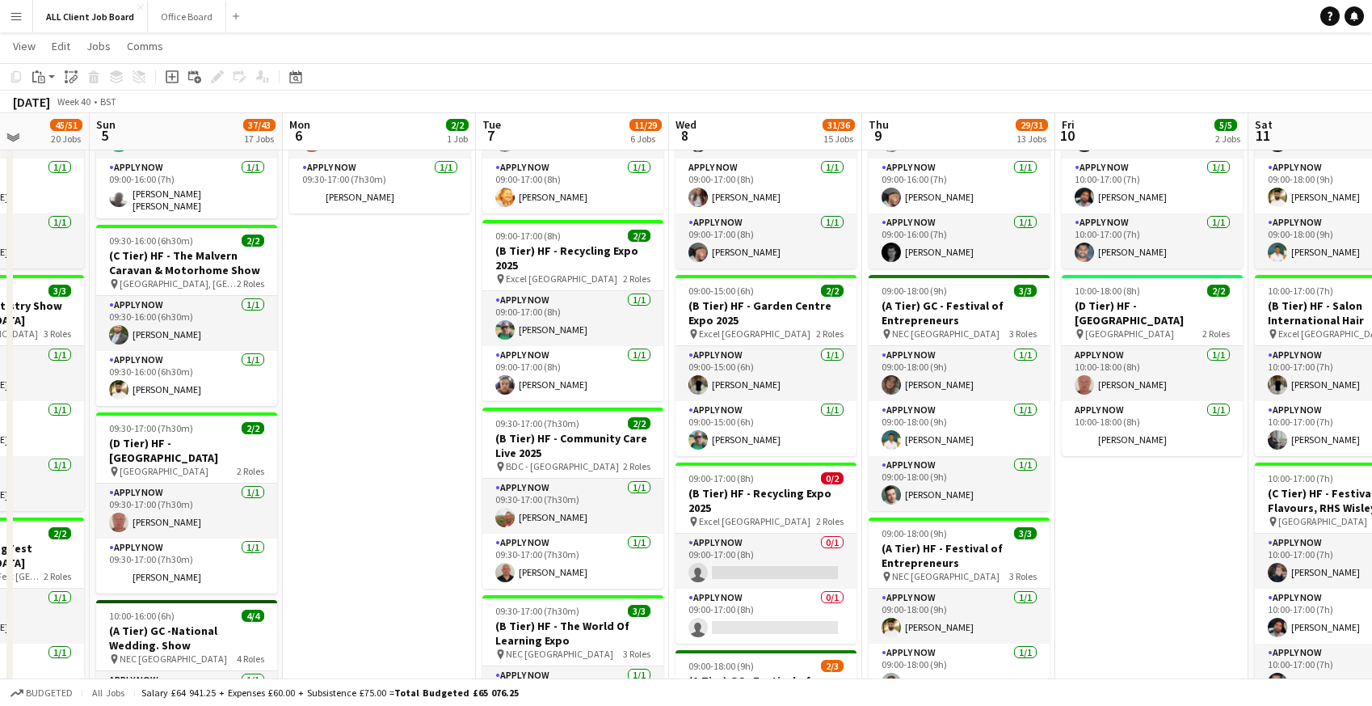
scroll to position [778, 0]
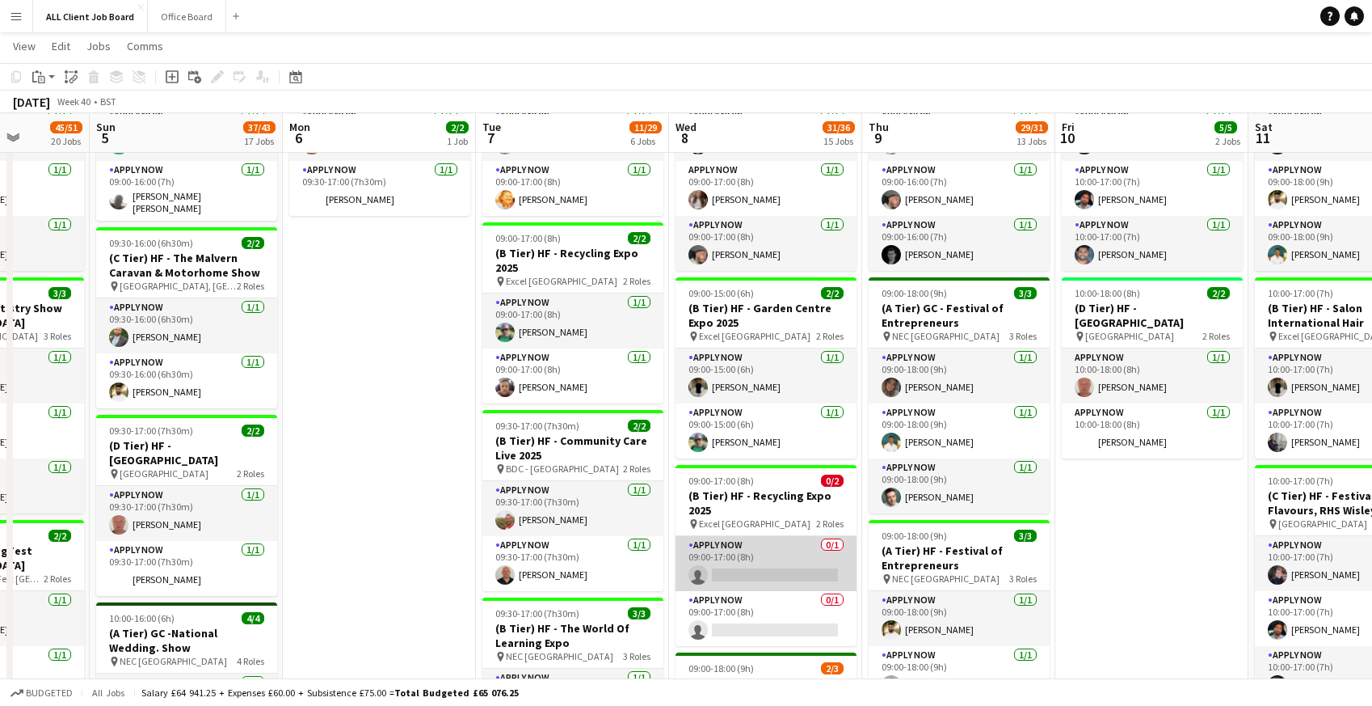
click at [755, 554] on app-card-role "APPLY NOW 0/1 09:00-17:00 (8h) single-neutral-actions" at bounding box center [766, 563] width 181 height 55
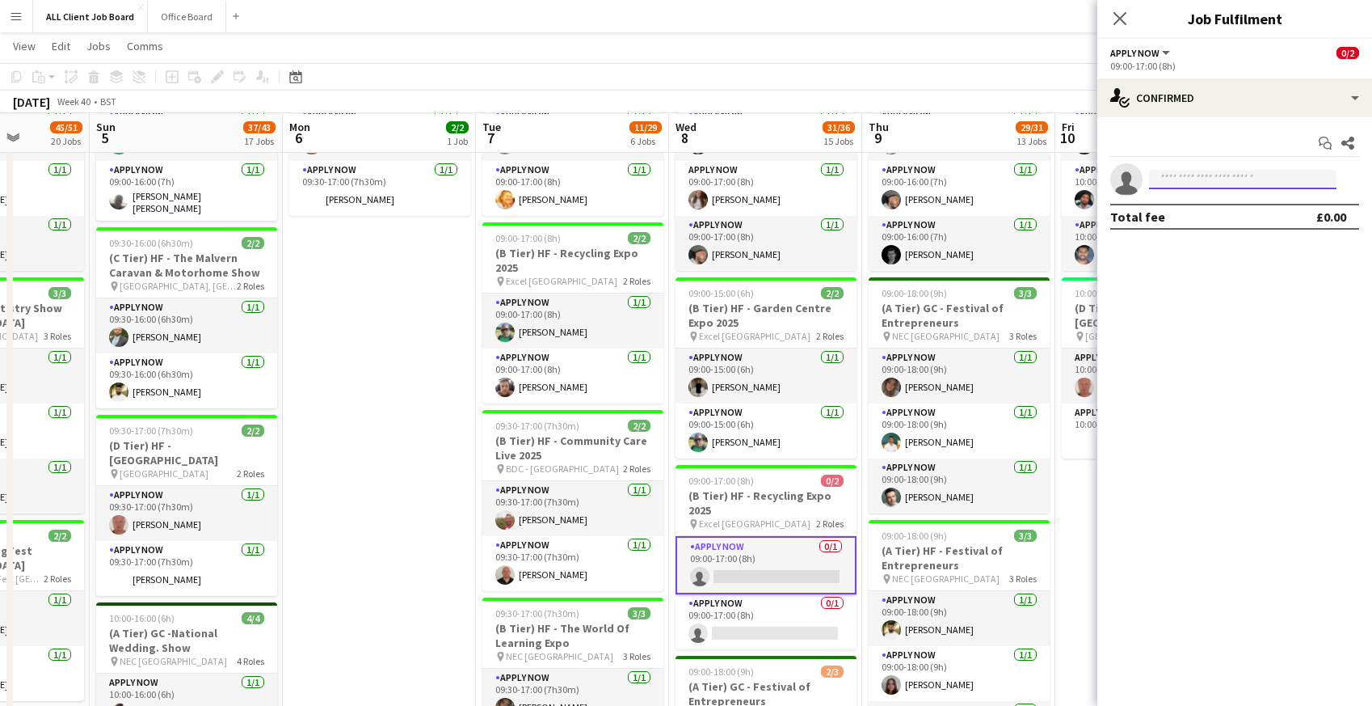
click at [1174, 183] on input at bounding box center [1243, 179] width 188 height 19
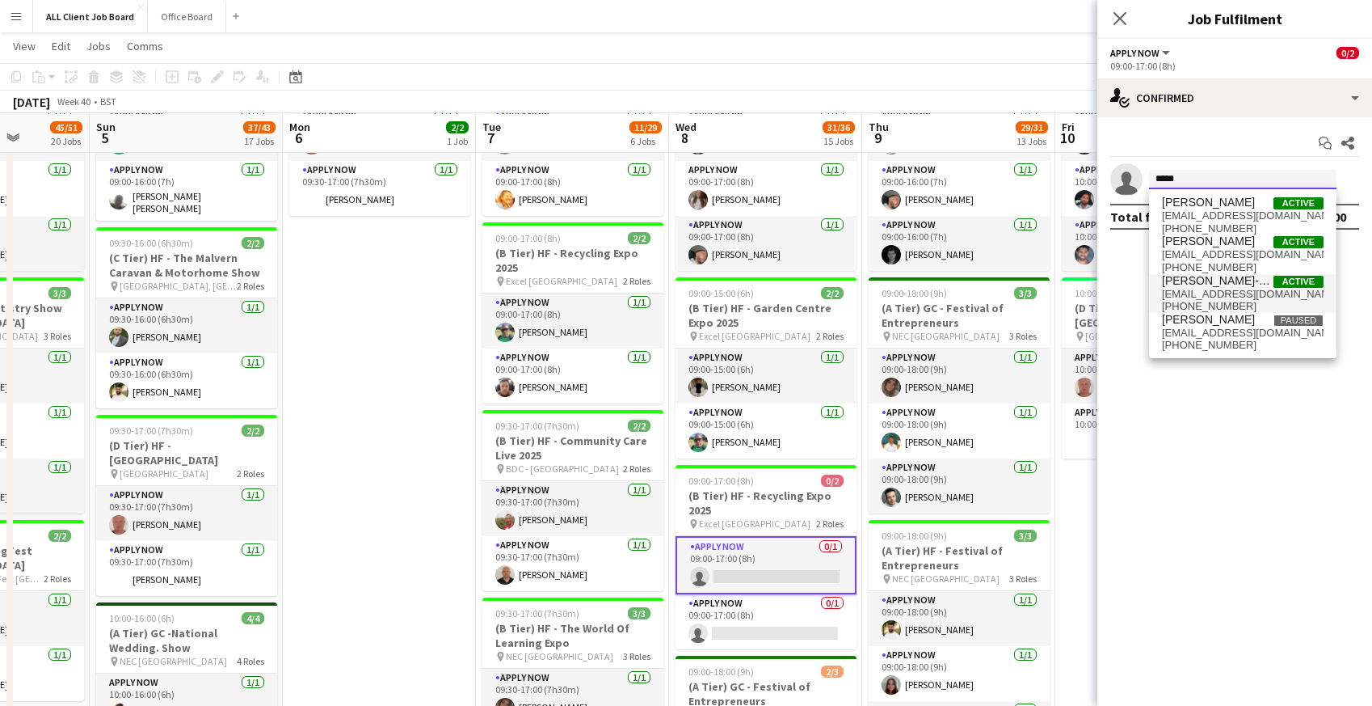
type input "*****"
click at [1199, 290] on span "[EMAIL_ADDRESS][DOMAIN_NAME]" at bounding box center [1243, 294] width 162 height 13
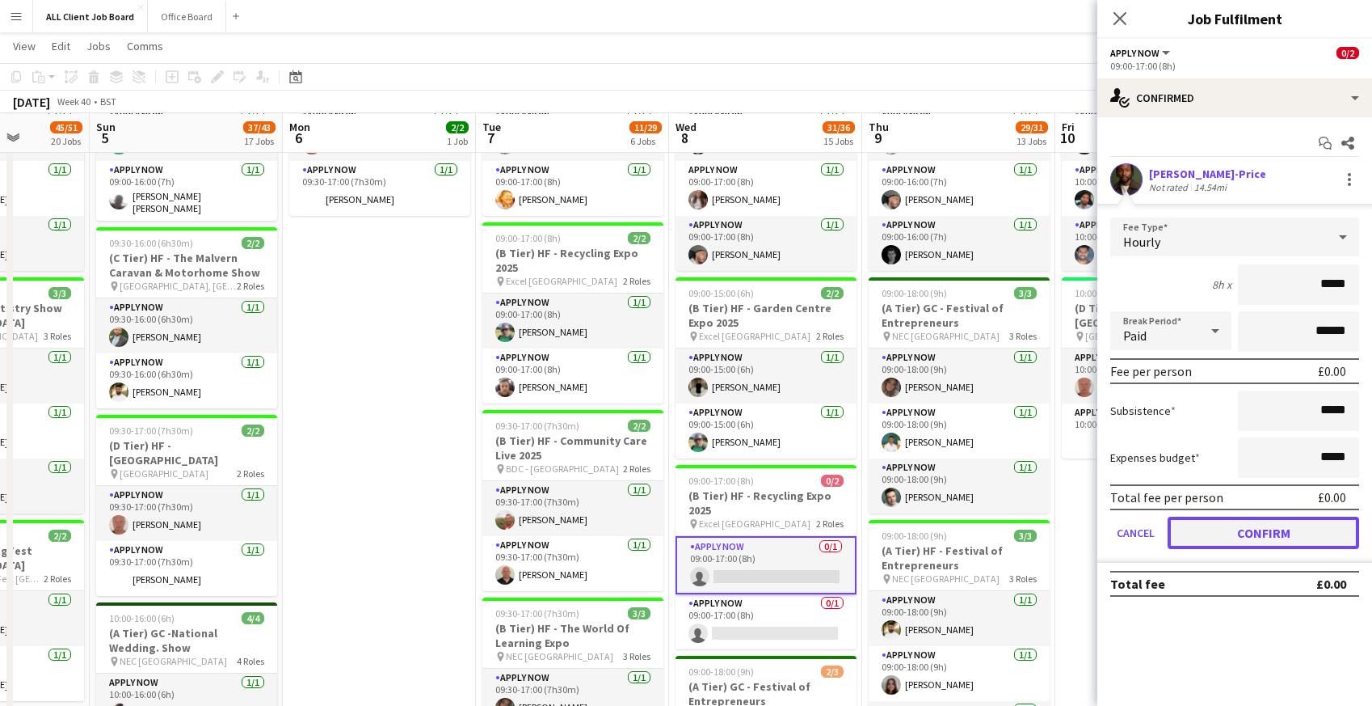
click at [1282, 533] on button "Confirm" at bounding box center [1264, 532] width 192 height 32
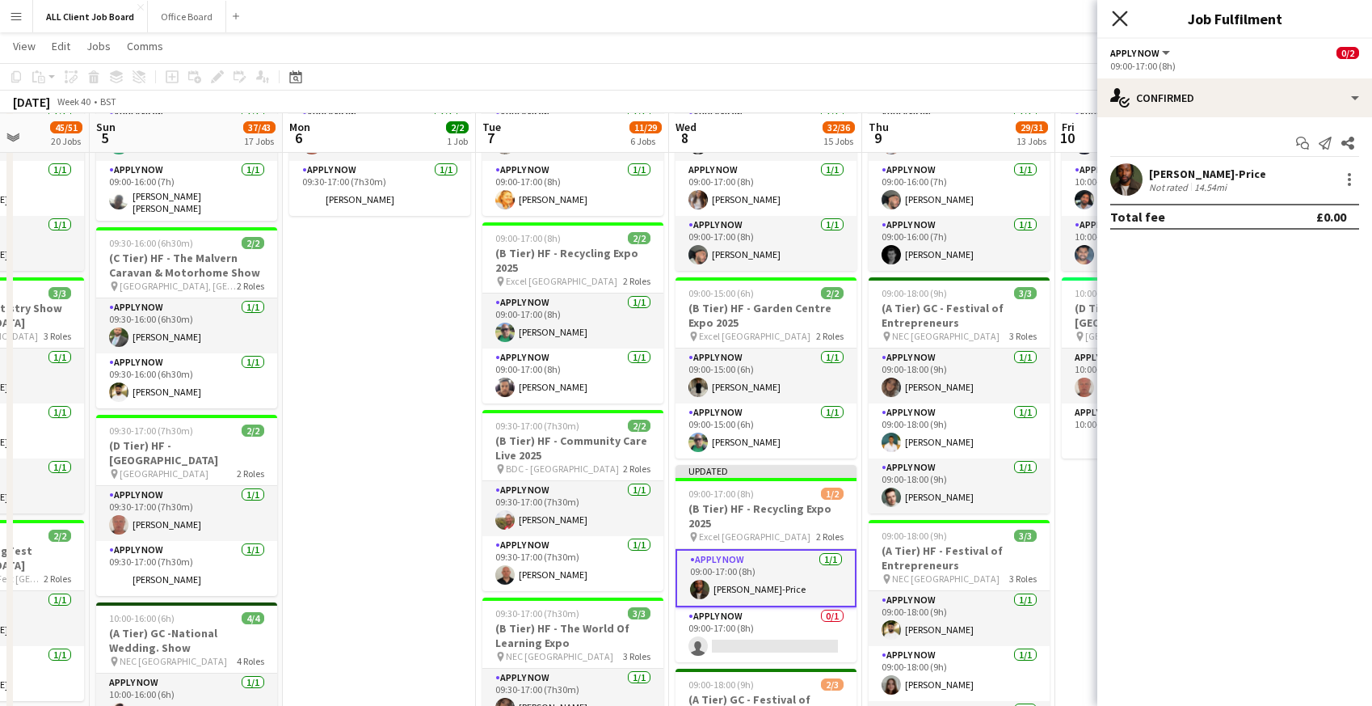
click at [1124, 17] on icon "Close pop-in" at bounding box center [1119, 18] width 15 height 15
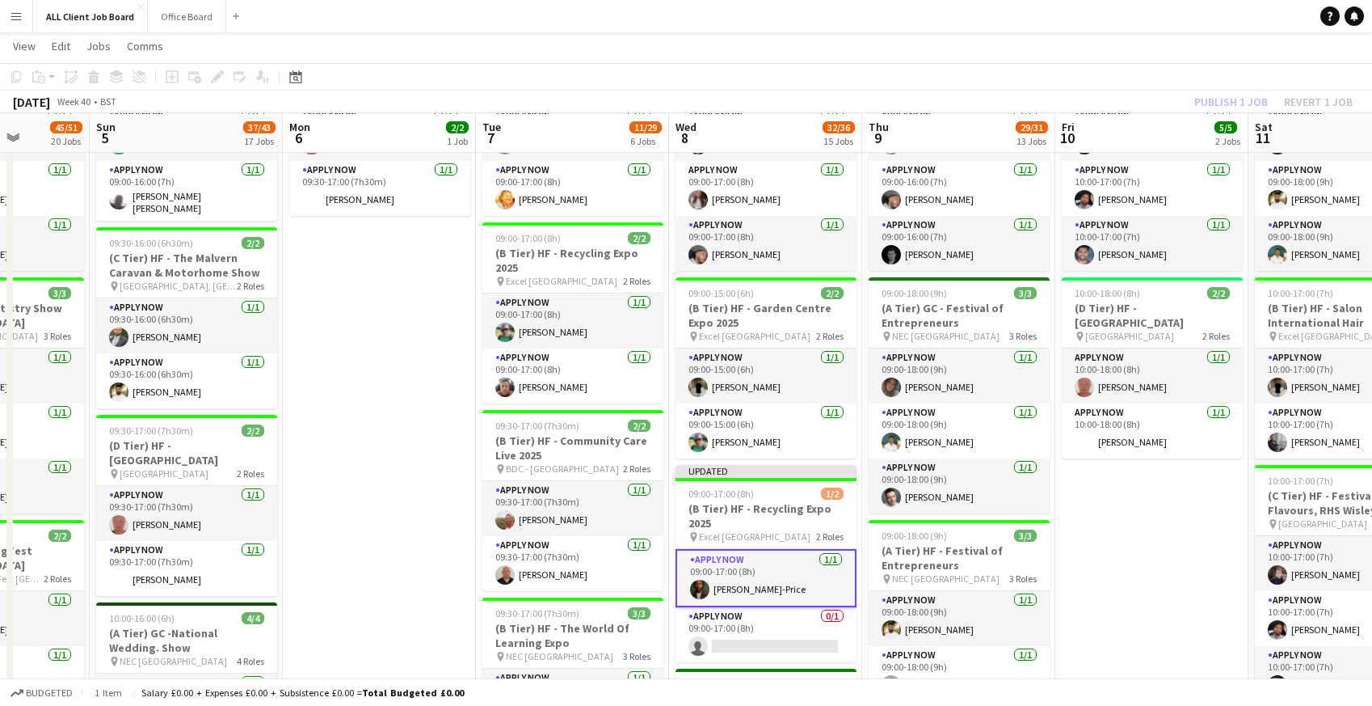
click at [1108, 13] on app-navbar "Menu Boards Boards Boards All jobs Status Workforce Workforce My Workforce Recr…" at bounding box center [686, 16] width 1372 height 32
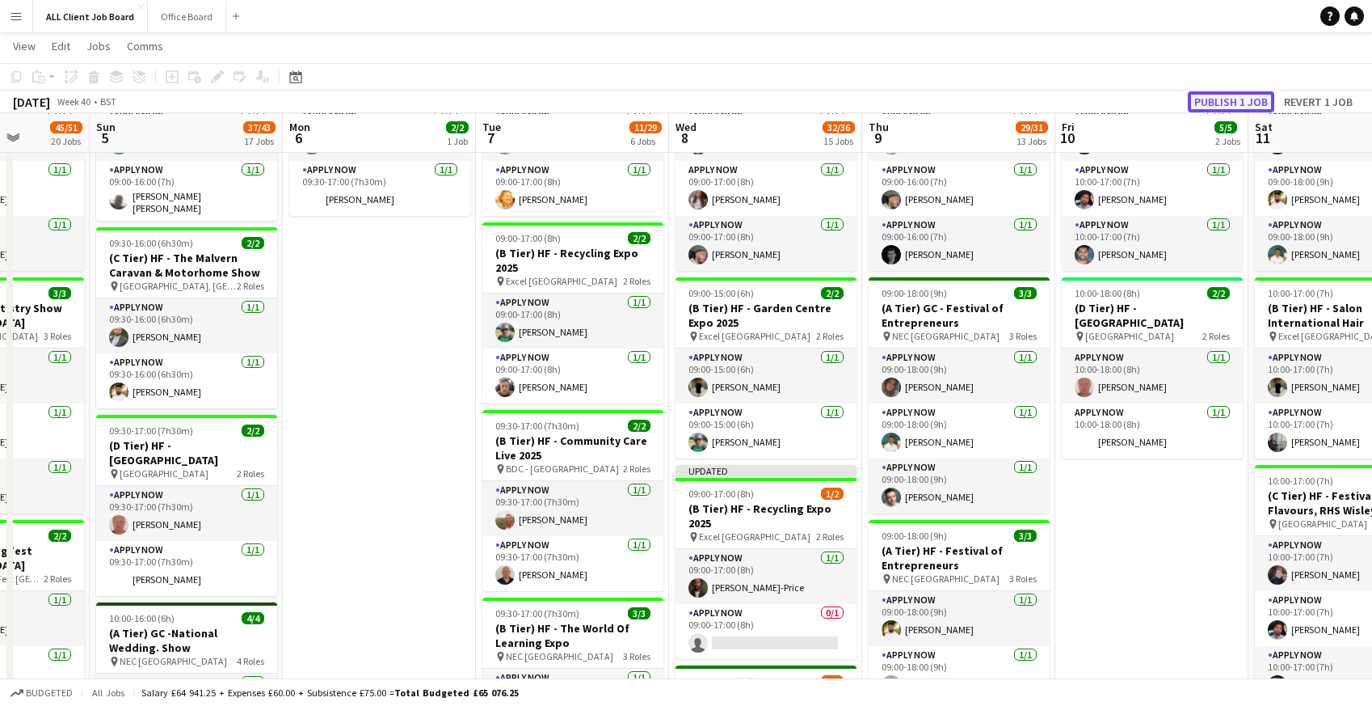
click at [1209, 102] on button "Publish 1 job" at bounding box center [1231, 101] width 86 height 21
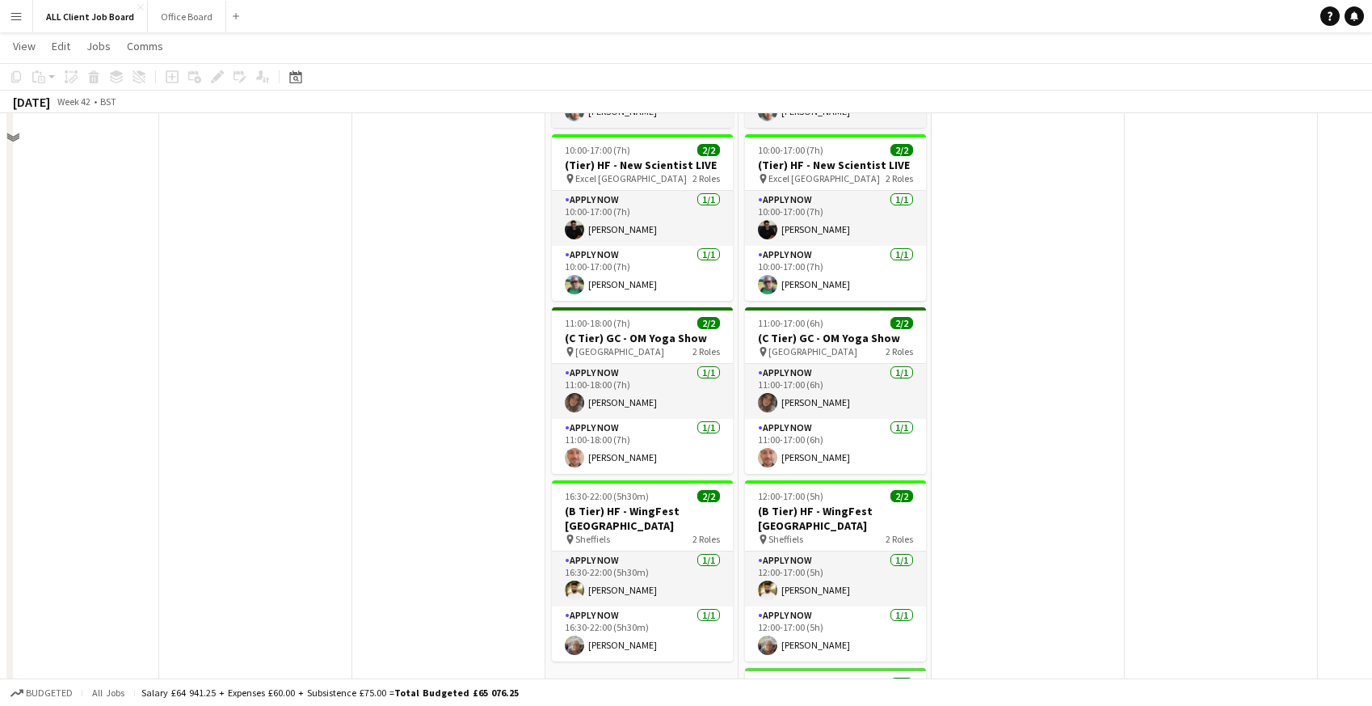
scroll to position [1443, 0]
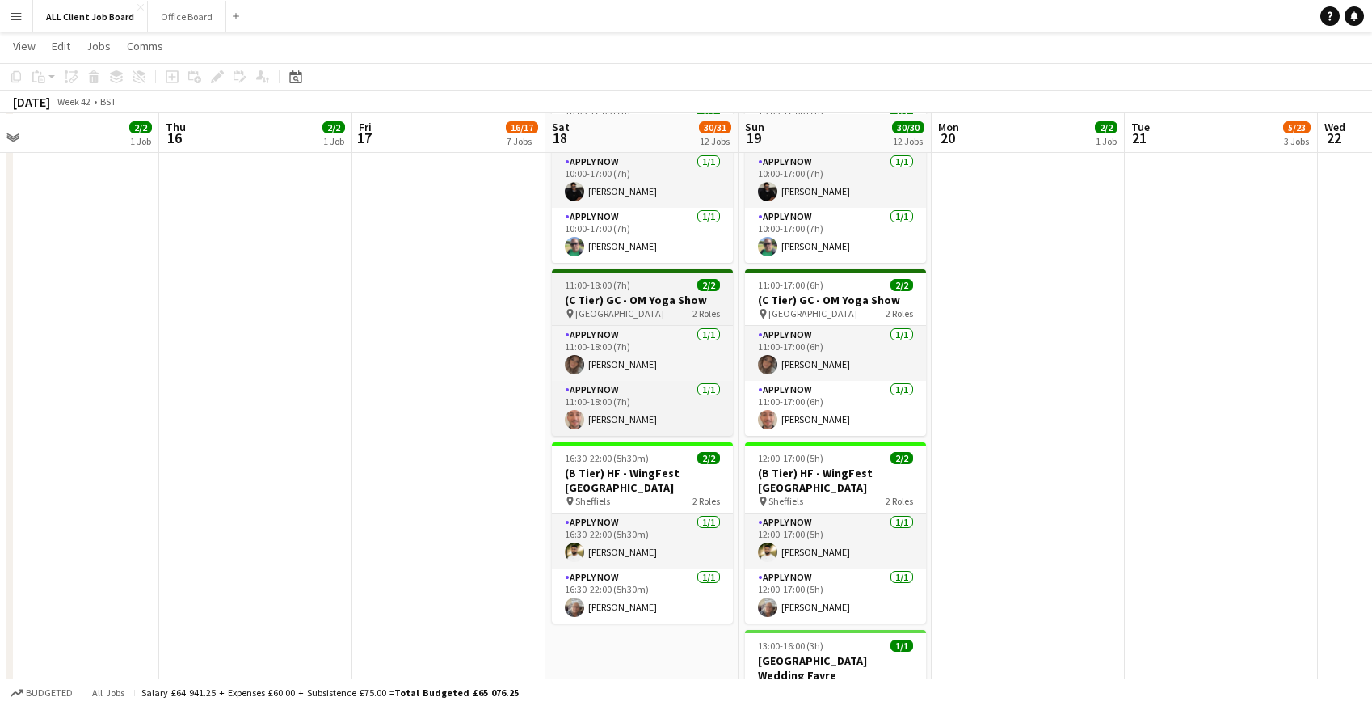
click at [609, 293] on h3 "(C Tier) GC - OM Yoga Show" at bounding box center [642, 300] width 181 height 15
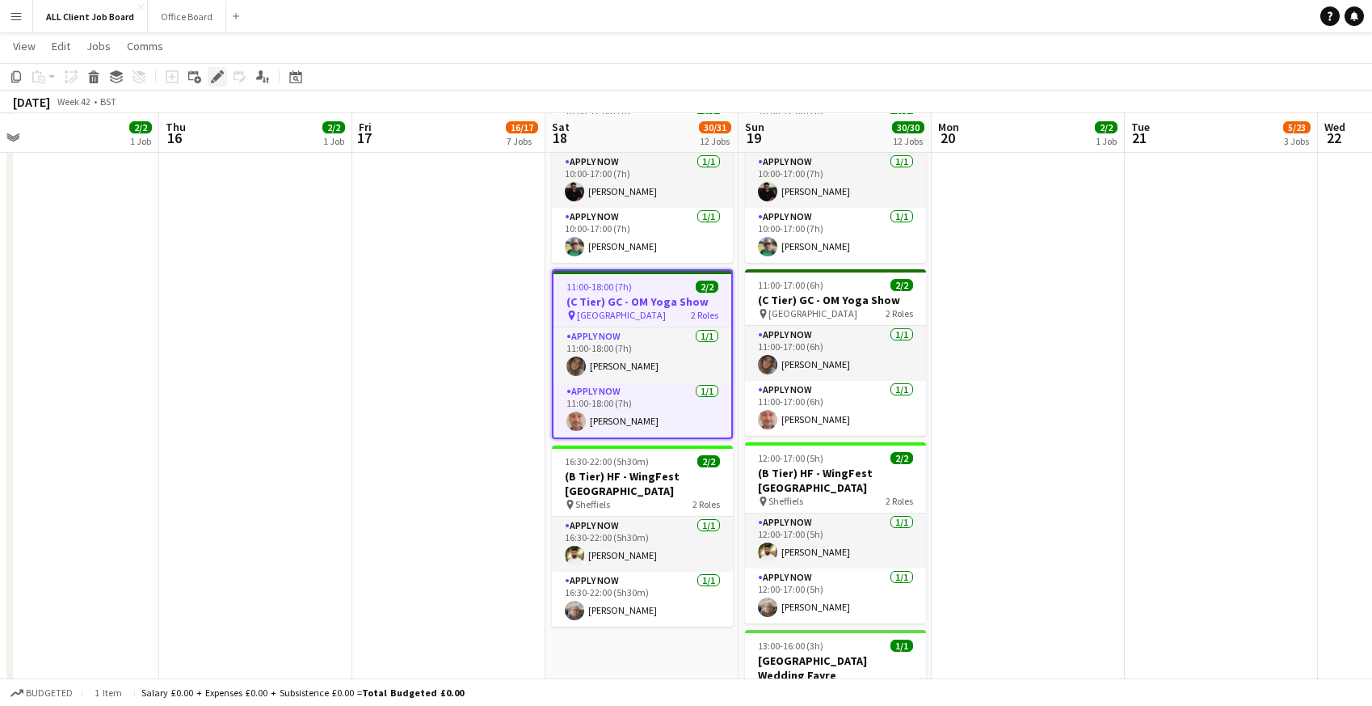
click at [221, 75] on icon at bounding box center [217, 77] width 9 height 9
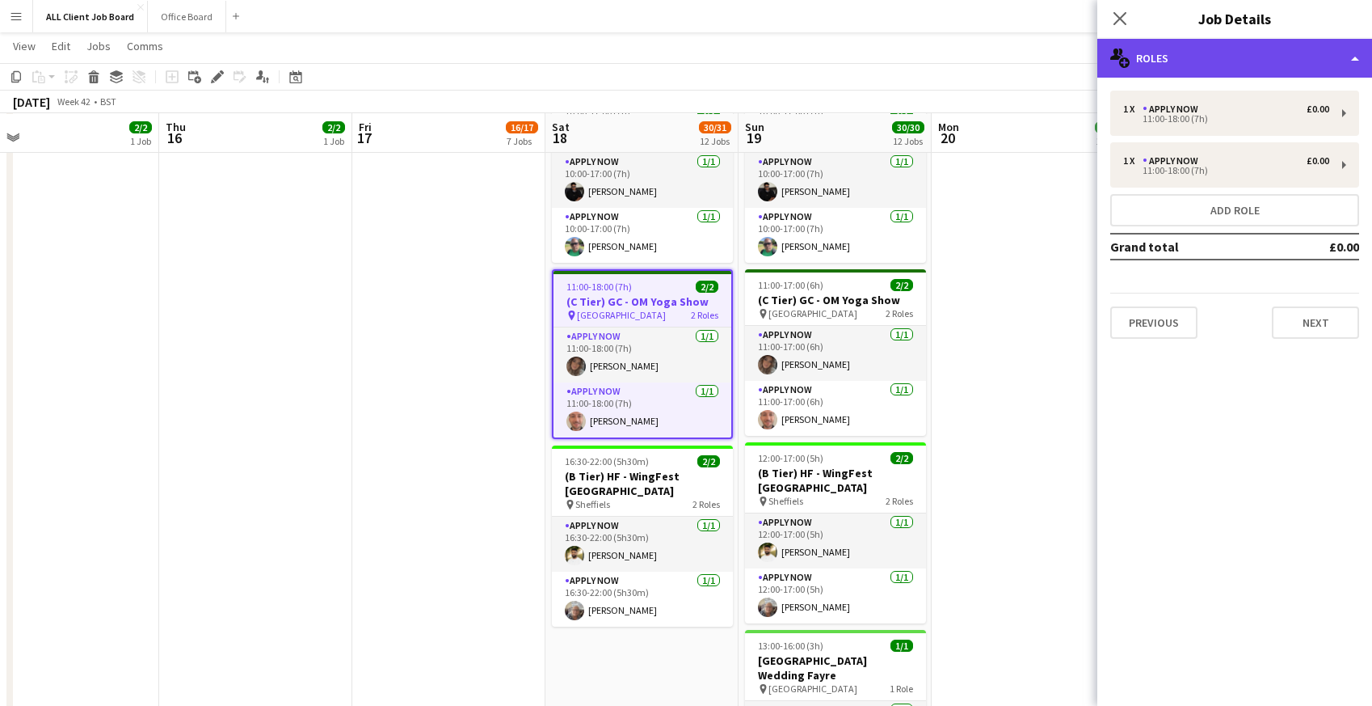
click at [1204, 52] on div "multiple-users-add Roles" at bounding box center [1235, 58] width 275 height 39
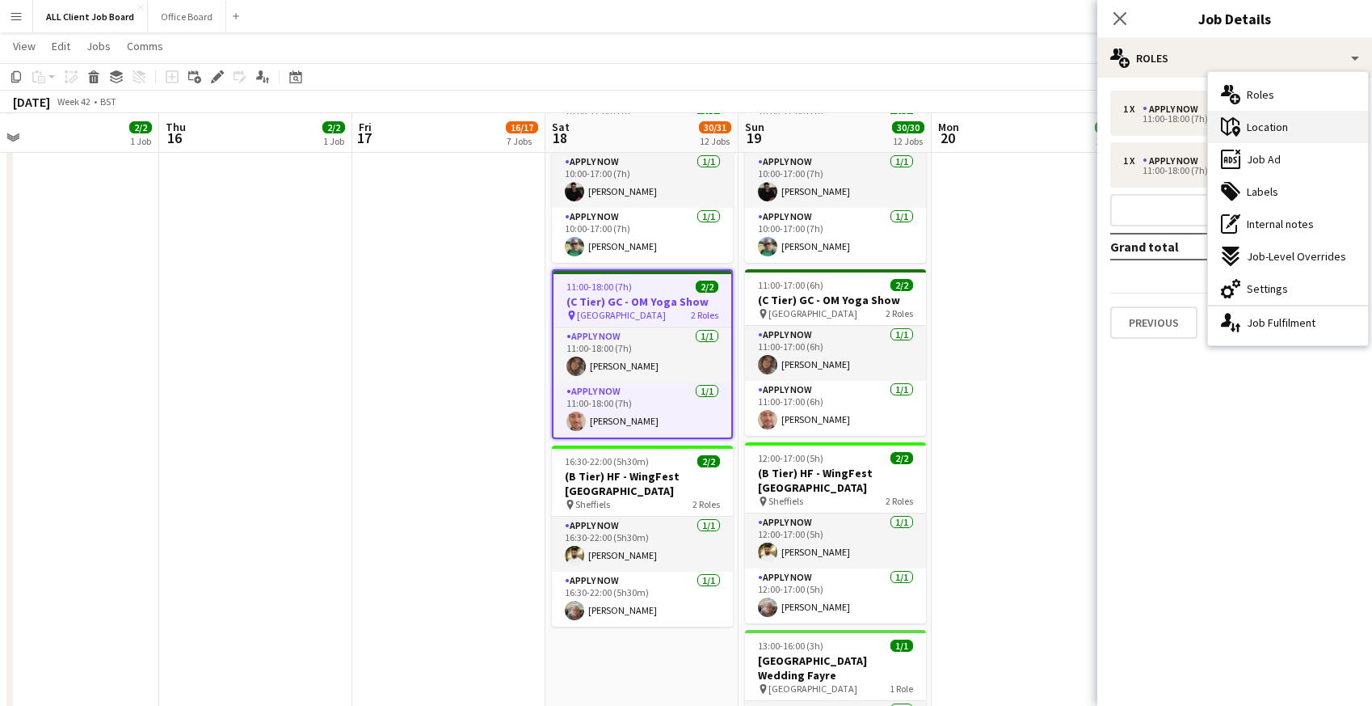
click at [1262, 126] on span "Location" at bounding box center [1267, 127] width 41 height 15
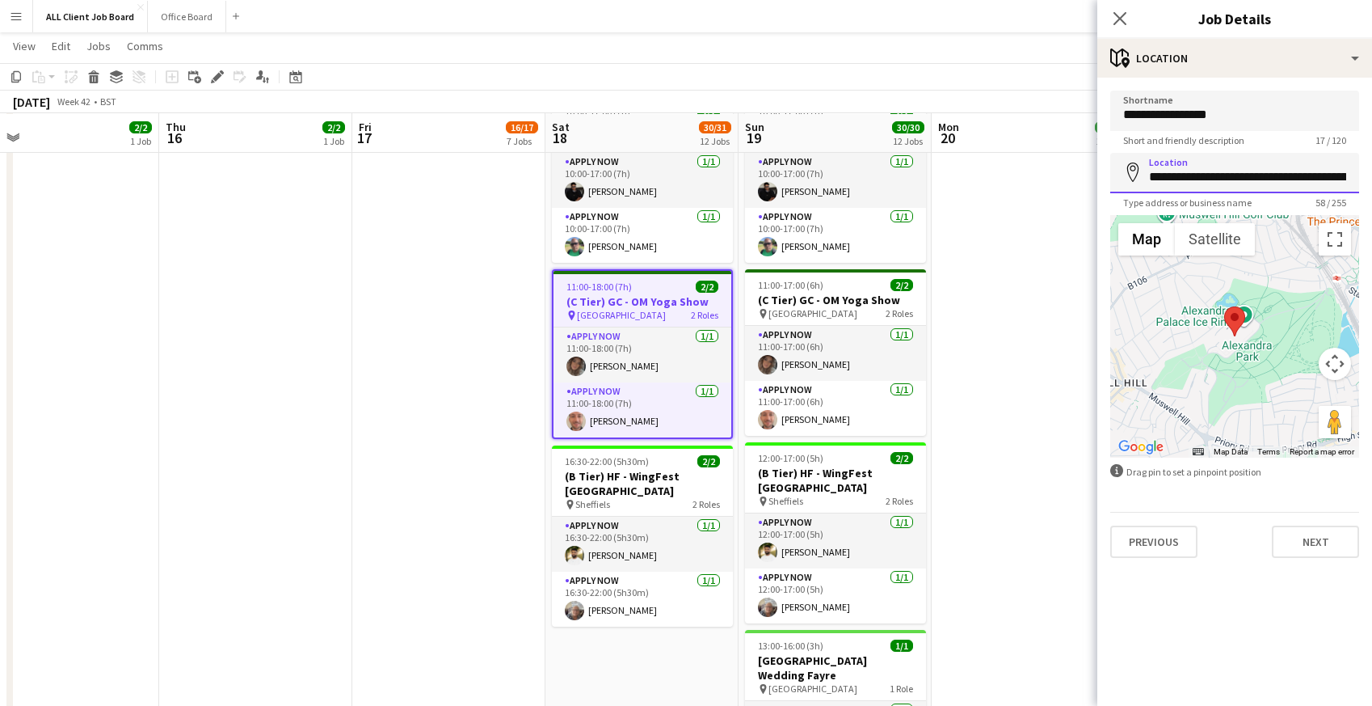
click at [1256, 176] on input "**********" at bounding box center [1235, 173] width 249 height 40
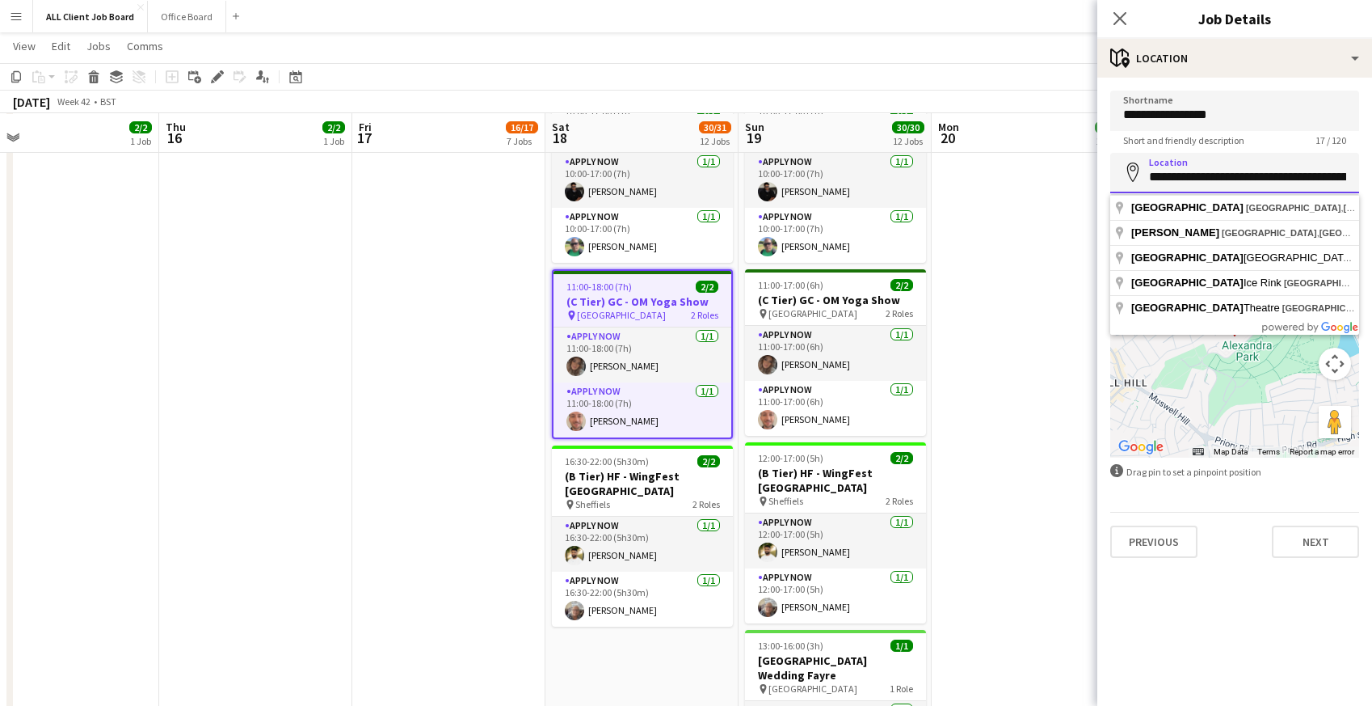
scroll to position [0, 103]
click at [1122, 16] on icon at bounding box center [1119, 18] width 15 height 15
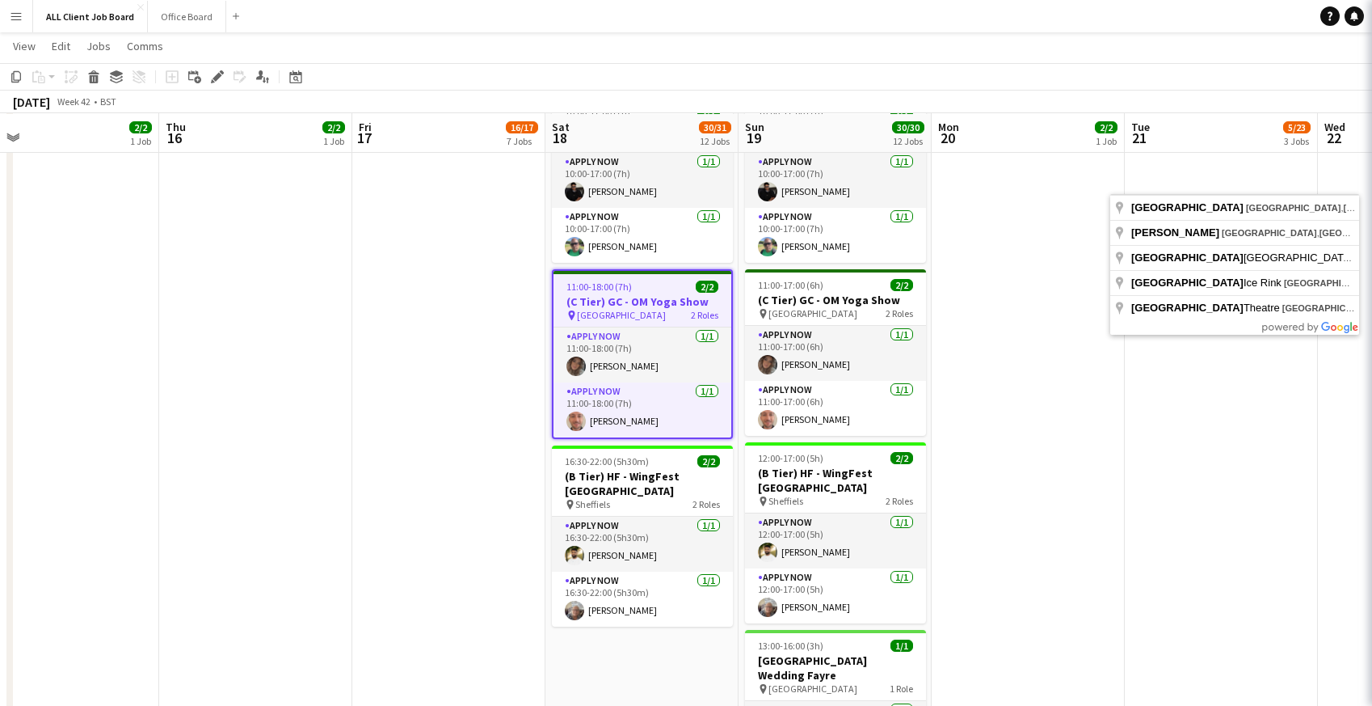
scroll to position [0, 0]
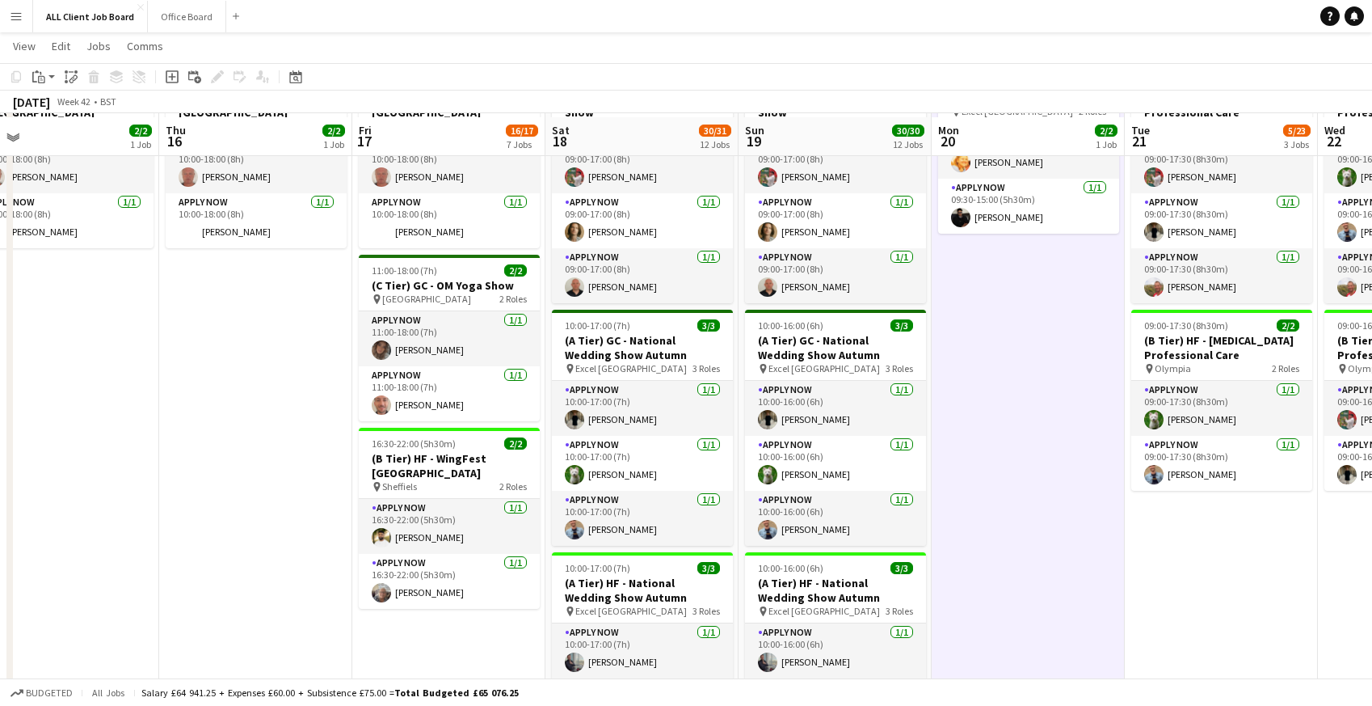
scroll to position [748, 0]
